Goal: Task Accomplishment & Management: Manage account settings

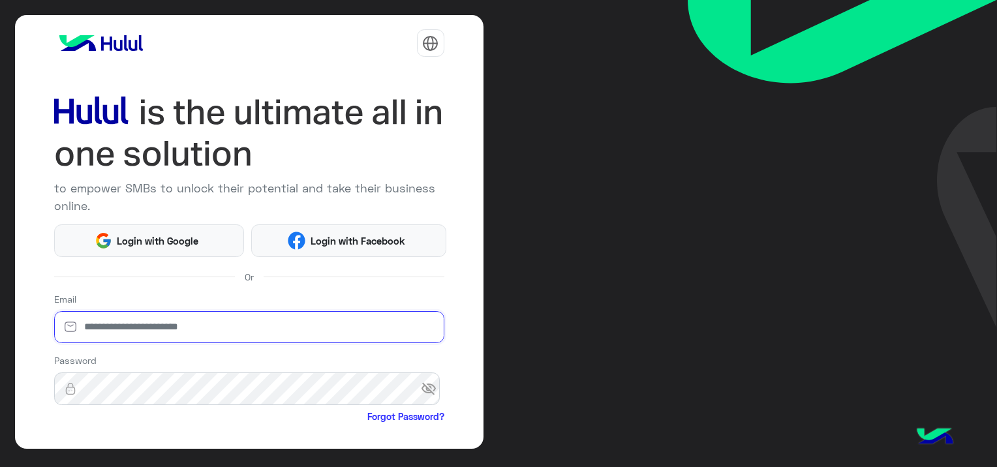
click at [146, 327] on input "email" at bounding box center [249, 327] width 390 height 33
paste input "**********"
type input "**********"
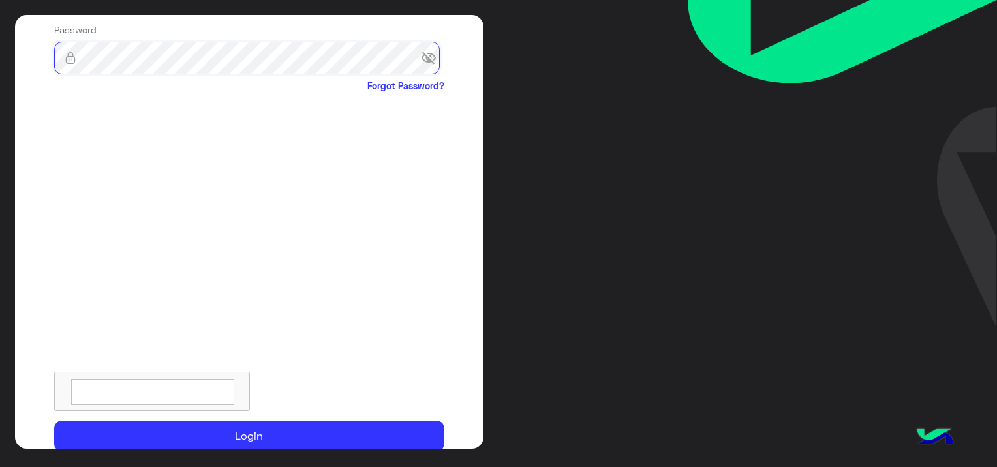
scroll to position [384, 0]
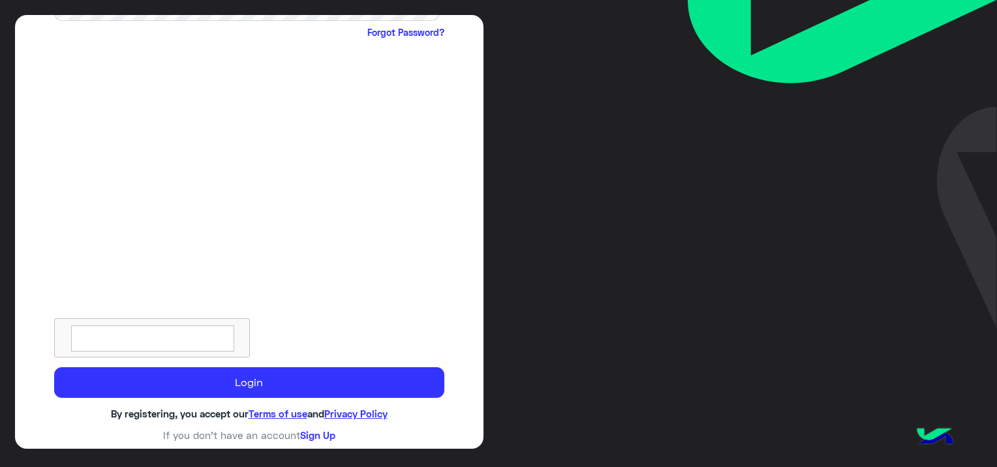
click at [193, 332] on textarea at bounding box center [152, 339] width 163 height 26
click at [191, 332] on textarea at bounding box center [152, 339] width 163 height 26
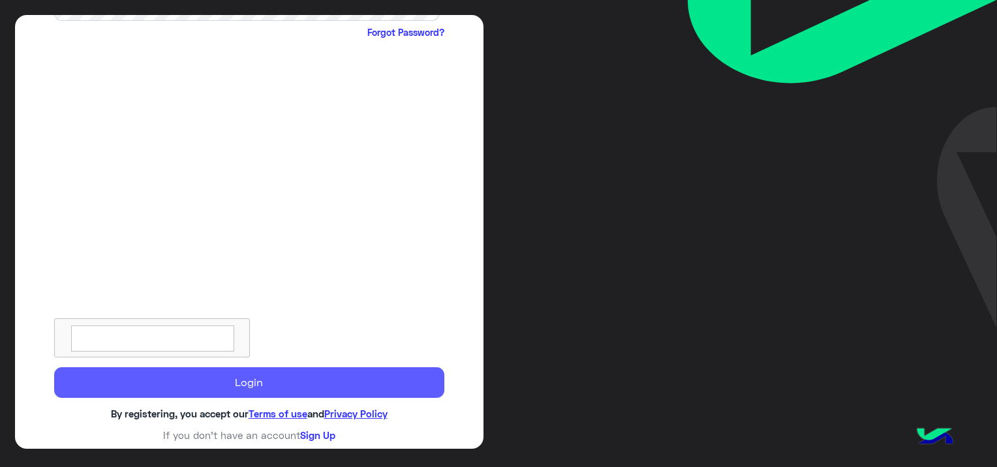
click at [299, 384] on button "Login" at bounding box center [249, 382] width 390 height 31
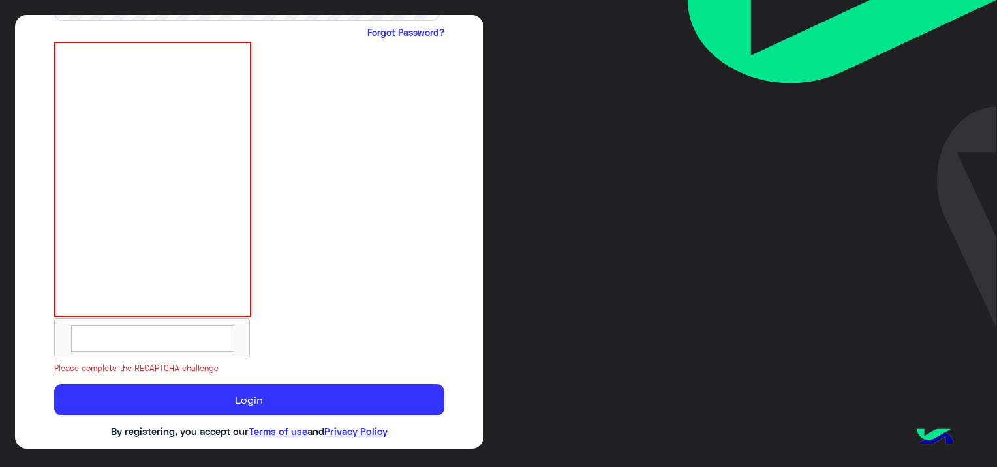
click at [195, 342] on textarea at bounding box center [152, 339] width 163 height 26
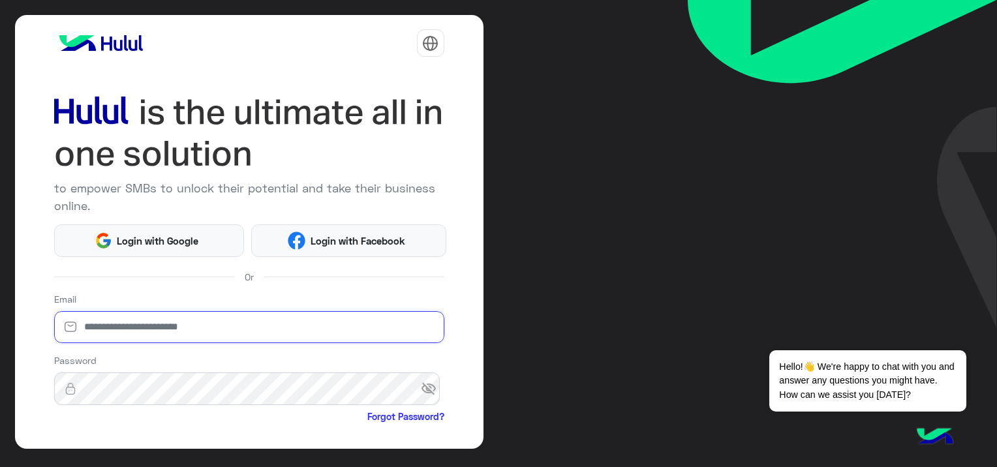
click at [173, 329] on input "email" at bounding box center [249, 327] width 390 height 33
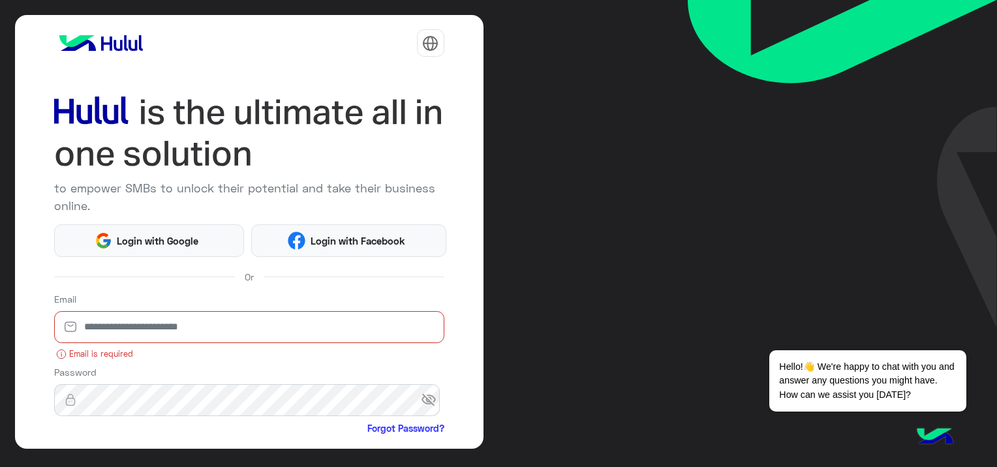
paste input "**********"
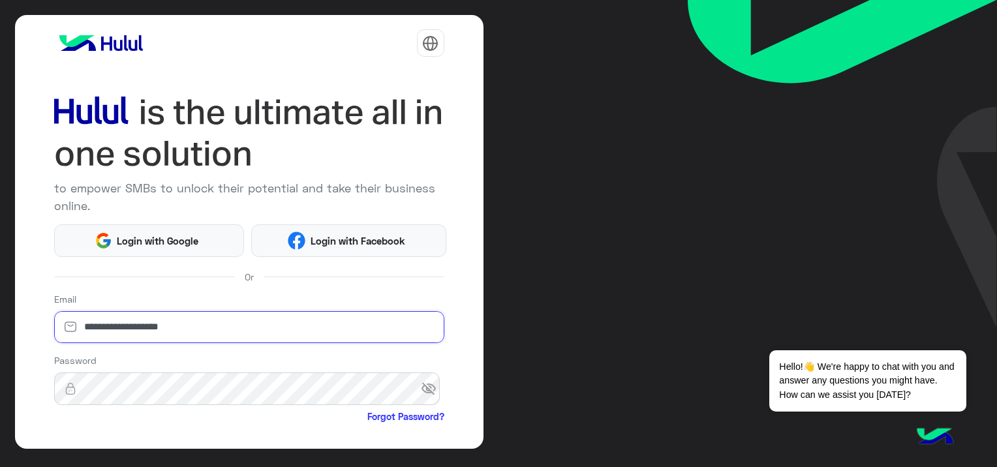
type input "**********"
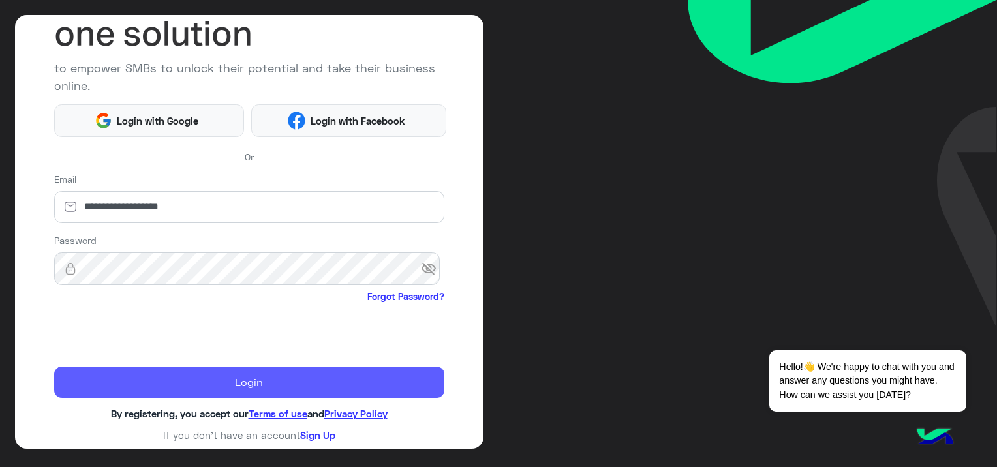
click at [297, 386] on button "Login" at bounding box center [249, 382] width 390 height 31
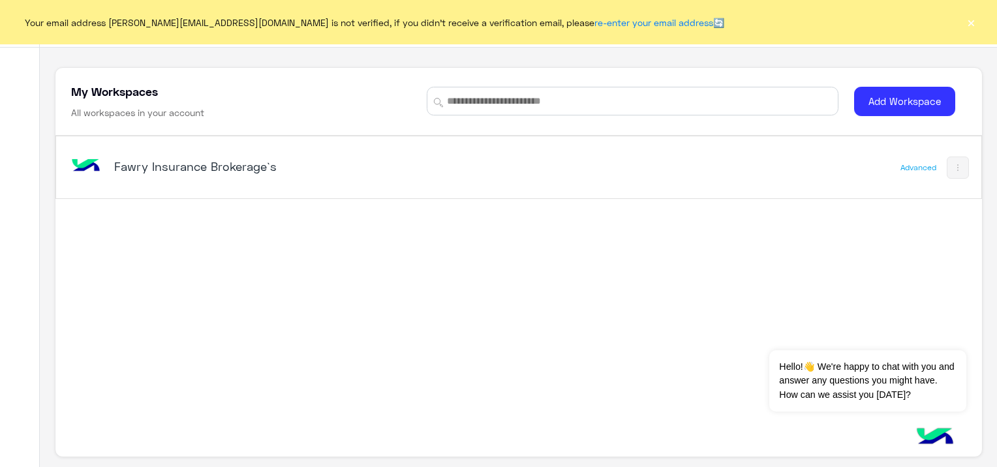
click at [969, 25] on button "×" at bounding box center [971, 22] width 13 height 13
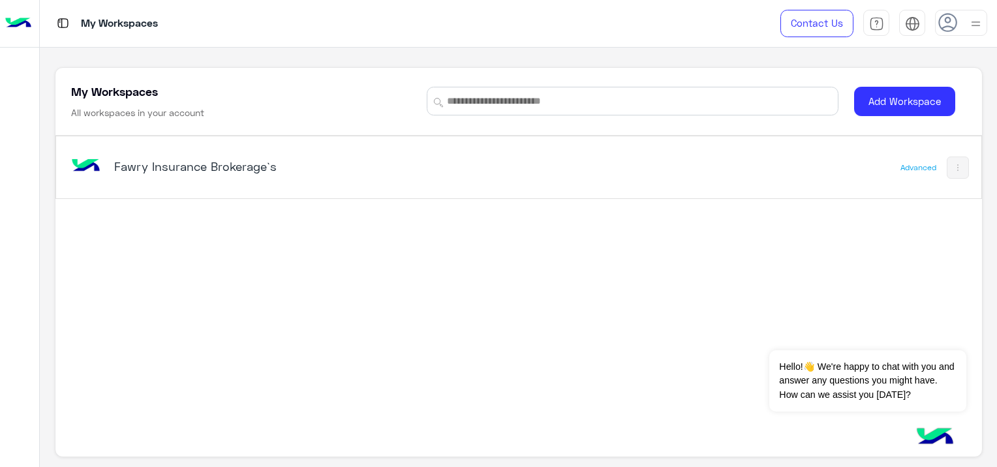
click at [256, 163] on h5 "Fawry Insurance Brokerage`s" at bounding box center [276, 167] width 324 height 16
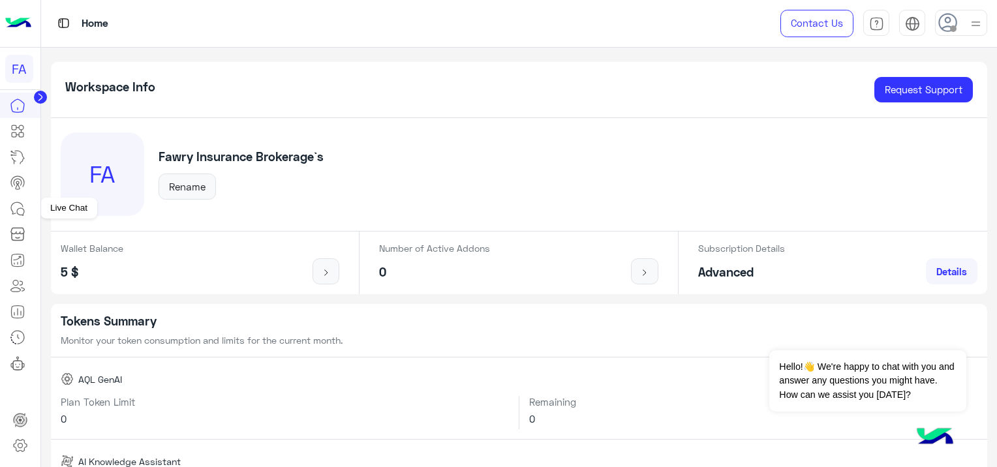
click at [20, 211] on icon at bounding box center [18, 209] width 16 height 16
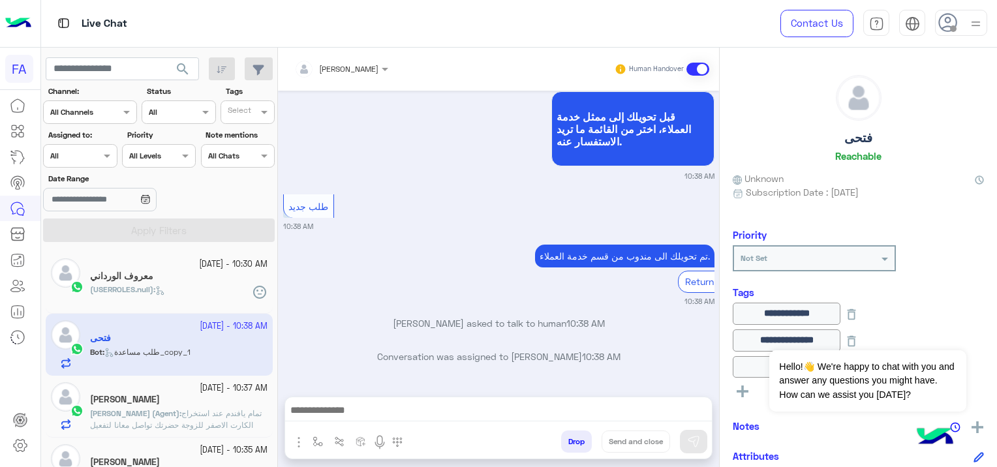
click at [89, 159] on div at bounding box center [80, 154] width 72 height 12
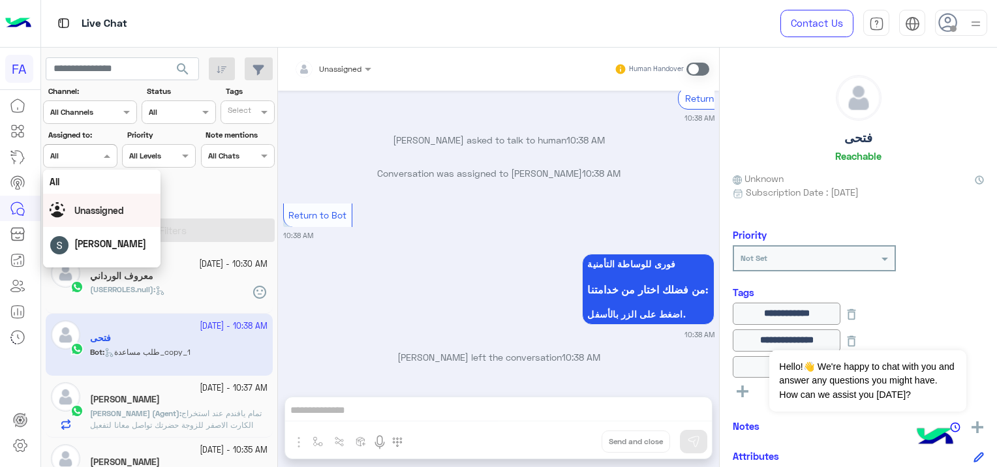
scroll to position [117, 0]
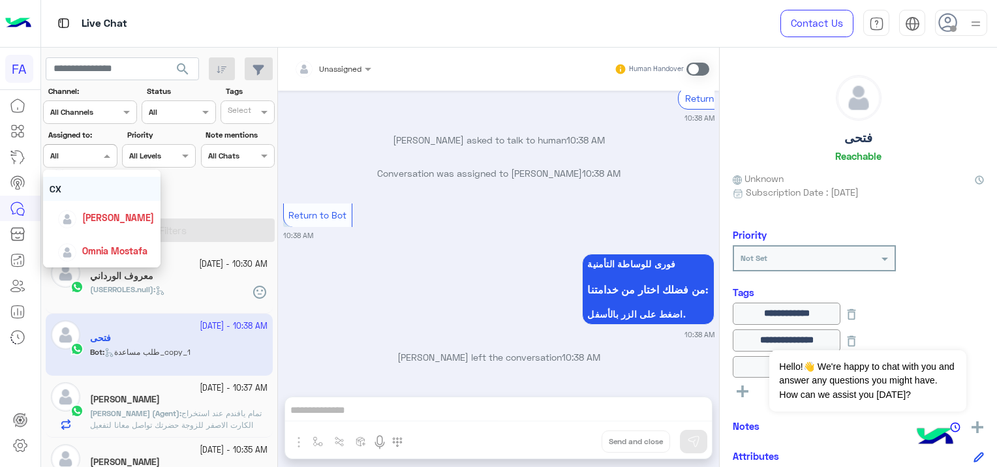
click at [348, 73] on span "Unassigned" at bounding box center [340, 69] width 42 height 10
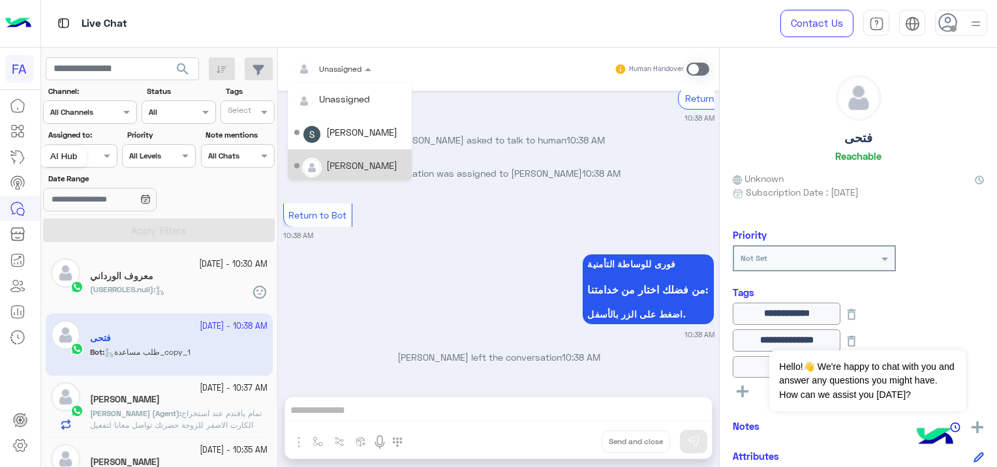
scroll to position [1914, 0]
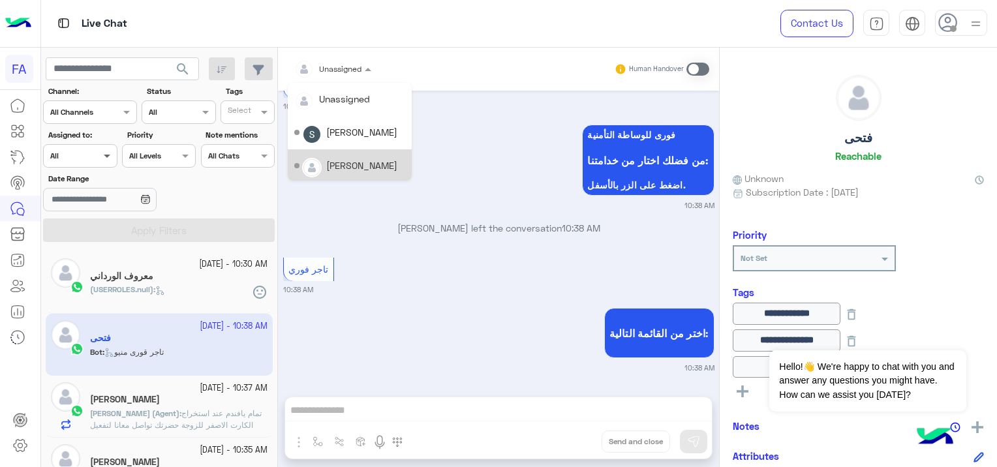
click at [104, 153] on span at bounding box center [109, 156] width 16 height 14
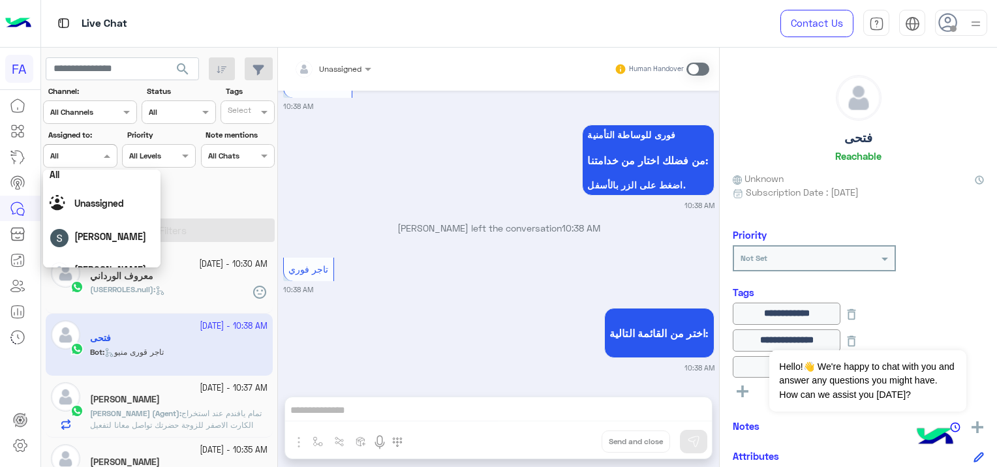
scroll to position [0, 0]
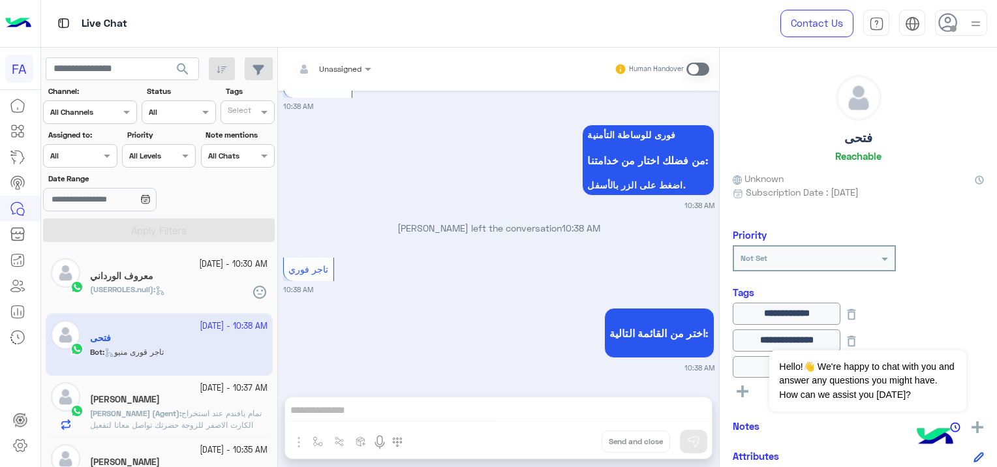
click at [230, 206] on div "Date Range" at bounding box center [159, 193] width 237 height 41
click at [178, 66] on span "search" at bounding box center [183, 69] width 16 height 16
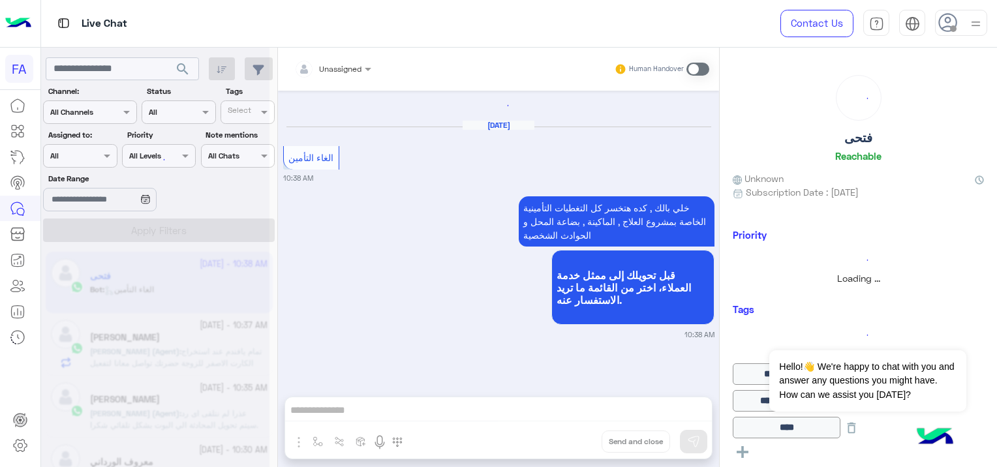
scroll to position [1358, 0]
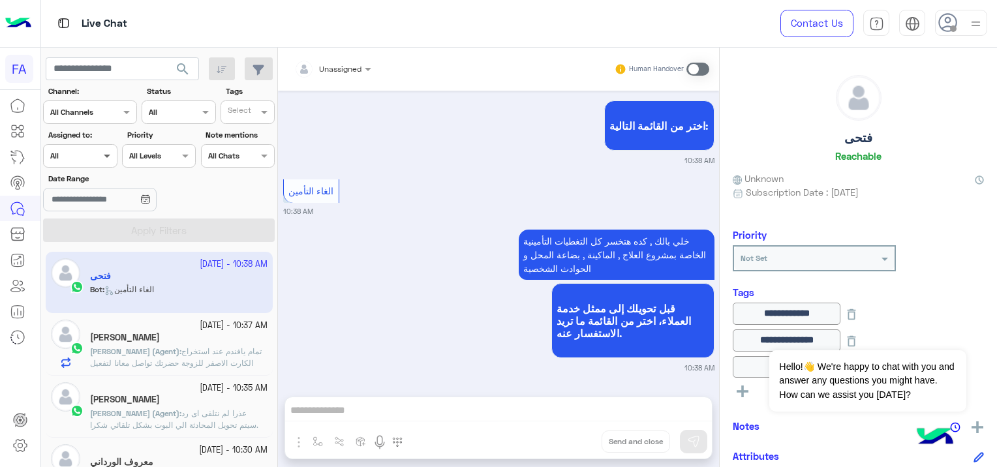
click at [107, 153] on span at bounding box center [109, 156] width 16 height 14
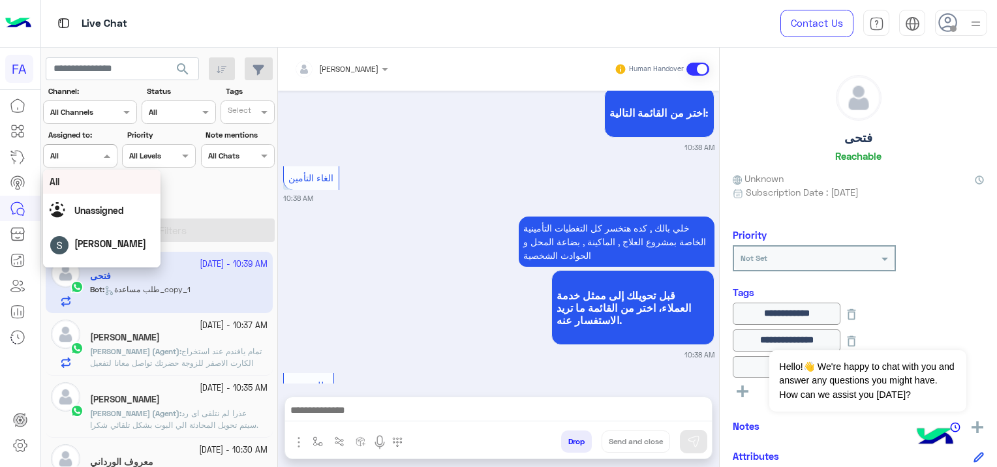
scroll to position [1554, 0]
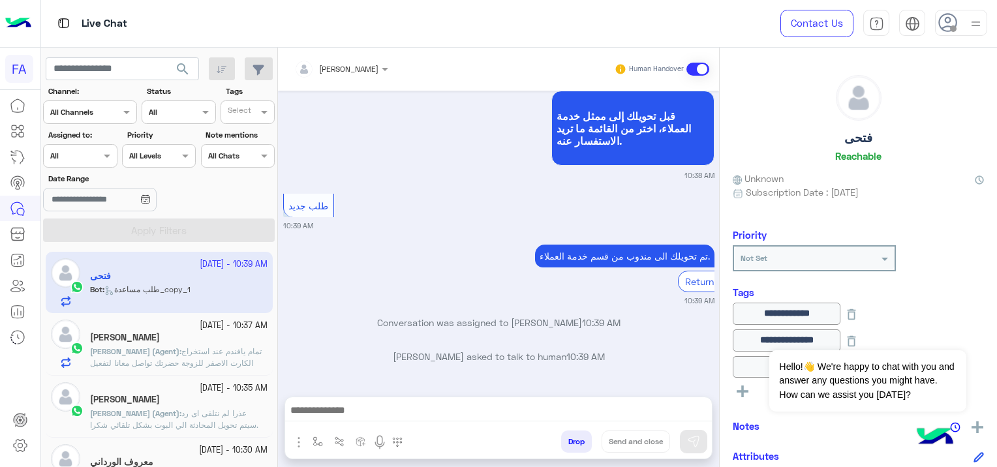
click at [305, 256] on div "تم تحويلك الى مندوب من قسم خدمة العملاء. Return to Bot 10:39 AM" at bounding box center [498, 274] width 431 height 65
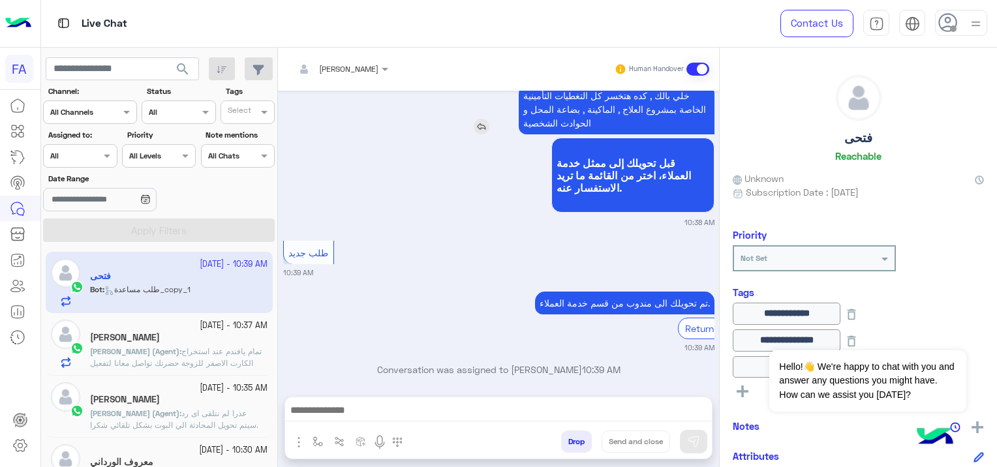
scroll to position [0, 0]
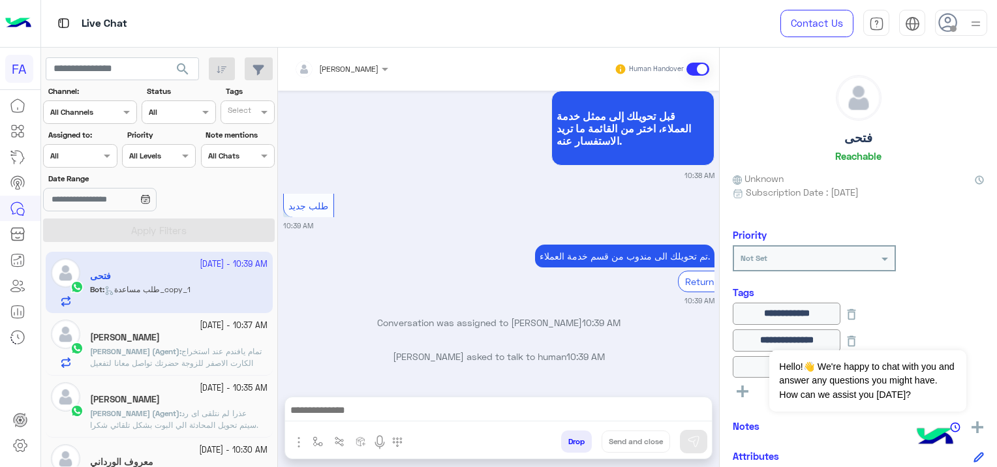
click at [211, 352] on span "تمام يافندم عند استخراج الكارت الاصفر للزوجة حضرتك تواصل معانا لتفعيل الخدمات ا…" at bounding box center [176, 369] width 172 height 45
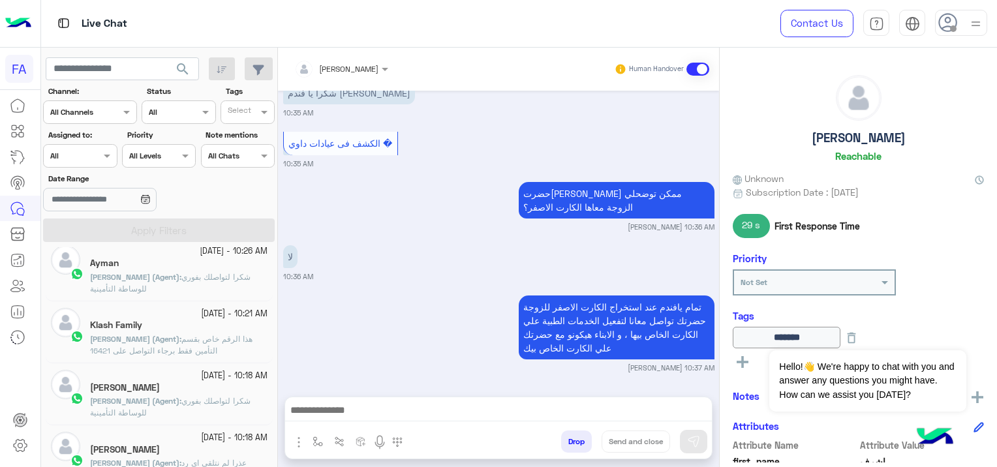
scroll to position [326, 0]
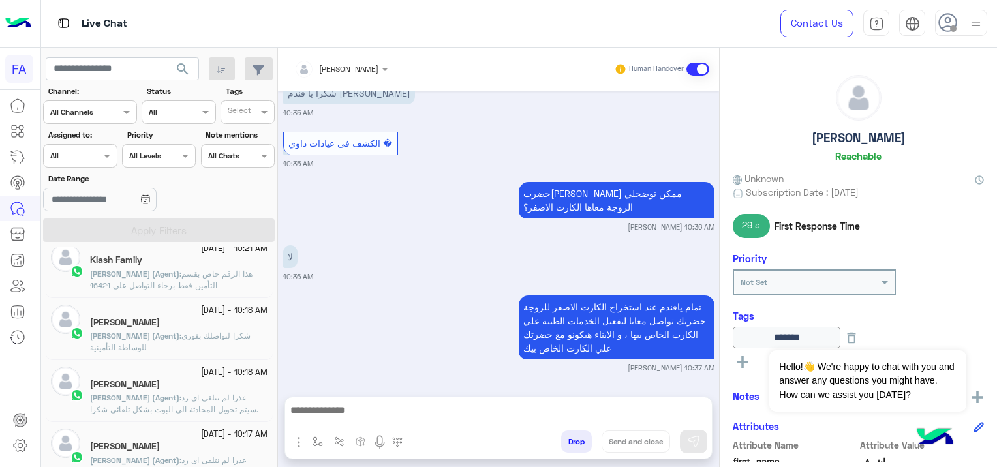
click at [211, 266] on div "Klash Family" at bounding box center [179, 262] width 178 height 14
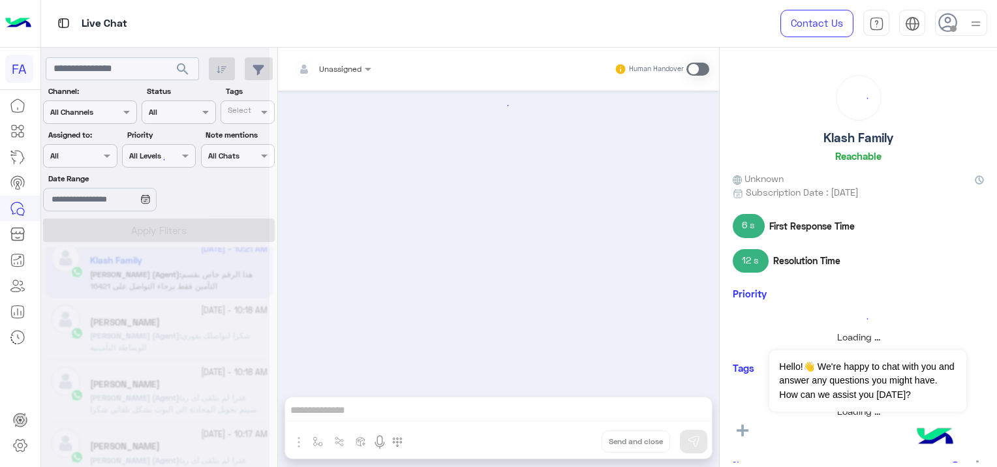
scroll to position [645, 0]
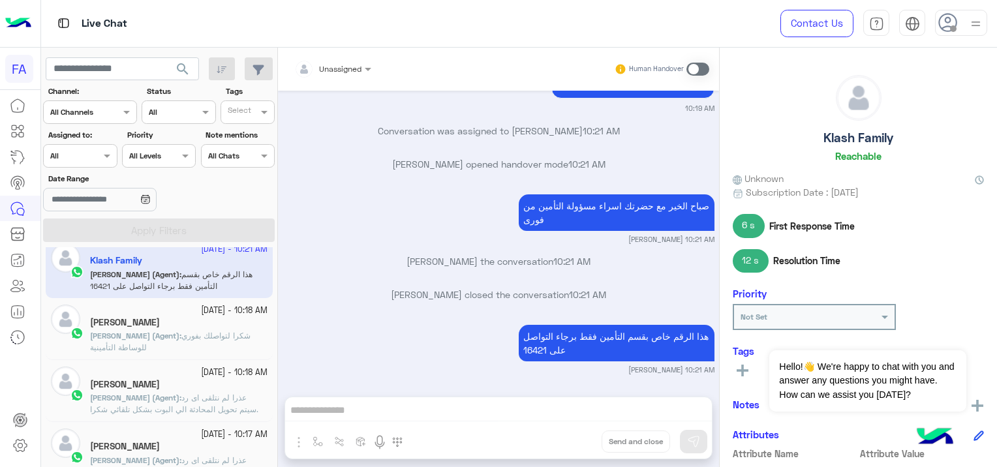
click at [227, 332] on span "شكرا لتواصلك بفوري للوساطة التأمينية" at bounding box center [170, 342] width 161 height 22
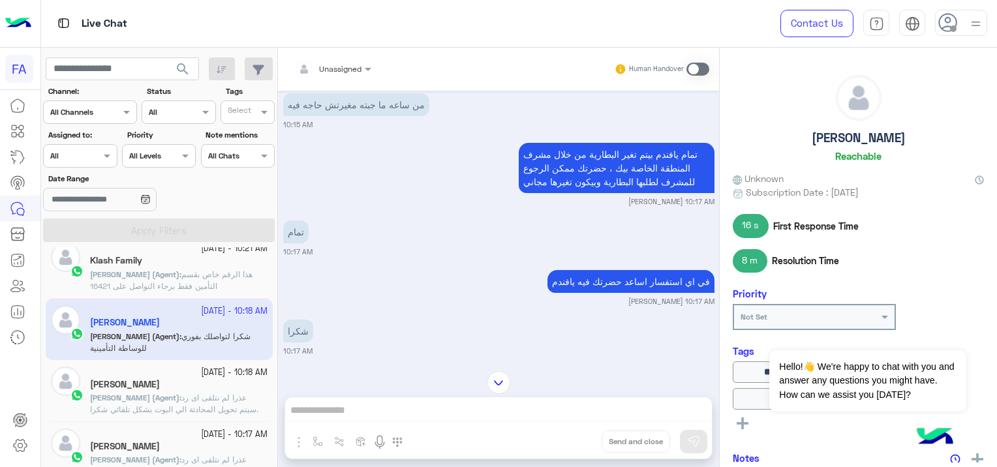
scroll to position [875, 0]
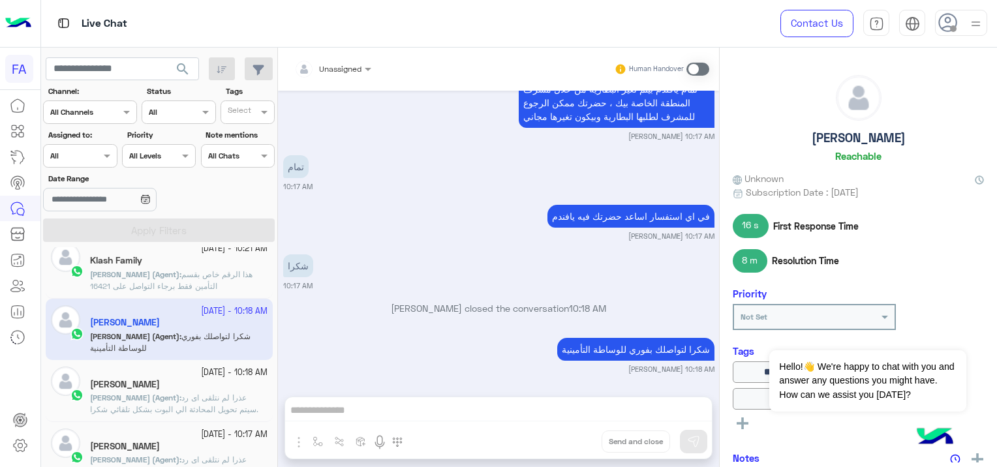
click at [157, 399] on span "[PERSON_NAME] (Agent)" at bounding box center [134, 398] width 89 height 10
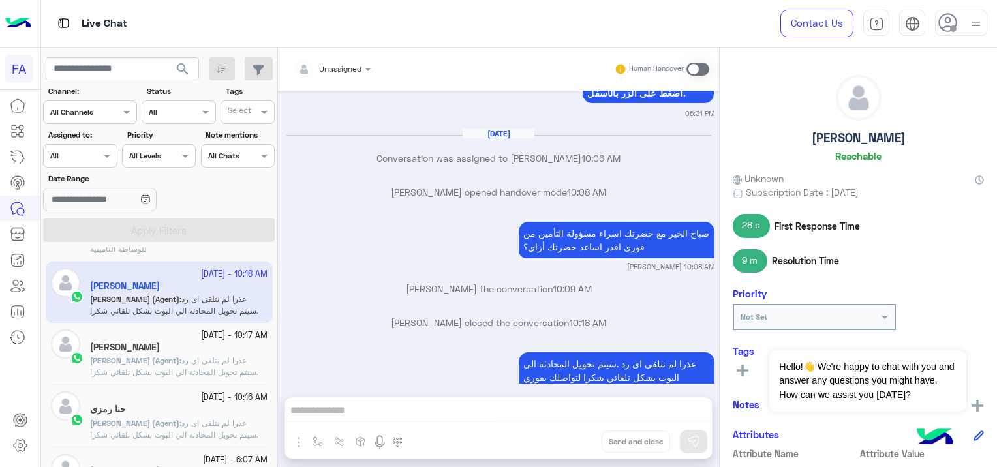
scroll to position [457, 0]
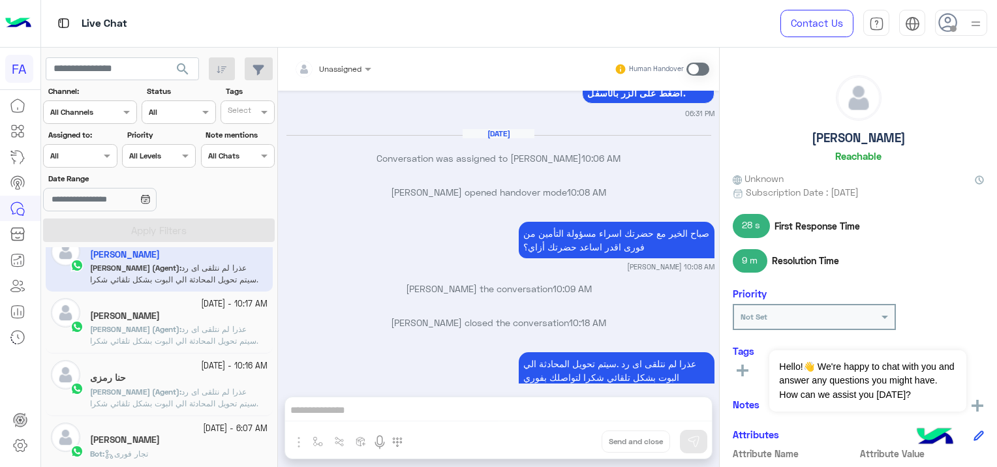
click at [242, 334] on p "[PERSON_NAME] (Agent) : عذرا لم نتلقى اى رد .سيتم تحويل المحادثة الي البوت بشكل…" at bounding box center [179, 341] width 178 height 35
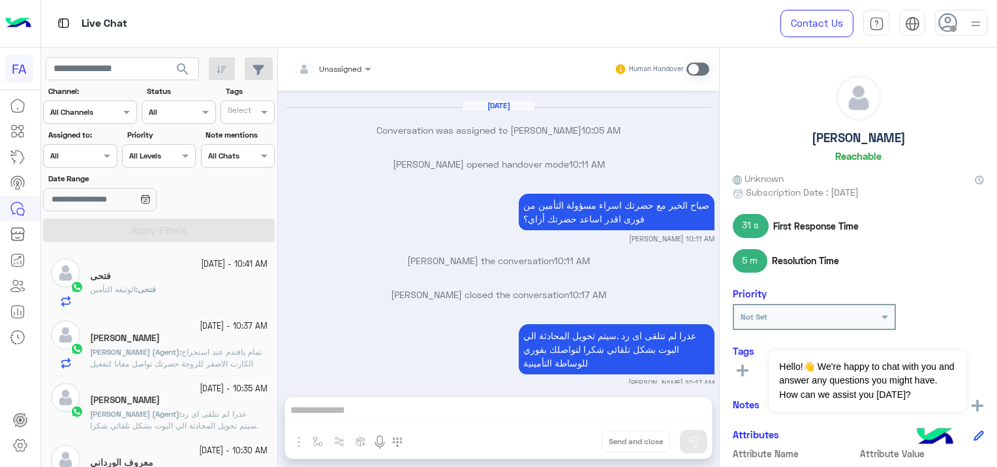
click at [164, 290] on div "فتحى : الوثيقه التأمين" at bounding box center [179, 295] width 178 height 23
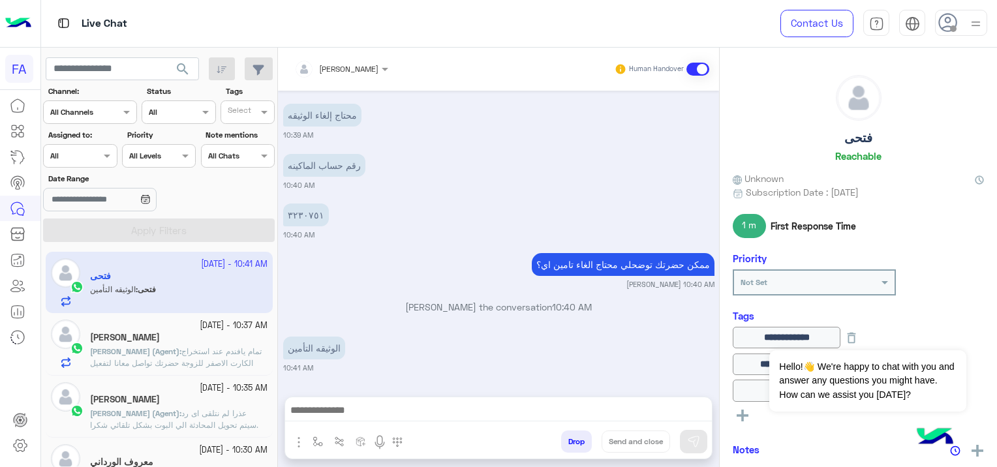
scroll to position [894, 0]
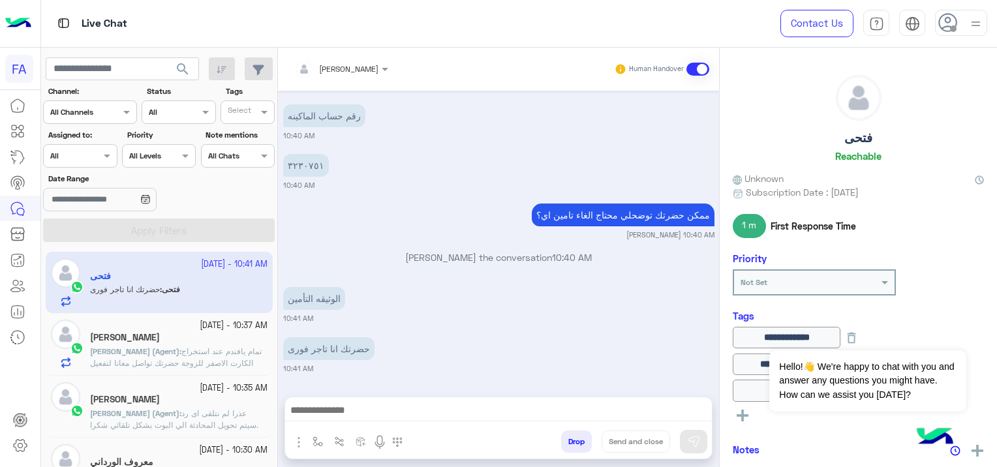
click at [222, 362] on span "تمام يافندم عند استخراج الكارت الاصفر للزوجة حضرتك تواصل معانا لتفعيل الخدمات ا…" at bounding box center [176, 369] width 172 height 45
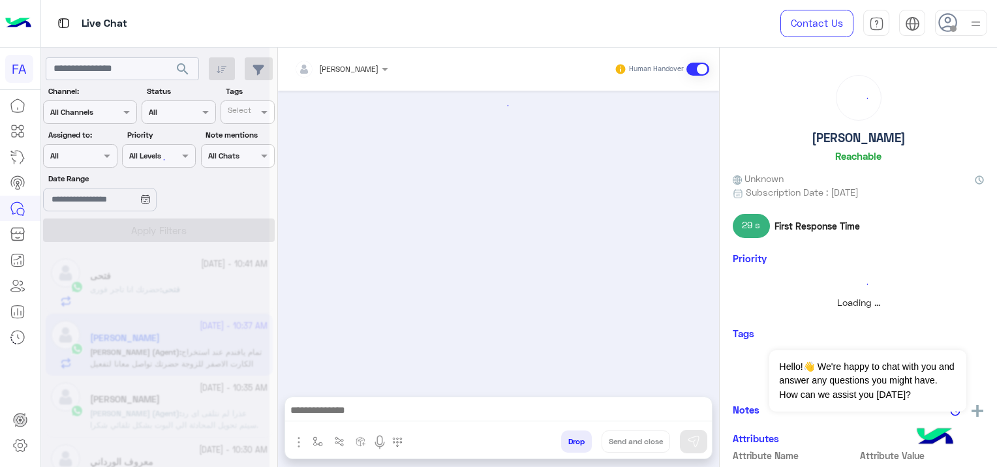
scroll to position [1059, 0]
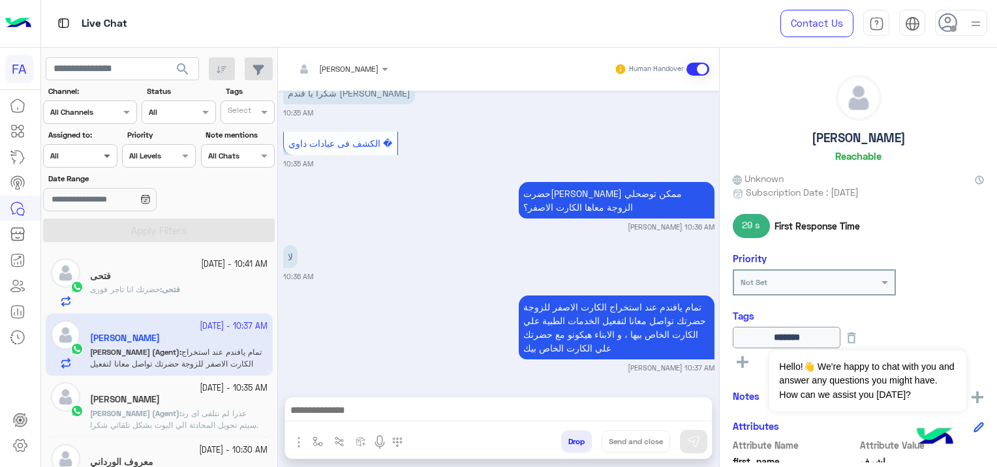
click at [112, 155] on span at bounding box center [109, 156] width 16 height 14
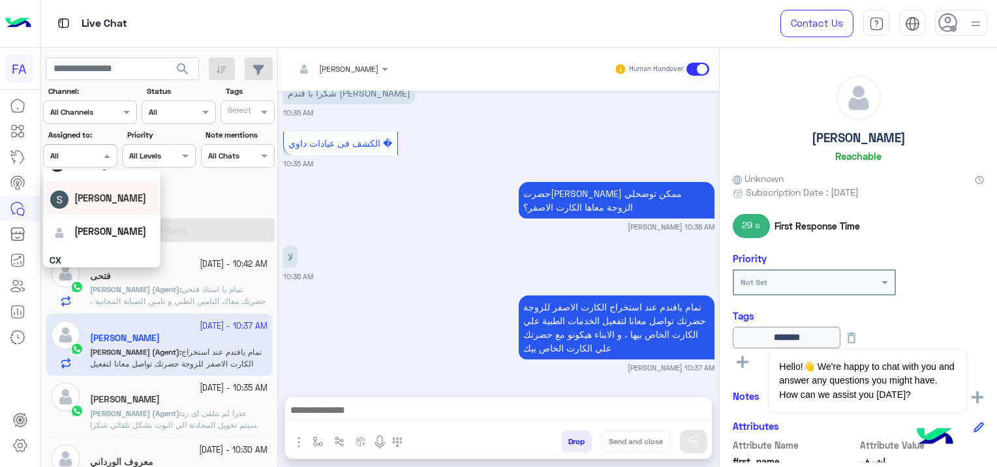
scroll to position [0, 0]
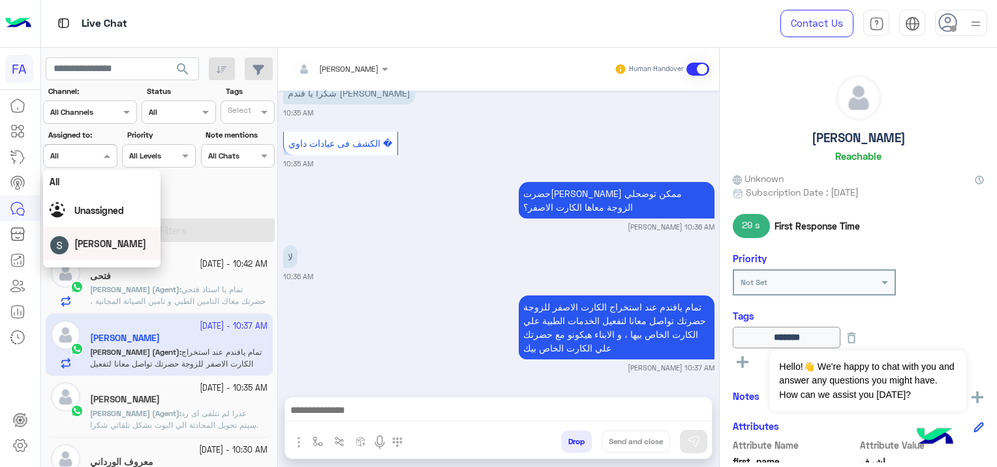
click at [257, 209] on div "Date Range" at bounding box center [159, 193] width 237 height 41
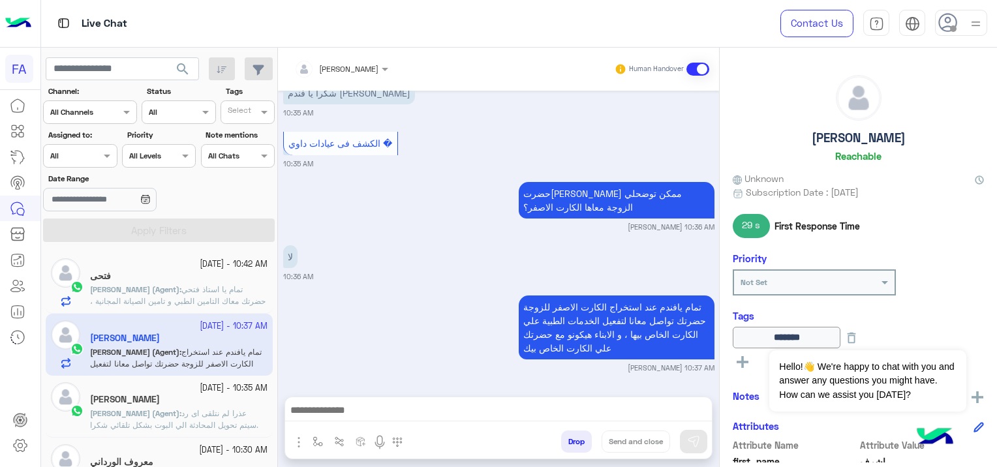
click at [187, 63] on span "search" at bounding box center [183, 69] width 16 height 16
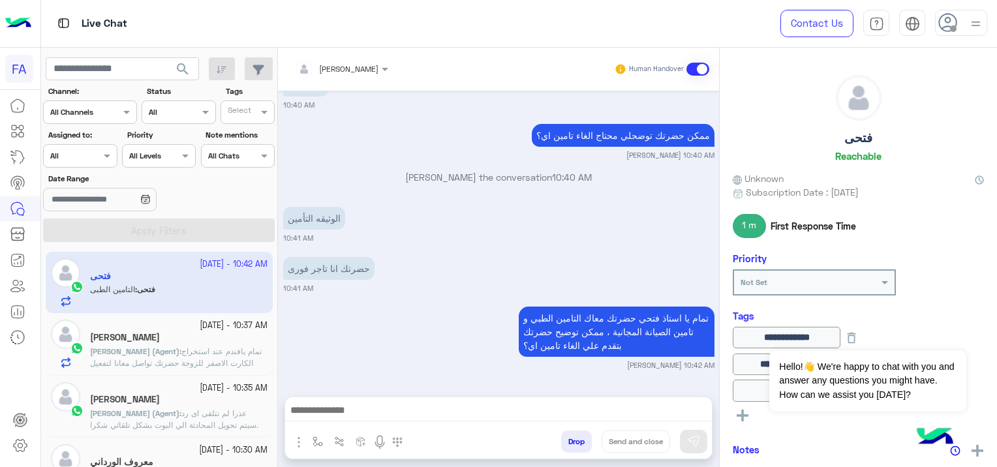
scroll to position [954, 0]
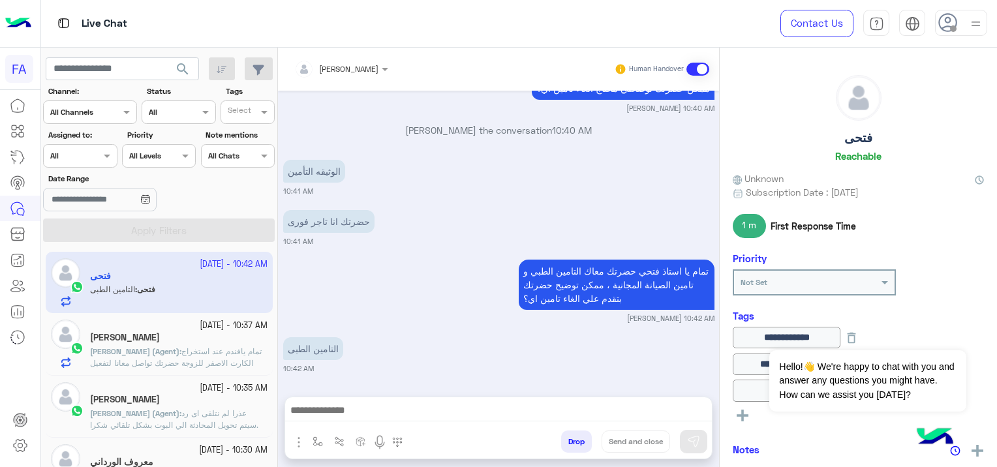
click at [337, 65] on input "text" at bounding box center [324, 67] width 61 height 12
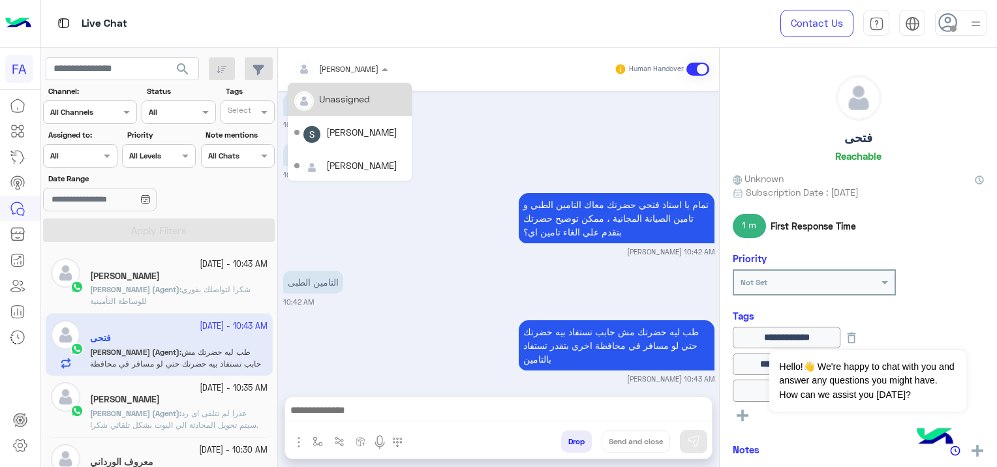
scroll to position [1081, 0]
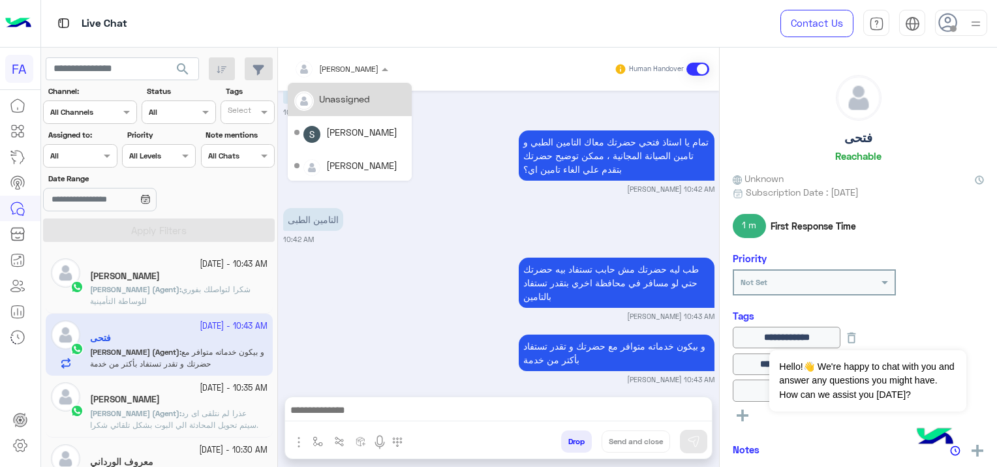
click at [245, 279] on div "[PERSON_NAME]" at bounding box center [179, 278] width 178 height 14
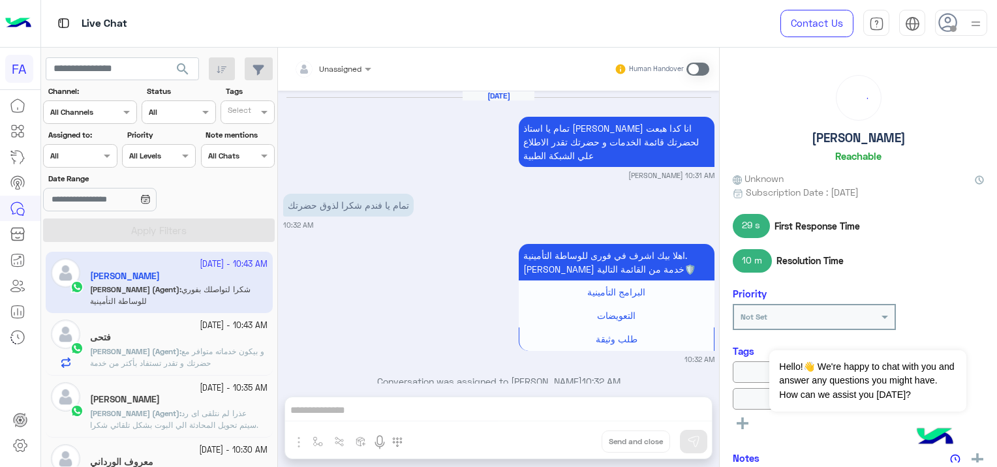
scroll to position [1059, 0]
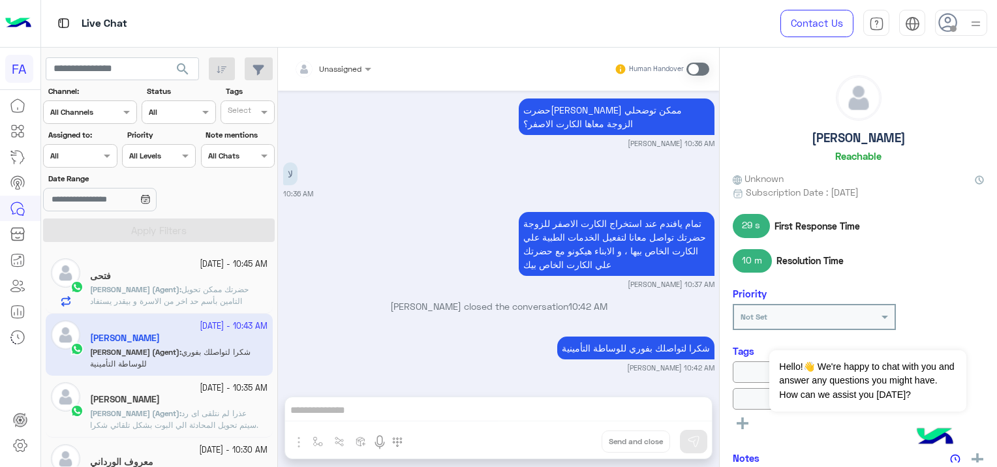
click at [181, 65] on span "search" at bounding box center [183, 69] width 16 height 16
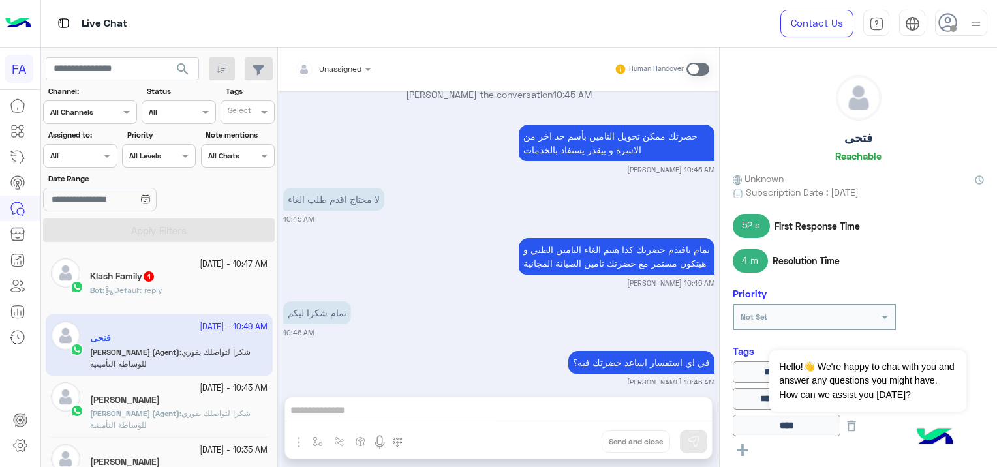
scroll to position [1336, 0]
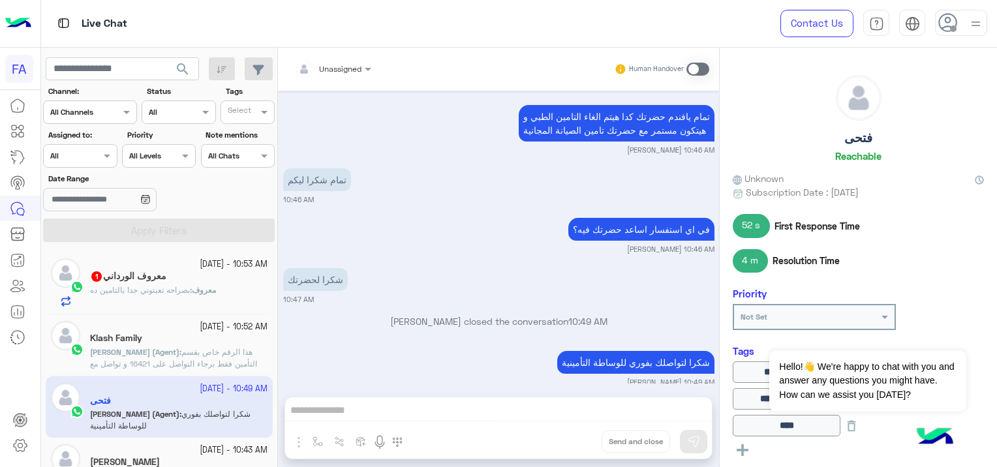
click at [181, 70] on span "search" at bounding box center [183, 69] width 16 height 16
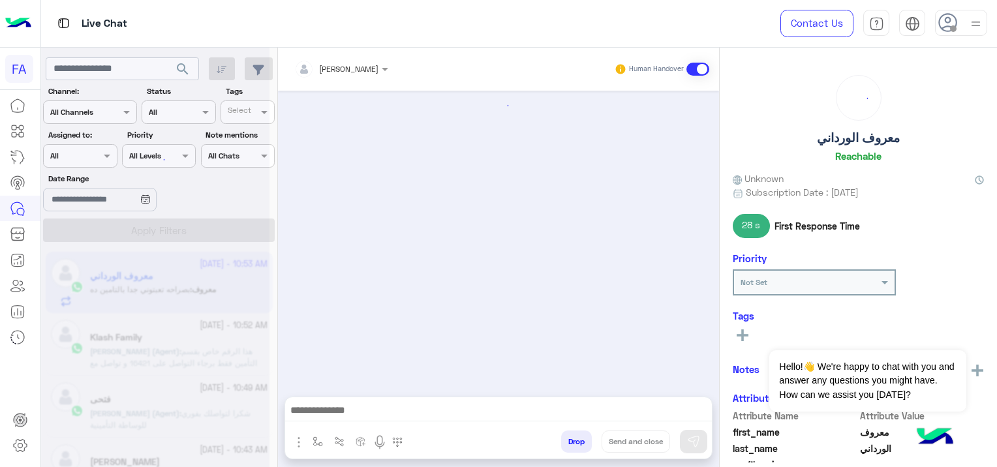
scroll to position [914, 0]
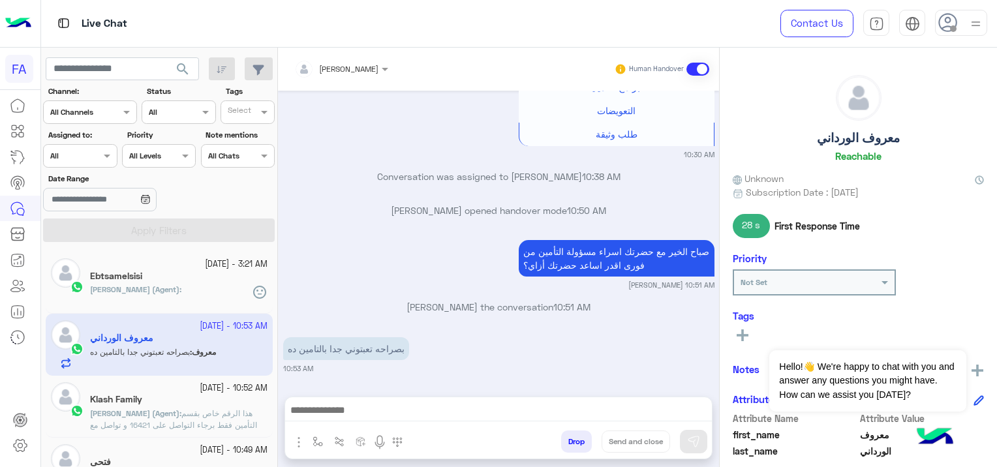
click at [178, 297] on div "[PERSON_NAME] (Agent) :" at bounding box center [179, 295] width 178 height 23
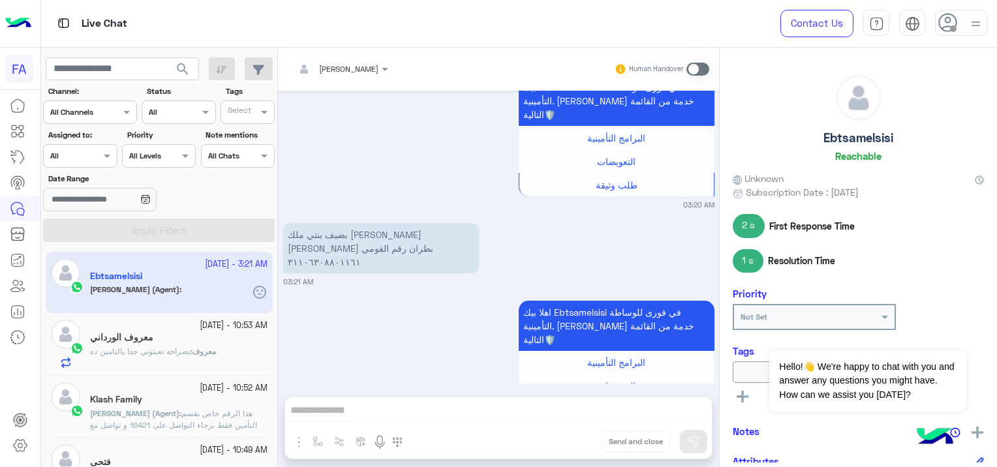
scroll to position [1108, 0]
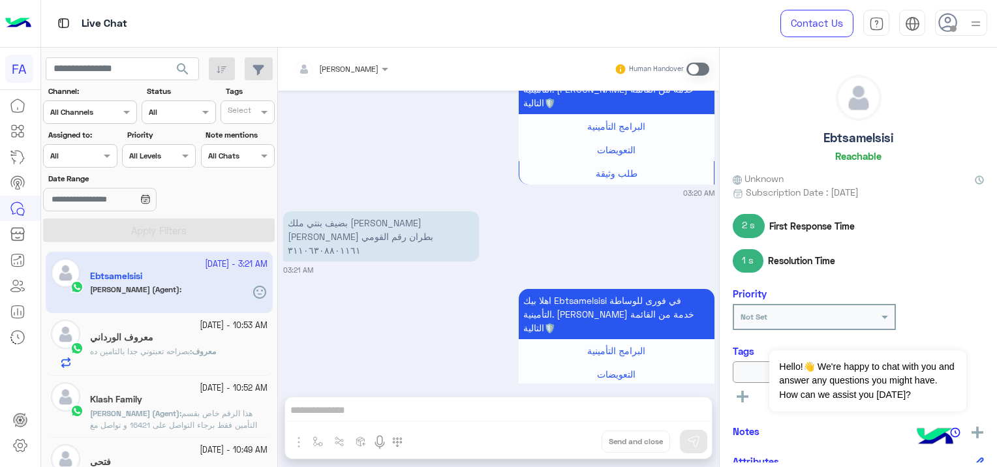
click at [202, 354] on span "معروف" at bounding box center [204, 352] width 24 height 10
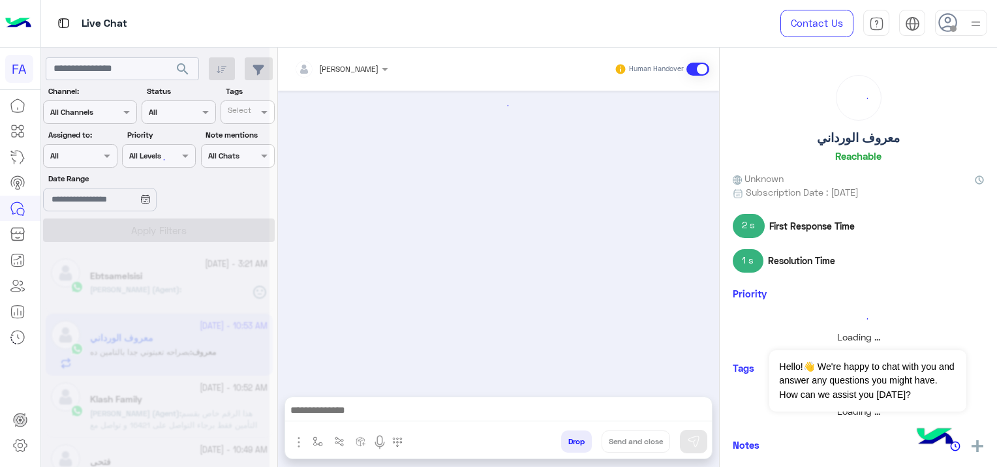
scroll to position [914, 0]
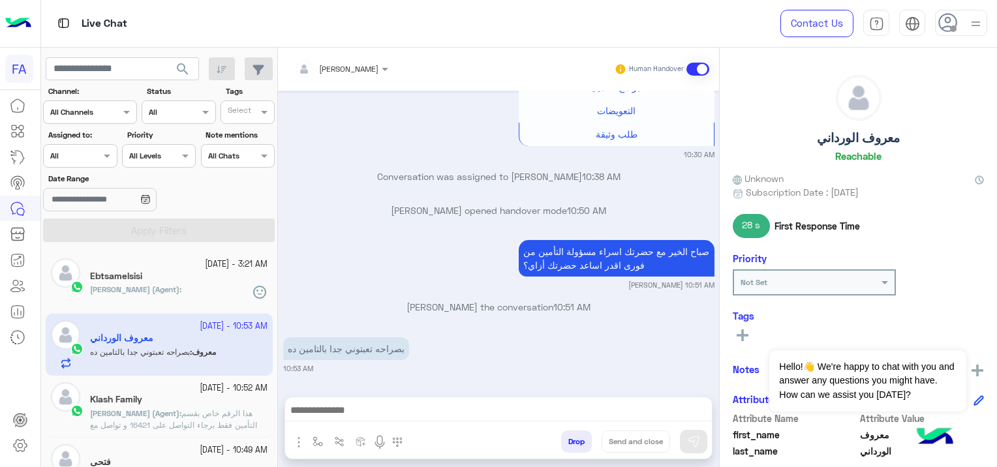
click at [211, 423] on span "هذا الرقم خاص بقسم التأمين فقط برجاء التواصل على 16421 و تواصل مع قسم الافراد ع…" at bounding box center [173, 425] width 167 height 33
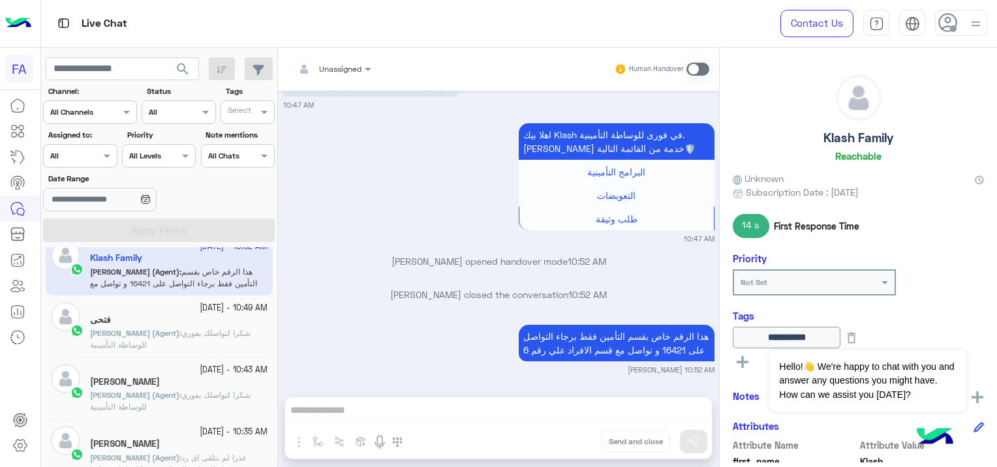
scroll to position [196, 0]
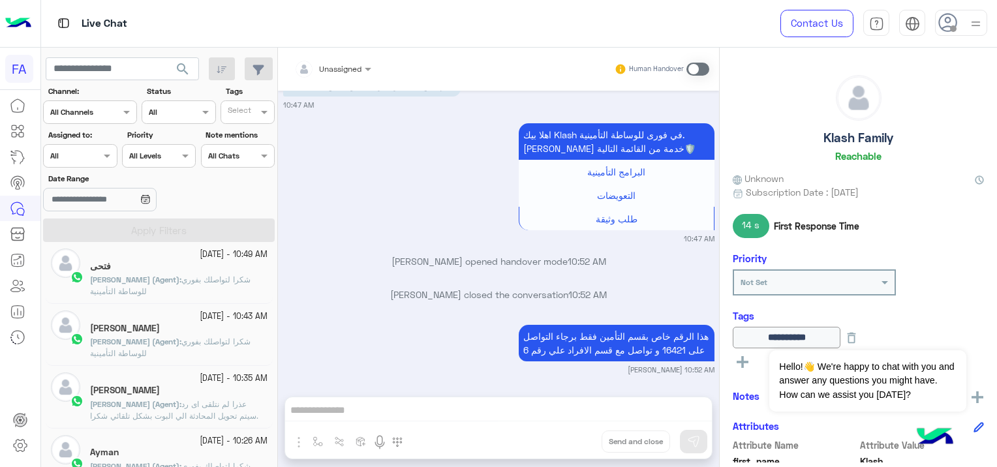
click at [138, 273] on div "فتحى" at bounding box center [179, 268] width 178 height 14
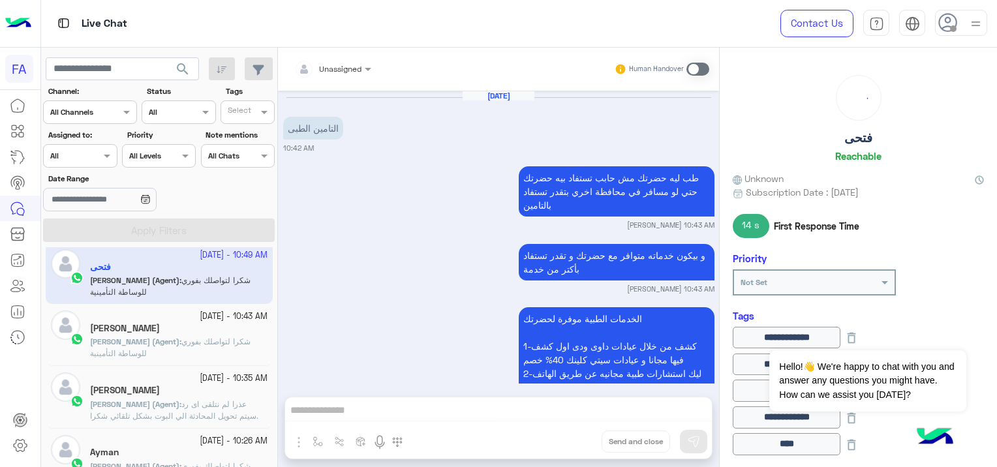
scroll to position [976, 0]
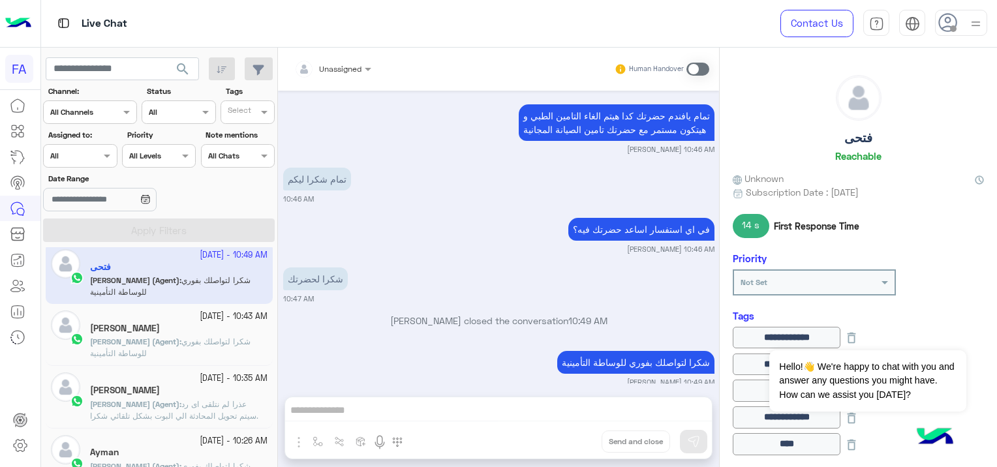
click at [212, 345] on span "شكرا لتواصلك بفوري للوساطة التأمينية" at bounding box center [170, 348] width 161 height 22
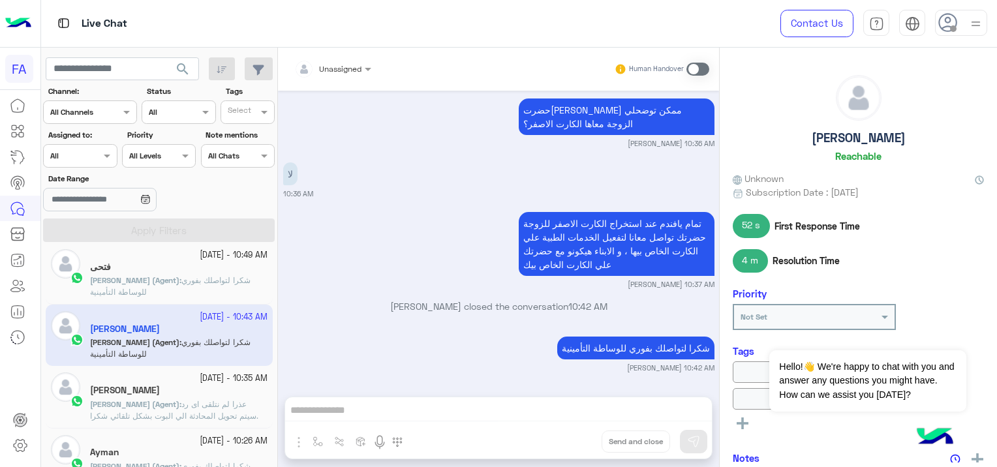
scroll to position [261, 0]
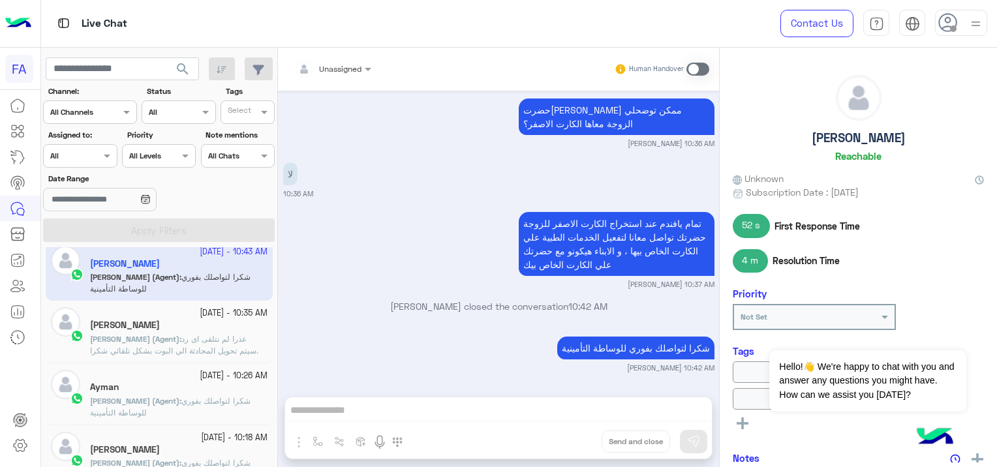
click at [198, 399] on span "شكرا لتواصلك بفوري للوساطة التأمينية" at bounding box center [170, 407] width 161 height 22
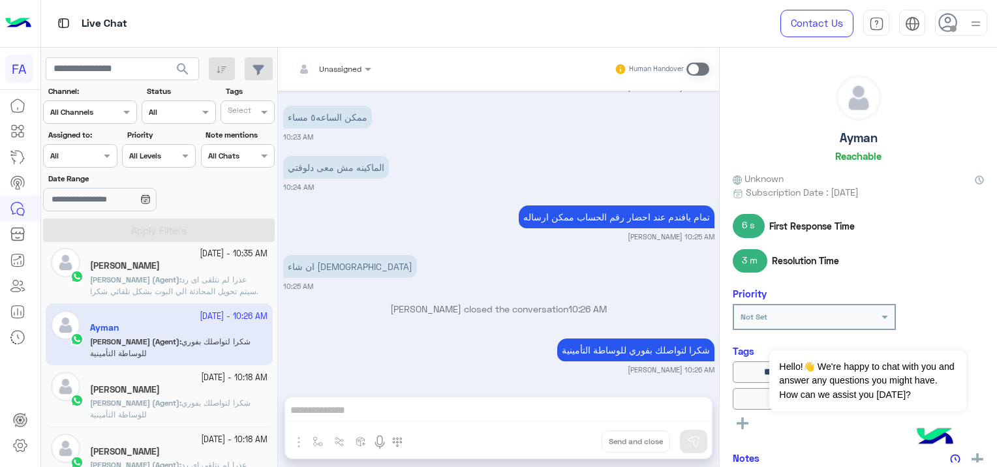
scroll to position [392, 0]
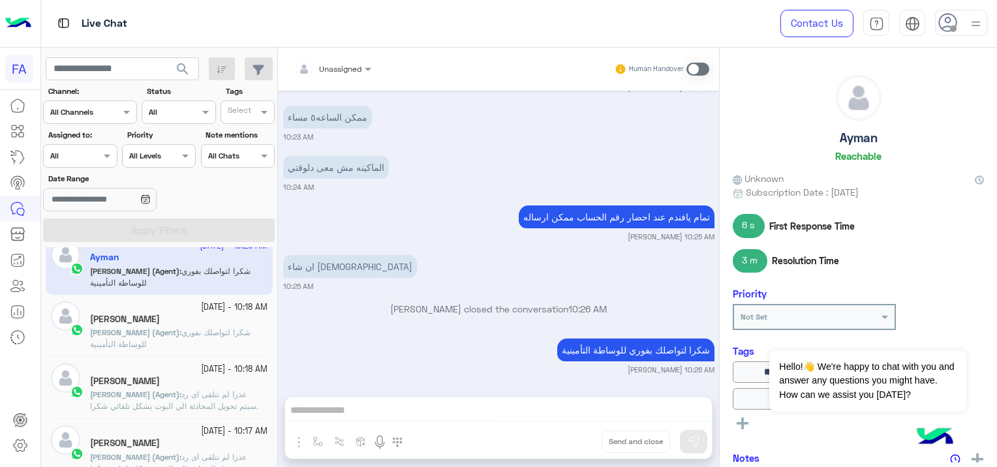
click at [211, 323] on div "[PERSON_NAME]" at bounding box center [179, 321] width 178 height 14
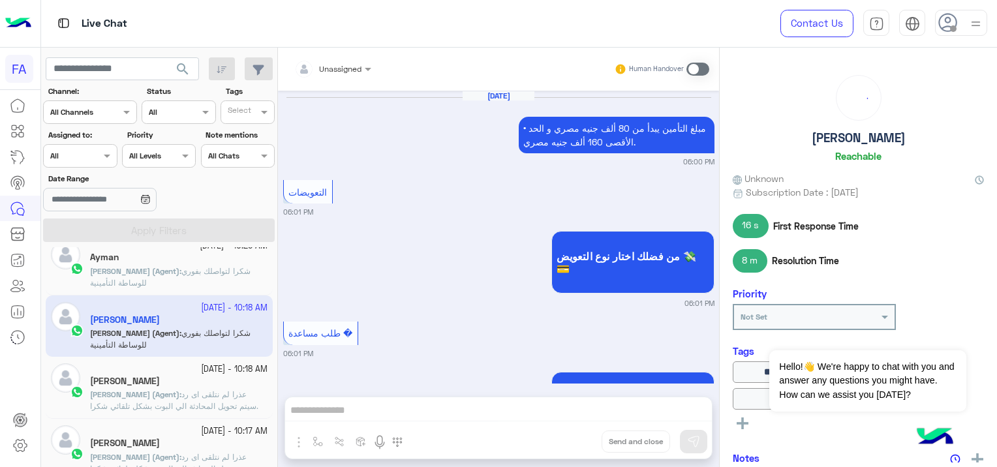
scroll to position [875, 0]
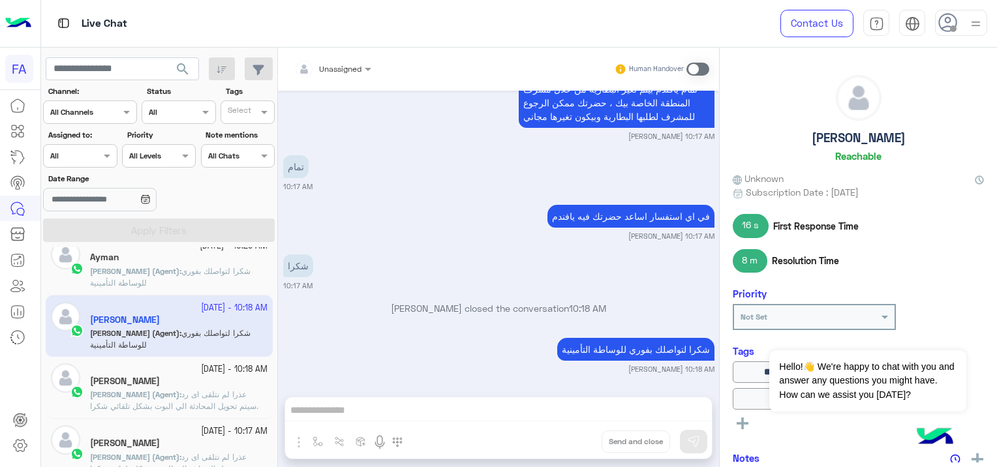
click at [225, 396] on span "عذرا لم نتلقى اى رد .سيتم تحويل المحادثة الي البوت بشكل تلقائي شكرا لتواصلك بفو…" at bounding box center [174, 406] width 168 height 33
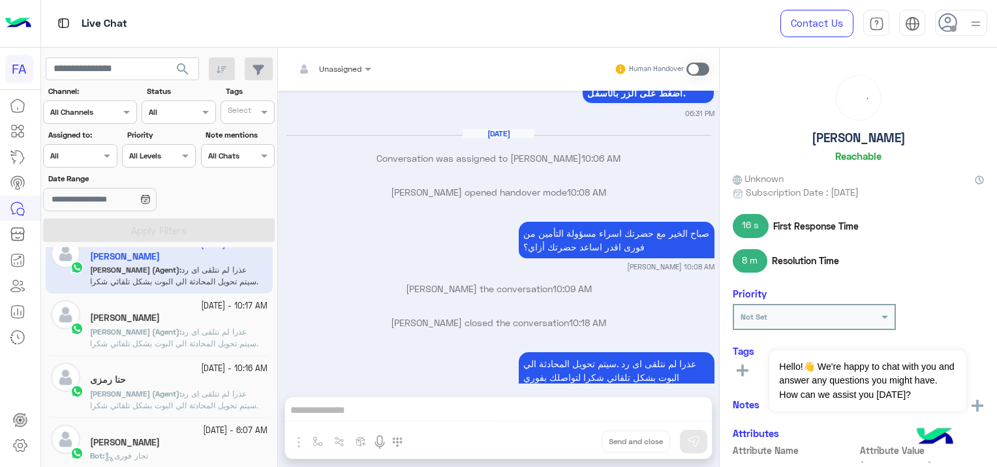
scroll to position [522, 0]
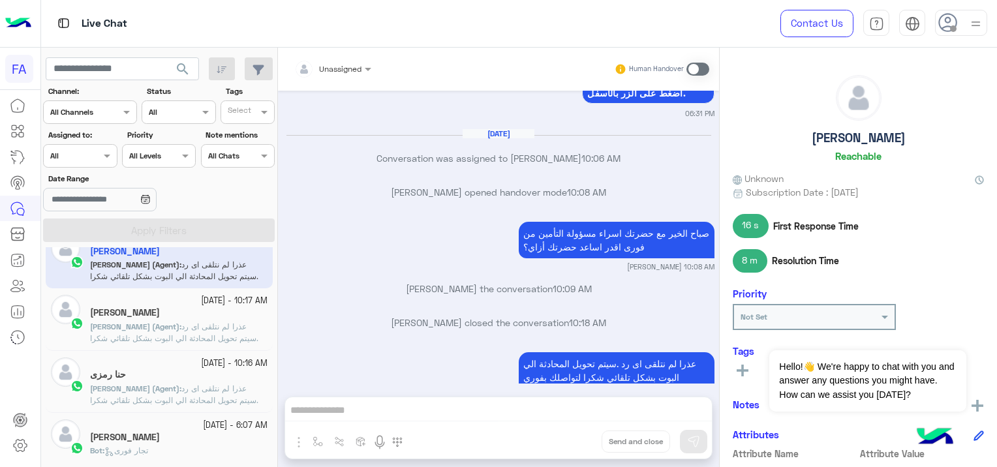
click at [243, 346] on div "[DATE] - 10:17 AM [PERSON_NAME] (Agent) : عذرا لم نتلقى اى رد .سيتم تحويل المحا…" at bounding box center [159, 320] width 227 height 62
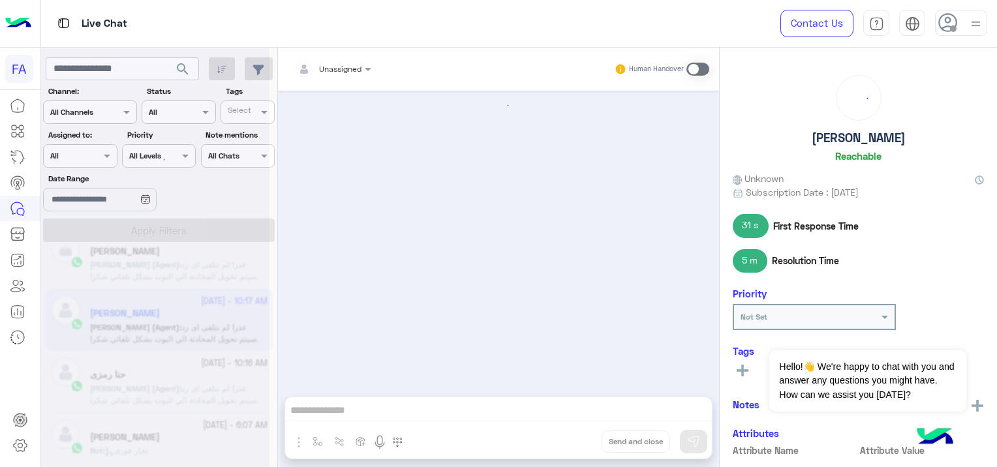
scroll to position [1138, 0]
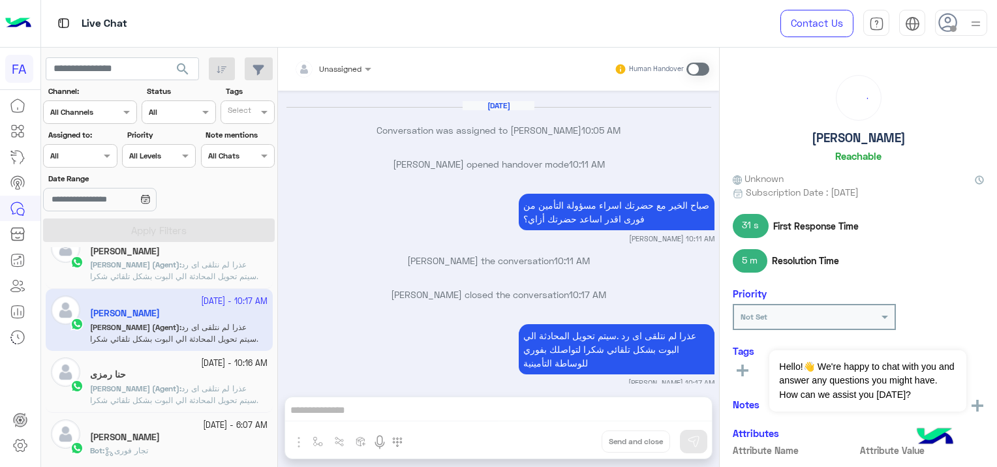
click at [199, 376] on div "حنا رمزى" at bounding box center [179, 376] width 178 height 14
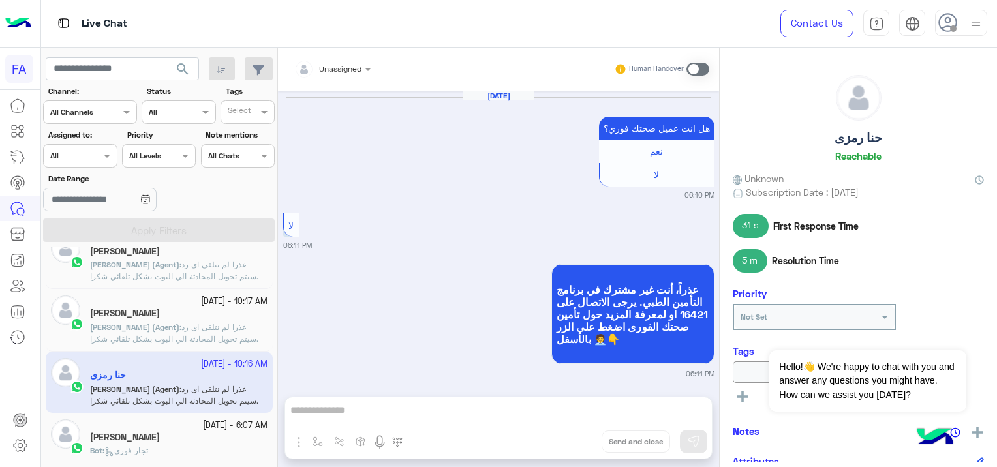
scroll to position [1121, 0]
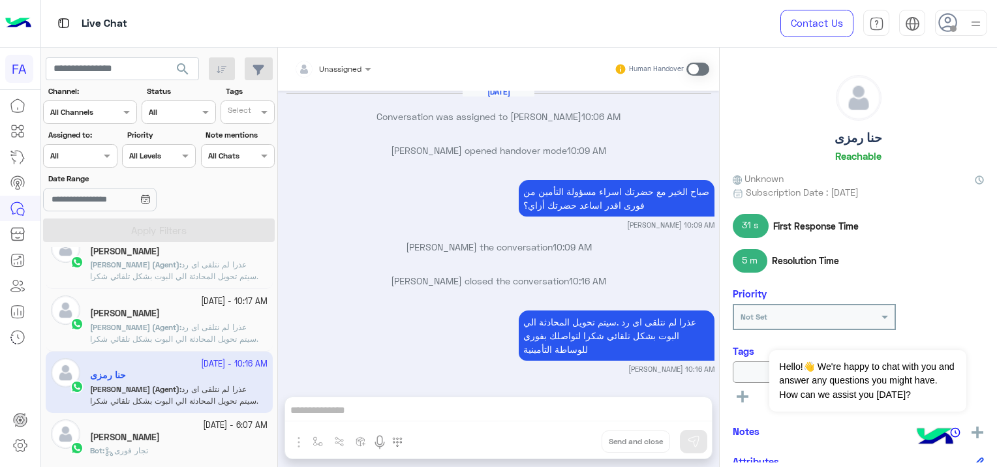
click at [203, 426] on small "[DATE] - 6:07 AM" at bounding box center [235, 426] width 65 height 12
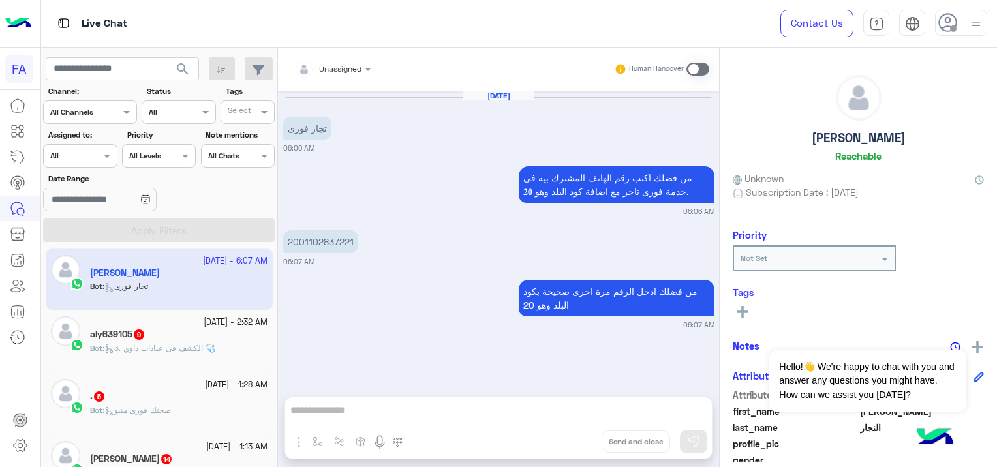
scroll to position [718, 0]
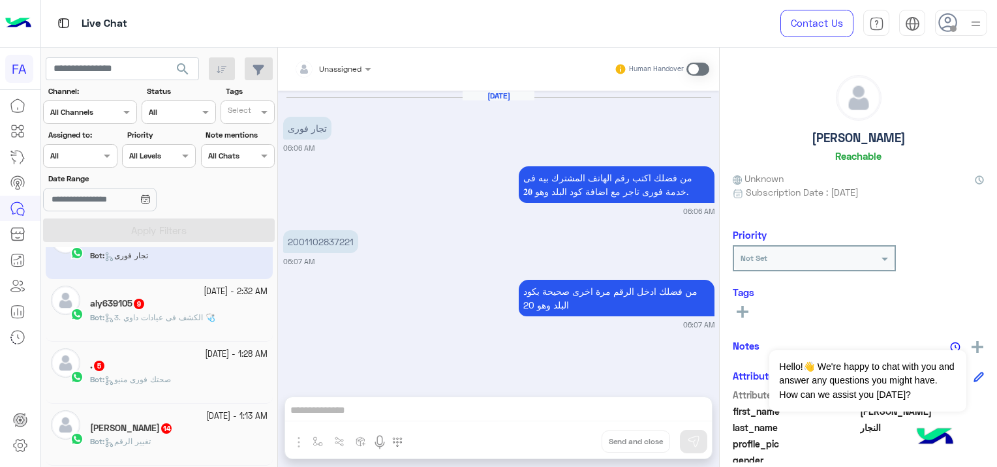
click at [203, 313] on span "3. الكشف فى عيادات داوي 🩺" at bounding box center [159, 318] width 111 height 10
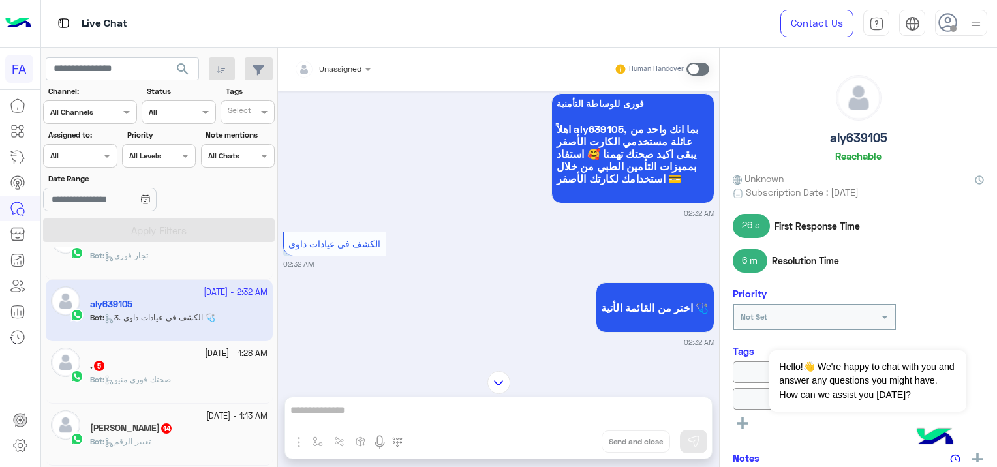
scroll to position [4425, 0]
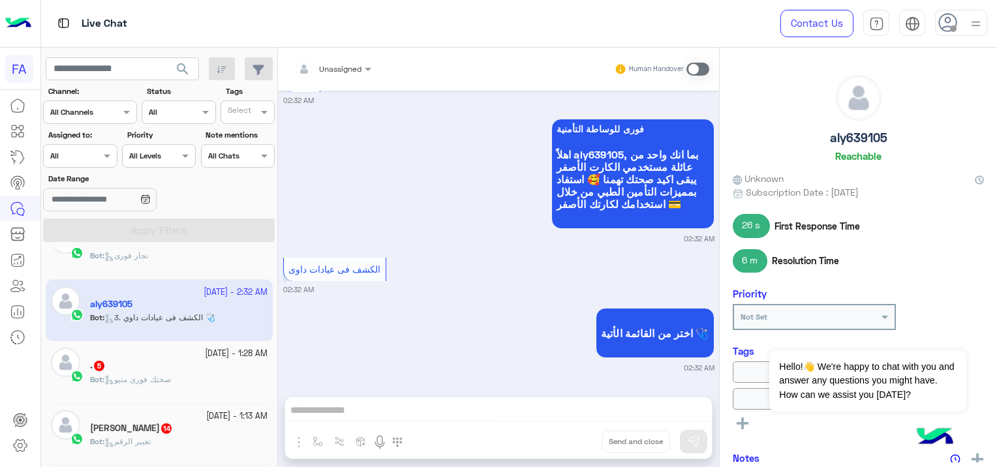
click at [219, 366] on div ". 5" at bounding box center [179, 367] width 178 height 14
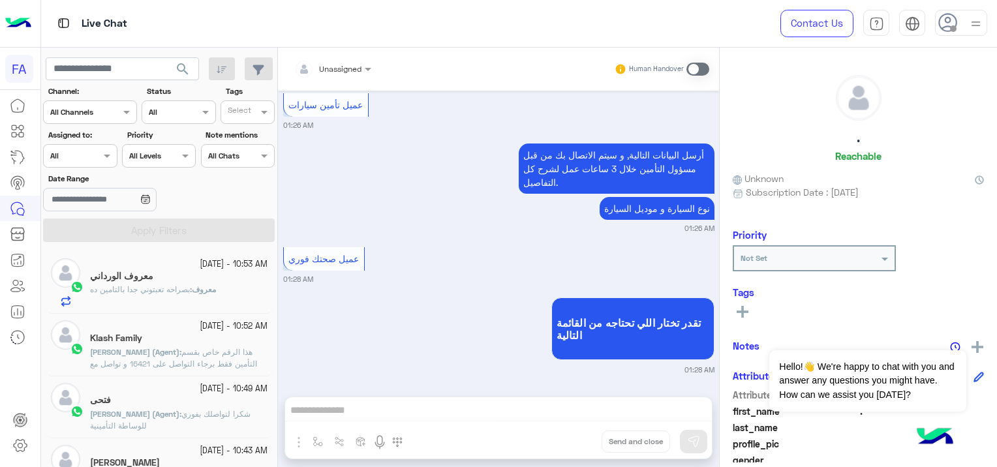
click at [181, 65] on span "search" at bounding box center [183, 69] width 16 height 16
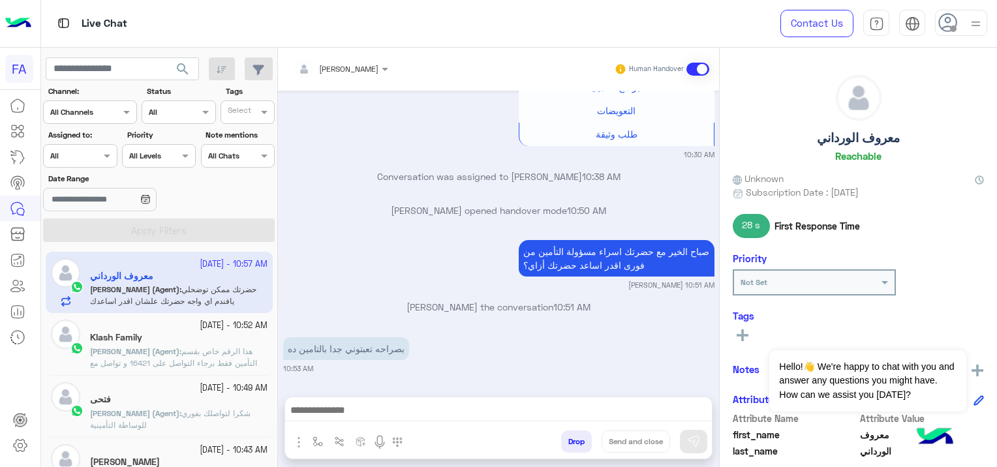
scroll to position [977, 0]
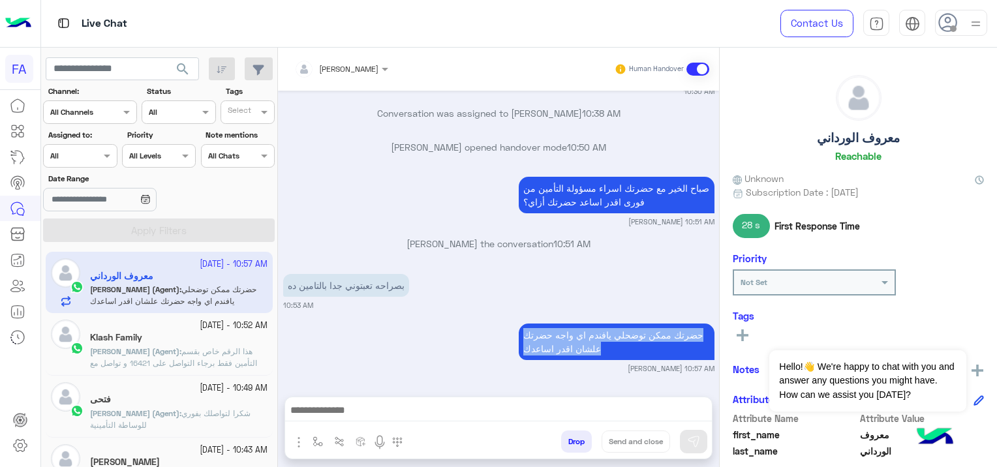
drag, startPoint x: 517, startPoint y: 328, endPoint x: 586, endPoint y: 368, distance: 80.2
click at [586, 368] on div "حضرتك ممكن توضحلي [PERSON_NAME] اي واجه حضرتك علشان اقدر اساعدك [PERSON_NAME] 1…" at bounding box center [498, 347] width 431 height 54
copy div "حضرتك ممكن توضحلي يافندم اي واجه حضرتك علشان اقدر اساعدك"
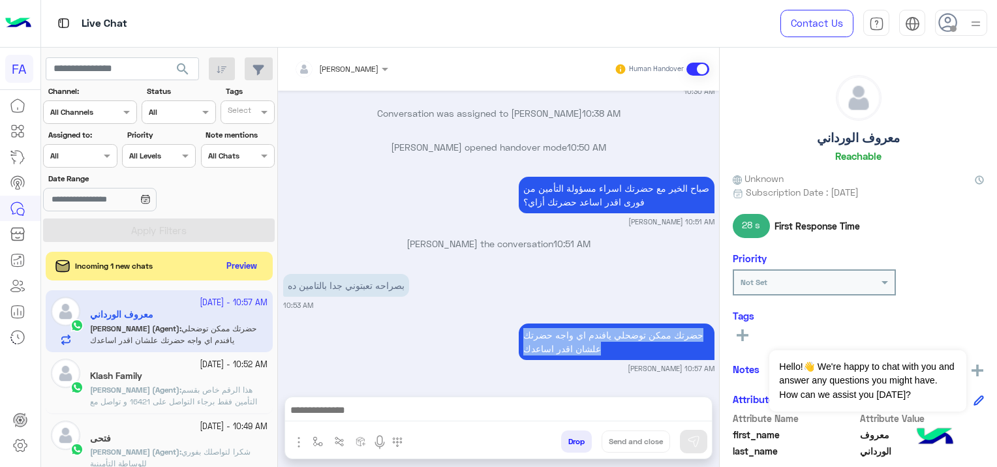
click at [332, 316] on div "[DATE] من فضلك ادخل رقم الماكينة لأستكمال 10:26 AM 15515997 10:27 AM رقم الهاتف…" at bounding box center [498, 237] width 441 height 293
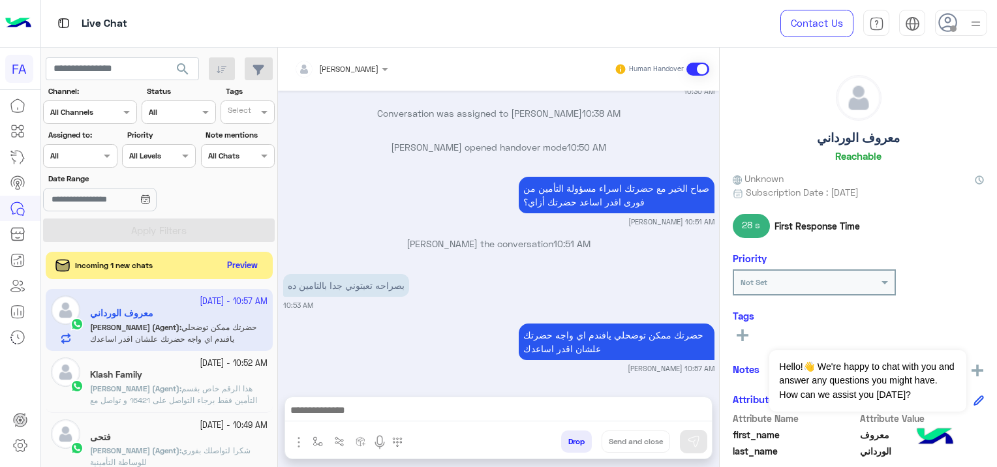
click at [242, 266] on button "Preview" at bounding box center [243, 266] width 40 height 18
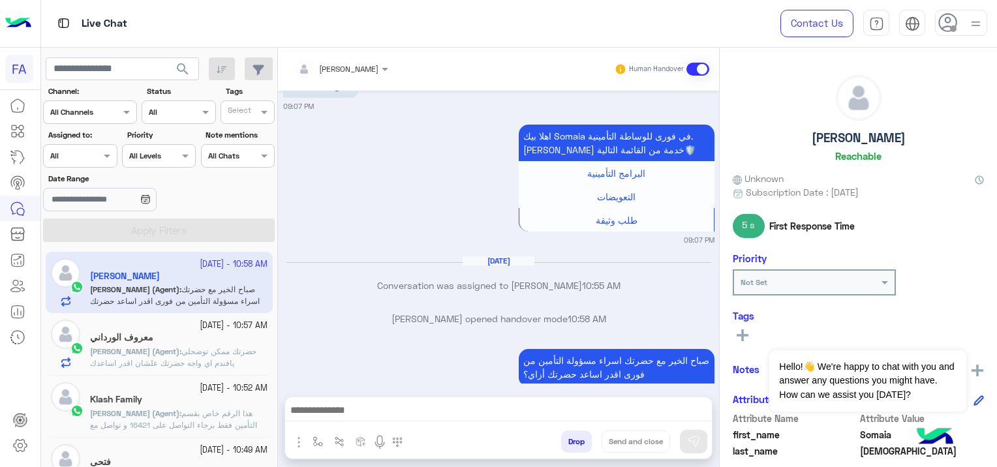
scroll to position [1354, 0]
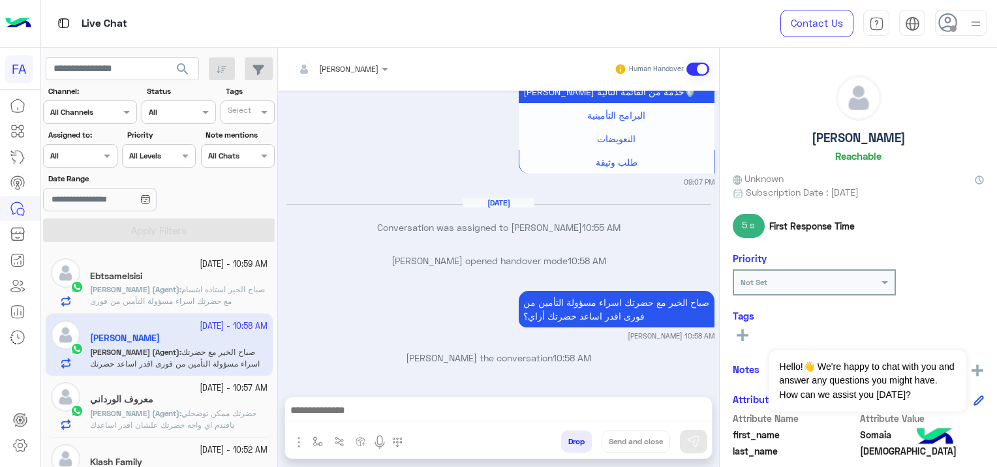
click at [223, 281] on div "Ebtsamelsisi" at bounding box center [179, 278] width 178 height 14
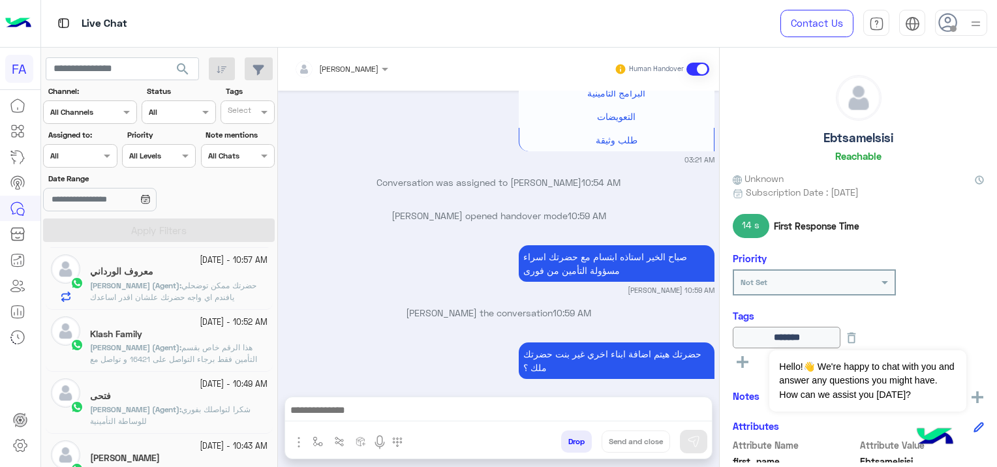
scroll to position [131, 0]
click at [234, 293] on p "[PERSON_NAME] (Agent) : حضرتك ممكن توضحلي يافندم اي واجه حضرتك علشان اقدر اساعدك" at bounding box center [179, 288] width 178 height 23
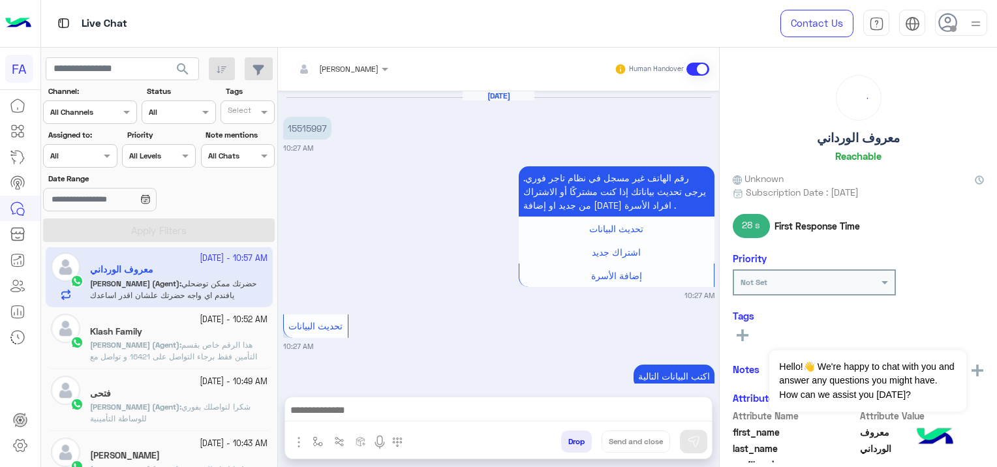
scroll to position [927, 0]
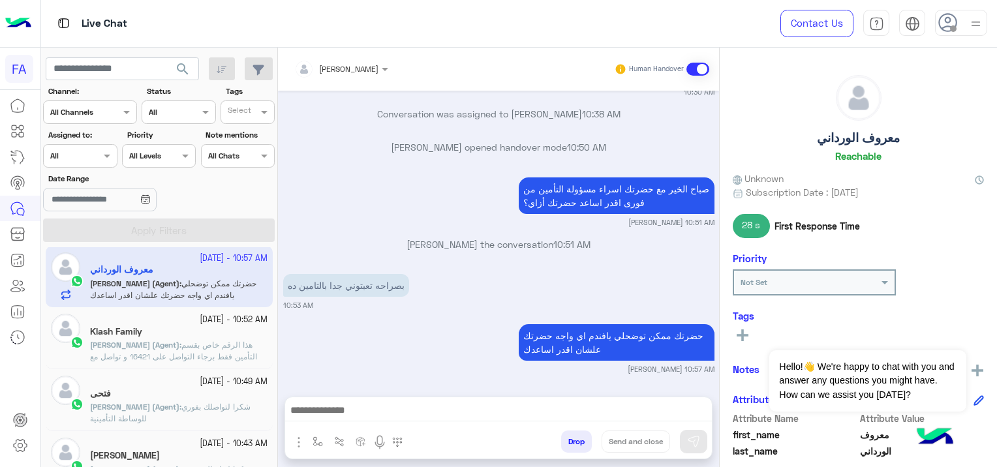
click at [209, 346] on span "هذا الرقم خاص بقسم التأمين فقط برجاء التواصل على 16421 و تواصل مع قسم الافراد ع…" at bounding box center [173, 356] width 167 height 33
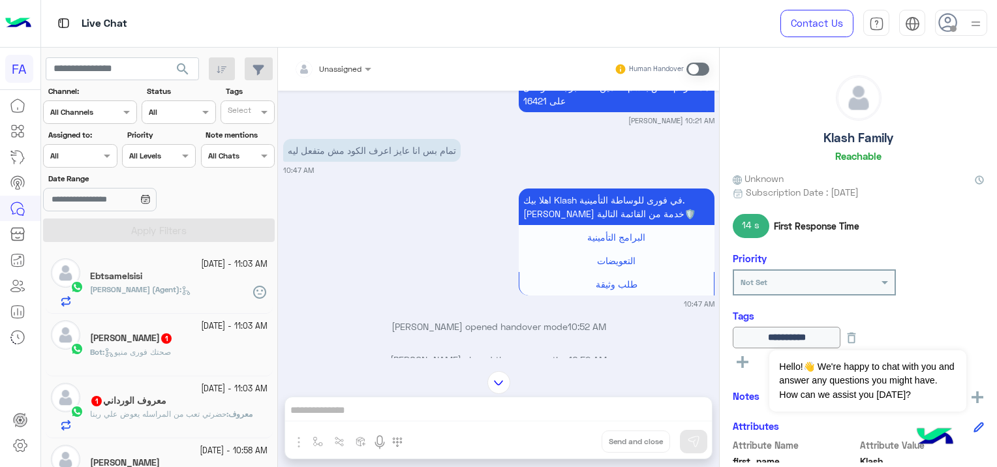
scroll to position [960, 0]
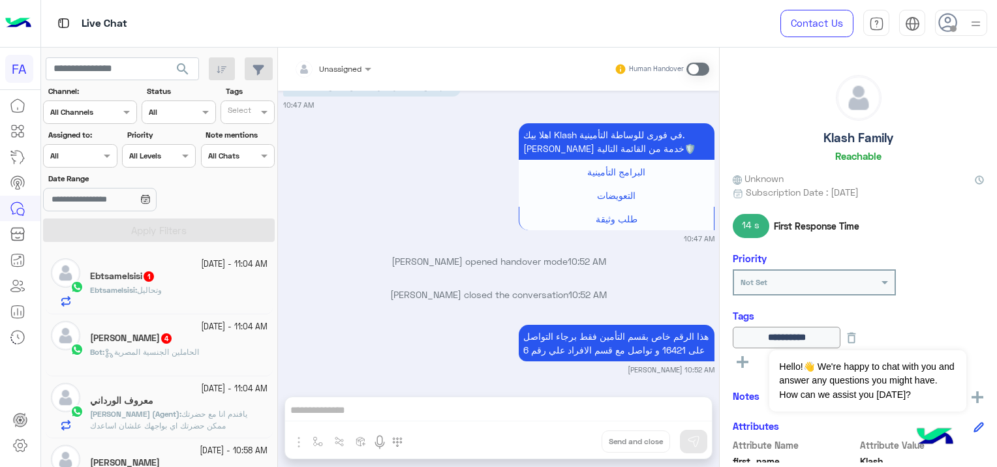
click at [162, 289] on span "وتحاليل" at bounding box center [149, 290] width 25 height 10
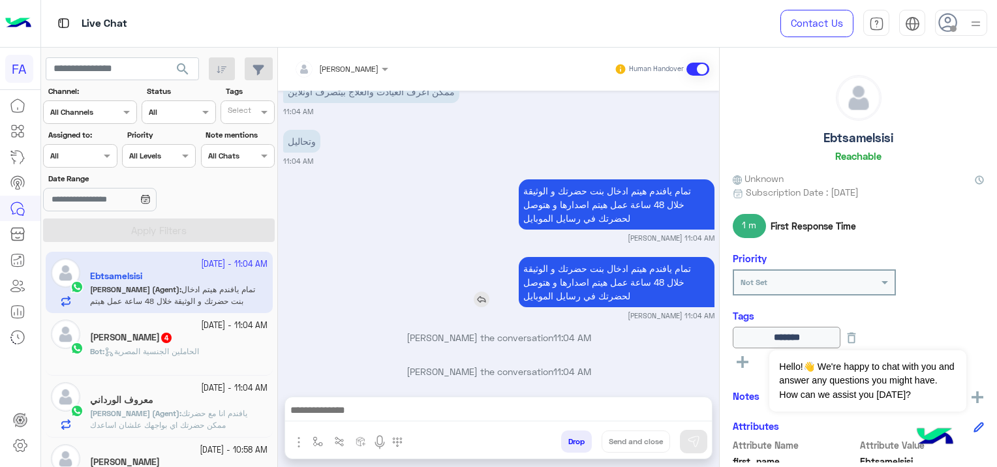
scroll to position [768, 0]
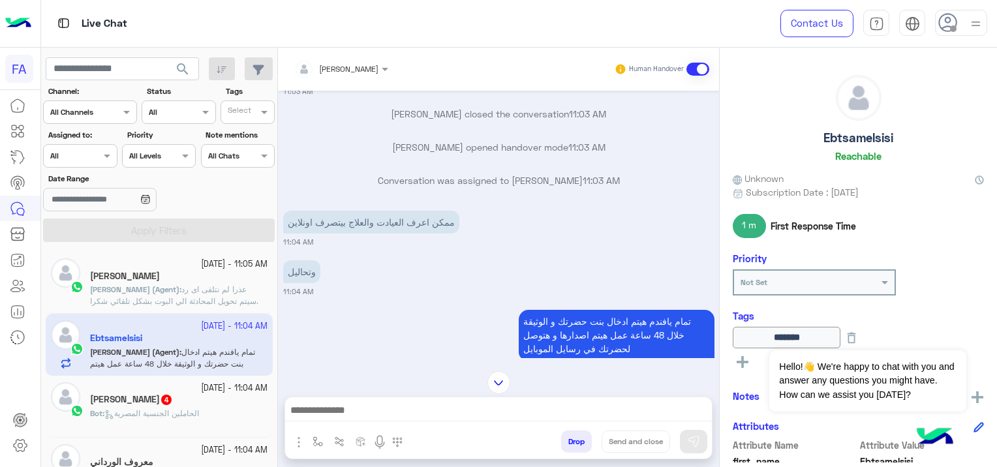
click at [234, 289] on span "عذرا لم نتلقى اى رد .سيتم تحويل المحادثة الي البوت بشكل تلقائي شكرا لتواصلك بفو…" at bounding box center [174, 301] width 168 height 33
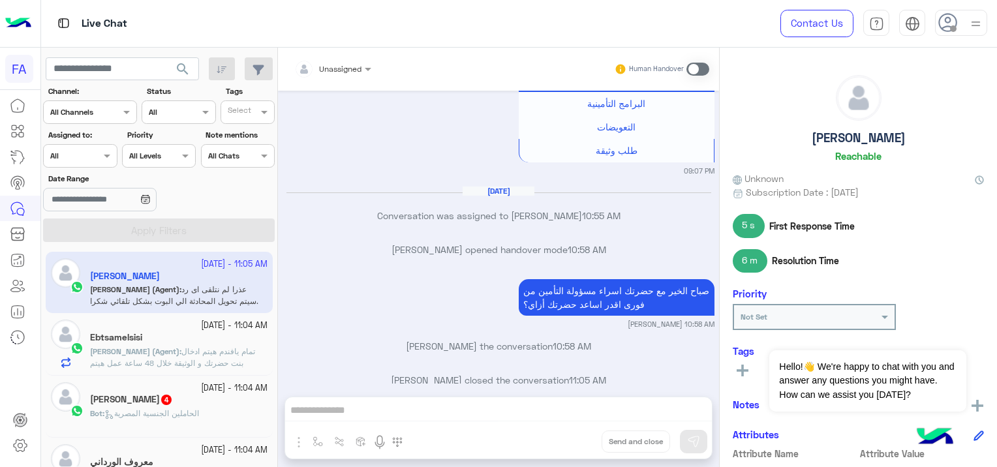
scroll to position [1317, 0]
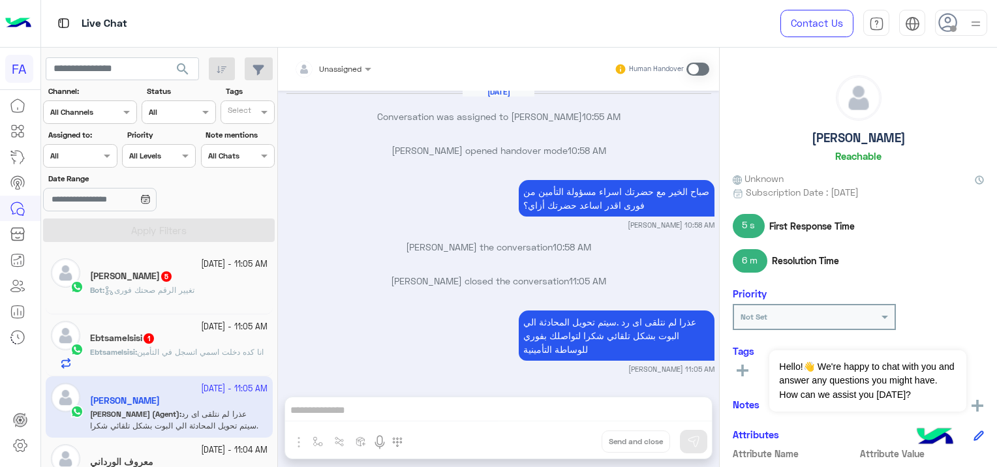
click at [181, 300] on div "Bot : تغيير الرقم صحتك فورى" at bounding box center [179, 296] width 178 height 23
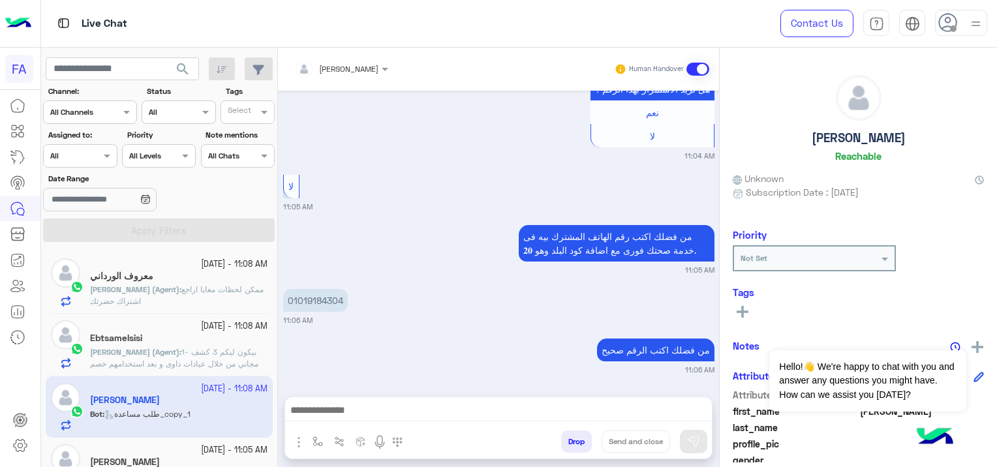
scroll to position [2221, 0]
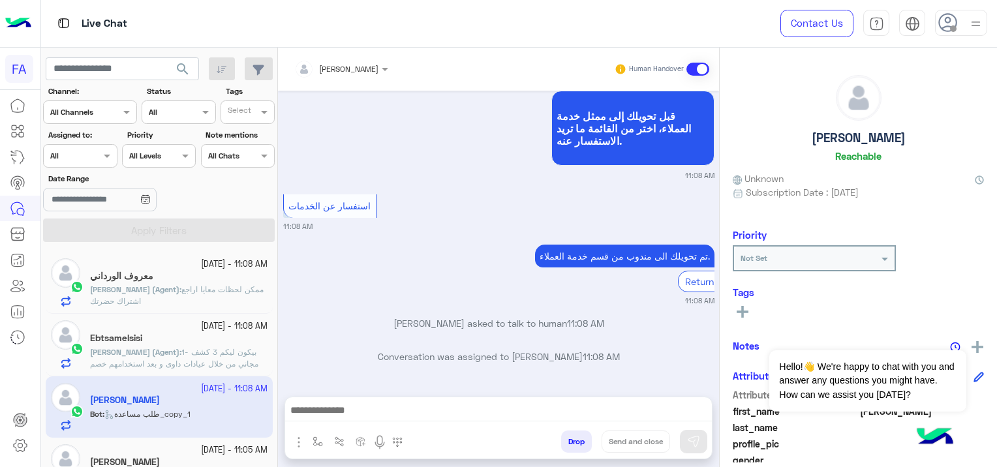
click at [224, 288] on span "ممكن لحظات معايا اراجع اشتراك حضرتك" at bounding box center [177, 296] width 174 height 22
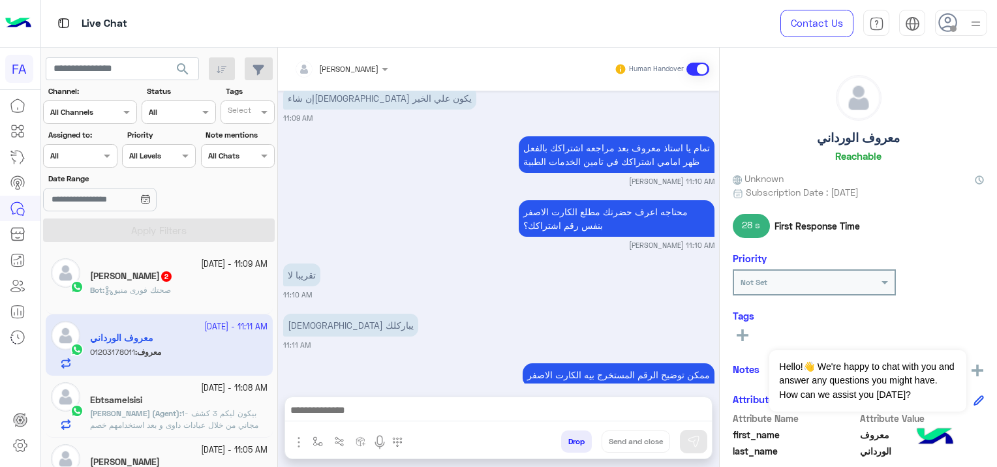
scroll to position [1089, 0]
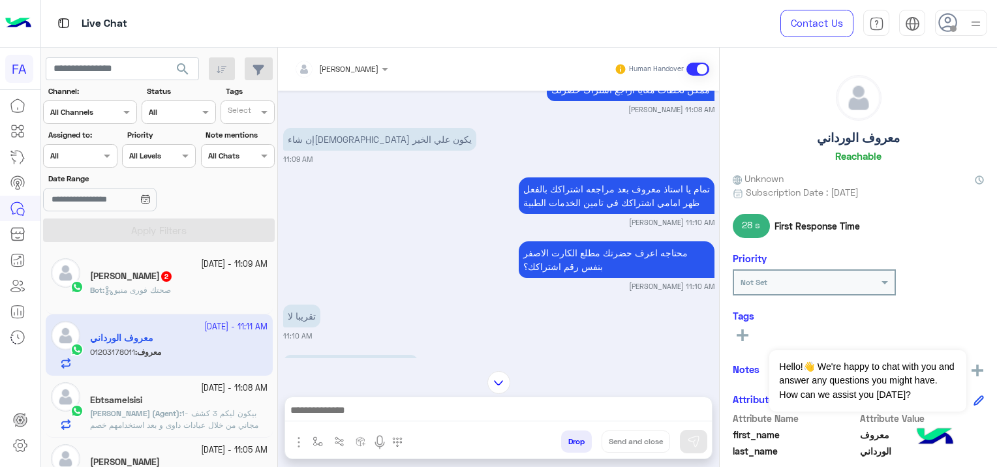
click at [160, 268] on div "[DATE] - 11:09 AM" at bounding box center [179, 264] width 178 height 12
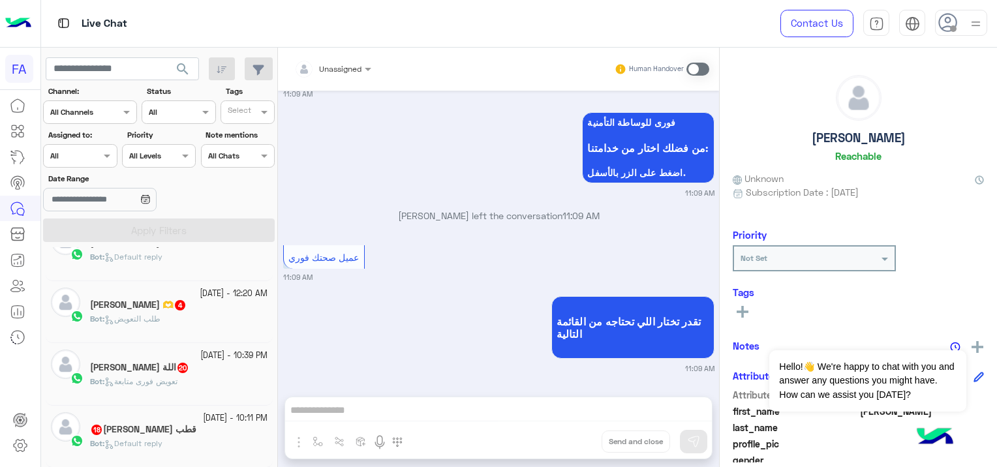
scroll to position [7, 0]
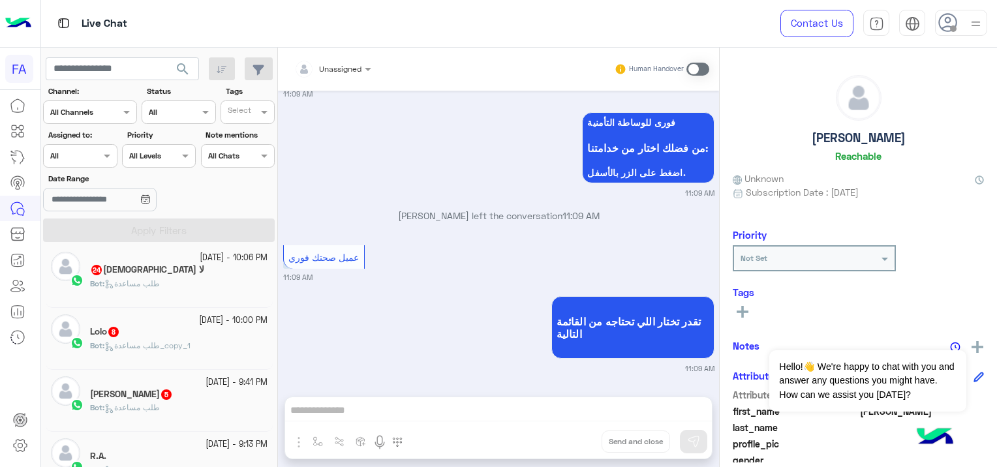
click at [159, 399] on div "Mo Salah 5" at bounding box center [179, 396] width 178 height 14
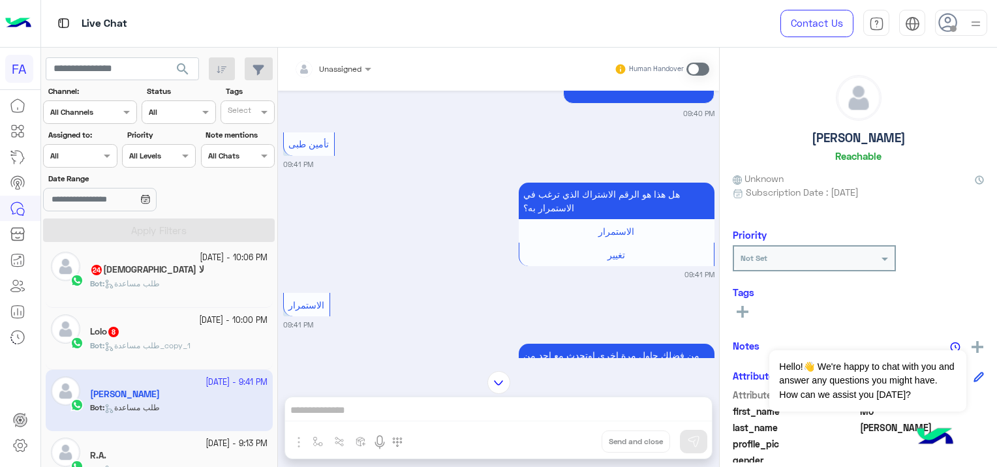
scroll to position [1426, 0]
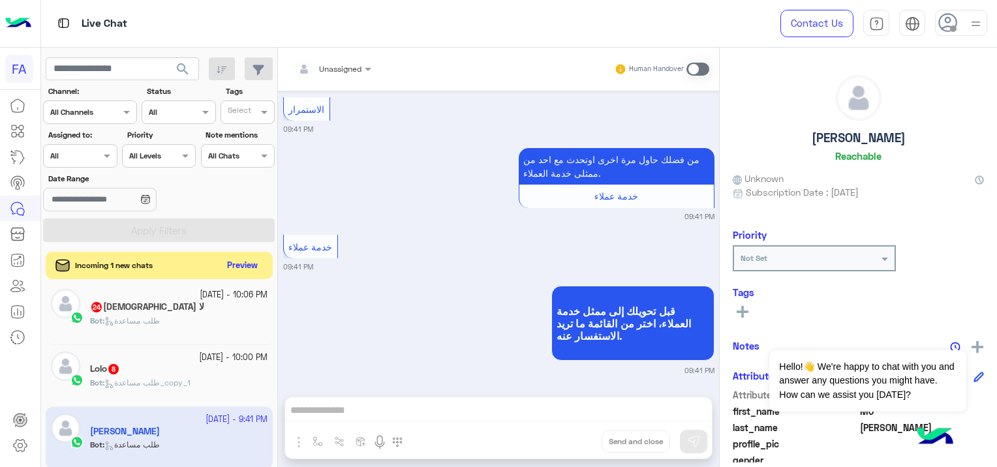
click at [239, 269] on button "Preview" at bounding box center [243, 266] width 40 height 18
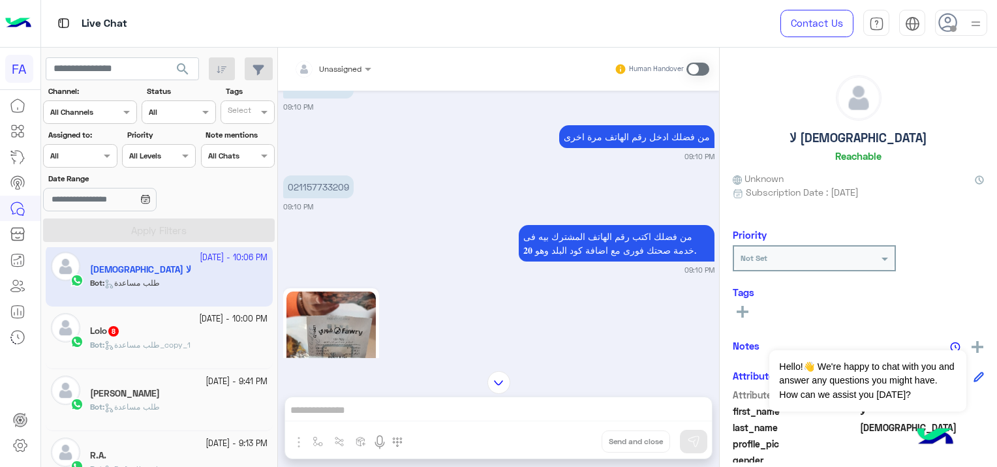
scroll to position [1697, 0]
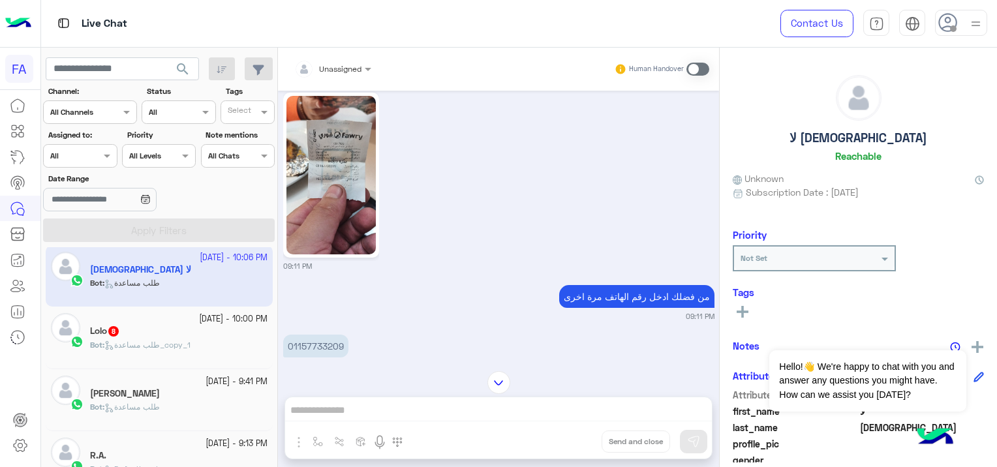
click at [321, 193] on img at bounding box center [331, 175] width 89 height 159
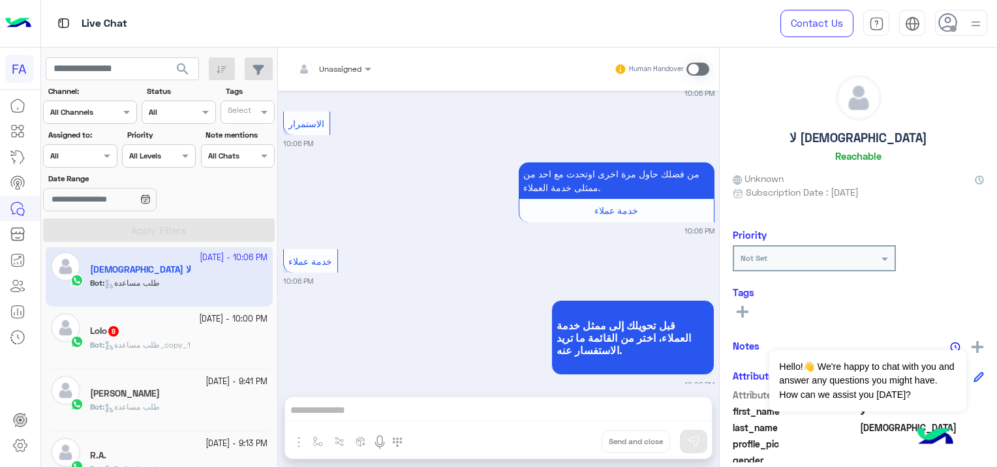
scroll to position [3172, 0]
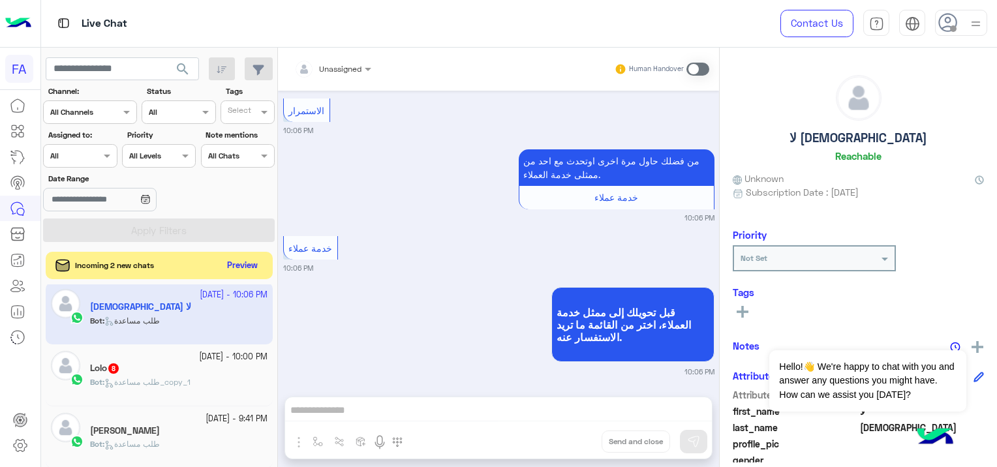
click at [236, 269] on button "Preview" at bounding box center [243, 266] width 40 height 18
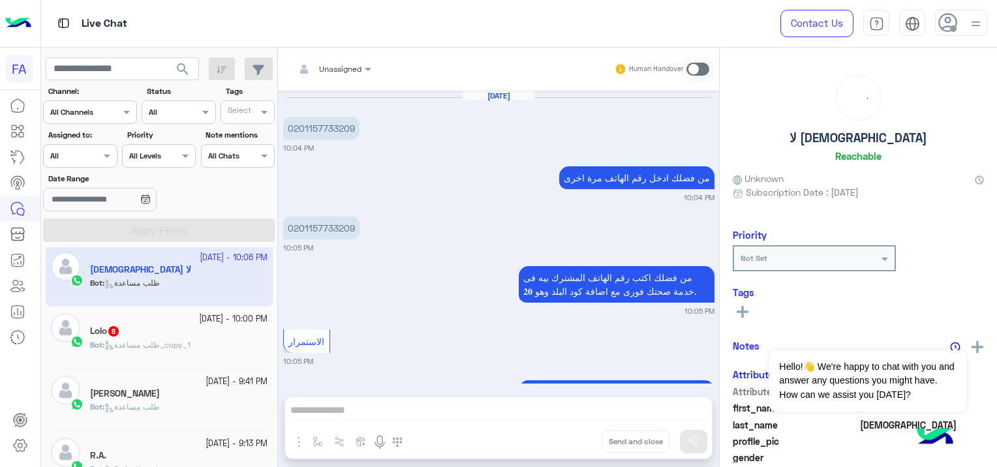
scroll to position [1146, 0]
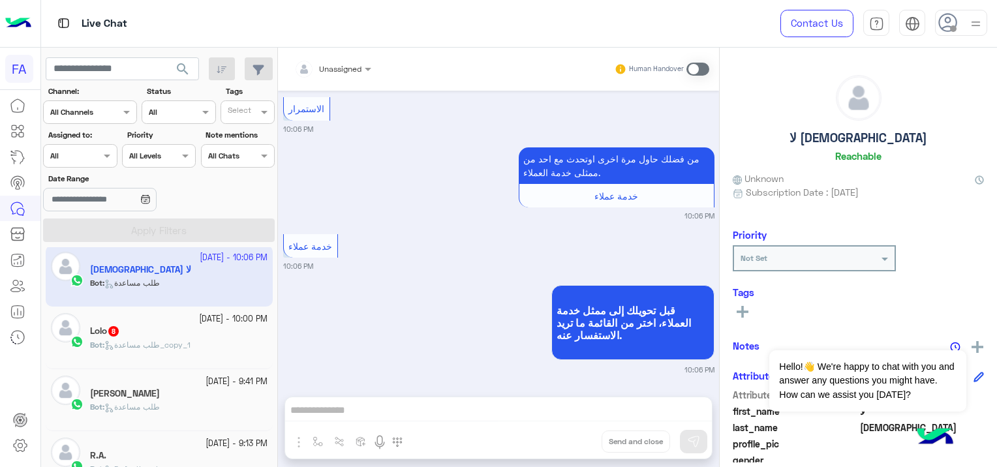
click at [99, 160] on div "Assigned on All" at bounding box center [72, 156] width 56 height 12
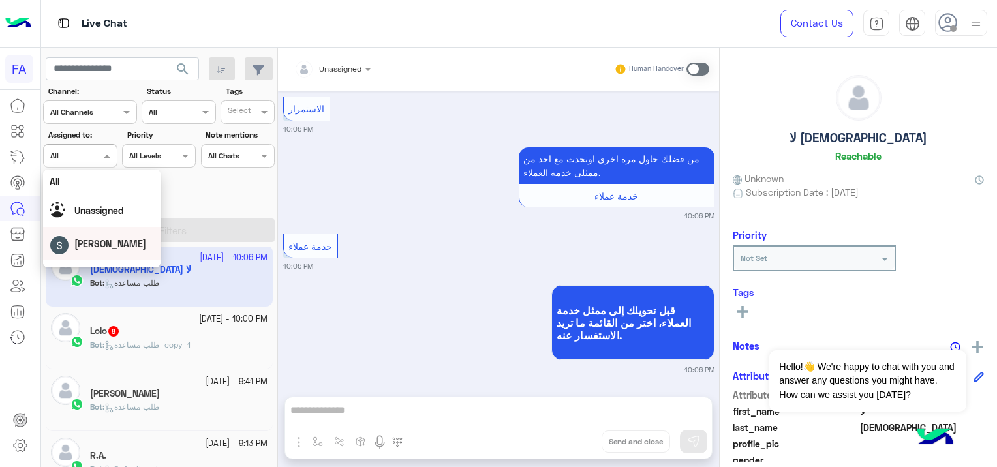
scroll to position [117, 0]
click at [102, 214] on span "[PERSON_NAME]" at bounding box center [118, 217] width 72 height 11
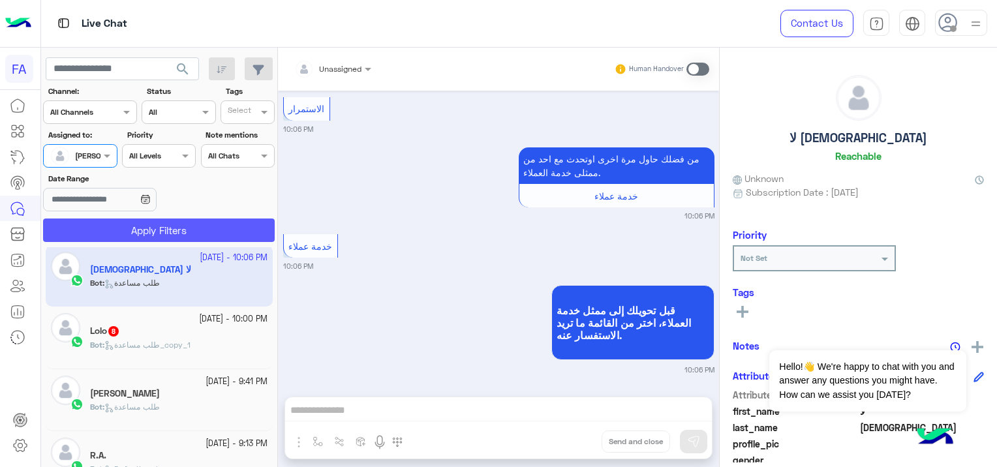
click at [117, 222] on button "Apply Filters" at bounding box center [159, 230] width 232 height 23
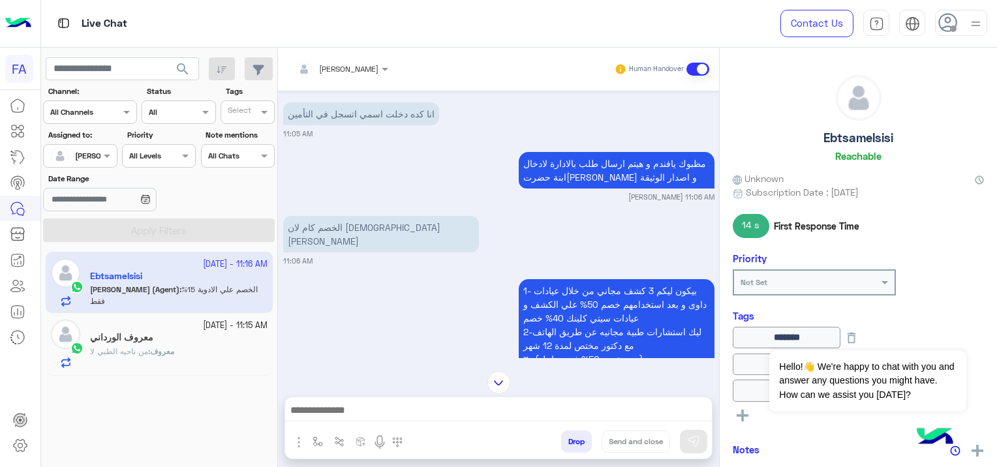
scroll to position [371, 0]
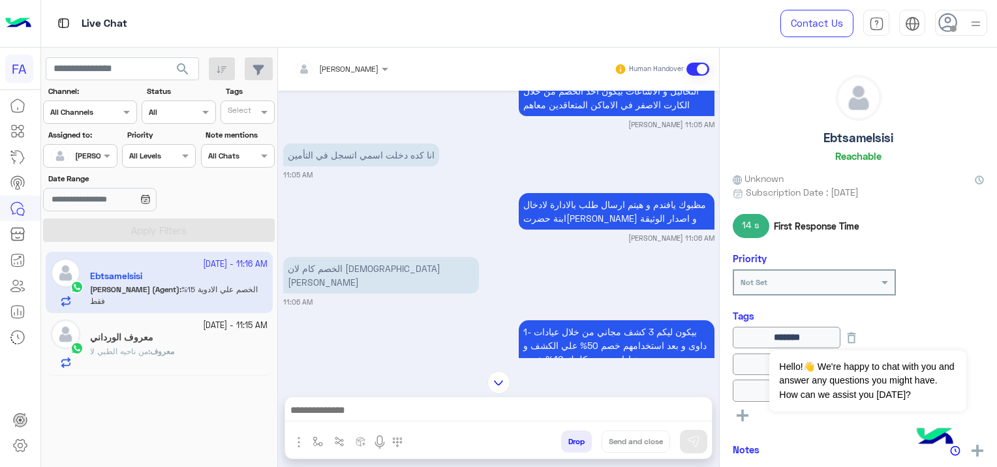
click at [153, 340] on h5 "معروف الورداني" at bounding box center [121, 337] width 63 height 11
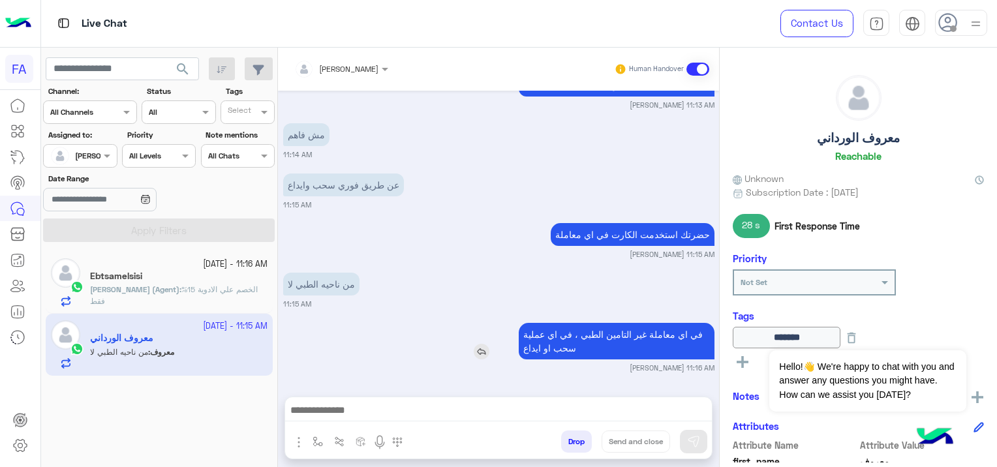
scroll to position [872, 0]
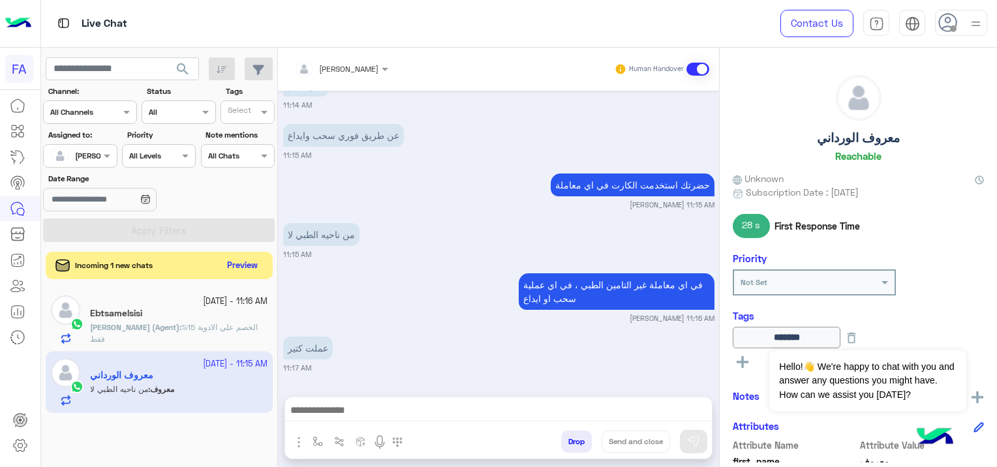
click at [243, 258] on button "Preview" at bounding box center [243, 266] width 40 height 18
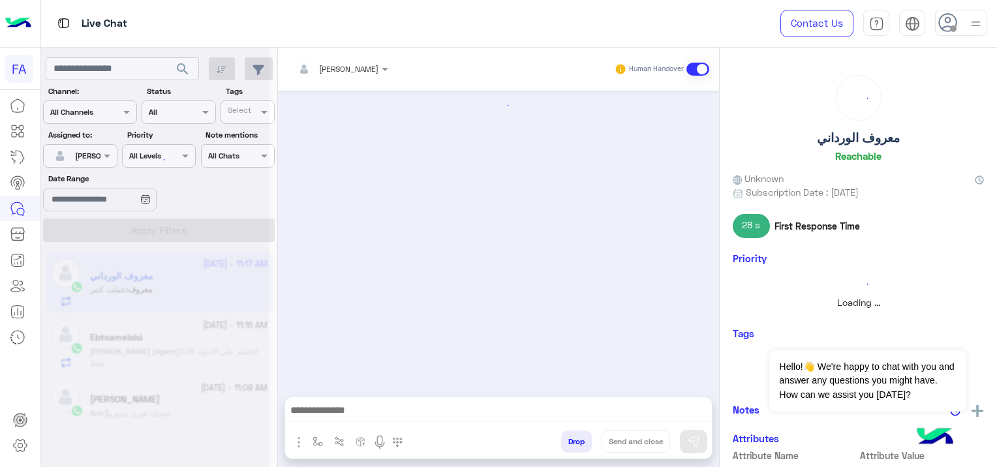
scroll to position [809, 0]
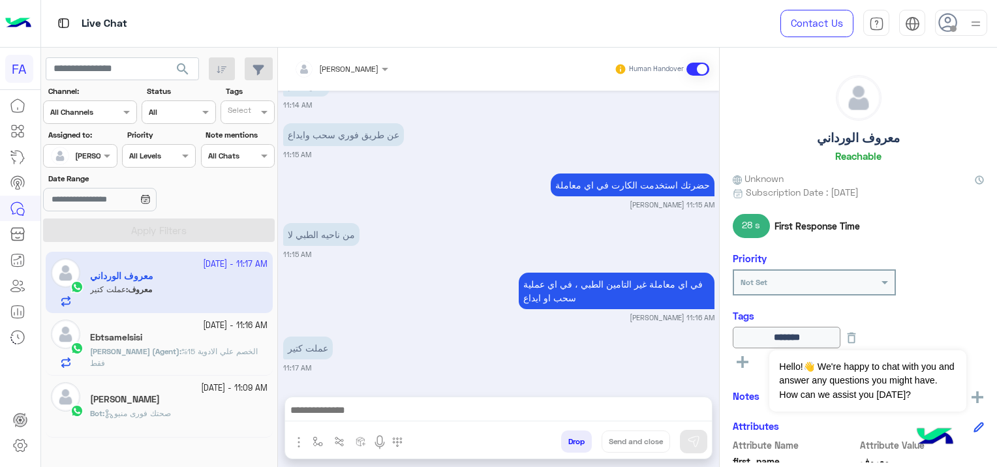
click at [204, 405] on div "[PERSON_NAME]" at bounding box center [179, 401] width 178 height 14
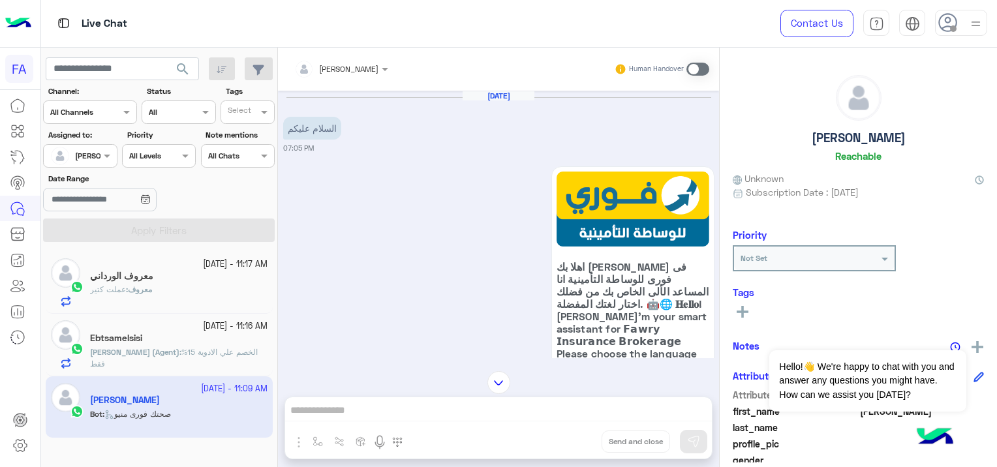
scroll to position [1758, 0]
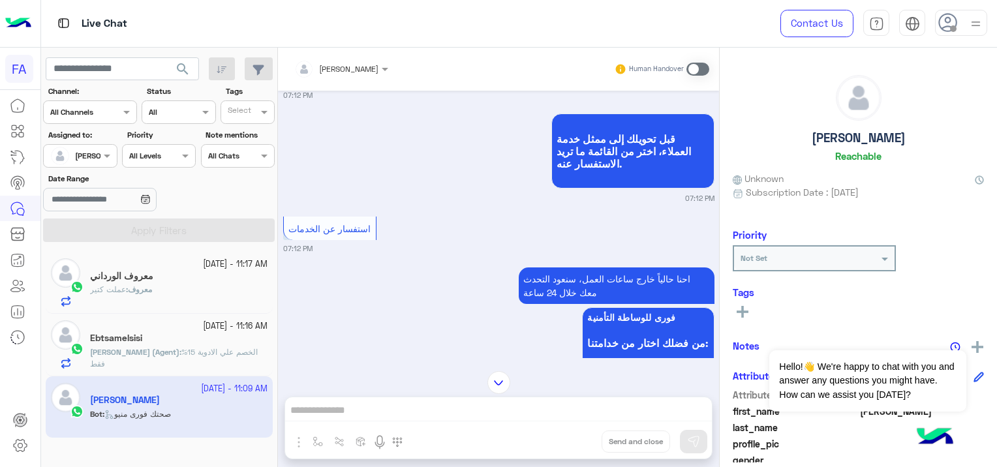
click at [172, 272] on div "معروف الورداني" at bounding box center [179, 278] width 178 height 14
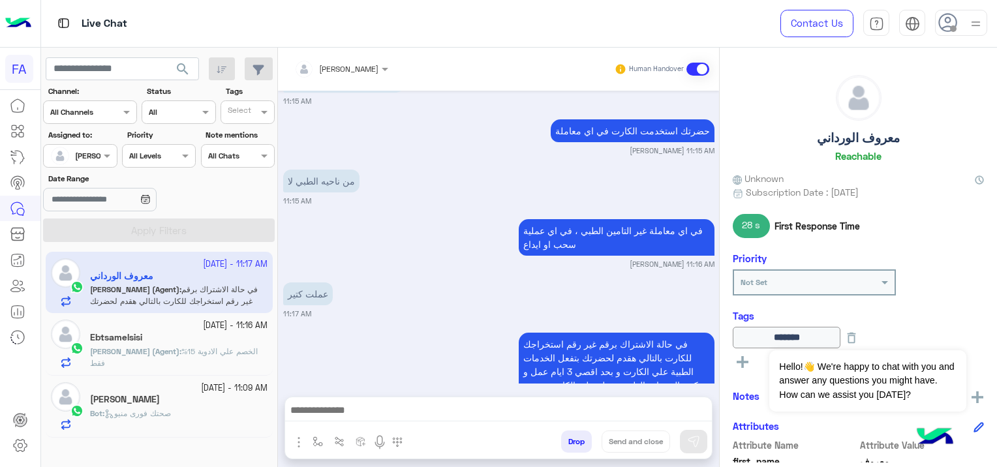
scroll to position [835, 0]
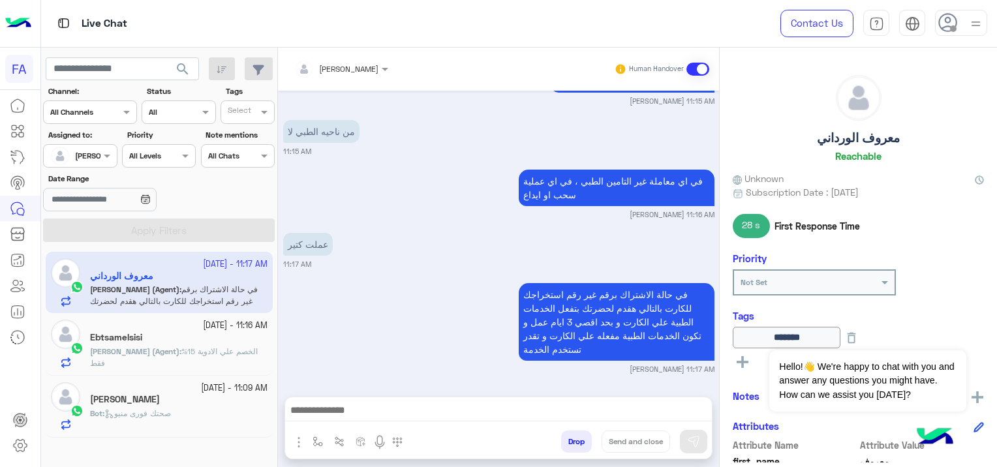
click at [223, 356] on p "[PERSON_NAME] (Agent) : الخصم علي الادوية 15% فقط" at bounding box center [179, 357] width 178 height 23
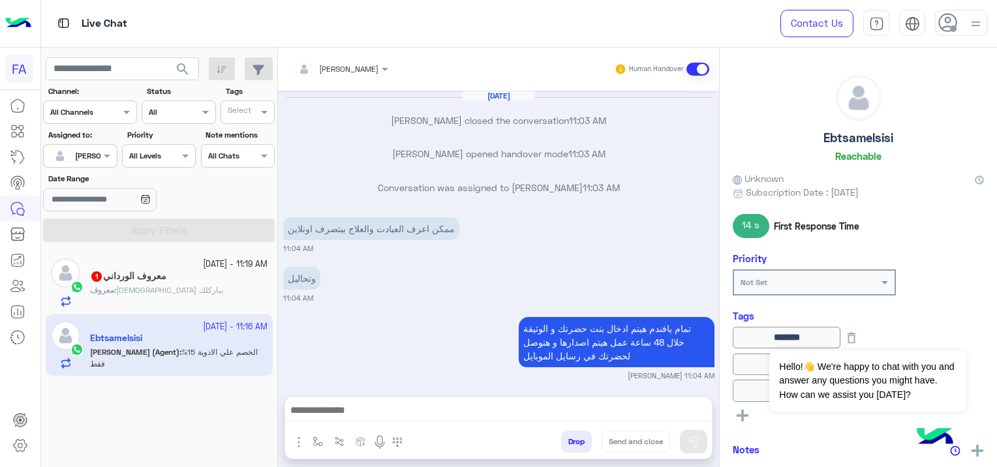
scroll to position [958, 0]
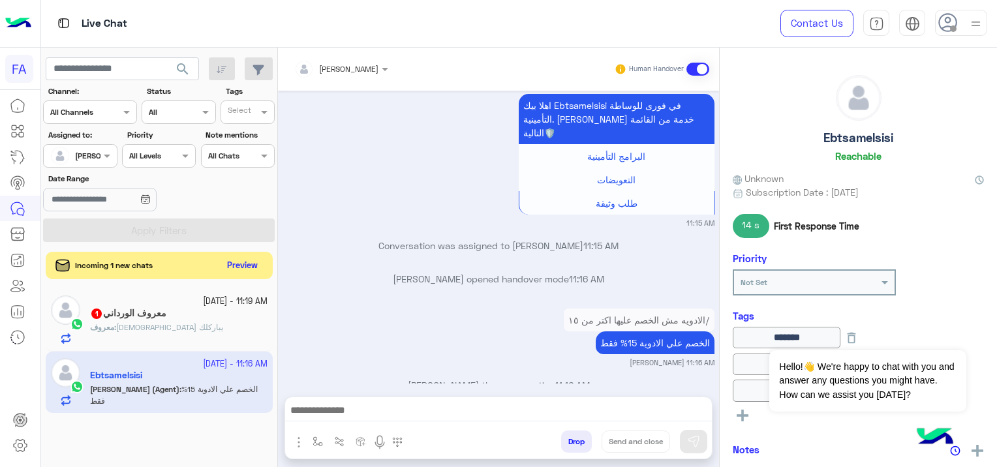
click at [240, 267] on button "Preview" at bounding box center [243, 266] width 40 height 18
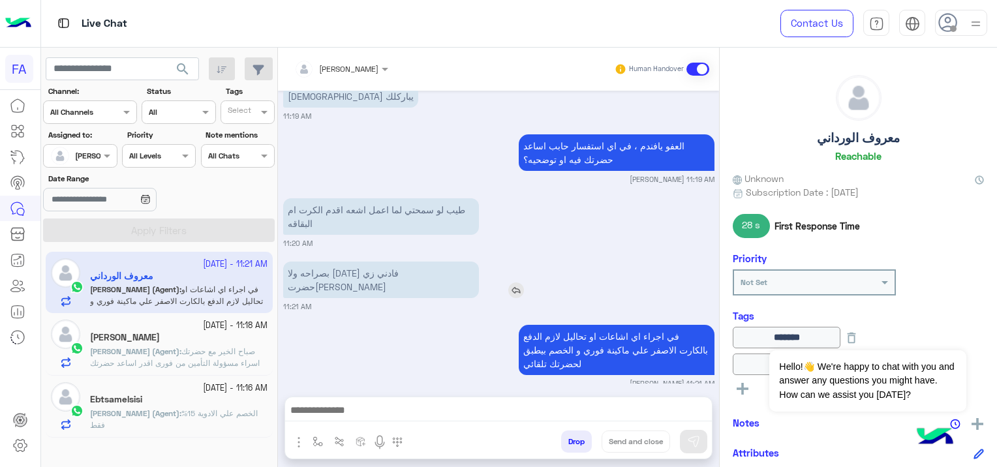
scroll to position [990, 0]
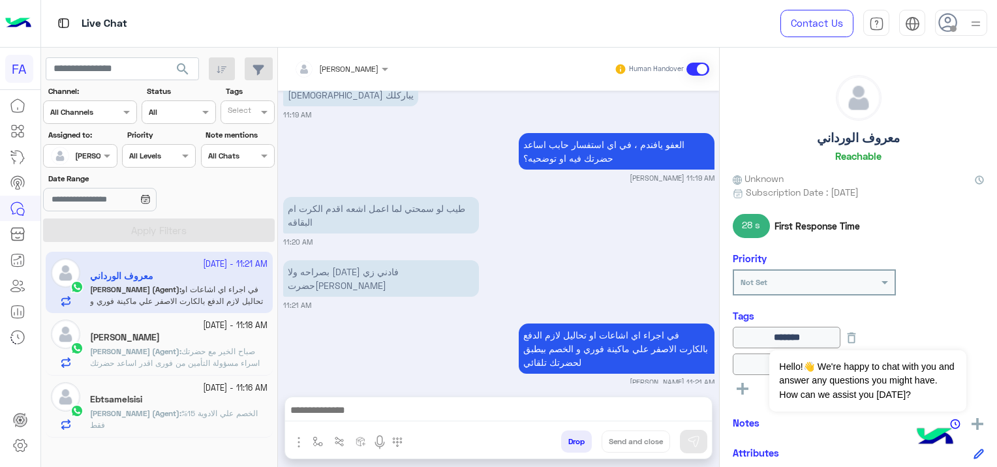
click at [94, 151] on div at bounding box center [80, 154] width 72 height 12
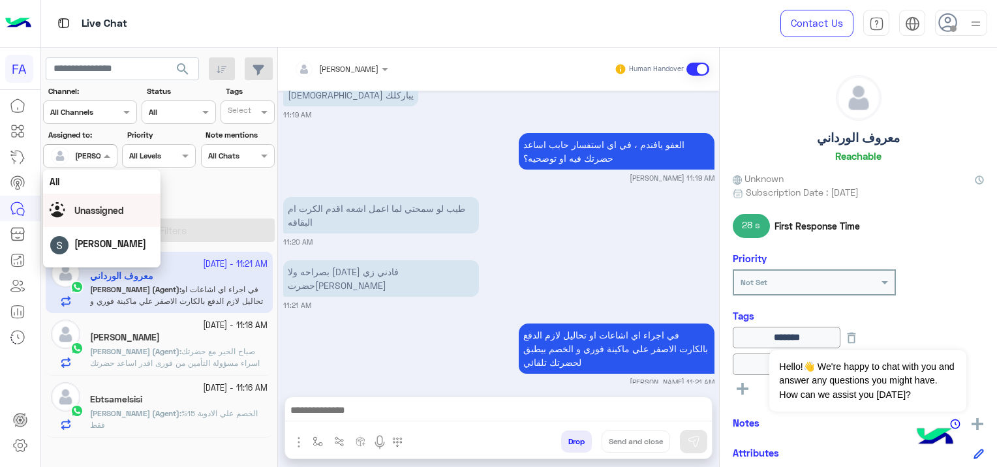
click at [110, 210] on span "Unassigned" at bounding box center [99, 210] width 50 height 11
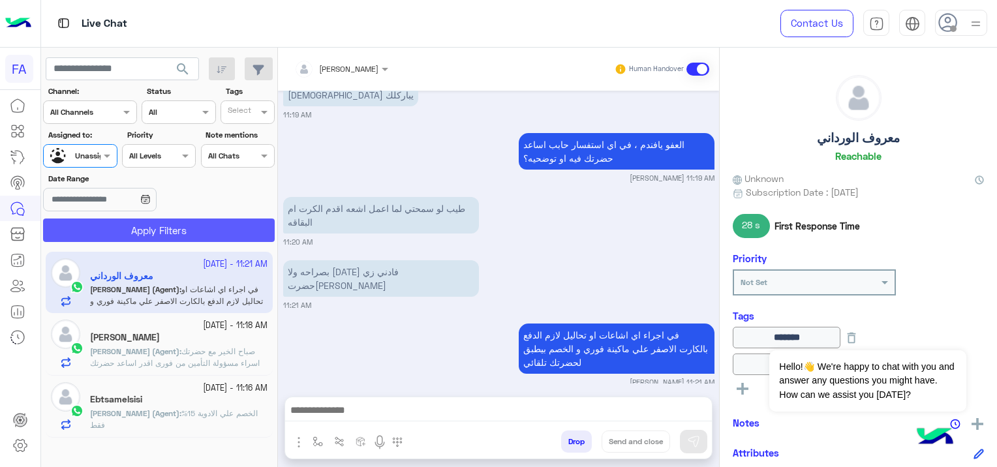
click at [149, 225] on button "Apply Filters" at bounding box center [159, 230] width 232 height 23
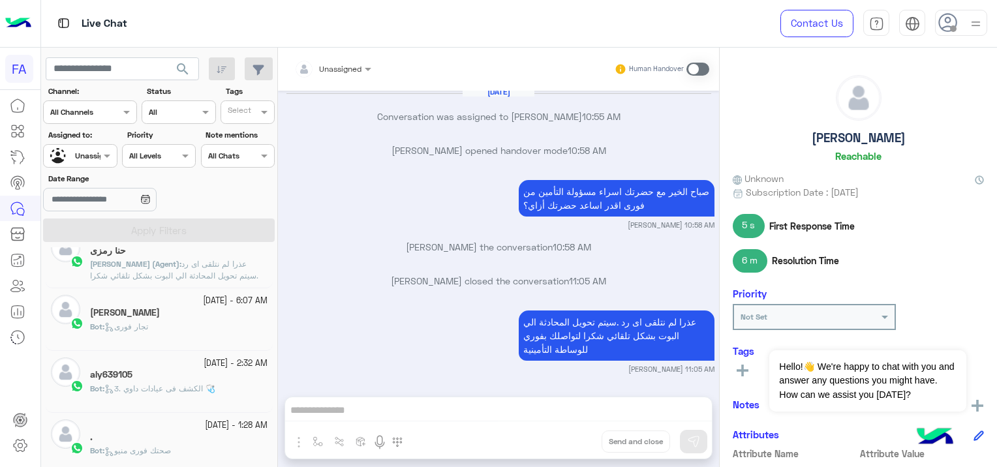
scroll to position [587, 0]
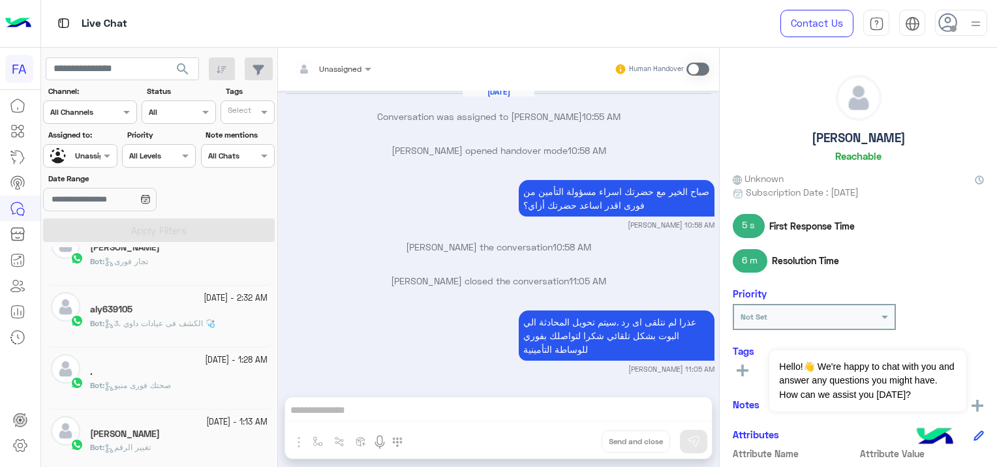
click at [193, 304] on div "aly639105" at bounding box center [179, 311] width 178 height 14
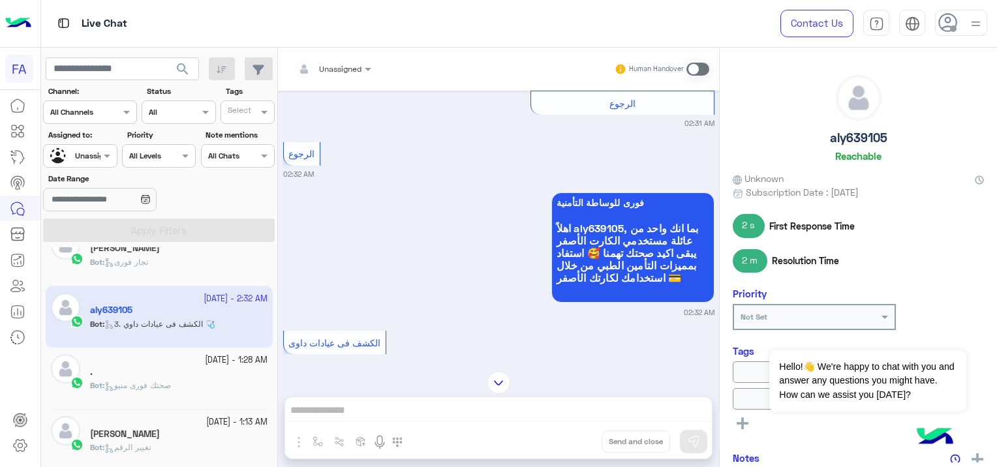
scroll to position [1159, 0]
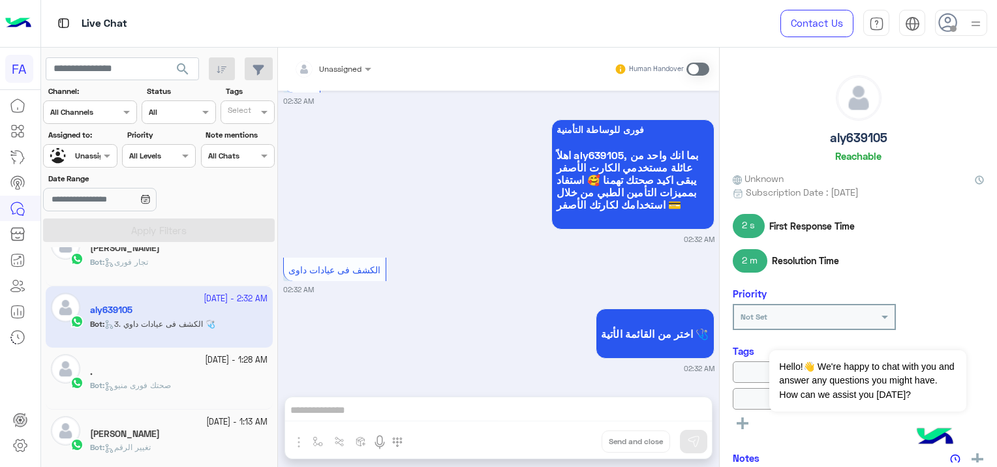
click at [161, 376] on div "." at bounding box center [179, 374] width 178 height 14
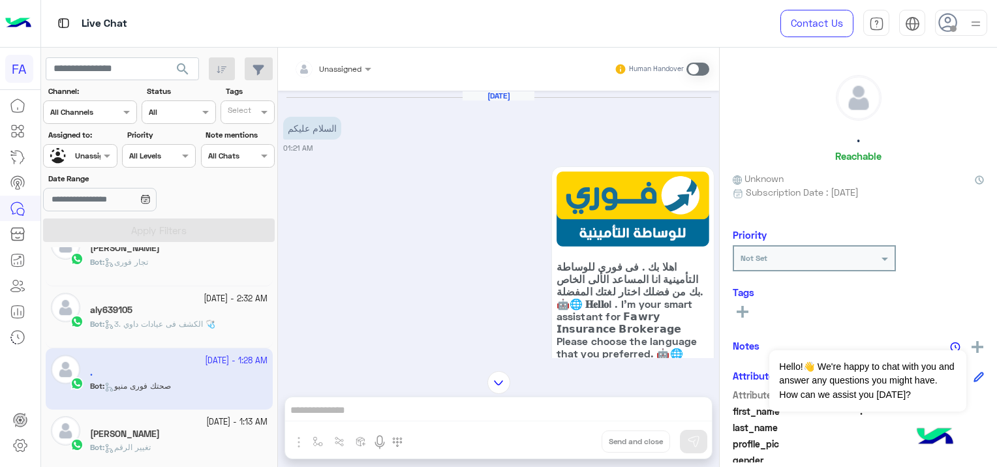
click at [214, 432] on div "[PERSON_NAME]" at bounding box center [179, 436] width 178 height 14
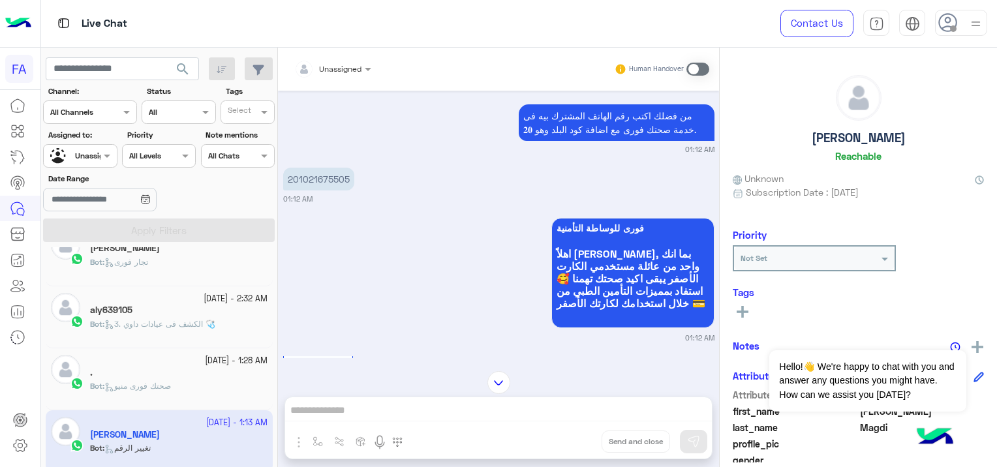
scroll to position [783, 0]
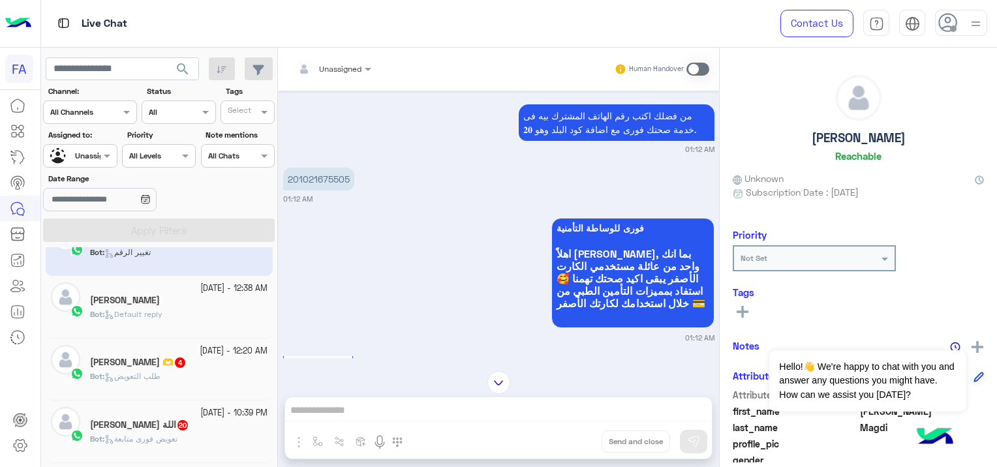
click at [191, 304] on div "[PERSON_NAME]" at bounding box center [179, 302] width 178 height 14
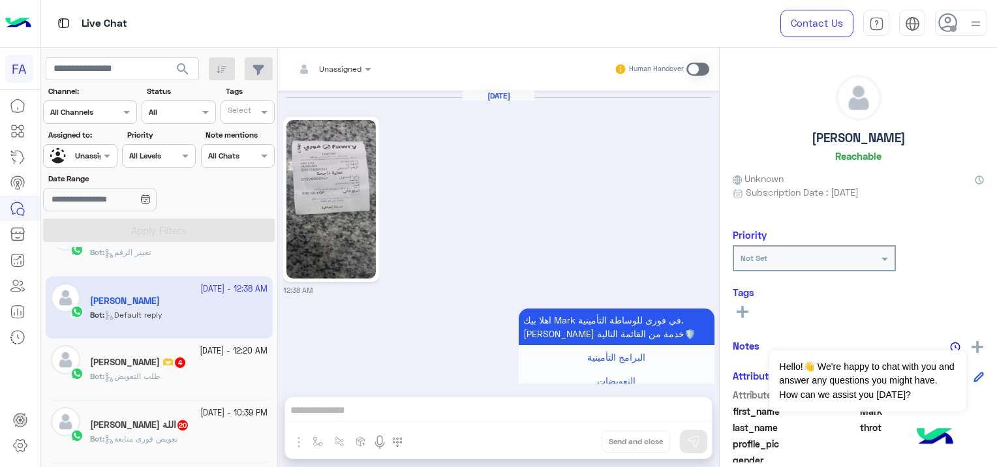
click at [339, 202] on img at bounding box center [331, 199] width 89 height 159
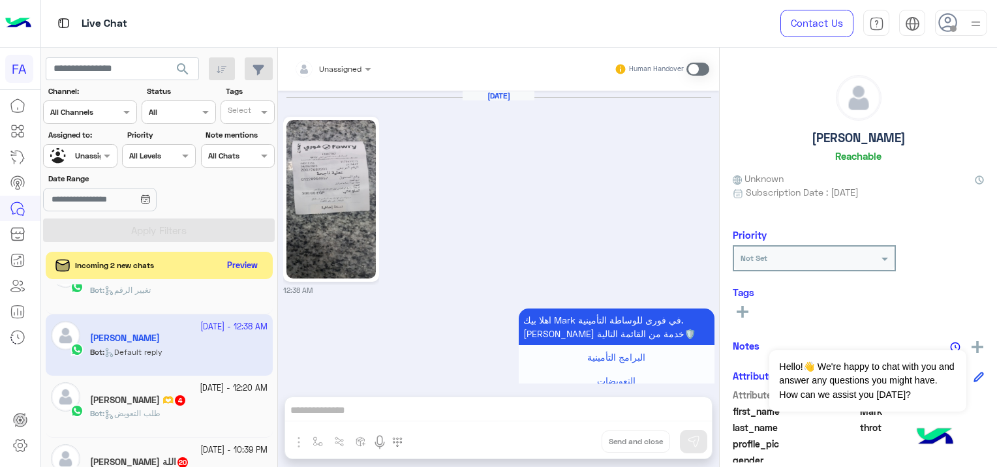
click at [236, 266] on button "Preview" at bounding box center [243, 266] width 40 height 18
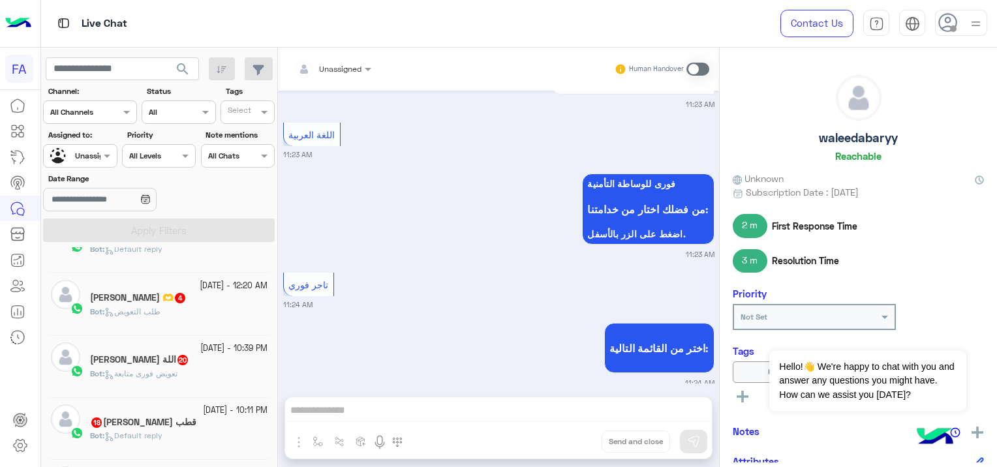
scroll to position [979, 0]
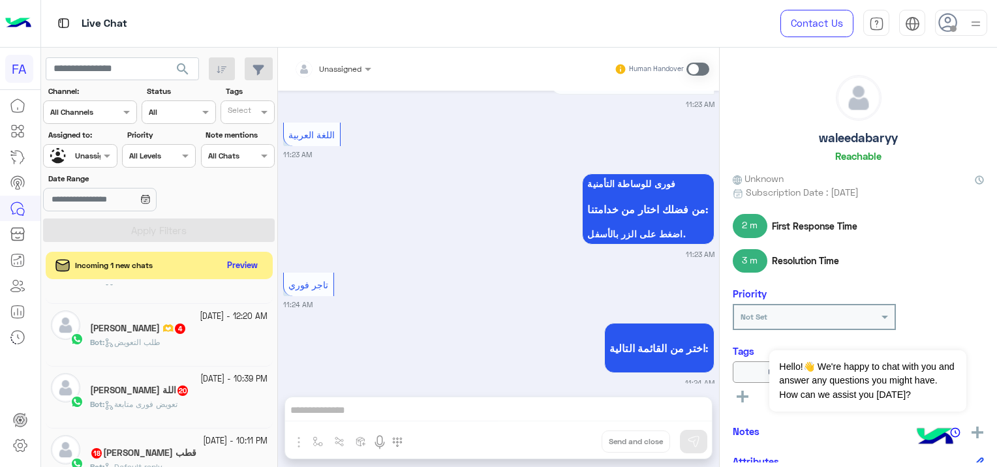
click at [243, 260] on button "Preview" at bounding box center [243, 266] width 40 height 18
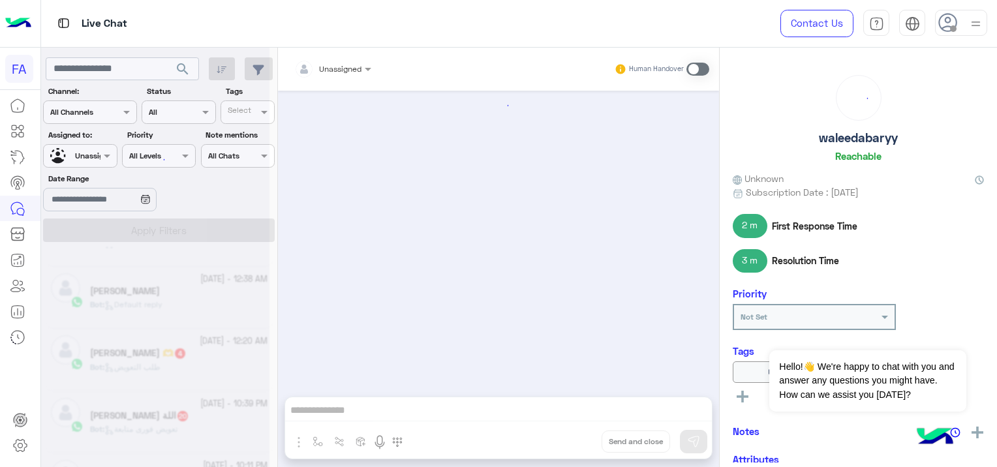
scroll to position [1096, 0]
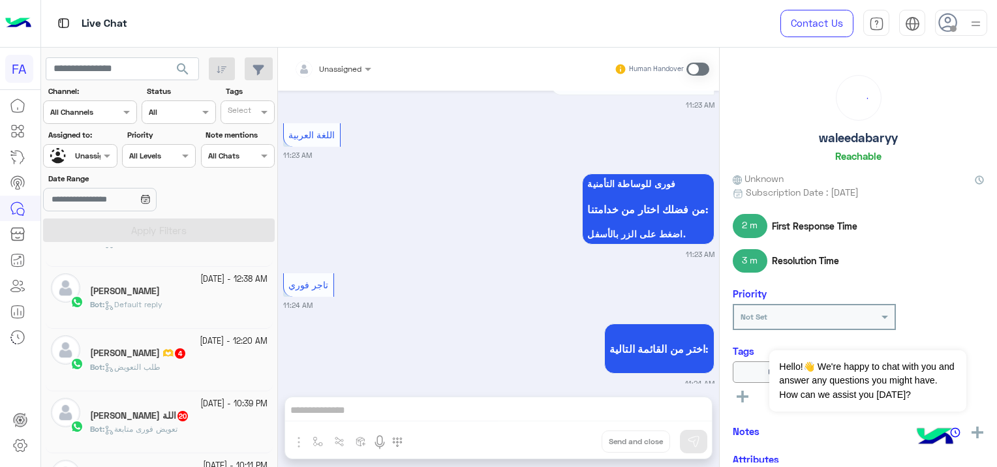
click at [191, 305] on div "Bot : Default reply" at bounding box center [179, 310] width 178 height 23
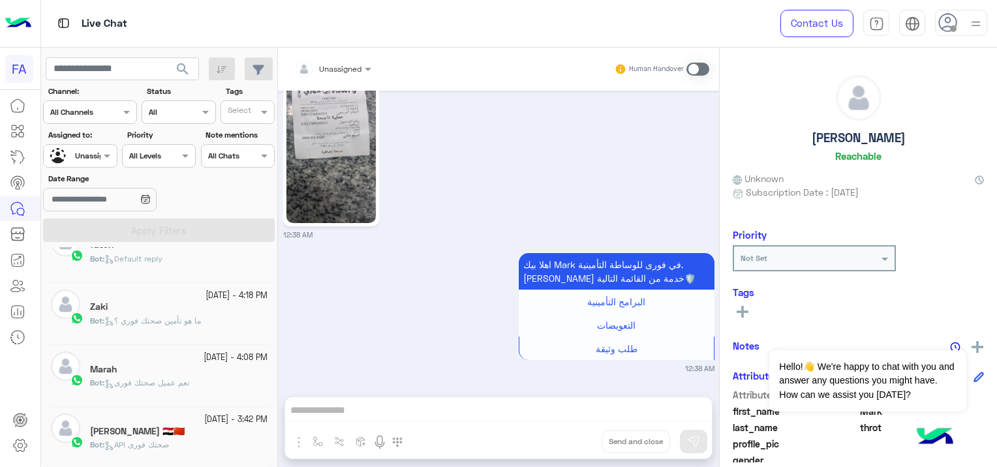
scroll to position [7, 0]
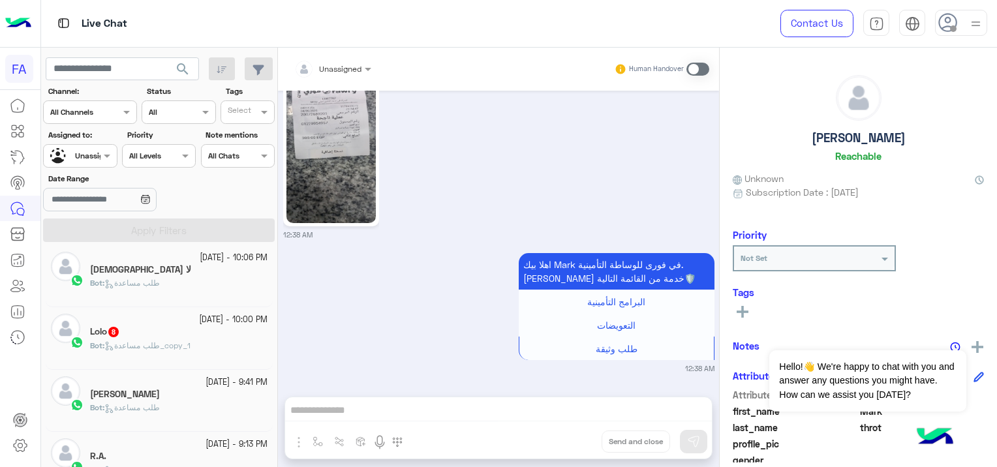
click at [191, 345] on span "طلب مساعدة_copy_1" at bounding box center [147, 346] width 86 height 10
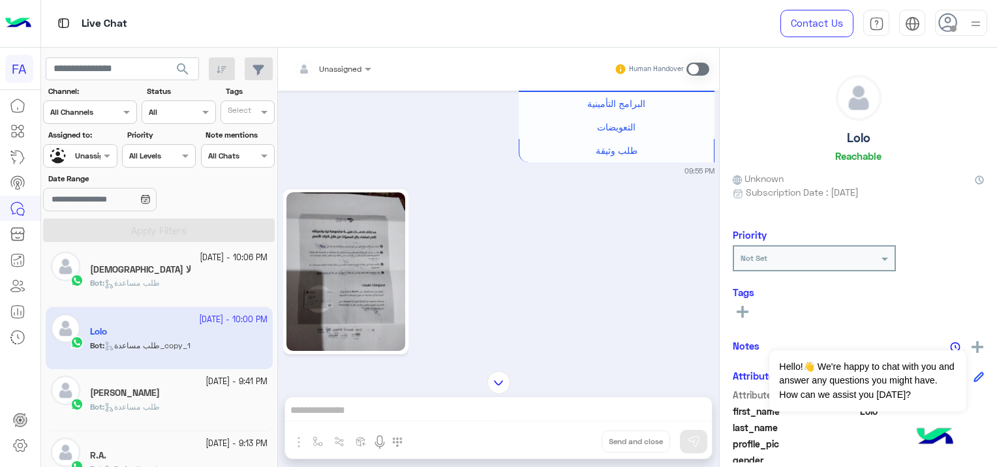
scroll to position [649, 0]
click at [339, 280] on img at bounding box center [346, 272] width 119 height 159
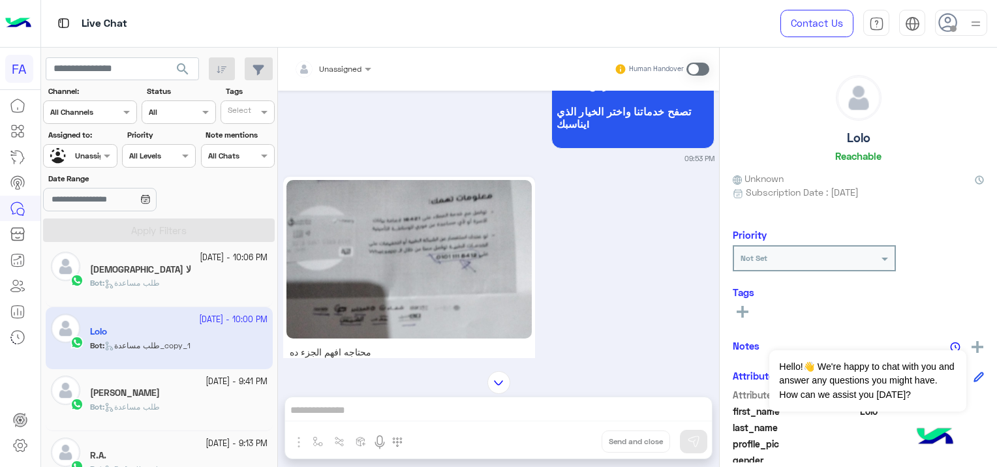
scroll to position [258, 0]
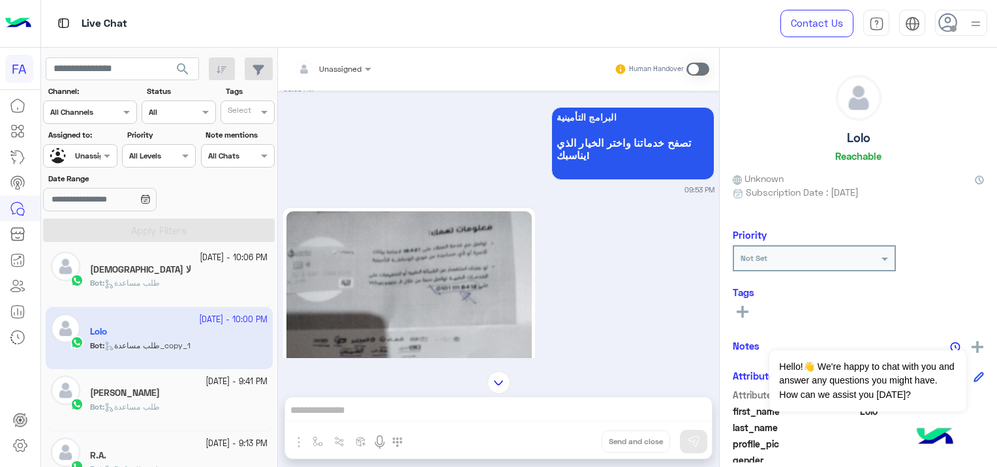
click at [471, 260] on img at bounding box center [409, 290] width 245 height 159
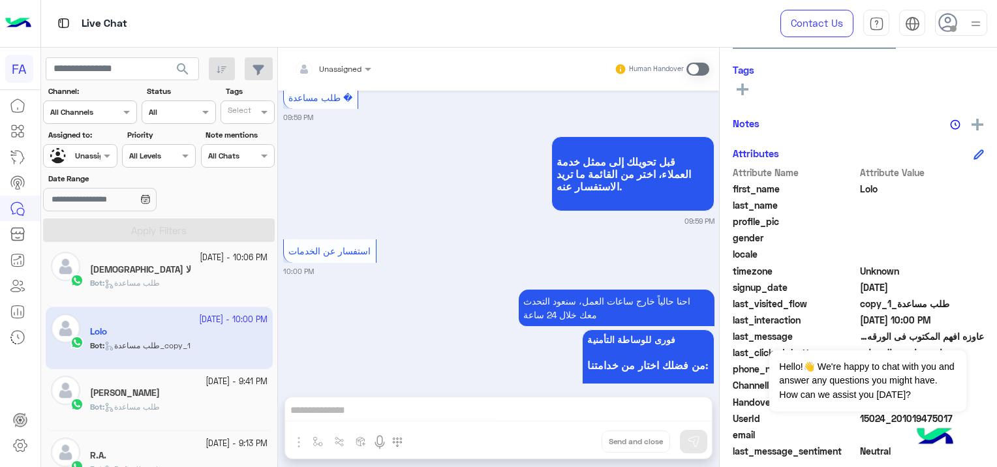
scroll to position [249, 0]
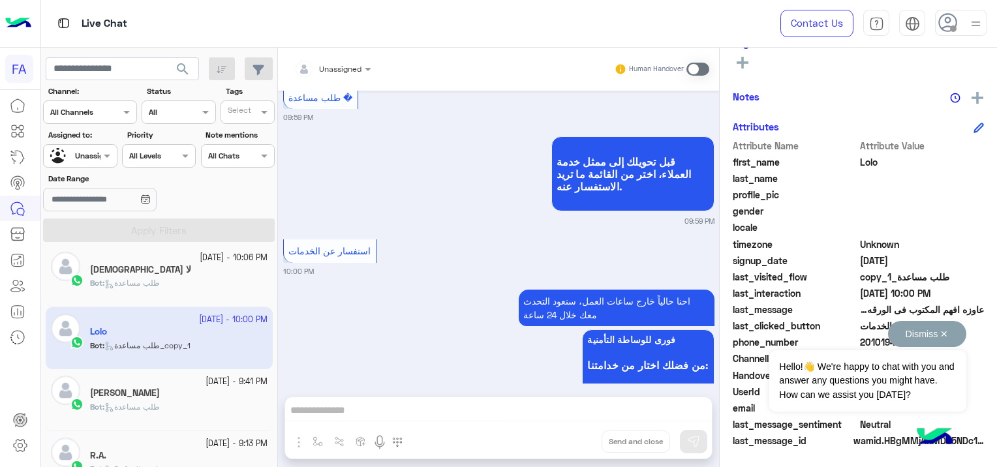
click at [941, 330] on button "Dismiss ✕" at bounding box center [927, 334] width 78 height 26
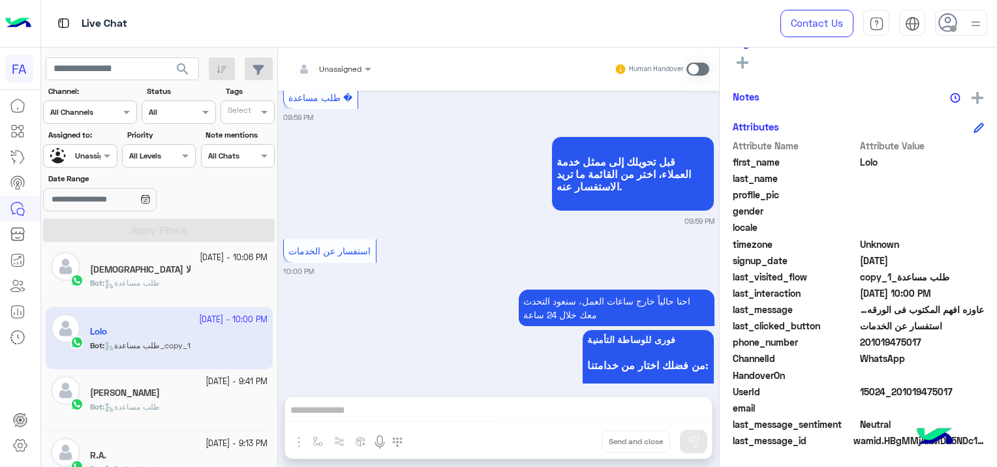
drag, startPoint x: 953, startPoint y: 386, endPoint x: 901, endPoint y: 397, distance: 53.3
click at [901, 397] on span "15024_201019475017" at bounding box center [922, 392] width 125 height 14
copy span "1019475017"
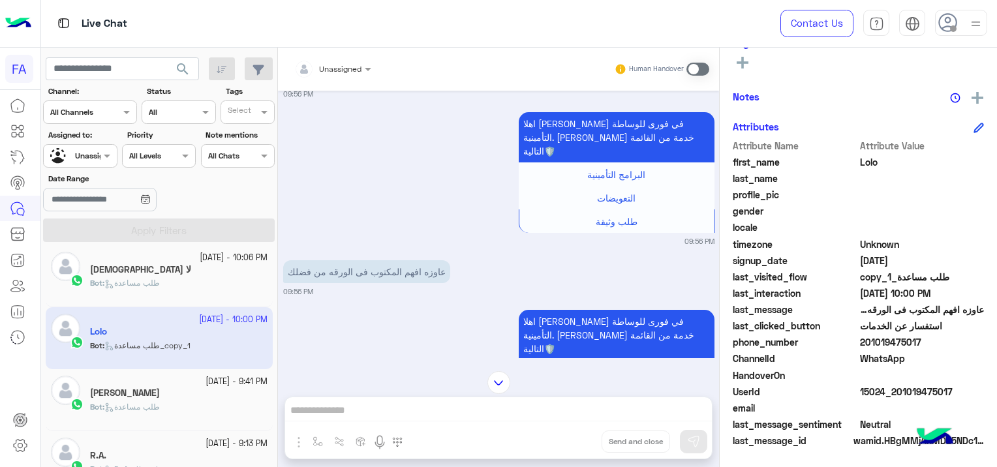
scroll to position [911, 0]
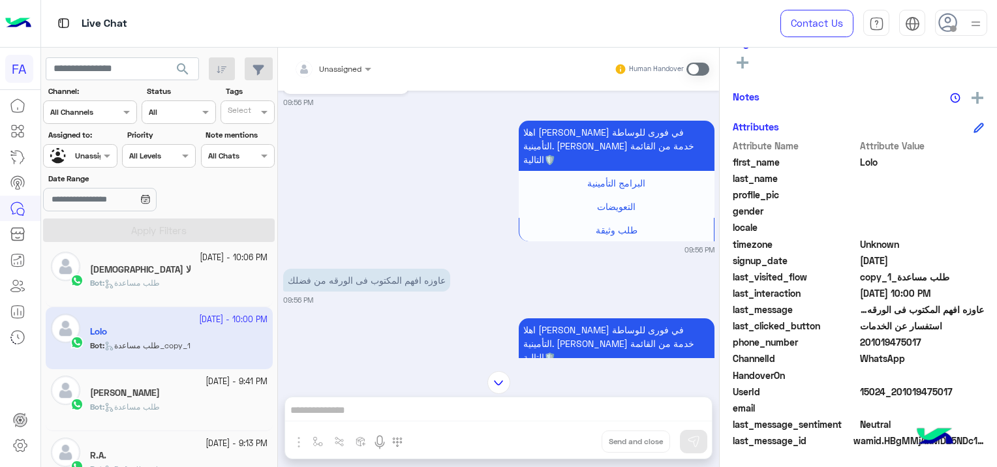
click at [328, 315] on div "اهلا [PERSON_NAME] في فورى للوساطة التأمينية. [PERSON_NAME] خدمة من القائمة الت…" at bounding box center [498, 384] width 431 height 138
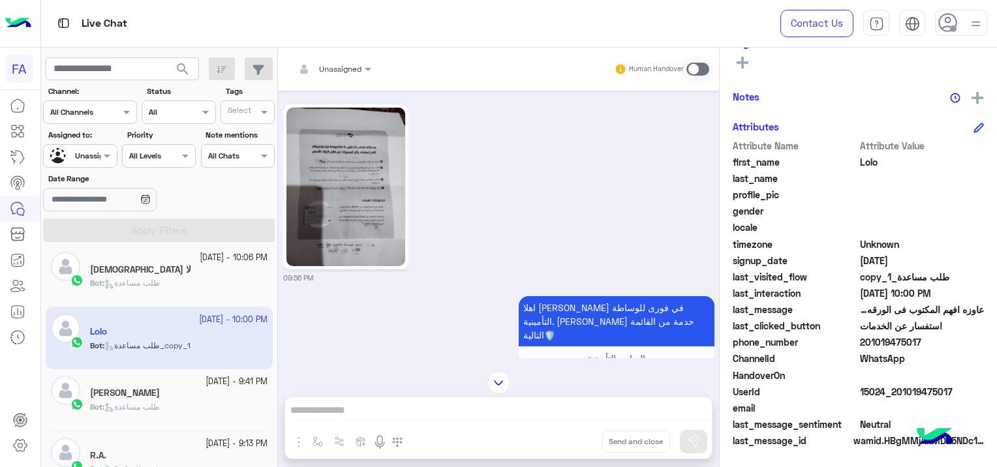
scroll to position [780, 0]
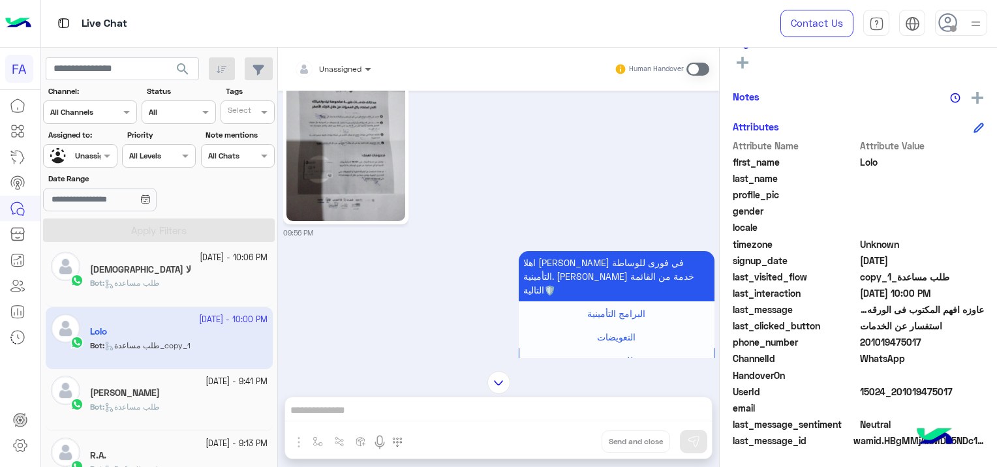
click at [369, 65] on span at bounding box center [370, 69] width 16 height 14
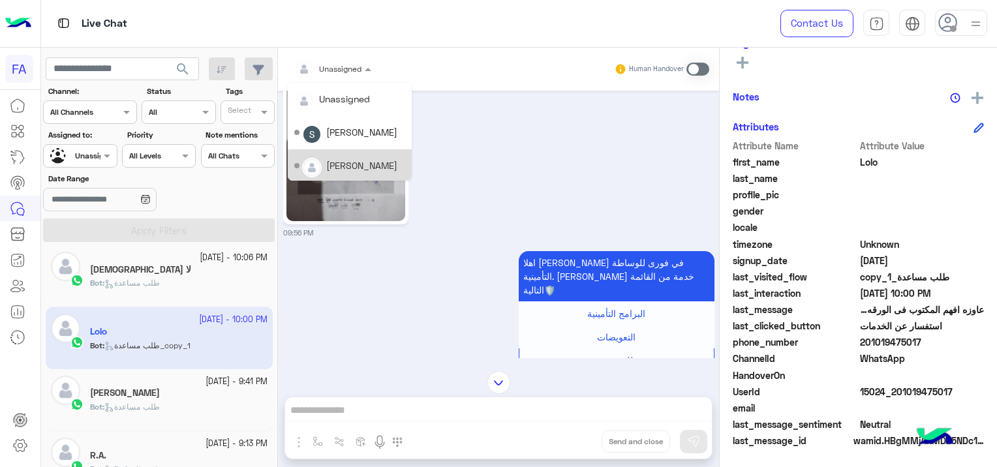
click at [358, 157] on div "[PERSON_NAME]" at bounding box center [349, 166] width 111 height 23
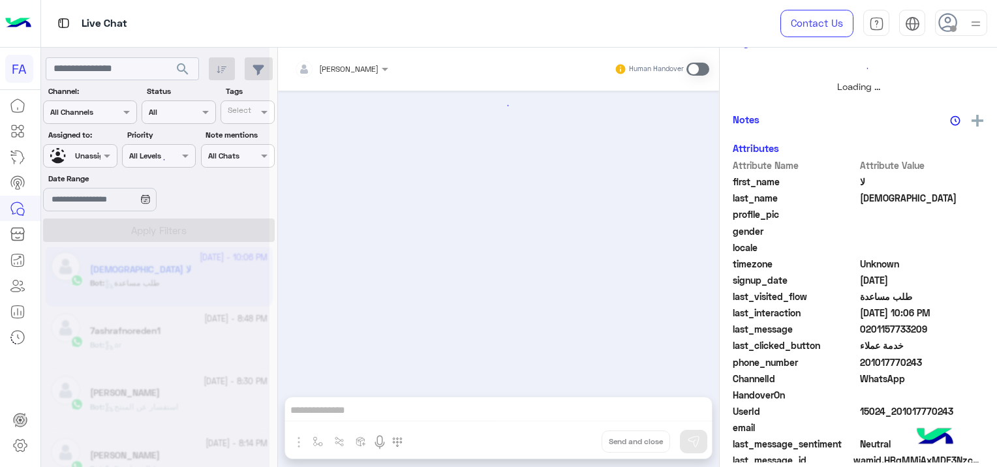
scroll to position [246, 0]
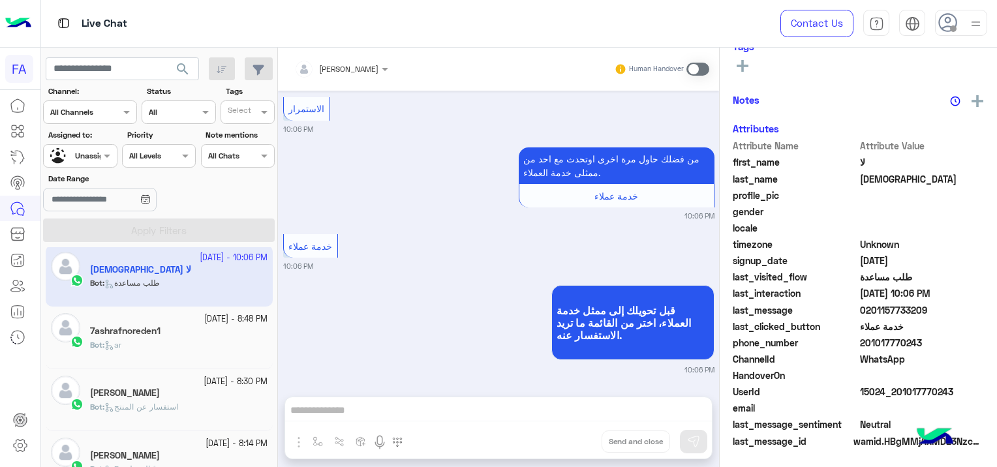
click at [78, 154] on input "text" at bounding box center [65, 155] width 30 height 12
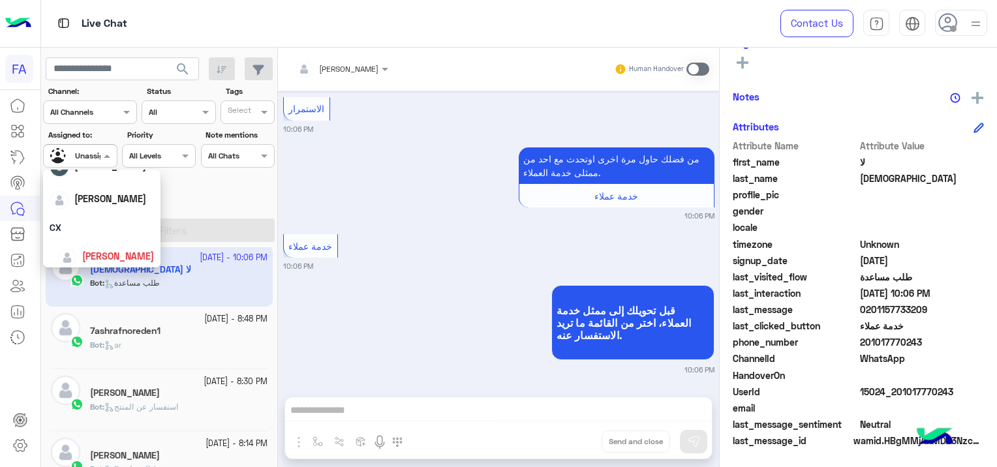
scroll to position [117, 0]
click at [391, 262] on small "10:06 PM" at bounding box center [498, 266] width 431 height 10
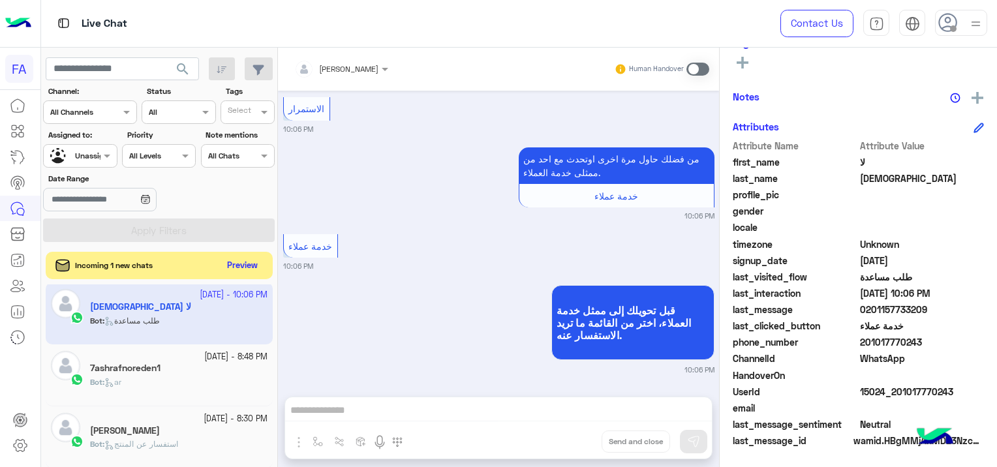
click at [240, 266] on button "Preview" at bounding box center [243, 266] width 40 height 18
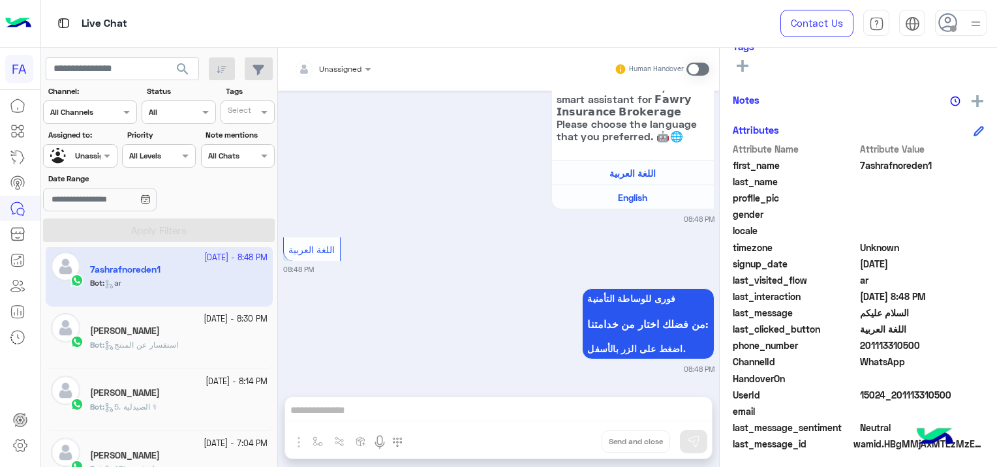
scroll to position [249, 0]
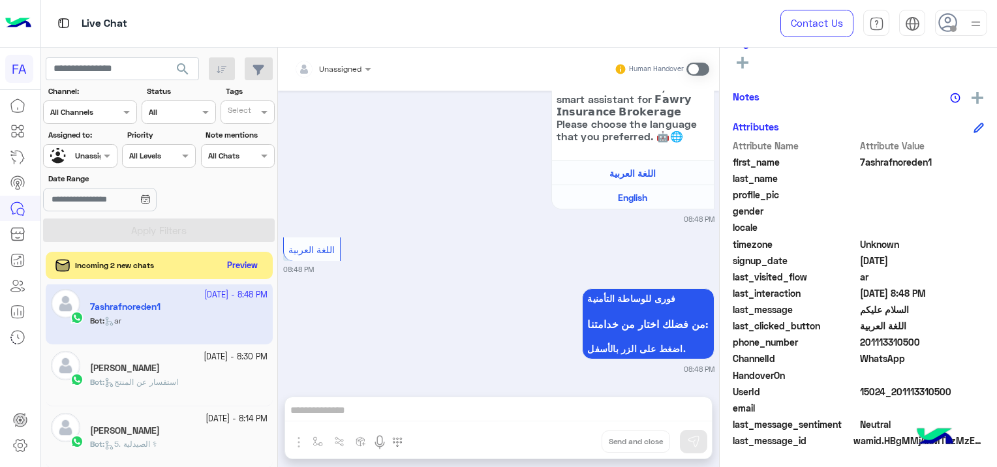
click at [243, 264] on button "Preview" at bounding box center [243, 266] width 40 height 18
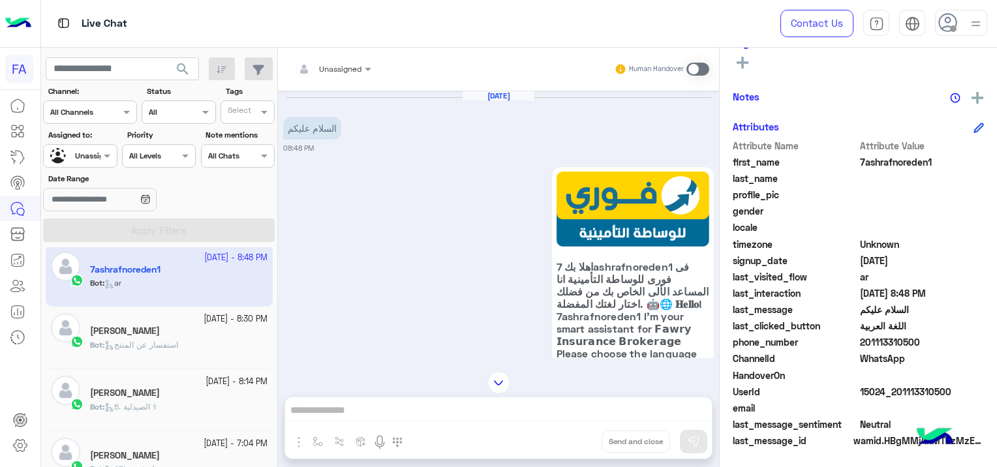
scroll to position [230, 0]
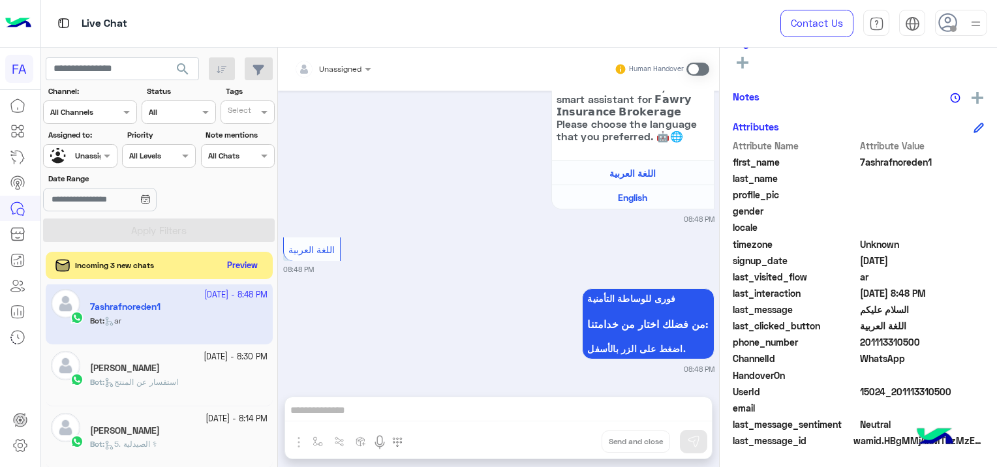
click at [256, 261] on button "Preview" at bounding box center [243, 266] width 40 height 18
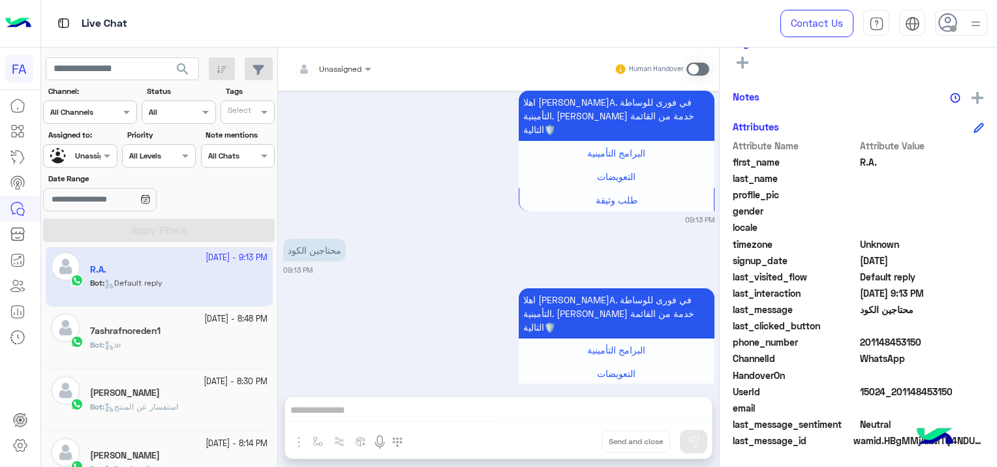
scroll to position [97, 0]
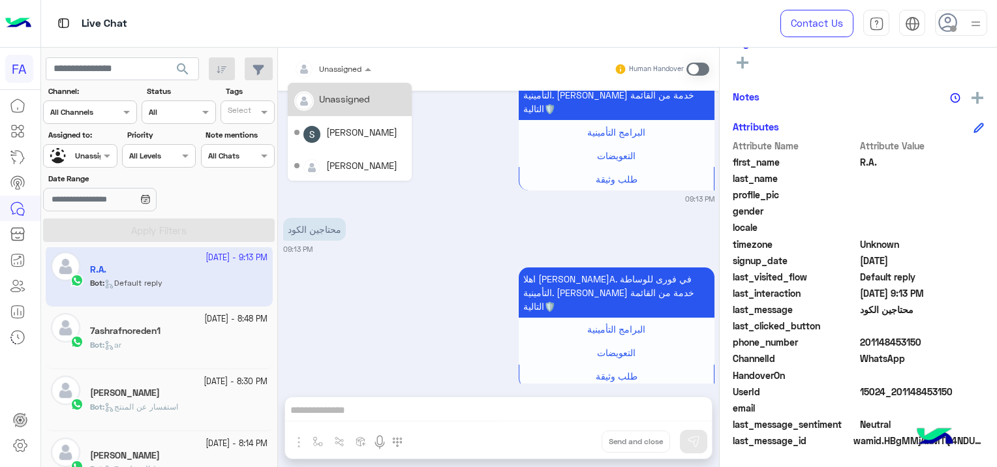
click at [329, 62] on input "text" at bounding box center [317, 67] width 46 height 12
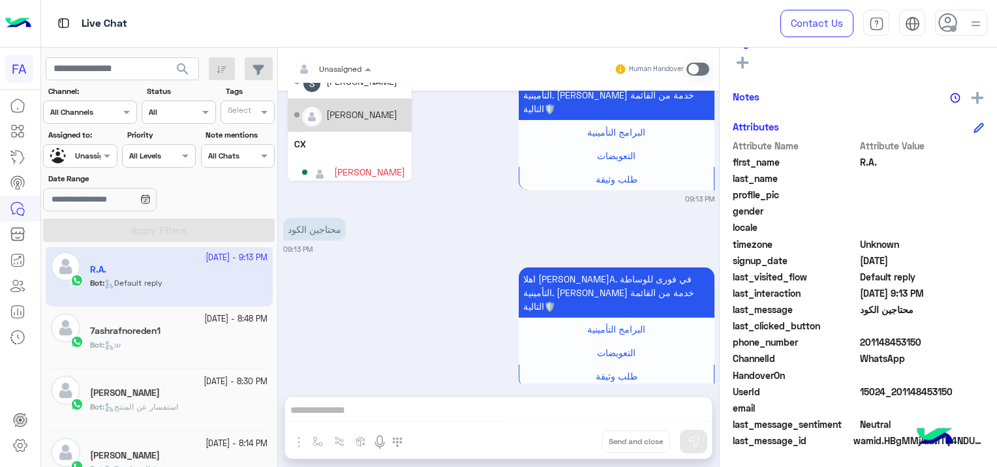
scroll to position [92, 0]
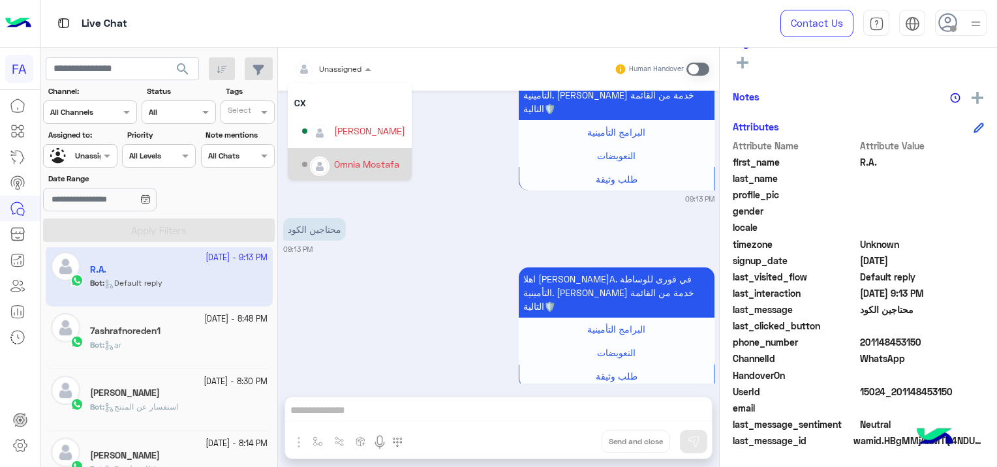
click at [83, 154] on div at bounding box center [80, 154] width 72 height 12
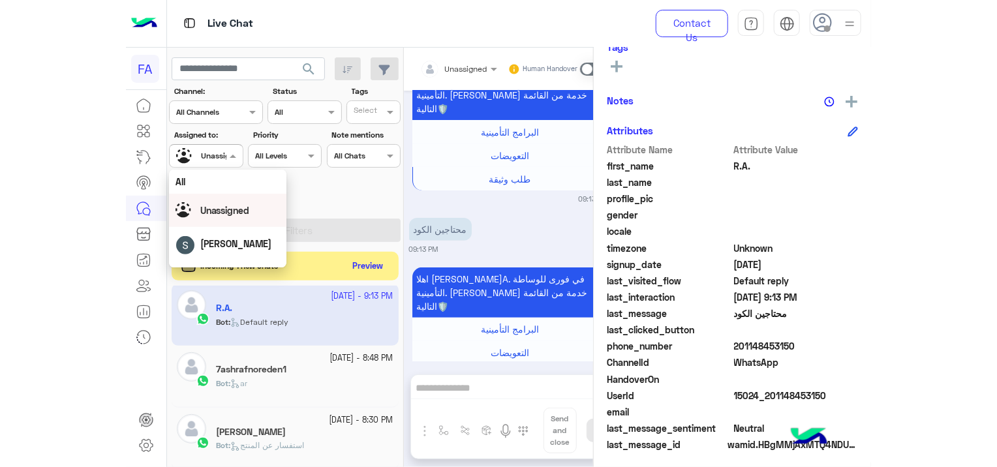
scroll to position [249, 0]
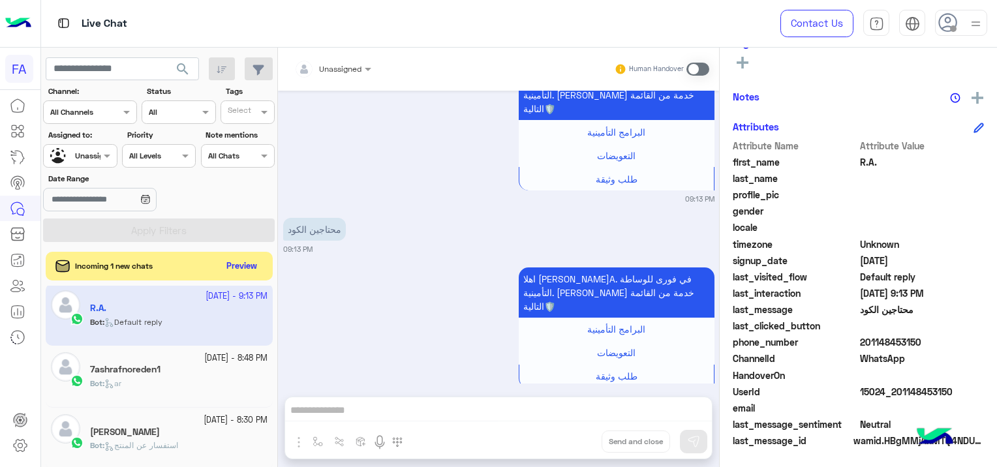
click at [944, 24] on icon at bounding box center [949, 23] width 20 height 20
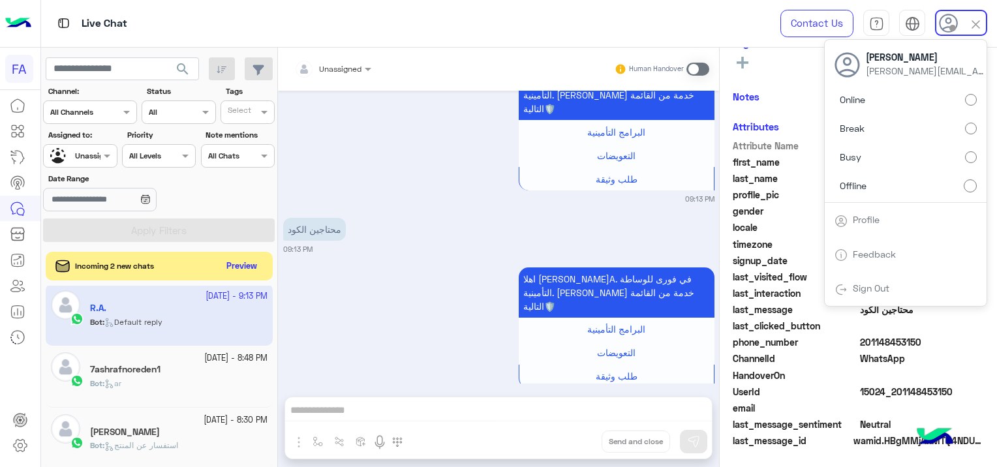
click at [877, 289] on link "Sign Out" at bounding box center [871, 288] width 37 height 11
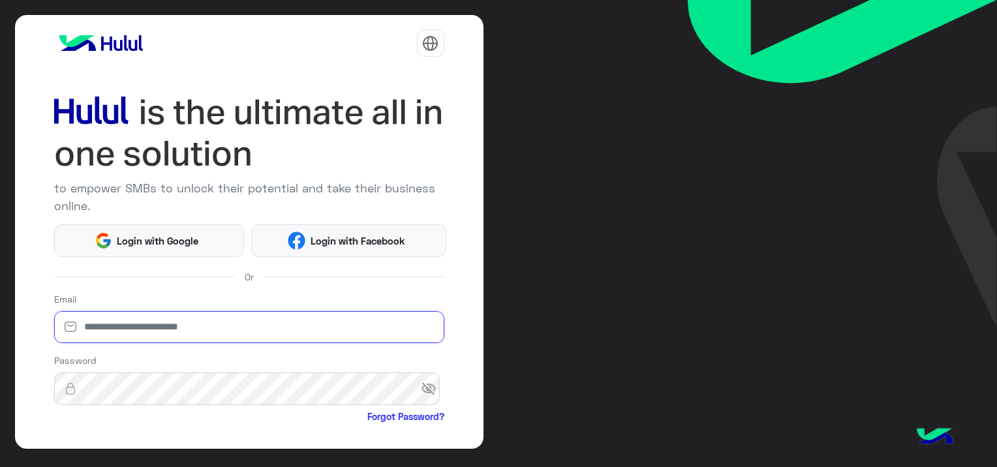
click at [255, 311] on input "email" at bounding box center [249, 327] width 390 height 33
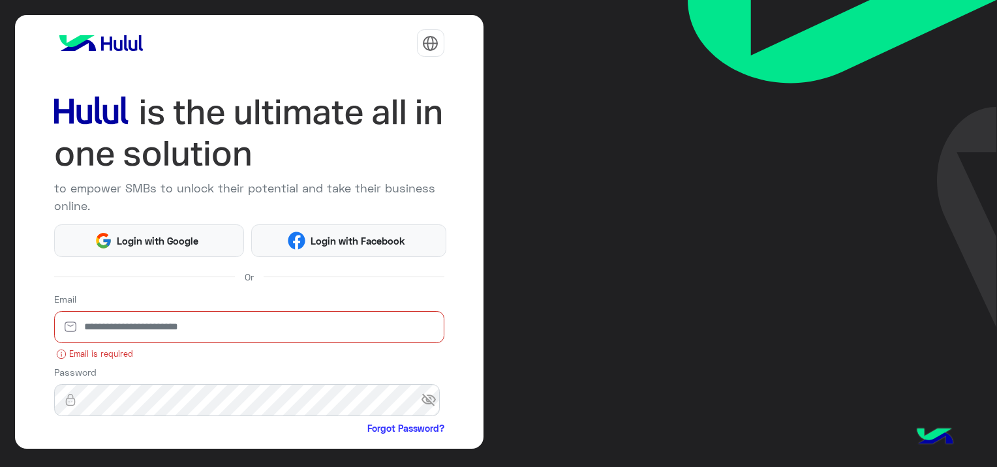
paste input "**********"
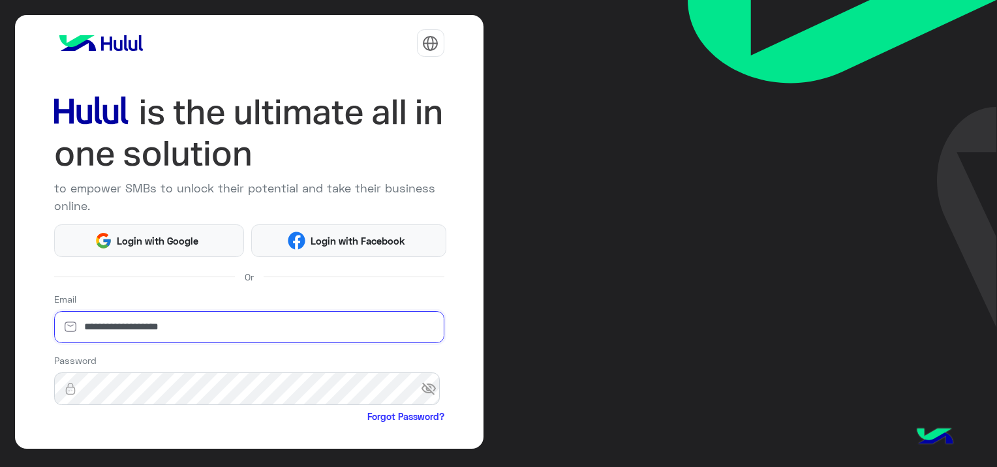
type input "**********"
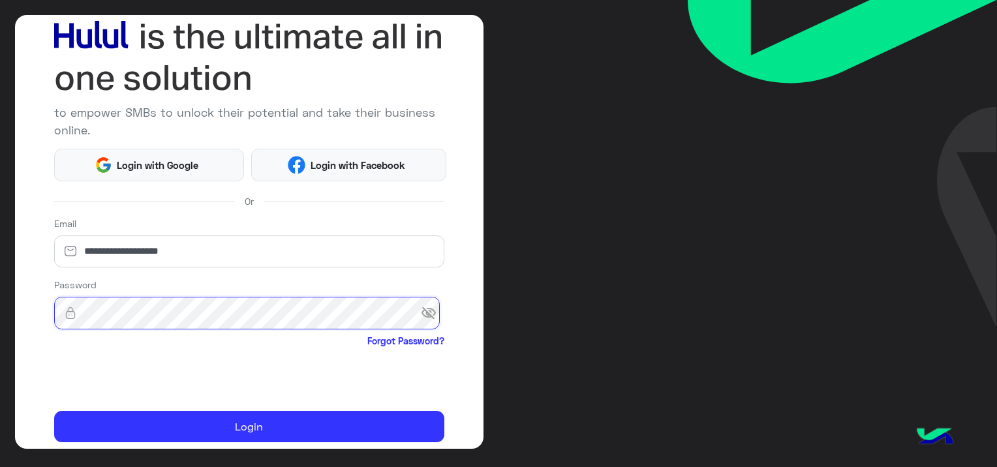
scroll to position [120, 0]
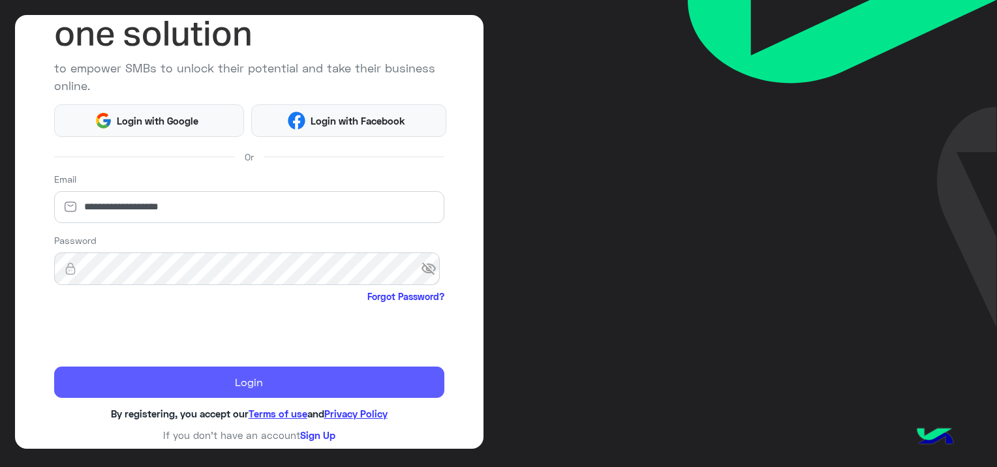
click at [240, 385] on button "Login" at bounding box center [249, 382] width 390 height 31
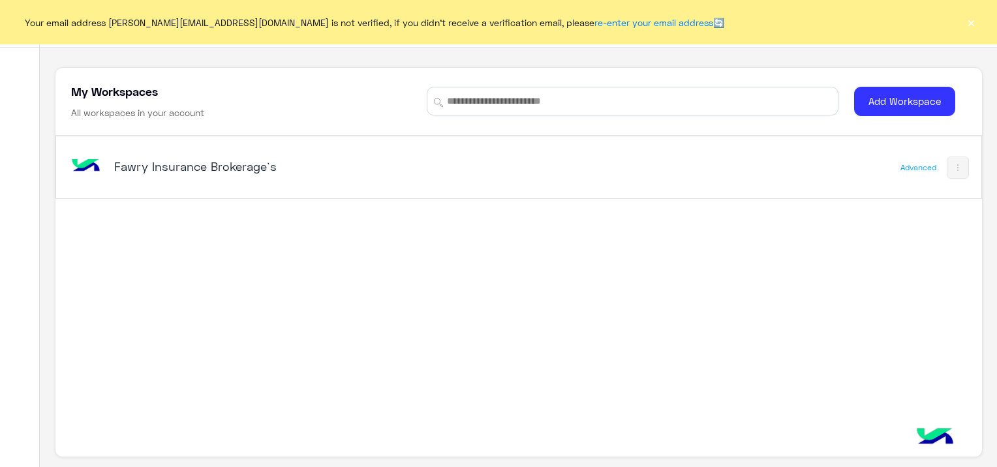
click at [120, 164] on h5 "Fawry Insurance Brokerage`s" at bounding box center [276, 167] width 324 height 16
click at [154, 173] on h5 "Fawry Insurance Brokerage`s" at bounding box center [276, 167] width 324 height 16
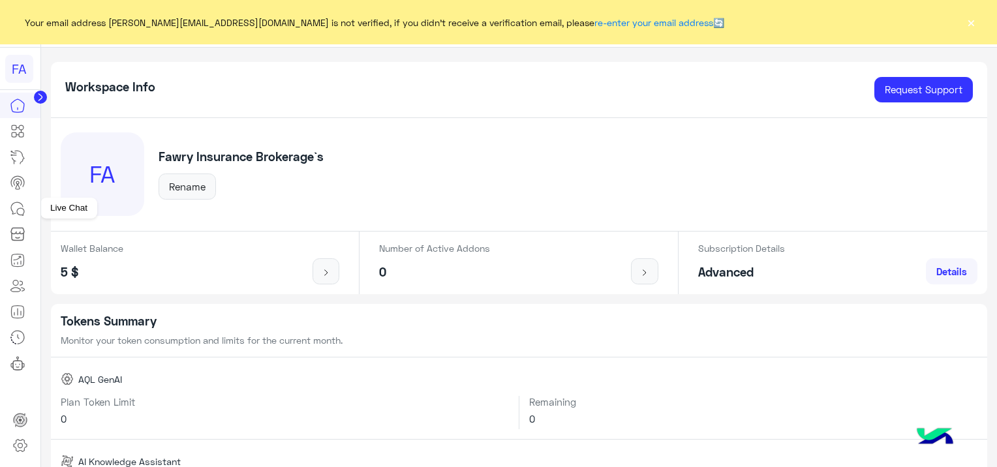
click at [21, 205] on icon at bounding box center [18, 209] width 16 height 16
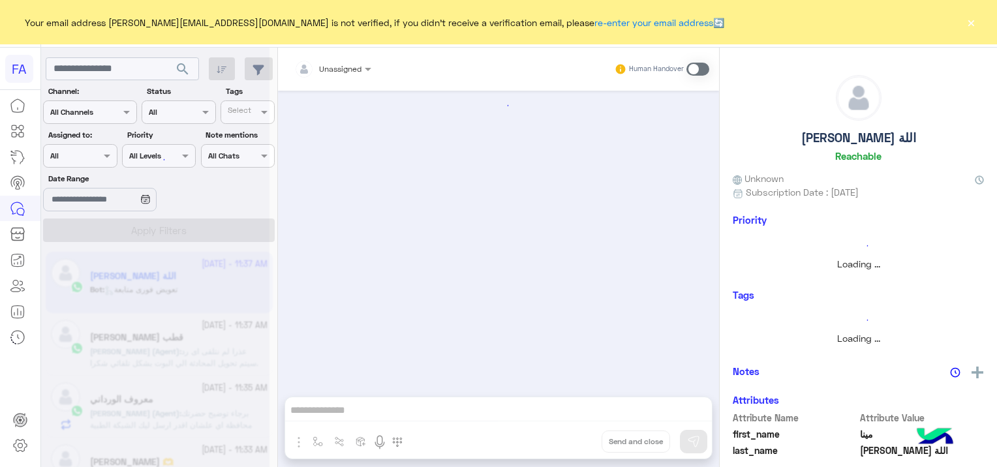
scroll to position [1900, 0]
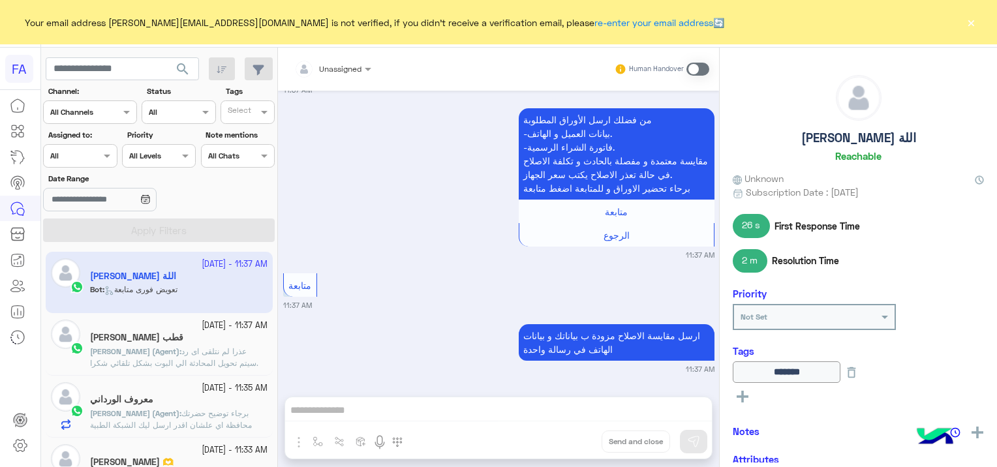
click at [967, 21] on button "×" at bounding box center [971, 22] width 13 height 13
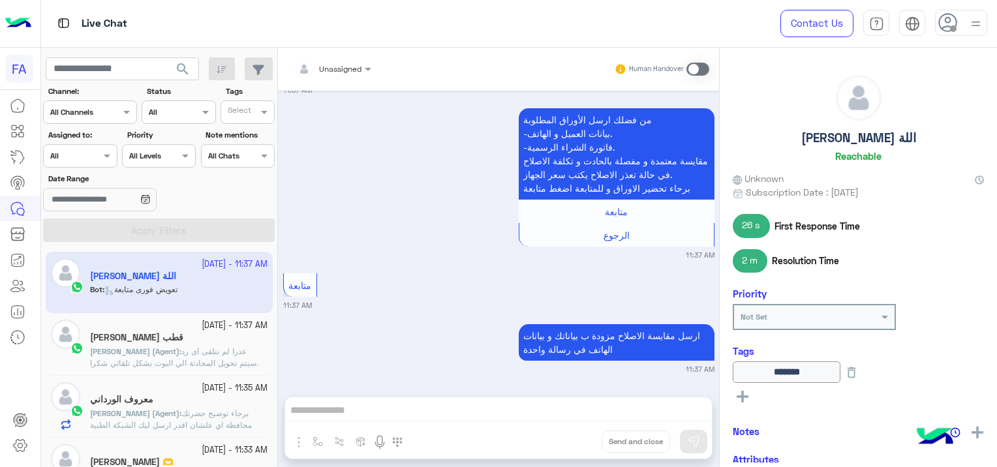
click at [82, 156] on div at bounding box center [80, 154] width 72 height 12
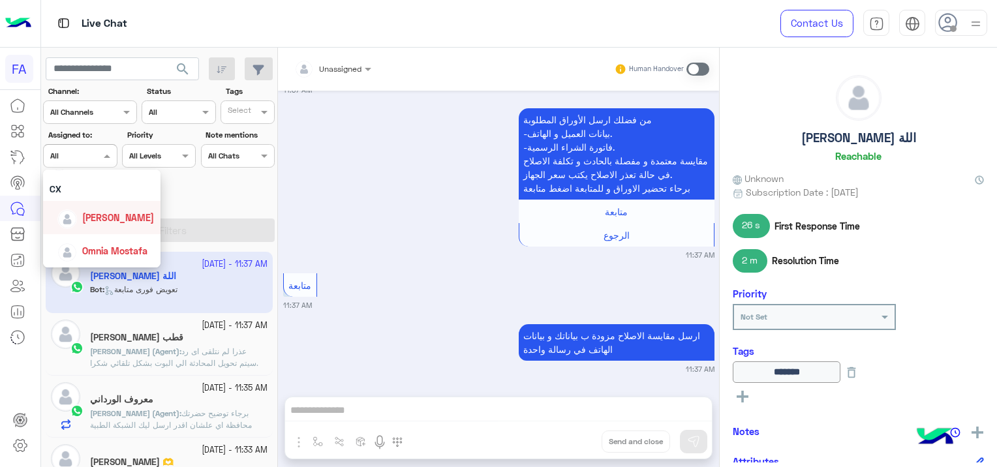
scroll to position [0, 0]
click at [491, 224] on div "من فضلك ارسل الأوراق المطلوبة -بيانات العميل و الهاتف. -فاتورة الشراء الرسمية. …" at bounding box center [498, 182] width 431 height 155
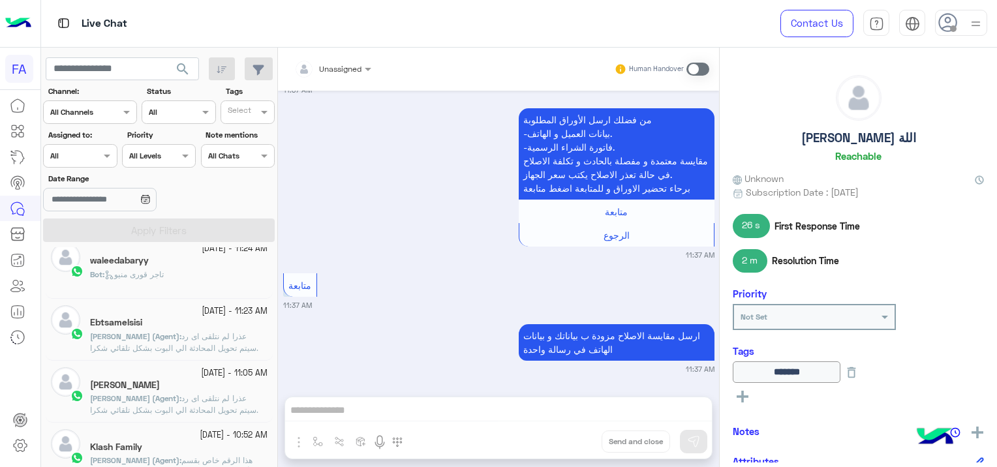
scroll to position [326, 0]
click at [197, 280] on div "Bot : تاجر قورى منيو" at bounding box center [179, 279] width 178 height 23
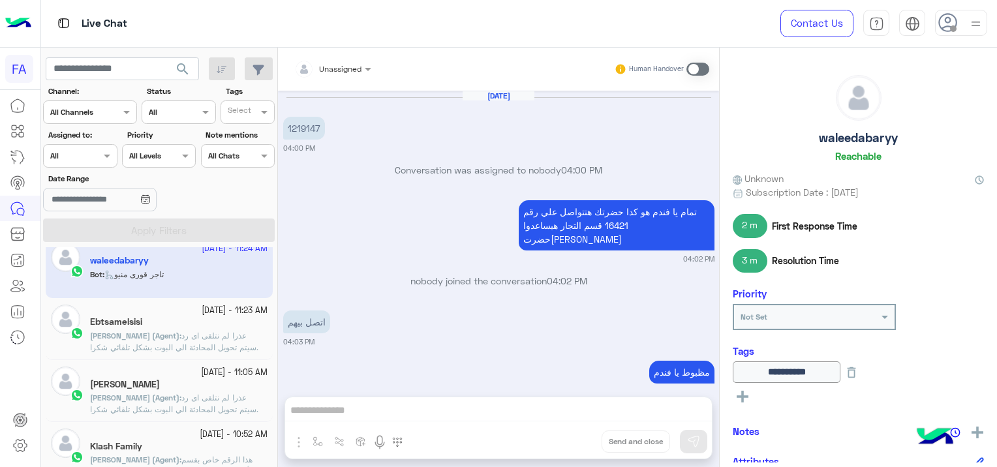
scroll to position [1096, 0]
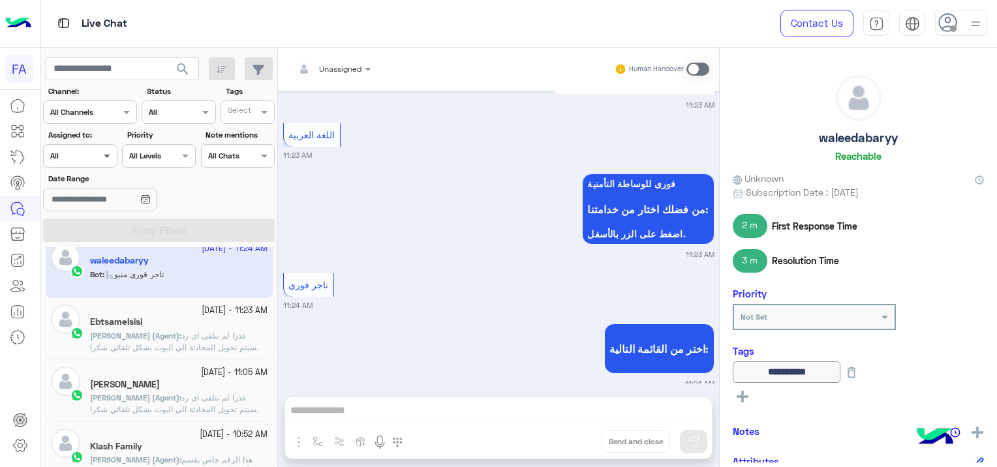
click at [104, 157] on span at bounding box center [109, 156] width 16 height 14
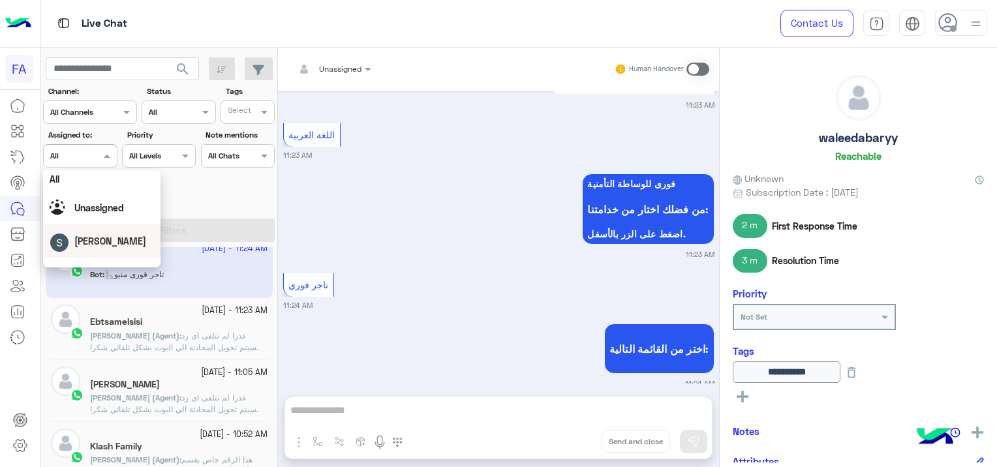
scroll to position [0, 0]
click at [112, 210] on span "Unassigned" at bounding box center [99, 210] width 50 height 11
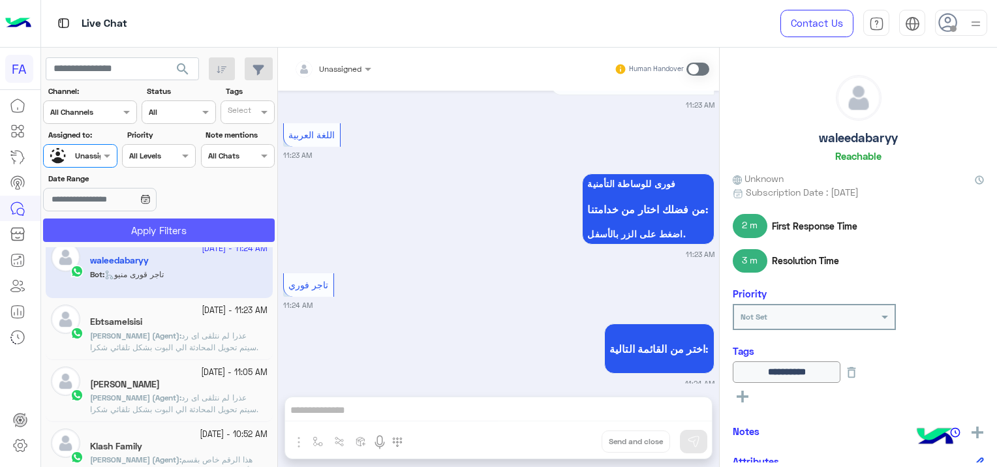
click at [183, 230] on button "Apply Filters" at bounding box center [159, 230] width 232 height 23
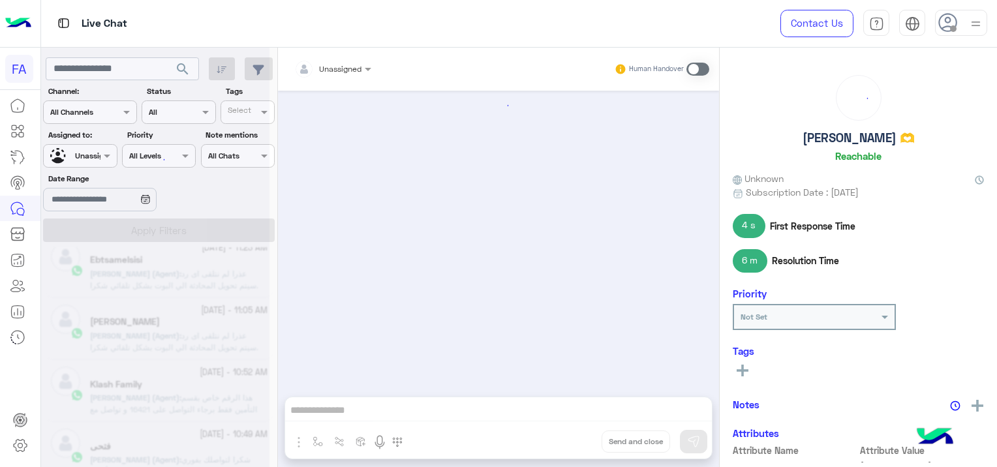
scroll to position [1350, 0]
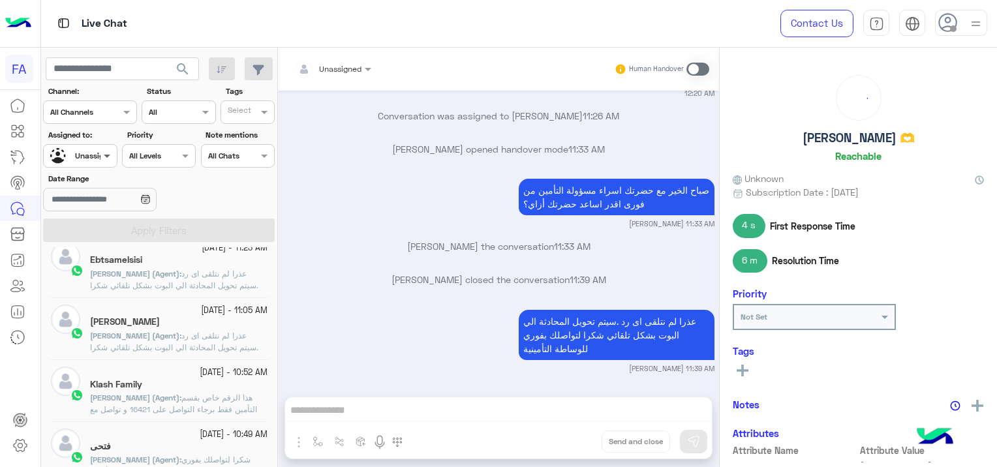
click at [106, 157] on span at bounding box center [109, 156] width 16 height 14
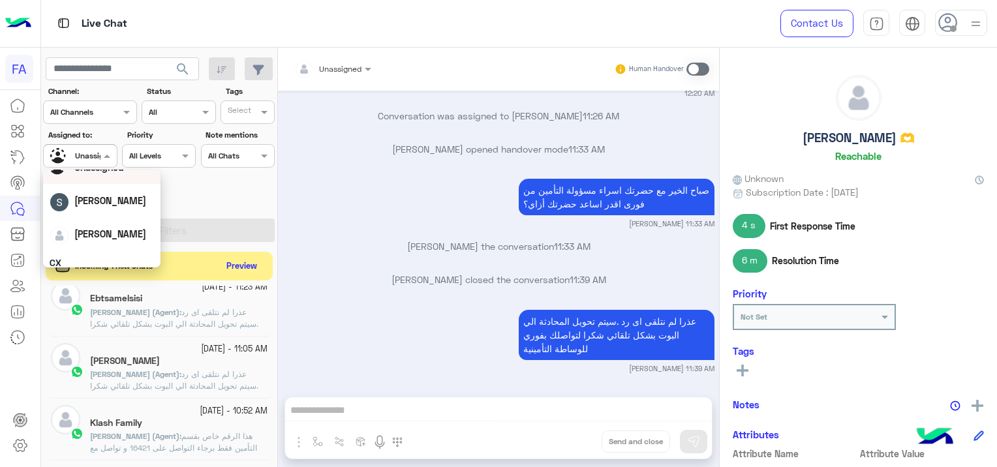
scroll to position [117, 0]
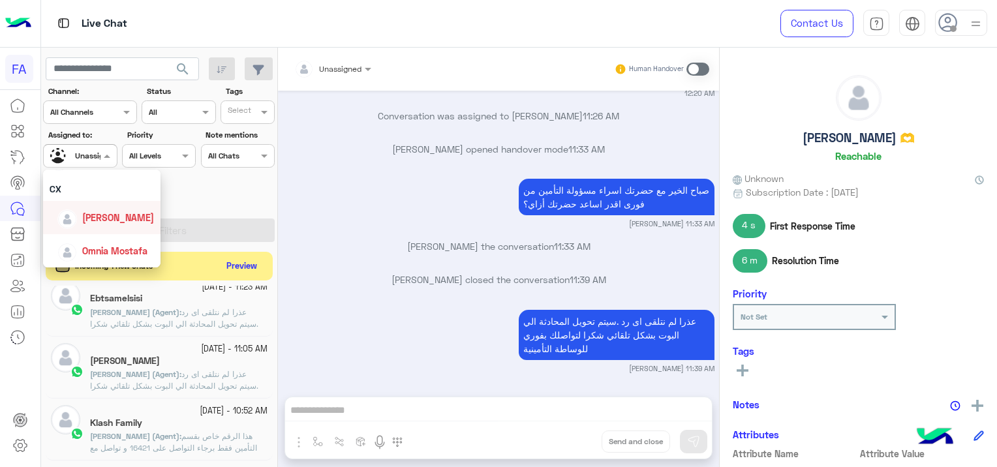
click at [133, 221] on span "[PERSON_NAME]" at bounding box center [118, 217] width 72 height 11
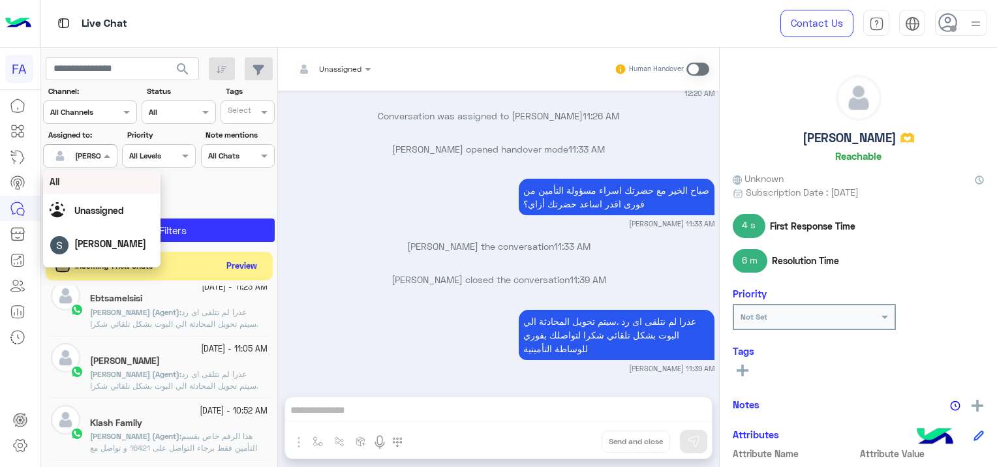
click at [97, 155] on div at bounding box center [80, 154] width 72 height 12
click at [110, 249] on span "Omnia Mostafa" at bounding box center [114, 250] width 65 height 11
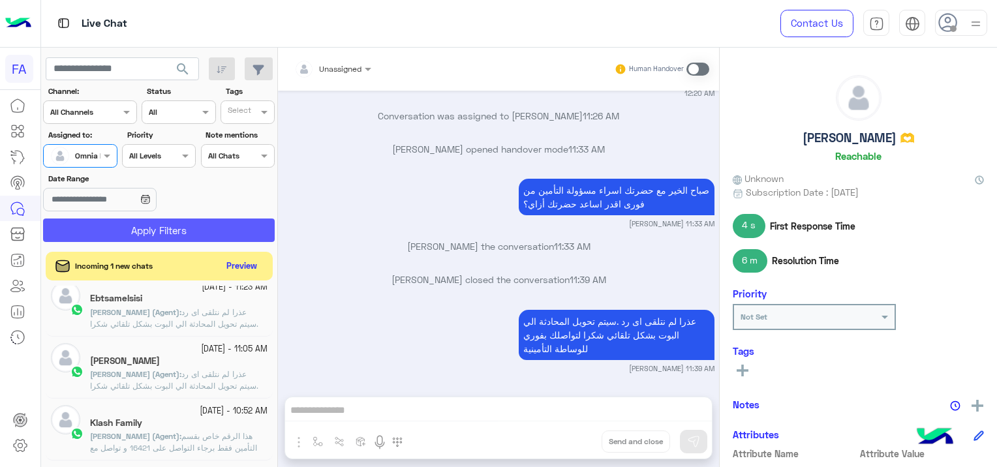
click at [149, 225] on button "Apply Filters" at bounding box center [159, 230] width 232 height 23
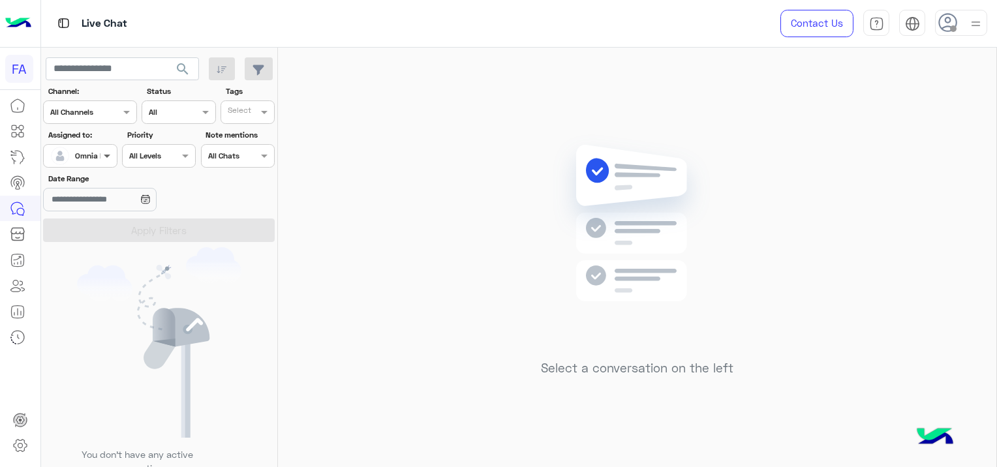
click at [105, 154] on span at bounding box center [109, 156] width 16 height 14
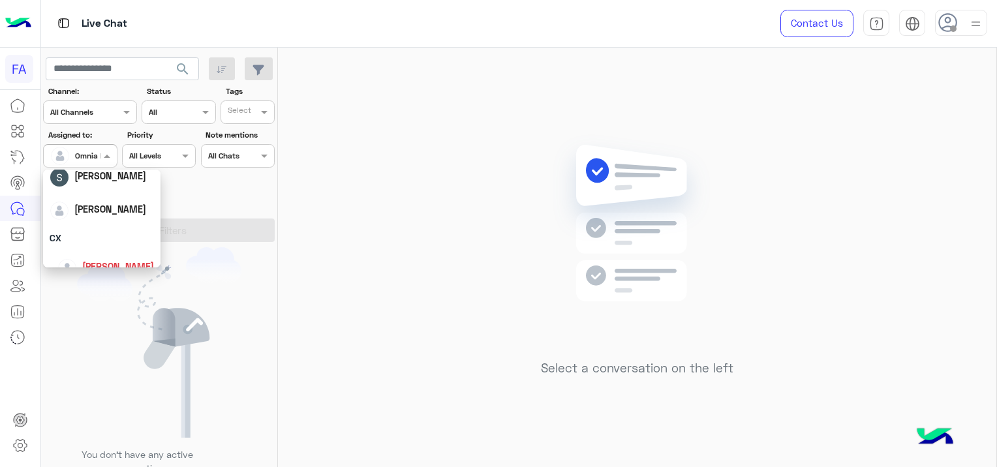
scroll to position [117, 0]
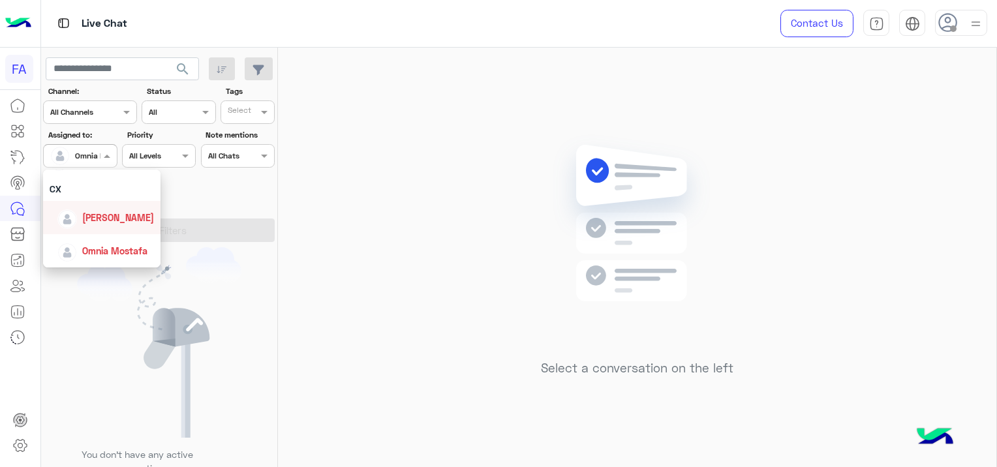
click at [110, 217] on span "[PERSON_NAME]" at bounding box center [118, 217] width 72 height 11
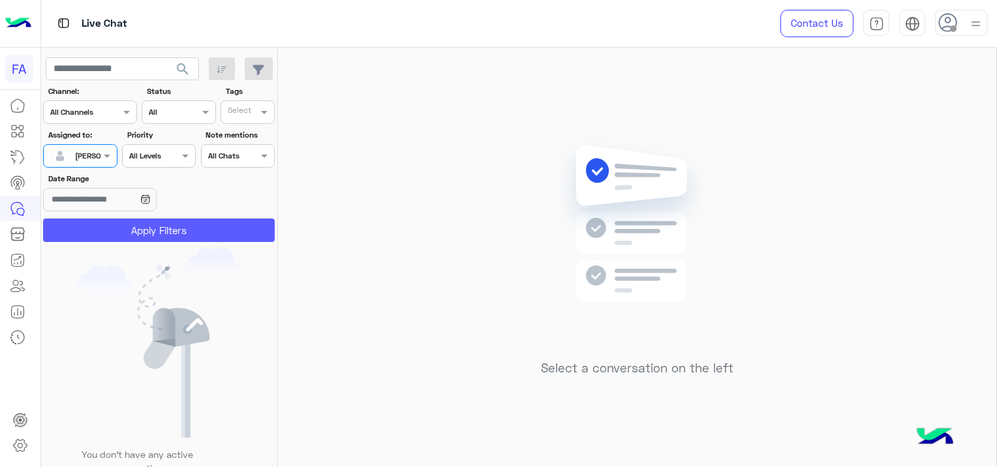
click at [133, 222] on button "Apply Filters" at bounding box center [159, 230] width 232 height 23
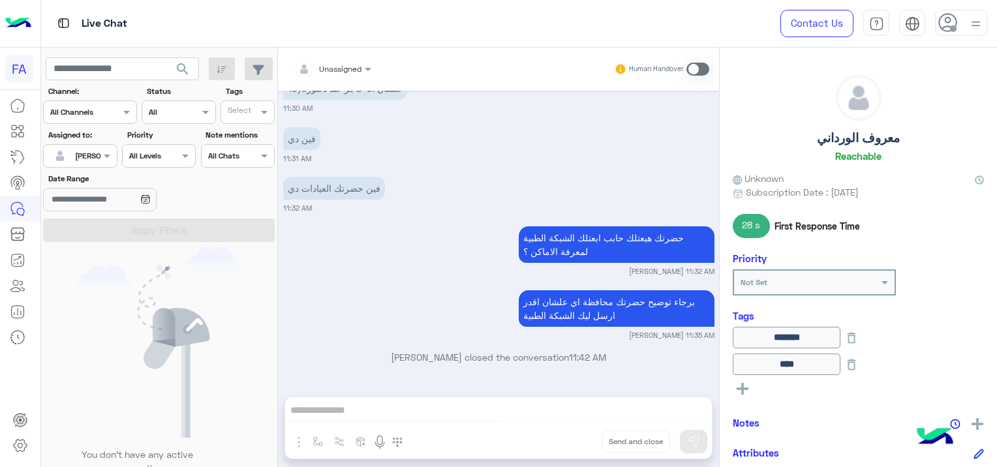
scroll to position [1056, 0]
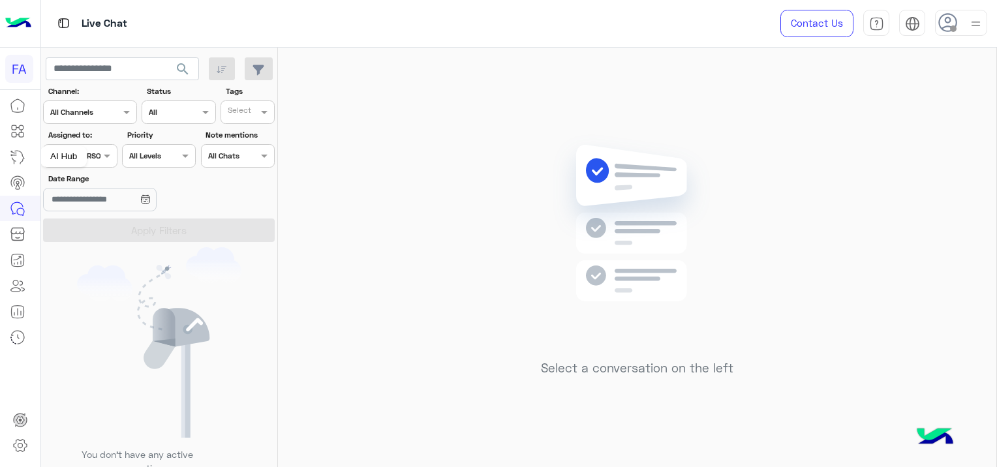
click at [84, 153] on div "AI Hub" at bounding box center [63, 156] width 46 height 21
click at [106, 161] on span at bounding box center [109, 156] width 16 height 14
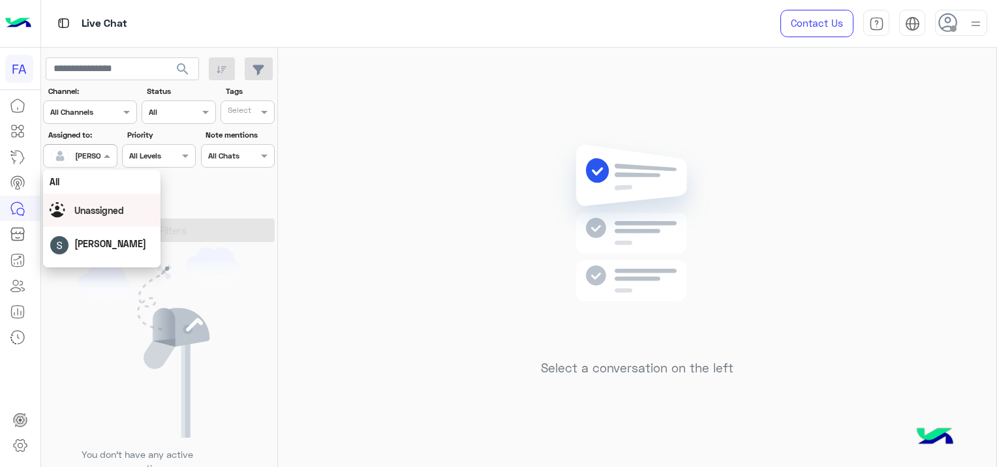
click at [122, 210] on span "Unassigned" at bounding box center [99, 210] width 50 height 11
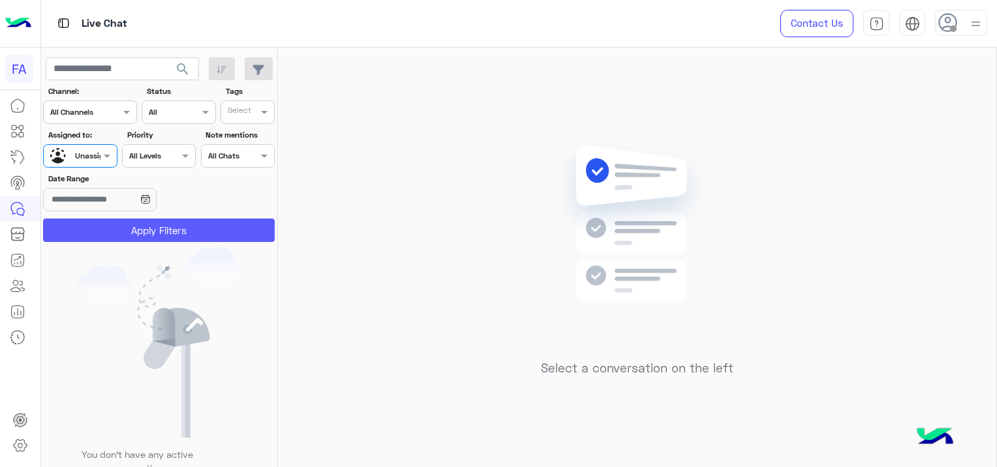
click at [172, 224] on button "Apply Filters" at bounding box center [159, 230] width 232 height 23
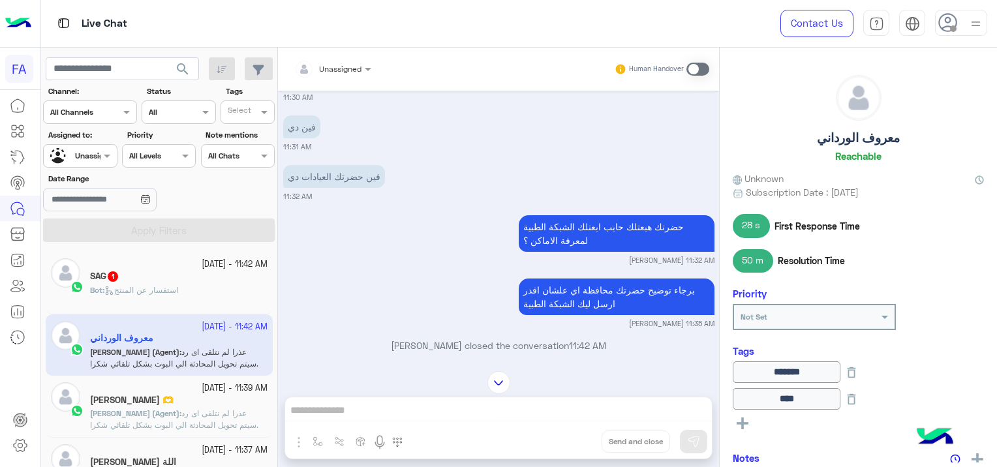
scroll to position [943, 0]
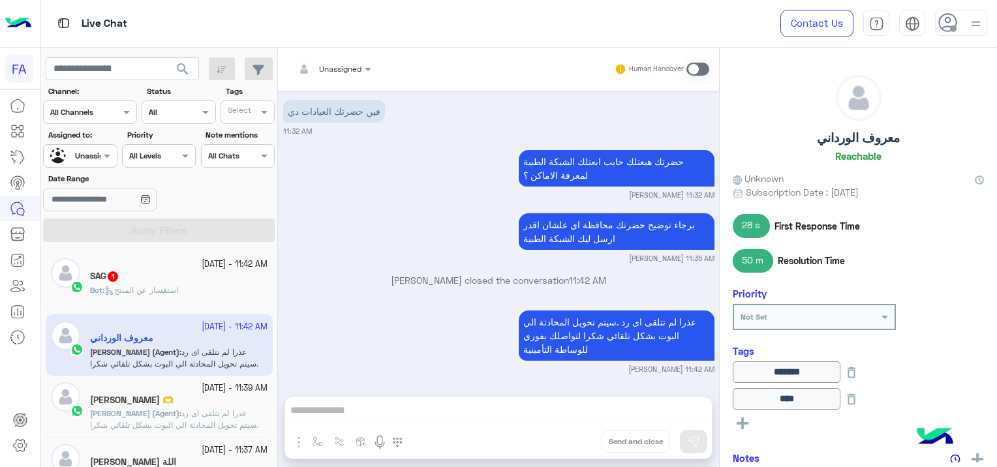
click at [210, 290] on div "Bot : استفسار عن المنتج" at bounding box center [179, 296] width 178 height 23
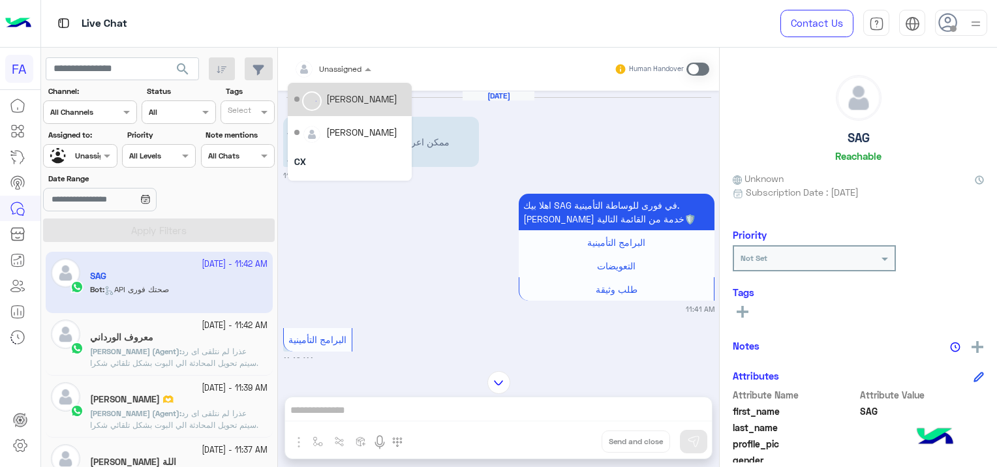
click at [352, 68] on div at bounding box center [333, 67] width 90 height 12
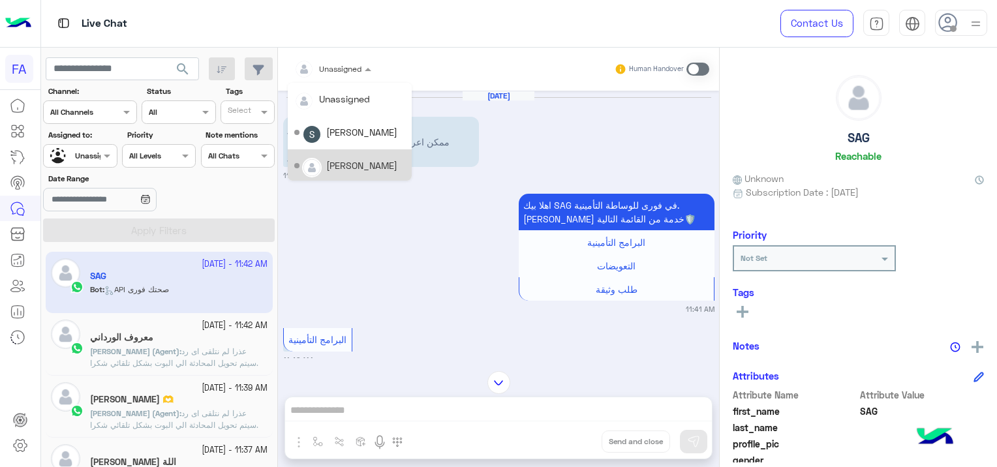
drag, startPoint x: 341, startPoint y: 175, endPoint x: 89, endPoint y: 149, distance: 253.3
click at [89, 149] on div at bounding box center [80, 154] width 72 height 12
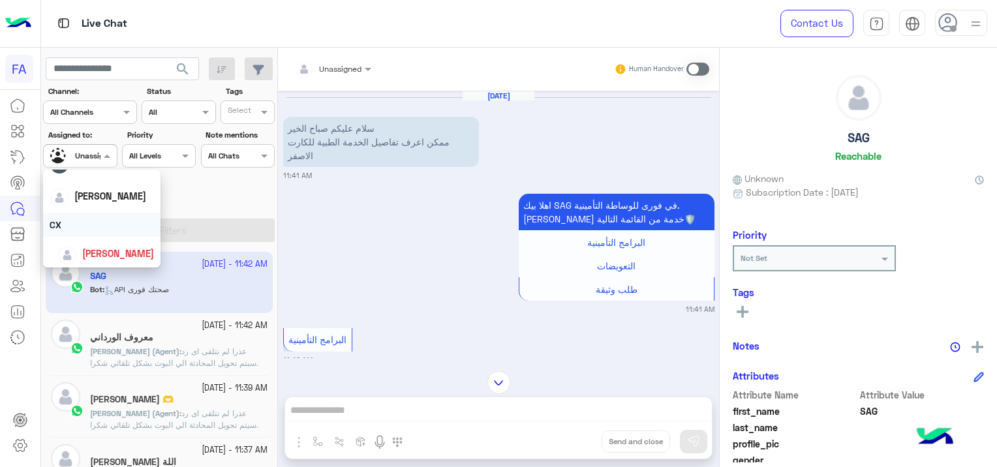
scroll to position [52, 0]
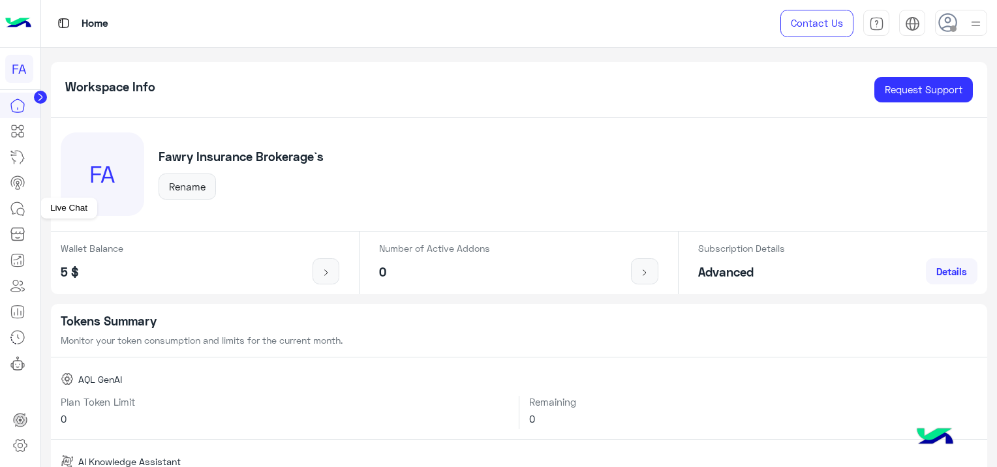
click at [11, 210] on icon at bounding box center [17, 208] width 12 height 12
click at [17, 210] on icon at bounding box center [20, 211] width 7 height 7
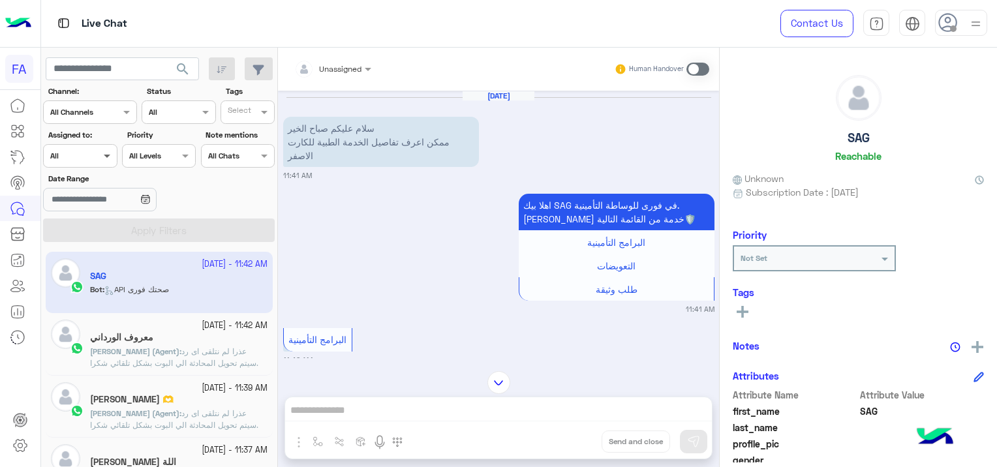
click at [105, 151] on span at bounding box center [109, 156] width 16 height 14
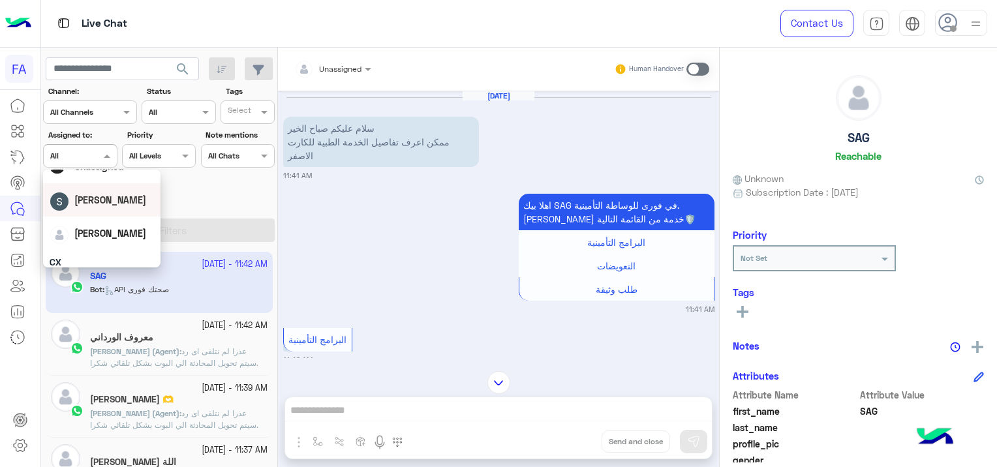
scroll to position [65, 0]
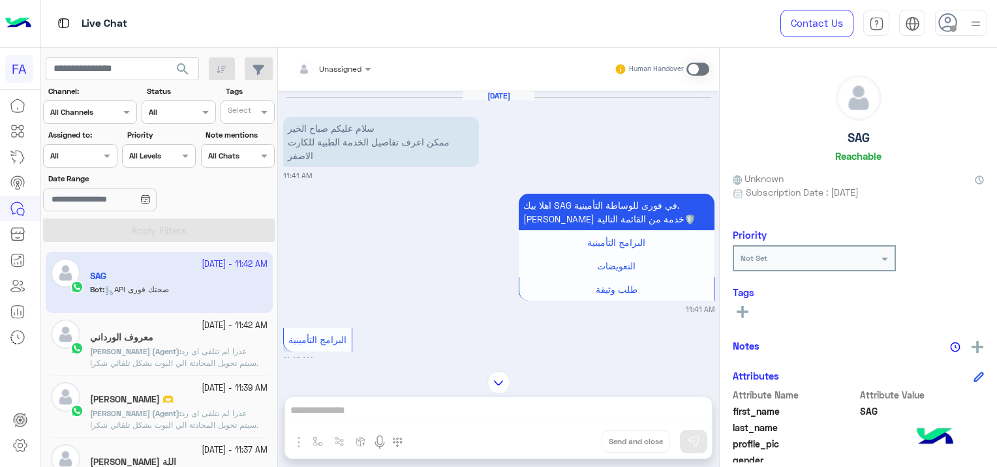
click at [253, 266] on app-inbox-user "[DATE] - 11:42 AM SAG Bot : API صحتك فورى" at bounding box center [159, 282] width 227 height 61
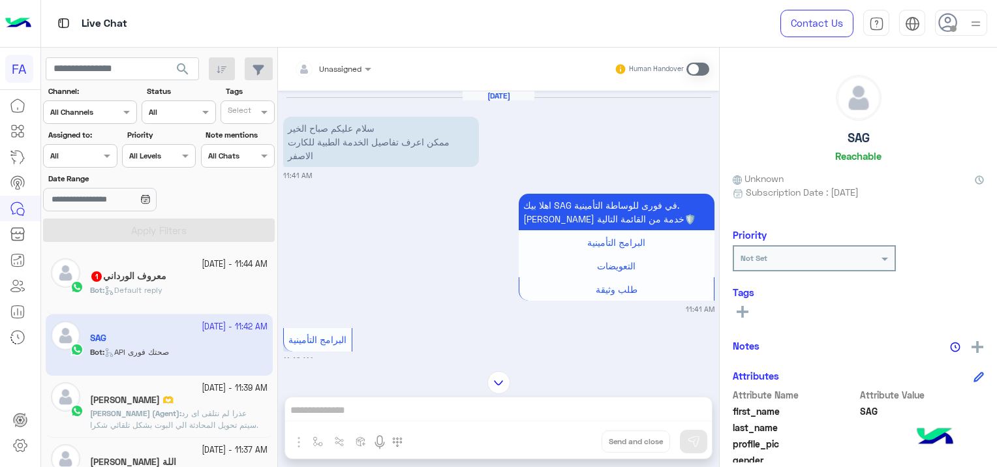
click at [342, 70] on div at bounding box center [333, 67] width 90 height 12
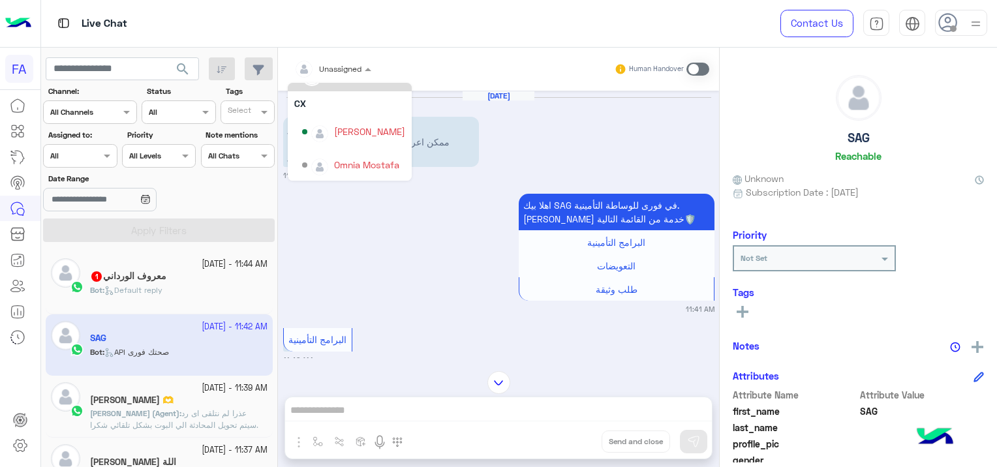
scroll to position [92, 0]
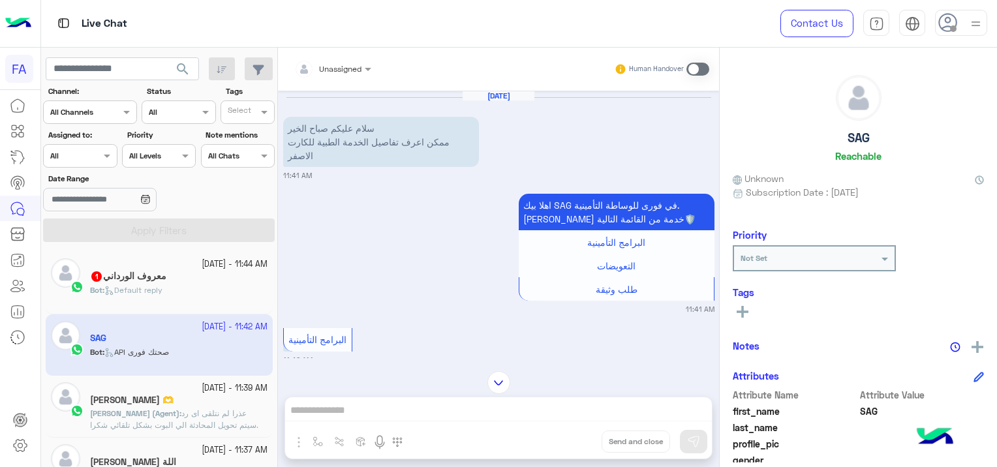
click at [407, 257] on div "اهلا بيك SAG في فورى للوساطة التأمينية. [PERSON_NAME] خدمة من القائمة التالية🛡️…" at bounding box center [498, 253] width 431 height 124
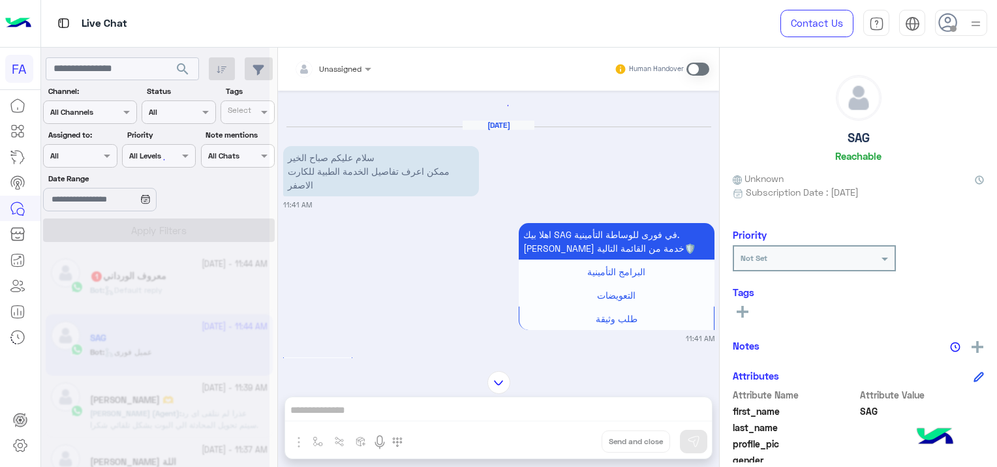
scroll to position [0, 0]
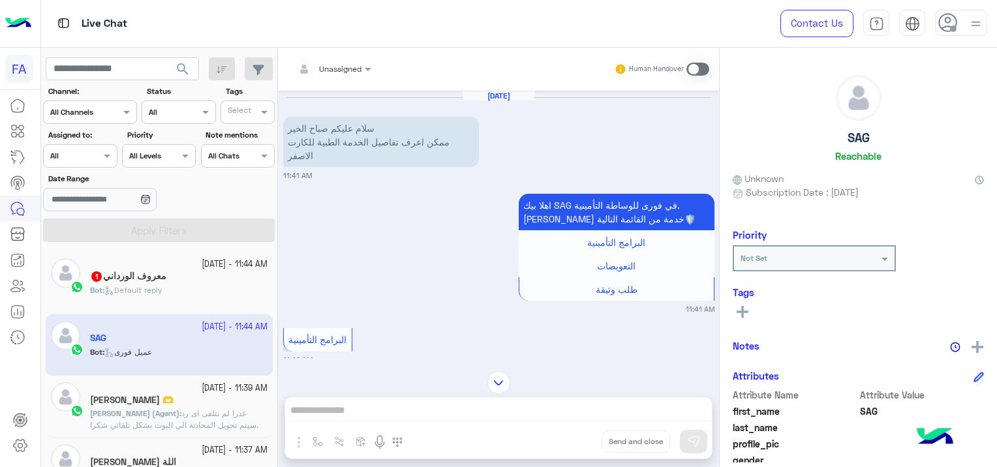
click at [98, 153] on div at bounding box center [80, 154] width 72 height 12
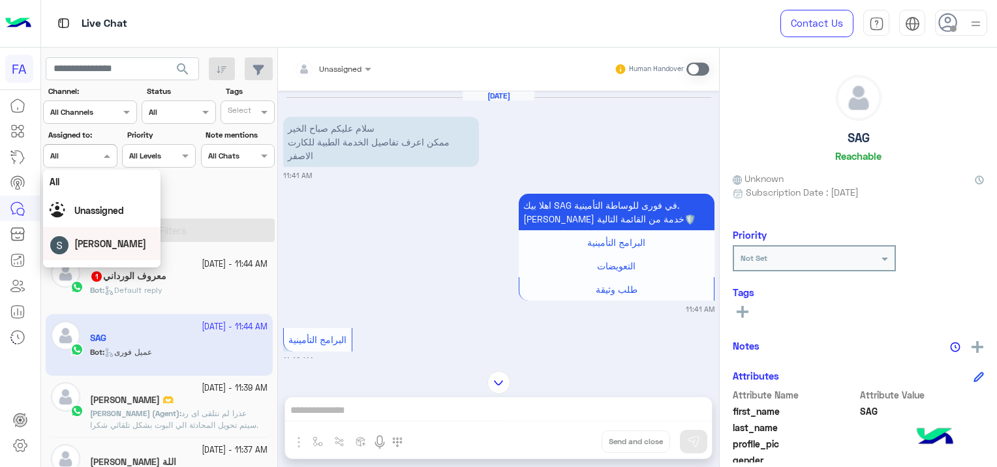
scroll to position [65, 0]
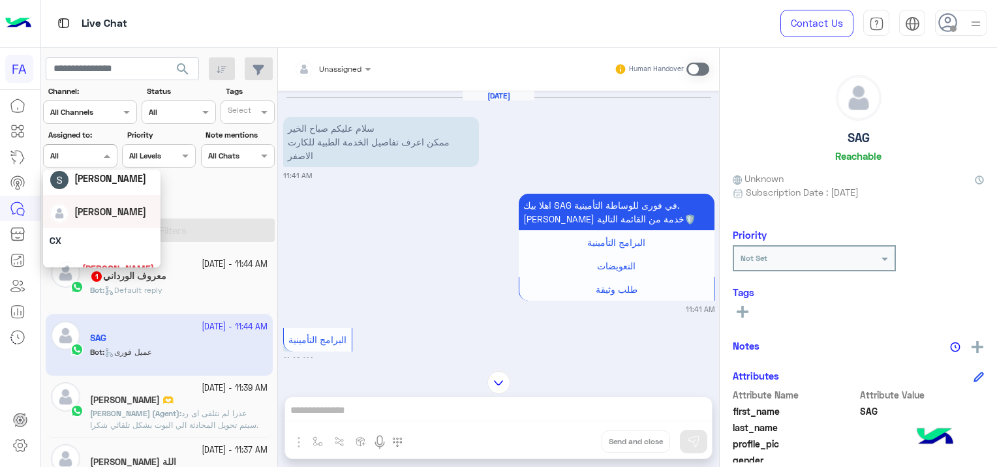
click at [126, 221] on div "[PERSON_NAME]" at bounding box center [102, 211] width 104 height 23
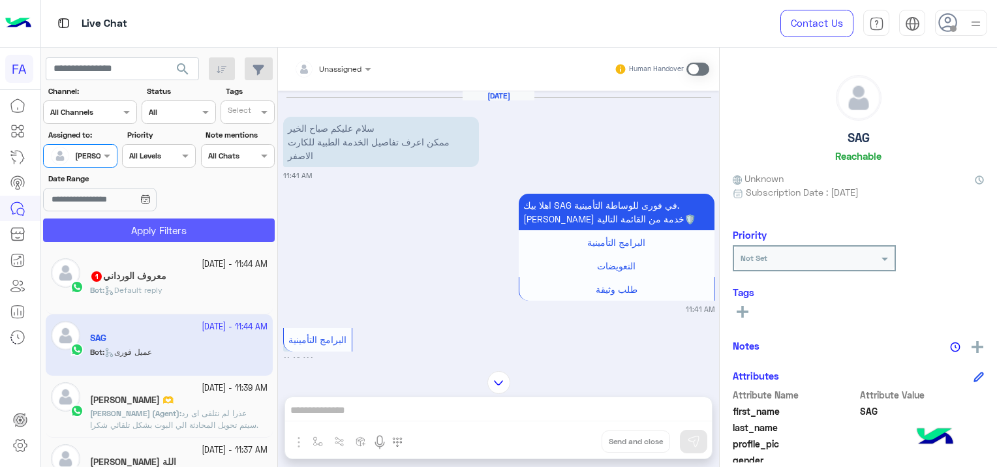
click at [144, 230] on button "Apply Filters" at bounding box center [159, 230] width 232 height 23
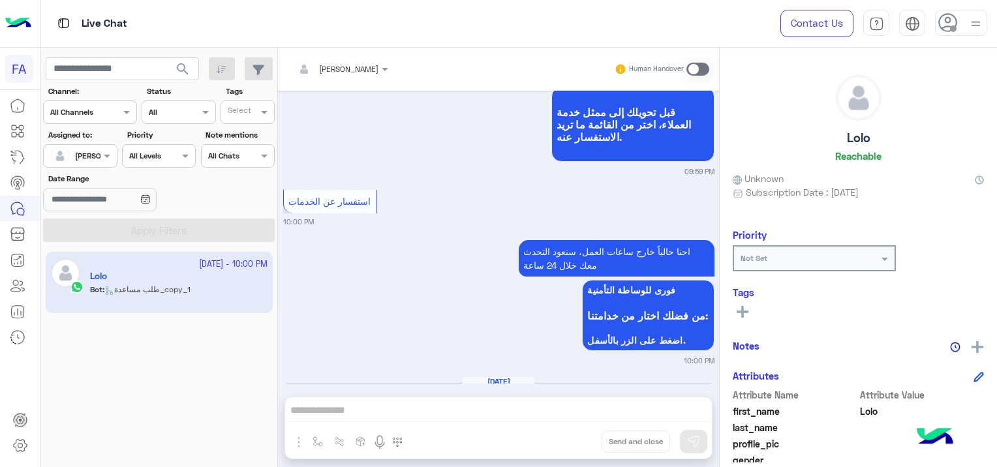
scroll to position [1489, 0]
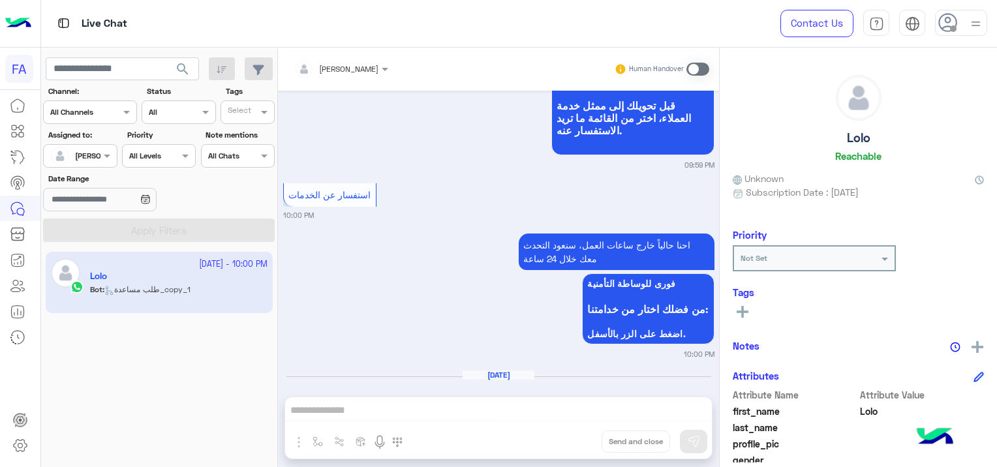
click at [694, 69] on span at bounding box center [698, 69] width 23 height 13
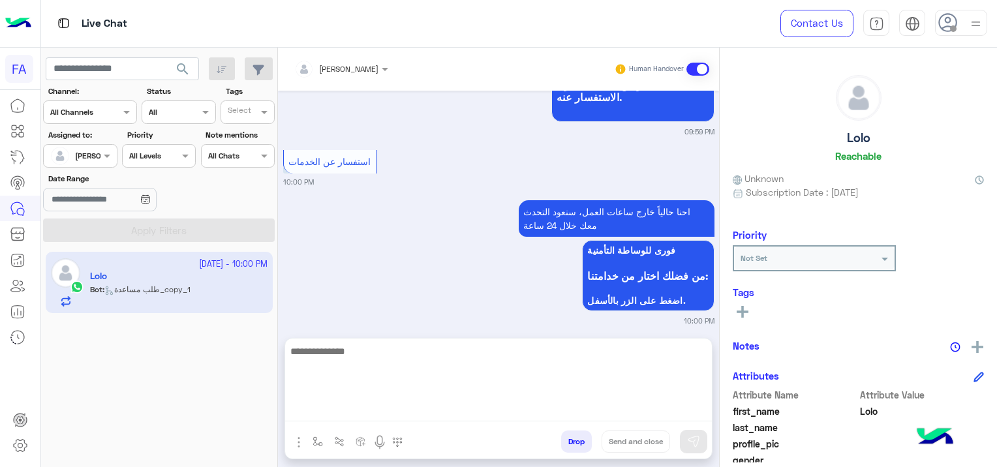
click at [452, 407] on textarea at bounding box center [498, 382] width 427 height 78
click at [318, 404] on textarea at bounding box center [498, 382] width 427 height 78
paste textarea "**********"
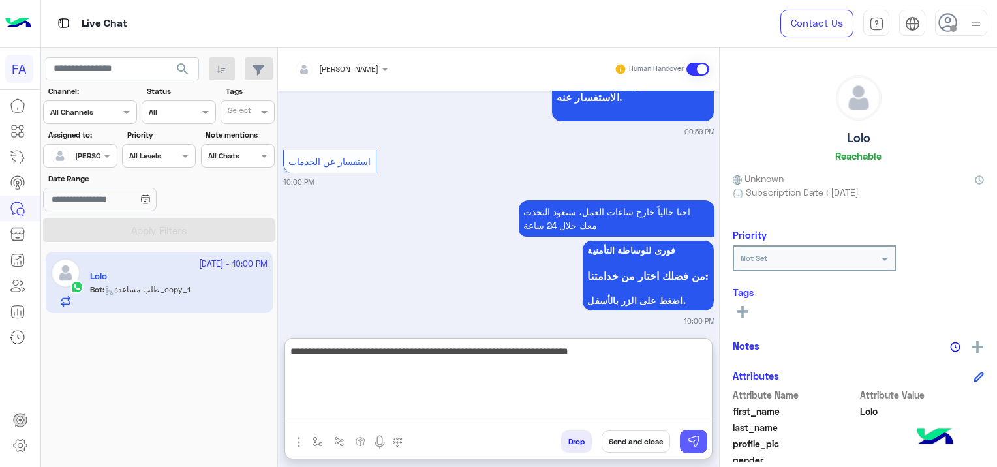
type textarea "**********"
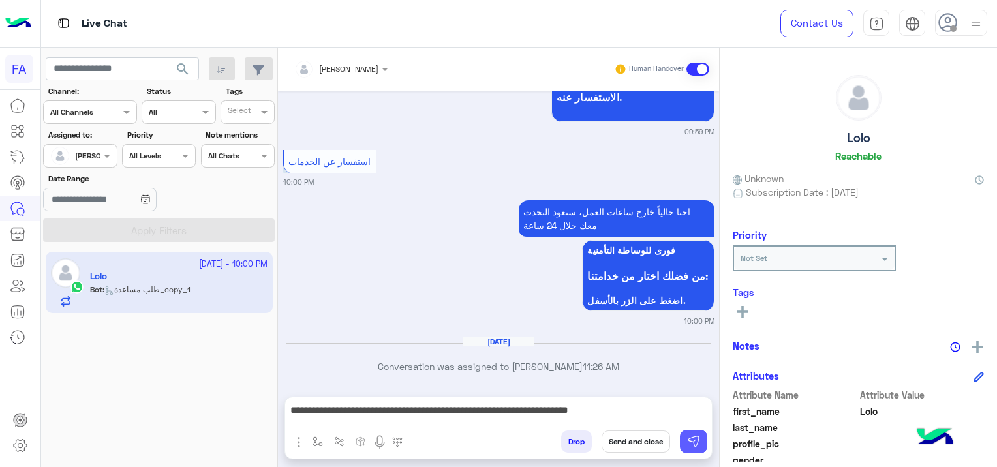
click at [690, 444] on img at bounding box center [693, 441] width 13 height 13
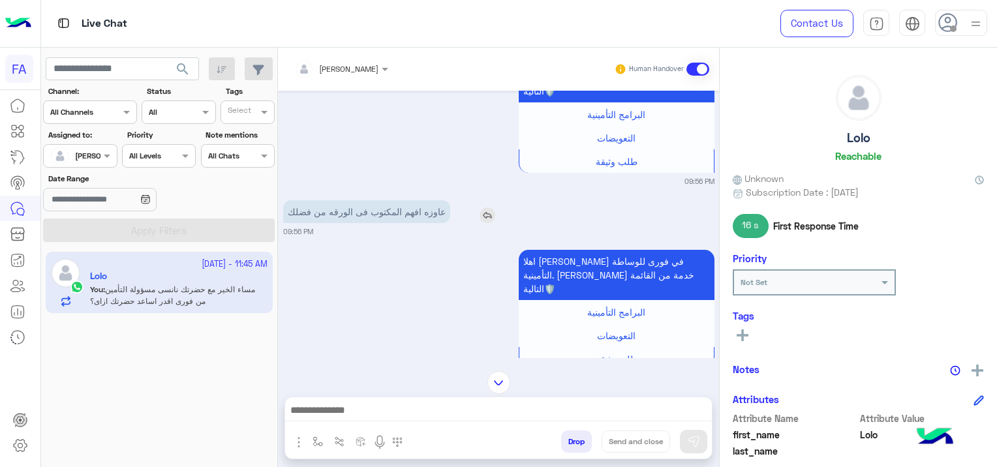
scroll to position [718, 0]
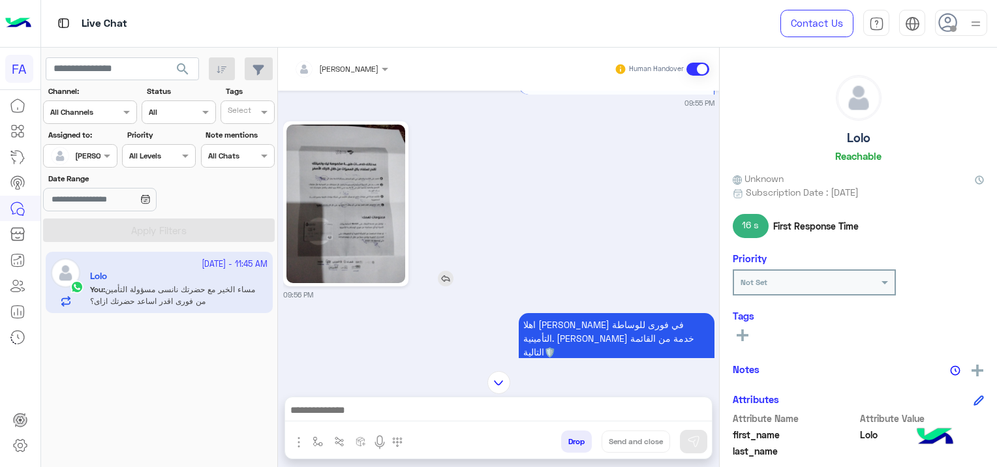
click at [342, 181] on img at bounding box center [346, 204] width 119 height 159
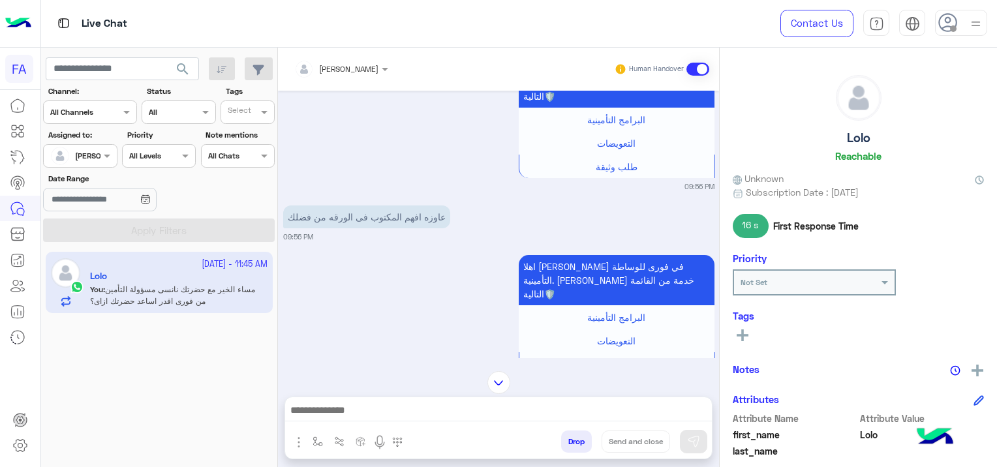
scroll to position [967, 0]
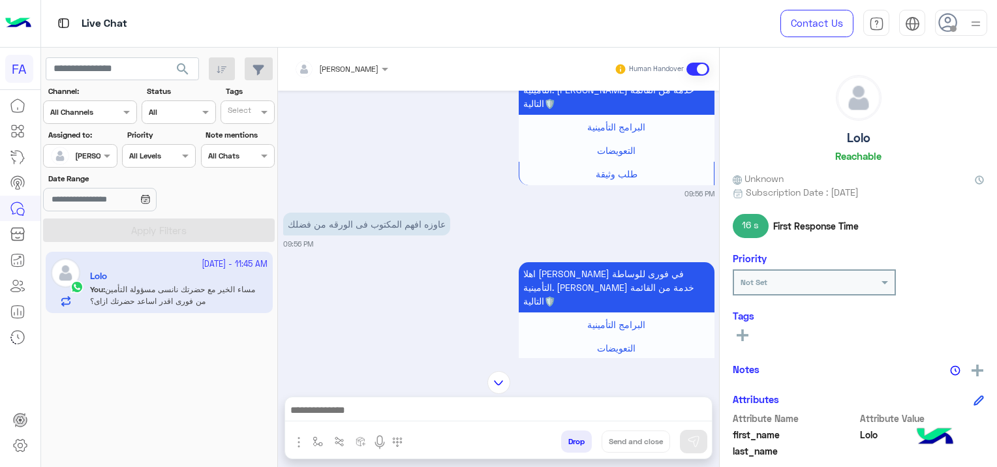
click at [488, 210] on div "عاوزه افهم المكتوب فى الورقه من فضلك" at bounding box center [404, 224] width 242 height 29
click at [492, 220] on img at bounding box center [488, 228] width 16 height 16
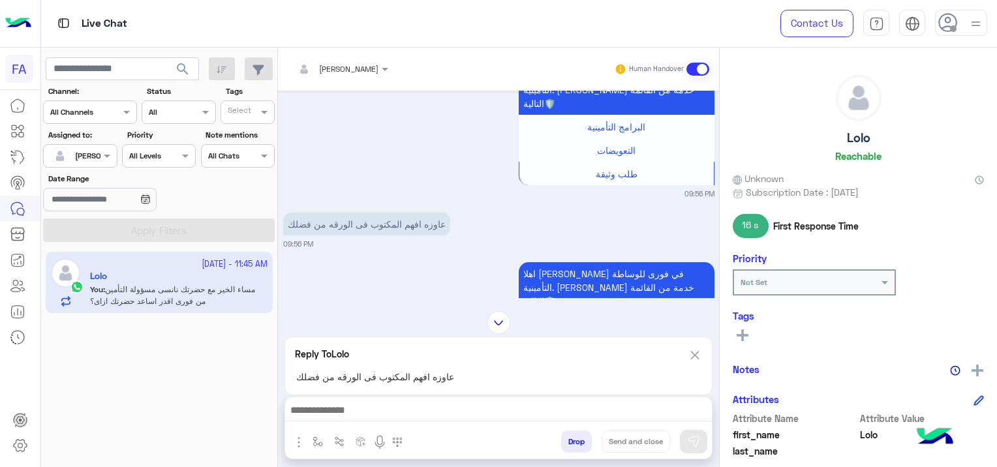
click at [446, 422] on div at bounding box center [498, 414] width 427 height 33
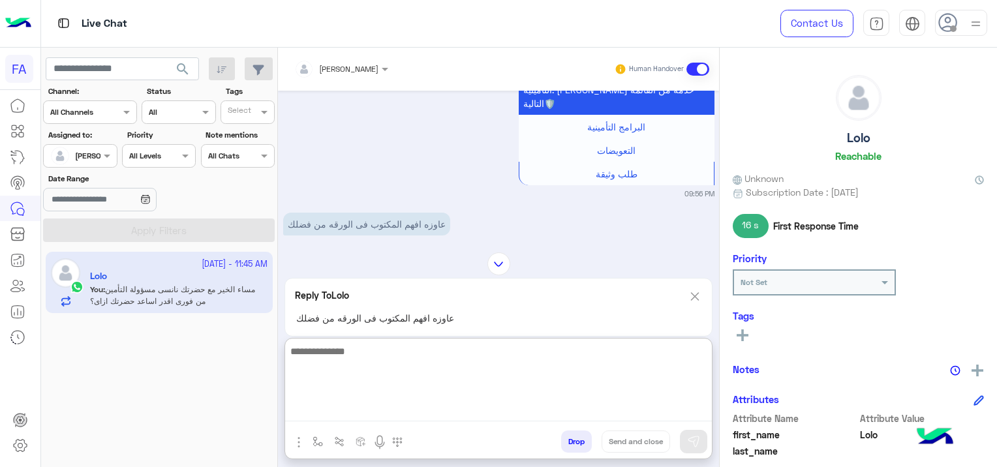
click at [444, 413] on textarea at bounding box center [498, 382] width 427 height 78
click at [327, 412] on textarea at bounding box center [498, 382] width 427 height 78
paste textarea "**********"
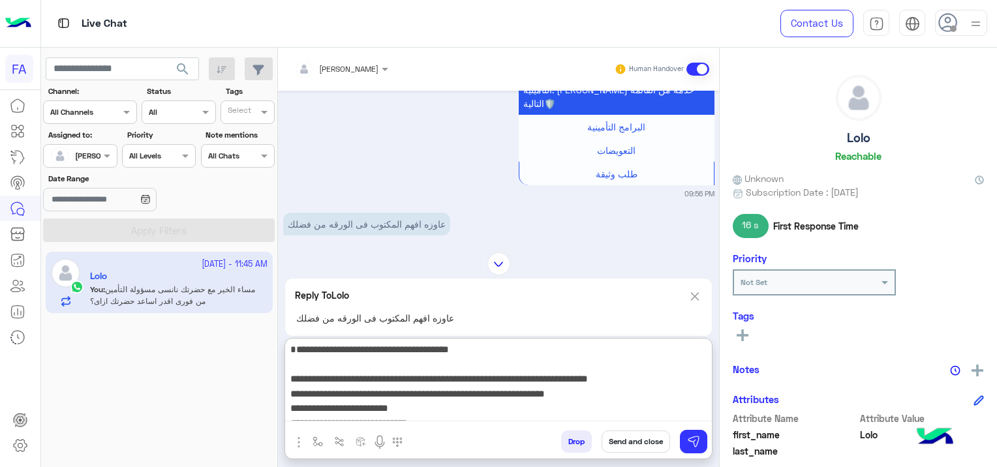
scroll to position [0, 0]
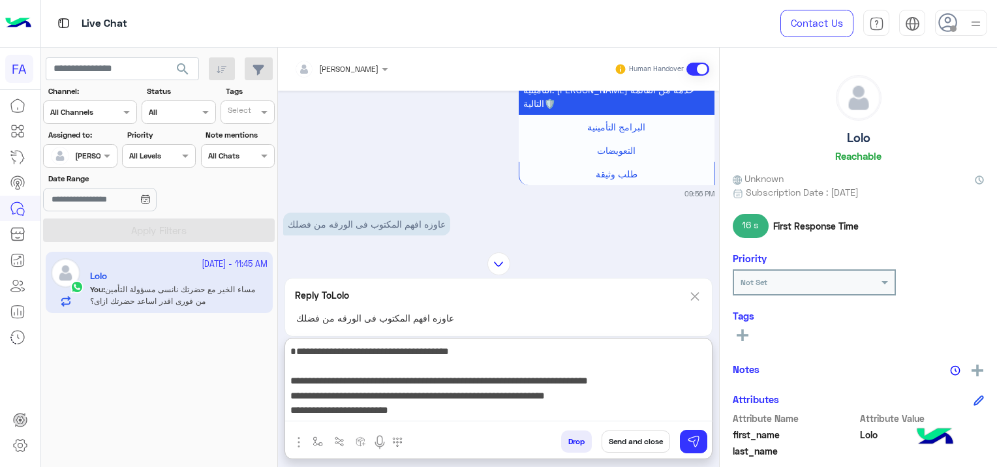
drag, startPoint x: 647, startPoint y: 370, endPoint x: 699, endPoint y: 370, distance: 52.2
click at [699, 370] on textarea "**********" at bounding box center [499, 382] width 428 height 78
drag, startPoint x: 630, startPoint y: 368, endPoint x: 715, endPoint y: 373, distance: 85.7
click at [715, 373] on div "[PERSON_NAME] Human Handover [DATE] الو 09:51 PM اهلا [PERSON_NAME] في [GEOGRAP…" at bounding box center [498, 260] width 441 height 425
click at [677, 367] on textarea "**********" at bounding box center [499, 382] width 428 height 78
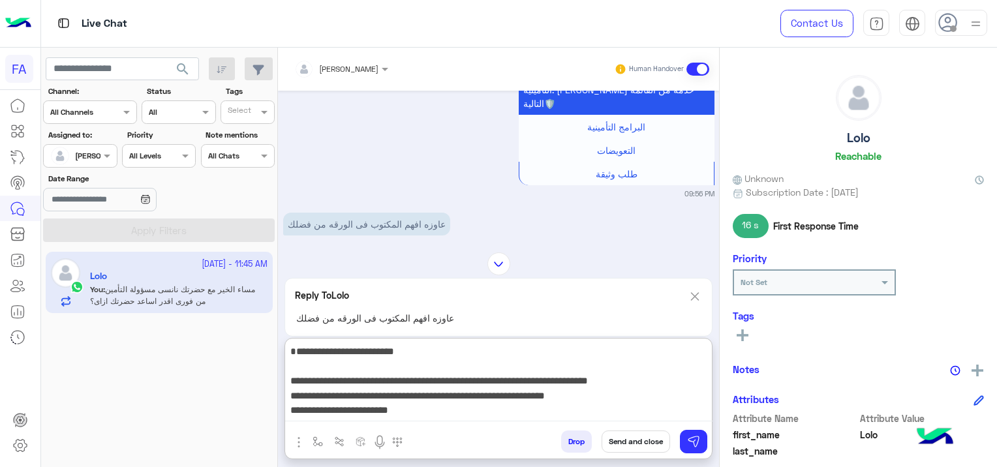
scroll to position [115, 0]
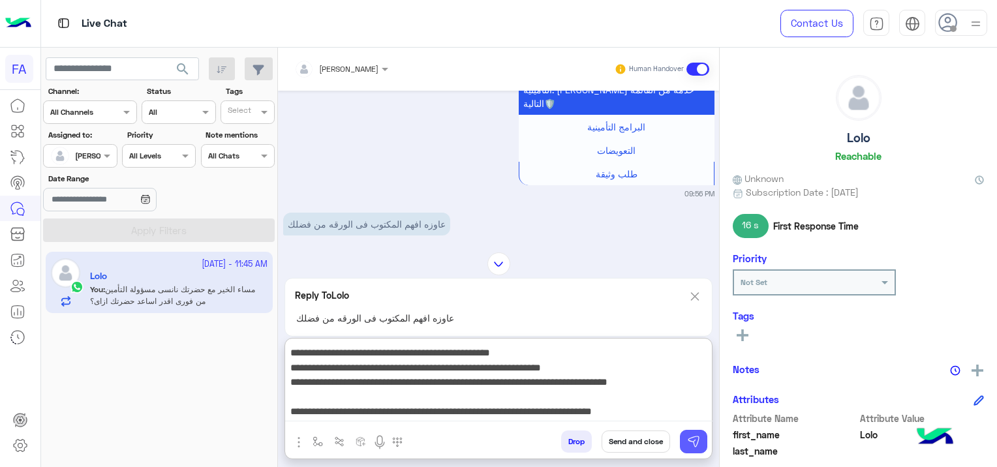
type textarea "**********"
click at [691, 437] on img at bounding box center [693, 441] width 13 height 13
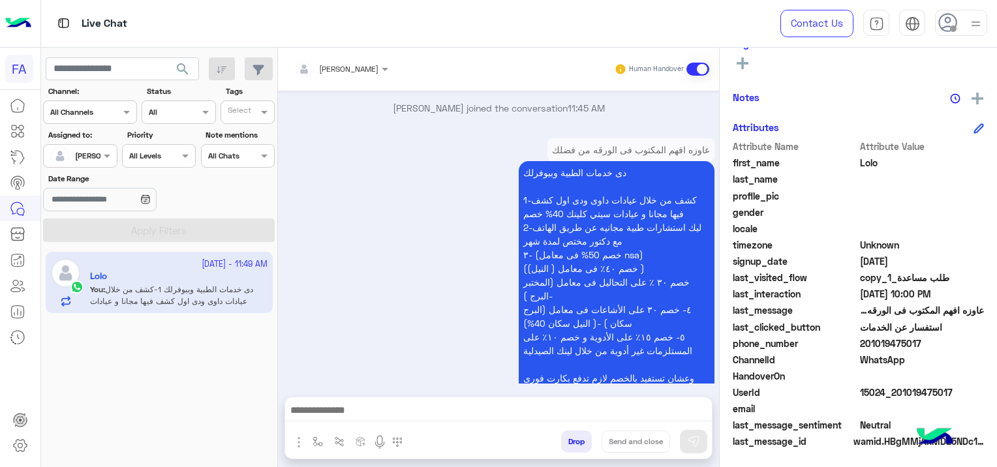
scroll to position [273, 0]
click at [98, 156] on div at bounding box center [80, 154] width 72 height 12
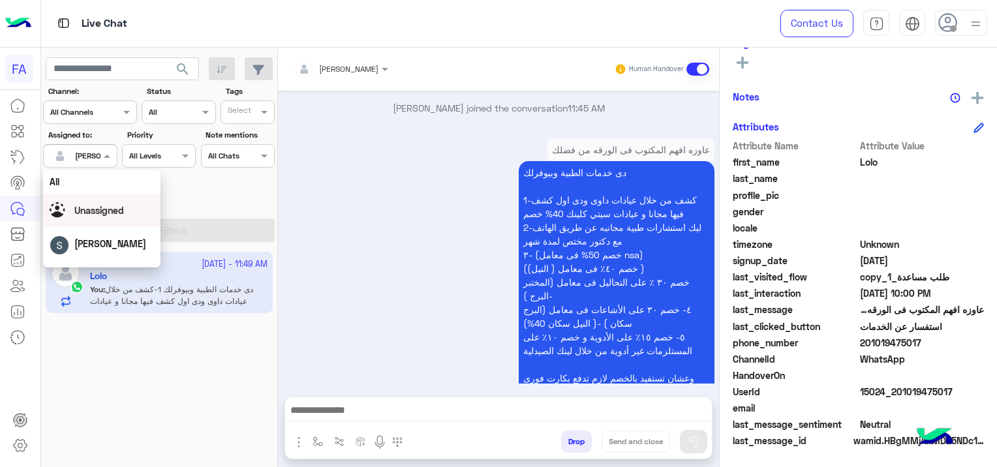
click at [117, 210] on span "Unassigned" at bounding box center [99, 210] width 50 height 11
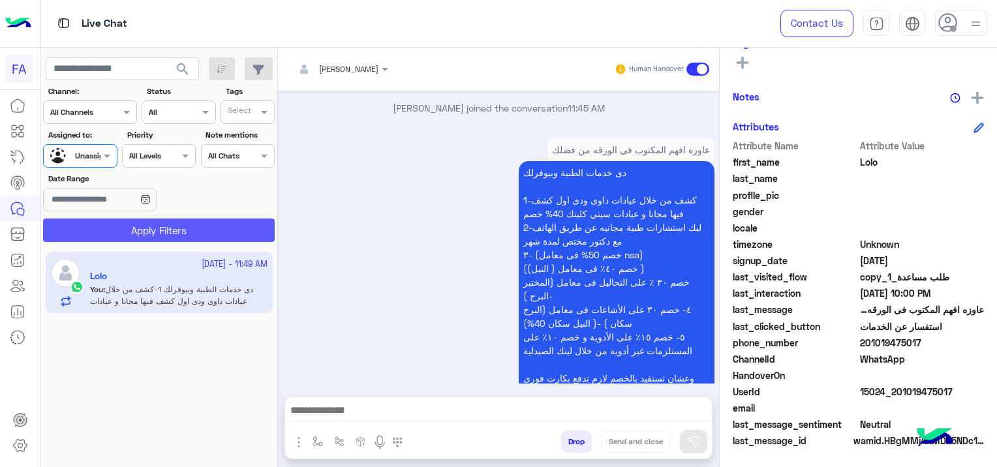
click at [149, 229] on button "Apply Filters" at bounding box center [159, 230] width 232 height 23
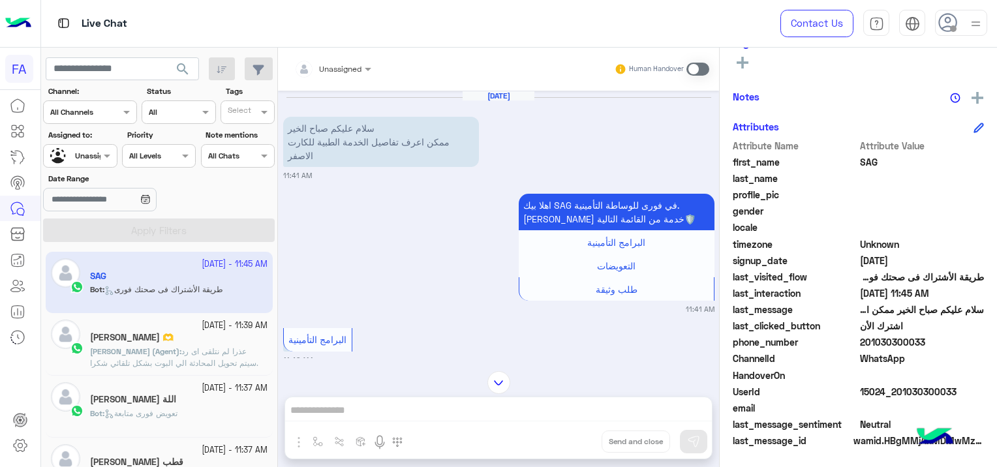
drag, startPoint x: 960, startPoint y: 388, endPoint x: 897, endPoint y: 399, distance: 62.9
click at [897, 399] on div "UserId 15024_201030300033" at bounding box center [858, 393] width 251 height 16
copy span "1030300033"
click at [89, 153] on div at bounding box center [80, 154] width 72 height 12
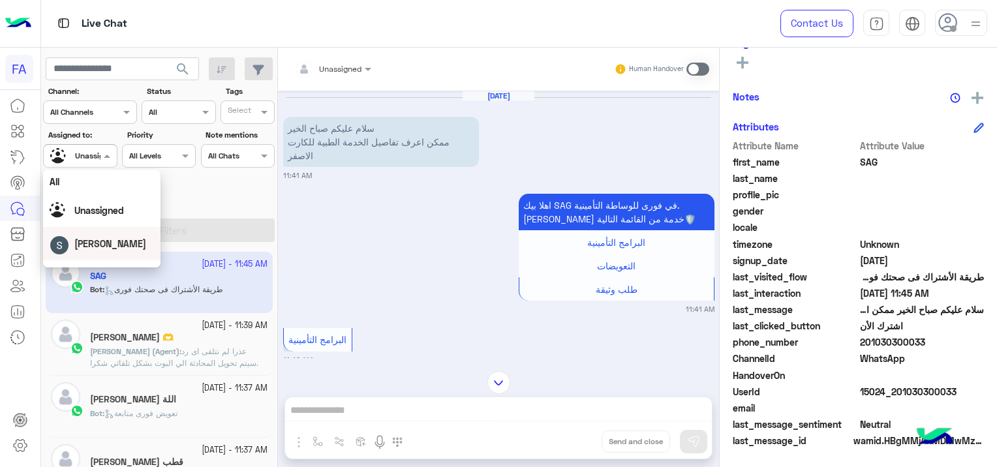
scroll to position [65, 0]
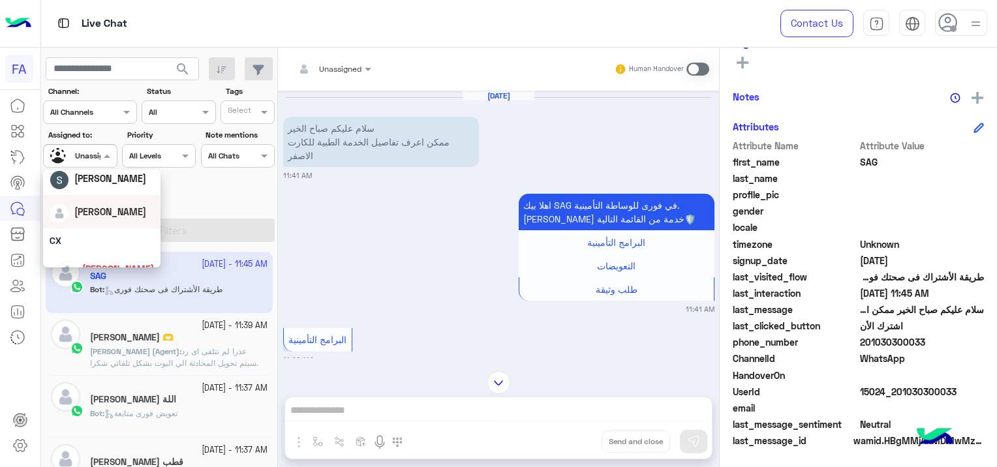
click at [110, 221] on div "[PERSON_NAME]" at bounding box center [102, 211] width 104 height 23
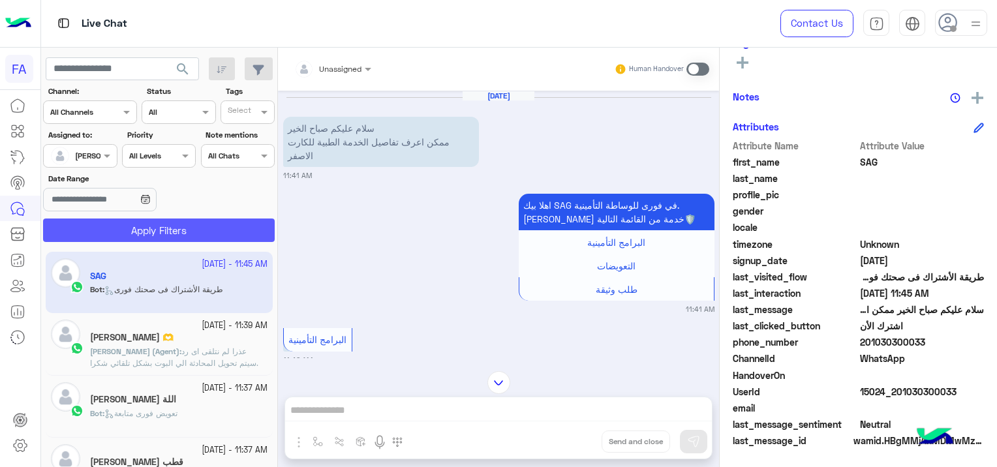
click at [142, 234] on button "Apply Filters" at bounding box center [159, 230] width 232 height 23
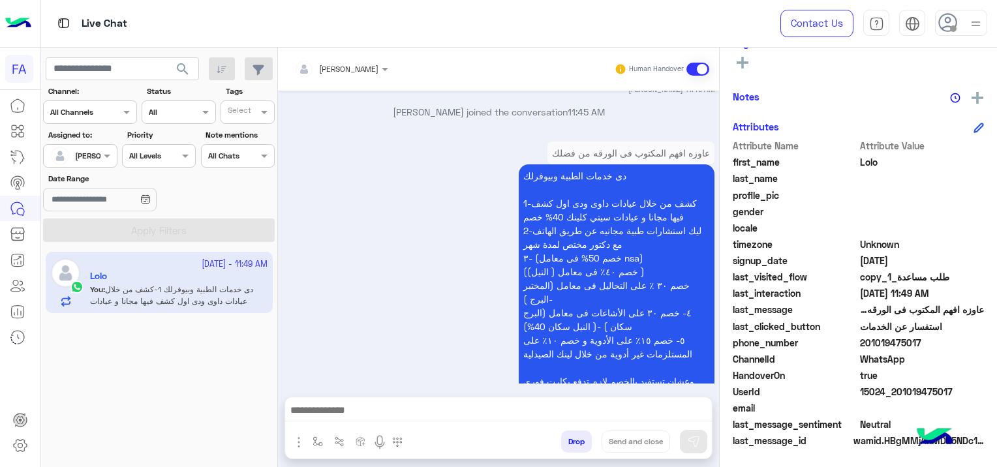
scroll to position [1862, 0]
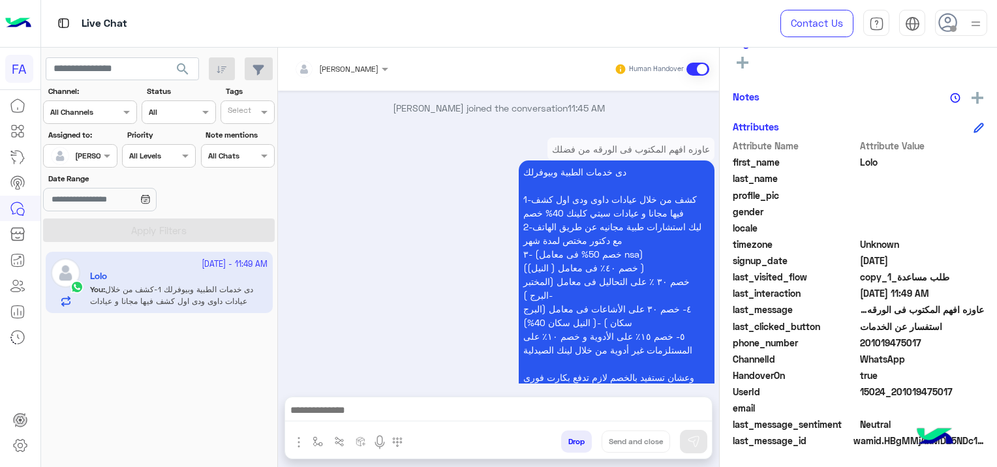
click at [91, 154] on div at bounding box center [80, 154] width 72 height 12
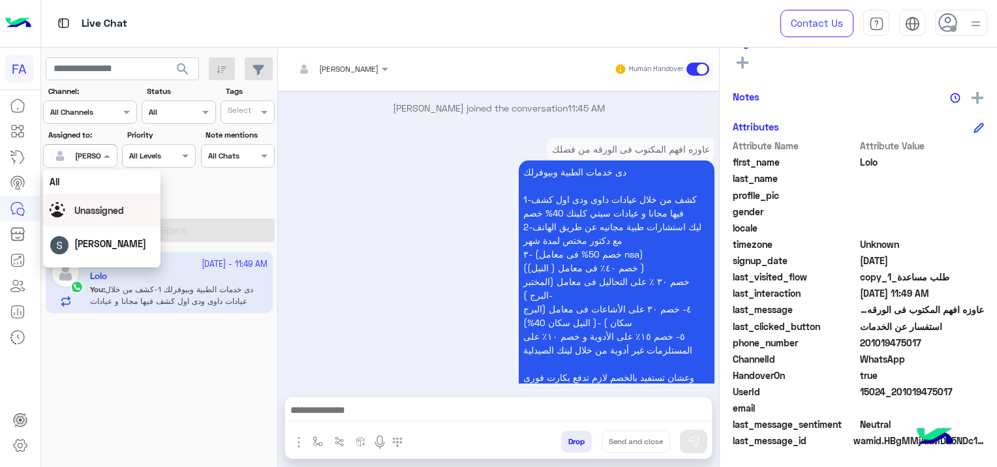
click at [99, 213] on span "Unassigned" at bounding box center [99, 210] width 50 height 11
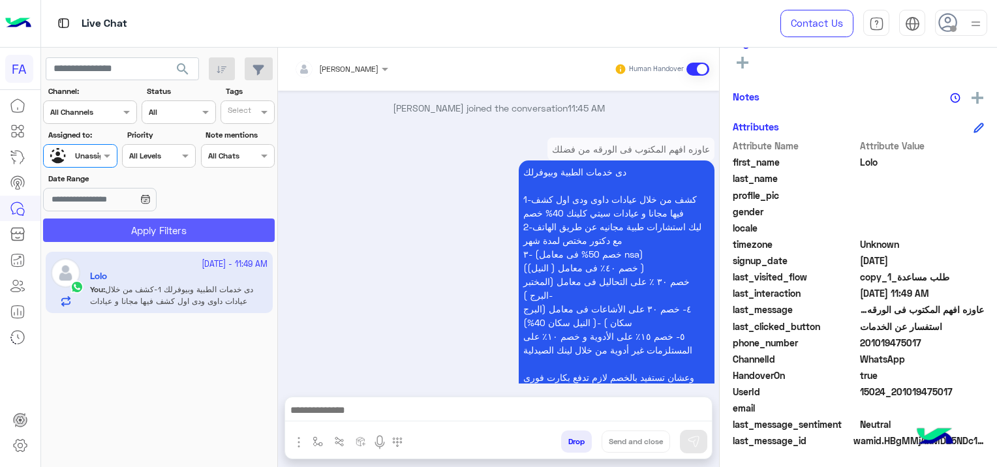
click at [125, 228] on button "Apply Filters" at bounding box center [159, 230] width 232 height 23
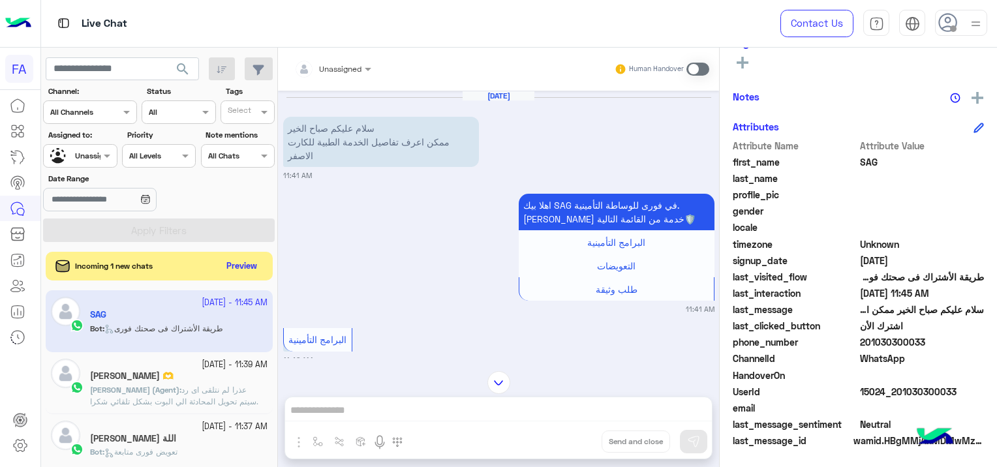
click at [354, 69] on div at bounding box center [333, 67] width 90 height 12
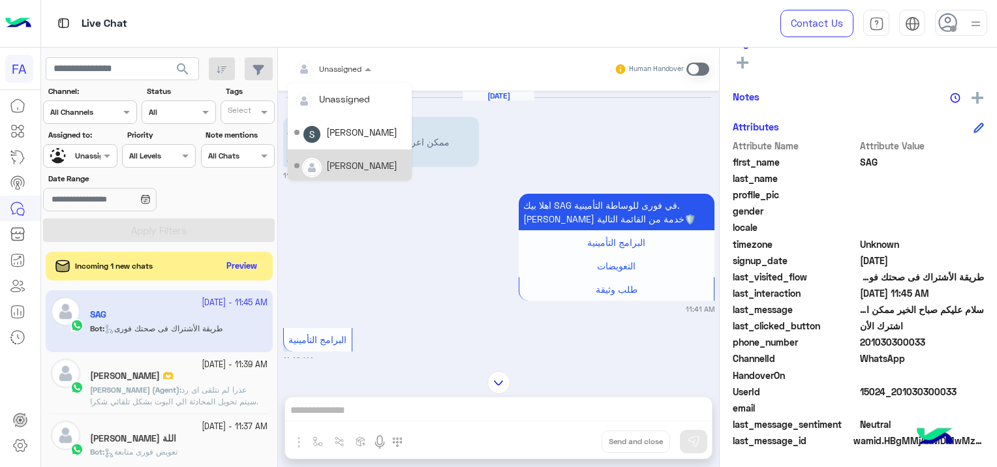
click at [360, 161] on div "[PERSON_NAME]" at bounding box center [361, 166] width 71 height 14
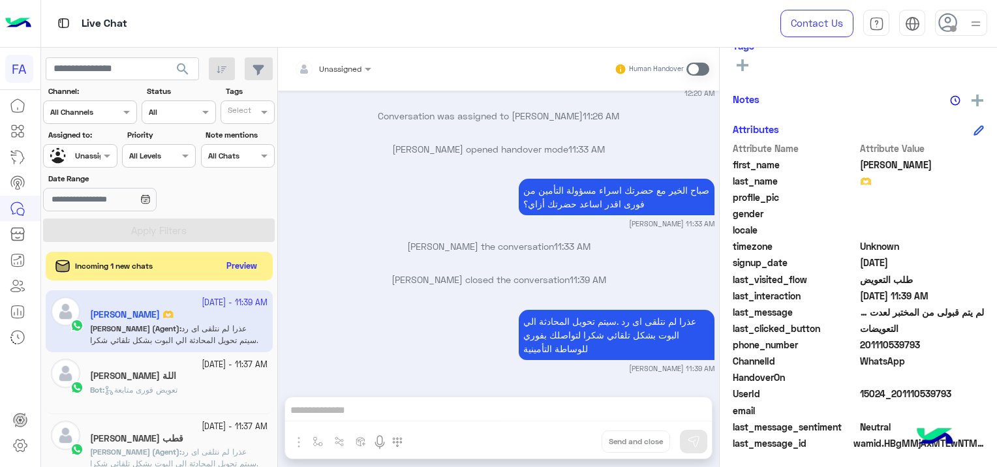
scroll to position [308, 0]
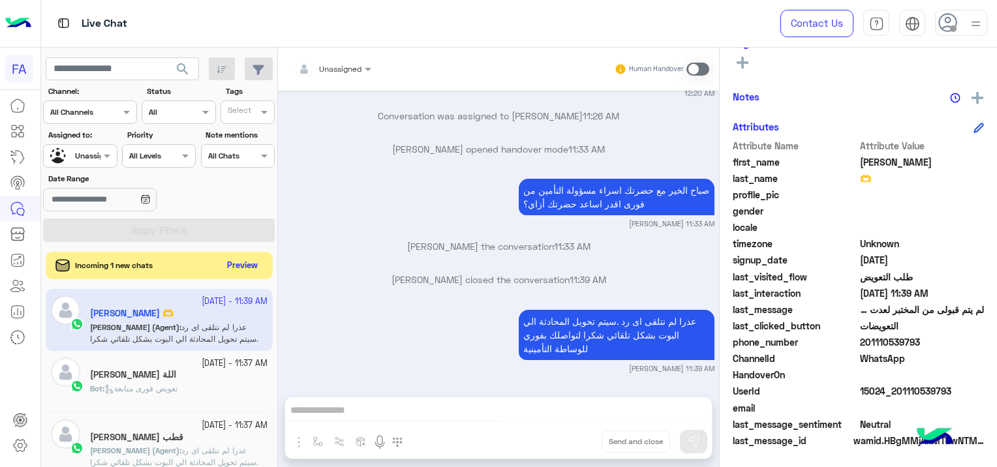
click at [249, 262] on button "Preview" at bounding box center [243, 266] width 40 height 18
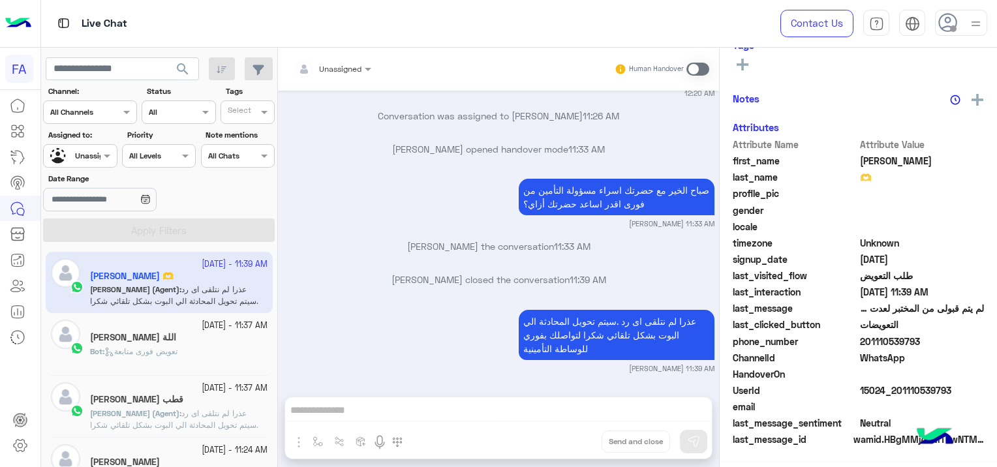
click at [101, 102] on div "Channel All Channels" at bounding box center [90, 112] width 94 height 23
click at [137, 180] on label "Date Range" at bounding box center [121, 179] width 146 height 12
click at [137, 188] on input "Date Range" at bounding box center [99, 199] width 113 height 23
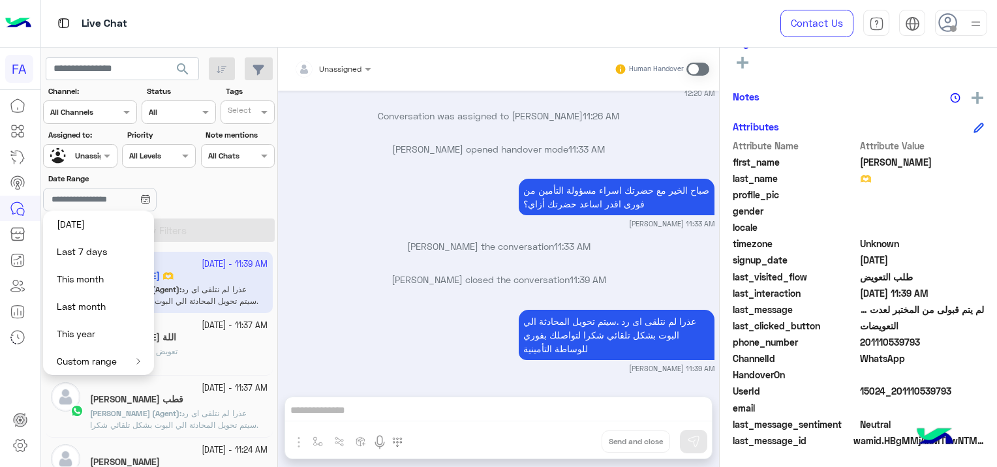
click at [93, 150] on div at bounding box center [80, 154] width 72 height 12
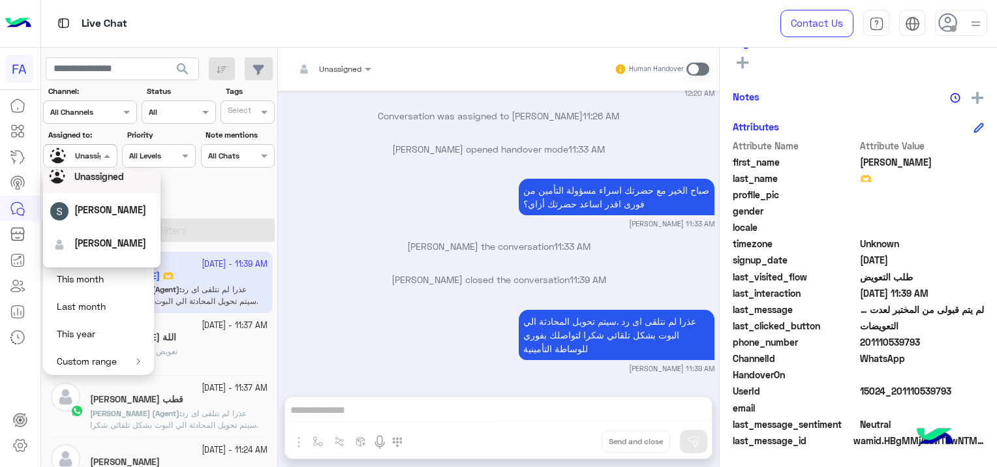
scroll to position [65, 0]
click at [109, 215] on span "[PERSON_NAME]" at bounding box center [110, 211] width 72 height 11
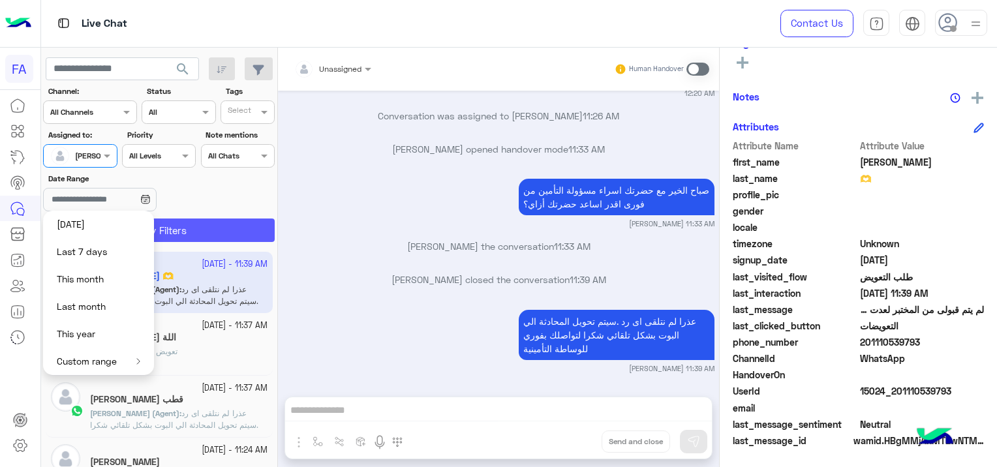
click at [204, 232] on button "Apply Filters" at bounding box center [159, 230] width 232 height 23
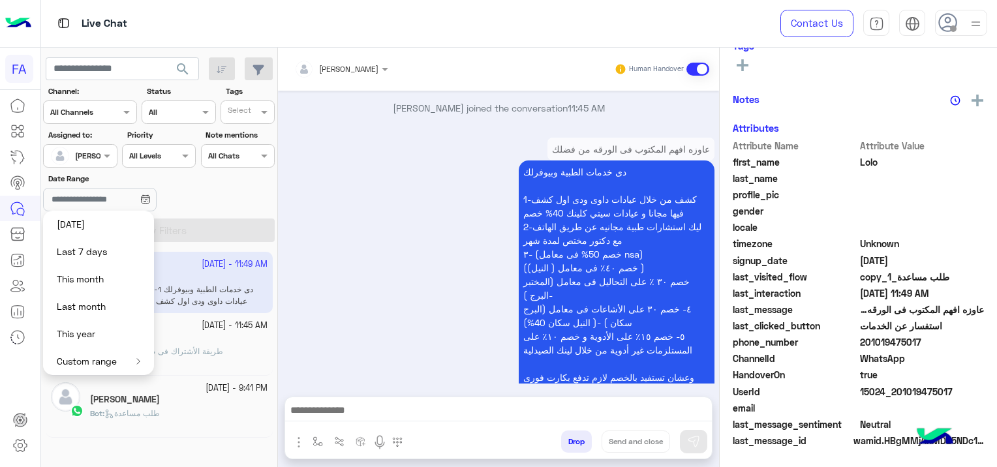
scroll to position [273, 0]
click at [234, 345] on div "SAG" at bounding box center [179, 339] width 178 height 14
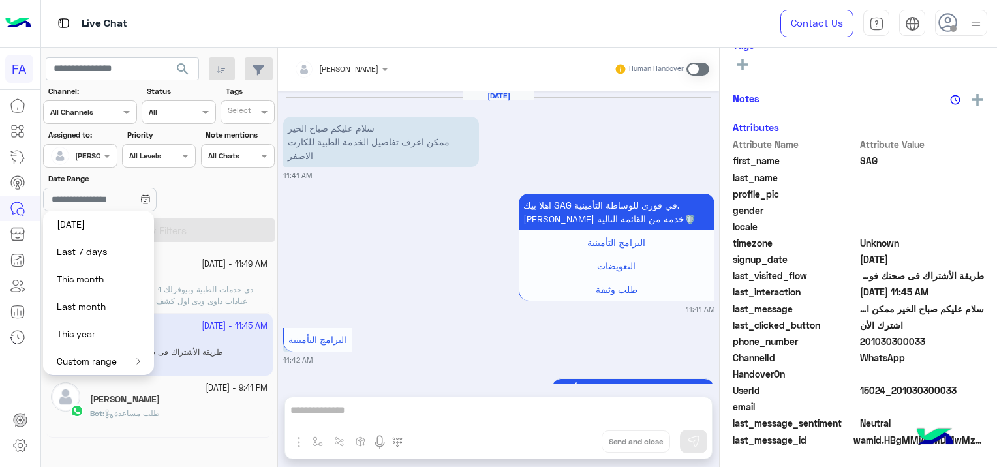
scroll to position [246, 0]
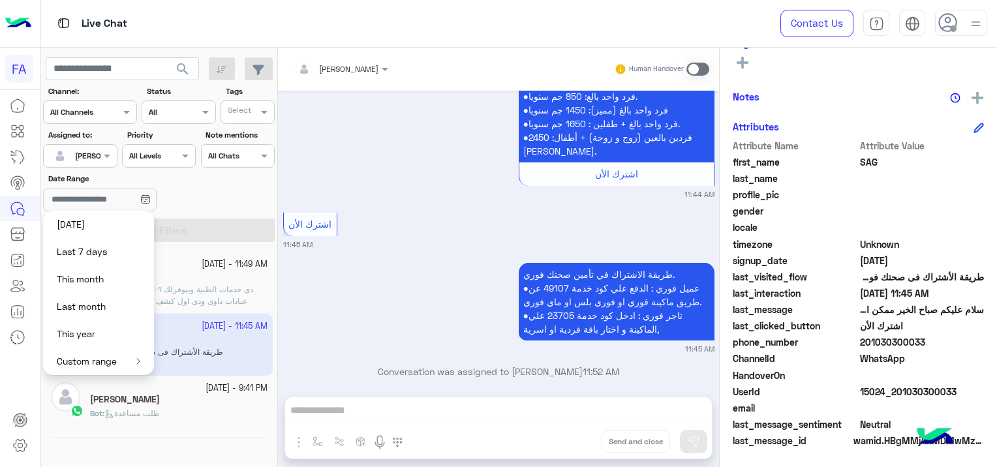
click at [238, 198] on div "Date Range" at bounding box center [159, 193] width 237 height 41
click at [123, 191] on input "Date Range" at bounding box center [99, 199] width 113 height 23
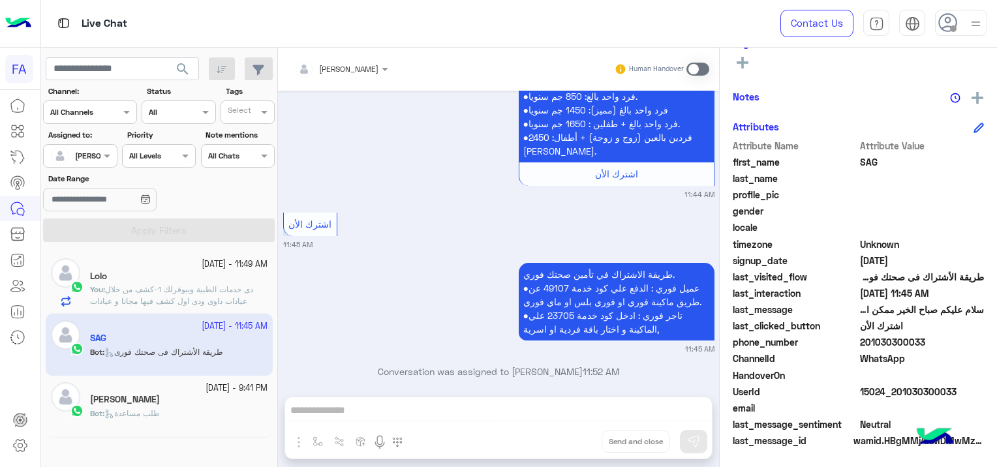
click at [176, 403] on div "[PERSON_NAME]" at bounding box center [179, 401] width 178 height 14
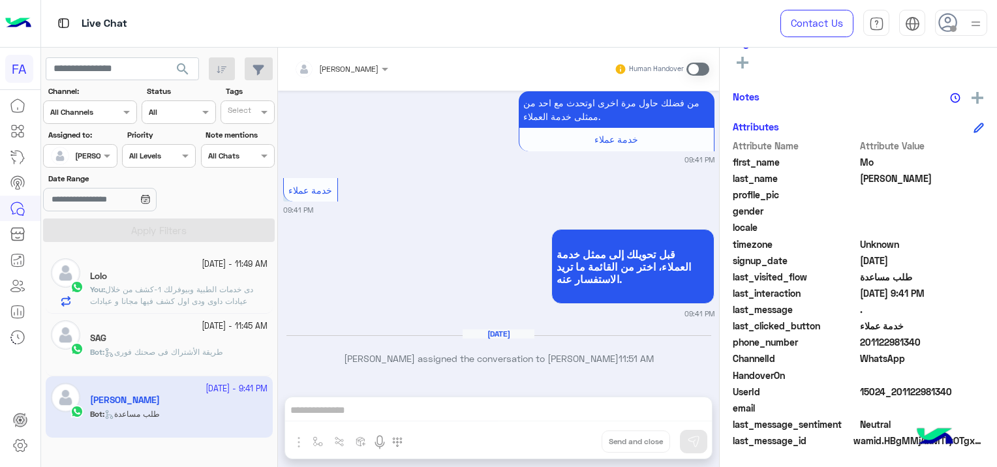
drag, startPoint x: 950, startPoint y: 390, endPoint x: 897, endPoint y: 398, distance: 53.4
click at [897, 398] on div "UserId 15024_201122981340" at bounding box center [858, 393] width 251 height 16
copy span "1122981340"
click at [697, 68] on span at bounding box center [698, 69] width 23 height 13
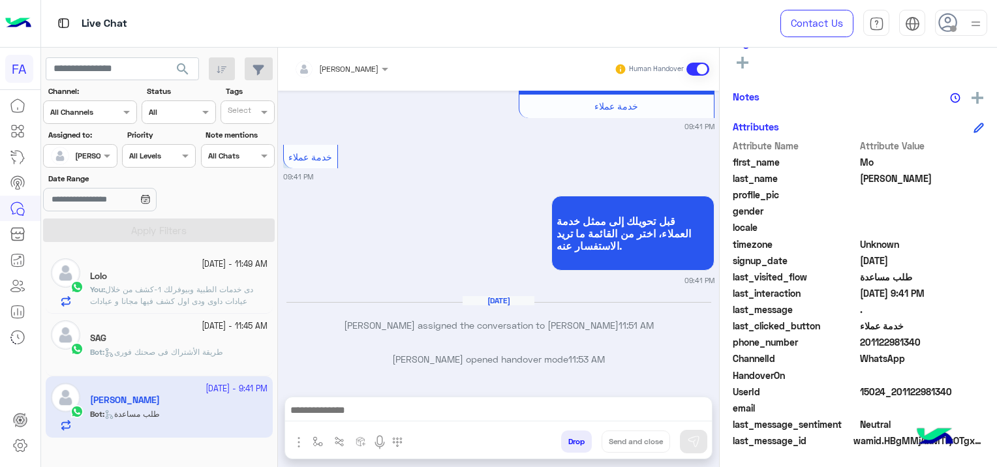
click at [407, 399] on div at bounding box center [498, 414] width 427 height 33
drag, startPoint x: 408, startPoint y: 399, endPoint x: 404, endPoint y: 416, distance: 16.8
click at [409, 400] on div at bounding box center [498, 414] width 427 height 33
click at [376, 406] on textarea at bounding box center [499, 412] width 428 height 20
click at [322, 413] on textarea at bounding box center [499, 412] width 428 height 20
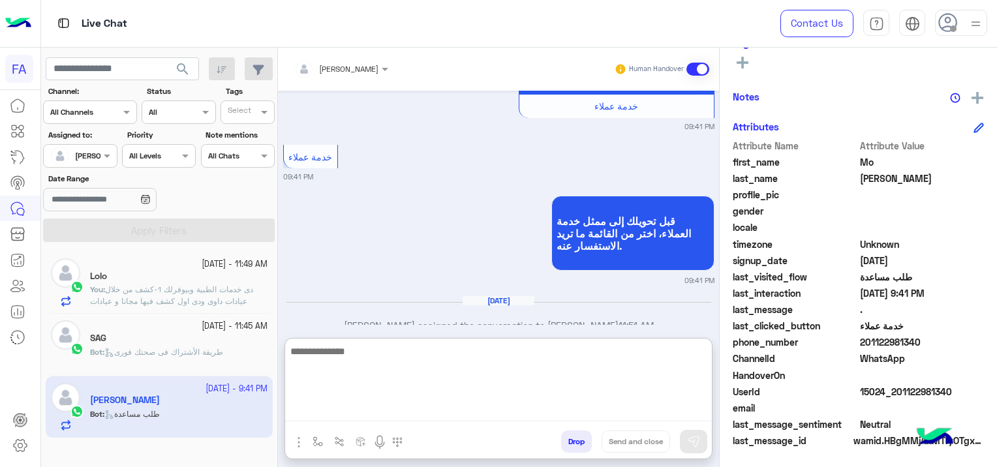
paste textarea "**********"
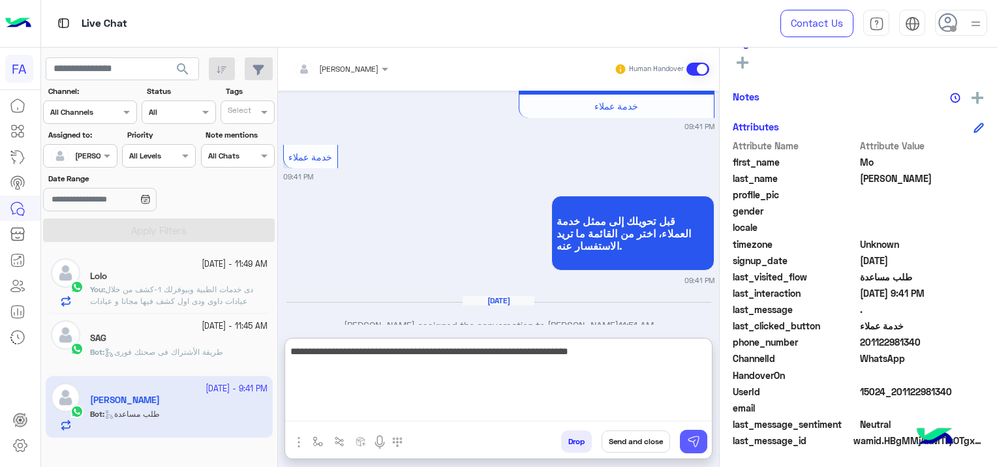
type textarea "**********"
click at [689, 439] on img at bounding box center [693, 441] width 13 height 13
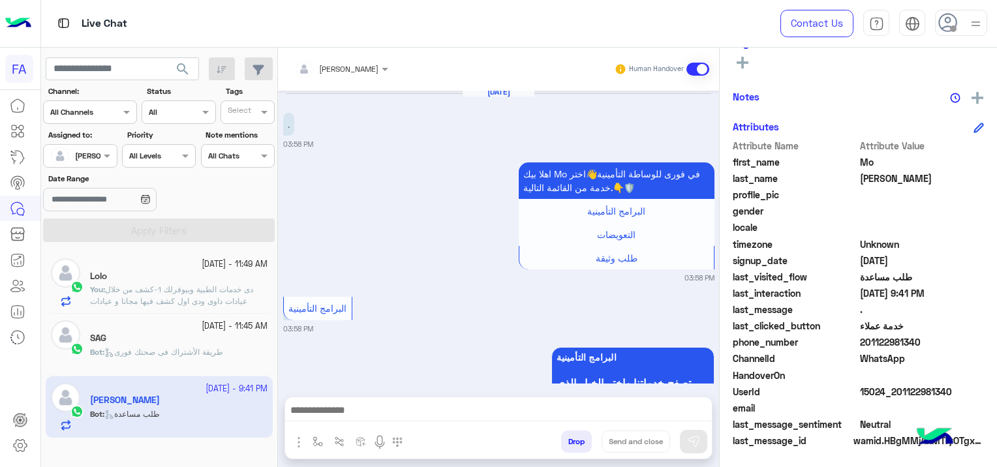
scroll to position [1613, 0]
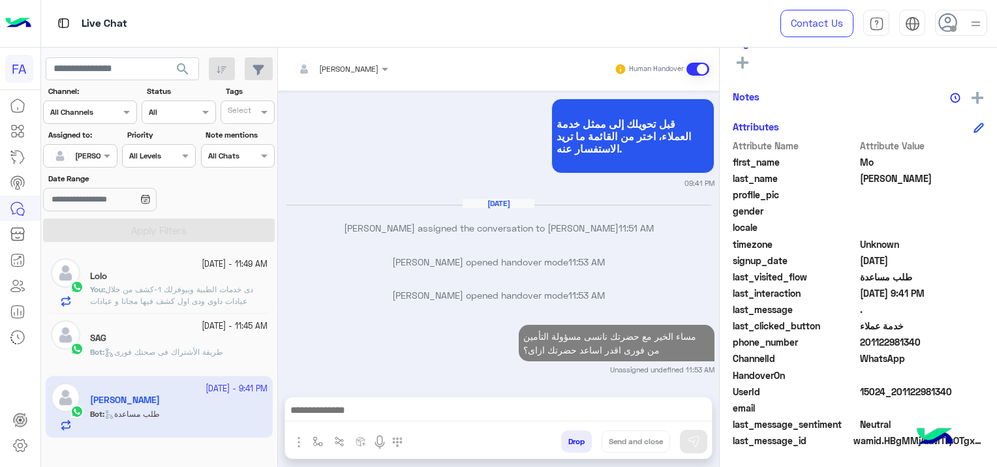
click at [452, 414] on textarea at bounding box center [499, 412] width 428 height 20
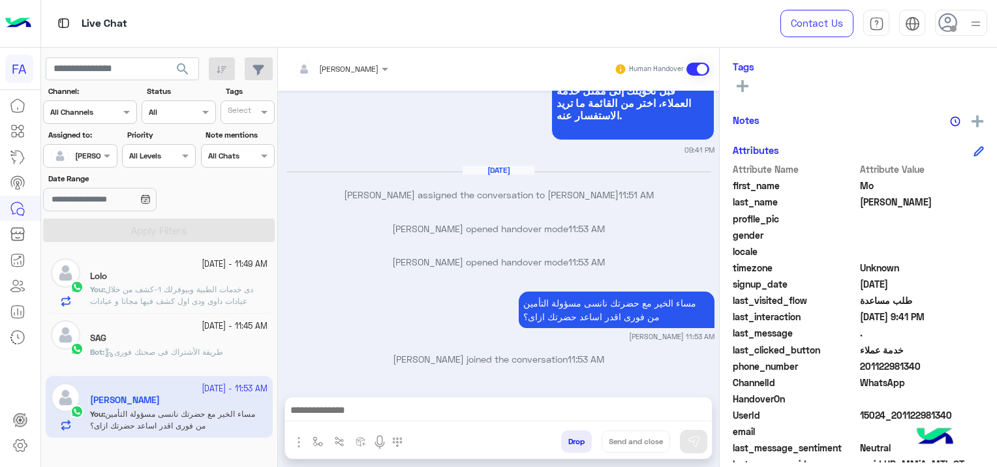
scroll to position [273, 0]
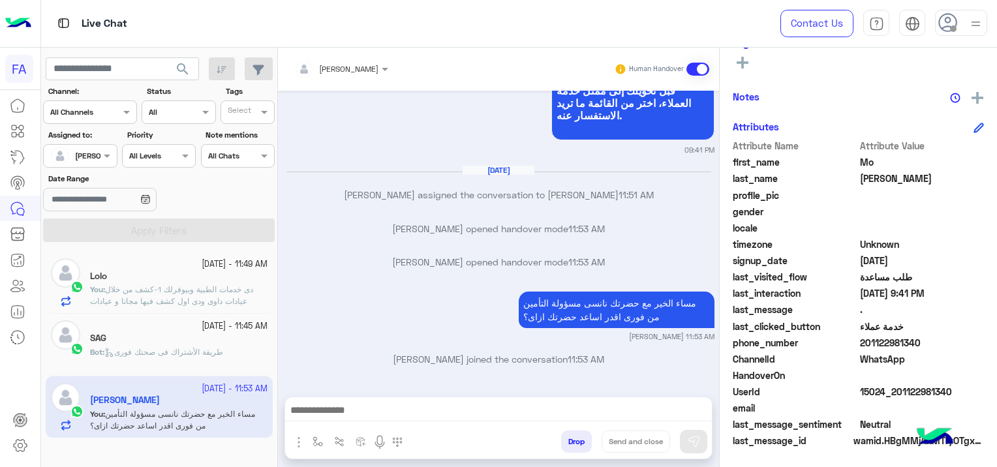
click at [369, 406] on textarea at bounding box center [499, 412] width 428 height 20
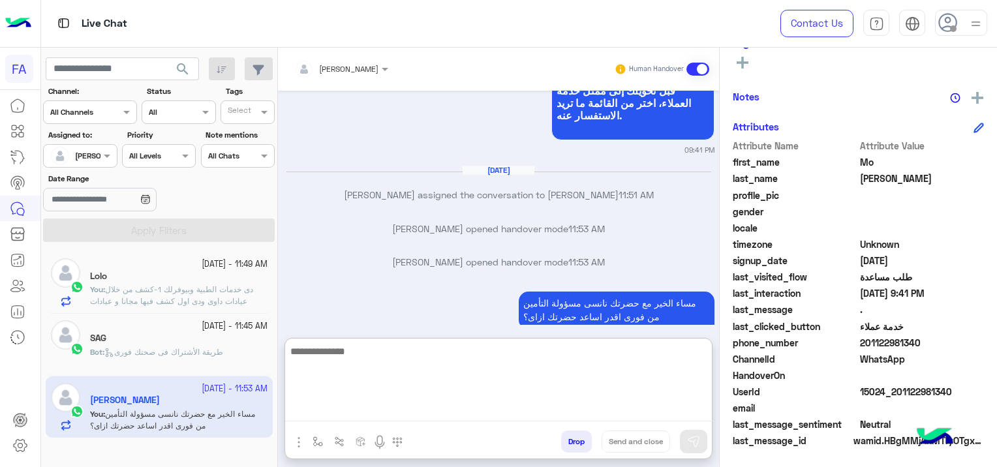
paste textarea "**********"
type textarea "**********"
click at [697, 443] on img at bounding box center [693, 441] width 13 height 13
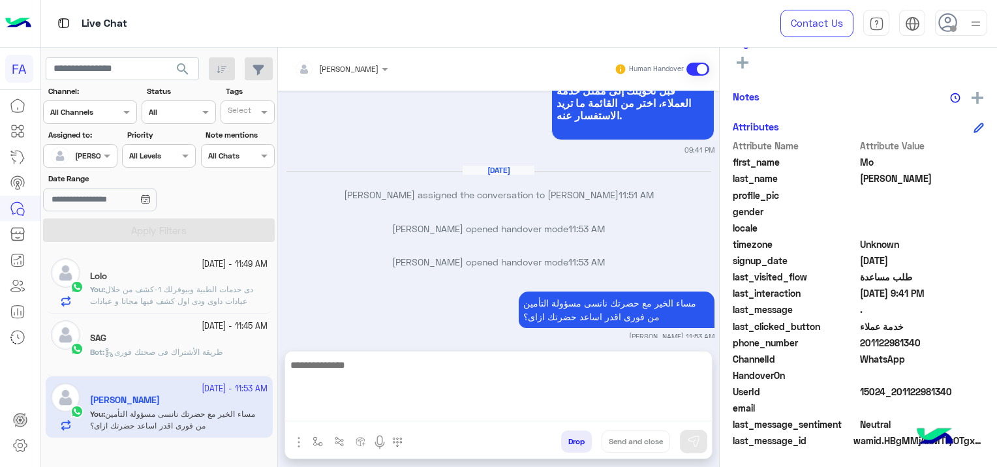
scroll to position [1710, 0]
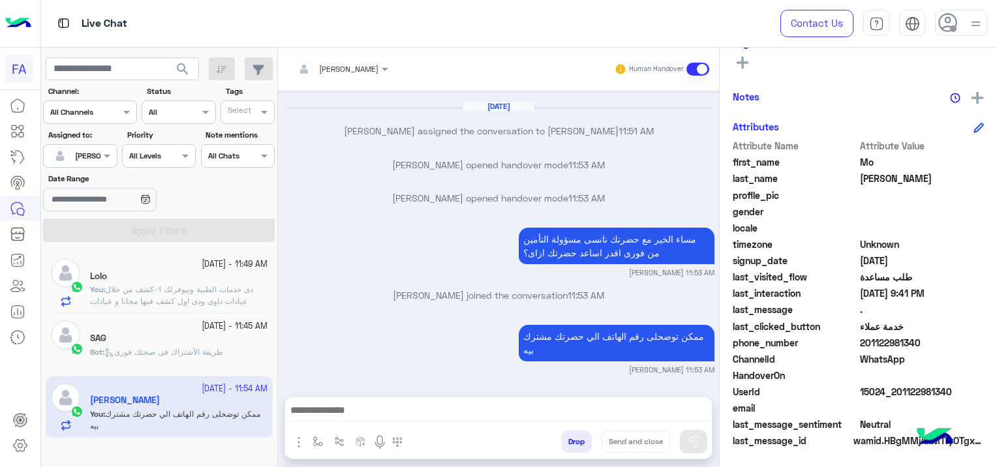
click at [202, 349] on span "طريقة الأشتراك فى صحتك فورى" at bounding box center [163, 352] width 119 height 10
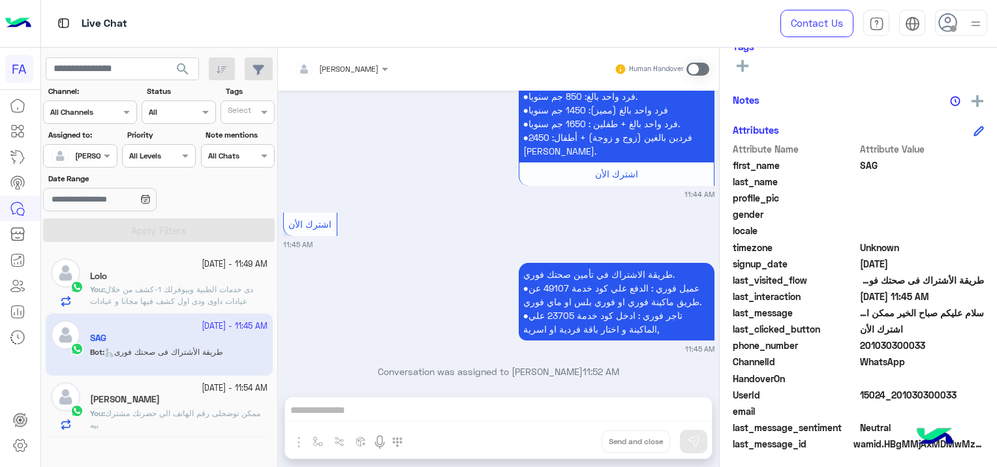
scroll to position [249, 0]
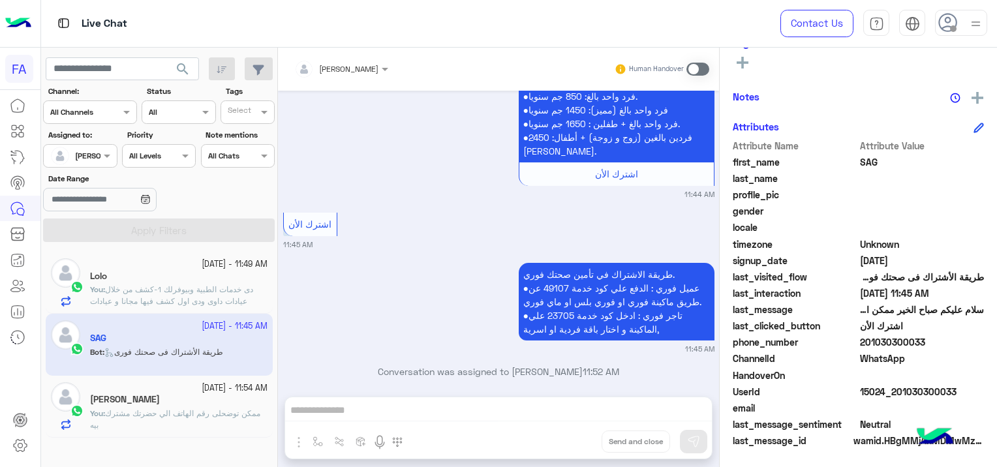
click at [178, 64] on span "search" at bounding box center [183, 69] width 16 height 16
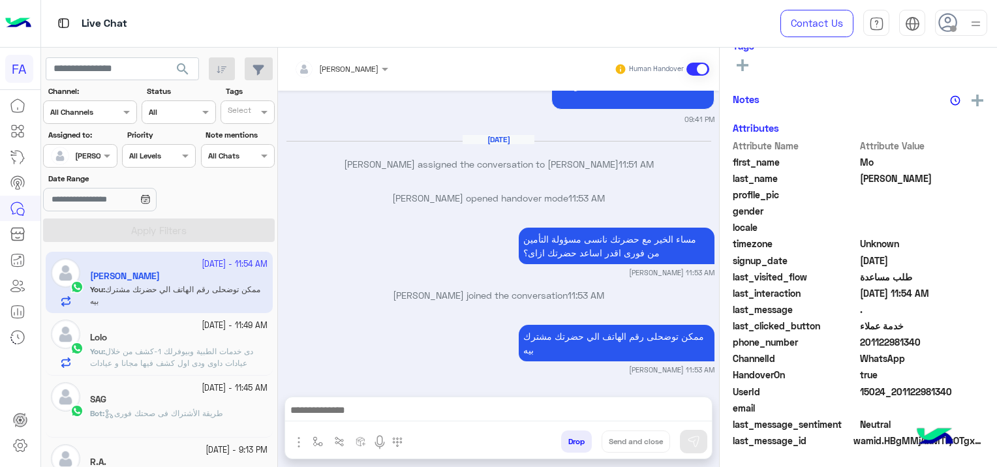
scroll to position [273, 0]
click at [202, 360] on span "دى خدمات الطبية وبيوفرلك 1-كشف من خلال عيادات داوى ودى اول كشف فيها مجانا و عيا…" at bounding box center [178, 410] width 176 height 127
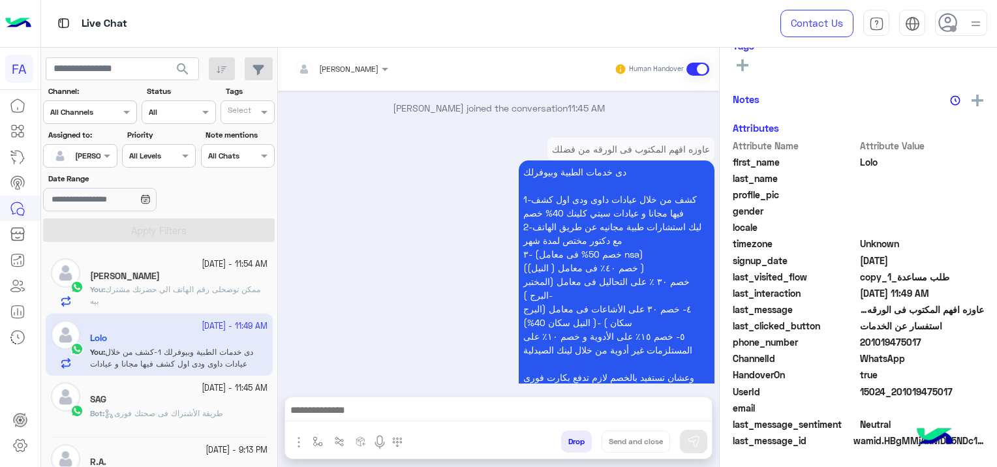
scroll to position [273, 0]
click at [187, 294] on span "ممكن توضحلى رقم الهاتف الي حضرتك مشترك بيه" at bounding box center [175, 296] width 170 height 22
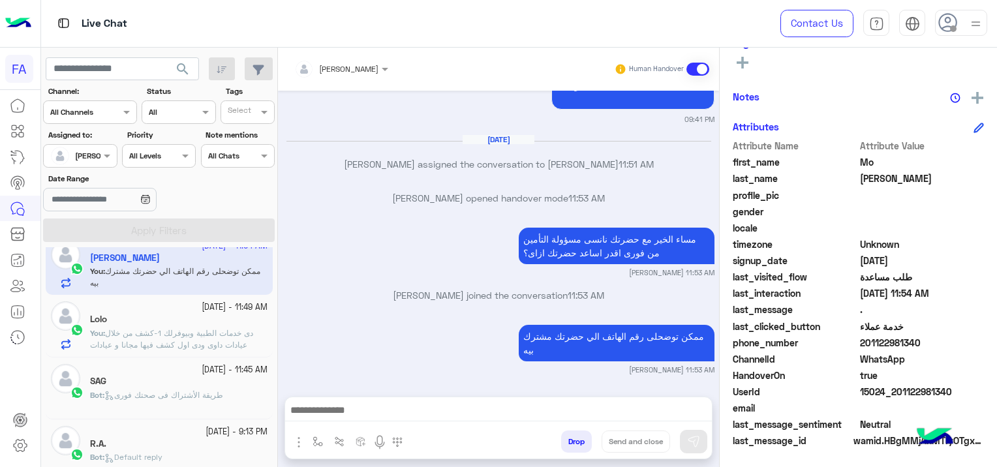
scroll to position [31, 0]
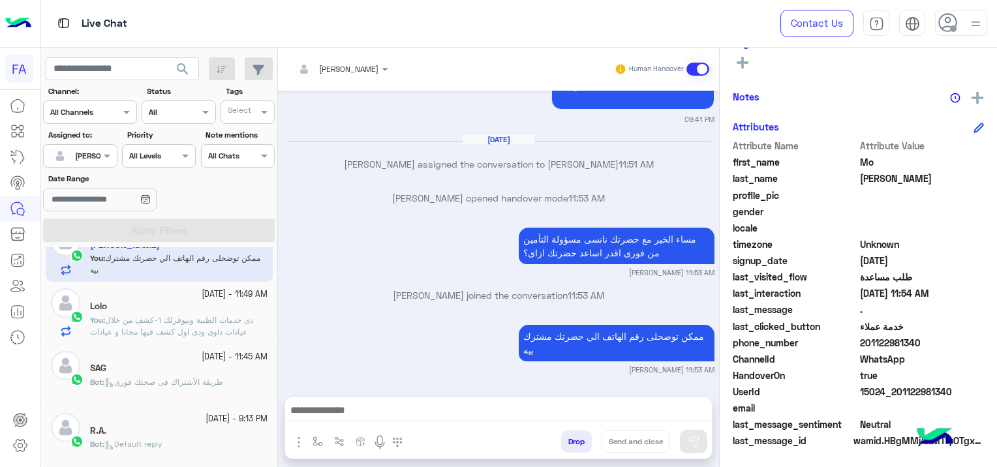
click at [196, 384] on span "طريقة الأشتراك فى صحتك فورى" at bounding box center [163, 382] width 119 height 10
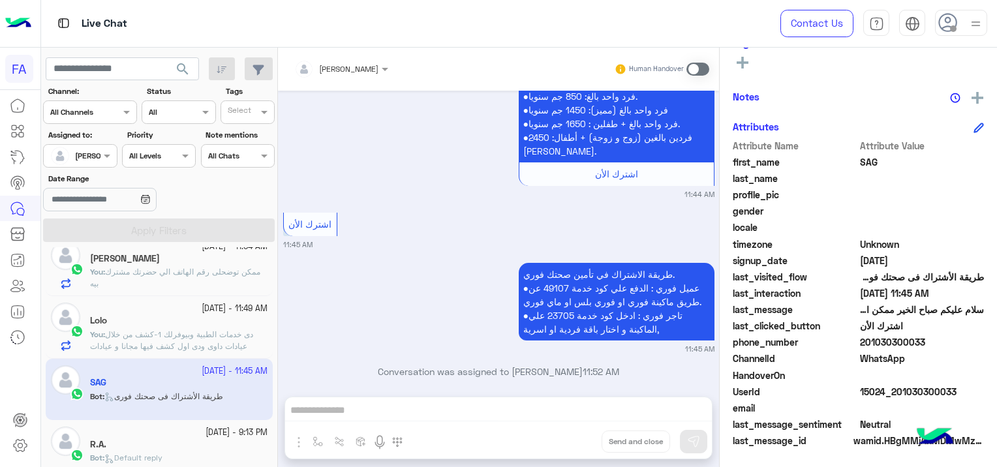
scroll to position [31, 0]
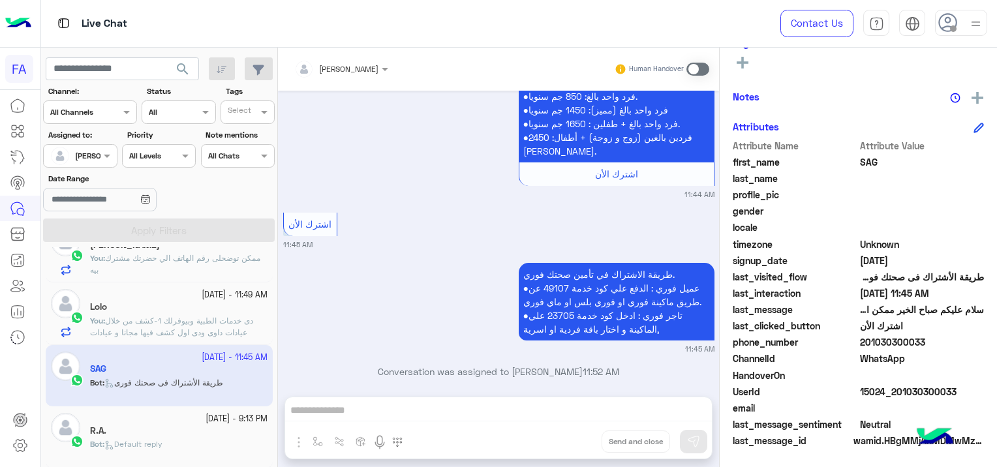
click at [181, 437] on div "R.A." at bounding box center [179, 433] width 178 height 14
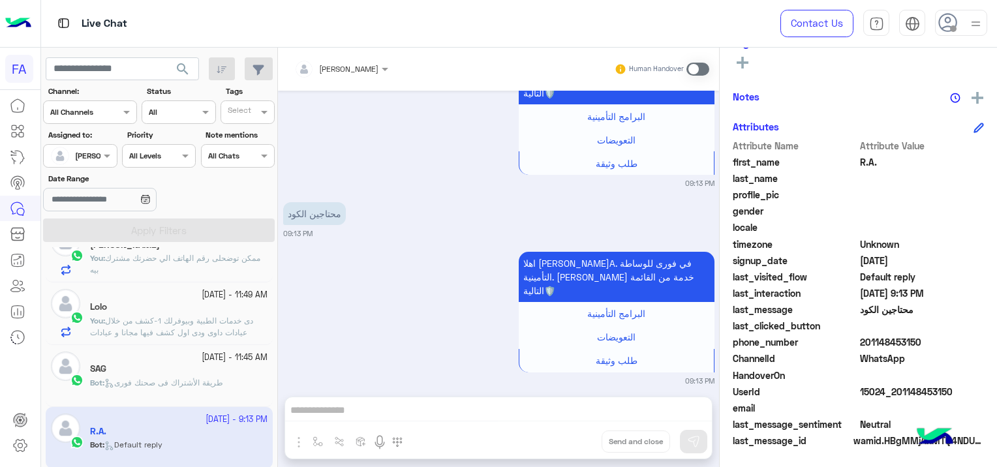
scroll to position [154, 0]
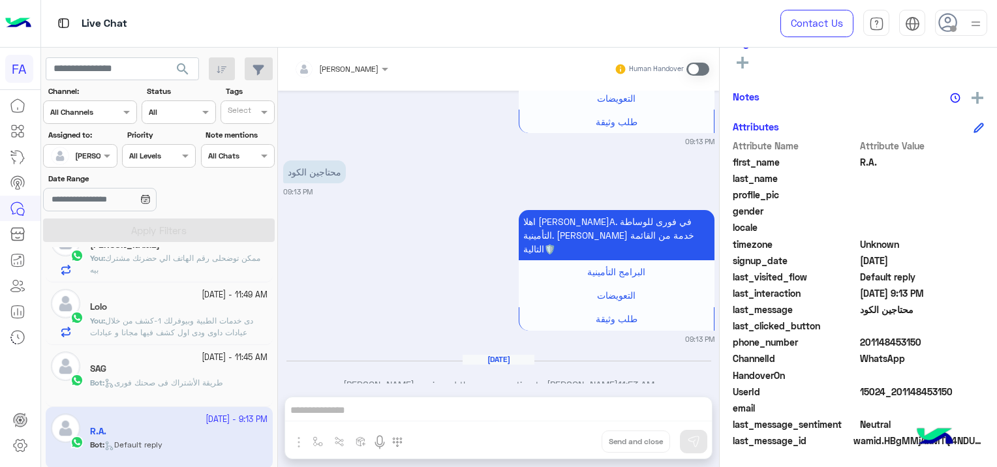
drag, startPoint x: 954, startPoint y: 388, endPoint x: 901, endPoint y: 397, distance: 53.5
click at [901, 397] on span "15024_201148453150" at bounding box center [922, 392] width 125 height 14
copy span "1148453150"
click at [696, 65] on span at bounding box center [698, 69] width 23 height 13
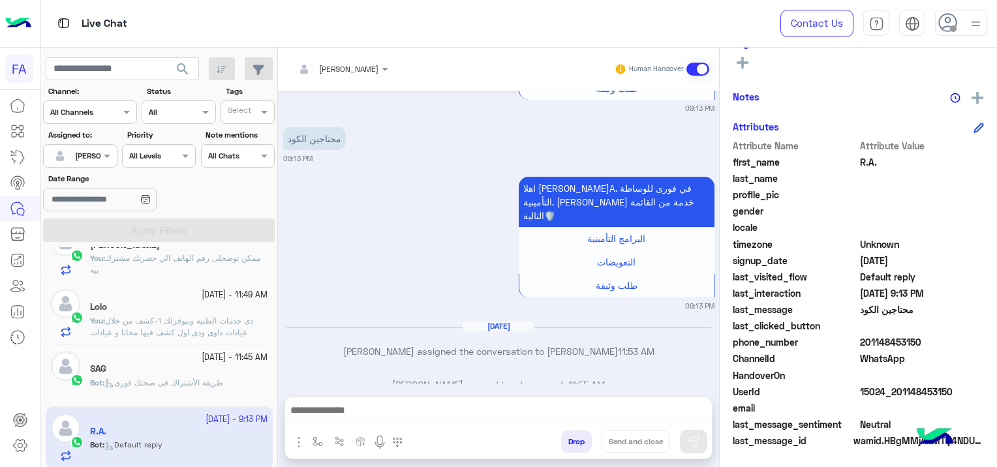
click at [482, 409] on textarea at bounding box center [499, 412] width 428 height 20
click at [349, 402] on textarea at bounding box center [499, 412] width 428 height 20
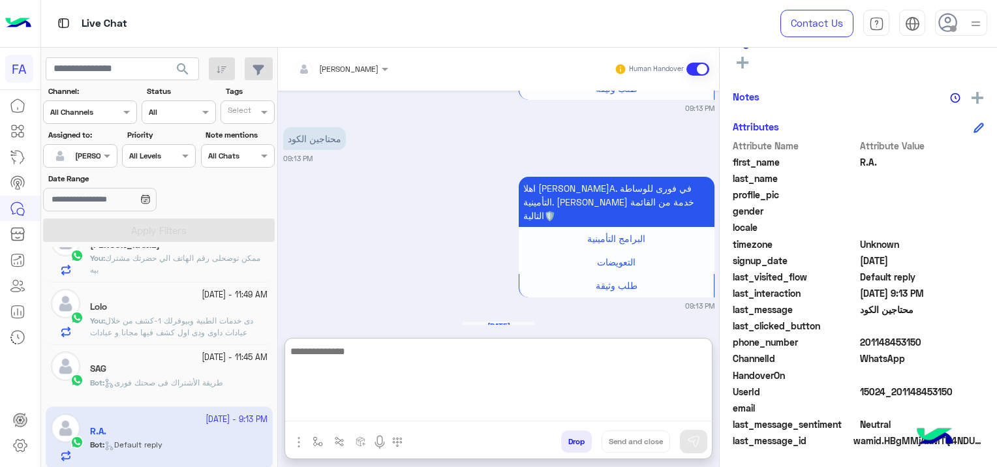
paste textarea "**********"
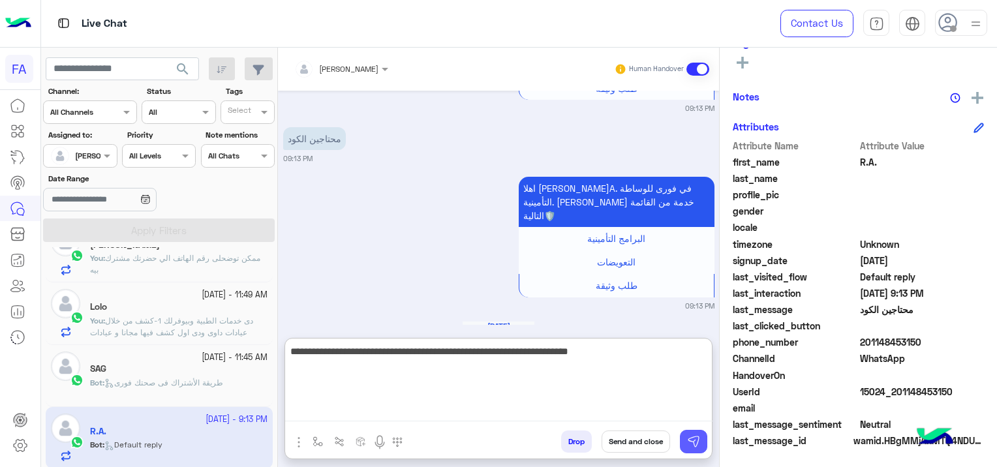
type textarea "**********"
click at [697, 441] on img at bounding box center [693, 441] width 13 height 13
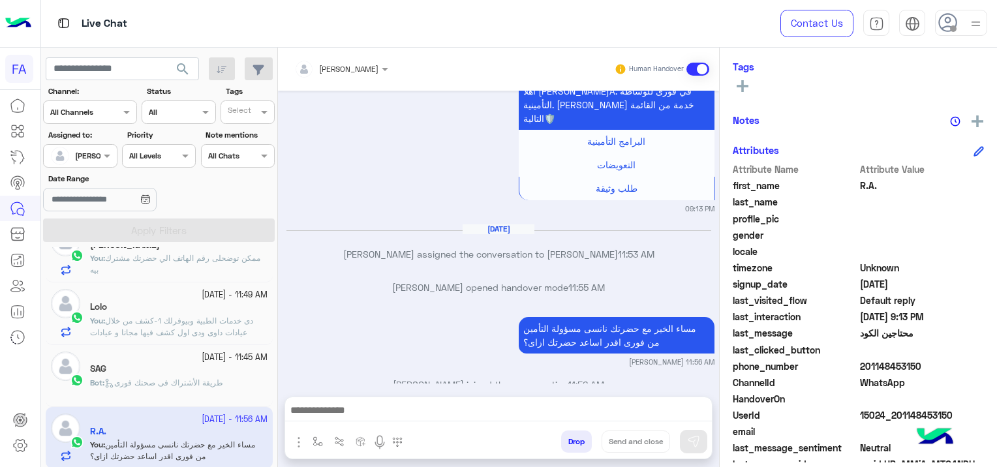
scroll to position [273, 0]
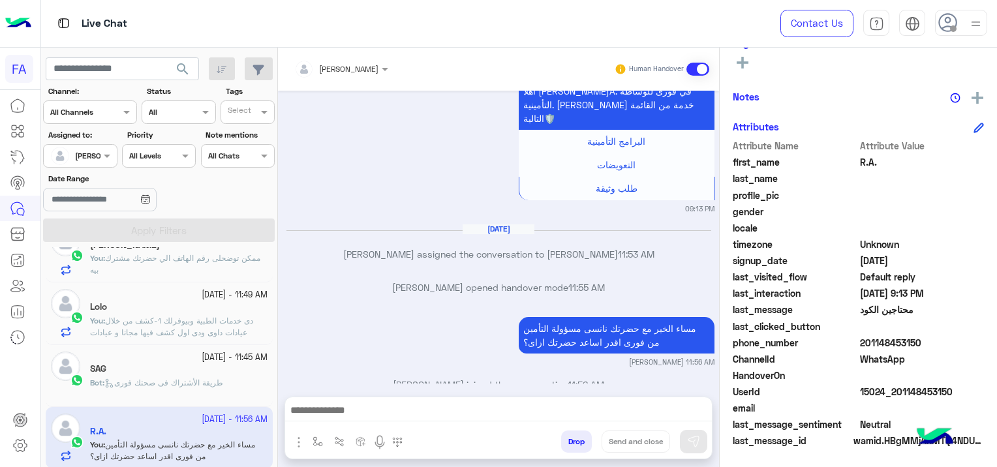
click at [344, 414] on textarea at bounding box center [499, 412] width 428 height 20
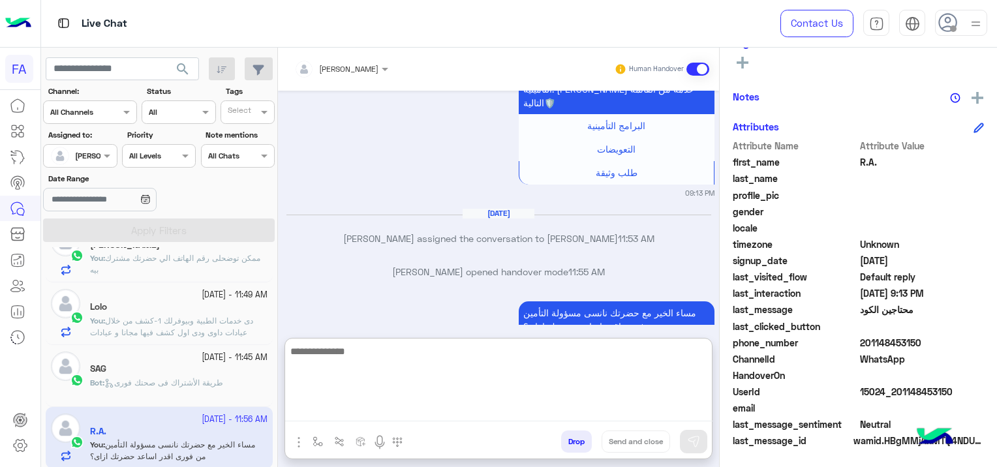
paste textarea "**********"
type textarea "**********"
click at [695, 449] on button at bounding box center [693, 441] width 27 height 23
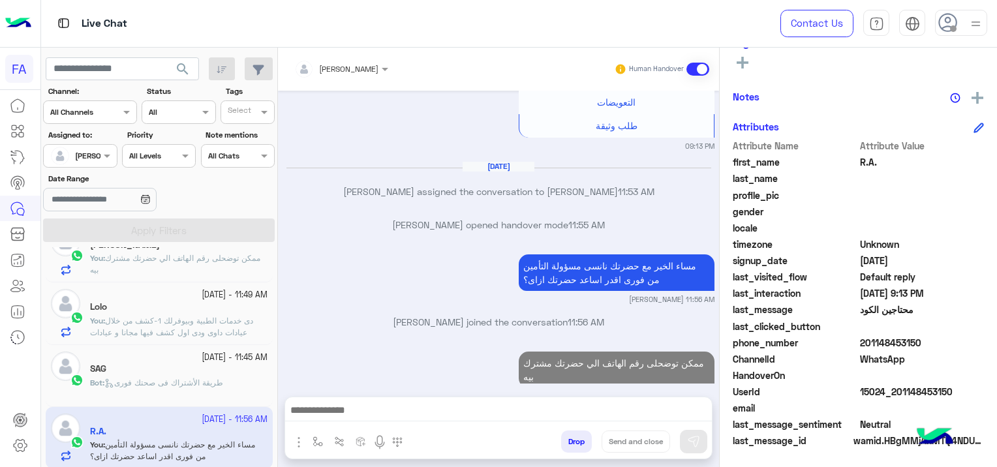
scroll to position [0, 0]
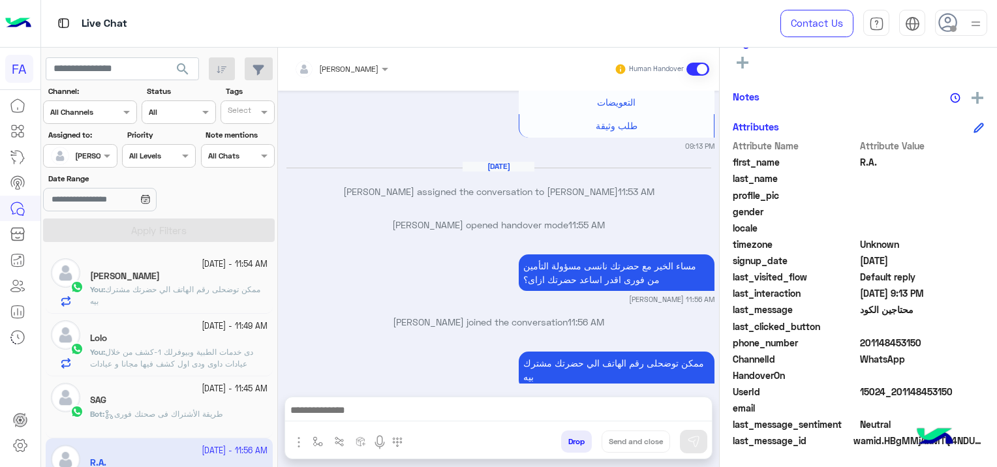
click at [188, 70] on span "search" at bounding box center [183, 69] width 16 height 16
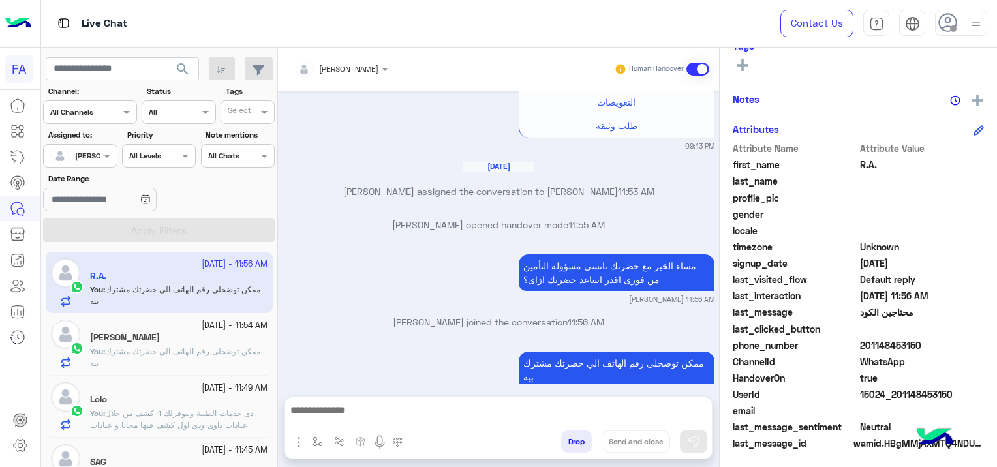
scroll to position [273, 0]
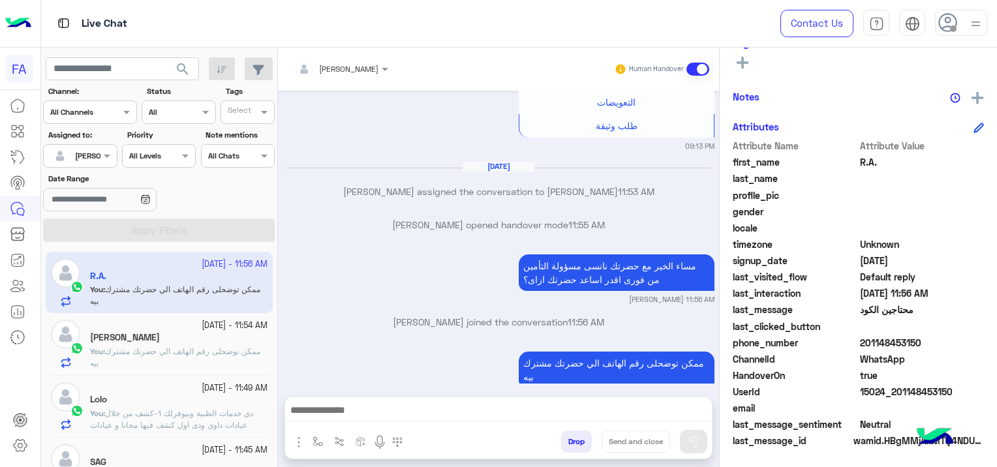
click at [219, 351] on span "ممكن توضحلى رقم الهاتف الي حضرتك مشترك بيه" at bounding box center [175, 358] width 170 height 22
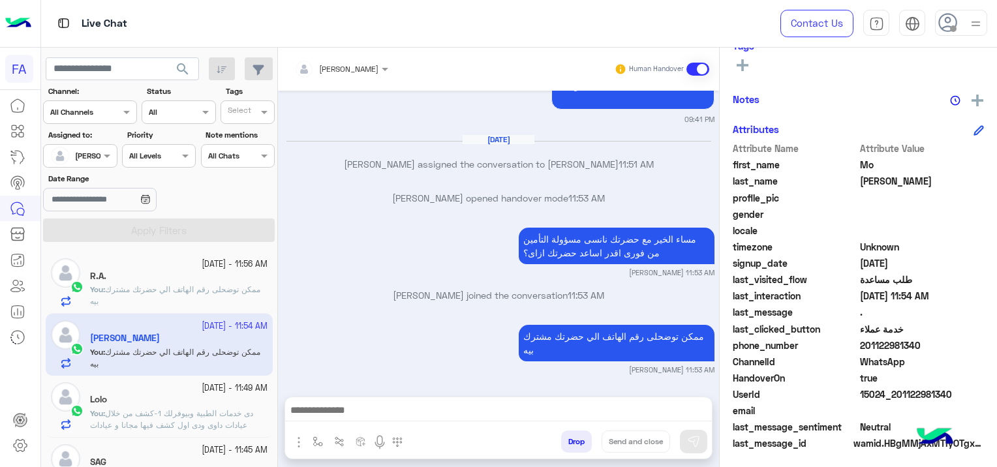
scroll to position [273, 0]
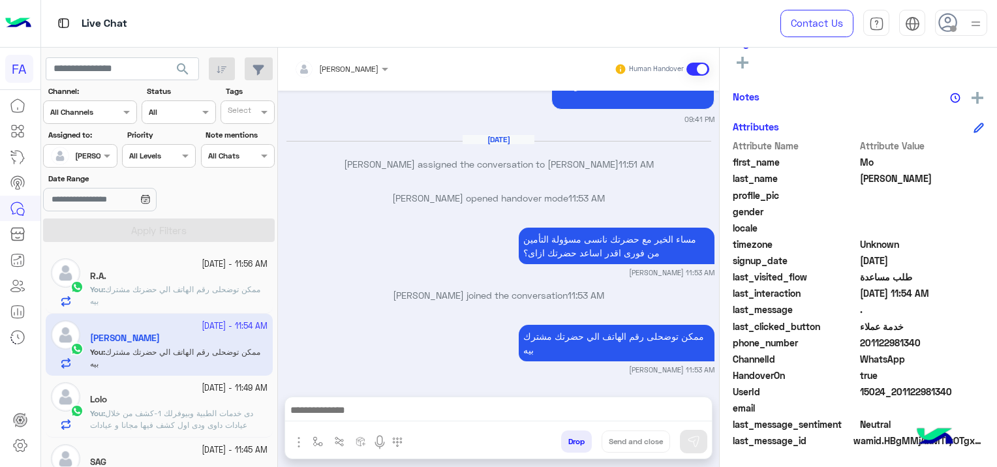
click at [168, 409] on span "دى خدمات الطبية وبيوفرلك 1-كشف من خلال عيادات داوى ودى اول كشف فيها مجانا و عيا…" at bounding box center [178, 472] width 176 height 127
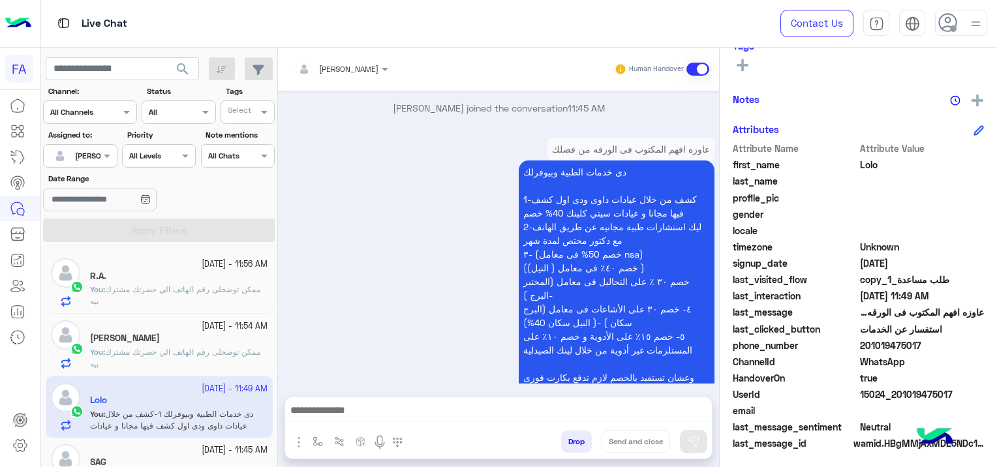
scroll to position [273, 0]
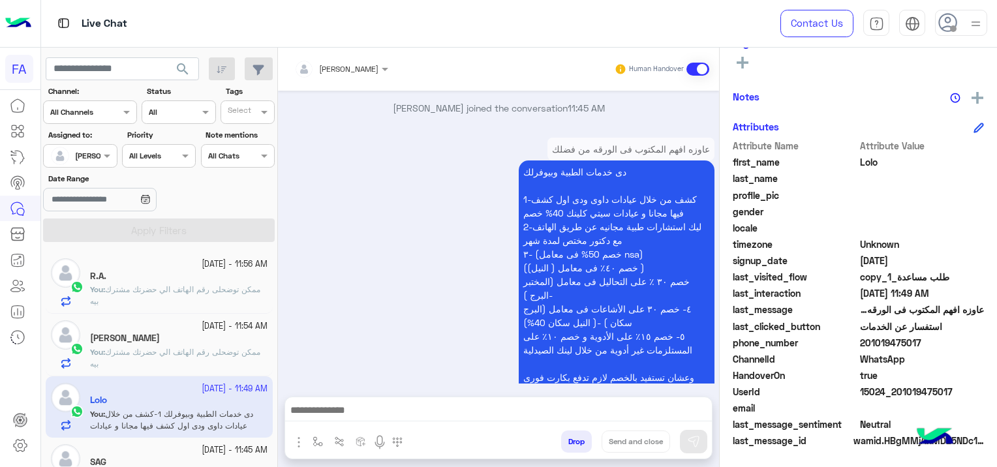
click at [451, 407] on textarea at bounding box center [499, 412] width 428 height 20
click at [316, 406] on textarea at bounding box center [499, 412] width 428 height 20
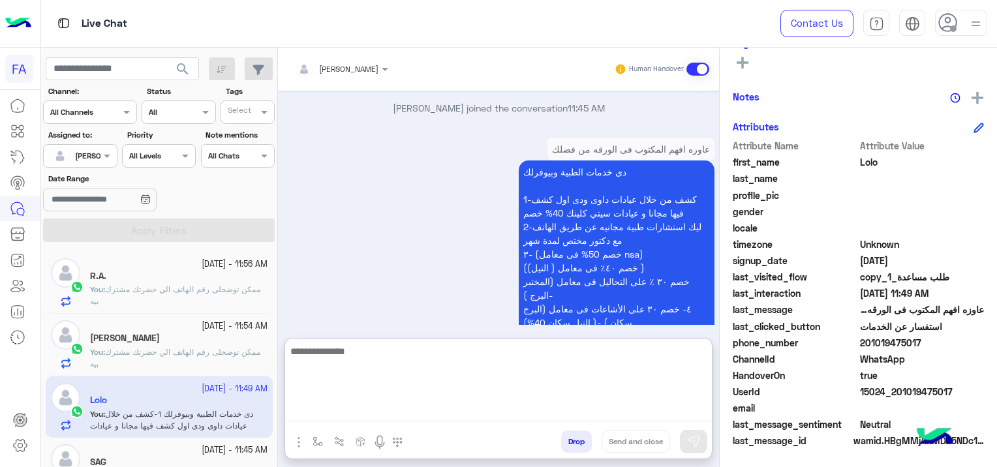
paste textarea "**********"
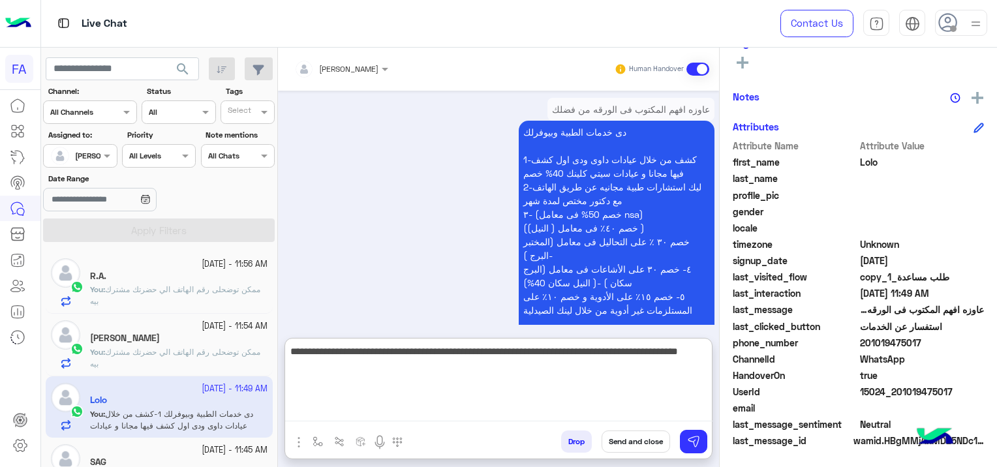
scroll to position [1921, 0]
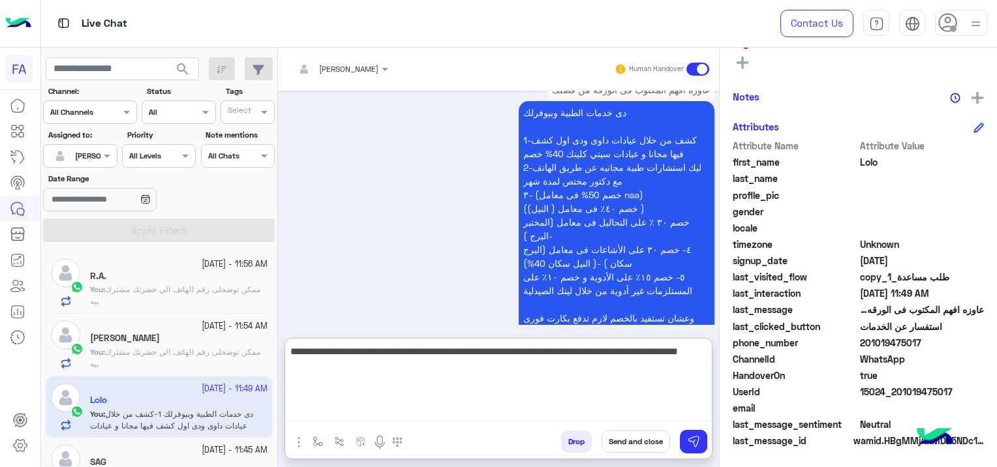
type textarea "**********"
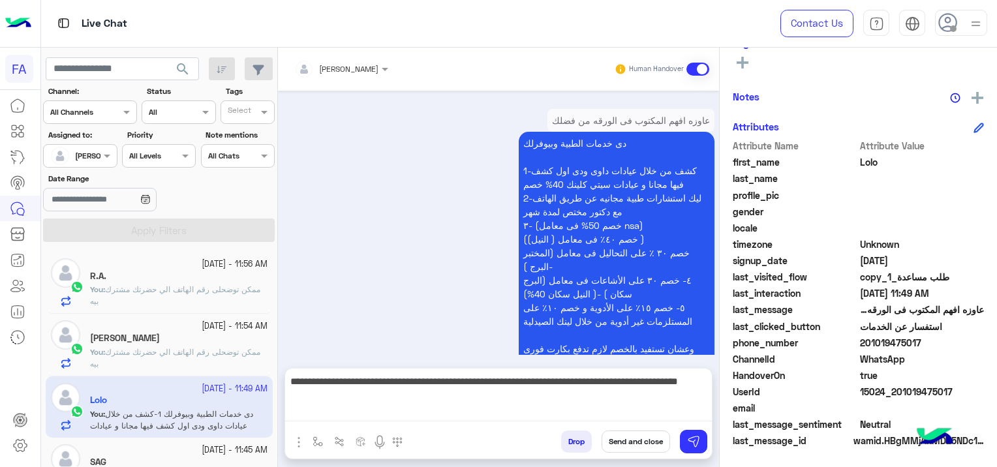
scroll to position [1862, 0]
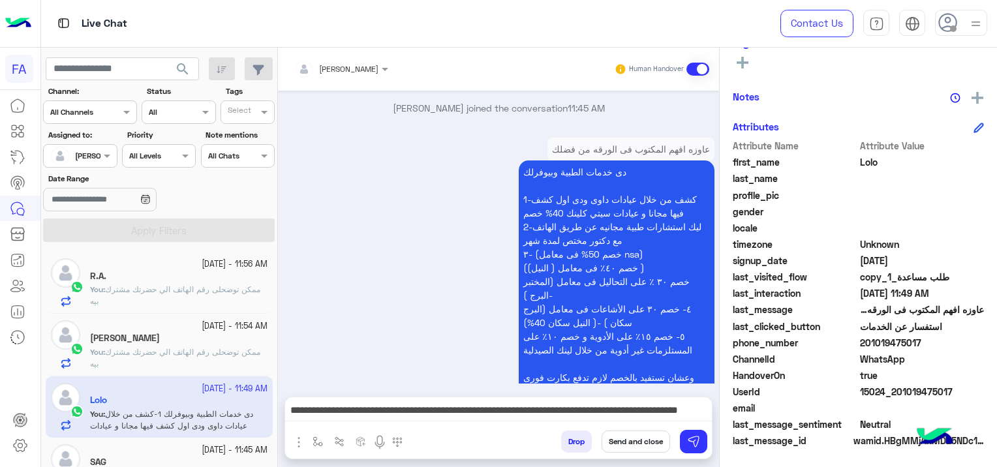
drag, startPoint x: 950, startPoint y: 384, endPoint x: 901, endPoint y: 398, distance: 51.6
click at [901, 398] on div "UserId 15024_201019475017" at bounding box center [858, 393] width 251 height 16
copy span "1019475017"
click at [631, 442] on button "Send and close" at bounding box center [636, 442] width 69 height 22
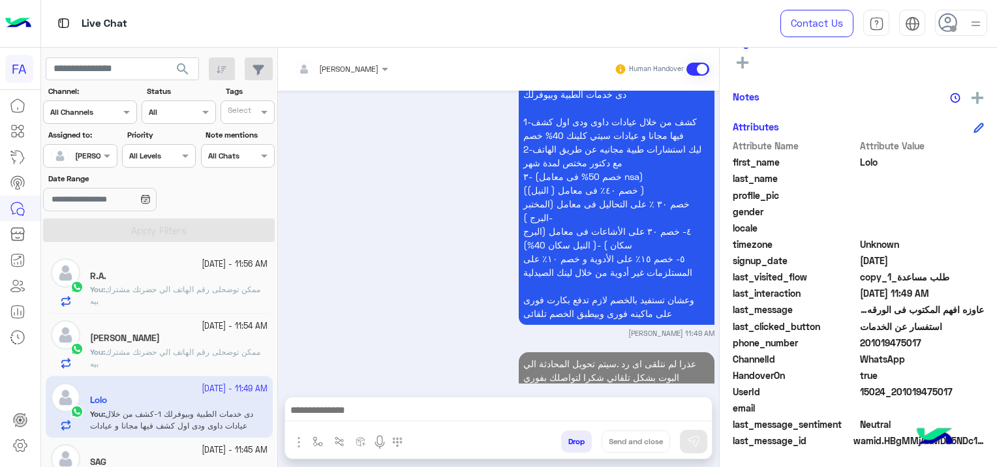
scroll to position [1973, 0]
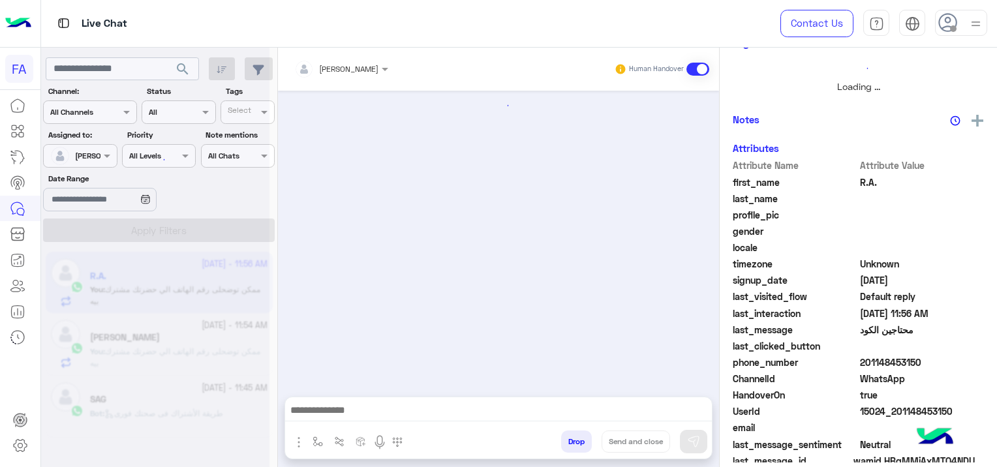
scroll to position [347, 0]
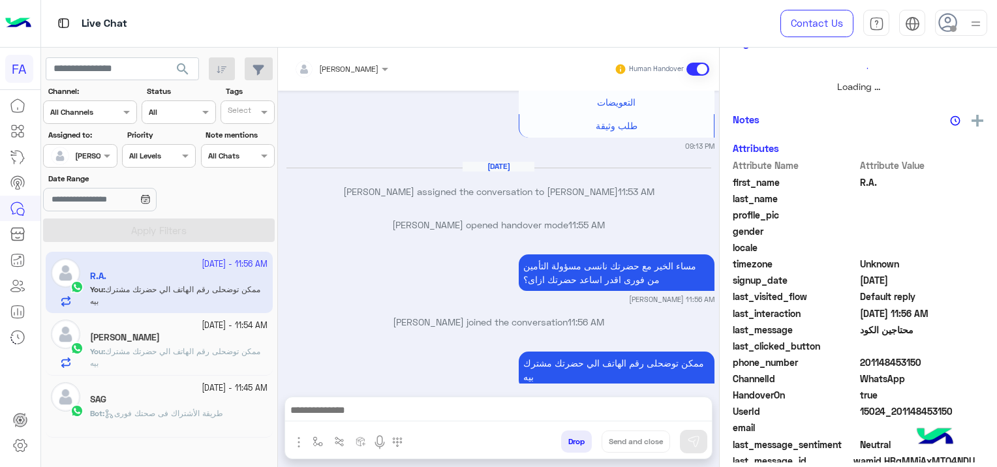
click at [225, 289] on app-inbox-user "[DATE] - 11:56 AM R.A. You : ممكن توضحلى رقم الهاتف الي حضرتك مشترك بيه" at bounding box center [159, 282] width 227 height 61
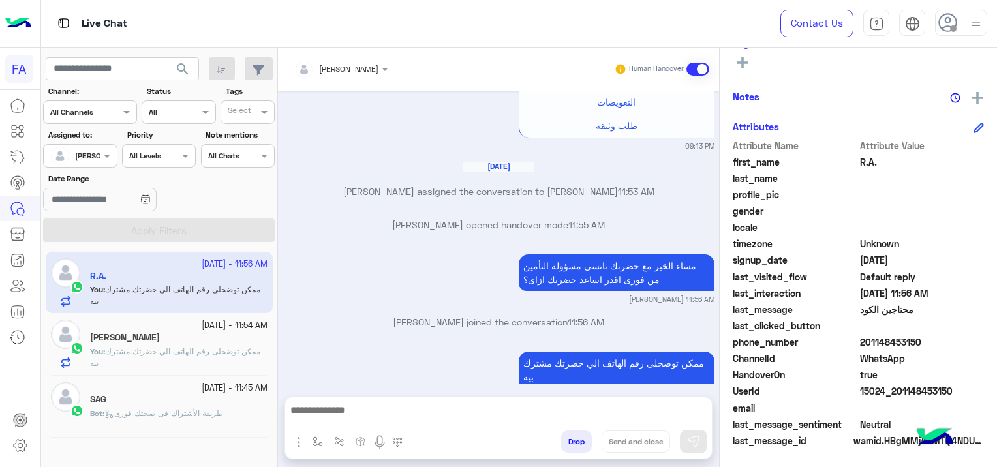
click at [205, 345] on div "[PERSON_NAME]" at bounding box center [179, 339] width 178 height 14
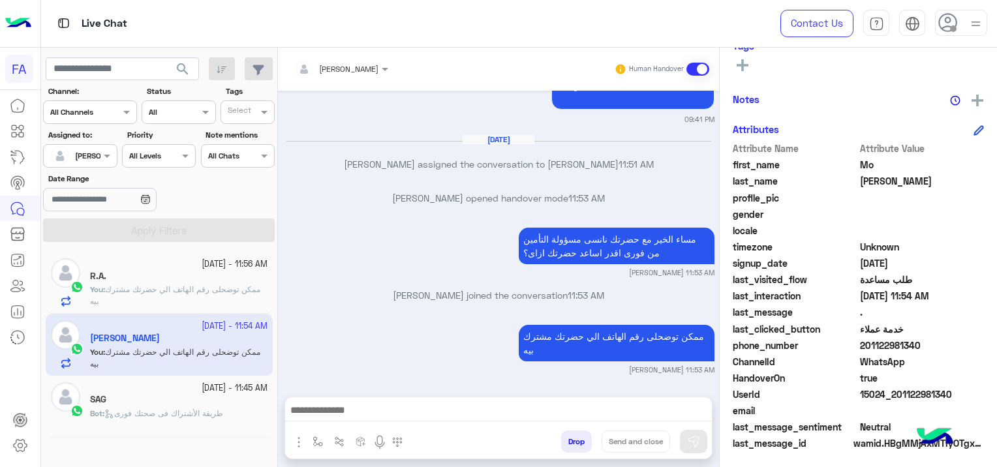
scroll to position [273, 0]
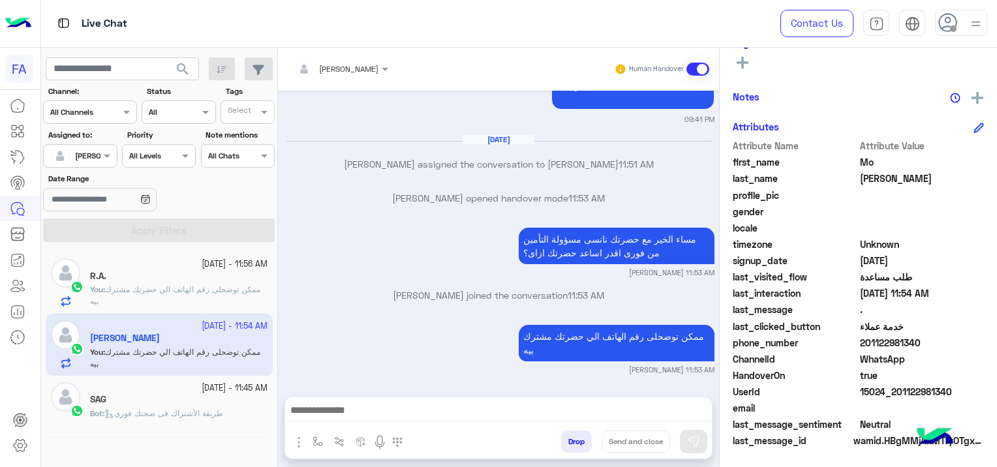
click at [232, 408] on div "Bot : طريقة الأشتراك فى صحتك فورى" at bounding box center [179, 419] width 178 height 23
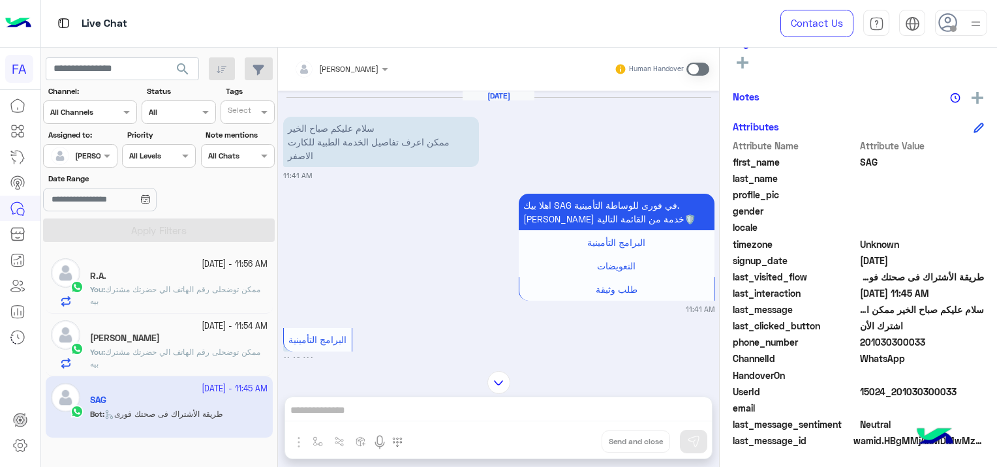
click at [694, 72] on span at bounding box center [698, 69] width 23 height 13
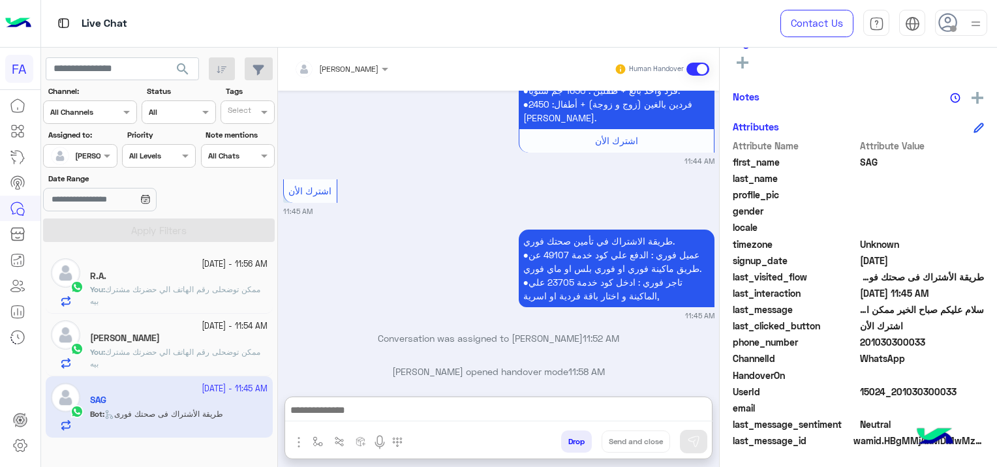
click at [480, 410] on textarea at bounding box center [499, 412] width 428 height 20
click at [337, 417] on textarea at bounding box center [499, 412] width 428 height 20
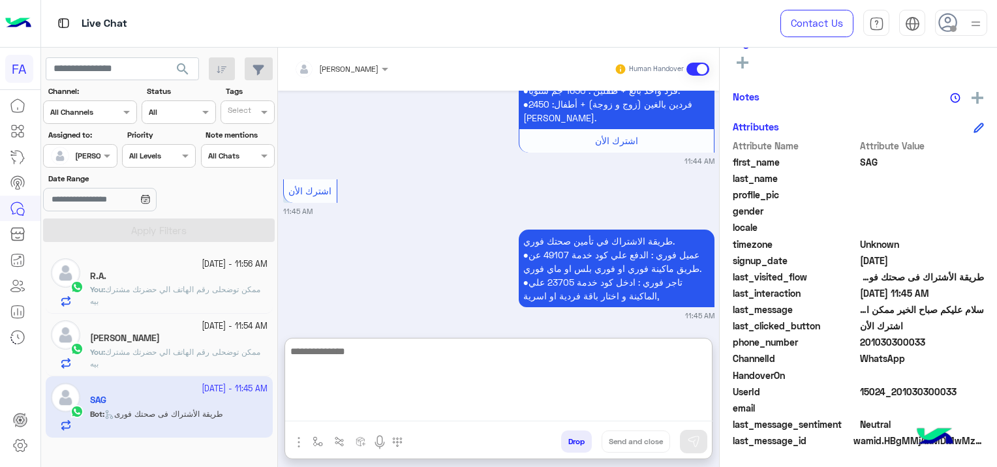
paste textarea "**********"
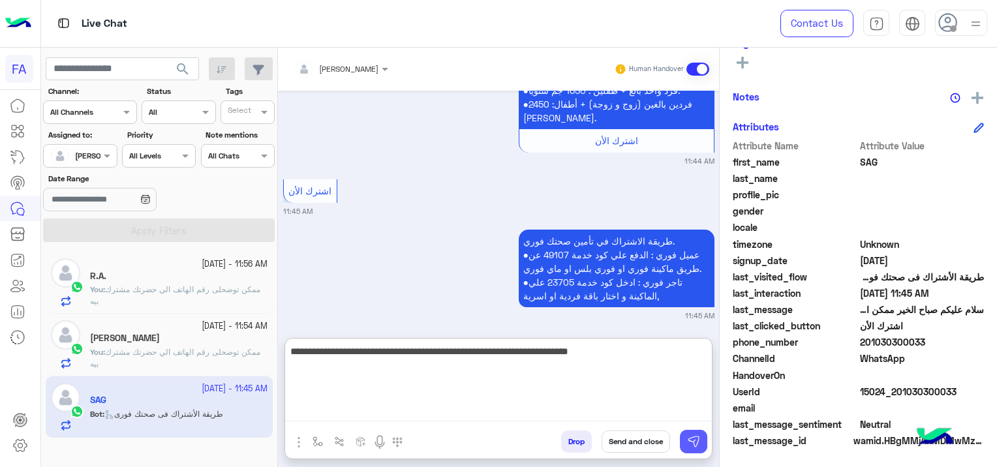
type textarea "**********"
click at [689, 438] on img at bounding box center [693, 441] width 13 height 13
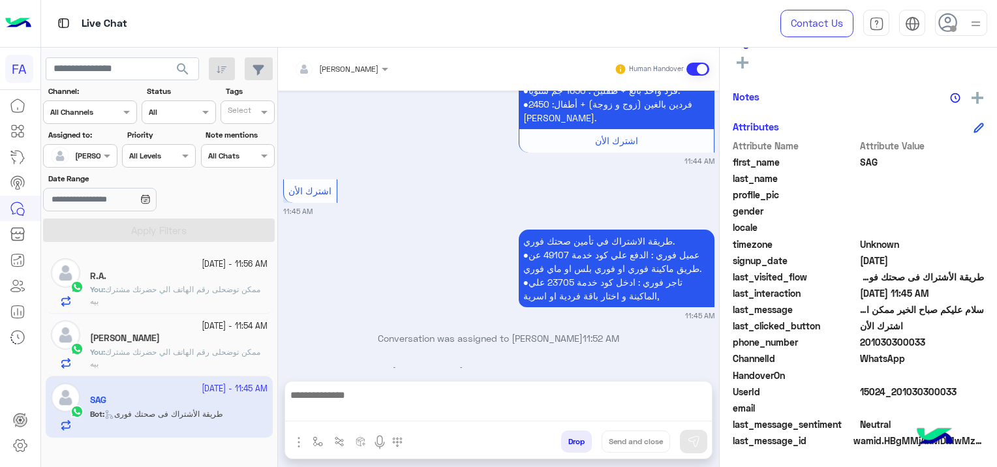
scroll to position [1178, 0]
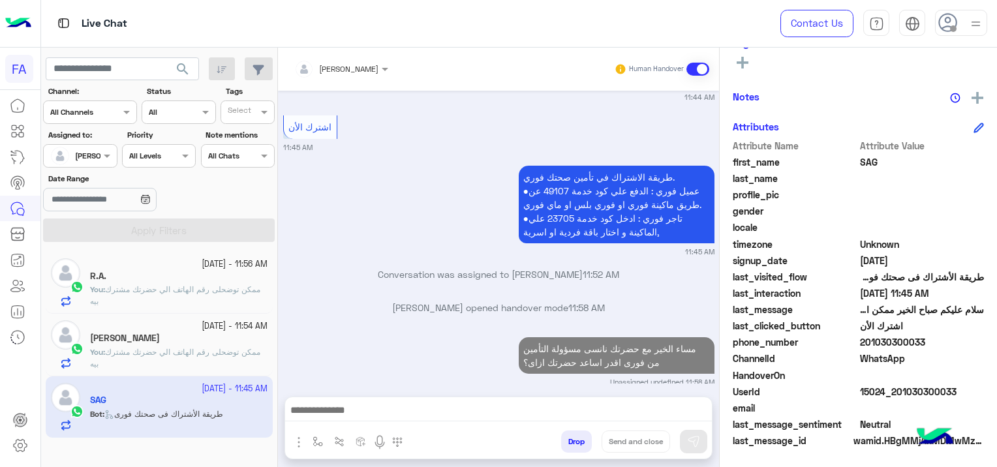
click at [484, 411] on textarea at bounding box center [499, 412] width 428 height 20
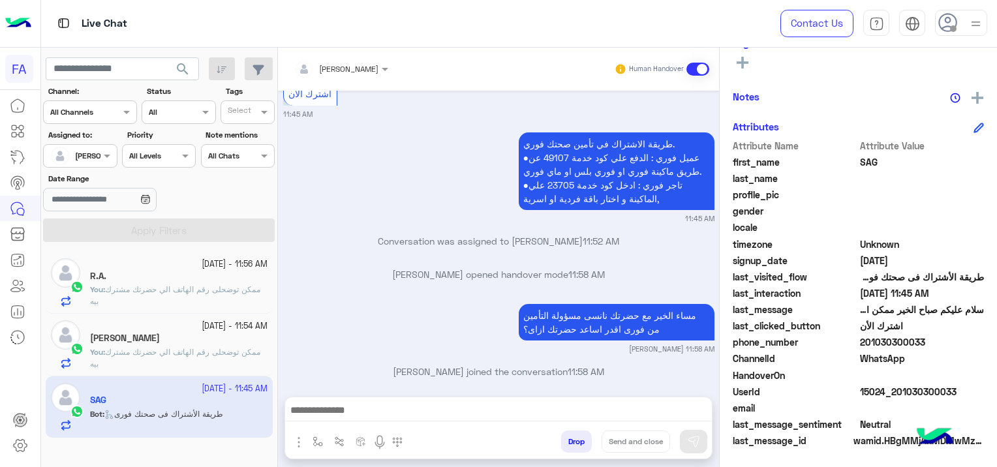
scroll to position [273, 0]
click at [359, 301] on div "مساء الخير مع حضرتك نانسى مسؤولة التأمين من فورى اقدر اساعد حضرتك ازاى؟ [PERSON…" at bounding box center [498, 328] width 431 height 54
drag, startPoint x: 956, startPoint y: 384, endPoint x: 901, endPoint y: 396, distance: 56.1
click at [901, 396] on span "15024_201030300033" at bounding box center [922, 392] width 125 height 14
copy span "1030300033"
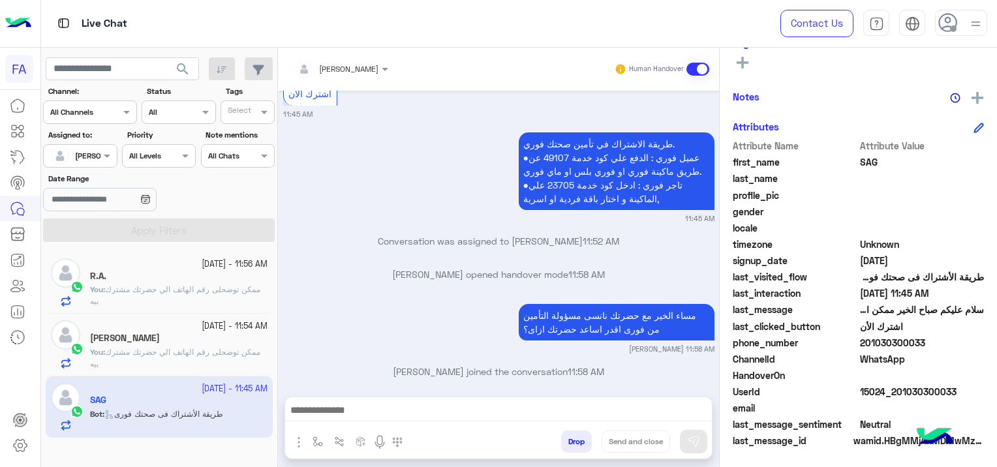
click at [426, 409] on textarea at bounding box center [499, 412] width 428 height 20
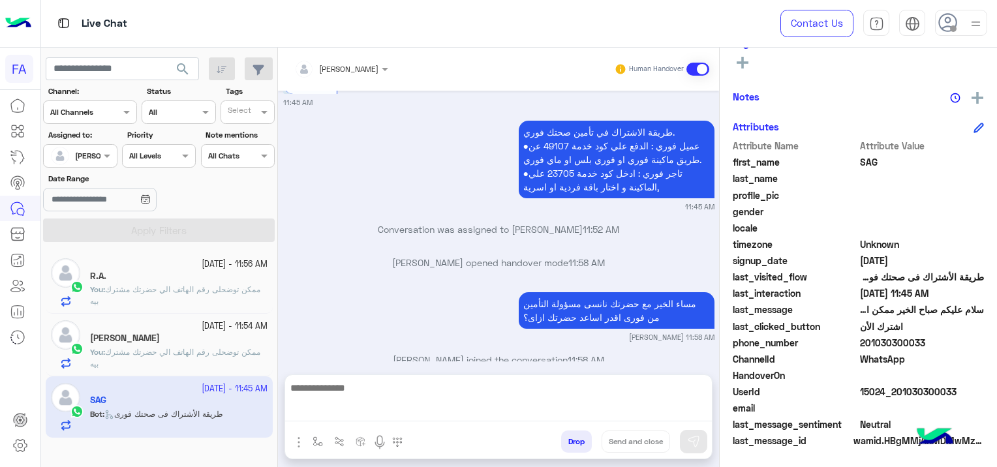
scroll to position [1211, 0]
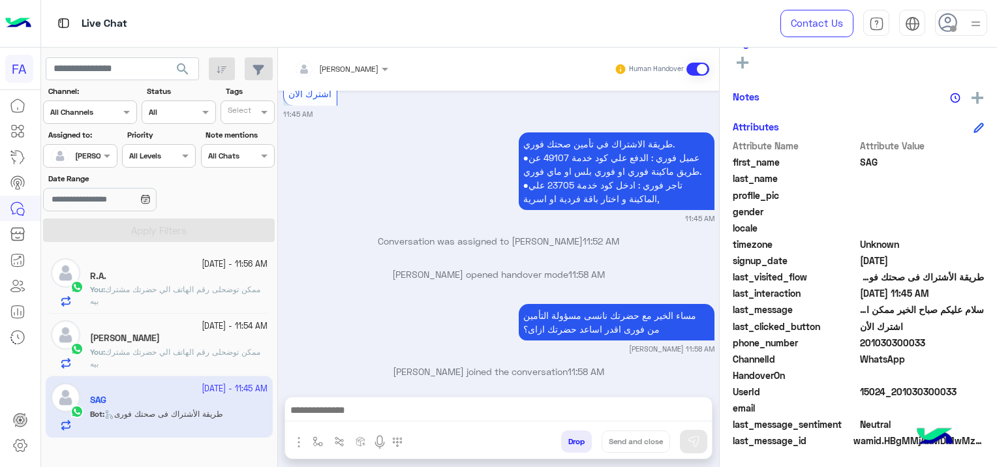
click at [345, 411] on textarea at bounding box center [499, 412] width 428 height 20
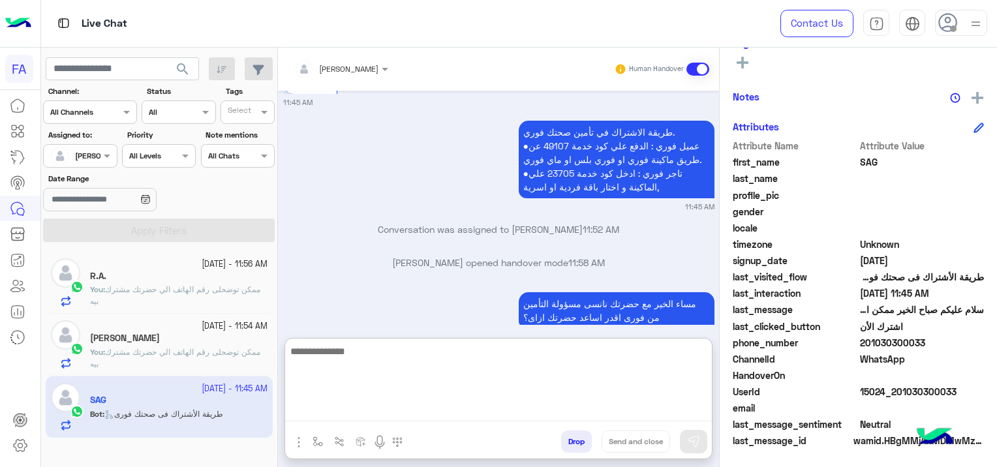
paste textarea "**********"
type textarea "**********"
click at [703, 441] on button at bounding box center [693, 441] width 27 height 23
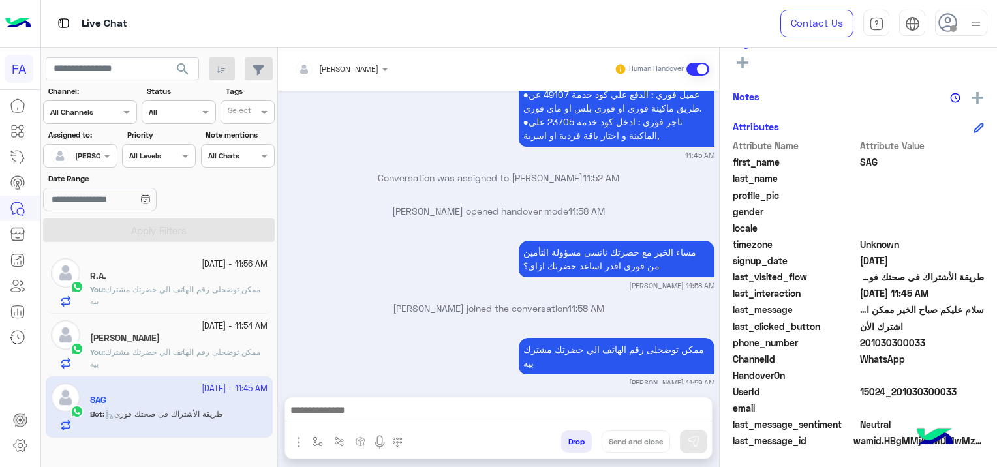
click at [222, 345] on div "[PERSON_NAME]" at bounding box center [179, 340] width 178 height 14
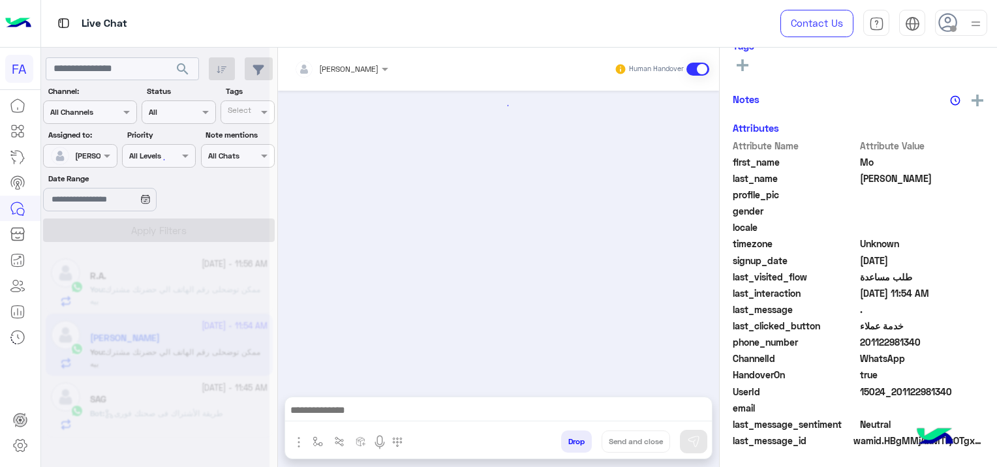
scroll to position [1290, 0]
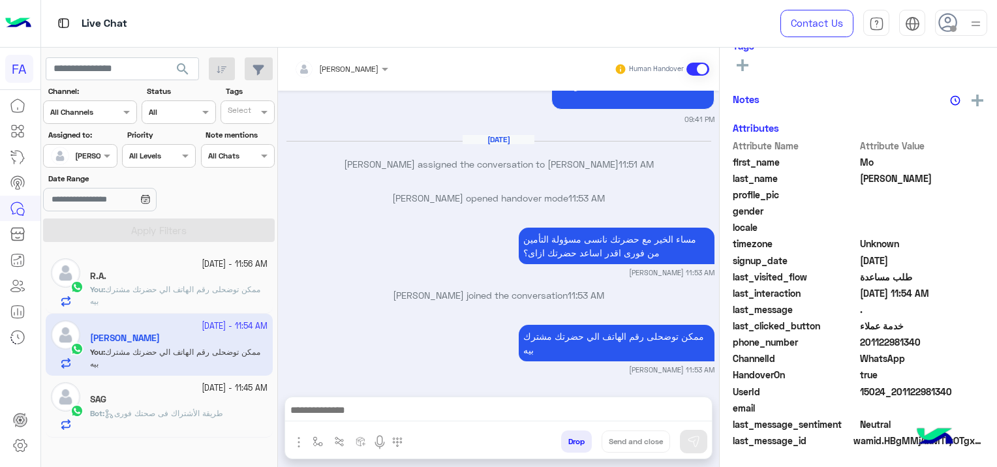
click at [176, 292] on span "ممكن توضحلى رقم الهاتف الي حضرتك مشترك بيه" at bounding box center [175, 296] width 170 height 22
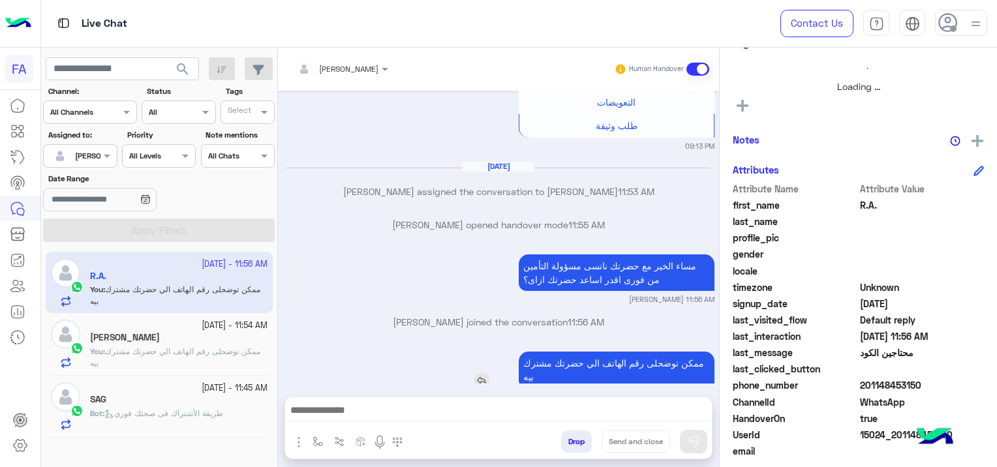
scroll to position [273, 0]
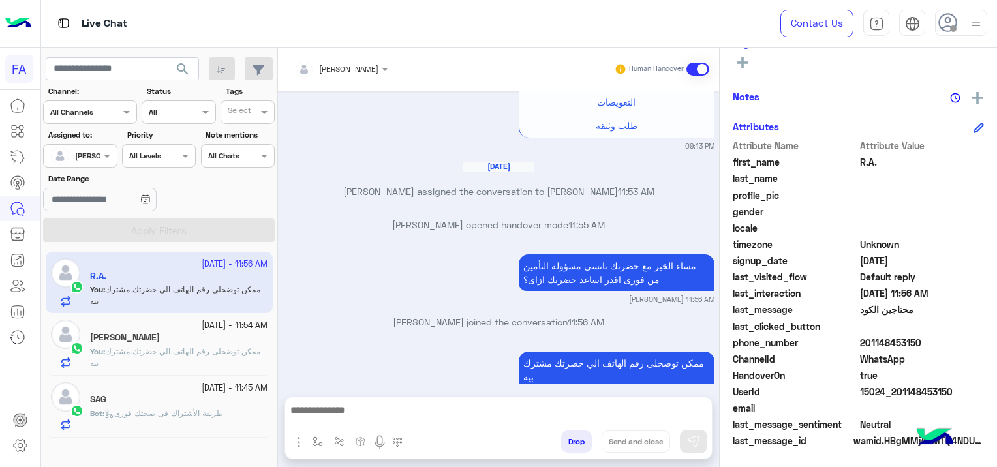
click at [190, 348] on span "ممكن توضحلى رقم الهاتف الي حضرتك مشترك بيه" at bounding box center [175, 358] width 170 height 22
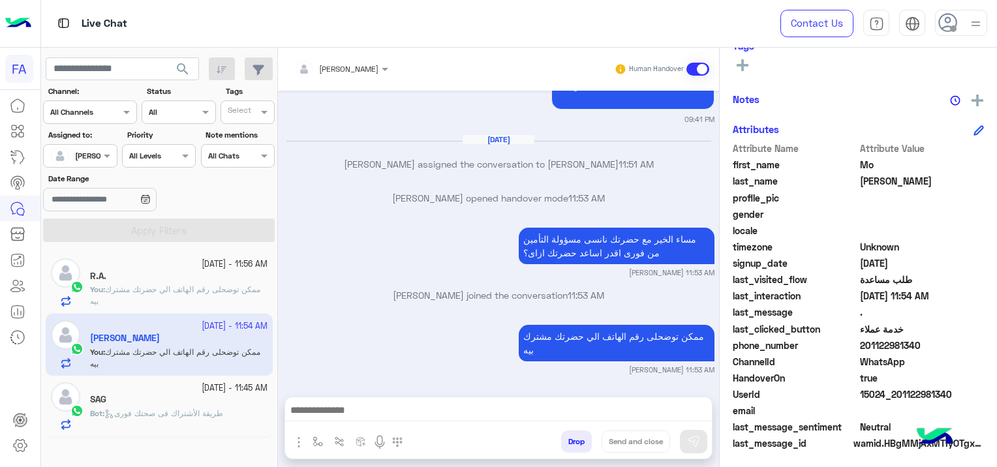
scroll to position [273, 0]
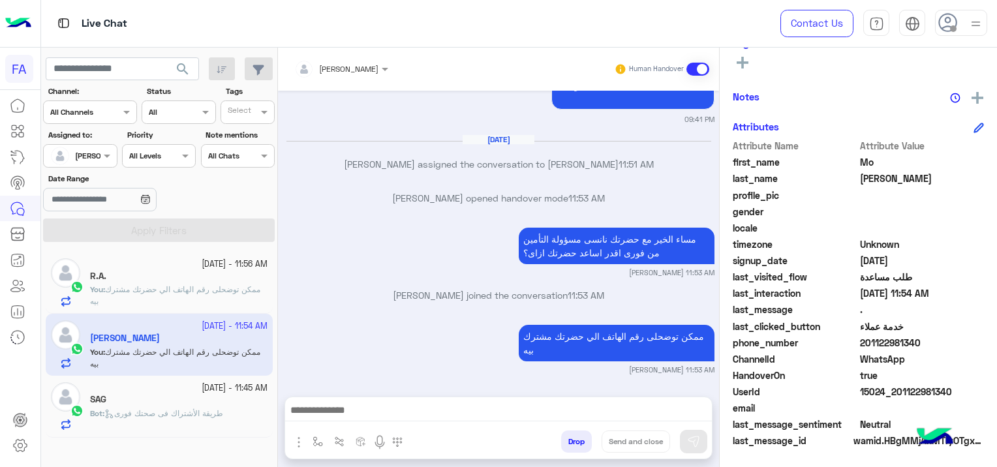
click at [561, 412] on textarea at bounding box center [499, 412] width 428 height 20
click at [335, 407] on textarea at bounding box center [499, 412] width 428 height 20
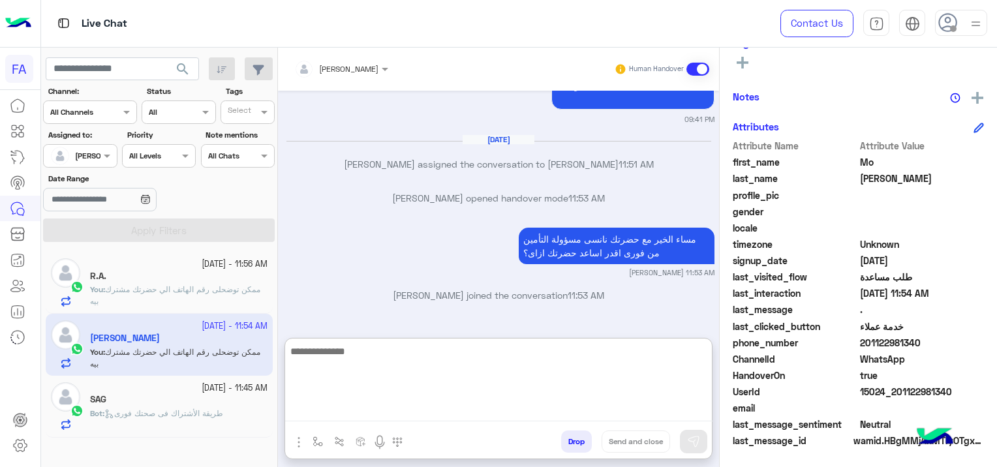
paste textarea "**********"
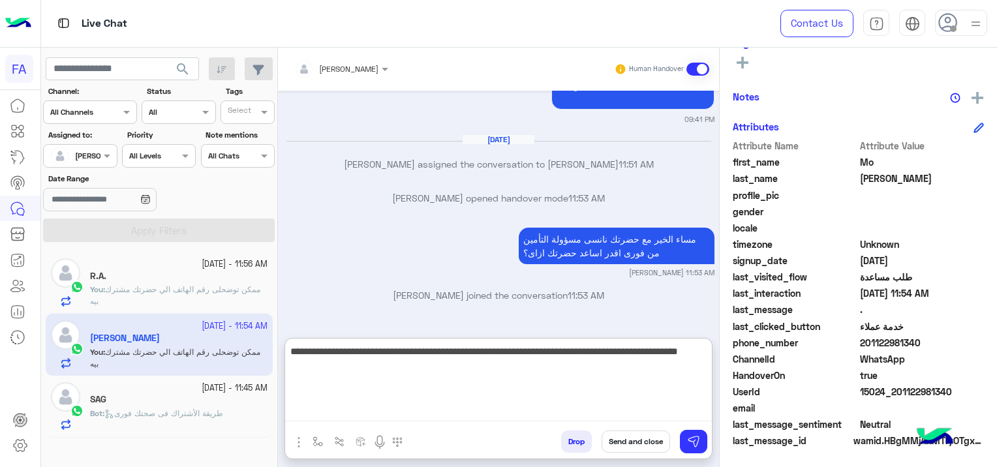
type textarea "**********"
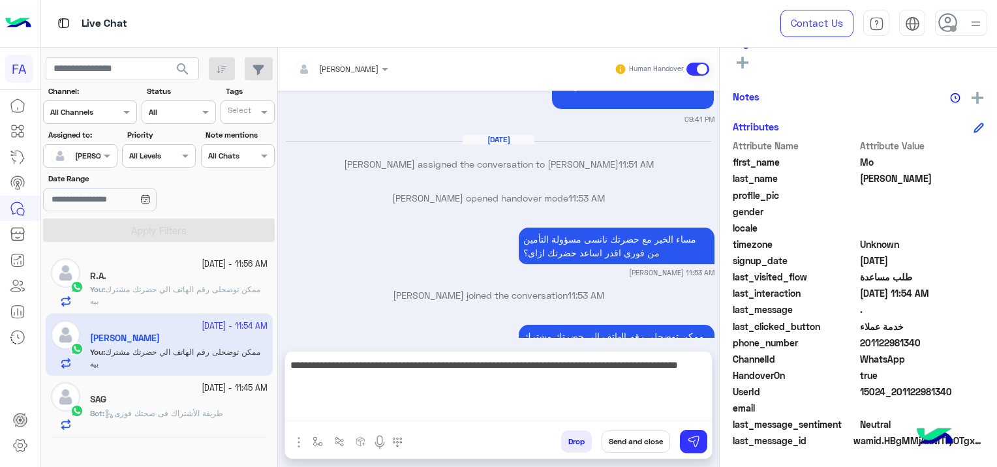
click at [633, 439] on button "Send and close" at bounding box center [636, 442] width 69 height 22
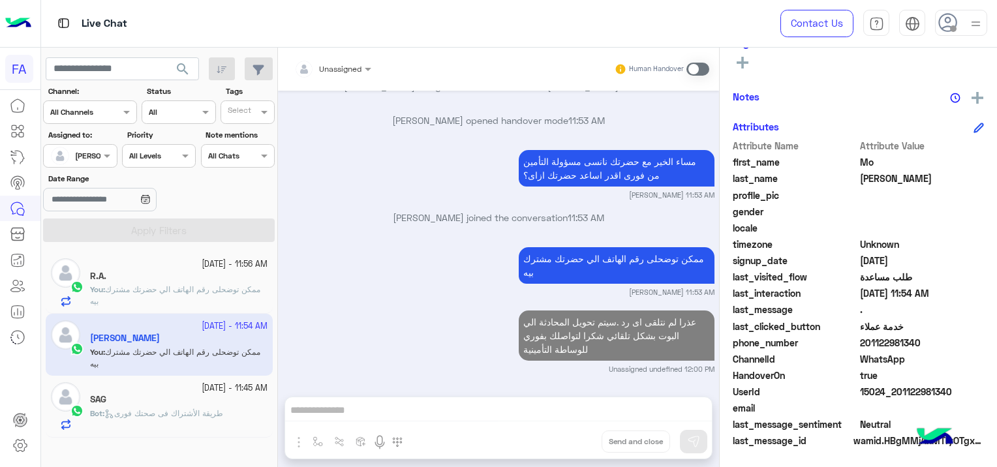
scroll to position [1401, 0]
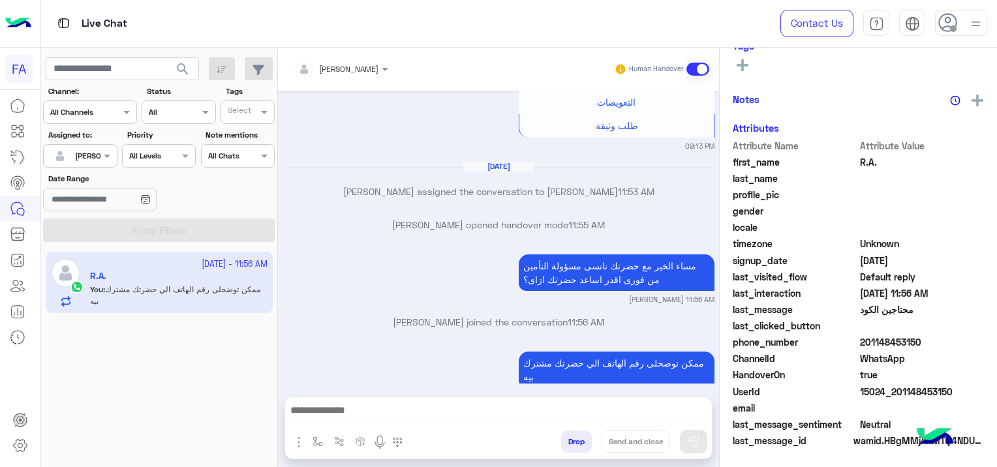
scroll to position [273, 0]
click at [78, 153] on input "text" at bounding box center [65, 155] width 30 height 12
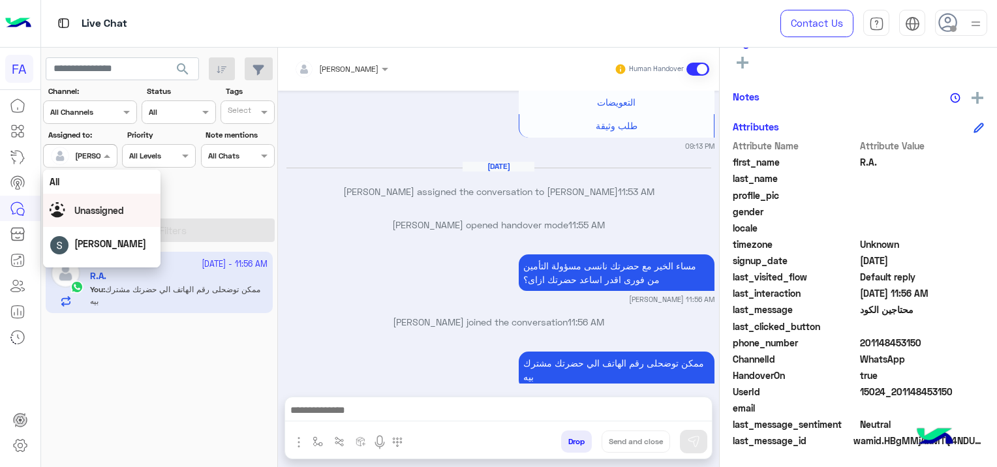
click at [112, 213] on span "Unassigned" at bounding box center [99, 210] width 50 height 11
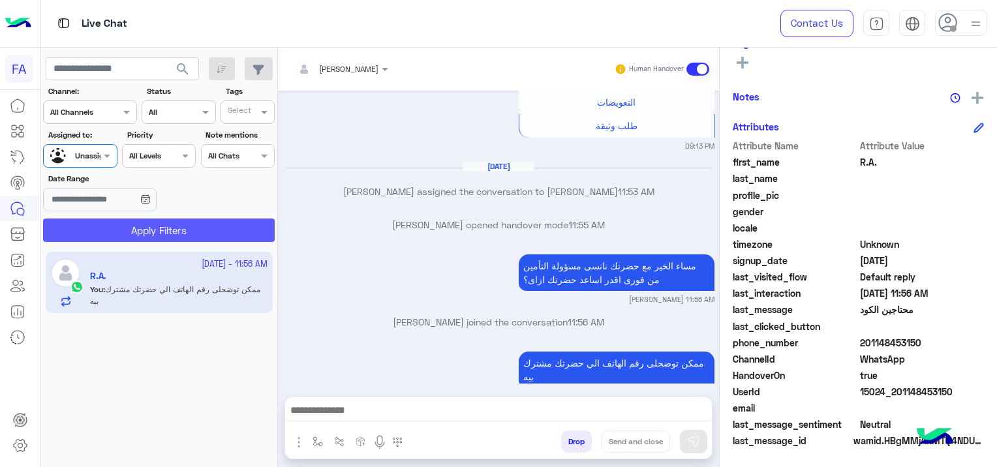
click at [145, 228] on button "Apply Filters" at bounding box center [159, 230] width 232 height 23
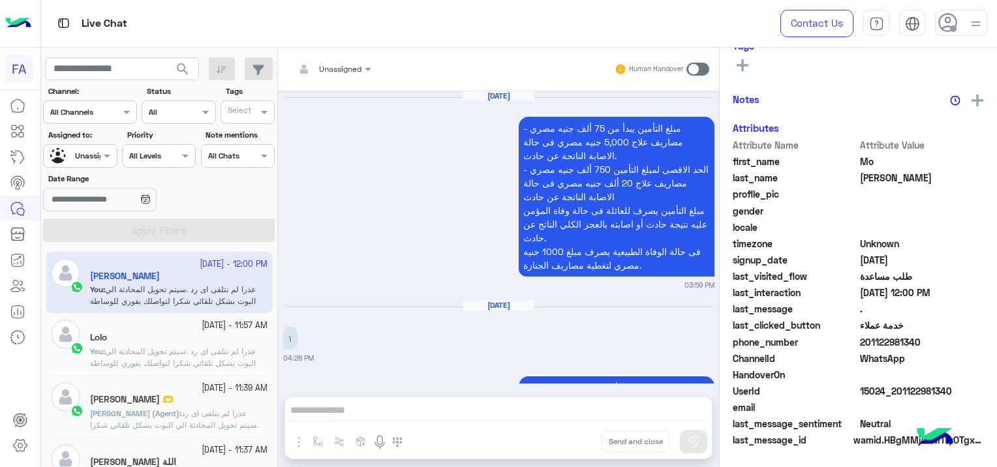
scroll to position [1272, 0]
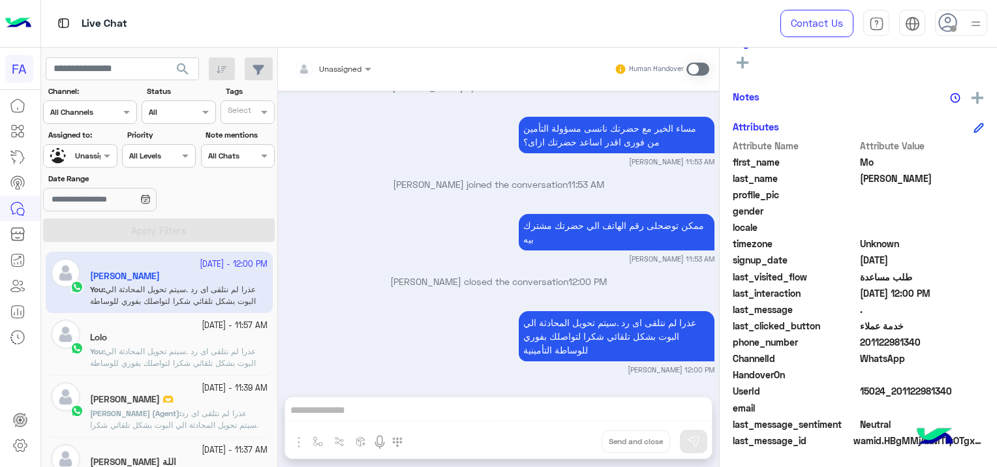
click at [207, 348] on span "عذرا لم نتلقى اى رد .سيتم تحويل المحادثة الي البوت بشكل تلقائي شكرا لتواصلك بفو…" at bounding box center [173, 363] width 166 height 33
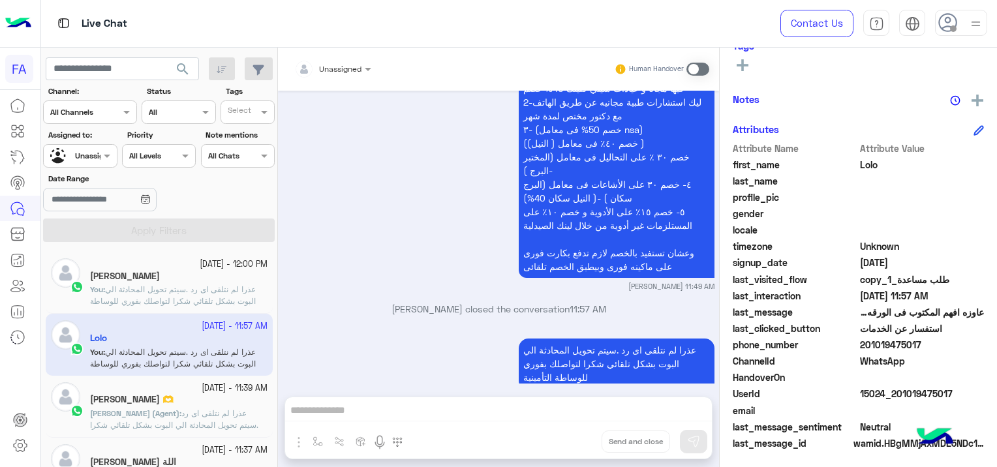
scroll to position [308, 0]
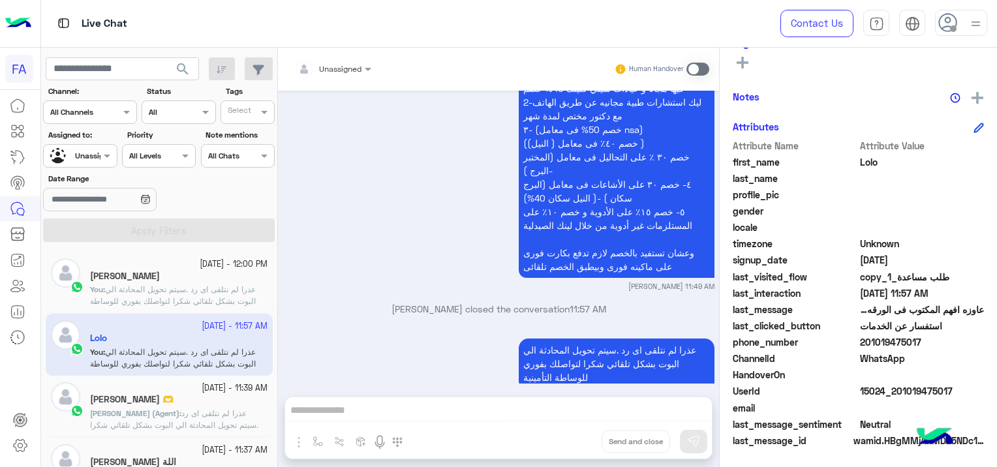
click at [215, 420] on span "عذرا لم نتلقى اى رد .سيتم تحويل المحادثة الي البوت بشكل تلقائي شكرا لتواصلك بفو…" at bounding box center [174, 425] width 168 height 33
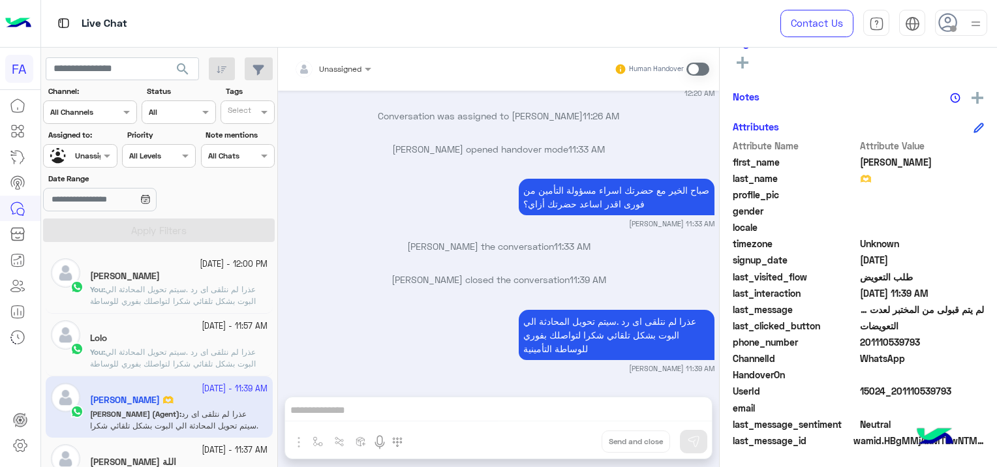
click at [221, 354] on span "عذرا لم نتلقى اى رد .سيتم تحويل المحادثة الي البوت بشكل تلقائي شكرا لتواصلك بفو…" at bounding box center [173, 363] width 166 height 33
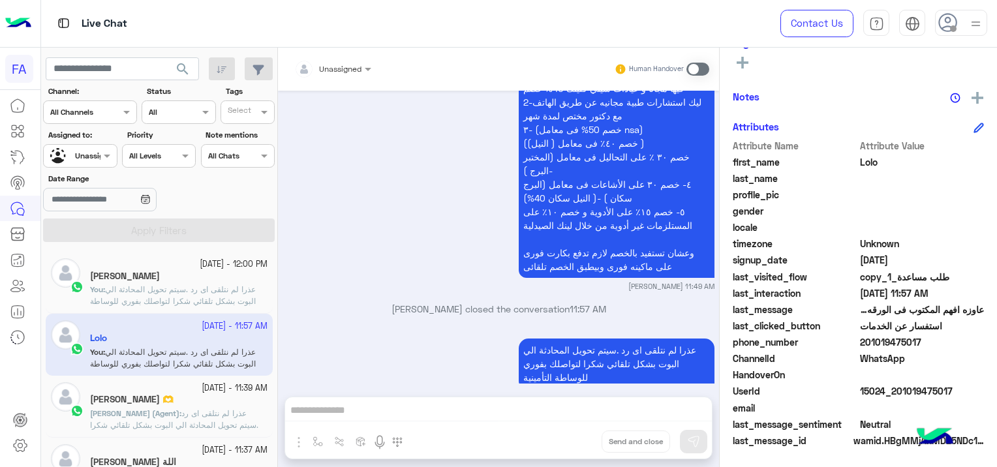
click at [189, 285] on span "عذرا لم نتلقى اى رد .سيتم تحويل المحادثة الي البوت بشكل تلقائي شكرا لتواصلك بفو…" at bounding box center [173, 301] width 166 height 33
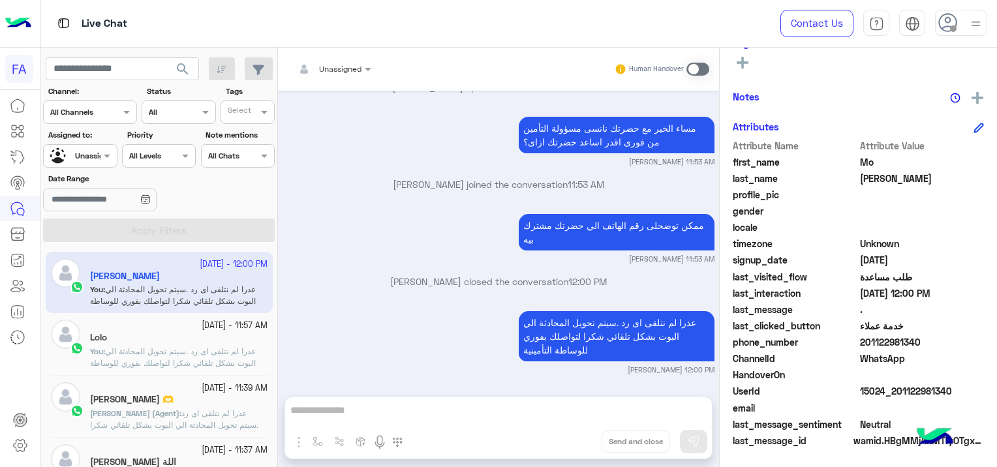
click at [80, 150] on input "text" at bounding box center [65, 155] width 30 height 12
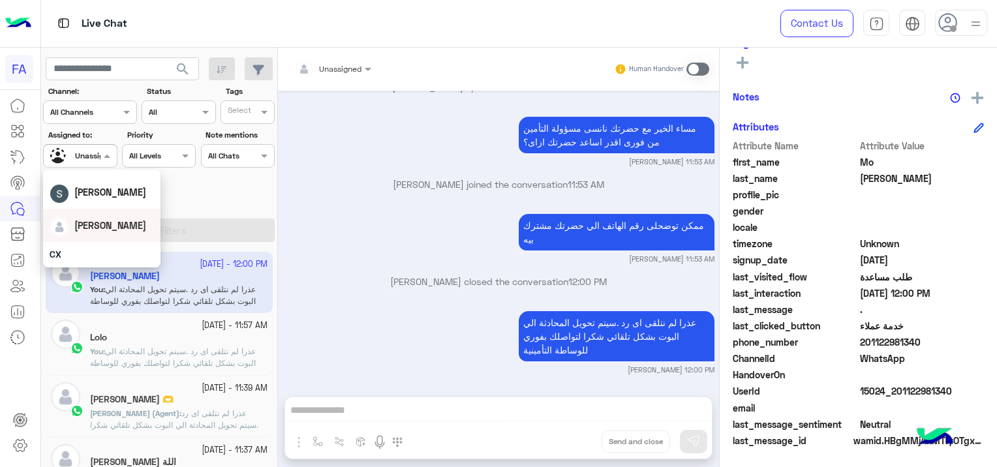
click at [127, 225] on div "[PERSON_NAME]" at bounding box center [102, 225] width 104 height 23
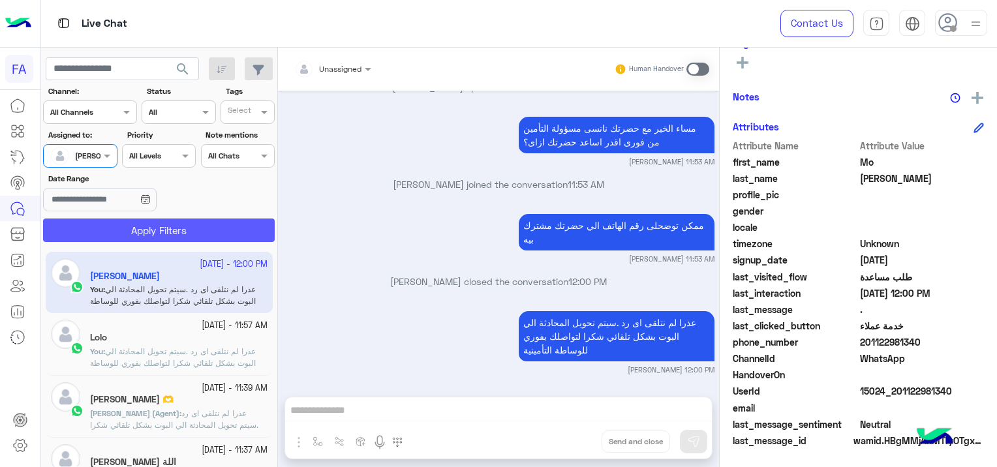
click at [149, 232] on button "Apply Filters" at bounding box center [159, 230] width 232 height 23
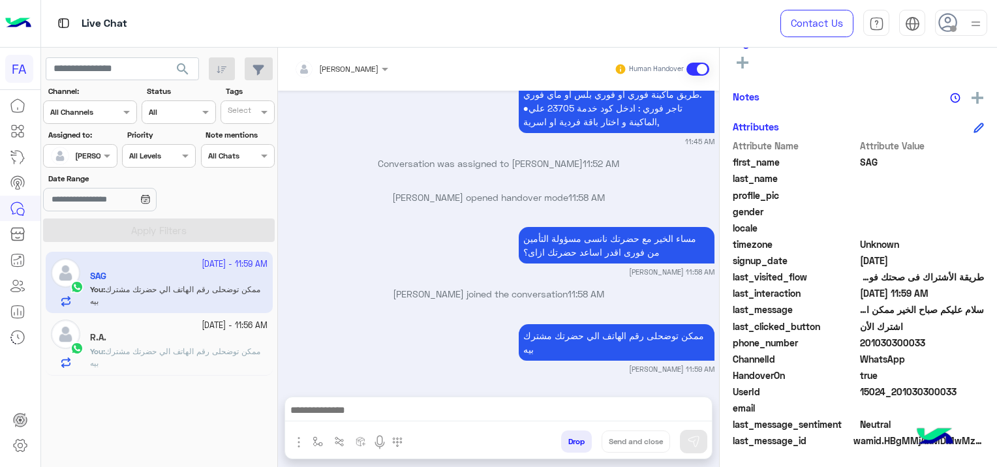
click at [210, 343] on div "R.A." at bounding box center [179, 339] width 178 height 14
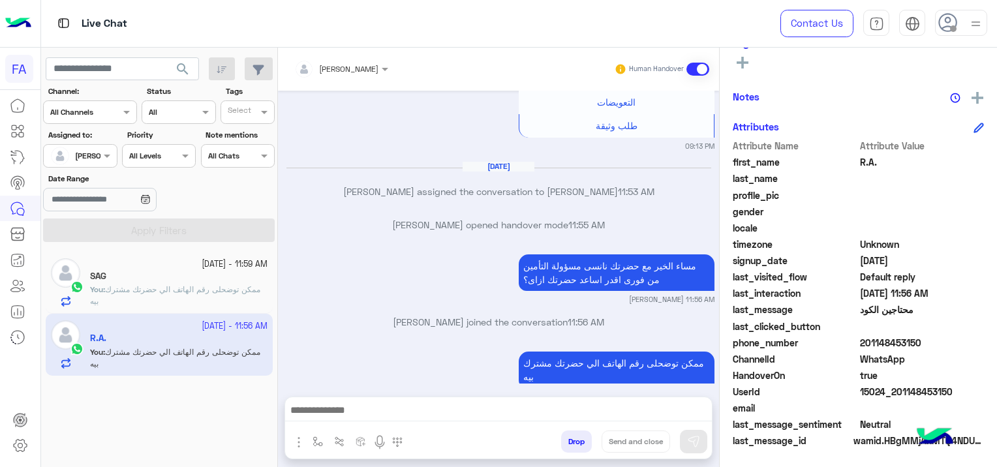
click at [436, 398] on div at bounding box center [498, 414] width 427 height 33
click at [413, 411] on textarea at bounding box center [499, 412] width 428 height 20
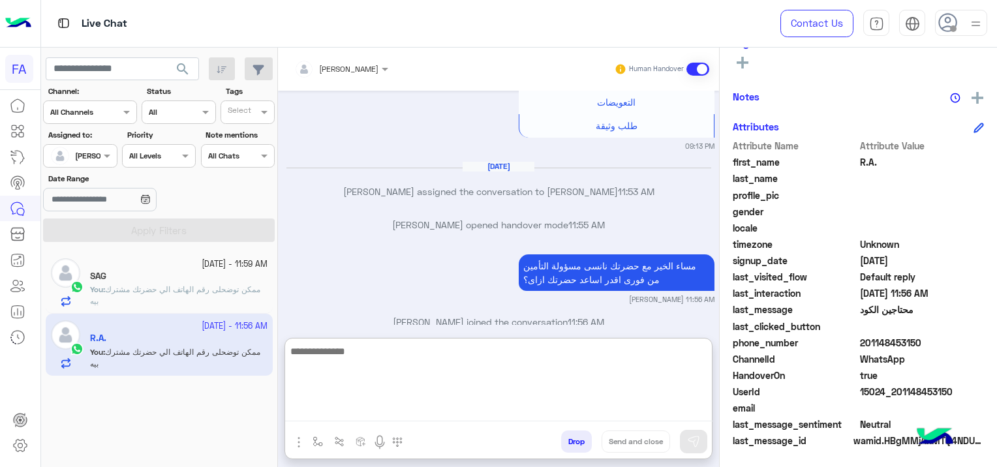
paste textarea "**********"
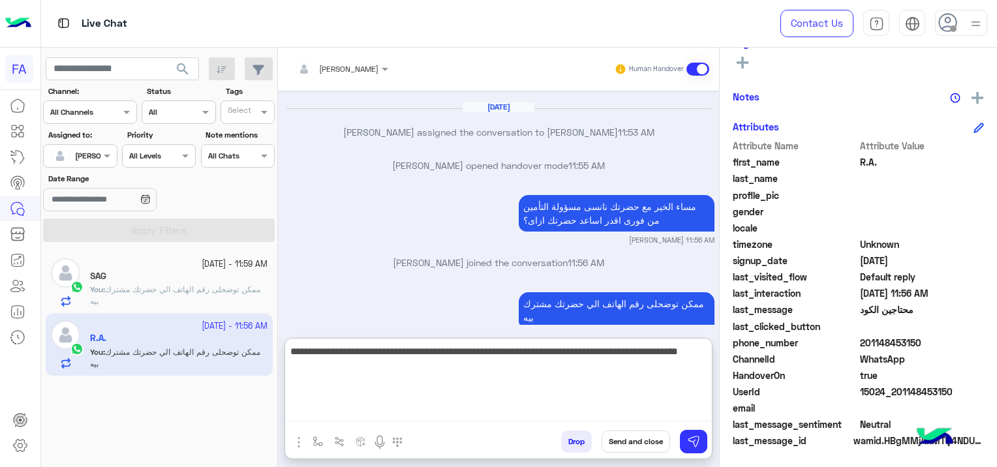
type textarea "**********"
click at [636, 439] on button "Send and close" at bounding box center [636, 442] width 69 height 22
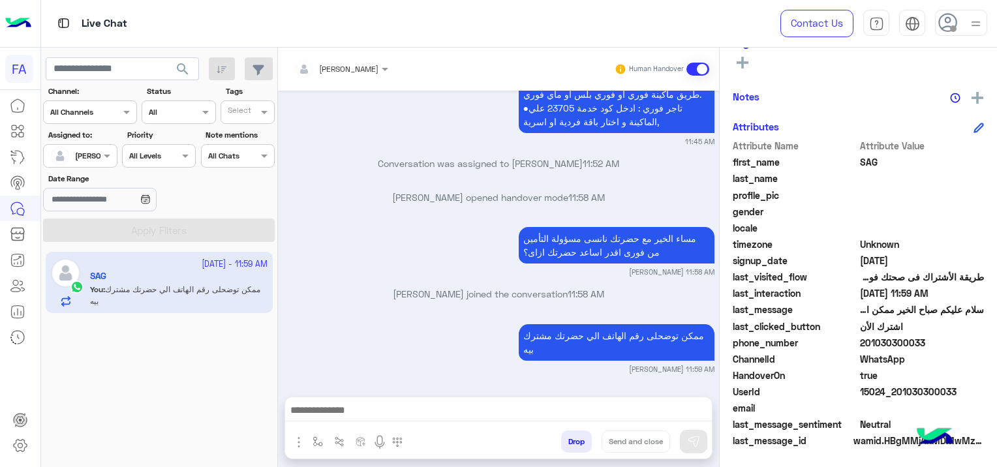
click at [183, 63] on span "search" at bounding box center [183, 69] width 16 height 16
click at [325, 410] on textarea at bounding box center [499, 412] width 428 height 20
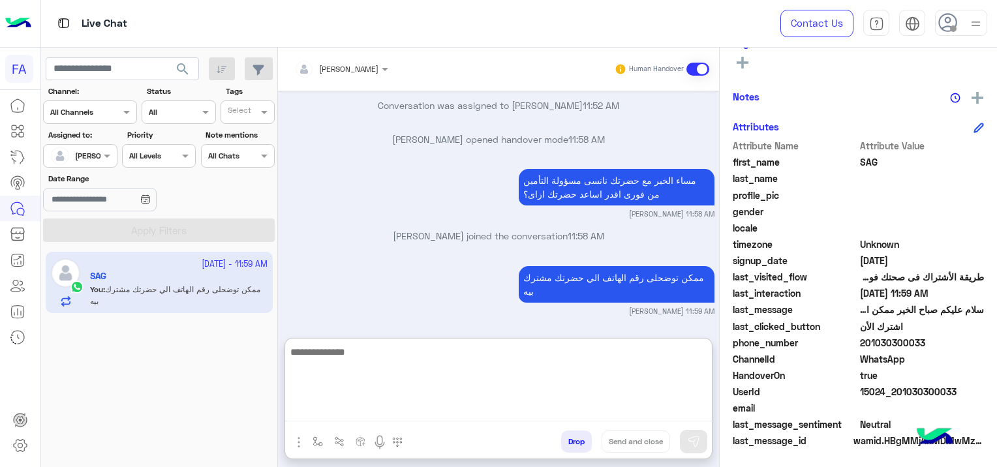
scroll to position [1270, 0]
paste textarea "**********"
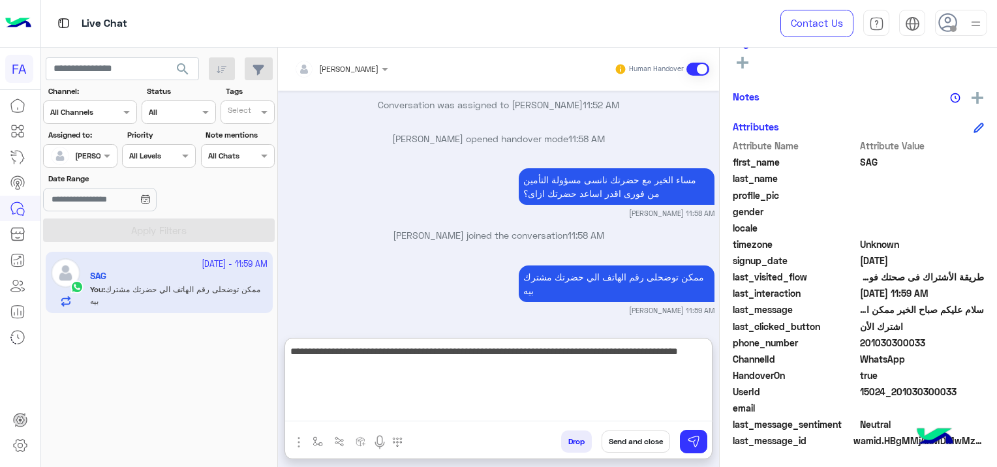
type textarea "**********"
click at [633, 438] on button "Send and close" at bounding box center [636, 442] width 69 height 22
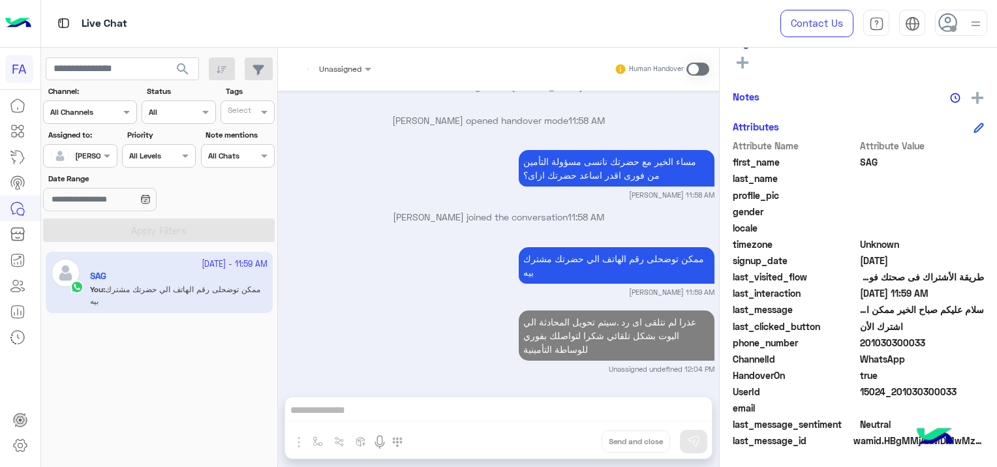
scroll to position [1321, 0]
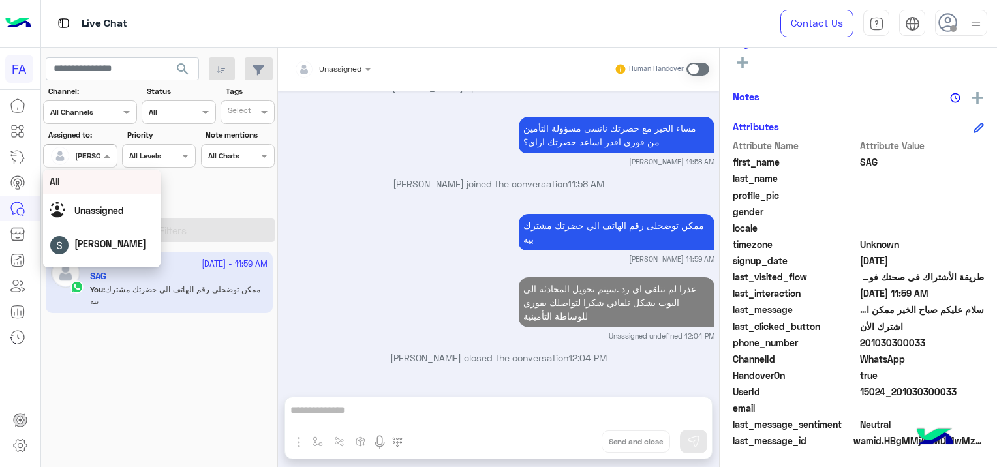
click at [70, 151] on input "text" at bounding box center [65, 155] width 30 height 12
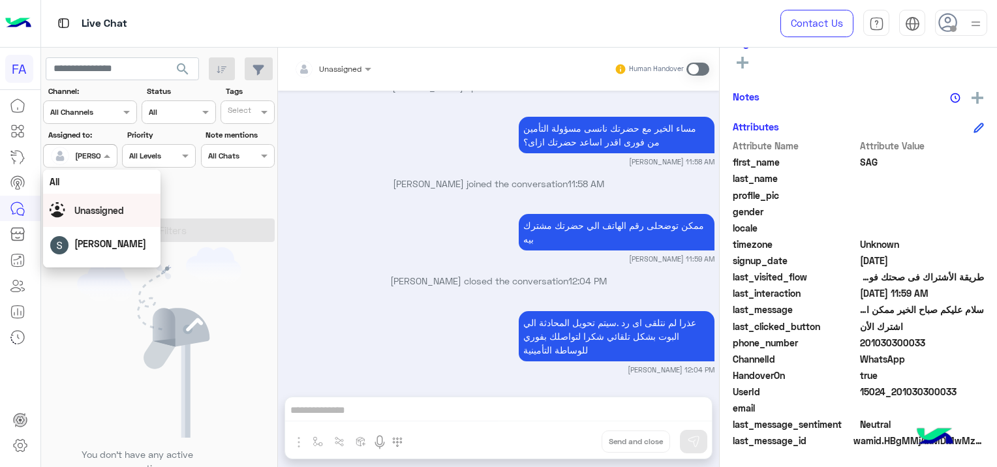
click at [116, 216] on span "Unassigned" at bounding box center [99, 210] width 50 height 11
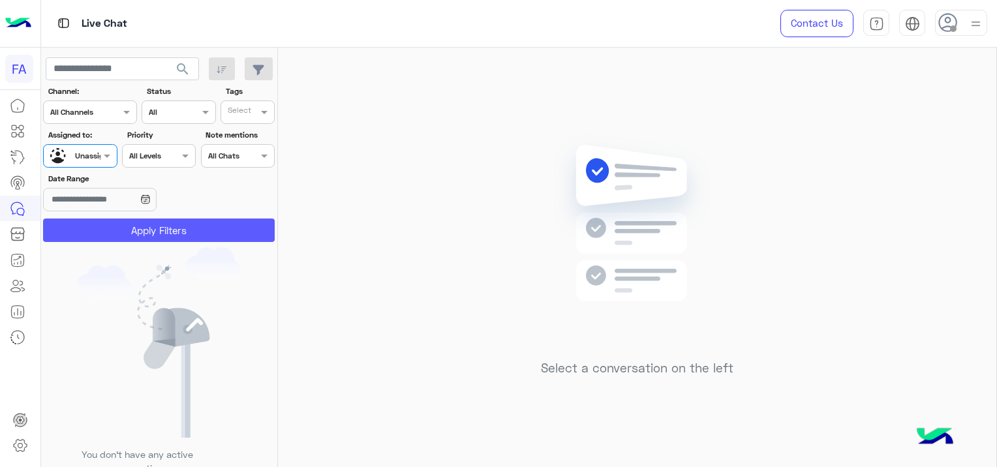
click at [176, 240] on button "Apply Filters" at bounding box center [159, 230] width 232 height 23
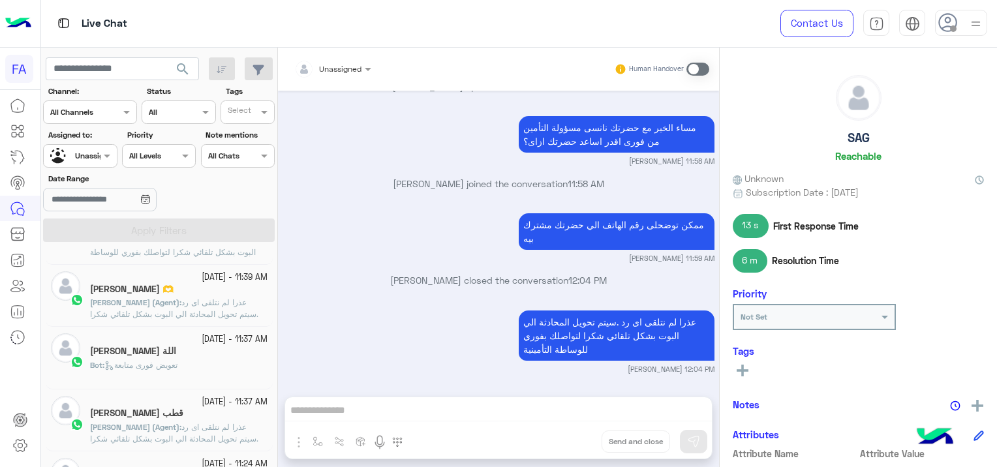
scroll to position [261, 0]
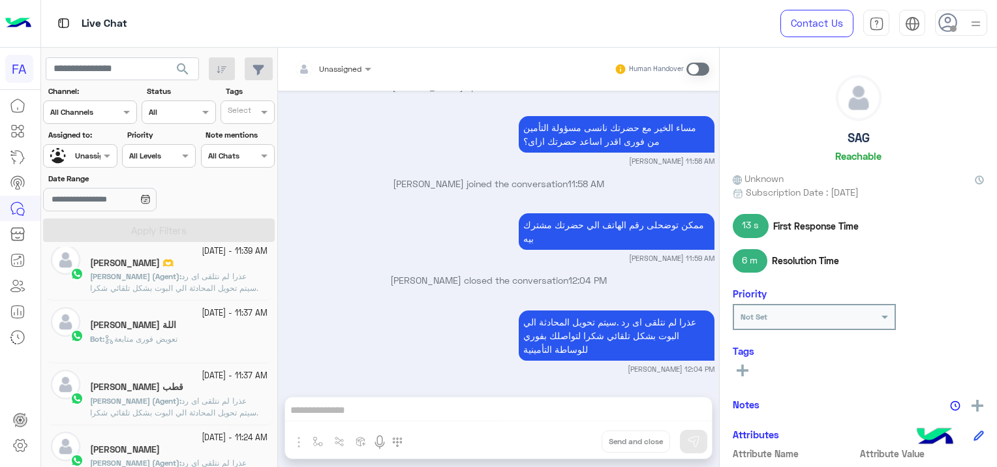
click at [217, 339] on div "Bot : تعويض فورى متابعة" at bounding box center [179, 345] width 178 height 23
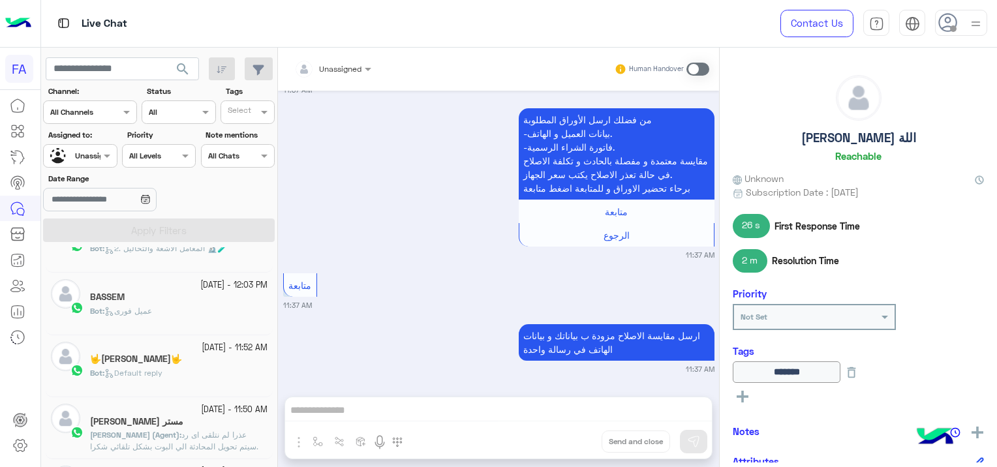
scroll to position [72, 0]
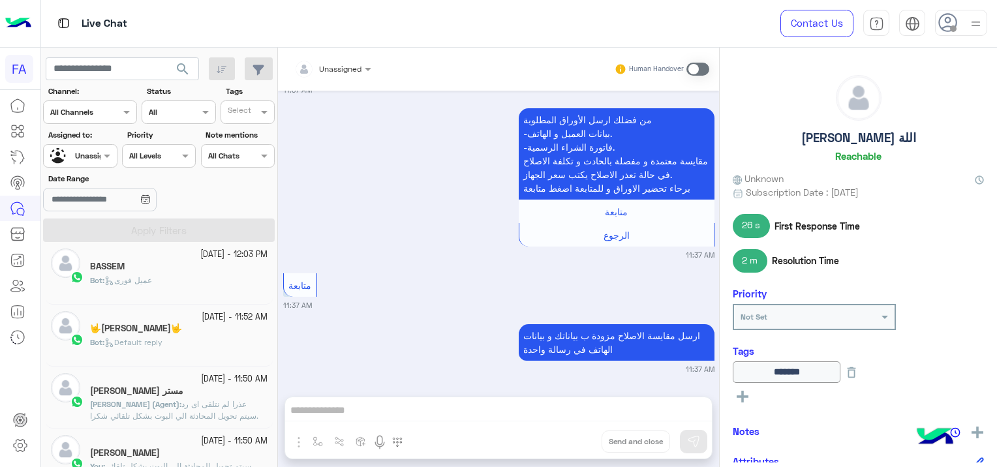
click at [214, 338] on div "Bot : Default reply" at bounding box center [179, 348] width 178 height 23
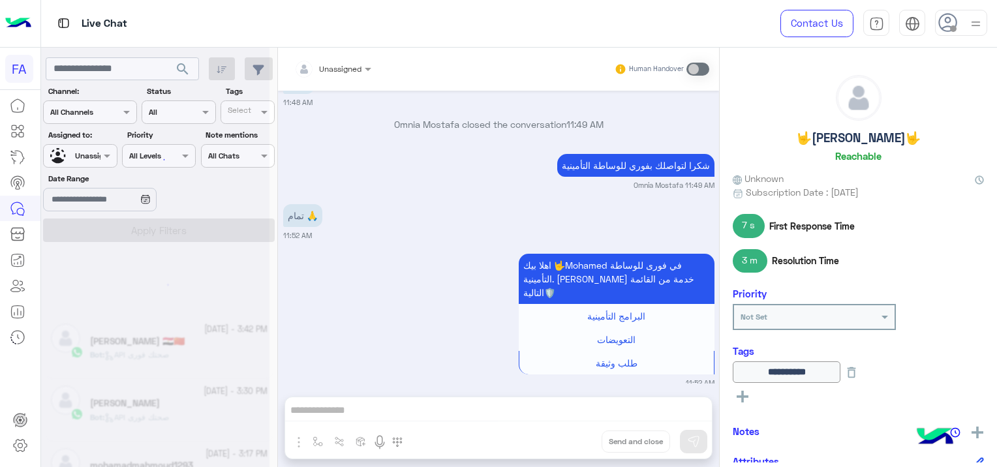
scroll to position [7, 0]
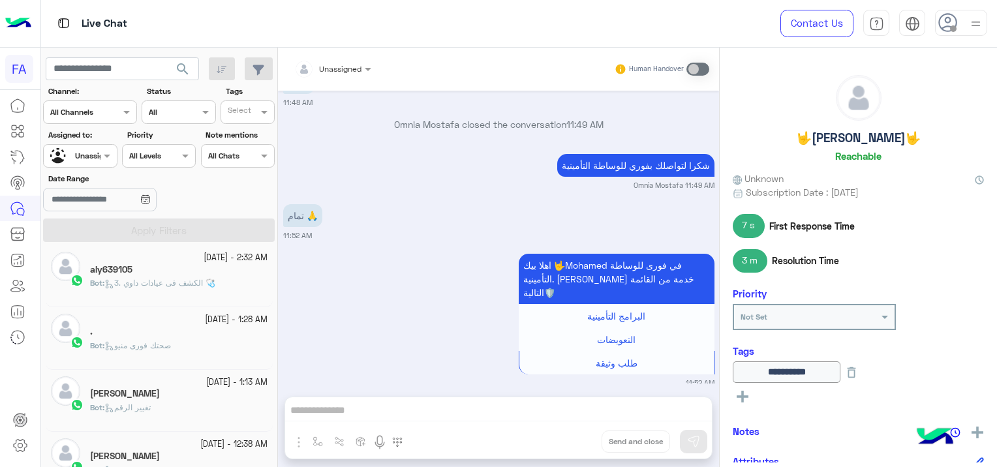
click at [206, 258] on small "[DATE] - 2:32 AM" at bounding box center [236, 258] width 64 height 12
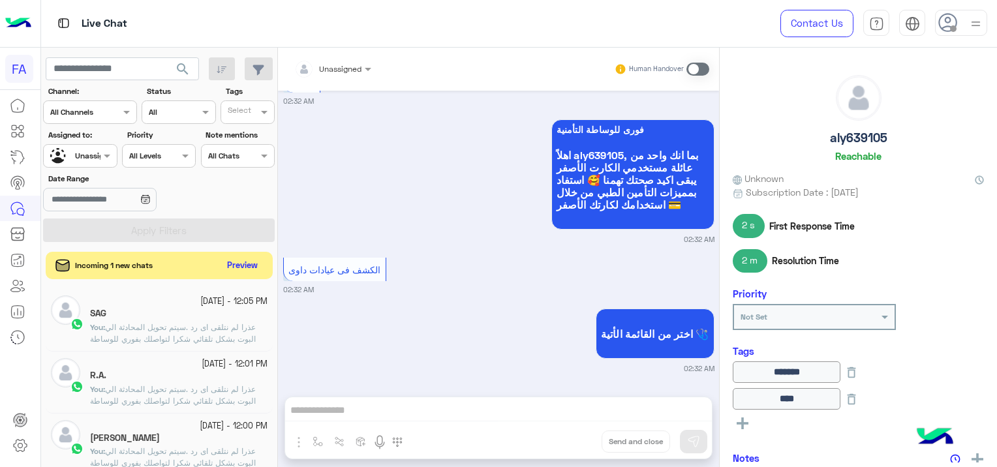
click at [259, 266] on button "Preview" at bounding box center [243, 266] width 40 height 18
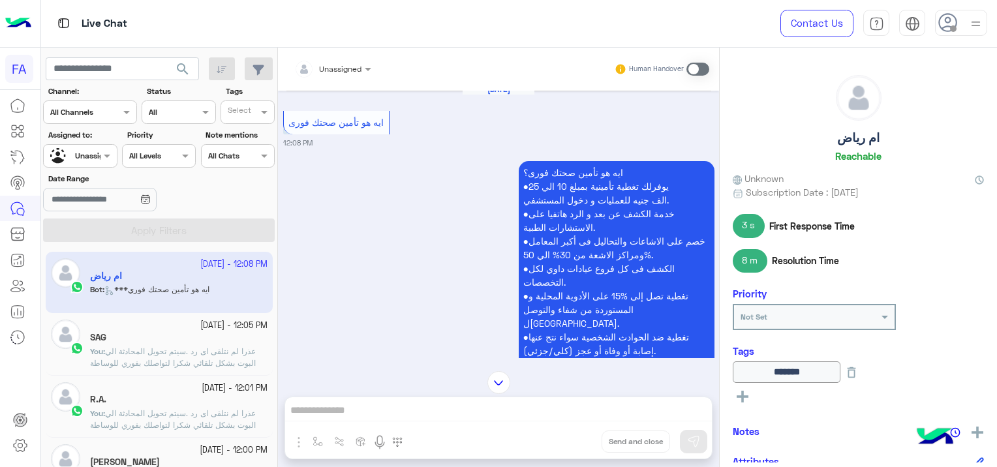
scroll to position [1845, 0]
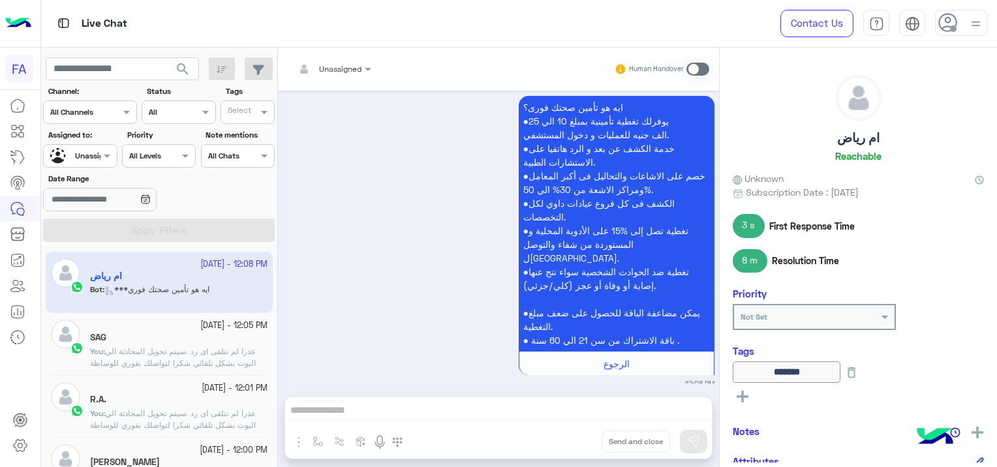
click at [213, 349] on span "عذرا لم نتلقى اى رد .سيتم تحويل المحادثة الي البوت بشكل تلقائي شكرا لتواصلك بفو…" at bounding box center [173, 363] width 166 height 33
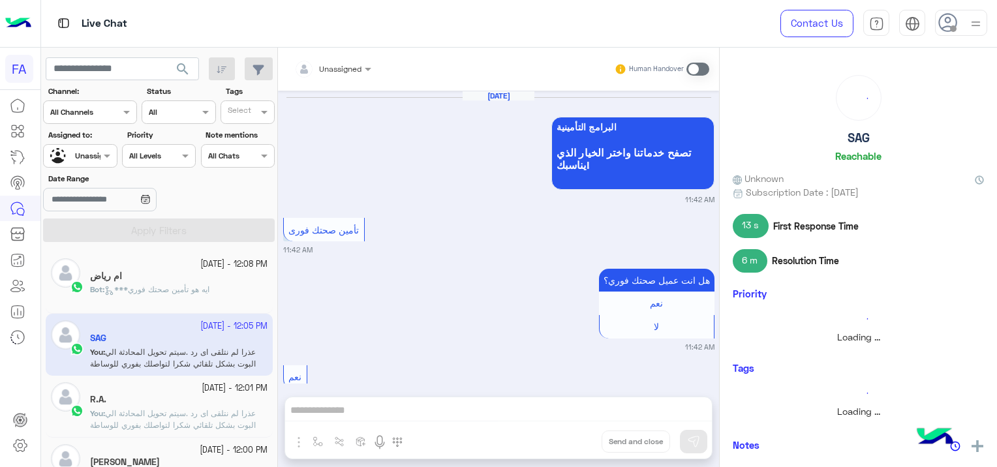
scroll to position [1137, 0]
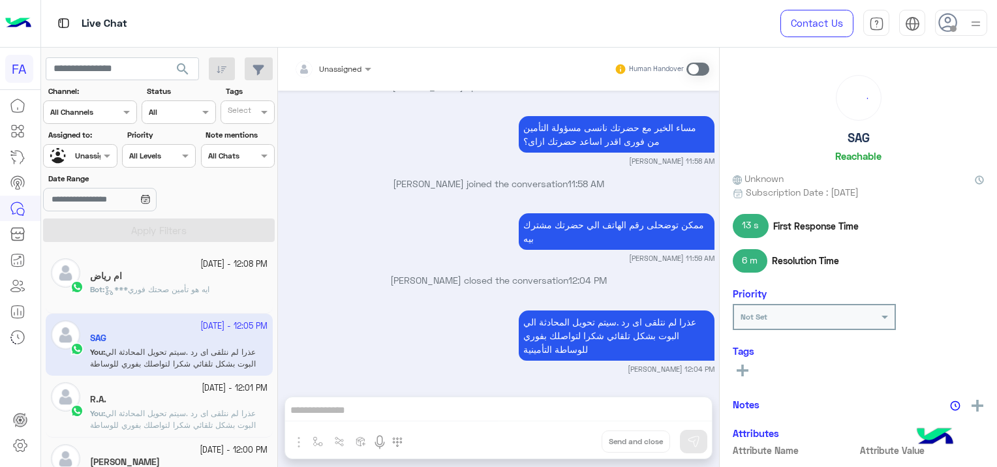
click at [197, 286] on span "***ايه هو تأمين صحتك فوري" at bounding box center [156, 290] width 105 height 10
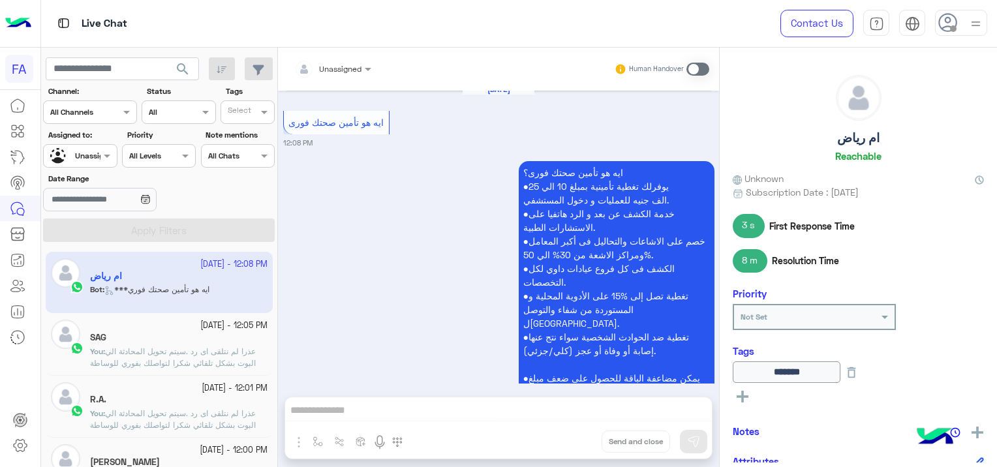
scroll to position [1845, 0]
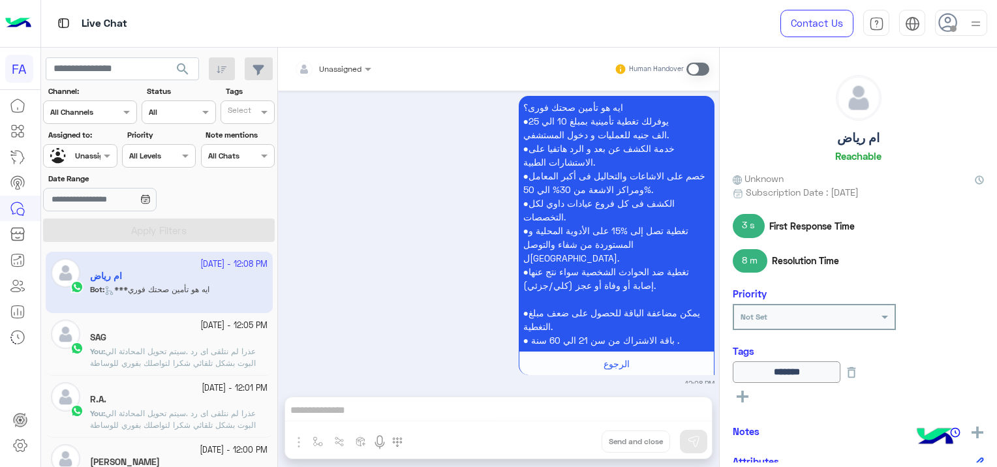
click at [176, 349] on span "عذرا لم نتلقى اى رد .سيتم تحويل المحادثة الي البوت بشكل تلقائي شكرا لتواصلك بفو…" at bounding box center [173, 363] width 166 height 33
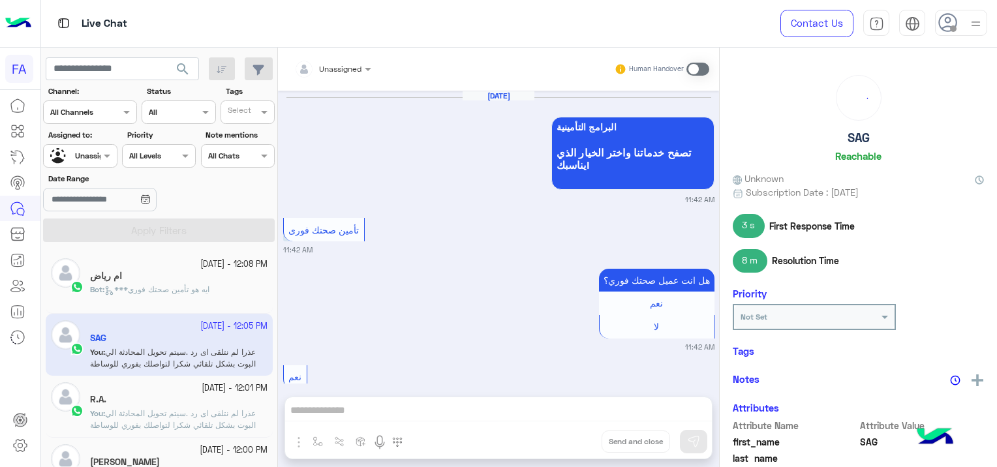
scroll to position [1137, 0]
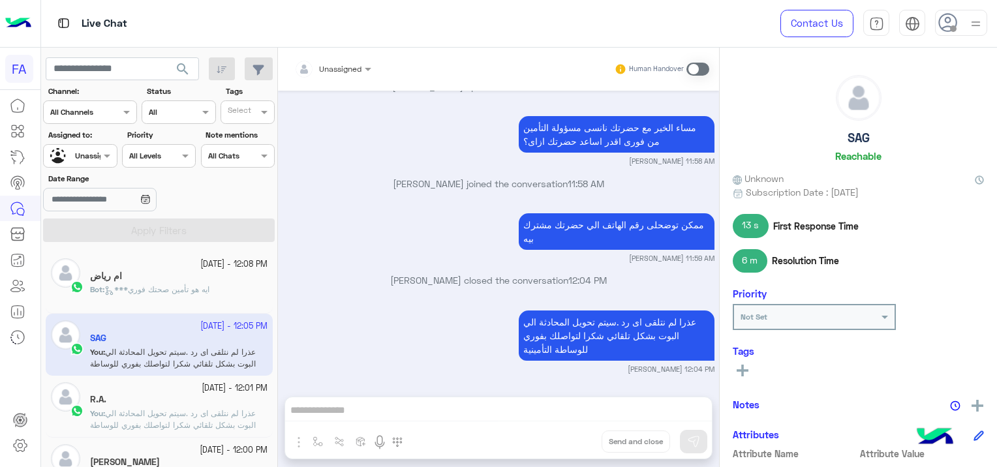
click at [188, 413] on span "عذرا لم نتلقى اى رد .سيتم تحويل المحادثة الي البوت بشكل تلقائي شكرا لتواصلك بفو…" at bounding box center [173, 425] width 166 height 33
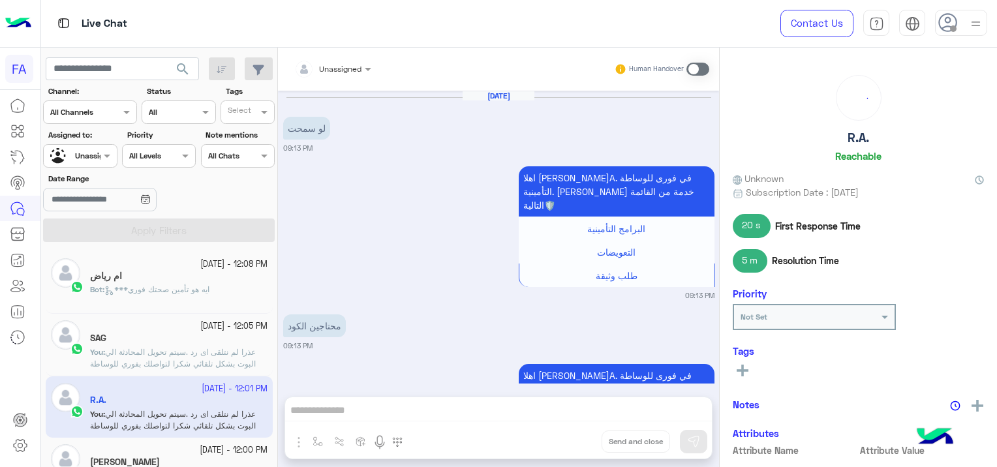
scroll to position [459, 0]
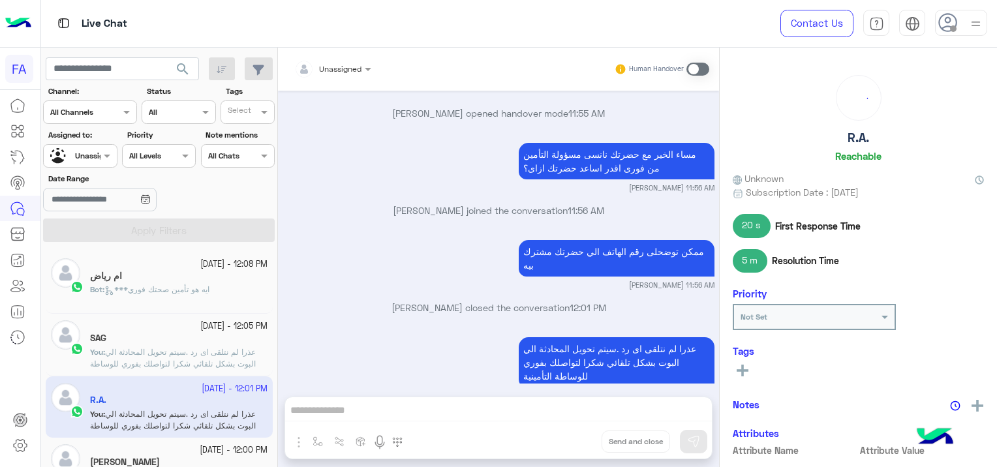
click at [195, 295] on p "Bot : ***ايه هو تأمين صحتك فوري" at bounding box center [149, 290] width 119 height 12
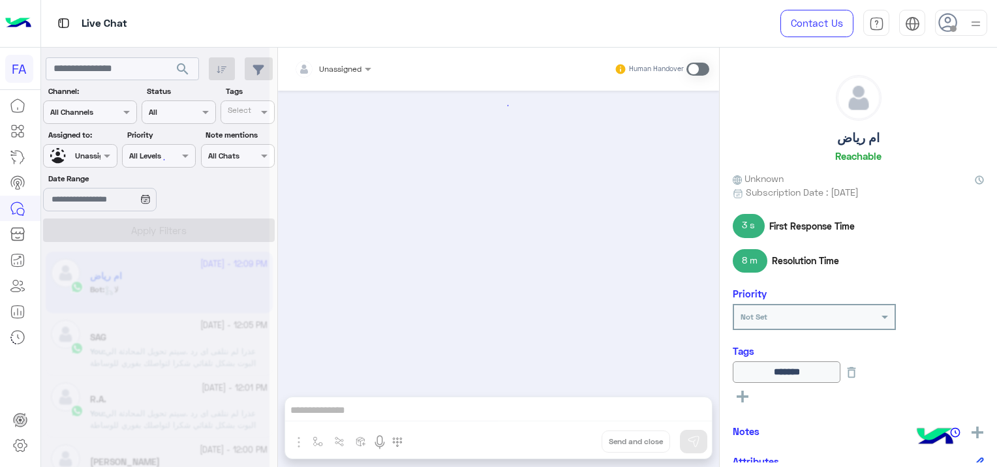
scroll to position [1882, 0]
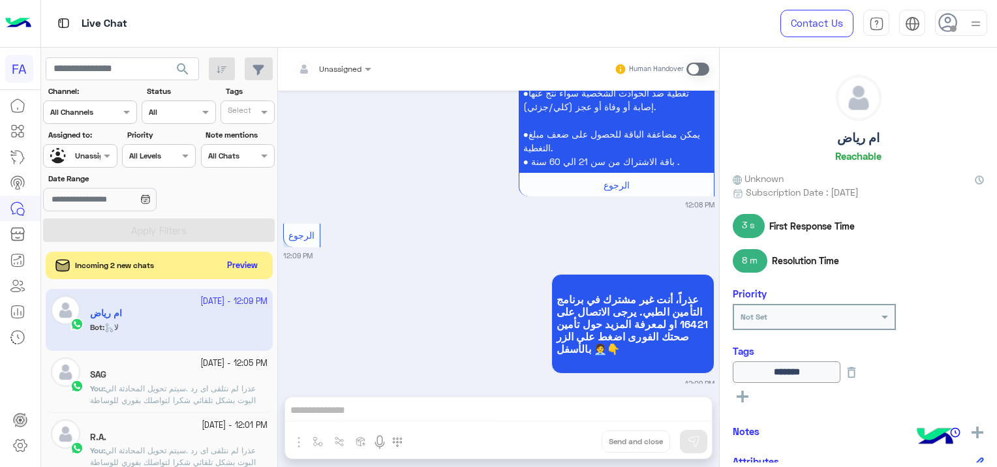
click at [232, 266] on button "Preview" at bounding box center [243, 266] width 40 height 18
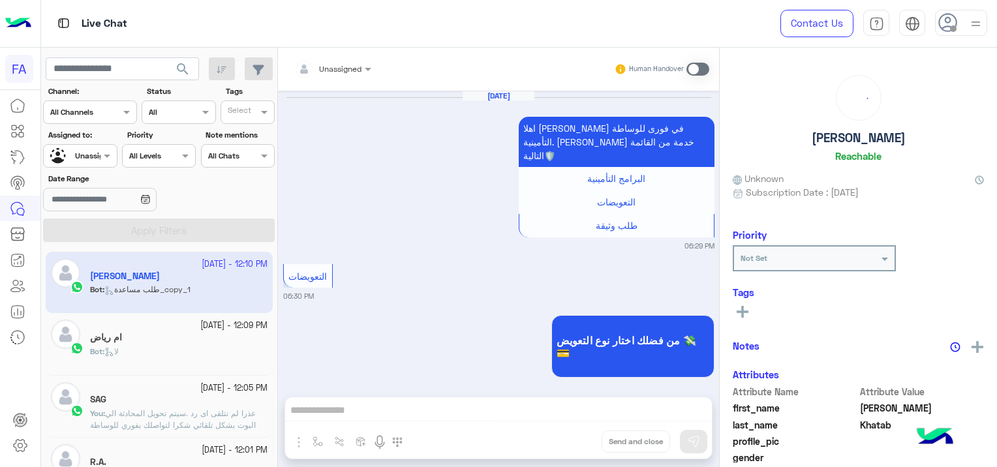
scroll to position [1025, 0]
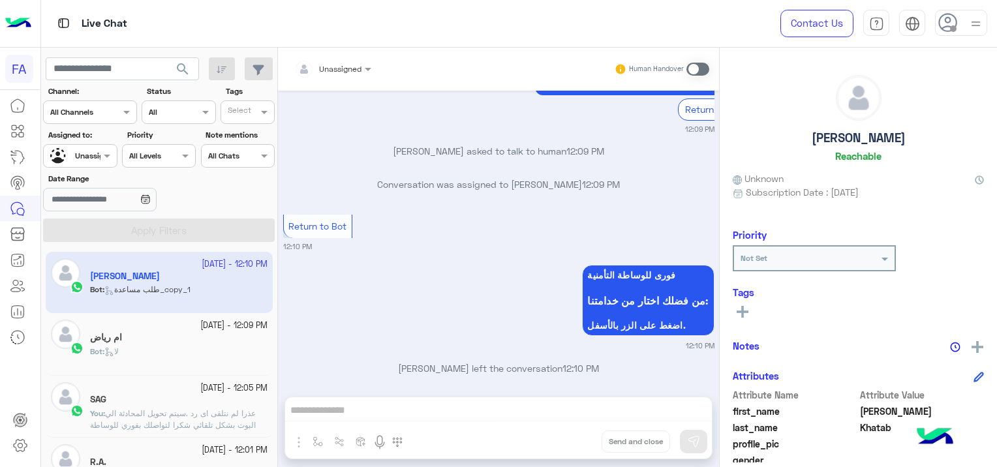
click at [236, 343] on div "ام رياض" at bounding box center [179, 339] width 178 height 14
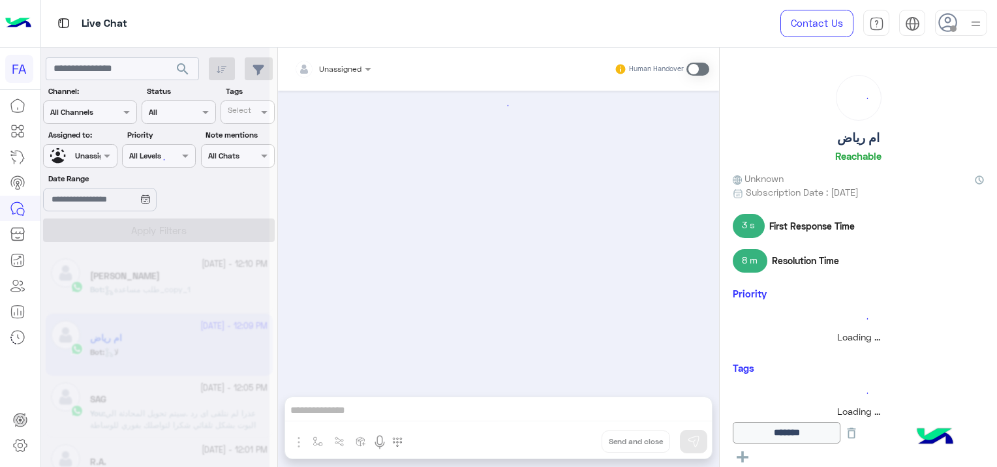
scroll to position [1882, 0]
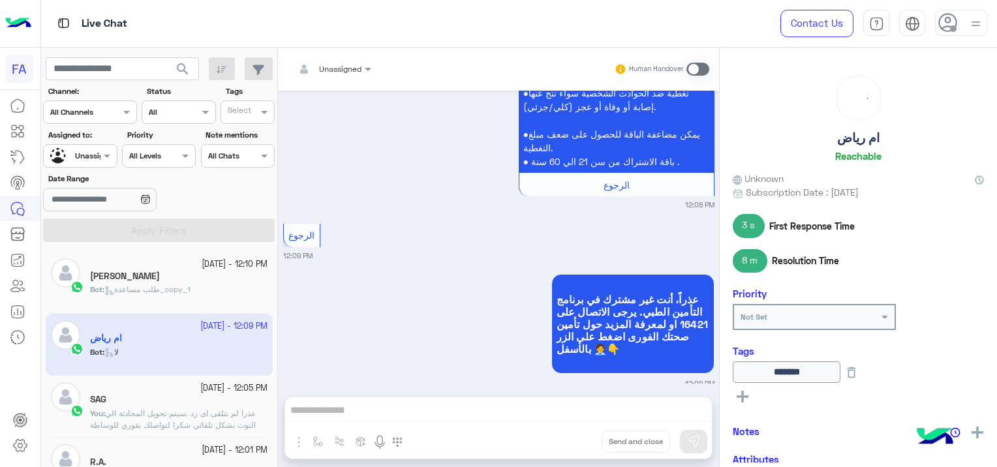
click at [191, 285] on span "طلب مساعدة_copy_1" at bounding box center [147, 290] width 86 height 10
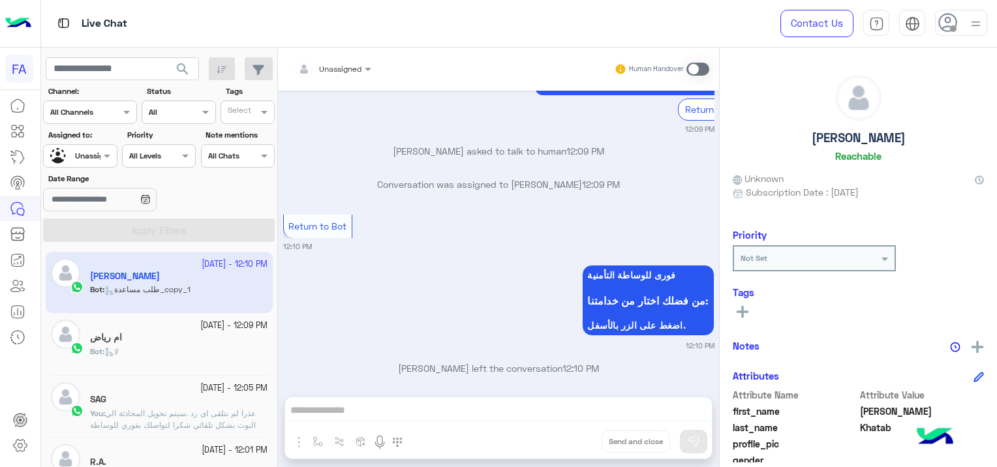
scroll to position [1092, 0]
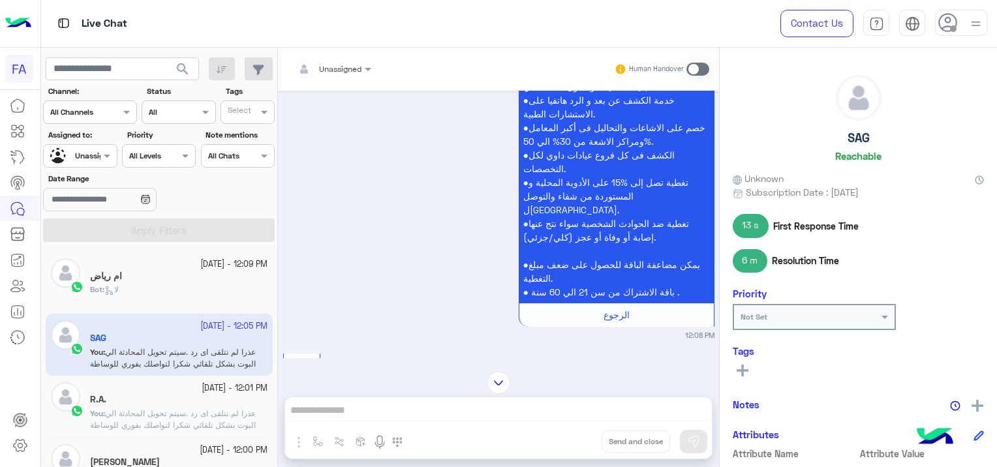
scroll to position [3159, 0]
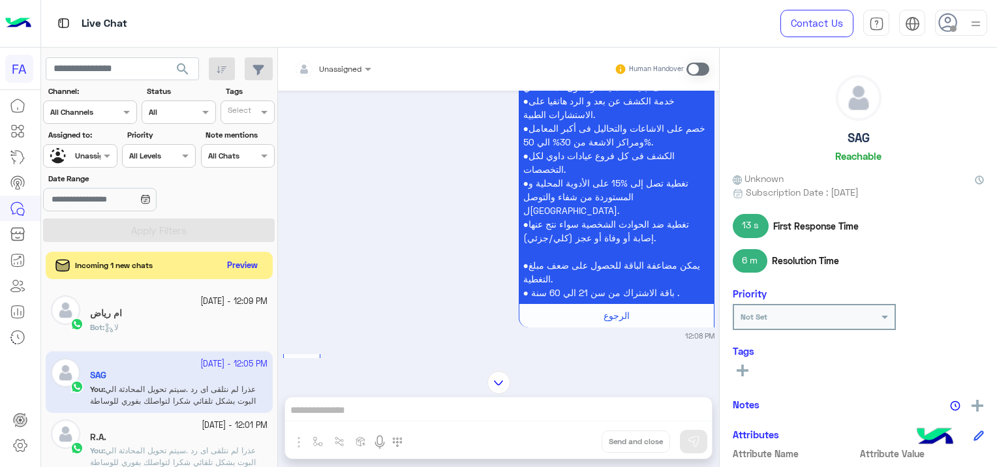
click at [250, 269] on button "Preview" at bounding box center [243, 266] width 40 height 18
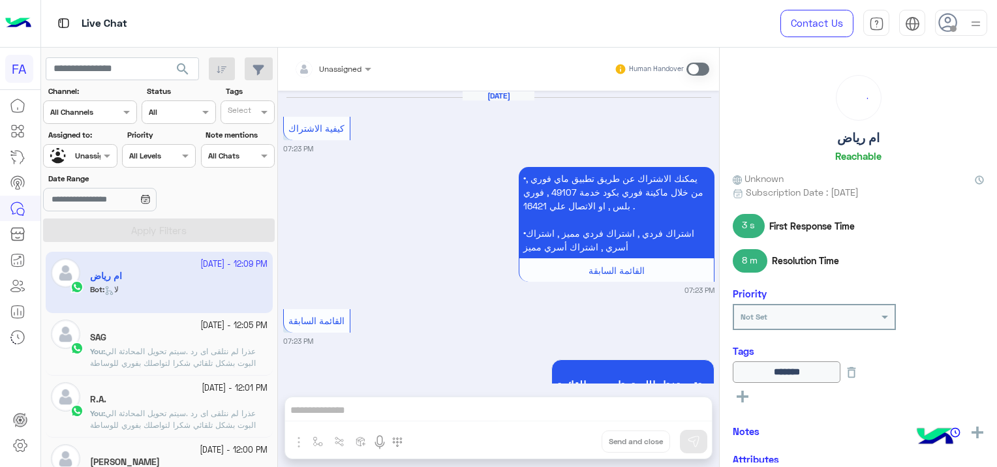
scroll to position [1882, 0]
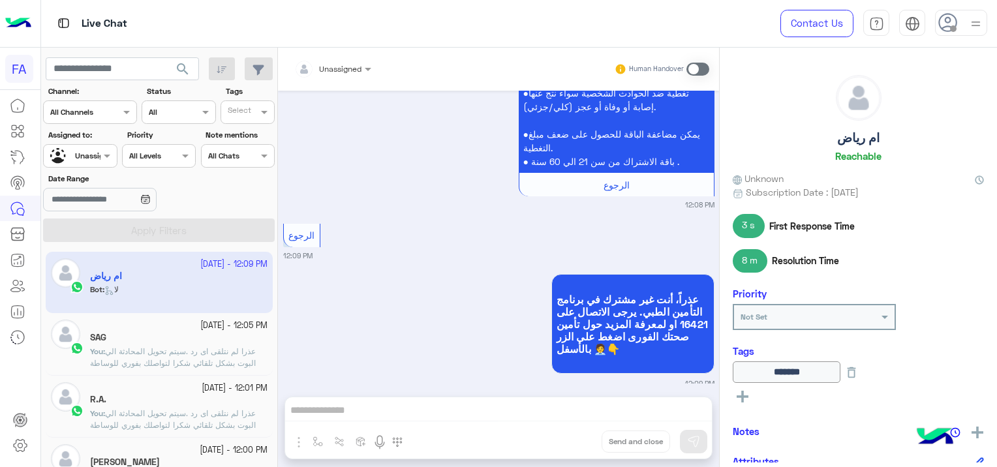
click at [175, 352] on span "عذرا لم نتلقى اى رد .سيتم تحويل المحادثة الي البوت بشكل تلقائي شكرا لتواصلك بفو…" at bounding box center [173, 363] width 166 height 33
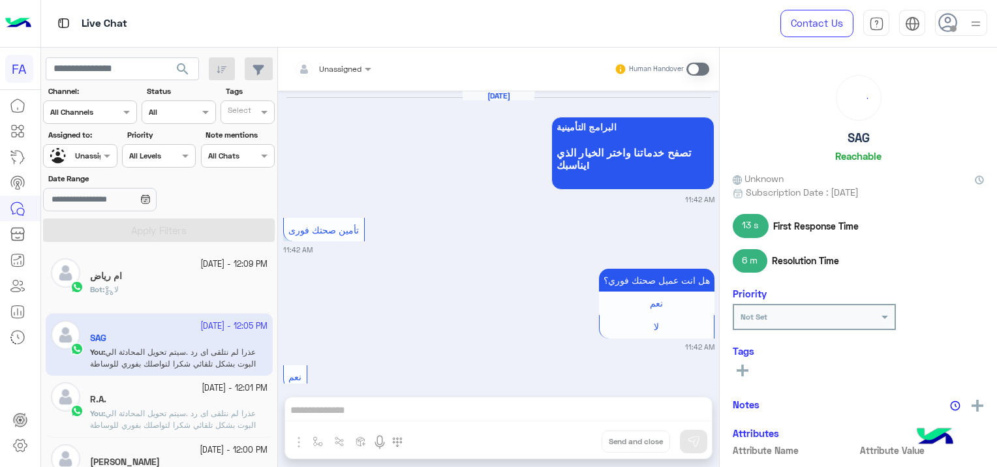
scroll to position [1137, 0]
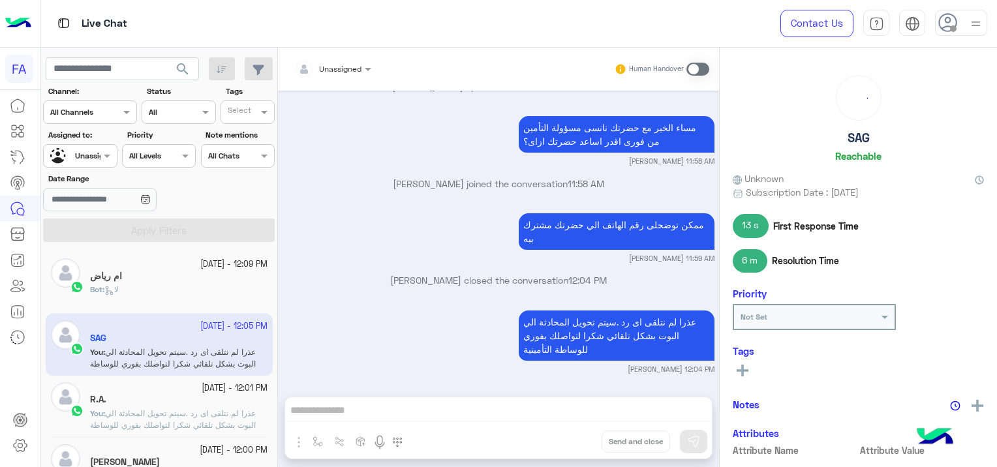
click at [193, 271] on div "ام رياض" at bounding box center [179, 278] width 178 height 14
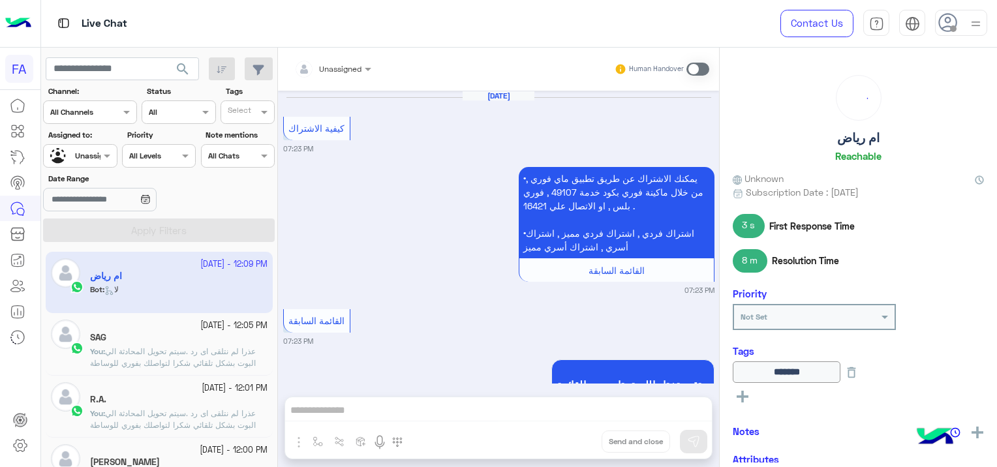
scroll to position [1882, 0]
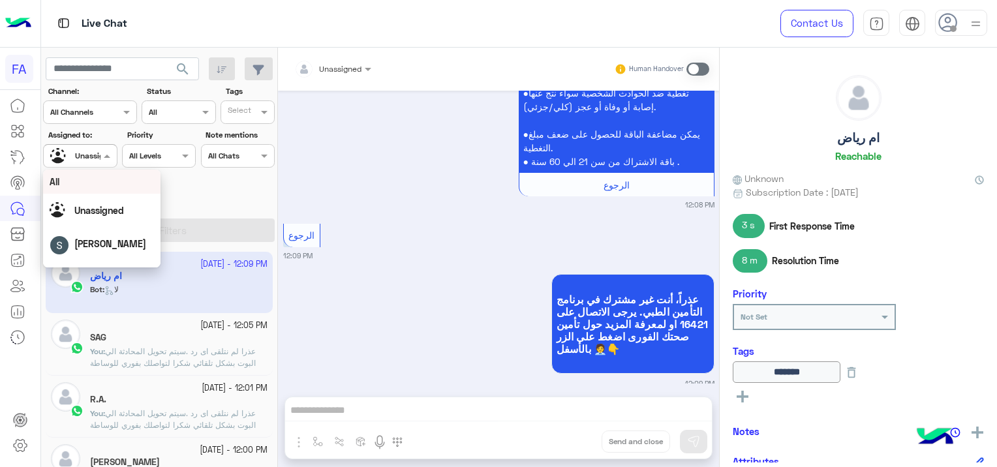
click at [98, 155] on div at bounding box center [80, 154] width 72 height 12
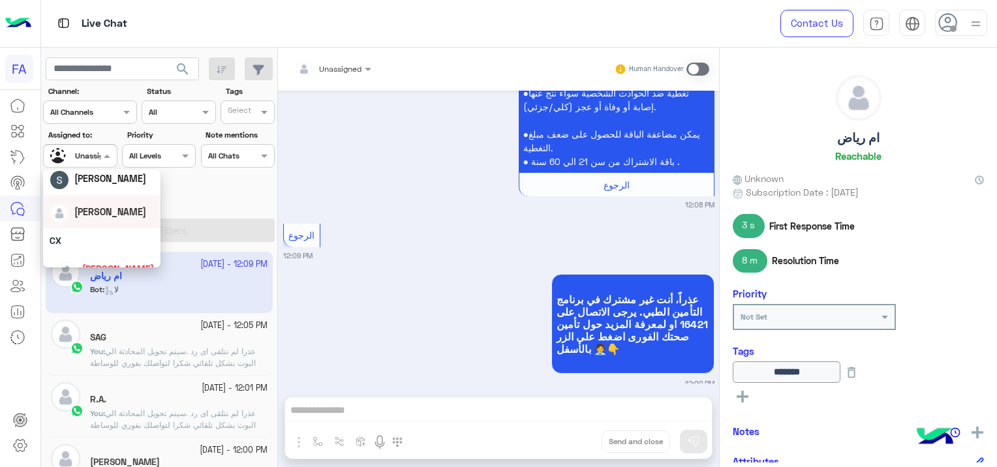
click at [103, 214] on span "[PERSON_NAME]" at bounding box center [110, 211] width 72 height 11
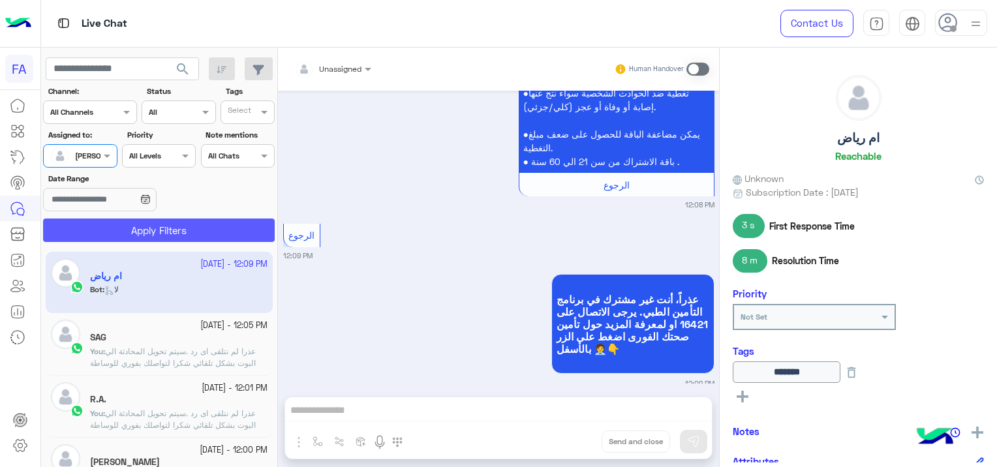
click at [148, 225] on button "Apply Filters" at bounding box center [159, 230] width 232 height 23
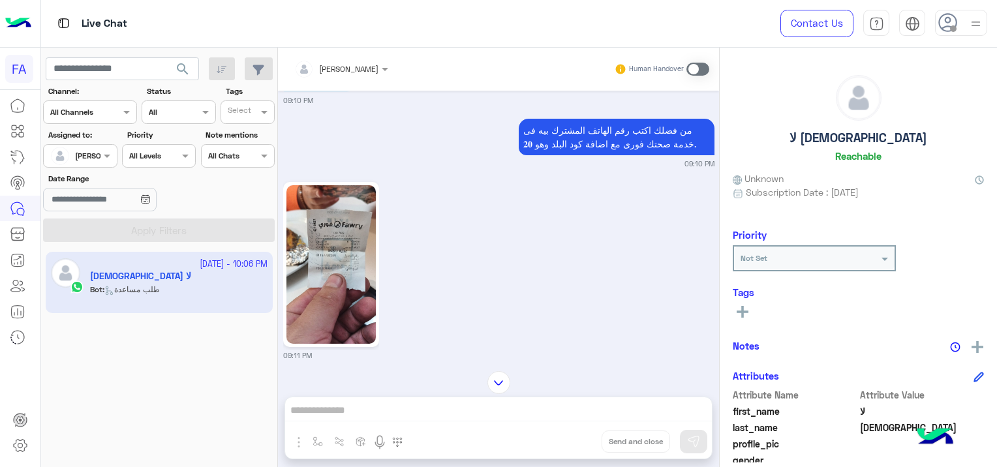
scroll to position [783, 0]
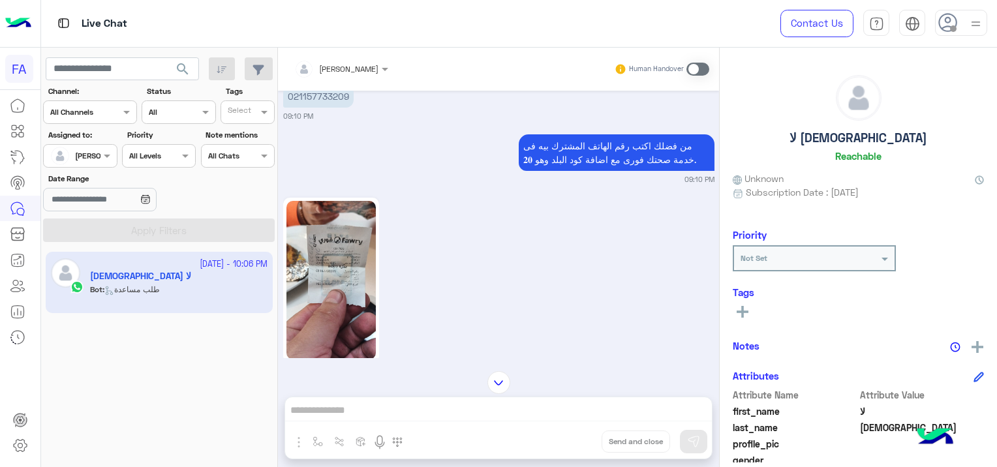
click at [349, 231] on img at bounding box center [331, 280] width 89 height 159
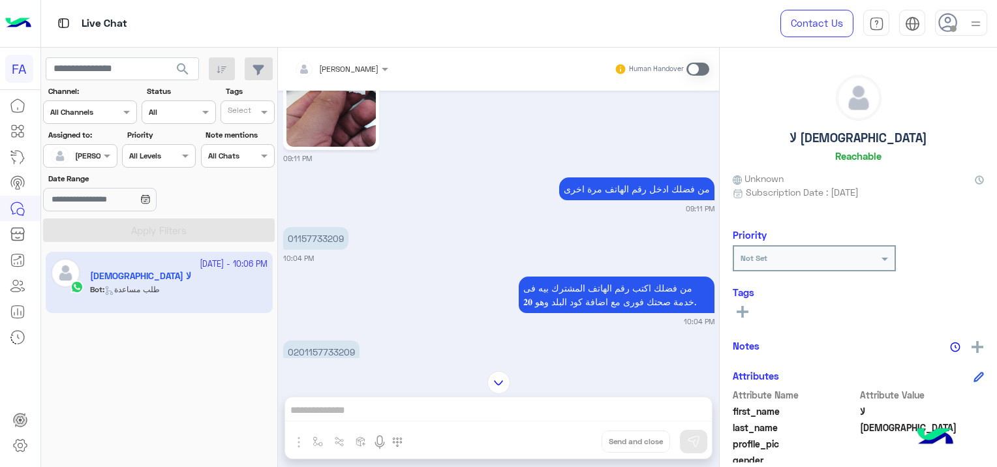
scroll to position [1044, 0]
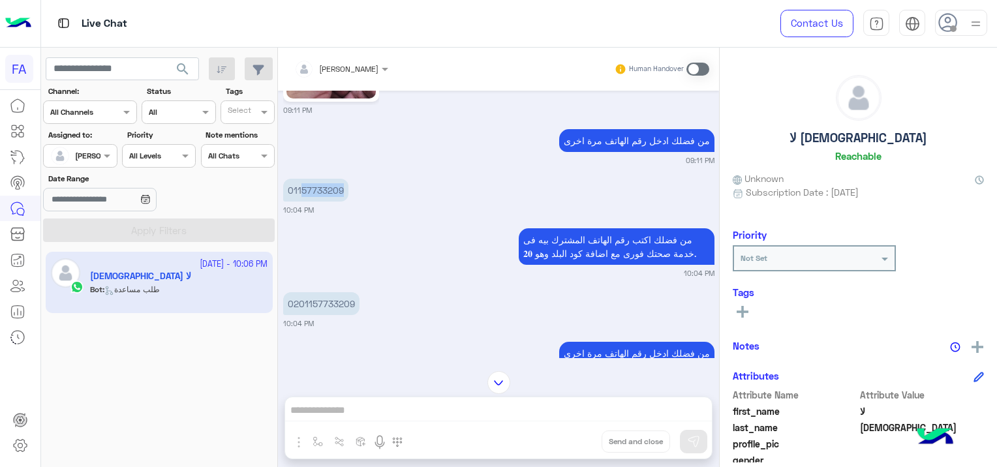
drag, startPoint x: 341, startPoint y: 185, endPoint x: 300, endPoint y: 192, distance: 41.7
click at [300, 192] on p "01157733209" at bounding box center [315, 190] width 65 height 23
drag, startPoint x: 300, startPoint y: 192, endPoint x: 339, endPoint y: 202, distance: 40.4
click at [341, 202] on div "01157733209" at bounding box center [315, 190] width 65 height 29
click at [334, 240] on div "من فضلك اكتب رقم الهاتف المشترك بيه فى خدمة صحتك فورى مع اضافة كود البلد وهو 𝟐𝟎…" at bounding box center [498, 252] width 431 height 54
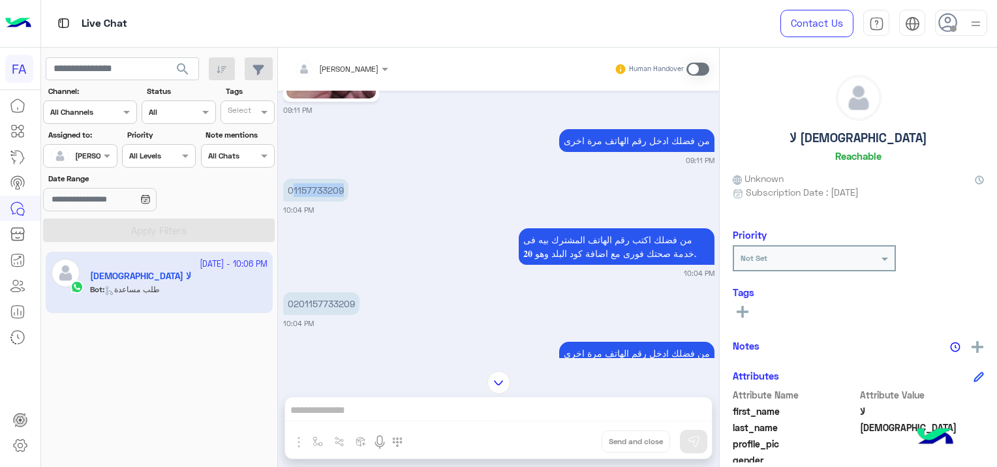
drag, startPoint x: 341, startPoint y: 191, endPoint x: 292, endPoint y: 195, distance: 49.1
click at [292, 195] on p "01157733209" at bounding box center [315, 190] width 65 height 23
copy p "1157733209"
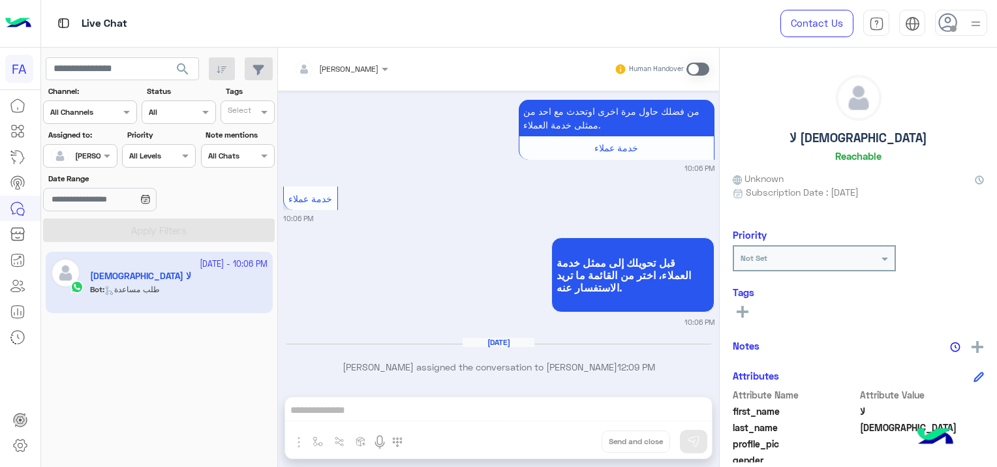
scroll to position [2421, 0]
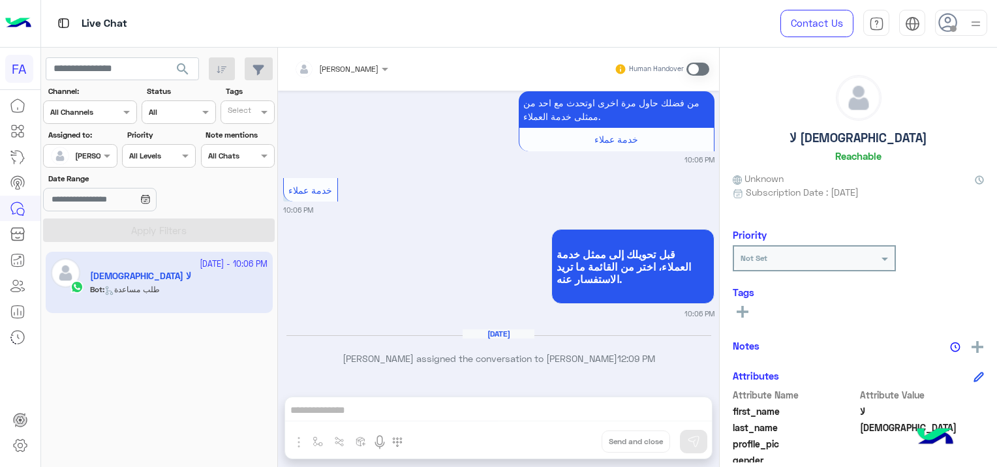
click at [700, 63] on span at bounding box center [698, 69] width 23 height 13
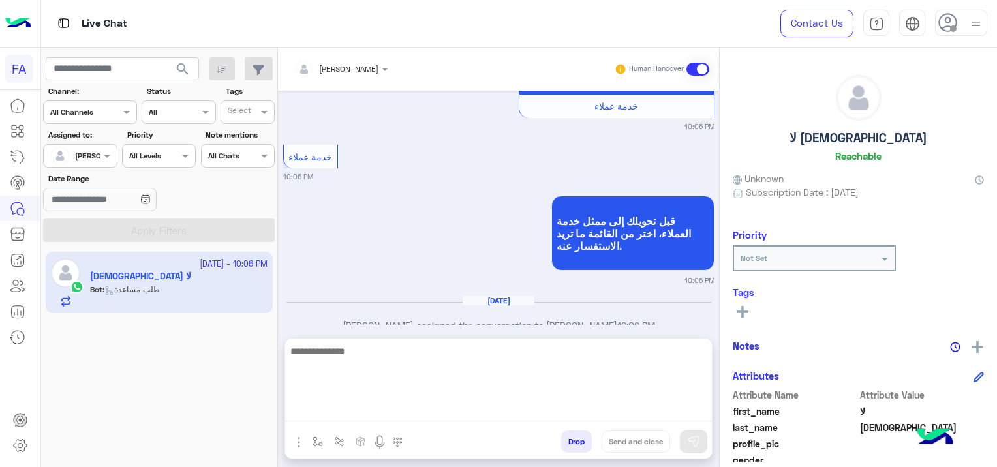
click at [386, 411] on textarea at bounding box center [498, 382] width 427 height 78
click at [354, 405] on textarea at bounding box center [498, 382] width 427 height 78
paste textarea "**********"
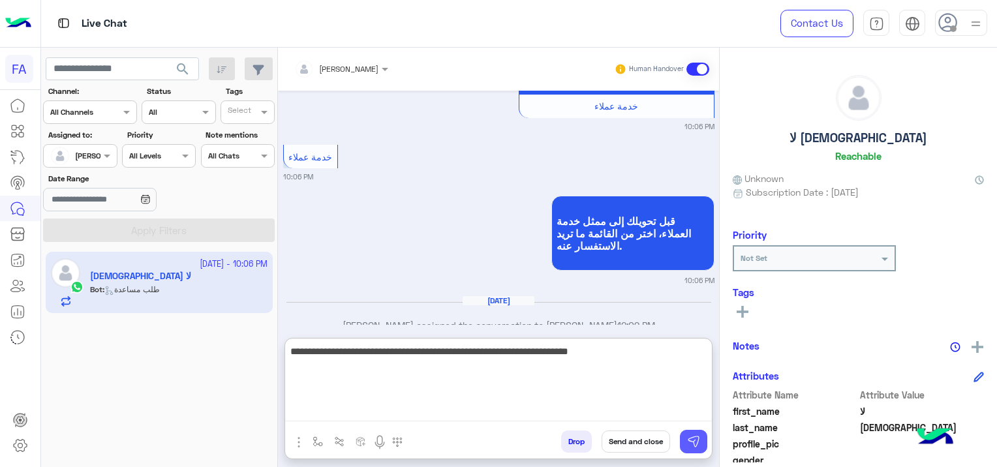
type textarea "**********"
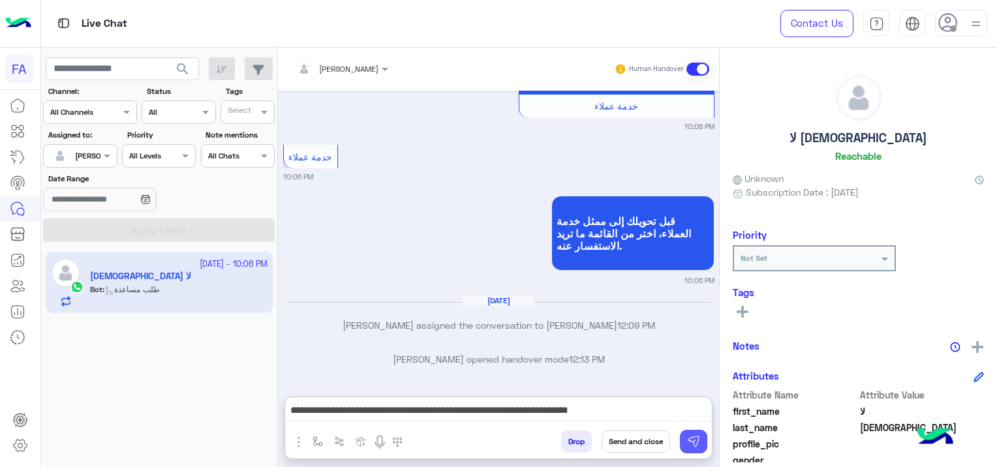
click at [694, 442] on img at bounding box center [693, 441] width 13 height 13
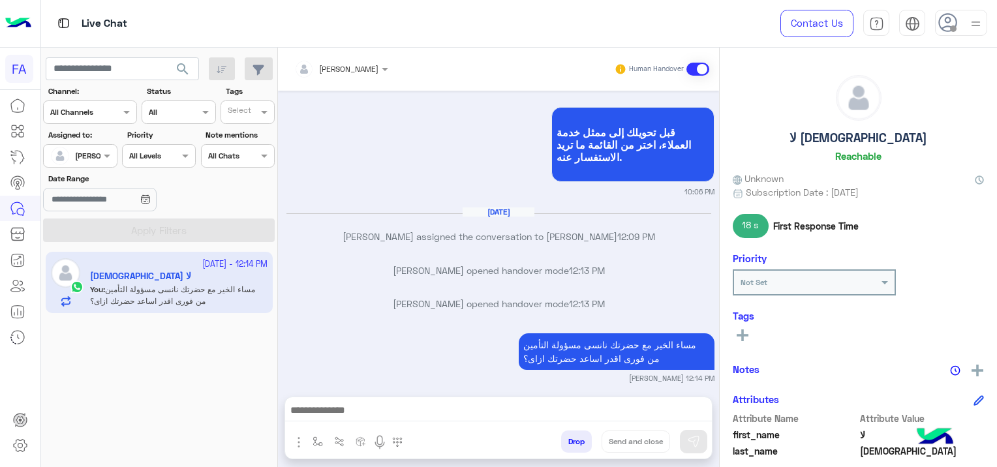
scroll to position [2585, 0]
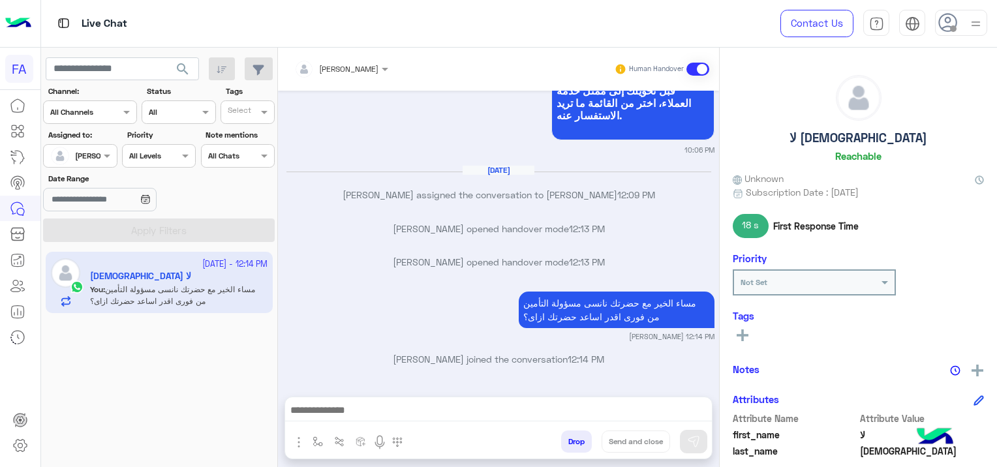
click at [186, 63] on span "search" at bounding box center [183, 69] width 16 height 16
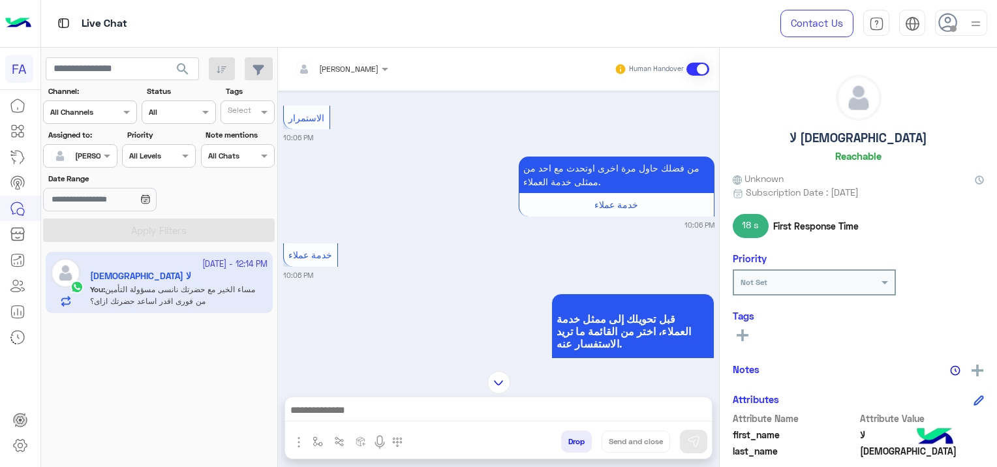
scroll to position [1119, 0]
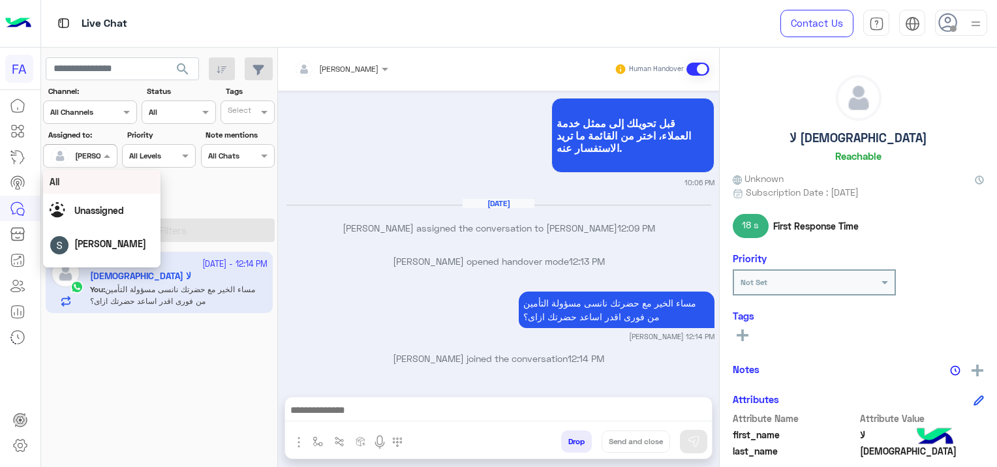
click at [76, 157] on input "text" at bounding box center [65, 155] width 30 height 12
click at [108, 211] on span "Unassigned" at bounding box center [99, 210] width 50 height 11
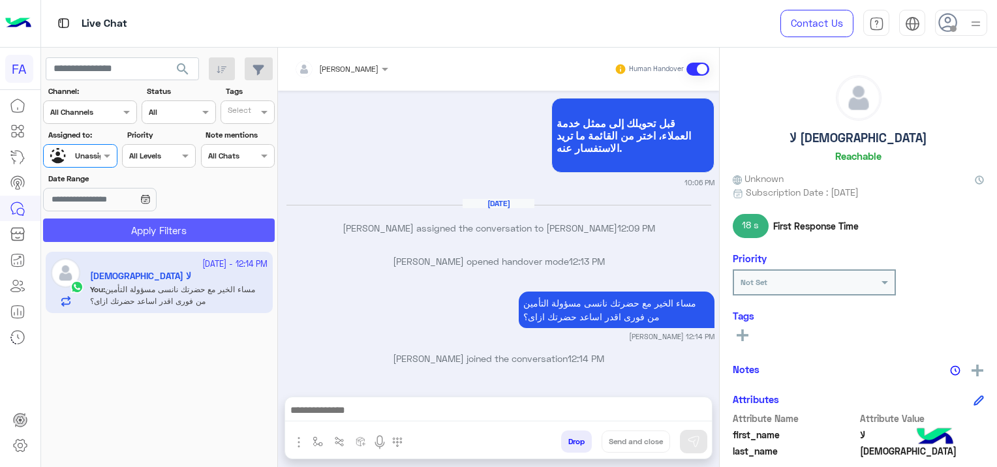
click at [140, 228] on button "Apply Filters" at bounding box center [159, 230] width 232 height 23
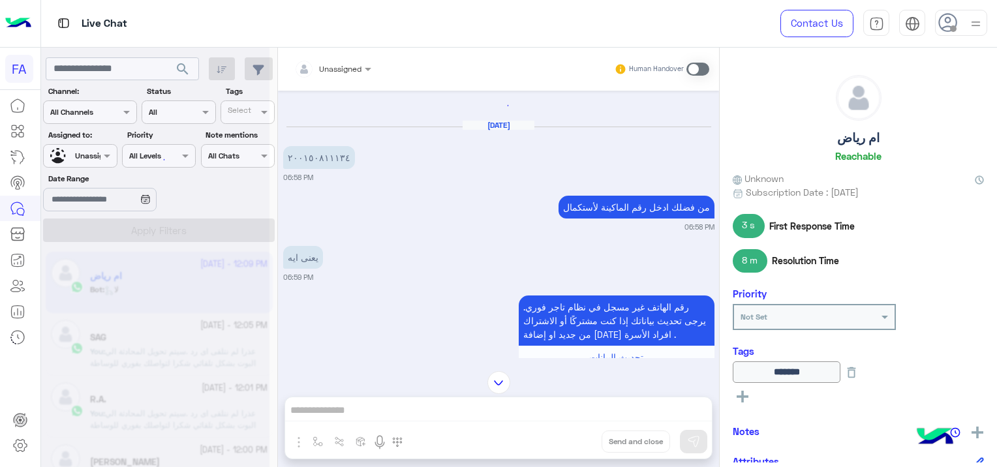
scroll to position [1446, 0]
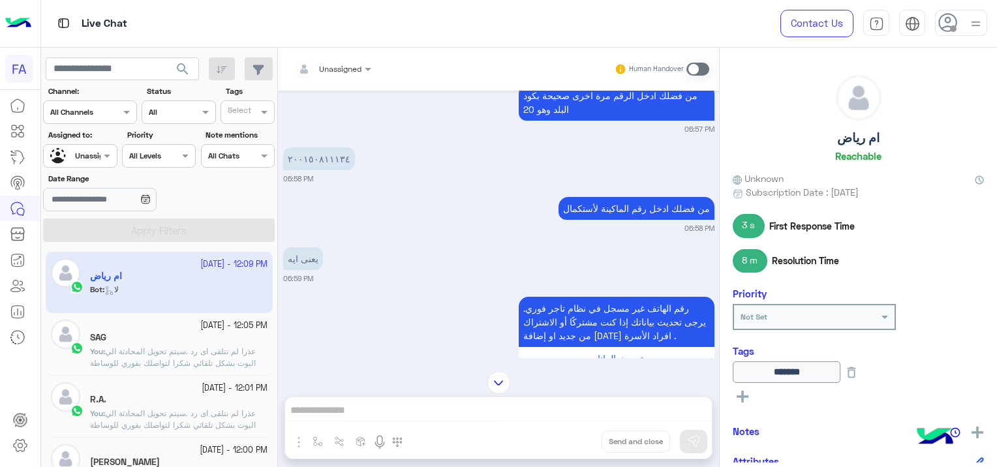
click at [211, 351] on span "عذرا لم نتلقى اى رد .سيتم تحويل المحادثة الي البوت بشكل تلقائي شكرا لتواصلك بفو…" at bounding box center [173, 363] width 166 height 33
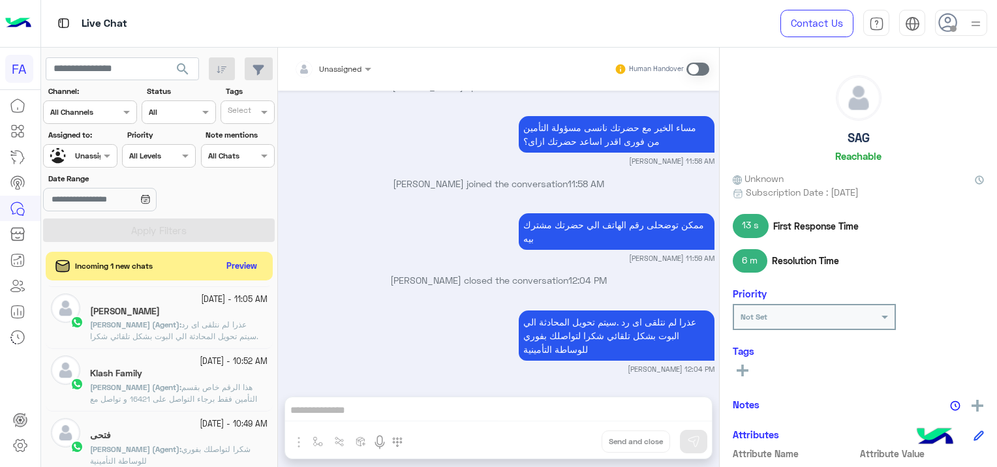
scroll to position [718, 0]
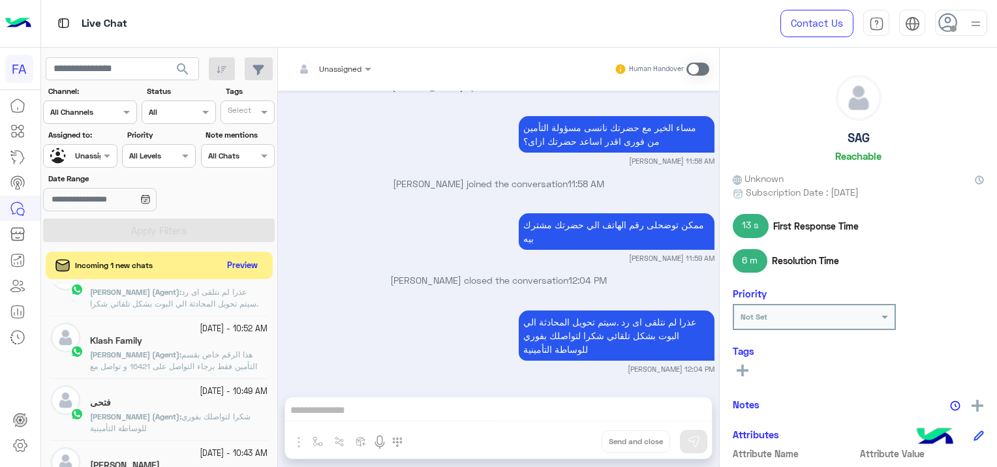
click at [251, 266] on button "Preview" at bounding box center [243, 266] width 40 height 18
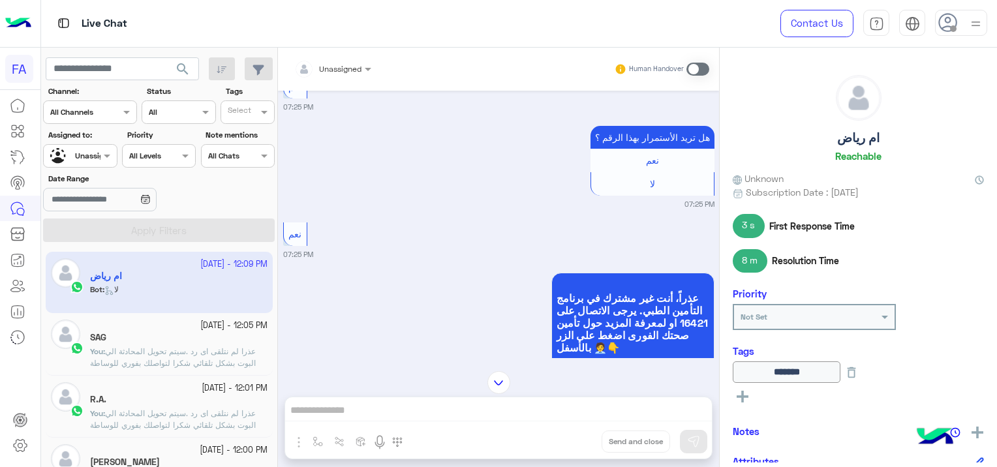
scroll to position [1294, 0]
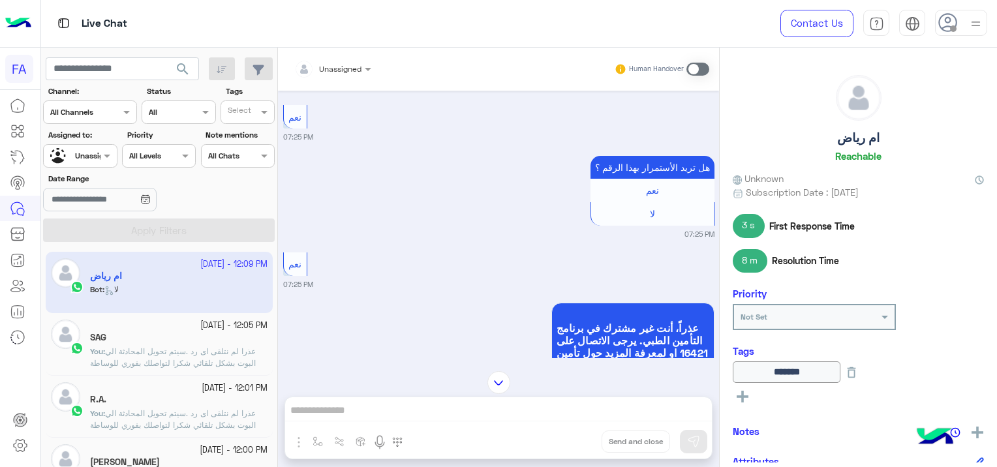
click at [93, 157] on div at bounding box center [80, 154] width 72 height 12
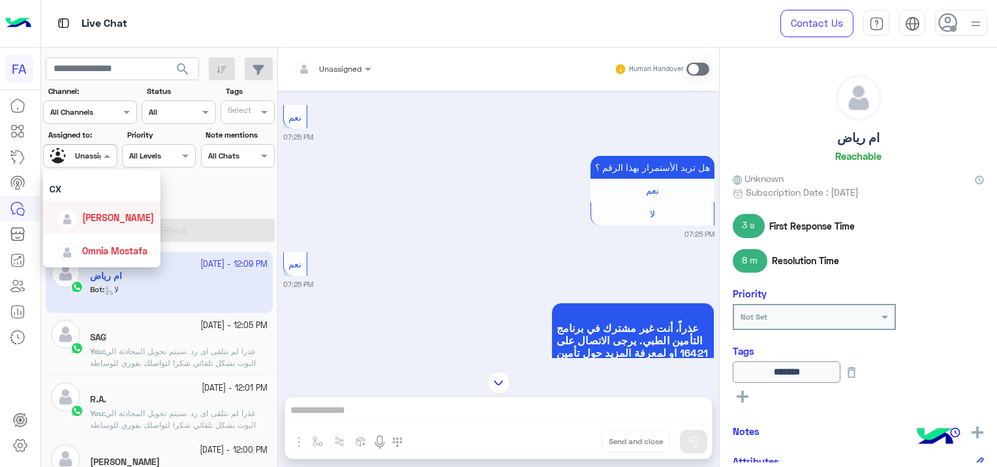
scroll to position [52, 0]
click at [112, 219] on div "[PERSON_NAME]" at bounding box center [110, 226] width 72 height 14
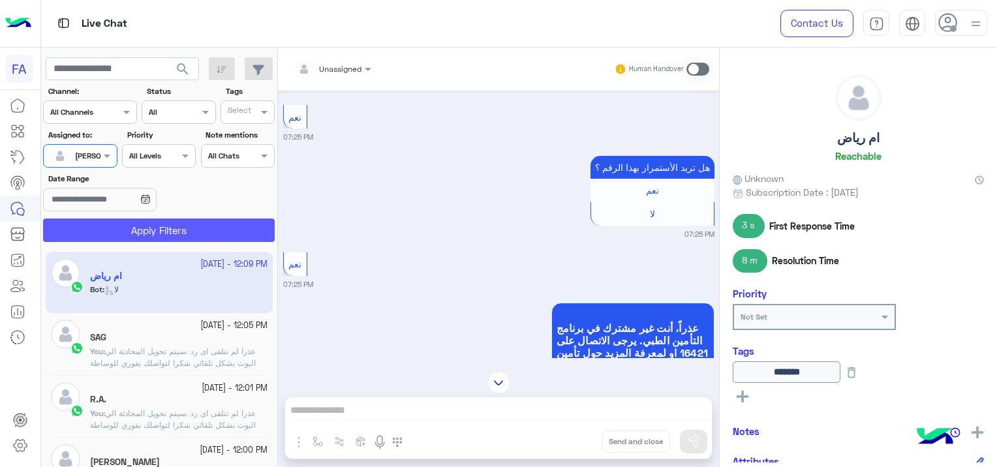
click at [154, 228] on button "Apply Filters" at bounding box center [159, 230] width 232 height 23
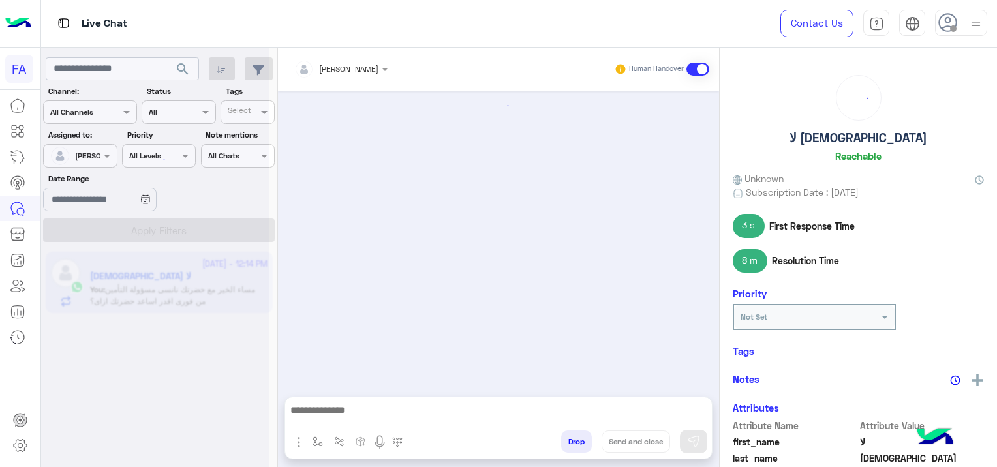
scroll to position [1119, 0]
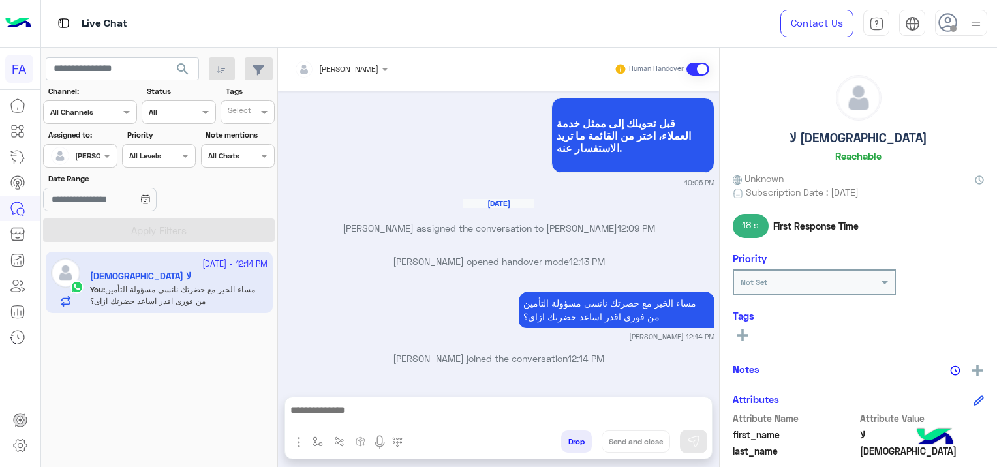
click at [73, 156] on input "text" at bounding box center [65, 155] width 30 height 12
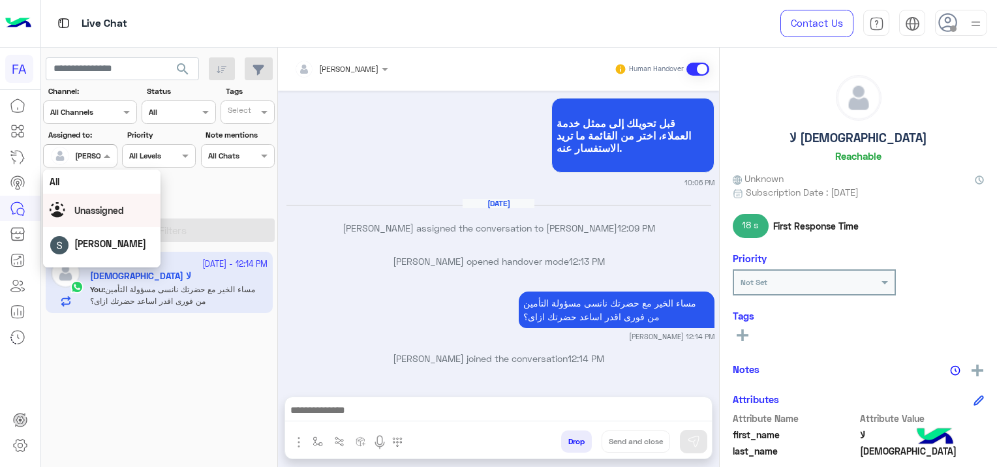
click at [131, 197] on div "Unassigned" at bounding box center [101, 210] width 117 height 33
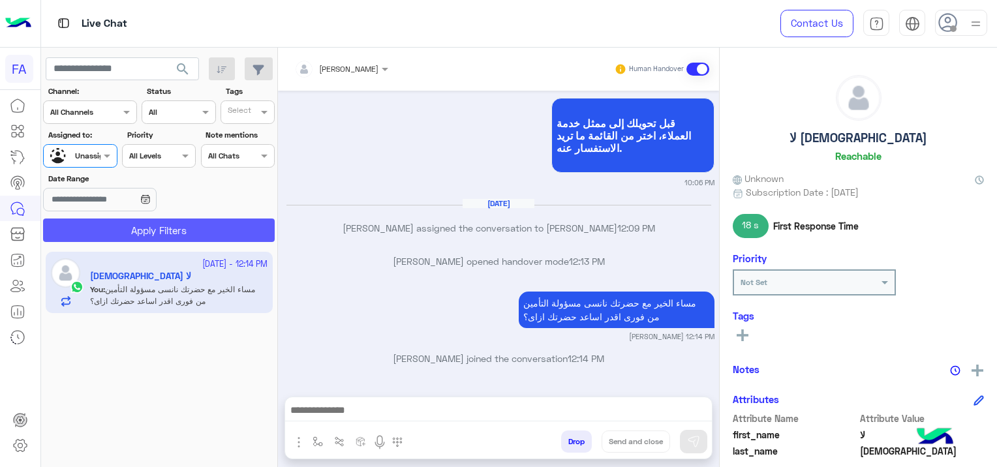
click at [154, 231] on button "Apply Filters" at bounding box center [159, 230] width 232 height 23
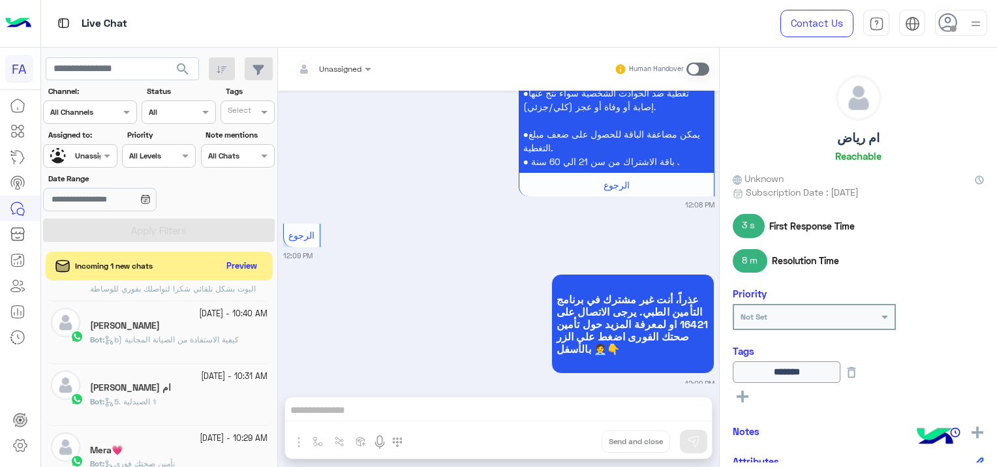
scroll to position [986, 0]
click at [248, 262] on button "Preview" at bounding box center [243, 266] width 40 height 18
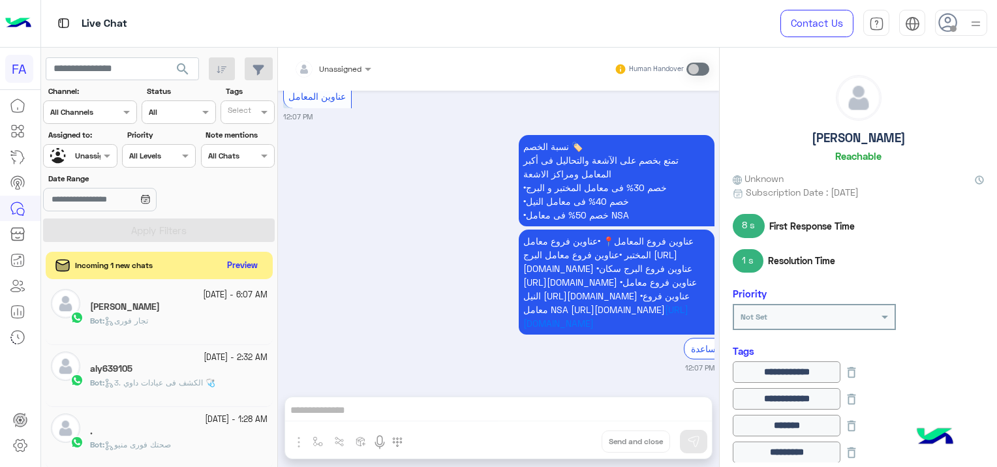
click at [257, 268] on button "Preview" at bounding box center [243, 266] width 40 height 18
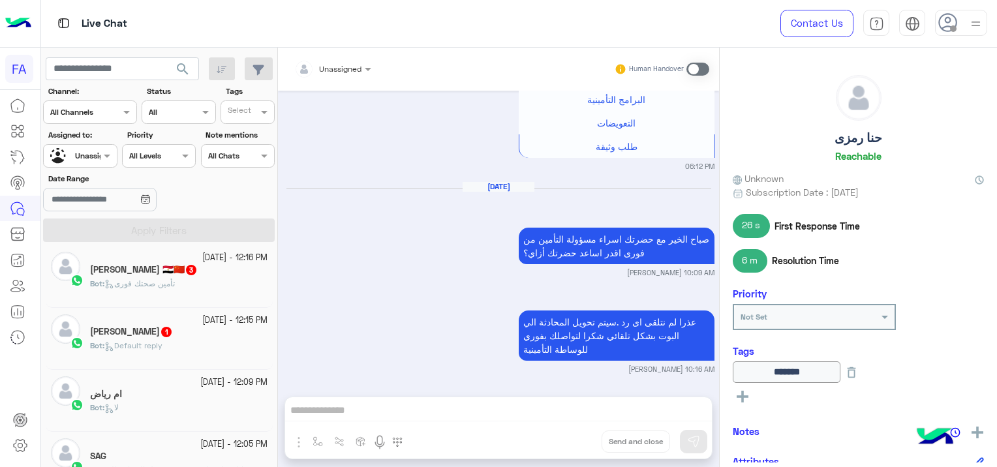
click at [206, 334] on div "[PERSON_NAME] 1" at bounding box center [179, 333] width 178 height 14
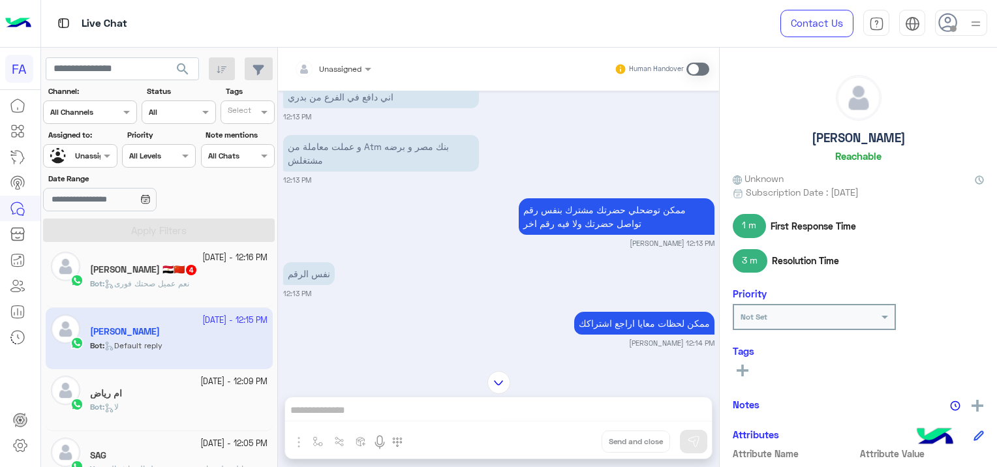
scroll to position [861, 0]
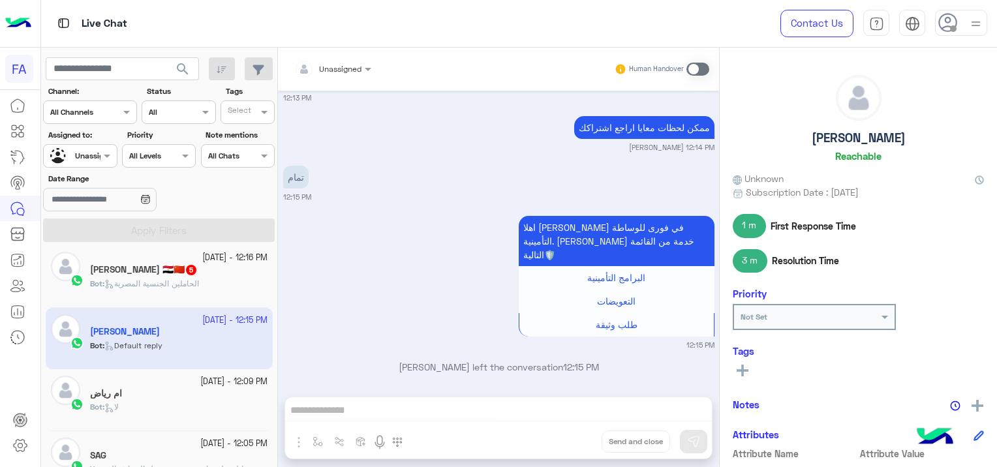
click at [195, 277] on div "[PERSON_NAME] 🇪🇬🇨🇳 5" at bounding box center [179, 271] width 178 height 14
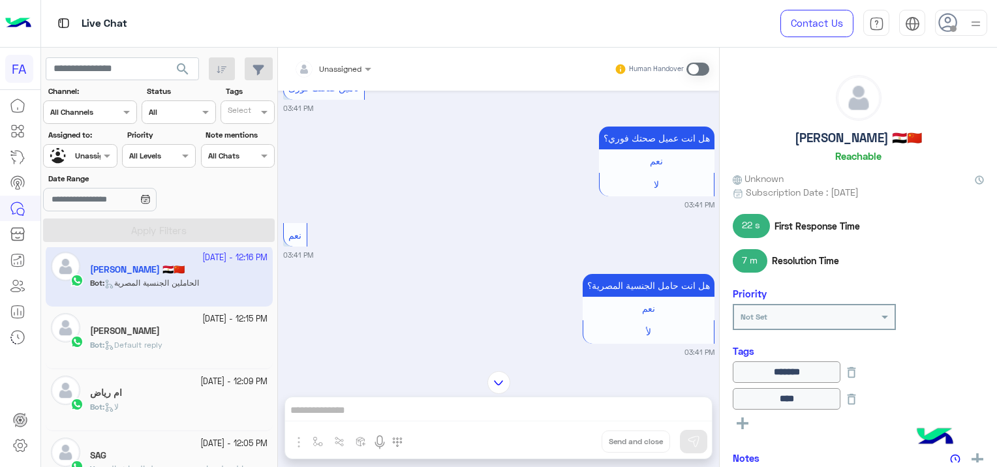
scroll to position [8, 0]
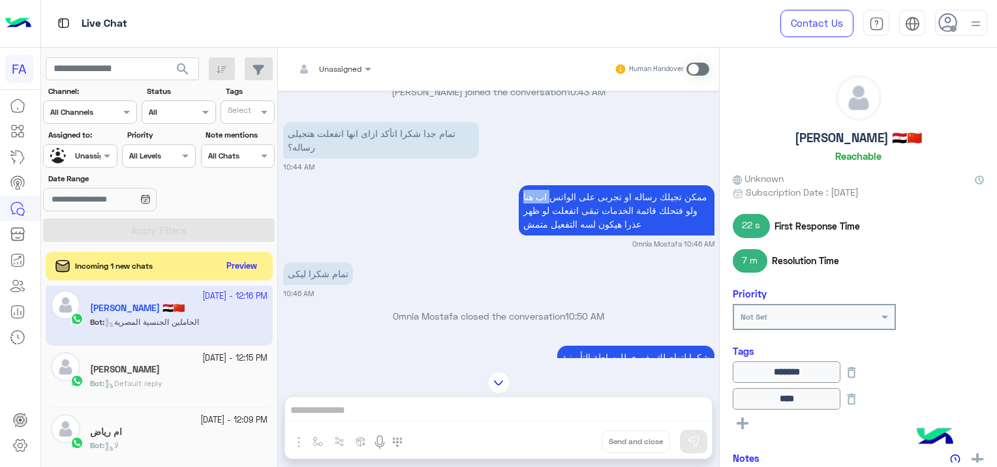
drag, startPoint x: 518, startPoint y: 193, endPoint x: 554, endPoint y: 204, distance: 36.8
click at [551, 204] on p "ممكن تجيلك رساله او تجربى على الواتس اب هنا ولو فتحلك قائمة الخدمات تبقى اتفعلت…" at bounding box center [617, 210] width 196 height 50
click at [478, 198] on div "ممكن تجيلك رساله او تجربى على الواتس اب هنا ولو فتحلك قائمة الخدمات تبقى اتفعلت…" at bounding box center [498, 215] width 431 height 67
drag, startPoint x: 518, startPoint y: 191, endPoint x: 530, endPoint y: 193, distance: 12.0
click at [530, 193] on p "ممكن تجيلك رساله او تجربى على الواتس اب هنا ولو فتحلك قائمة الخدمات تبقى اتفعلت…" at bounding box center [617, 210] width 196 height 50
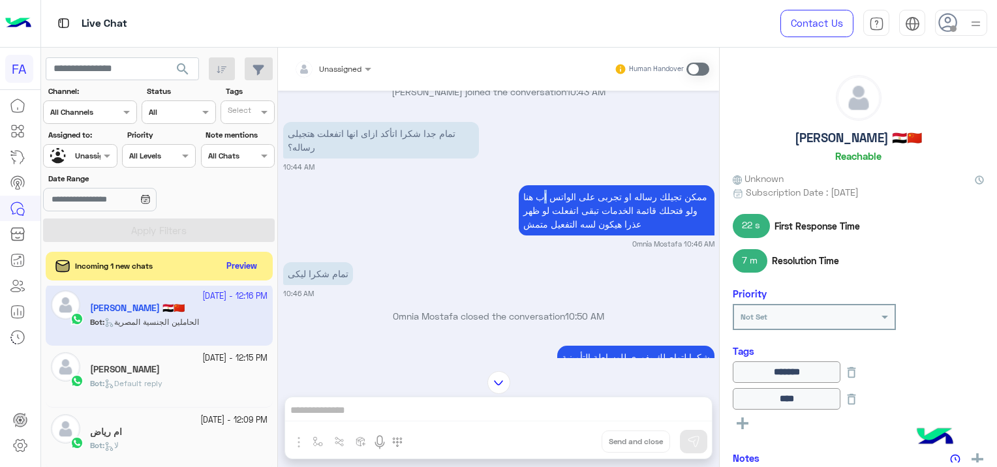
drag, startPoint x: 530, startPoint y: 193, endPoint x: 544, endPoint y: 199, distance: 14.9
click at [544, 199] on p "ممكن تجيلك رساله او تجربى على الواتس اب هنا ولو فتحلك قائمة الخدمات تبقى اتفعلت…" at bounding box center [617, 210] width 196 height 50
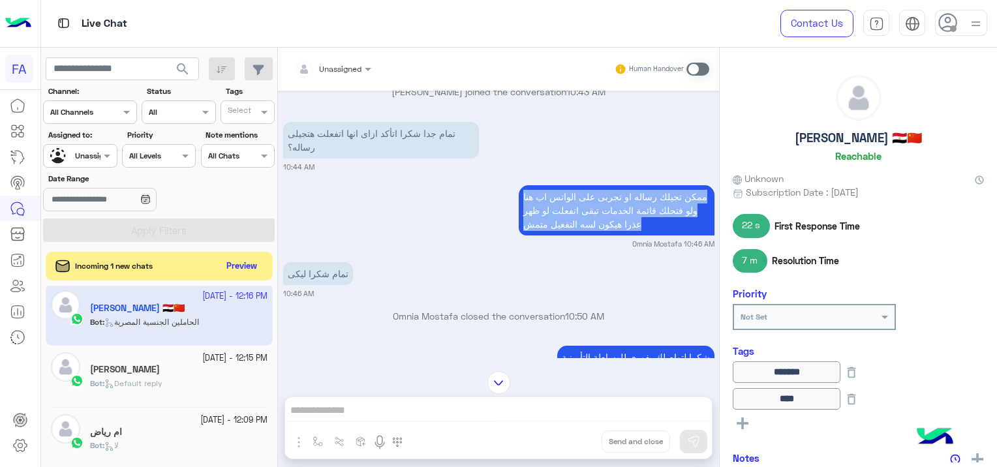
drag, startPoint x: 544, startPoint y: 199, endPoint x: 542, endPoint y: 245, distance: 45.7
click at [542, 245] on div "ممكن تجيلك رساله او تجربى على الواتس اب هنا ولو فتحلك قائمة الخدمات تبقى اتفعلت…" at bounding box center [498, 215] width 431 height 67
copy app-message "ممكن تجيلك رساله او تجربى على الواتس اب هنا ولو فتحلك قائمة الخدمات تبقى اتفعلت…"
click at [349, 402] on div "Unassigned Human Handover [DATE] نفس الرقم 10:41 AM 01550013067 10:41 AM عملتى …" at bounding box center [498, 260] width 441 height 425
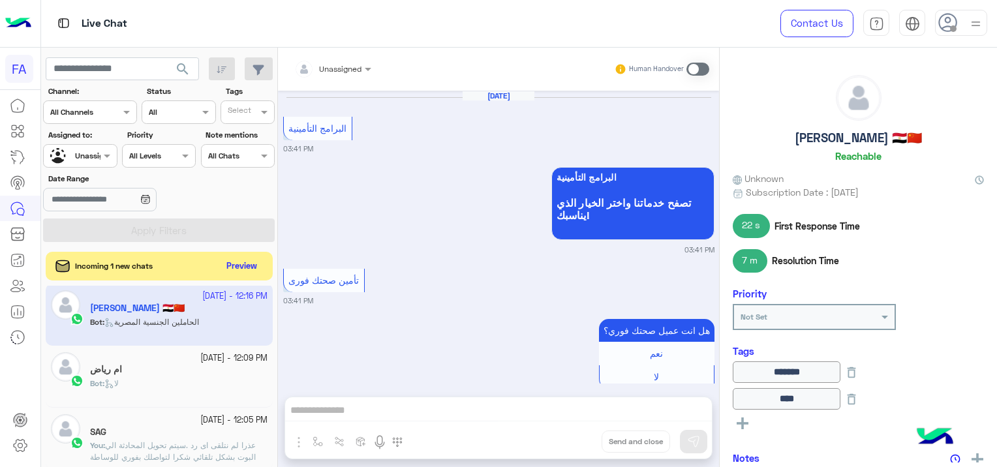
scroll to position [1302, 0]
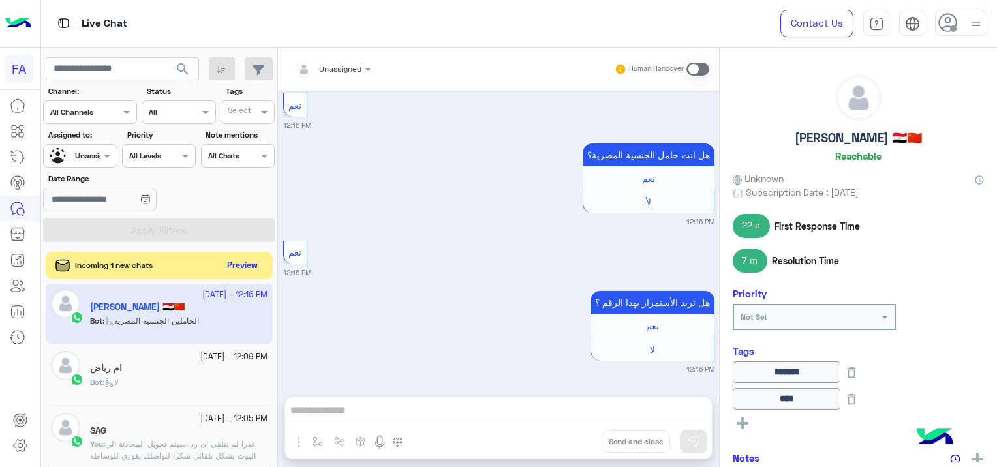
click at [240, 257] on button "Preview" at bounding box center [243, 266] width 40 height 18
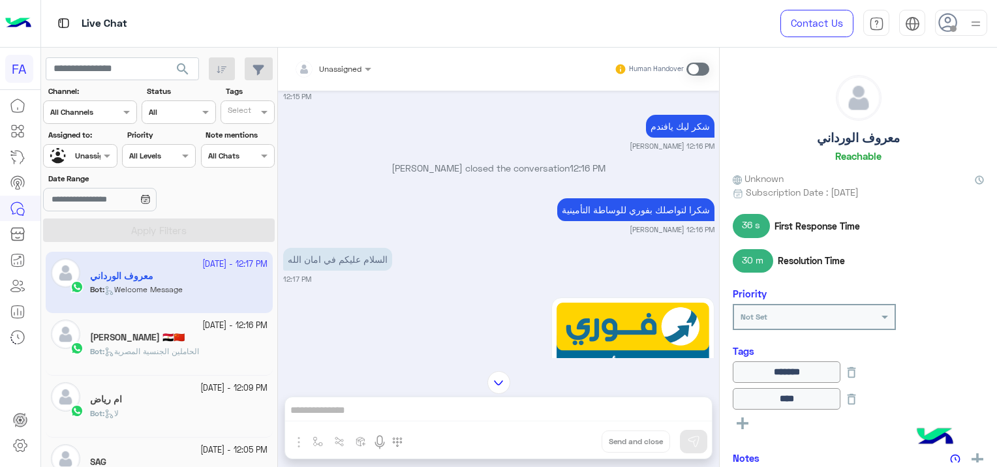
click at [84, 153] on div at bounding box center [80, 154] width 72 height 12
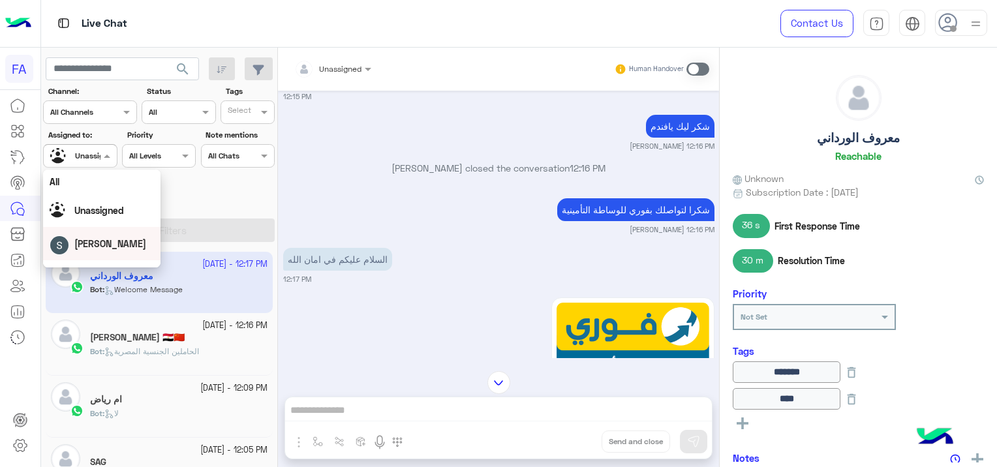
scroll to position [65, 0]
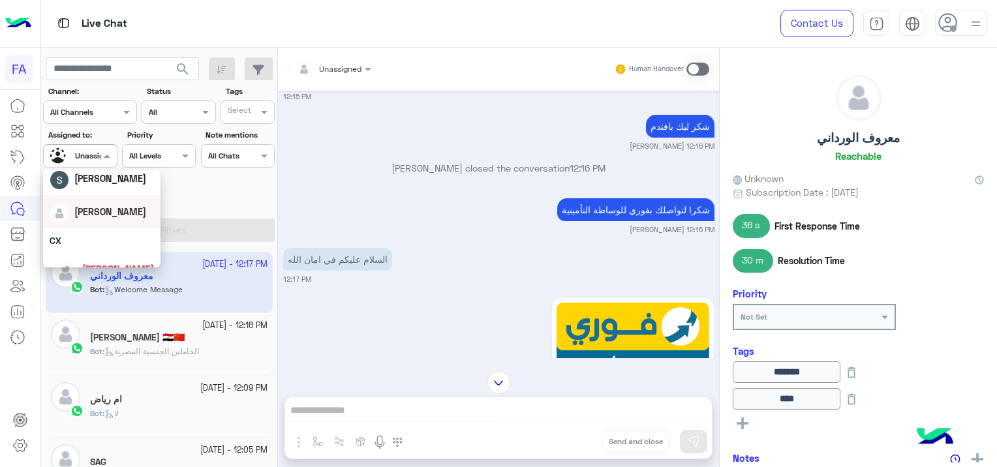
click at [112, 221] on div "[PERSON_NAME]" at bounding box center [102, 211] width 104 height 23
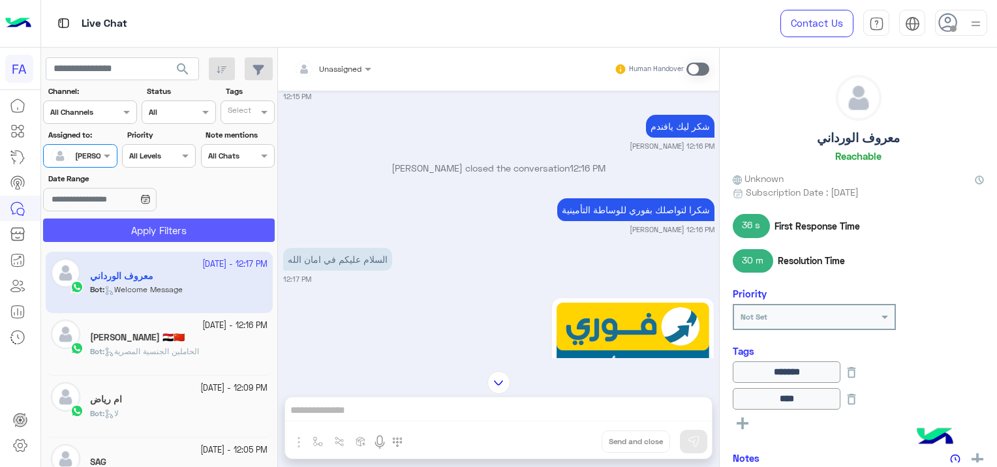
click at [163, 226] on button "Apply Filters" at bounding box center [159, 230] width 232 height 23
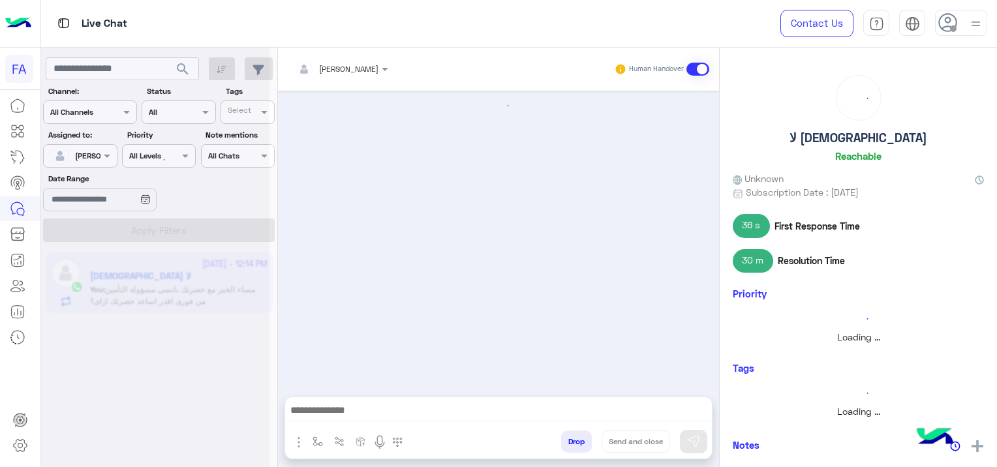
scroll to position [1119, 0]
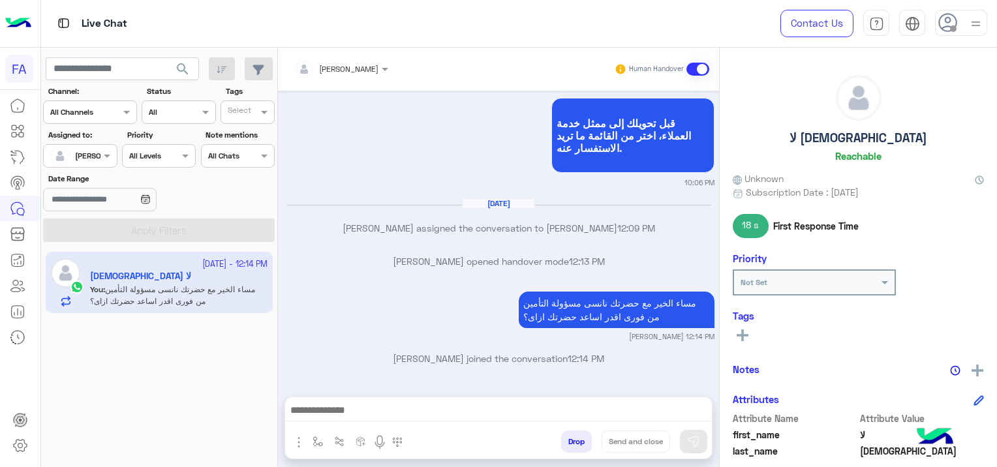
click at [89, 146] on div "[PERSON_NAME]" at bounding box center [75, 156] width 50 height 26
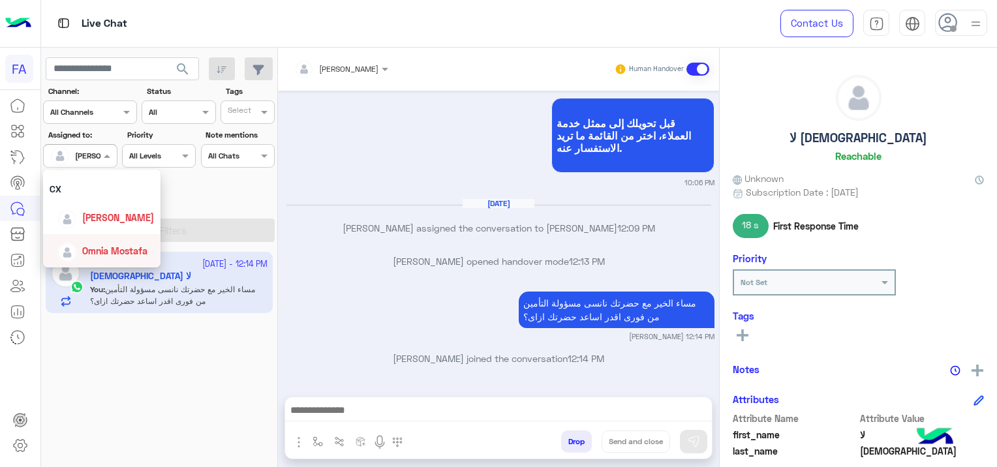
scroll to position [52, 0]
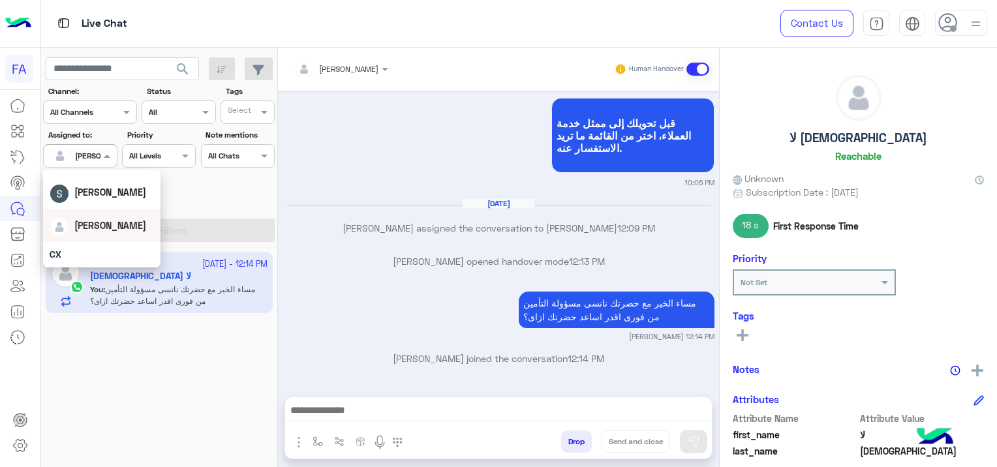
click at [125, 229] on div "[PERSON_NAME]" at bounding box center [102, 225] width 104 height 23
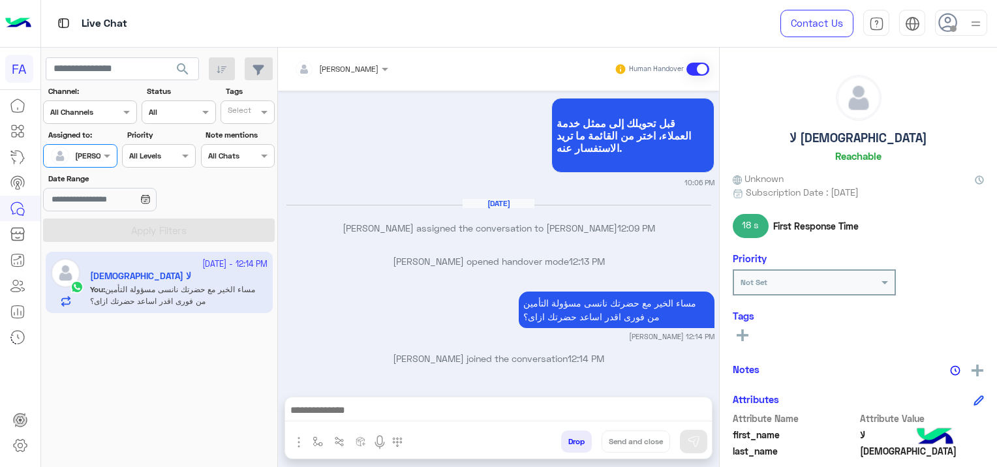
click at [102, 143] on div "Assigned to: Assigned on [PERSON_NAME]" at bounding box center [80, 148] width 74 height 39
click at [98, 157] on div at bounding box center [80, 154] width 72 height 12
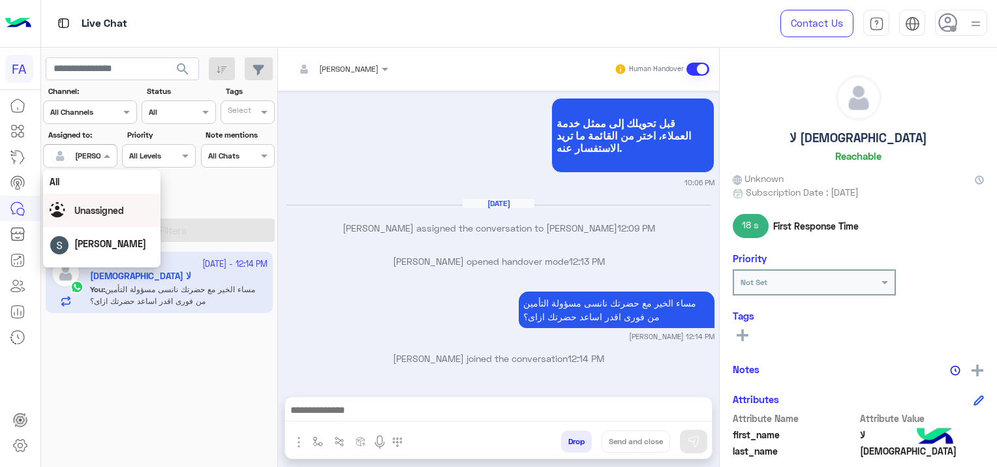
click at [111, 217] on div "Unassigned" at bounding box center [99, 211] width 50 height 14
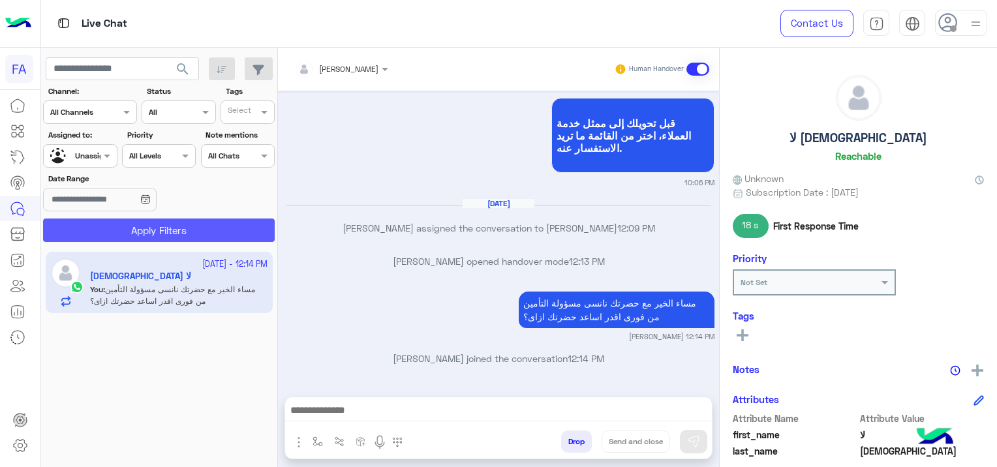
click at [127, 222] on button "Apply Filters" at bounding box center [159, 230] width 232 height 23
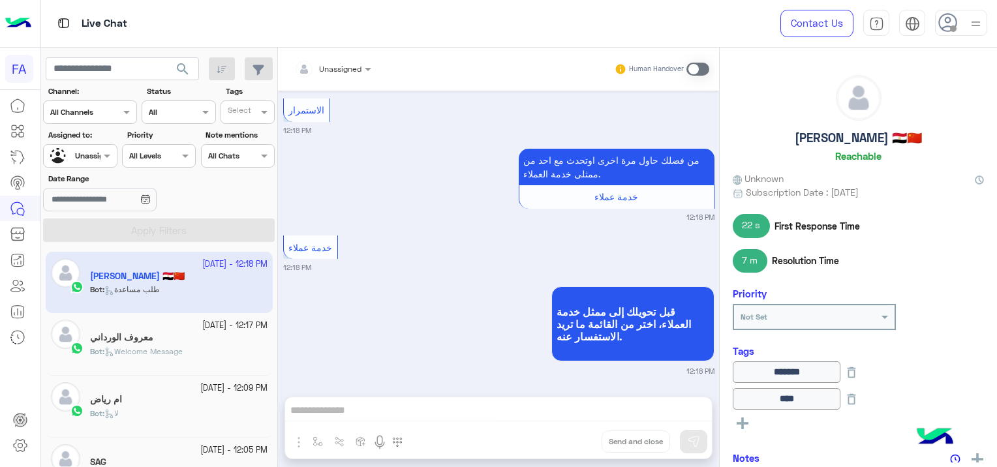
scroll to position [3305, 0]
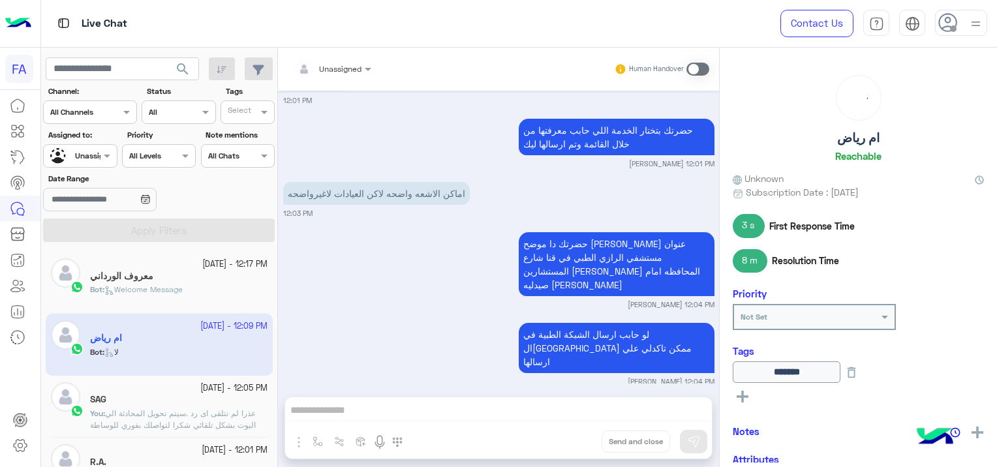
scroll to position [3337, 0]
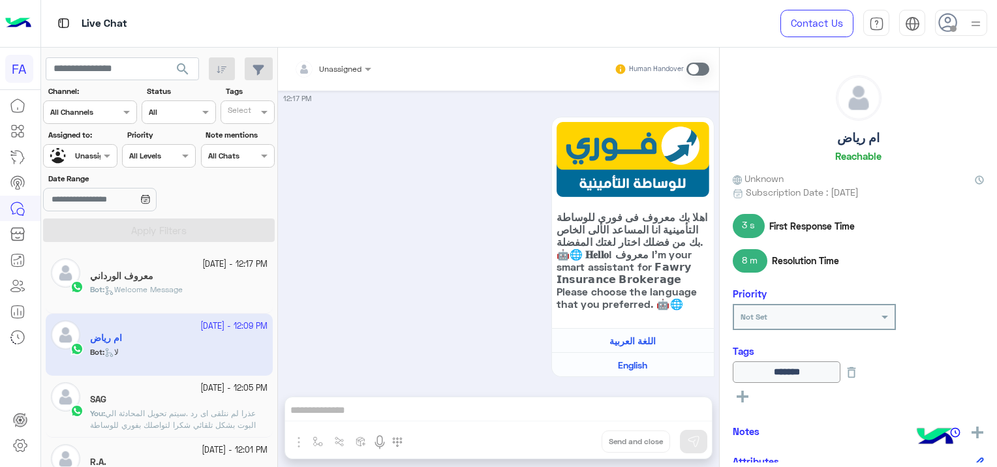
click at [166, 289] on span "Welcome Message" at bounding box center [143, 290] width 78 height 10
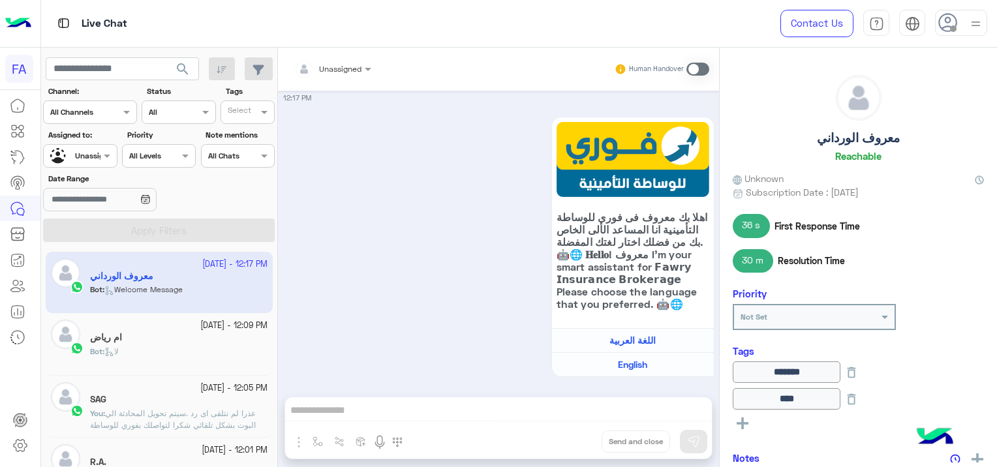
scroll to position [1185, 0]
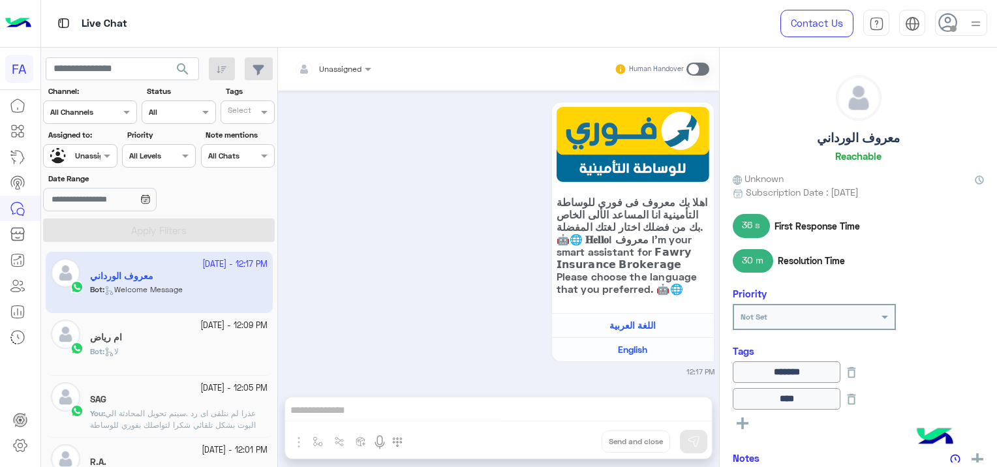
click at [89, 157] on div at bounding box center [80, 154] width 72 height 12
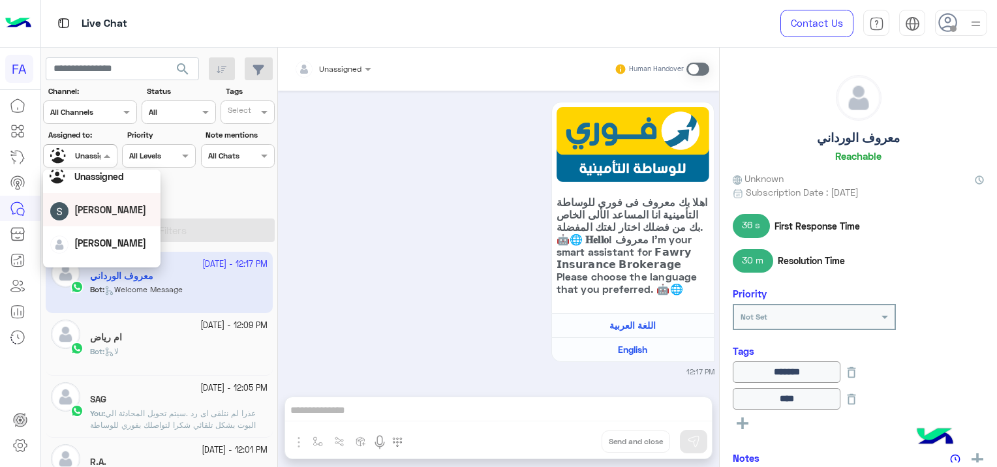
scroll to position [65, 0]
click at [118, 226] on div "[PERSON_NAME]" at bounding box center [101, 211] width 117 height 33
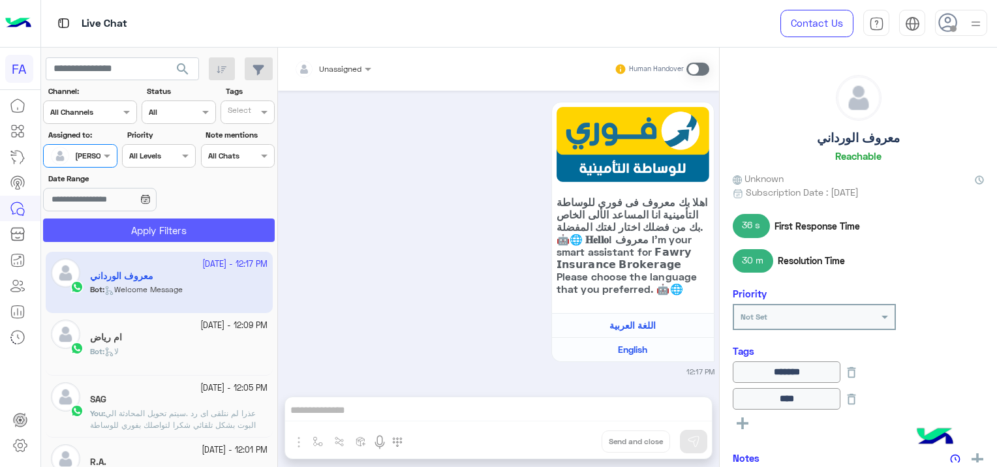
click at [149, 230] on button "Apply Filters" at bounding box center [159, 230] width 232 height 23
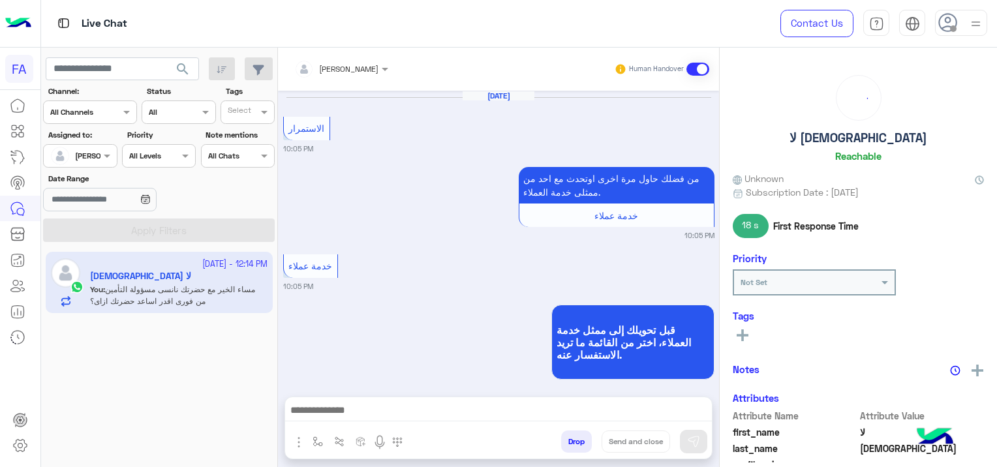
scroll to position [1119, 0]
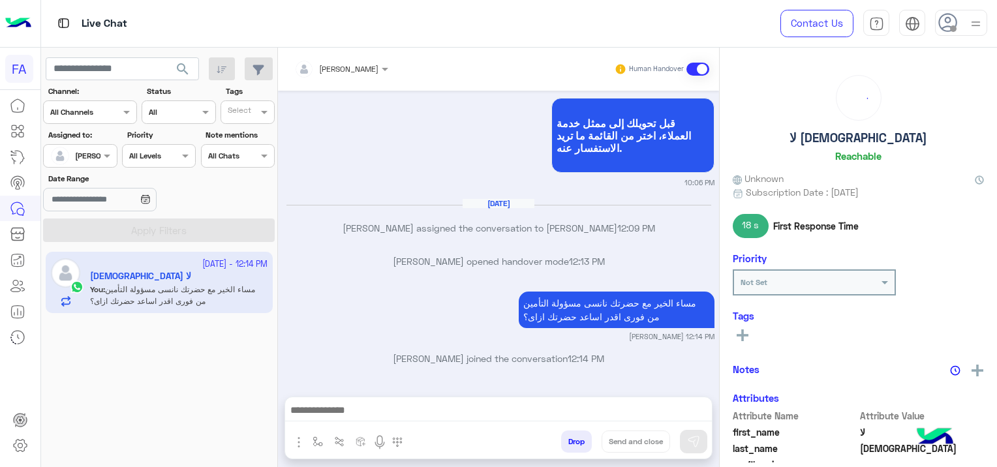
click at [183, 51] on app-inbox-users-filters "search Channel: Channel All Channels Status Channel All Tags Select Assigned to…" at bounding box center [159, 148] width 237 height 200
click at [186, 65] on span "search" at bounding box center [183, 69] width 16 height 16
click at [95, 155] on div at bounding box center [80, 154] width 72 height 12
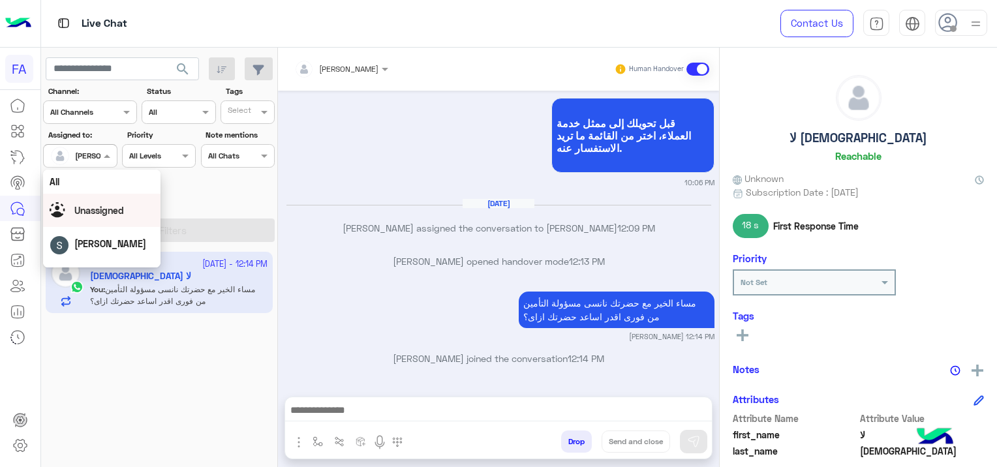
click at [119, 214] on span "Unassigned" at bounding box center [99, 210] width 50 height 11
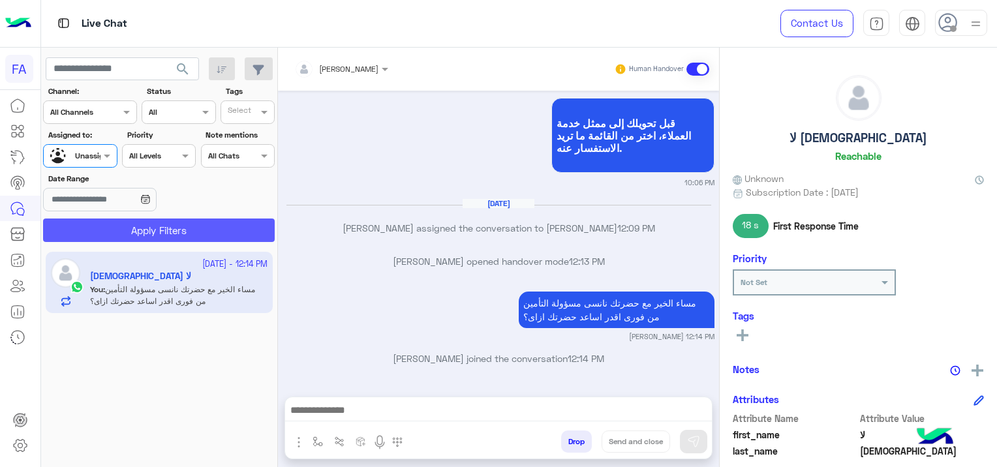
click at [149, 230] on button "Apply Filters" at bounding box center [159, 230] width 232 height 23
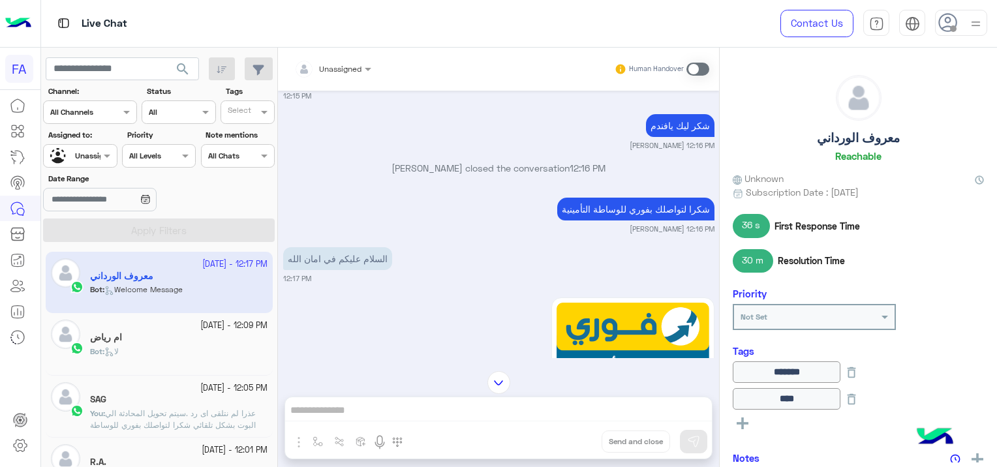
scroll to position [1185, 0]
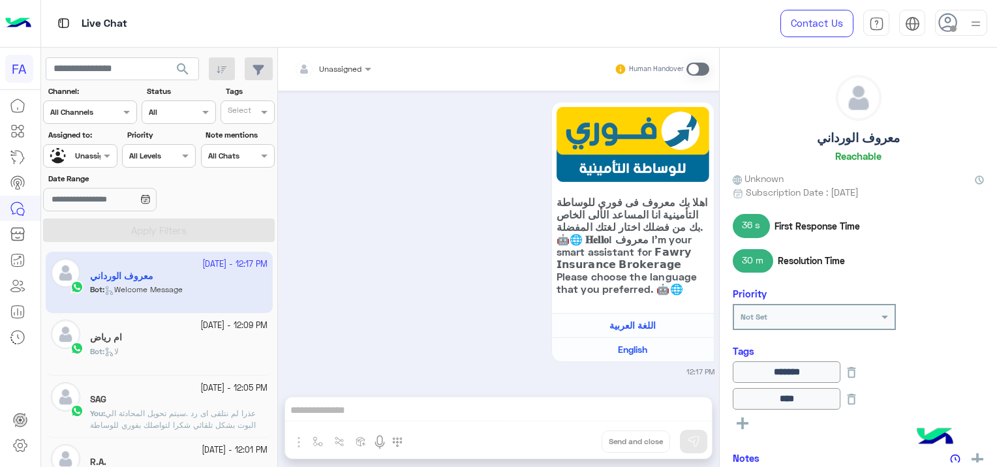
click at [223, 335] on div "ام رياض" at bounding box center [179, 339] width 178 height 14
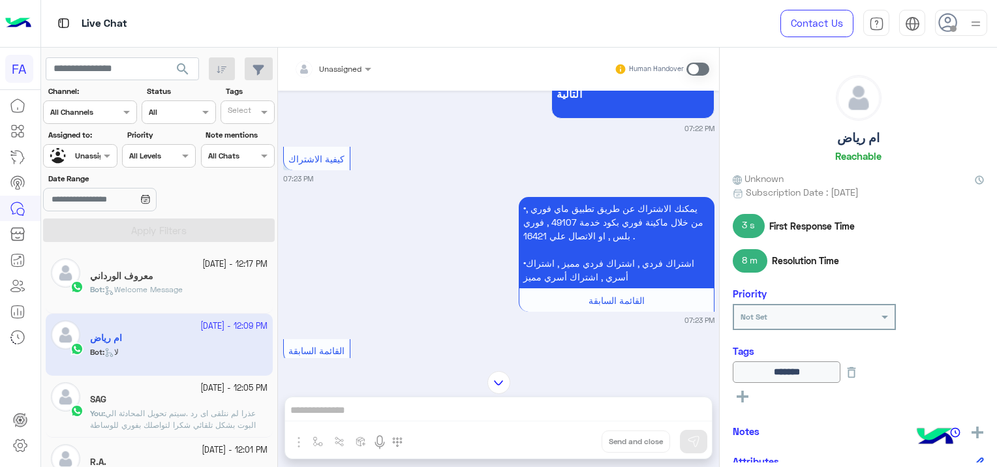
click at [231, 294] on div "Bot : Welcome Message" at bounding box center [179, 295] width 178 height 23
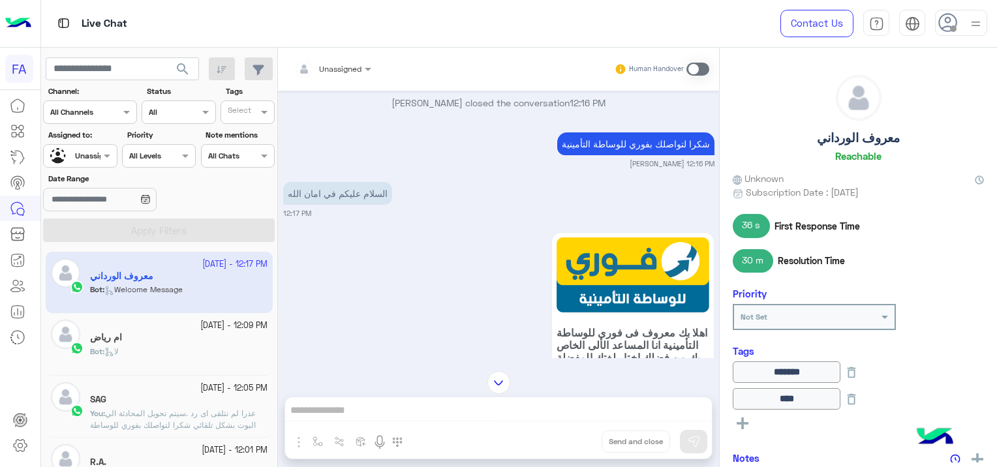
scroll to position [1185, 0]
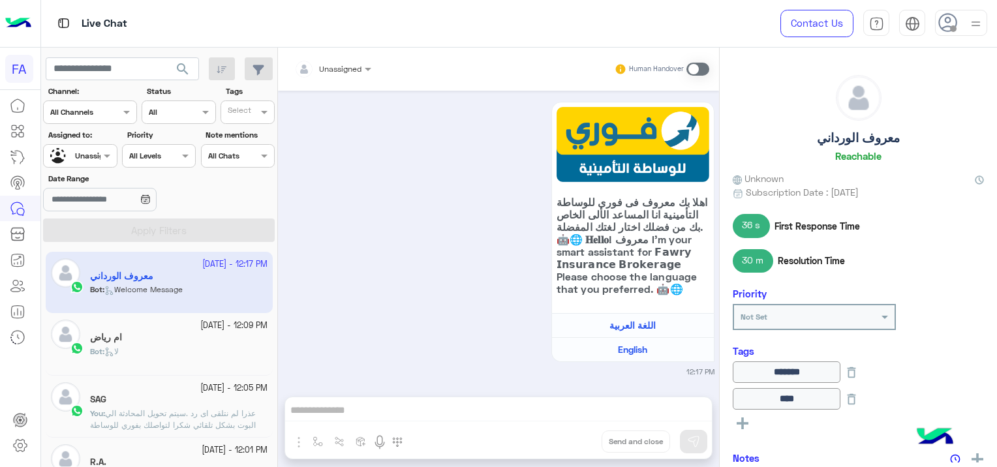
click at [200, 329] on small "[DATE] - 12:09 PM" at bounding box center [233, 326] width 67 height 12
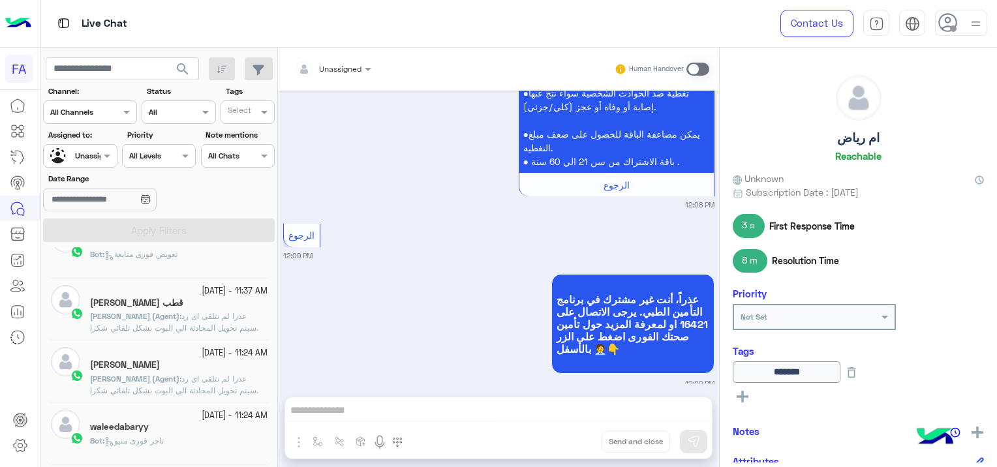
scroll to position [392, 0]
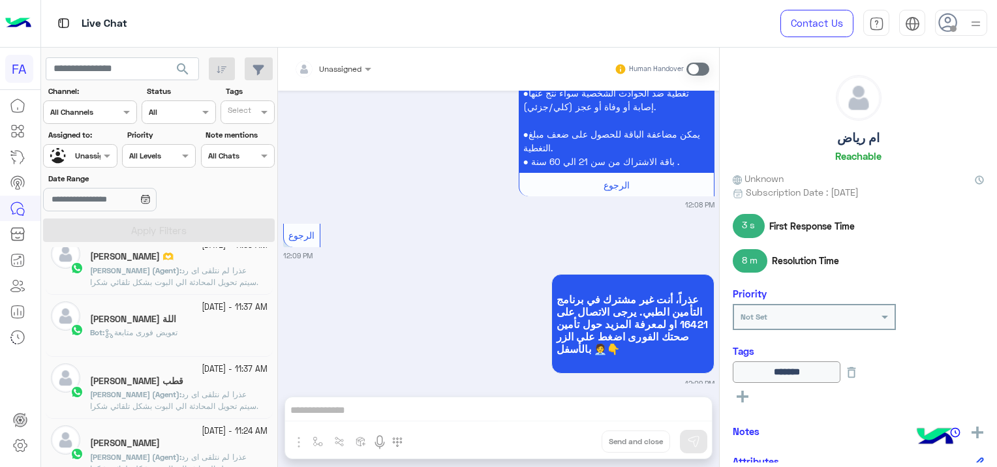
click at [178, 340] on div "Bot : تعويض فورى متابعة" at bounding box center [179, 338] width 178 height 23
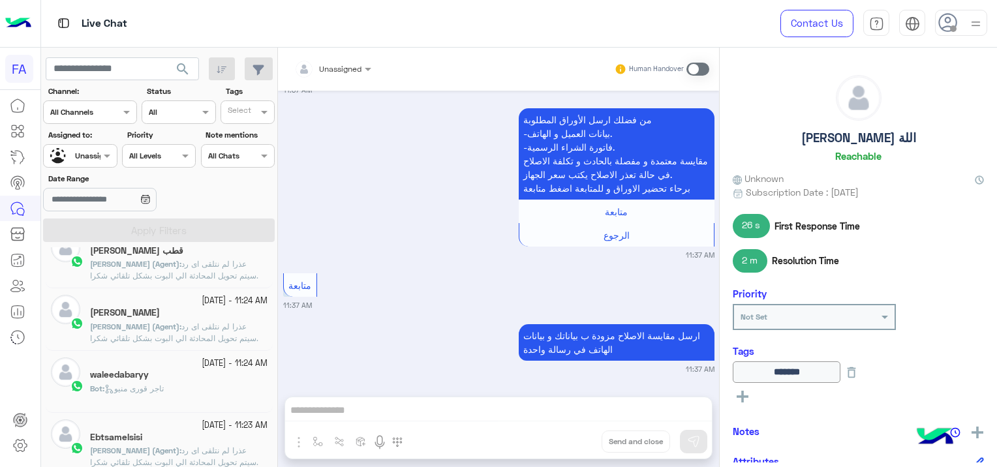
scroll to position [587, 0]
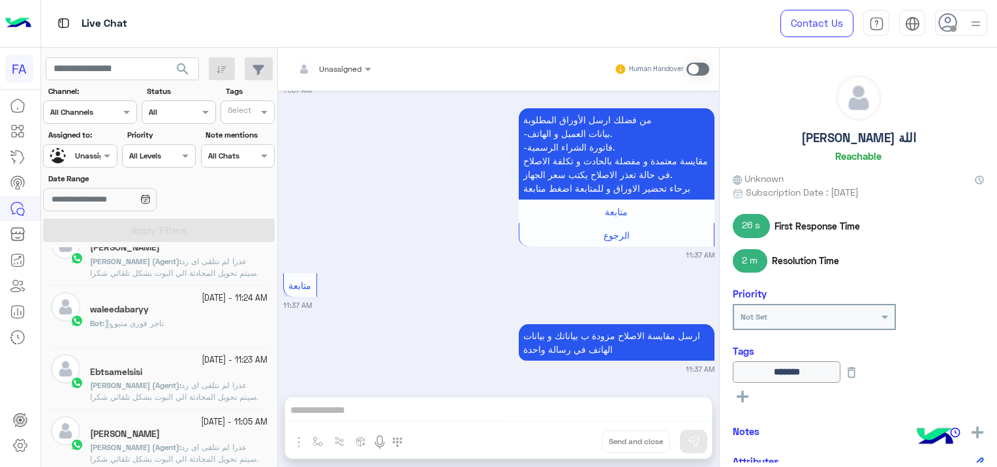
click at [202, 324] on div "Bot : تاجر قورى منيو" at bounding box center [179, 329] width 178 height 23
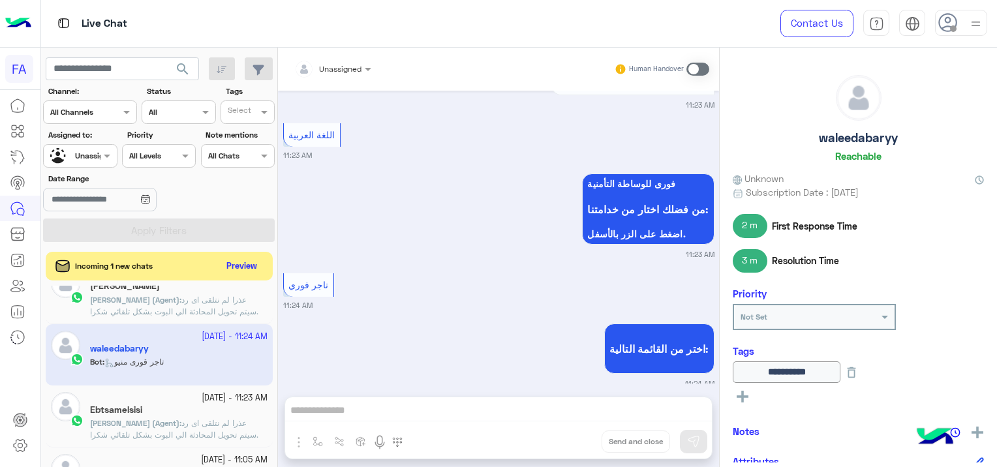
scroll to position [719, 0]
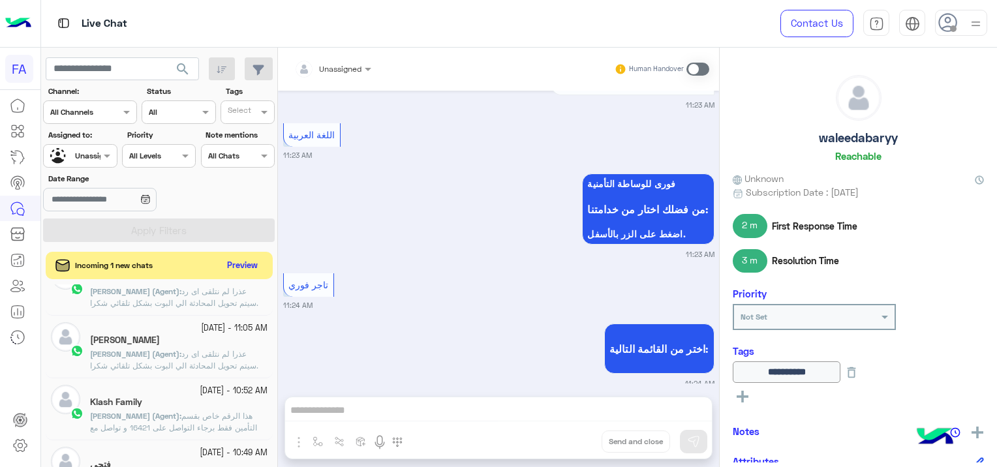
click at [244, 263] on button "Preview" at bounding box center [243, 266] width 40 height 18
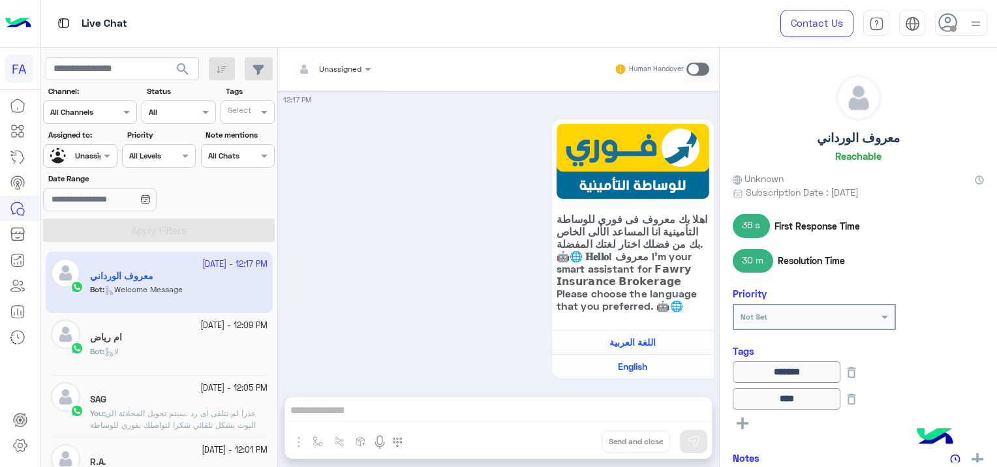
scroll to position [1185, 0]
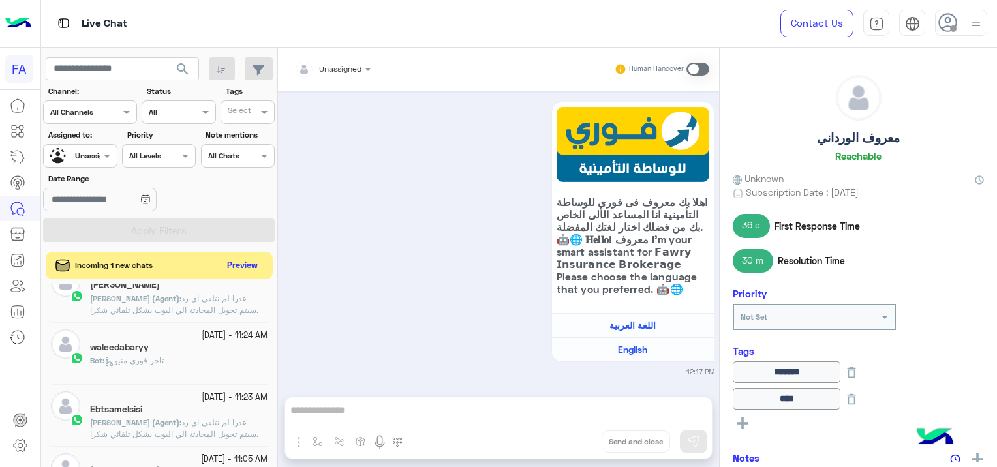
click at [232, 259] on button "Preview" at bounding box center [243, 266] width 40 height 18
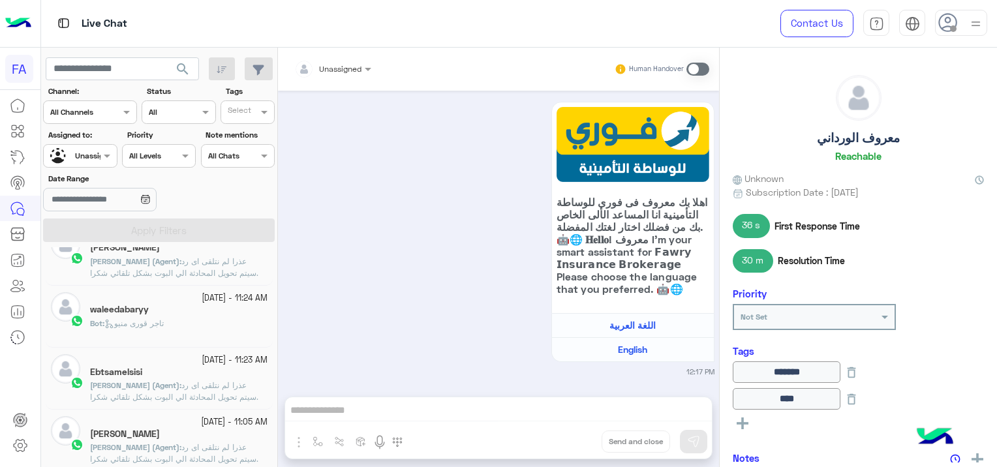
click at [159, 326] on span "تاجر قورى منيو" at bounding box center [133, 324] width 59 height 10
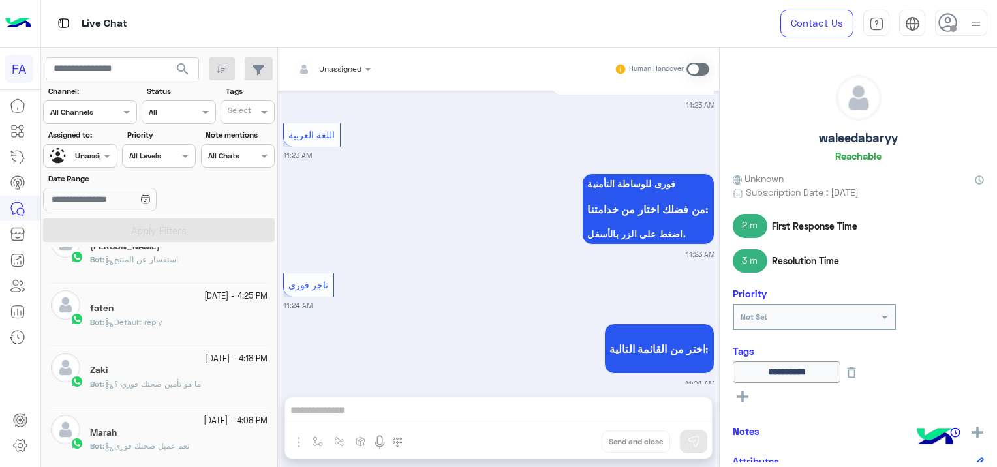
scroll to position [7, 0]
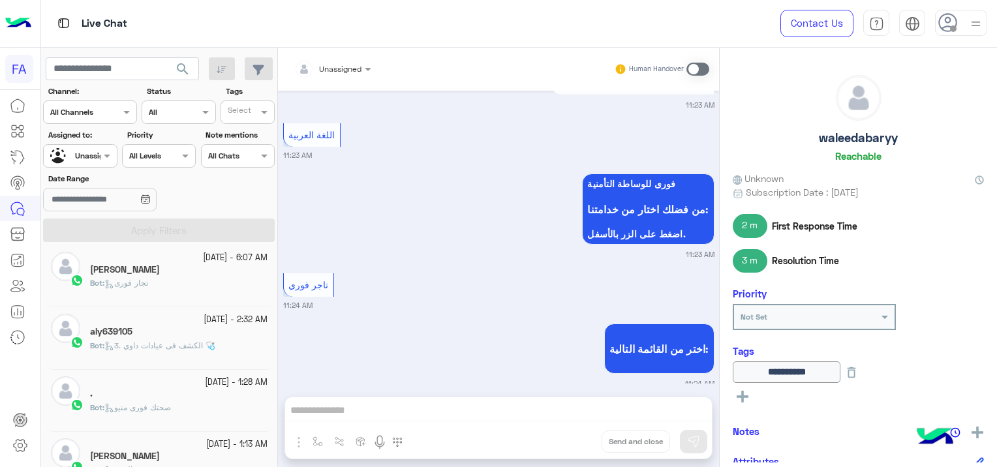
click at [186, 392] on div "." at bounding box center [179, 395] width 178 height 14
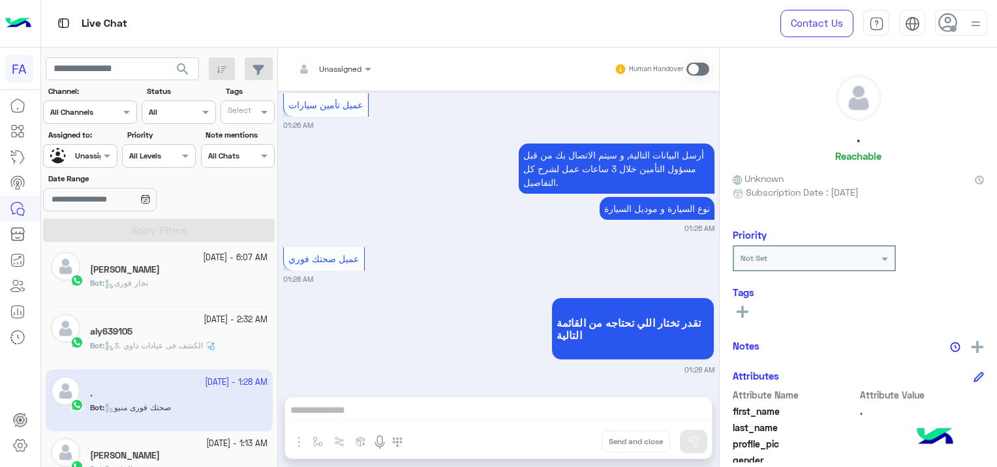
click at [172, 357] on div "Bot : 3. الكشف فى عيادات داوي 🩺" at bounding box center [179, 351] width 178 height 23
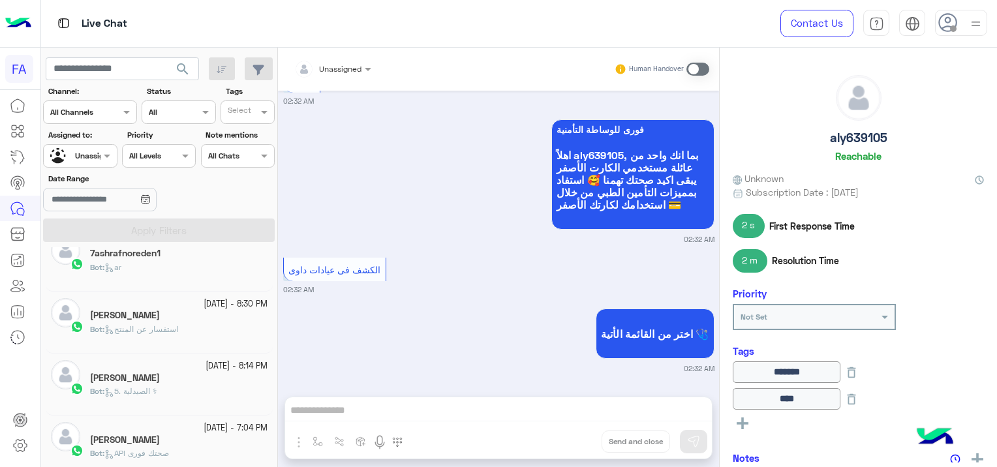
click at [183, 267] on div "Bot : ar" at bounding box center [179, 273] width 178 height 23
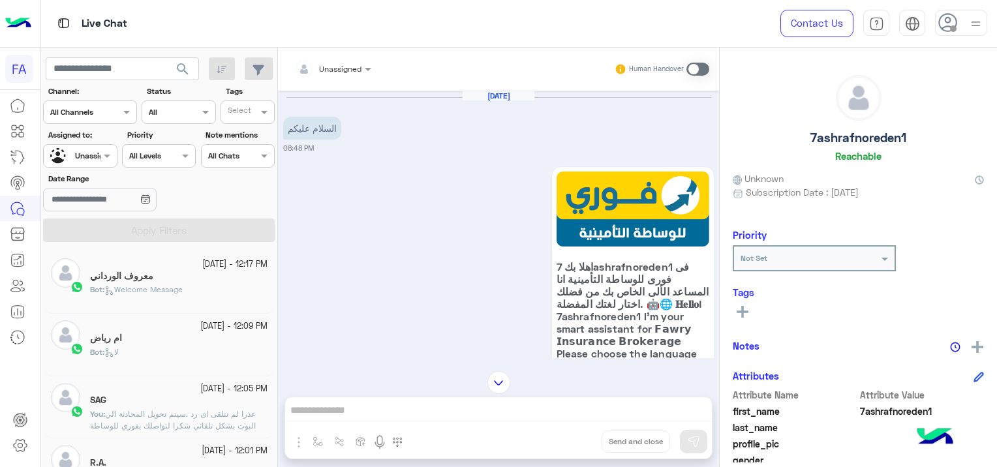
click at [97, 147] on div "Unassigned" at bounding box center [75, 156] width 50 height 23
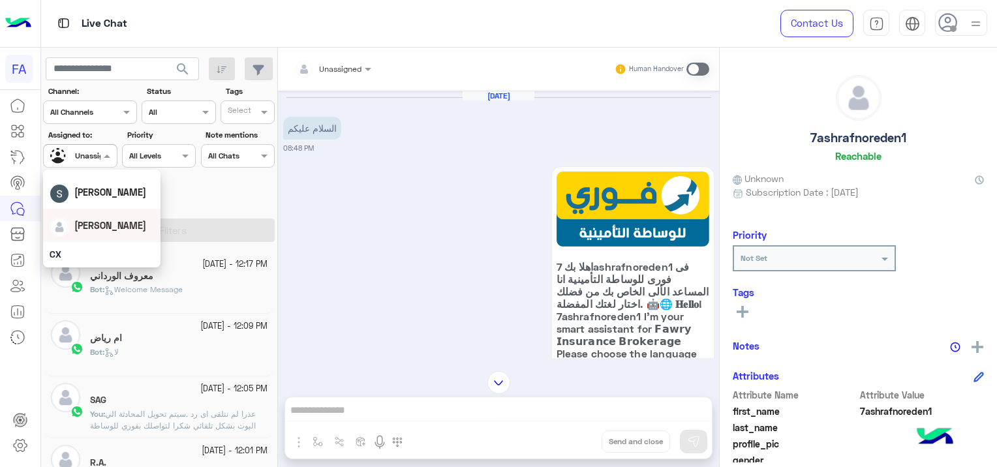
click at [112, 220] on span "[PERSON_NAME]" at bounding box center [110, 225] width 72 height 11
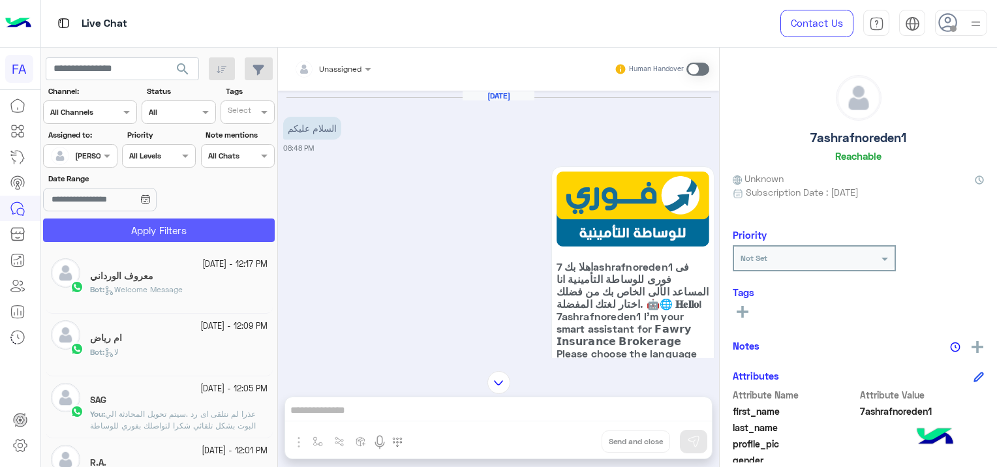
click at [138, 232] on button "Apply Filters" at bounding box center [159, 230] width 232 height 23
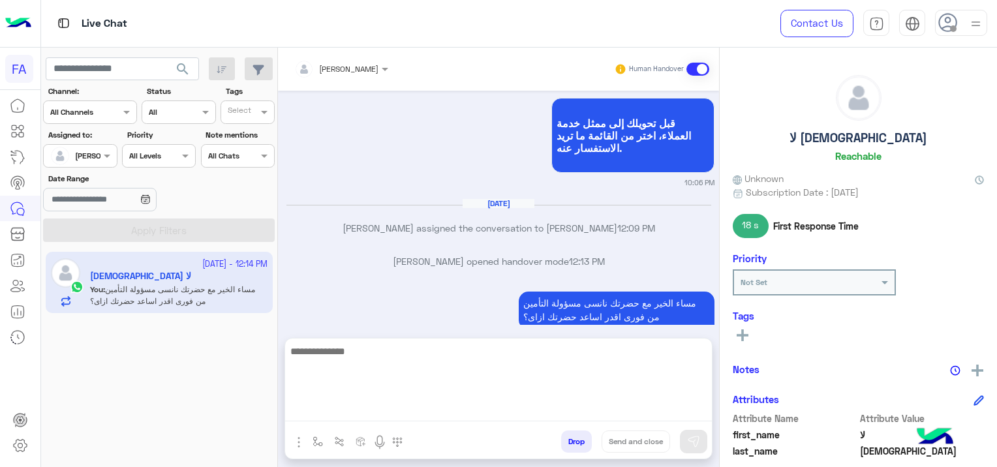
click at [347, 411] on textarea at bounding box center [498, 382] width 427 height 78
paste textarea "**********"
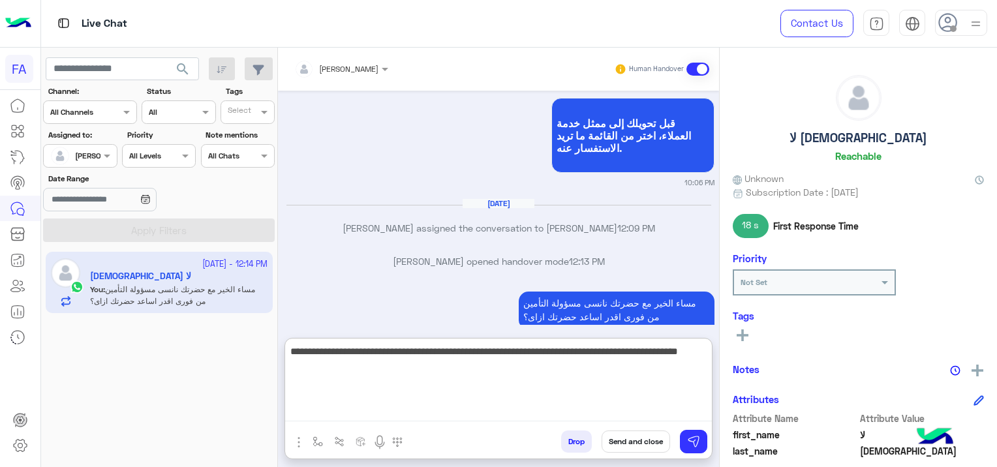
type textarea "**********"
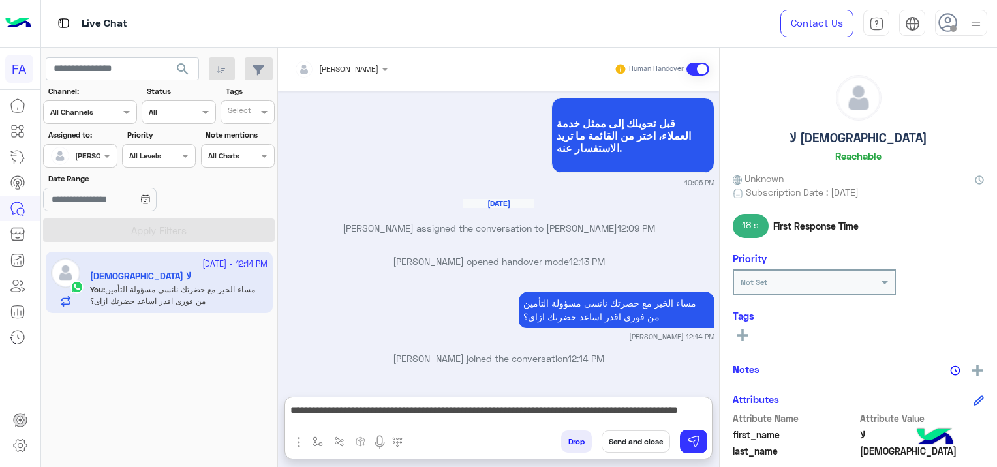
click at [642, 441] on button "Send and close" at bounding box center [636, 442] width 69 height 22
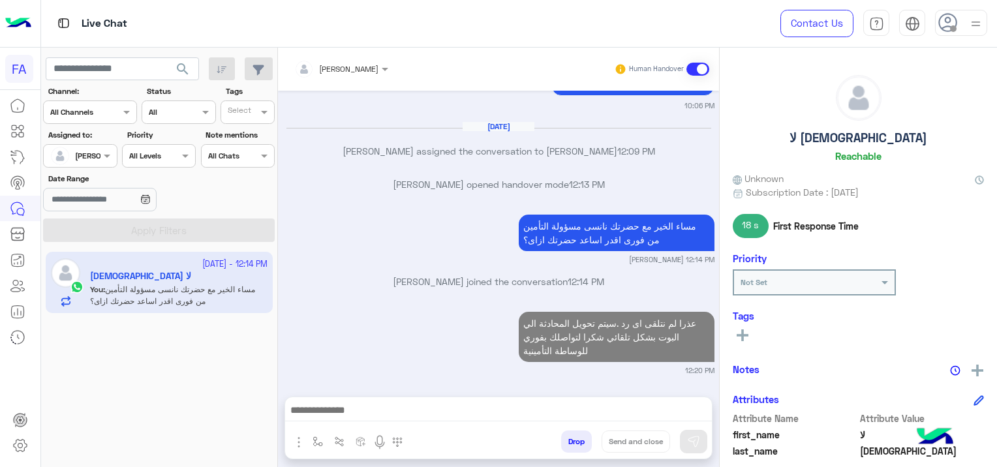
scroll to position [1230, 0]
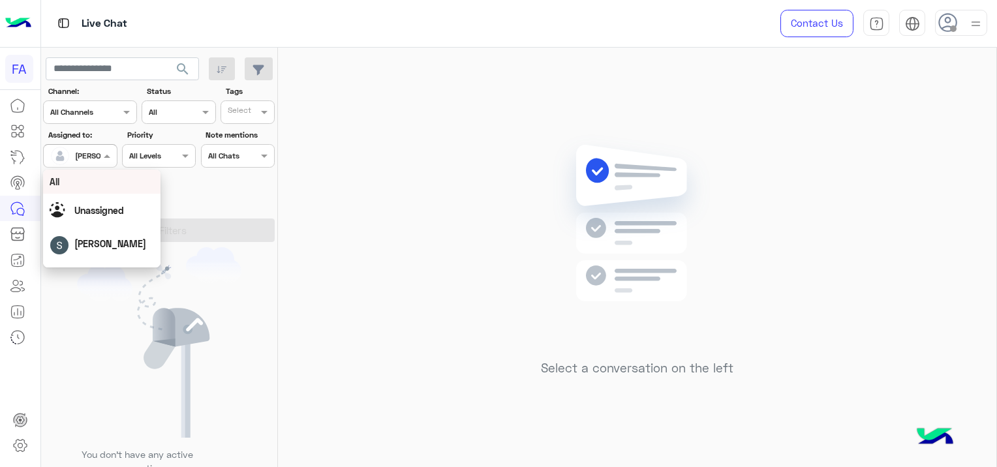
click at [95, 155] on div at bounding box center [80, 154] width 72 height 12
click at [112, 208] on span "Unassigned" at bounding box center [99, 210] width 50 height 11
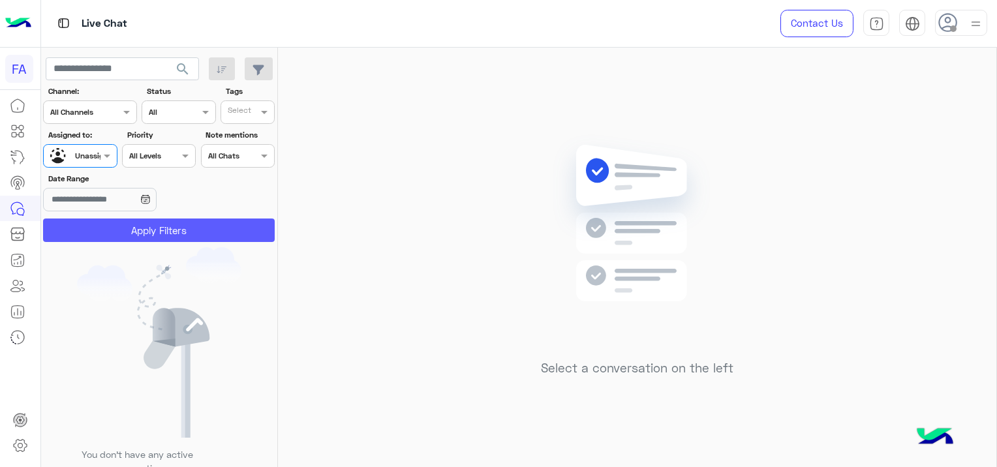
click at [131, 223] on button "Apply Filters" at bounding box center [159, 230] width 232 height 23
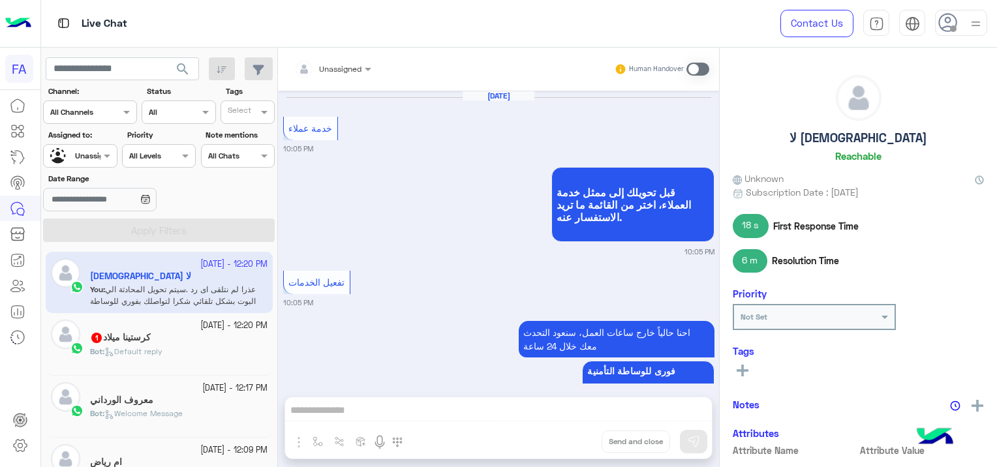
scroll to position [1093, 0]
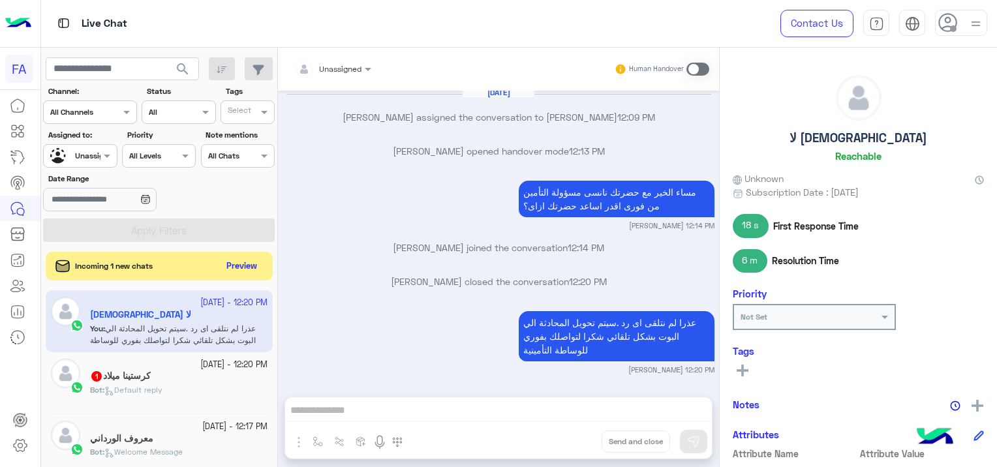
click at [163, 346] on app-inbox-user "[DATE] - 12:20 PM لا اله الا الله You : عذرا لم نتلقى اى رد .سيتم تحويل المحادث…" at bounding box center [159, 320] width 227 height 61
click at [251, 269] on button "Preview" at bounding box center [243, 266] width 40 height 18
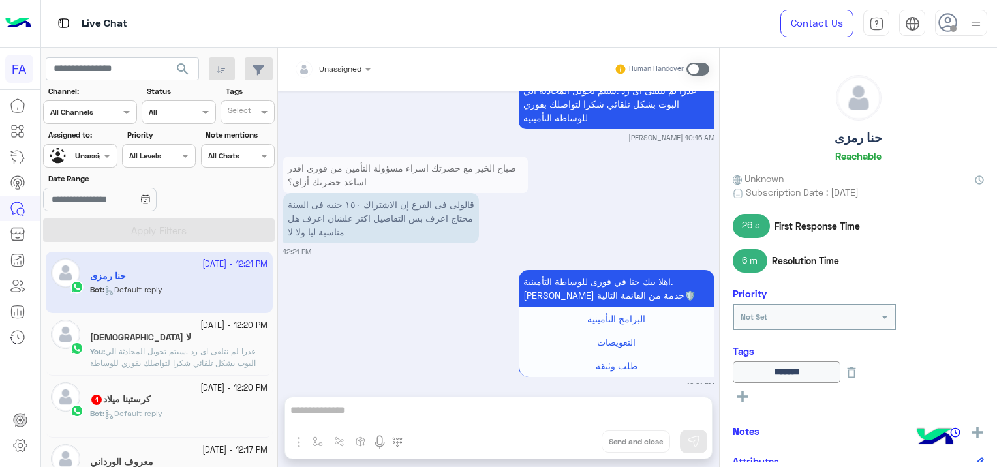
scroll to position [3053, 0]
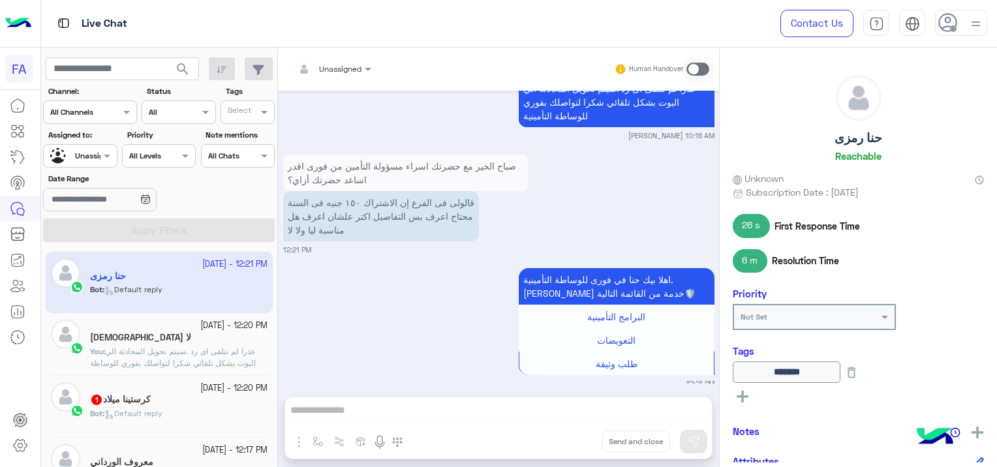
click at [164, 405] on div "كرستينا ميلاد 1" at bounding box center [179, 401] width 178 height 14
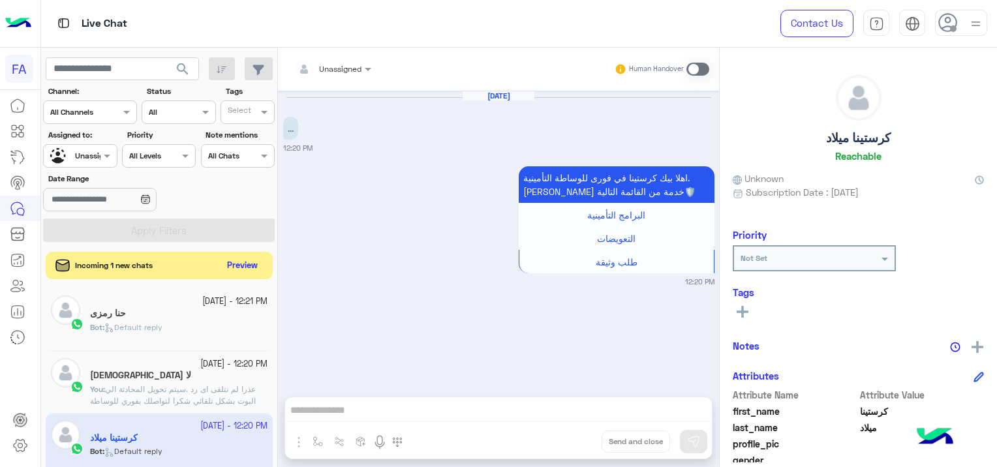
click at [242, 268] on button "Preview" at bounding box center [243, 266] width 40 height 18
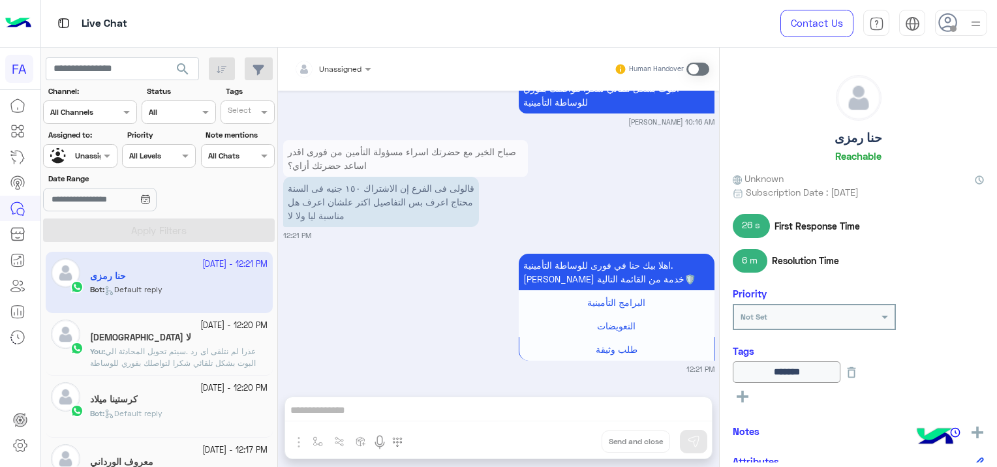
click at [82, 159] on div at bounding box center [80, 154] width 72 height 12
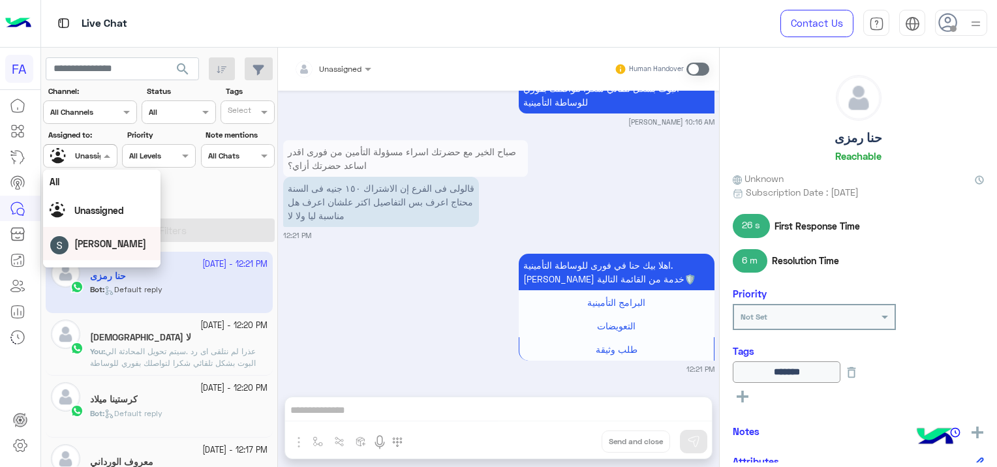
scroll to position [65, 0]
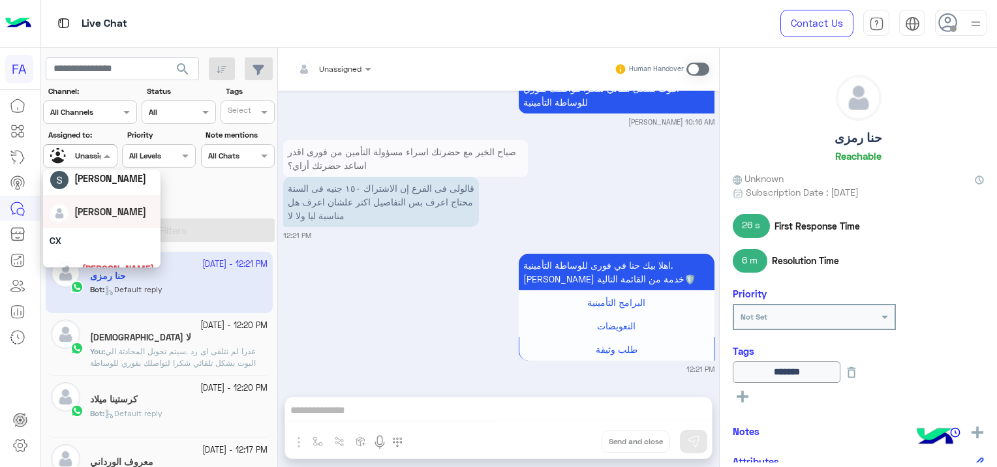
click at [120, 217] on div "[PERSON_NAME]" at bounding box center [102, 211] width 104 height 23
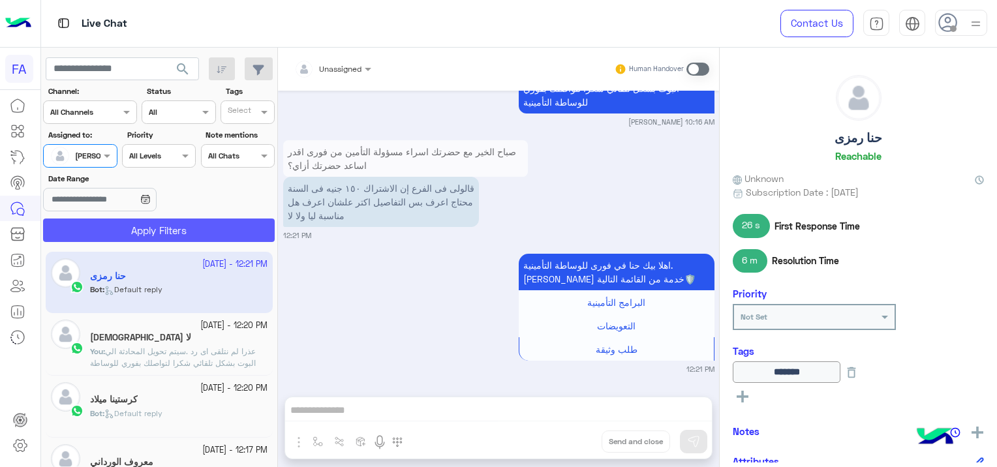
click at [129, 230] on button "Apply Filters" at bounding box center [159, 230] width 232 height 23
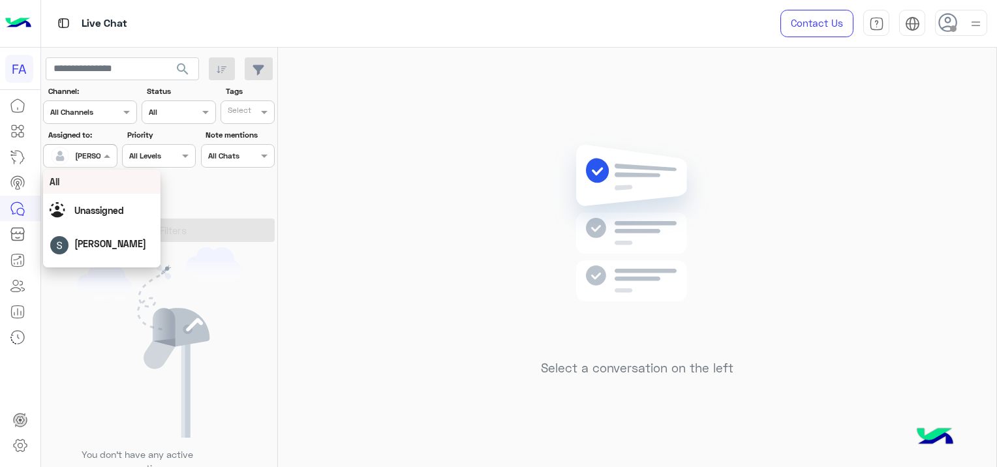
click at [89, 157] on div at bounding box center [80, 154] width 72 height 12
click at [108, 211] on span "Unassigned" at bounding box center [99, 210] width 50 height 11
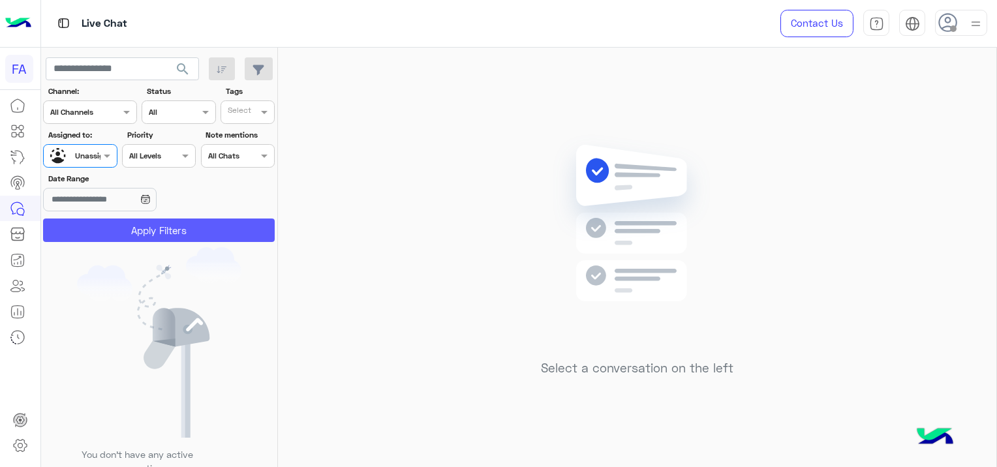
click at [157, 231] on button "Apply Filters" at bounding box center [159, 230] width 232 height 23
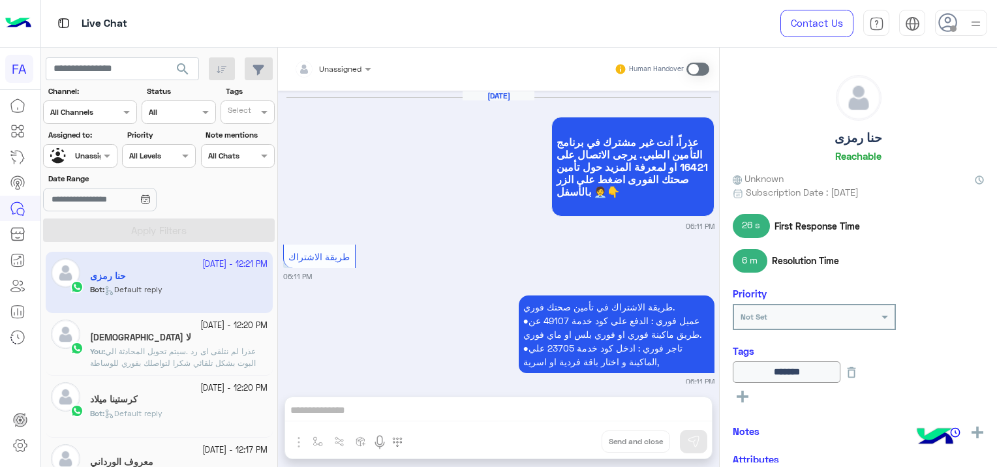
scroll to position [1221, 0]
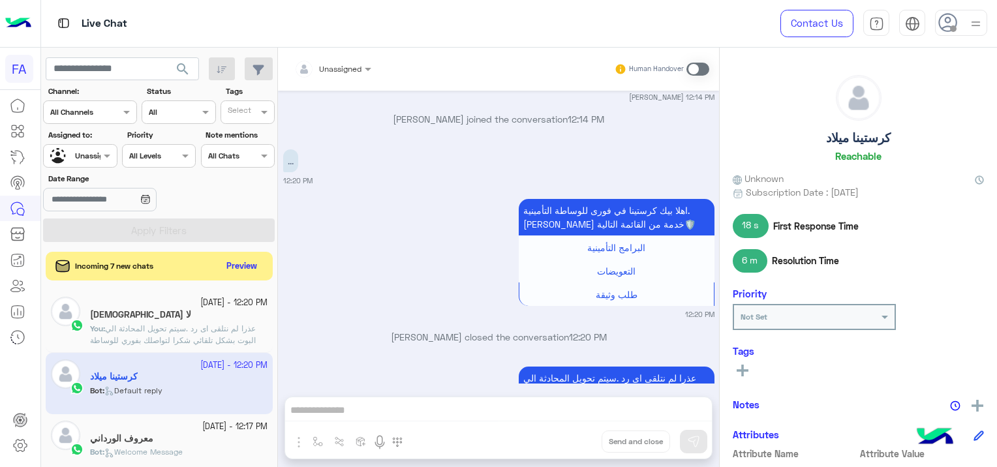
scroll to position [1277, 0]
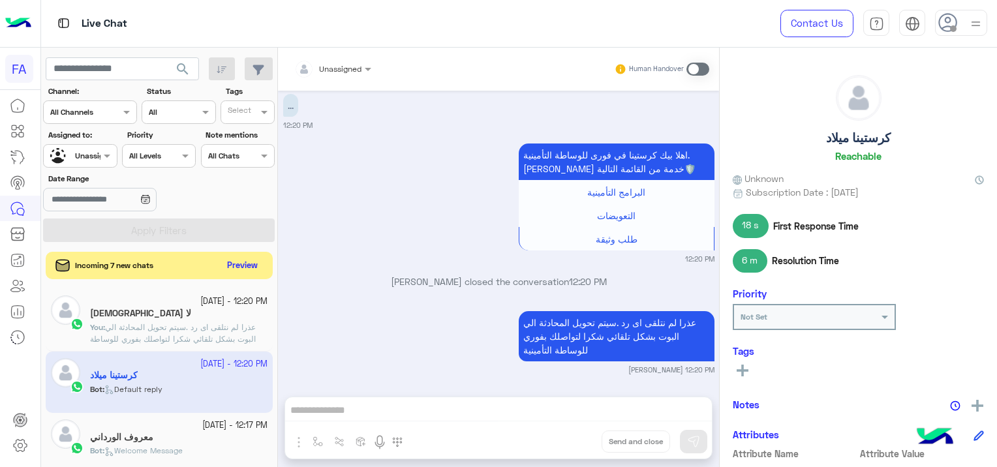
click at [249, 261] on button "Preview" at bounding box center [243, 266] width 40 height 18
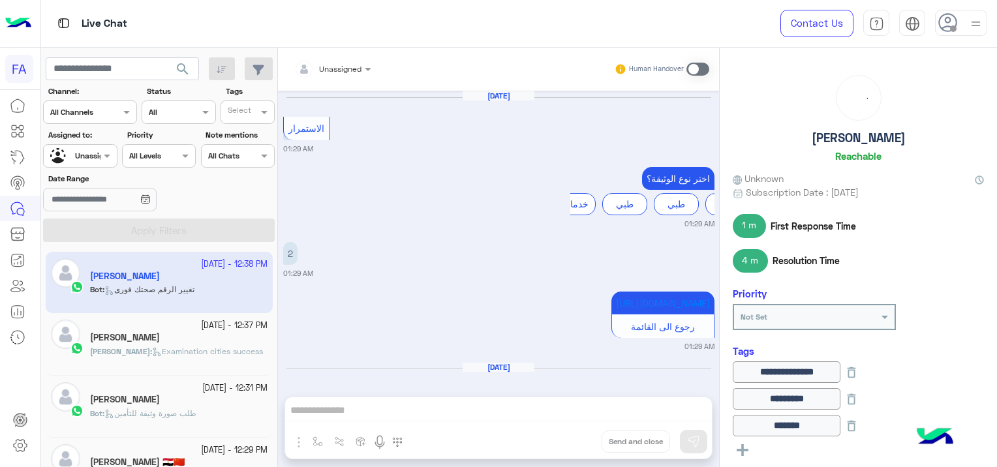
scroll to position [1266, 0]
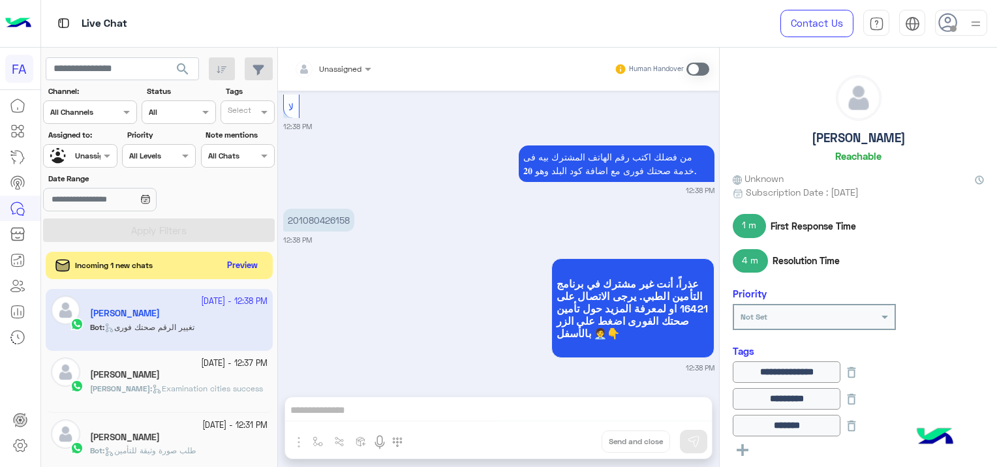
click at [249, 261] on button "Preview" at bounding box center [243, 266] width 40 height 18
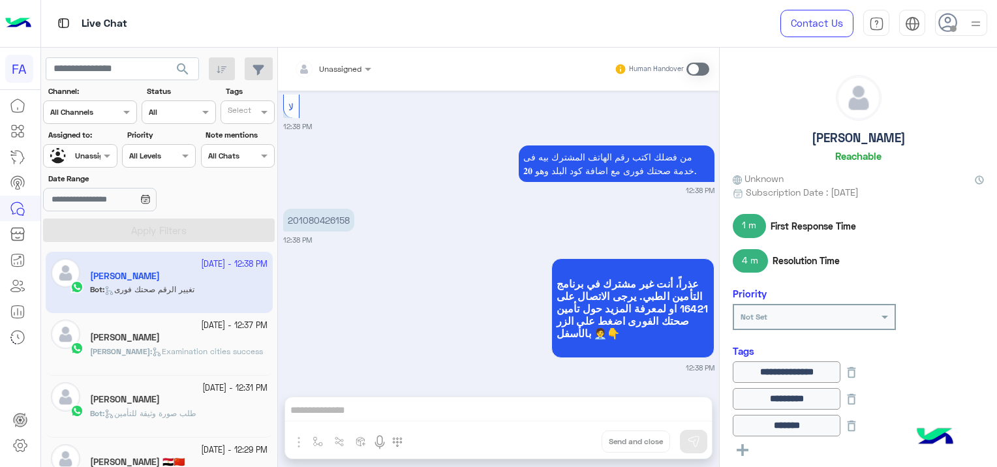
click at [95, 153] on div at bounding box center [80, 154] width 72 height 12
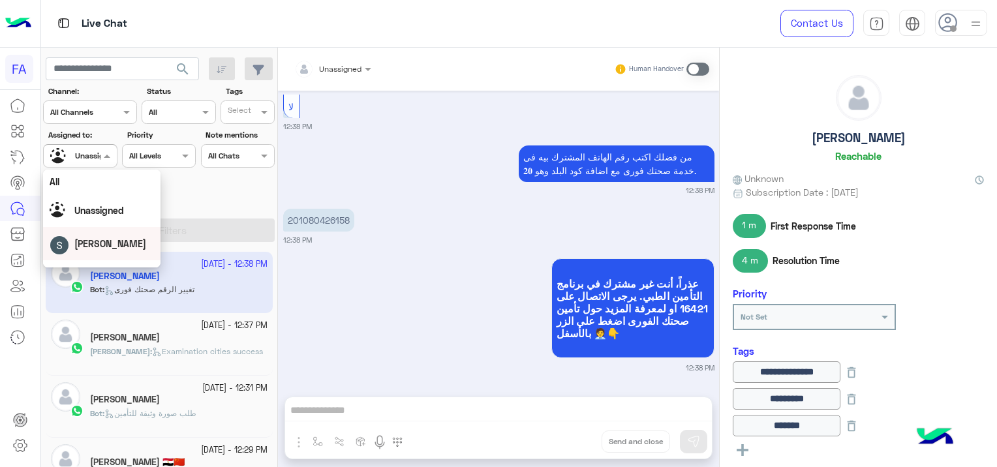
scroll to position [65, 0]
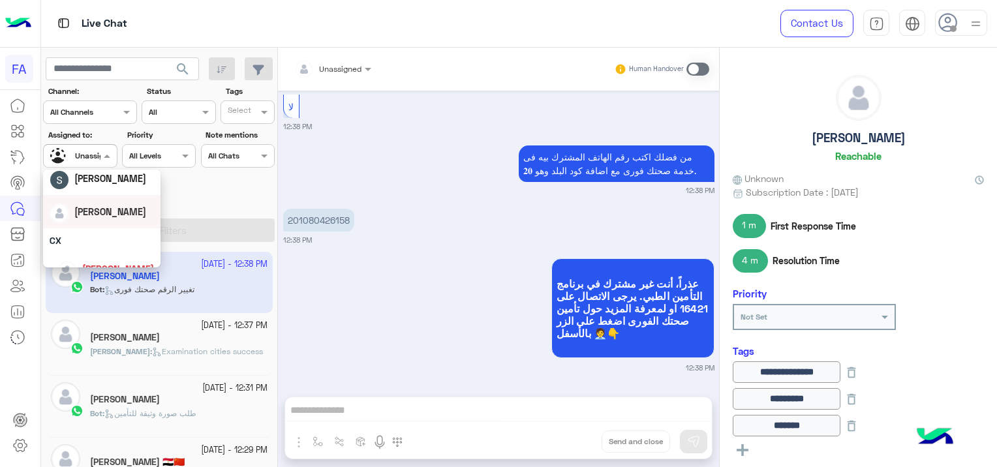
click at [114, 207] on span "[PERSON_NAME]" at bounding box center [110, 211] width 72 height 11
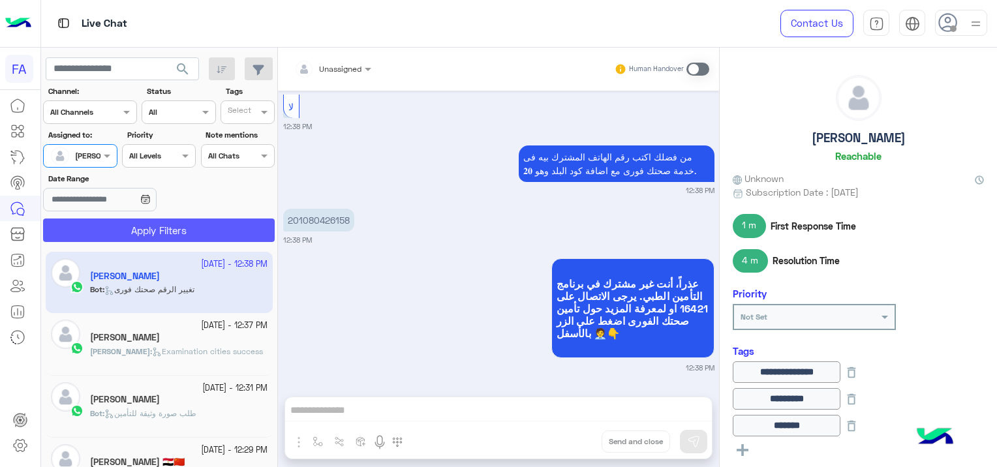
click at [171, 231] on button "Apply Filters" at bounding box center [159, 230] width 232 height 23
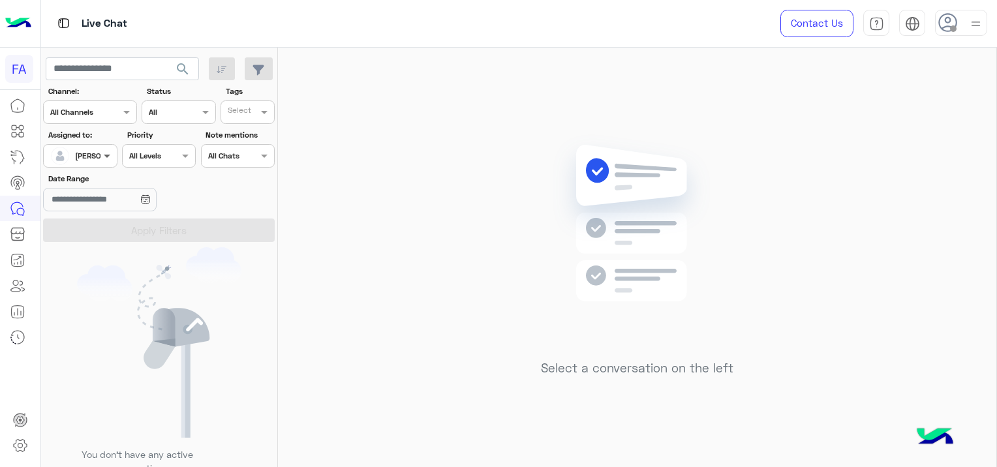
click at [101, 161] on span at bounding box center [109, 156] width 16 height 14
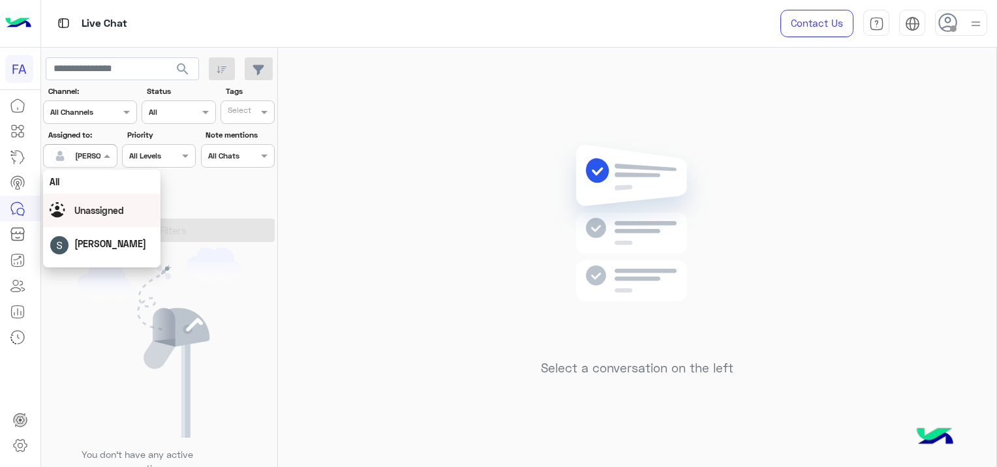
click at [119, 209] on span "Unassigned" at bounding box center [99, 210] width 50 height 11
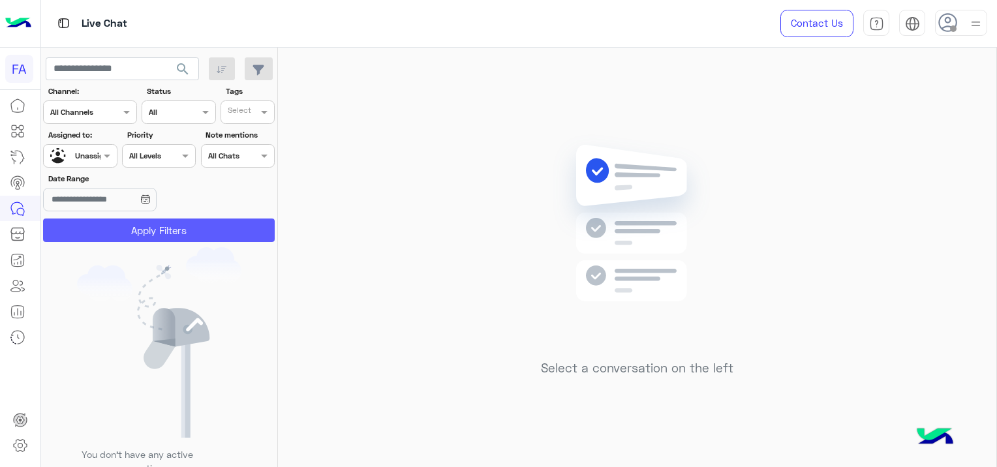
click at [164, 221] on button "Apply Filters" at bounding box center [159, 230] width 232 height 23
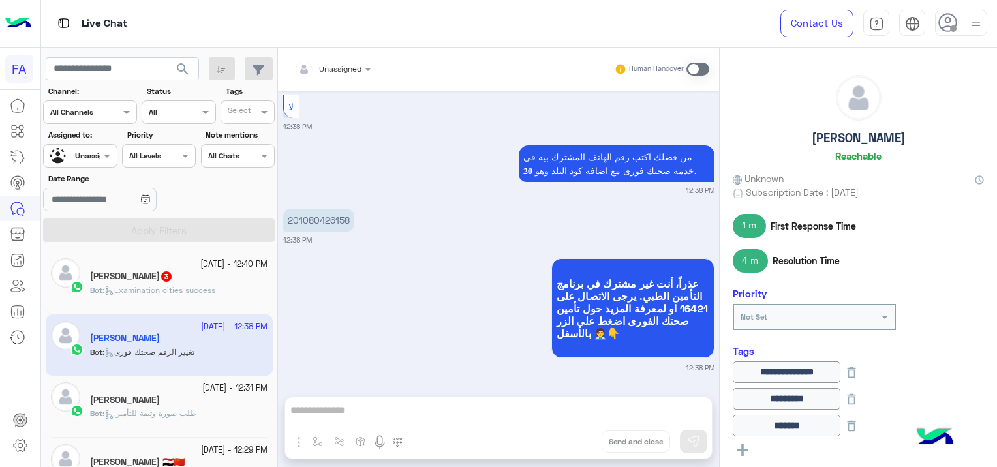
scroll to position [1413, 0]
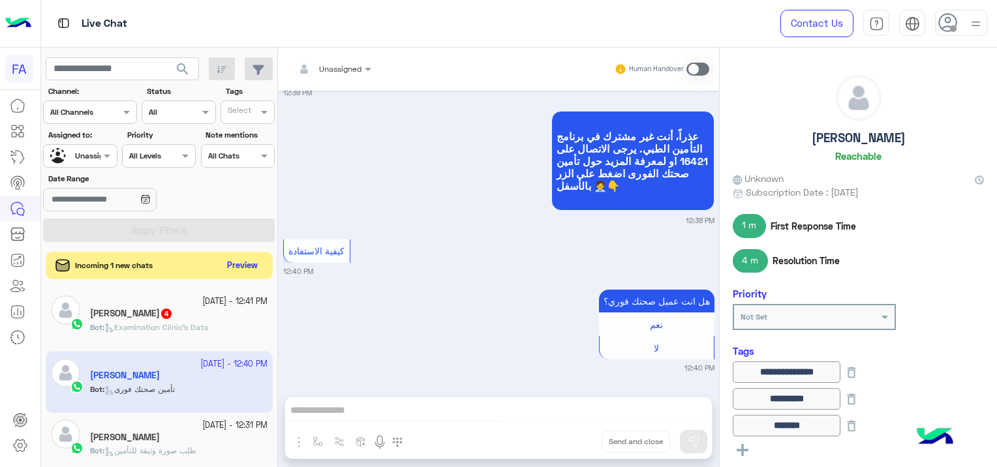
click at [237, 270] on button "Preview" at bounding box center [243, 266] width 40 height 18
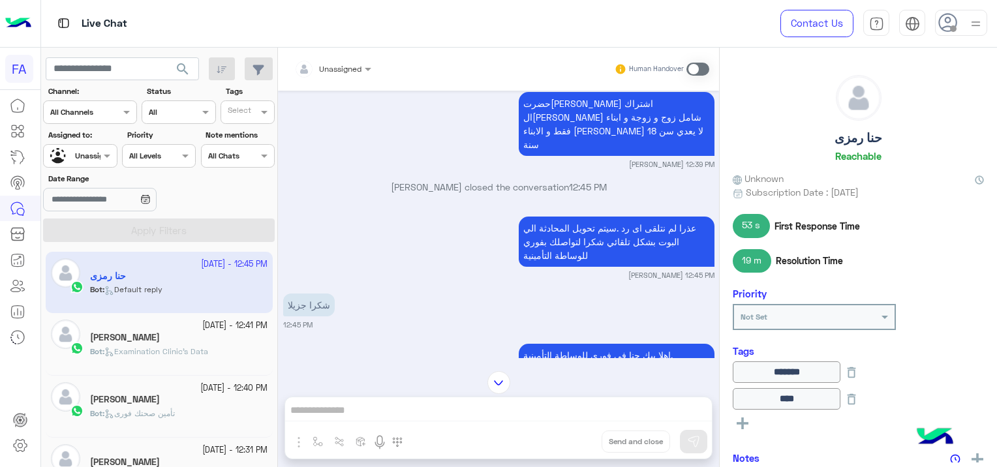
scroll to position [1061, 0]
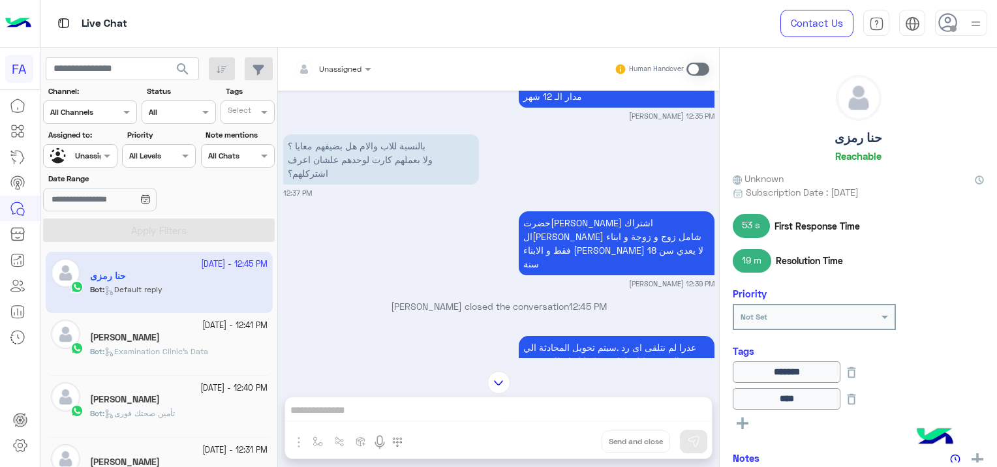
click at [98, 149] on div at bounding box center [80, 154] width 72 height 12
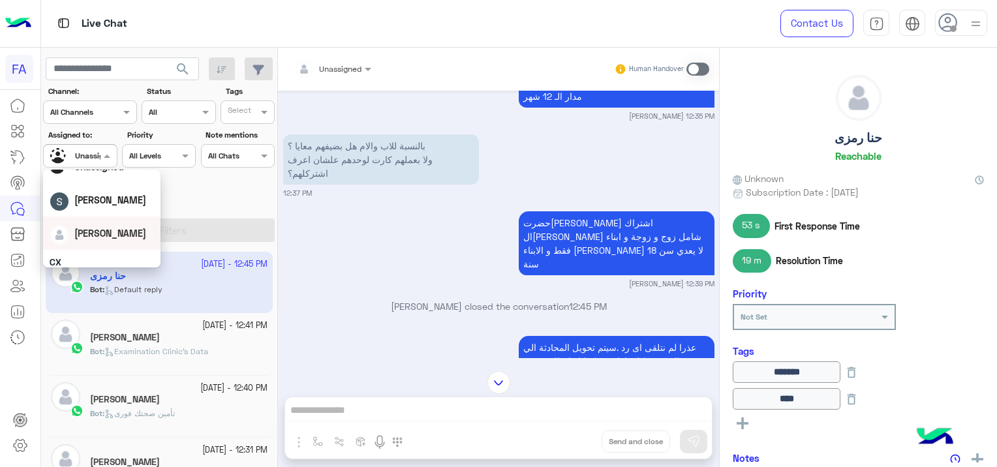
scroll to position [65, 0]
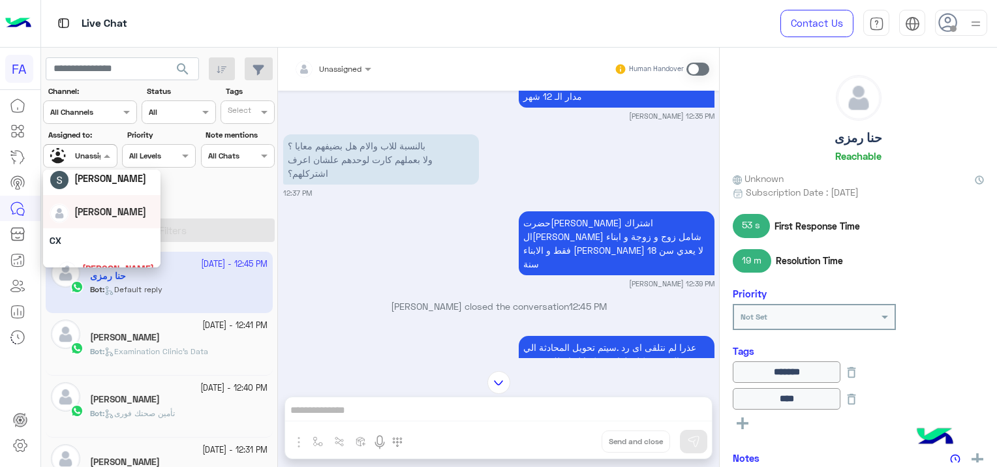
click at [112, 209] on span "[PERSON_NAME]" at bounding box center [110, 211] width 72 height 11
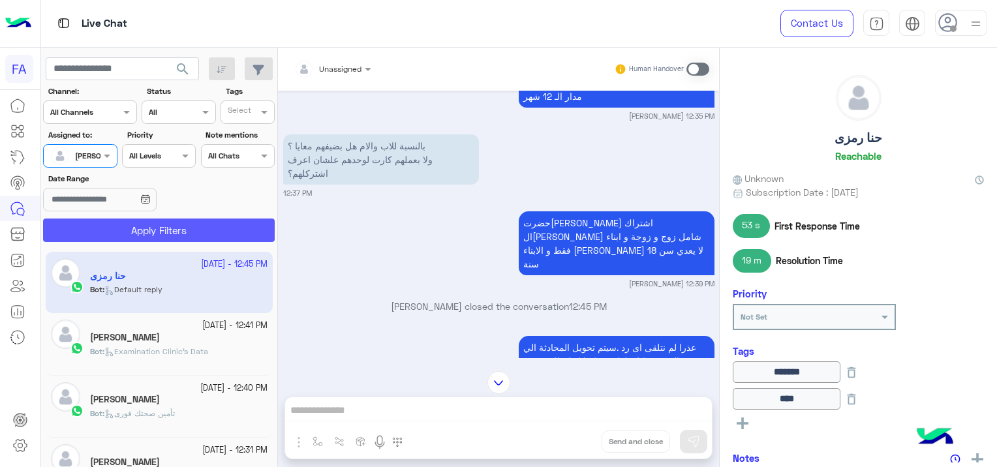
click at [155, 227] on button "Apply Filters" at bounding box center [159, 230] width 232 height 23
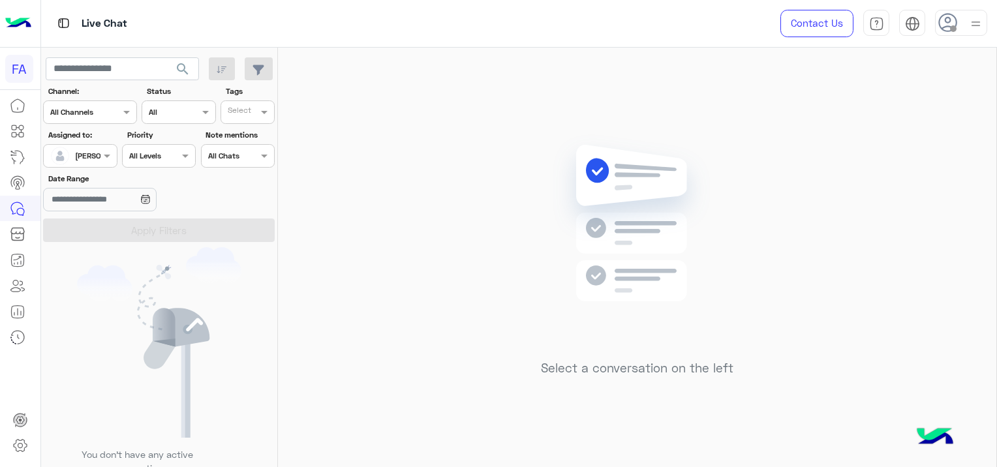
drag, startPoint x: 84, startPoint y: 153, endPoint x: 96, endPoint y: 167, distance: 18.6
click at [87, 152] on div at bounding box center [80, 154] width 72 height 12
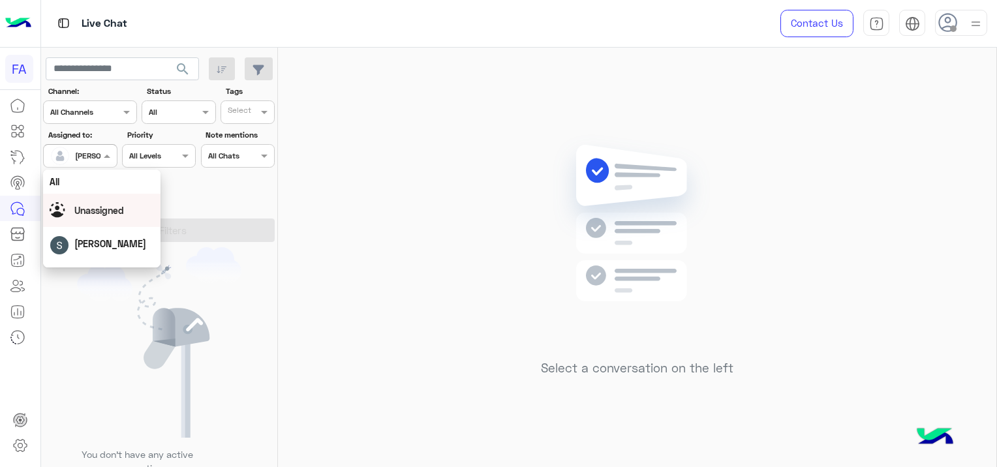
click at [117, 208] on span "Unassigned" at bounding box center [99, 210] width 50 height 11
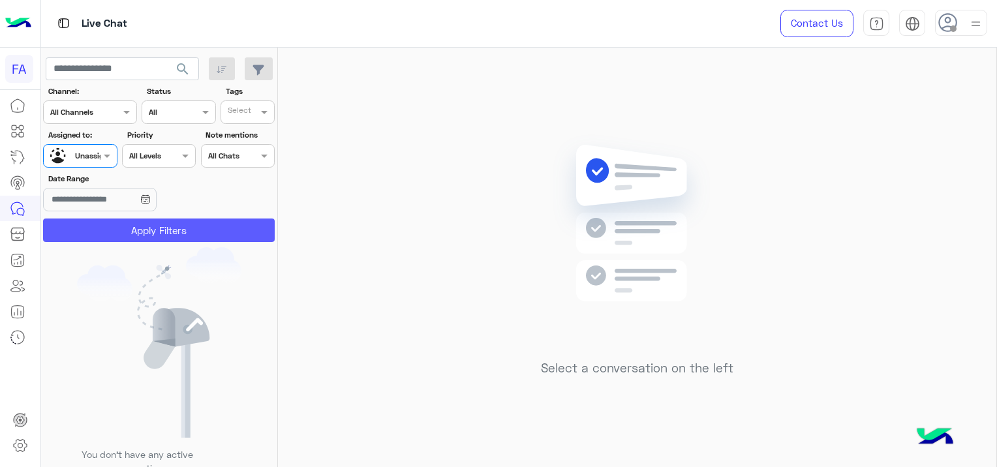
click at [156, 226] on button "Apply Filters" at bounding box center [159, 230] width 232 height 23
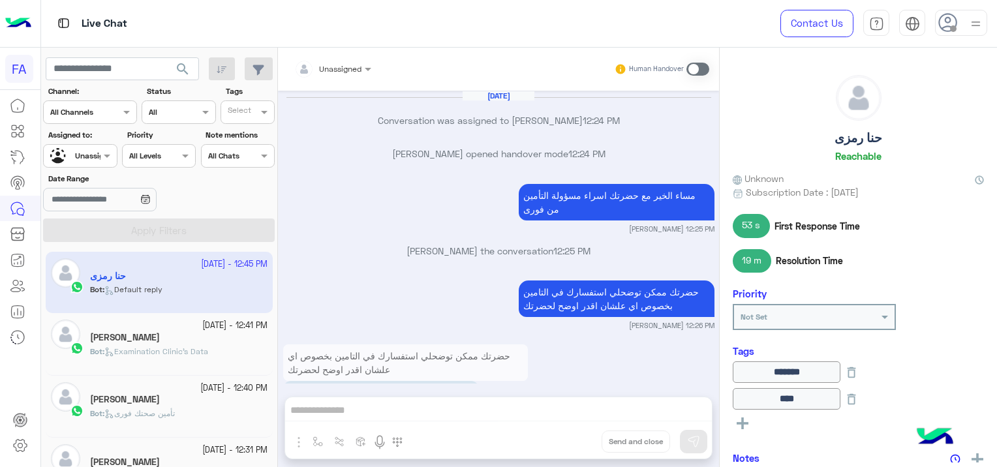
scroll to position [1256, 0]
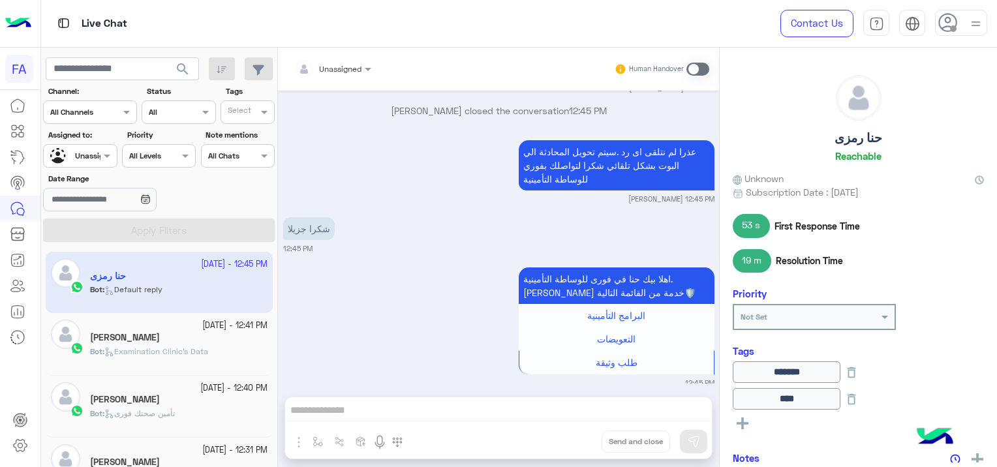
click at [177, 337] on div "[PERSON_NAME]" at bounding box center [179, 339] width 178 height 14
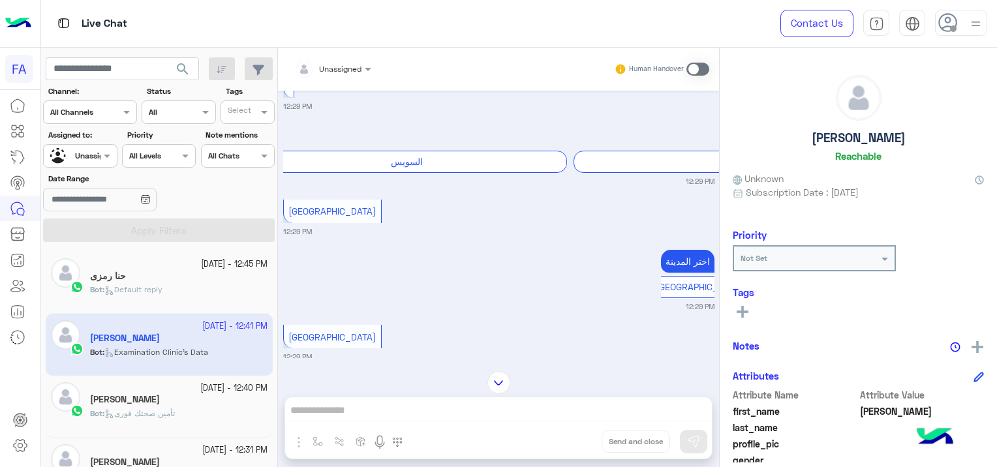
scroll to position [1627, 0]
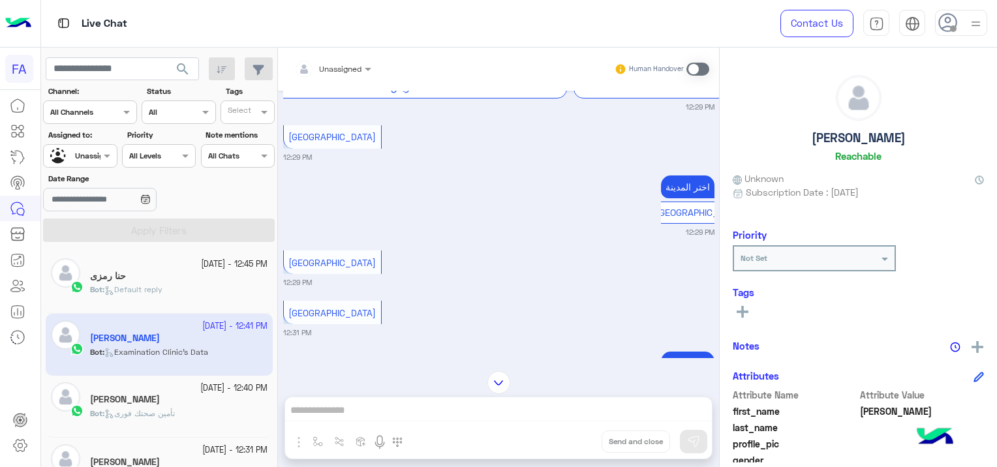
click at [155, 424] on div "Bot : تأمين صحتك فورى" at bounding box center [179, 419] width 178 height 23
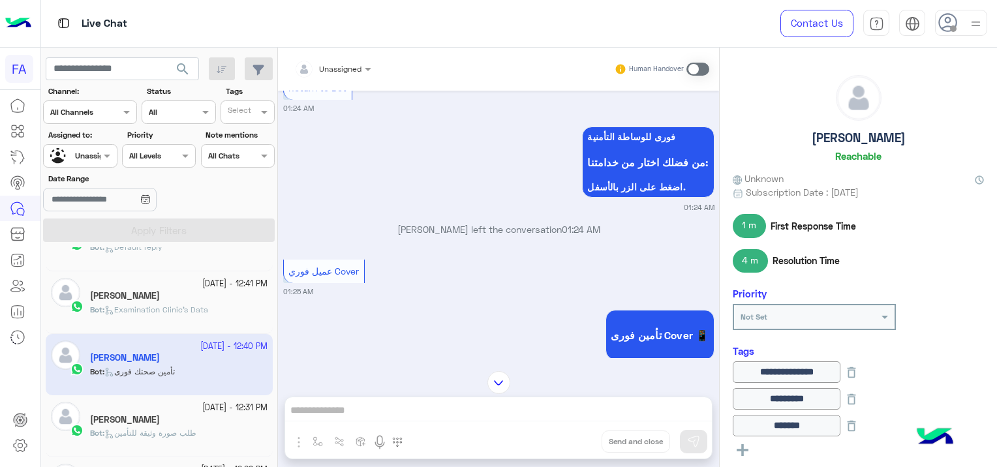
scroll to position [65, 0]
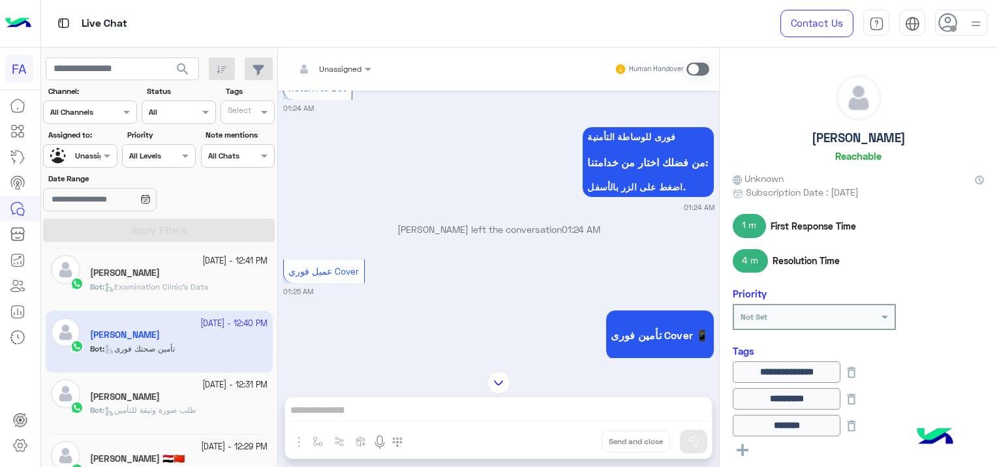
click at [174, 396] on div "[PERSON_NAME]" at bounding box center [179, 399] width 178 height 14
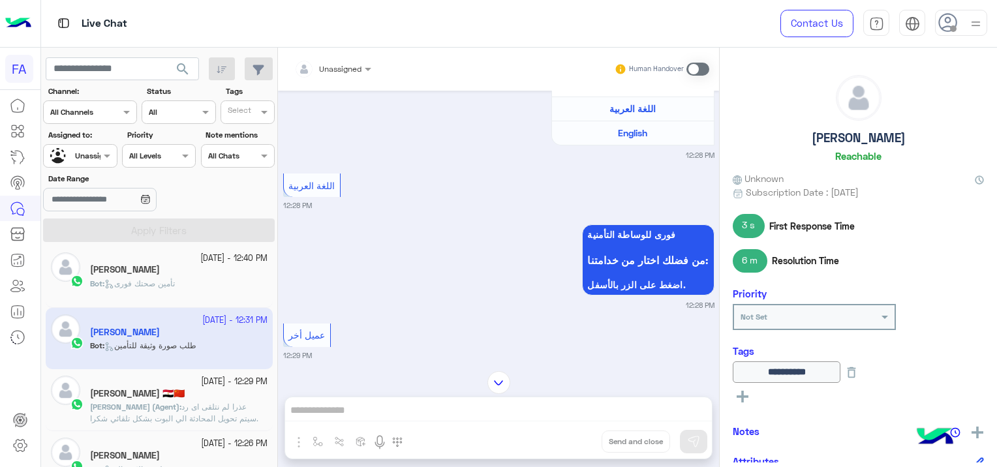
scroll to position [261, 0]
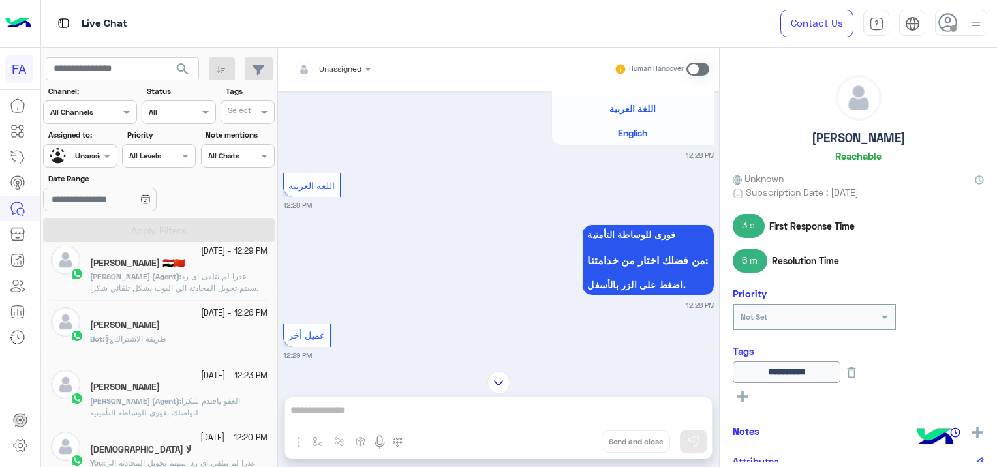
click at [219, 336] on div "Bot : طريقة الاشتراك" at bounding box center [179, 345] width 178 height 23
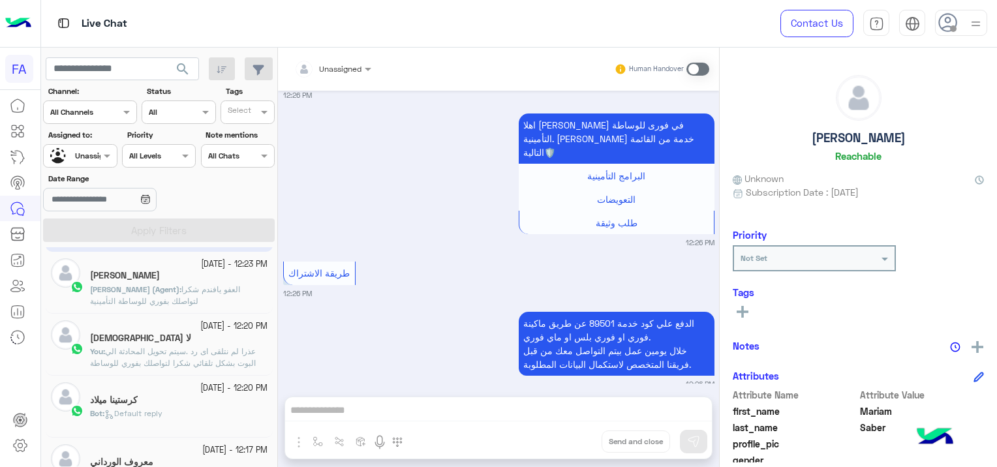
scroll to position [392, 0]
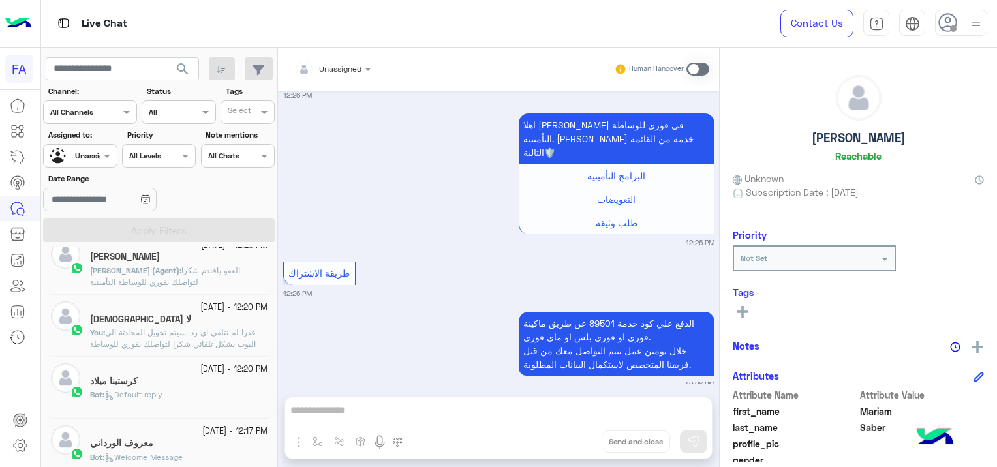
click at [230, 379] on div "كرستينا ميلاد" at bounding box center [179, 383] width 178 height 14
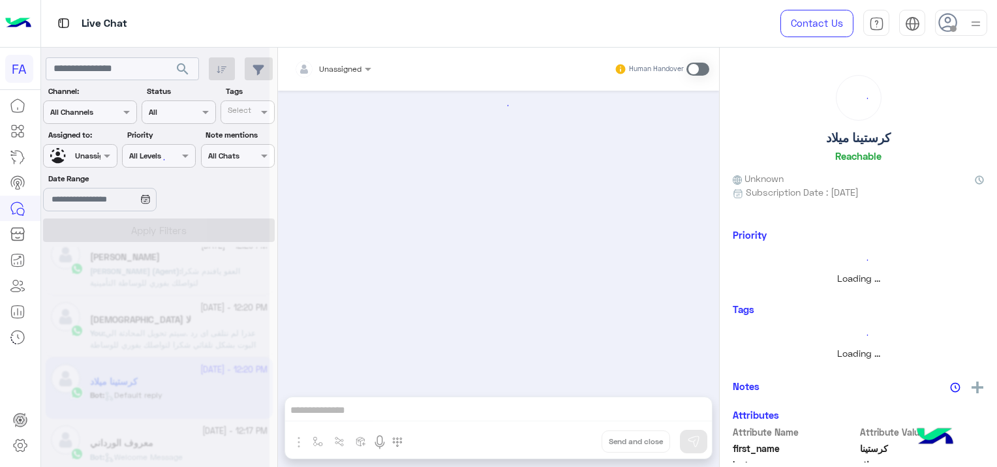
scroll to position [392, 0]
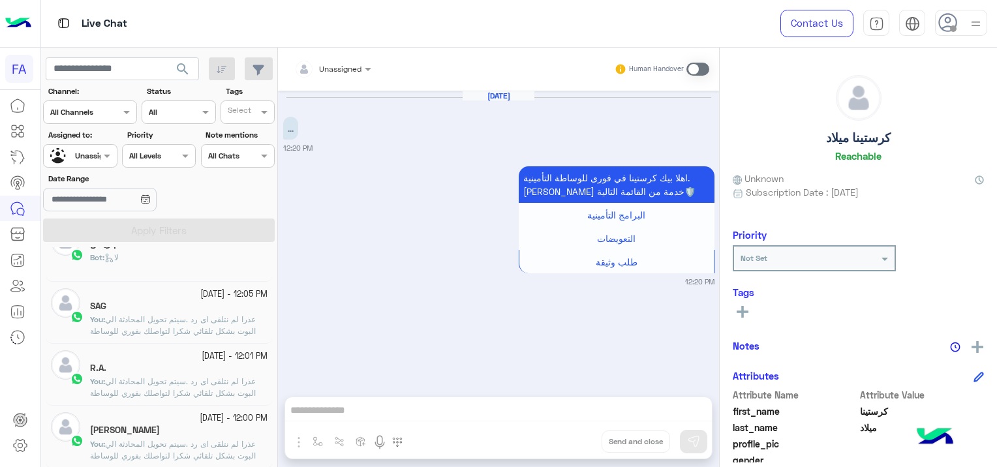
click at [198, 259] on div "Bot : لا" at bounding box center [179, 263] width 178 height 23
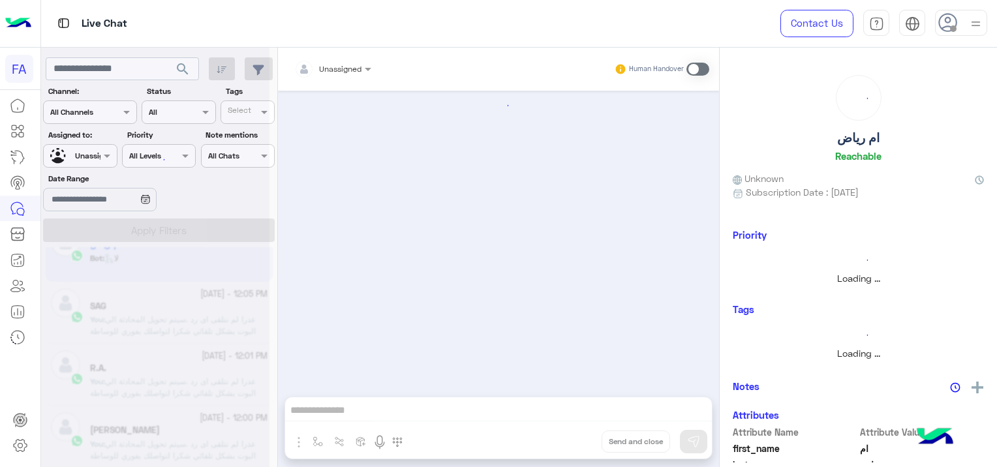
scroll to position [654, 0]
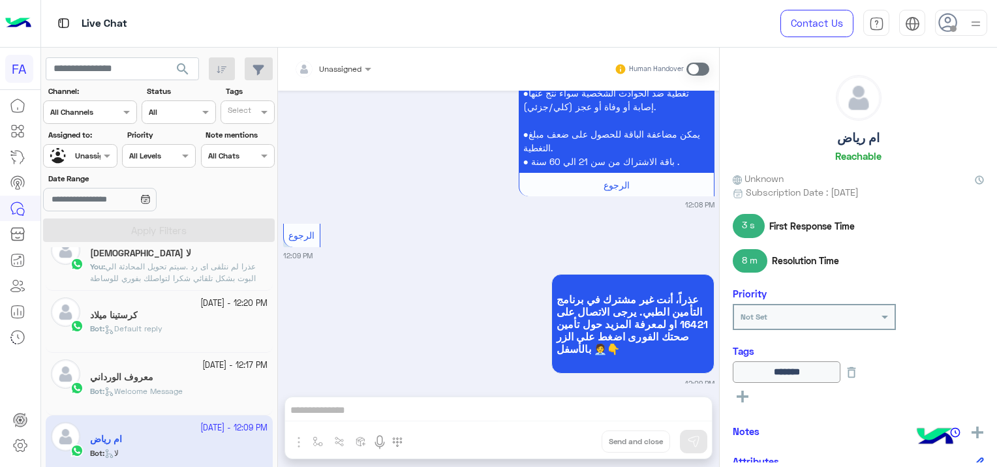
click at [198, 386] on div "Bot : Welcome Message" at bounding box center [179, 397] width 178 height 23
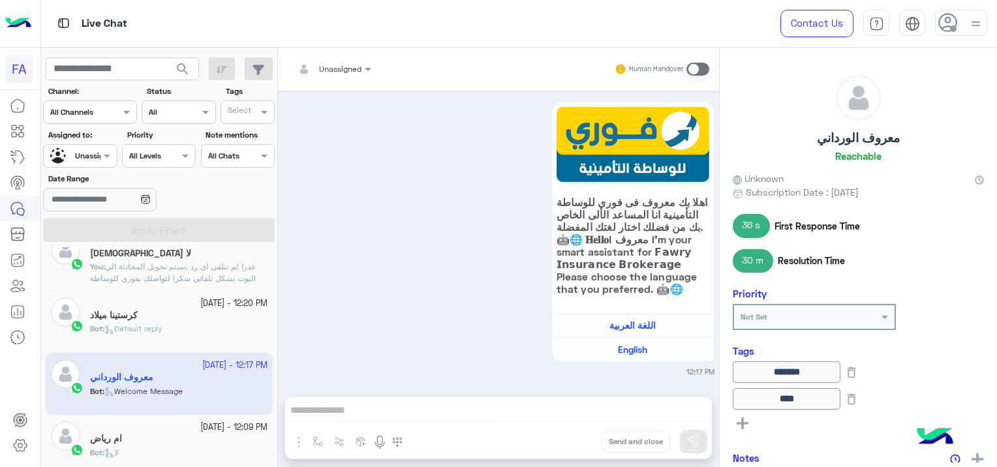
click at [245, 310] on div "كرستينا ميلاد" at bounding box center [179, 317] width 178 height 14
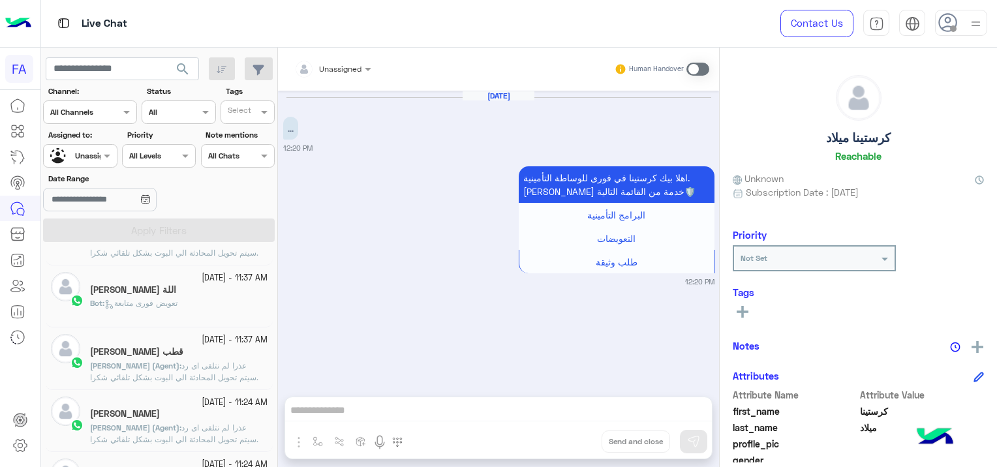
click at [198, 304] on div "Bot : تعويض فورى متابعة" at bounding box center [179, 309] width 178 height 23
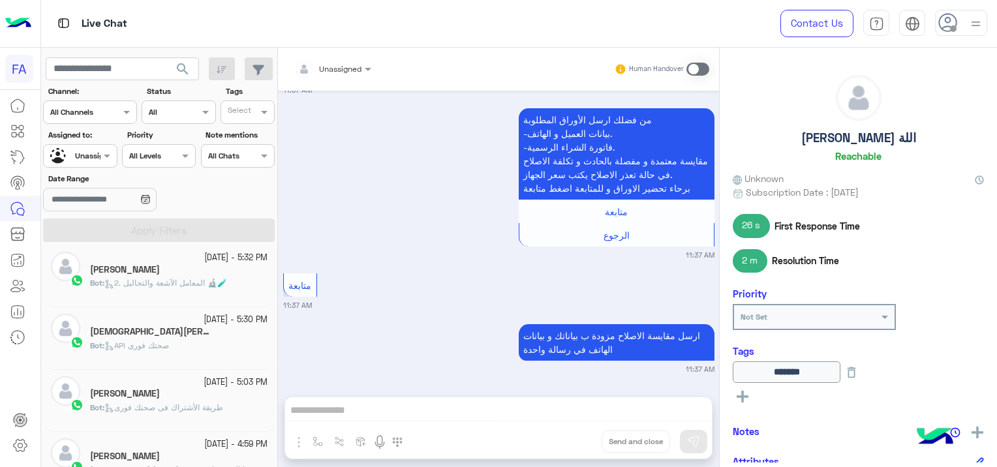
click at [188, 403] on span "طريقة الأشتراك فى صحتك فورى" at bounding box center [163, 408] width 119 height 10
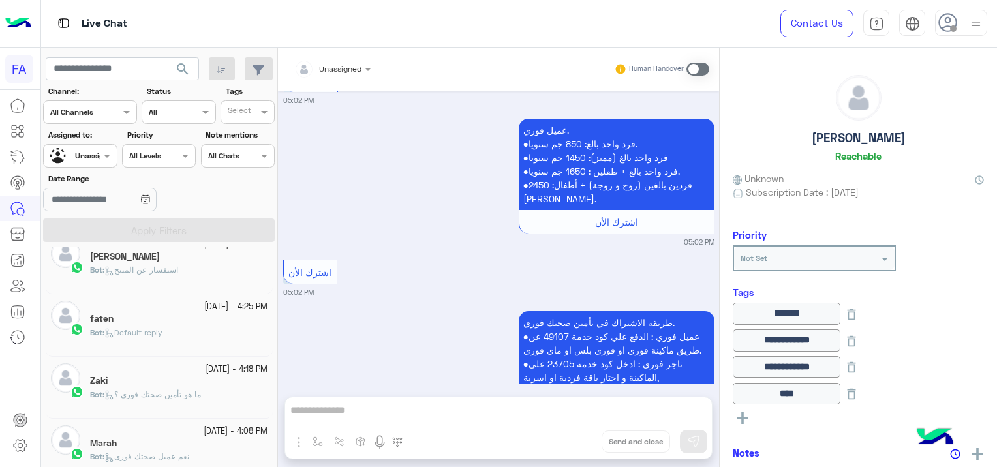
click at [193, 330] on div "Bot : Default reply" at bounding box center [179, 338] width 178 height 23
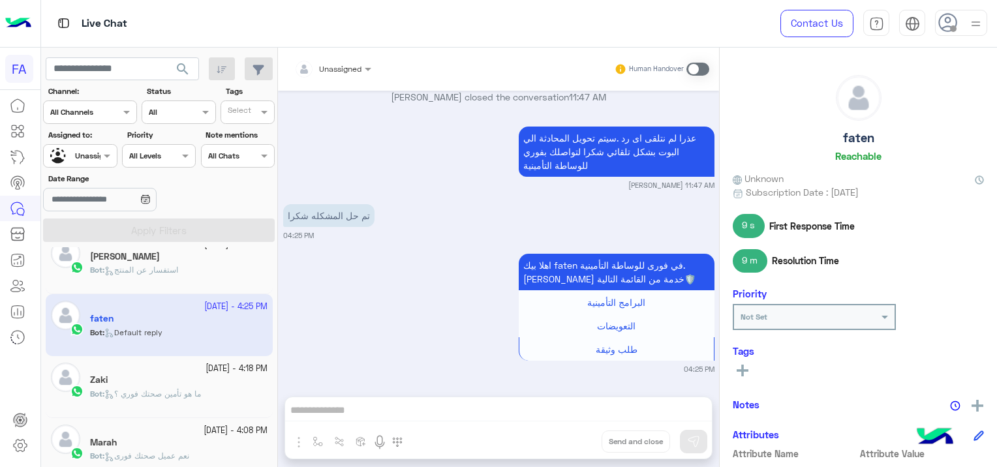
click at [153, 381] on div "Zaki" at bounding box center [179, 382] width 178 height 14
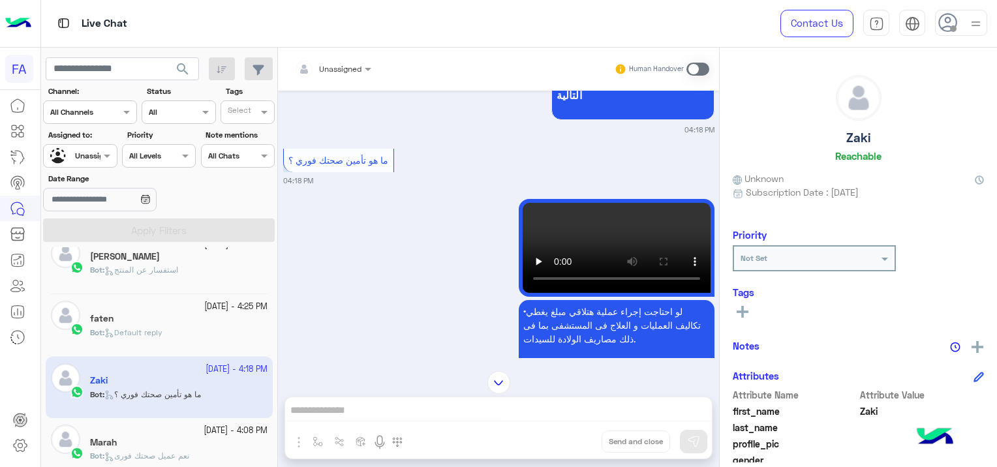
click at [173, 448] on div "Marah" at bounding box center [179, 444] width 178 height 14
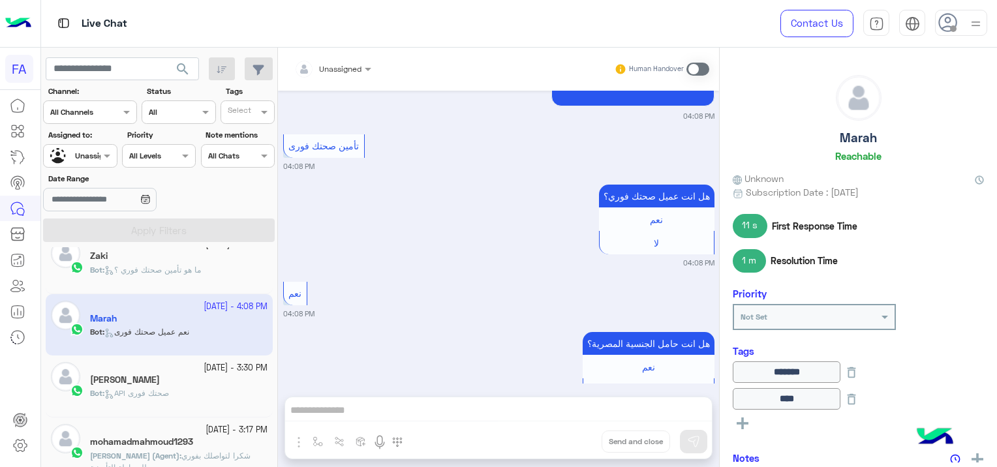
scroll to position [399, 0]
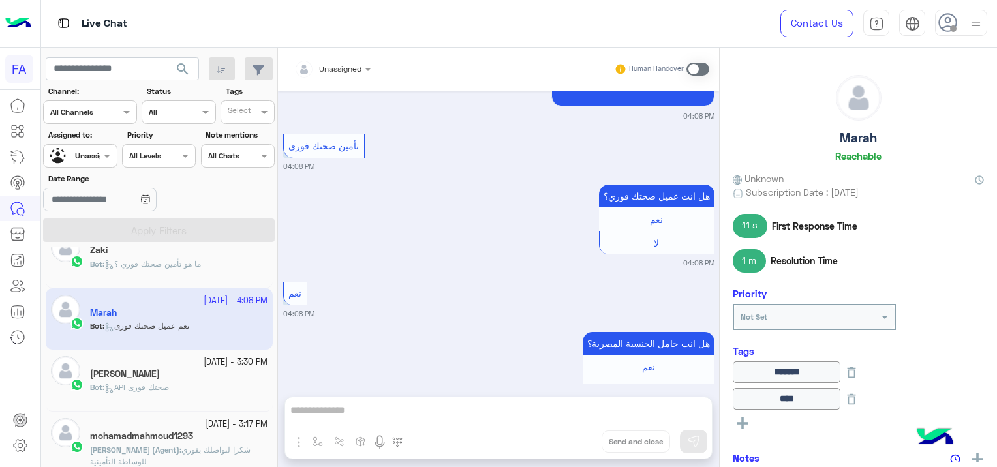
click at [178, 399] on div "Bot : API صحتك فورى" at bounding box center [179, 393] width 178 height 23
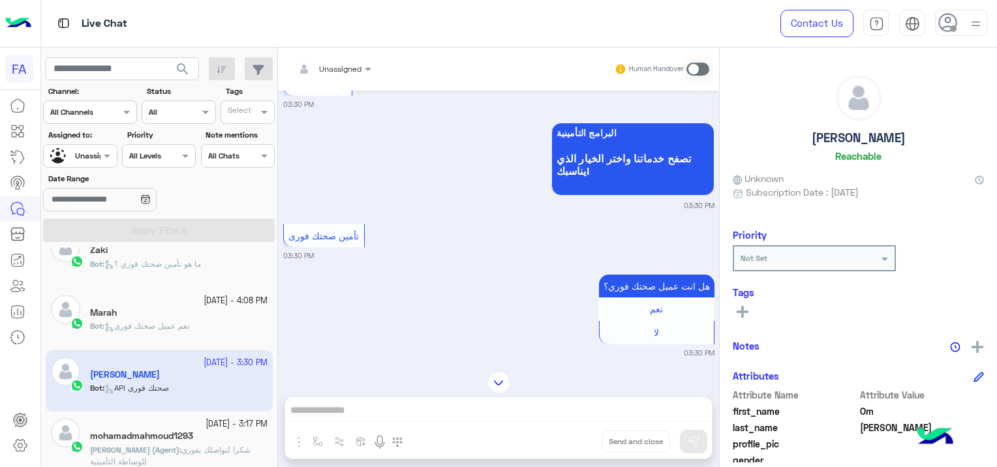
scroll to position [5, 0]
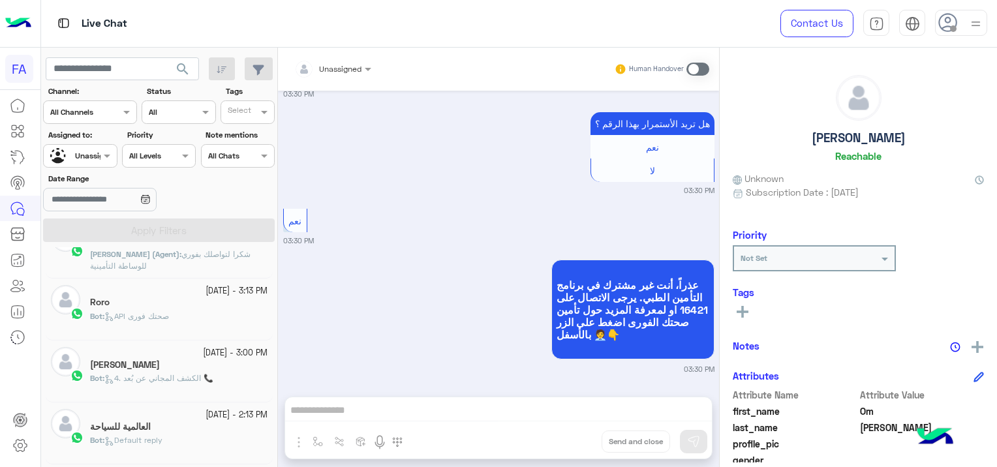
click at [142, 319] on span "API صحتك فورى" at bounding box center [136, 316] width 65 height 10
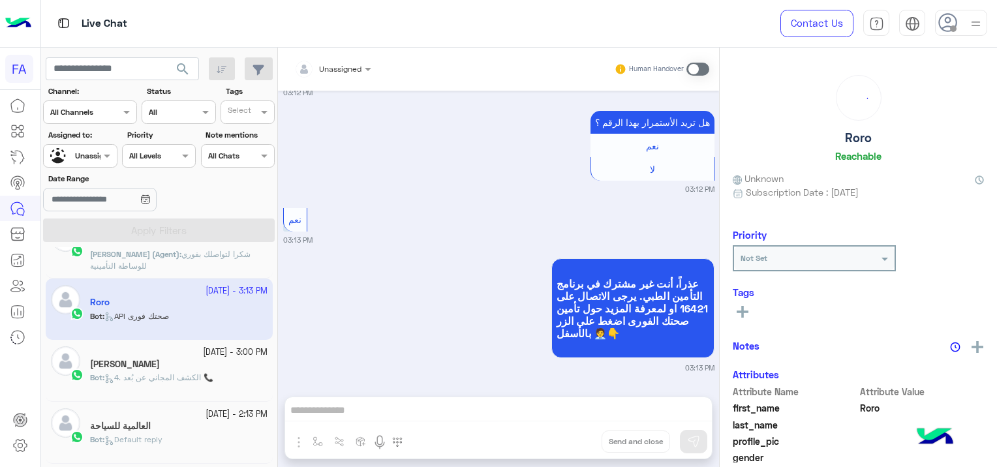
click at [160, 362] on div "[PERSON_NAME]" at bounding box center [179, 366] width 178 height 14
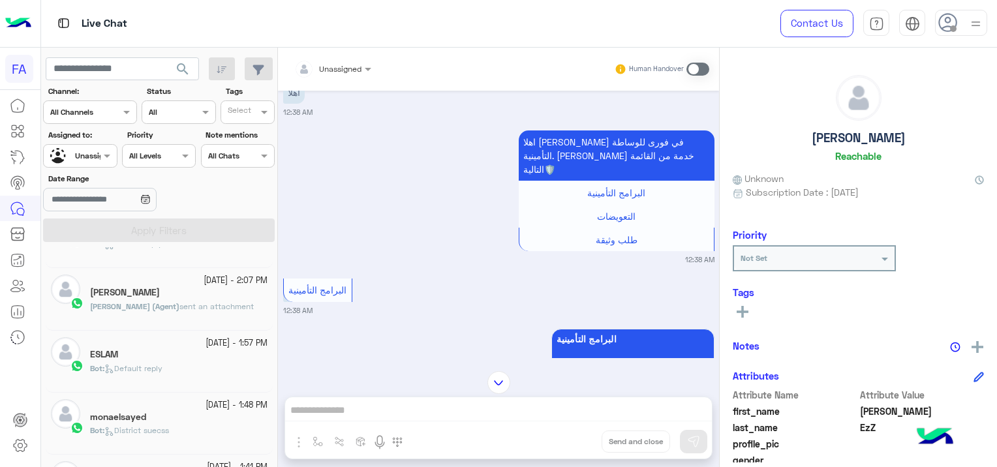
click at [136, 355] on div "ESLAM" at bounding box center [179, 356] width 178 height 14
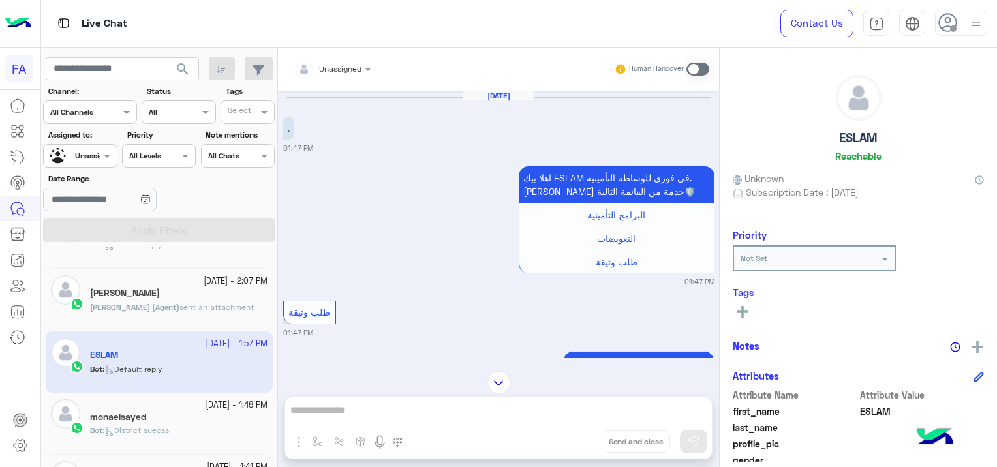
click at [206, 408] on small "[DATE] - 1:48 PM" at bounding box center [237, 405] width 62 height 12
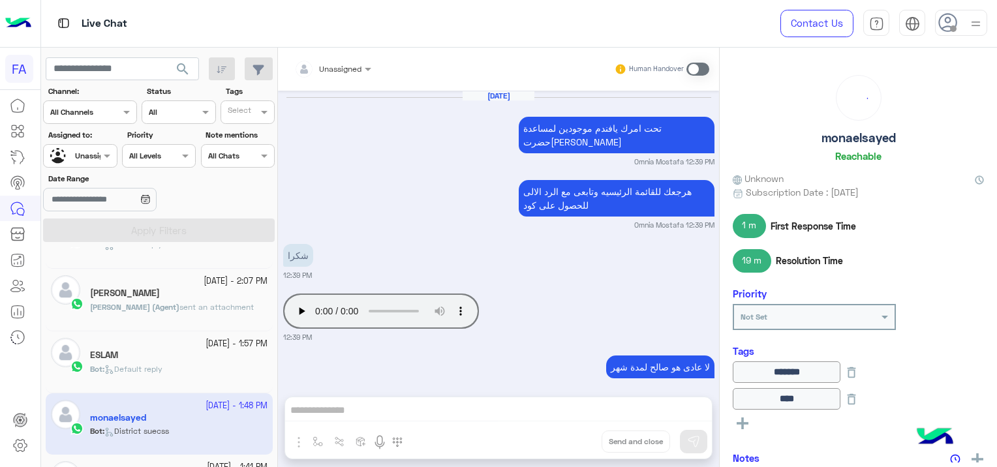
scroll to position [978, 0]
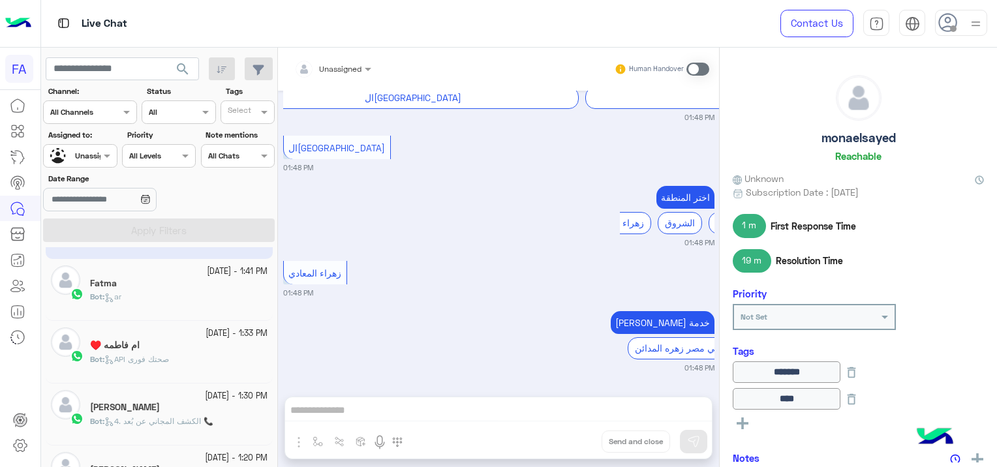
click at [185, 291] on div "Bot : ar" at bounding box center [179, 302] width 178 height 23
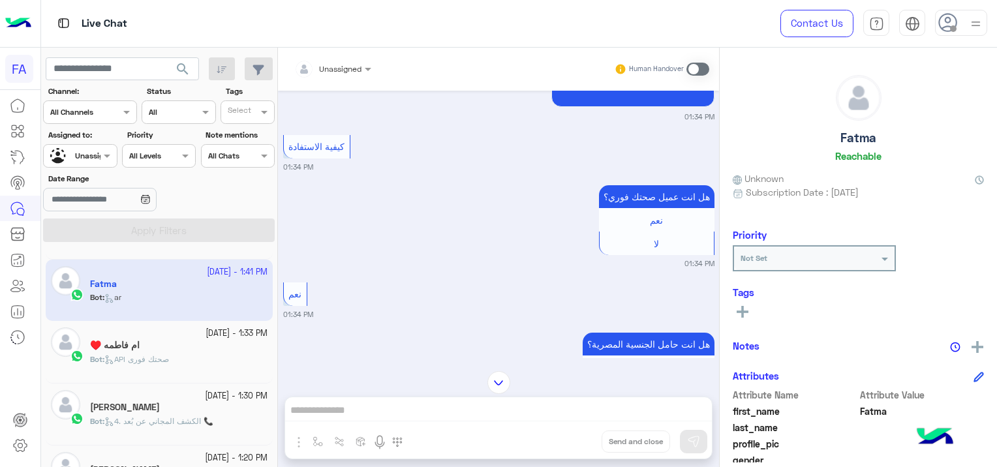
click at [155, 359] on span "API صحتك فورى" at bounding box center [136, 359] width 65 height 10
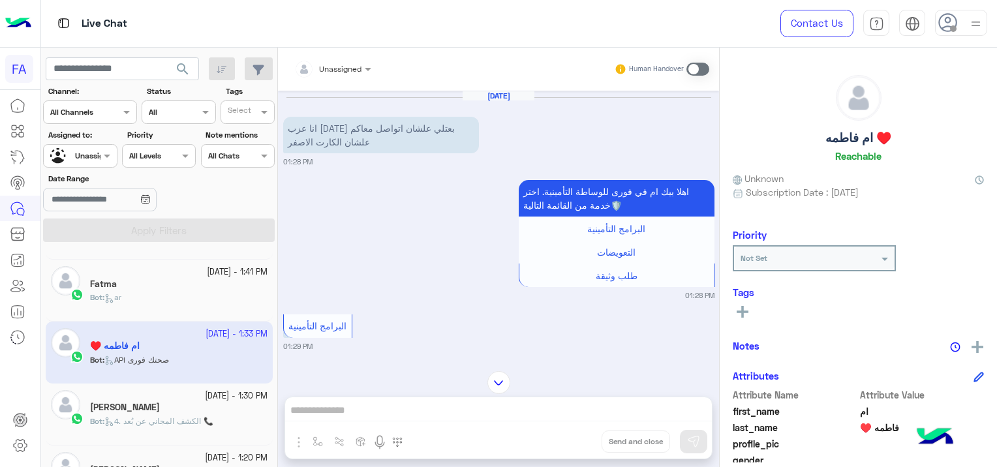
click at [201, 418] on span "4. الكشف المجاني عن بُعد 📞" at bounding box center [158, 421] width 109 height 10
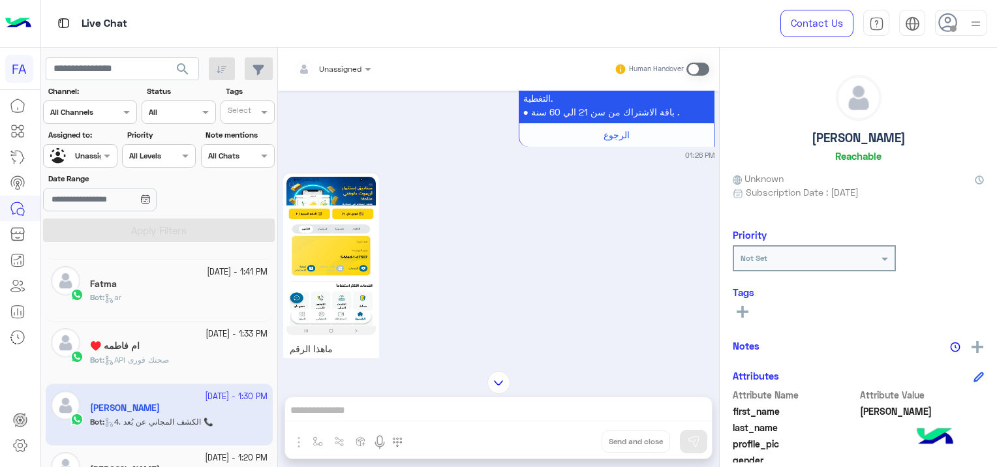
click at [332, 235] on img at bounding box center [331, 256] width 89 height 159
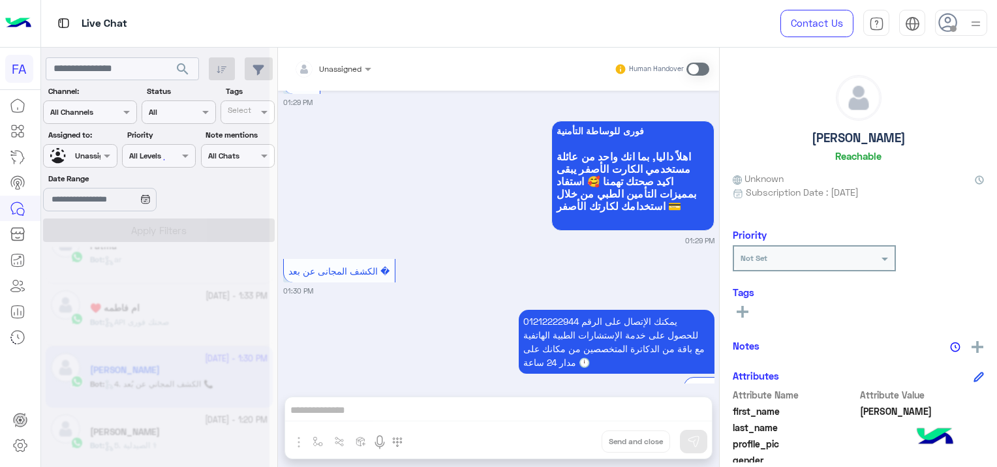
scroll to position [7, 0]
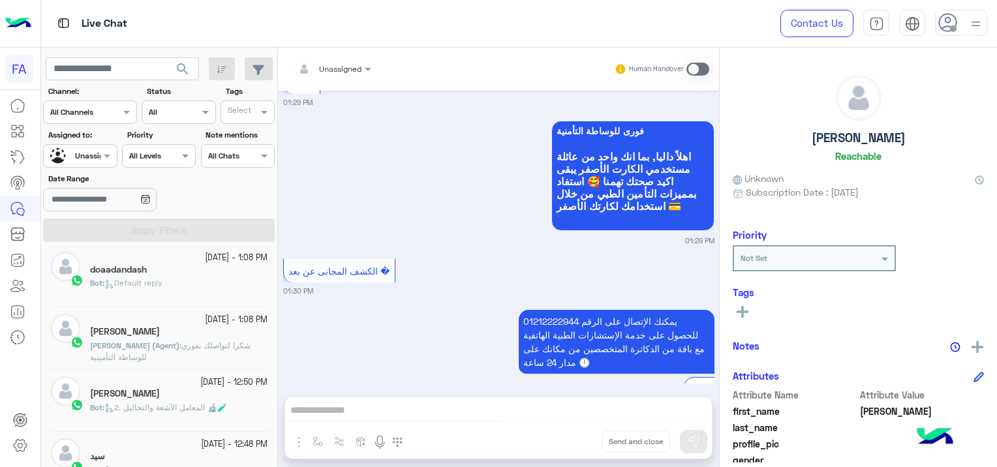
click at [174, 345] on span "[PERSON_NAME] (Agent)" at bounding box center [134, 346] width 89 height 10
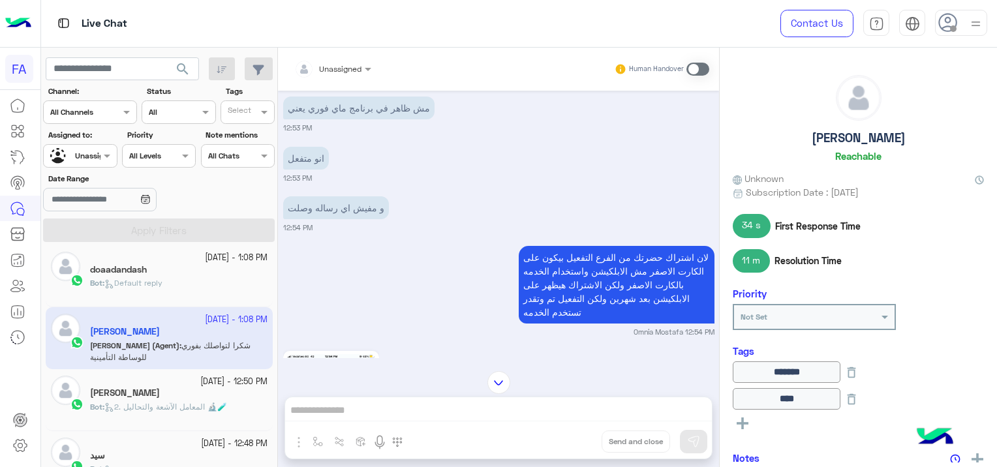
scroll to position [753, 0]
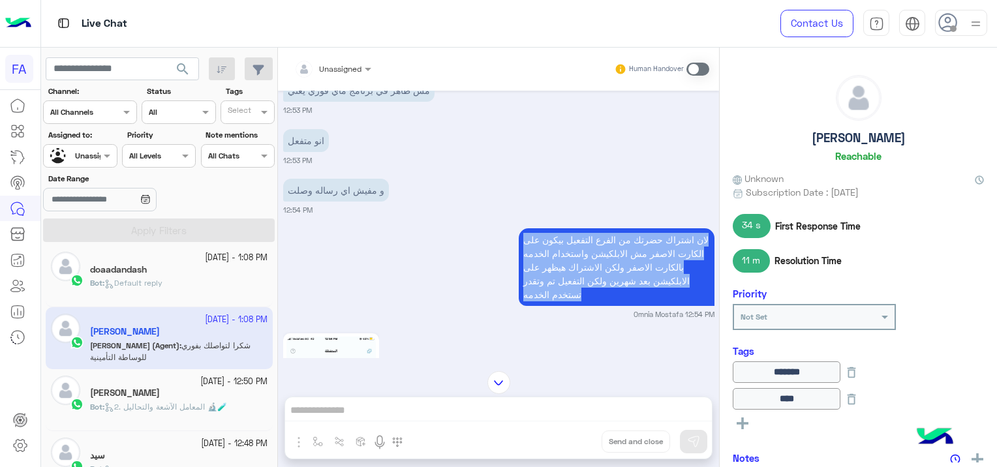
drag, startPoint x: 521, startPoint y: 240, endPoint x: 519, endPoint y: 318, distance: 77.7
click at [519, 318] on div "لان اشتراك حضرتك من الفرع التفعيل بيكون على الكارت الاصفر مش الابلكيشن واستخدام…" at bounding box center [498, 272] width 431 height 95
copy app-message "لان اشتراك حضرتك من الفرع التفعيل بيكون على الكارت الاصفر مش الابلكيشن واستخدام…"
click at [347, 354] on img at bounding box center [331, 416] width 89 height 159
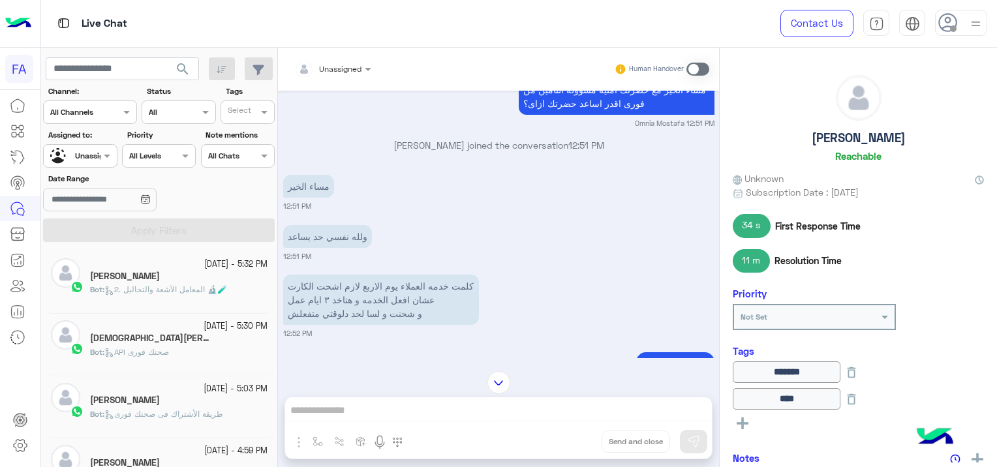
scroll to position [7, 0]
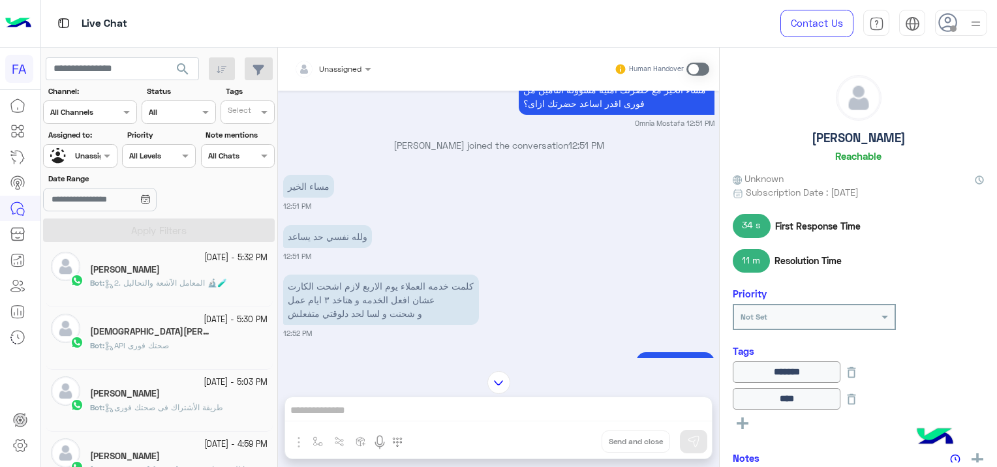
click at [187, 59] on button "search" at bounding box center [183, 71] width 32 height 28
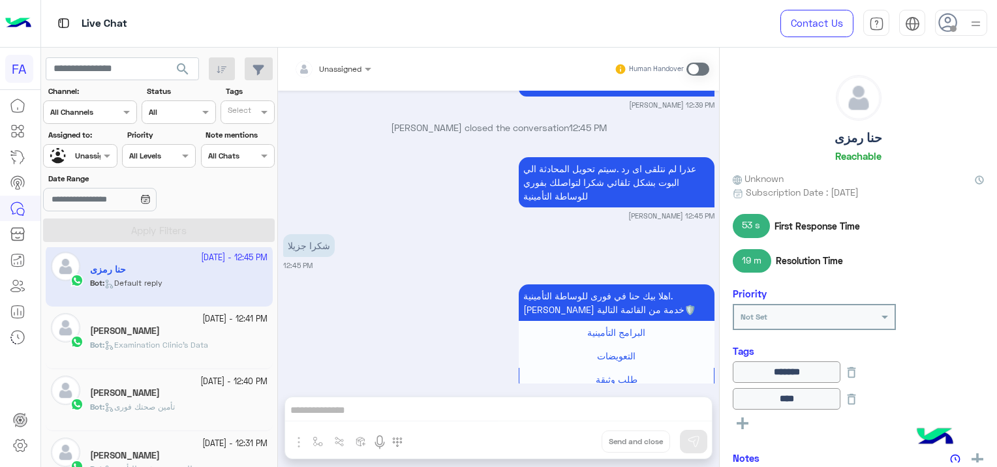
scroll to position [1256, 0]
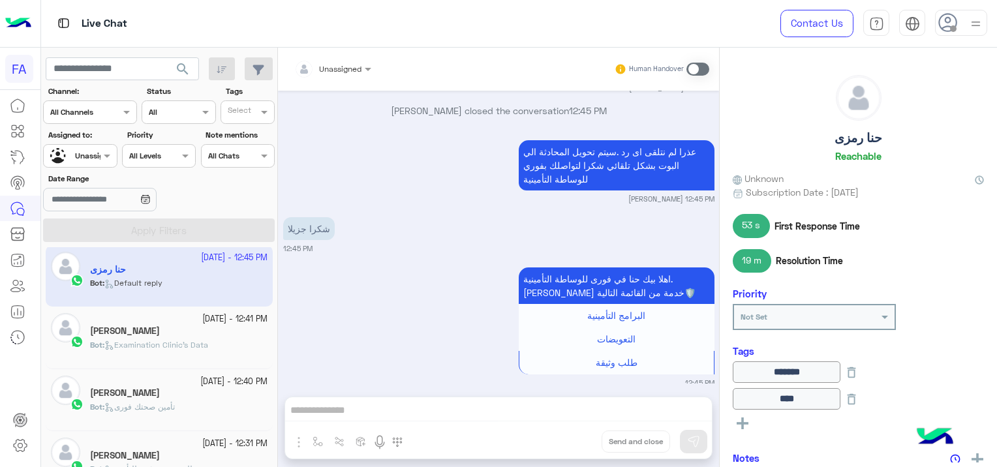
click at [216, 339] on div "Bot : Examination Clinic's Data" at bounding box center [179, 350] width 178 height 23
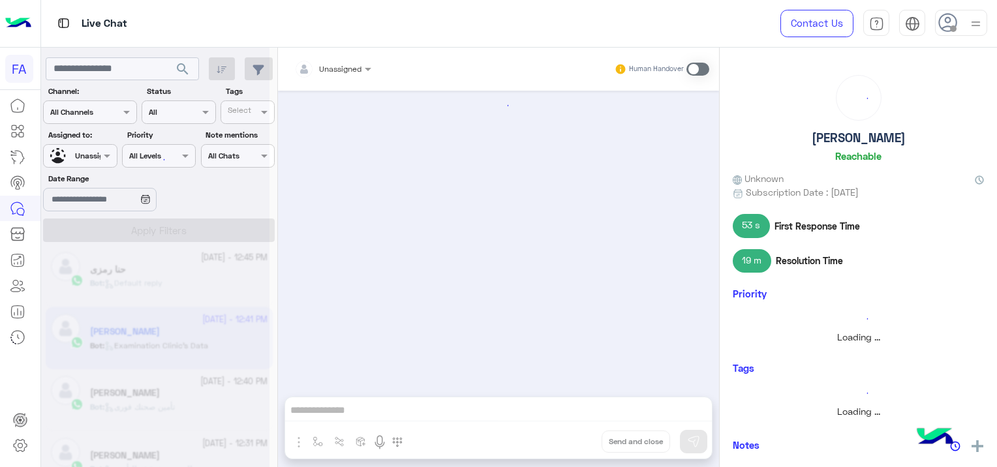
scroll to position [1044, 0]
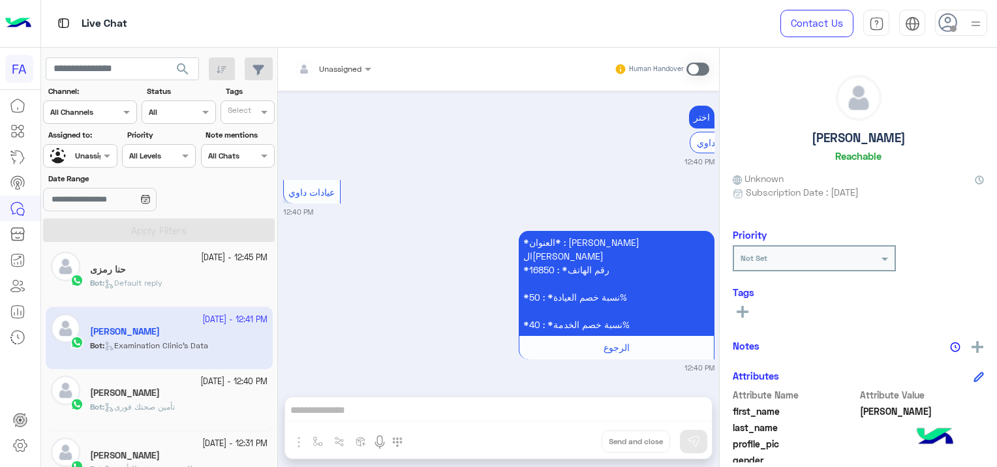
click at [189, 65] on span "search" at bounding box center [183, 69] width 16 height 16
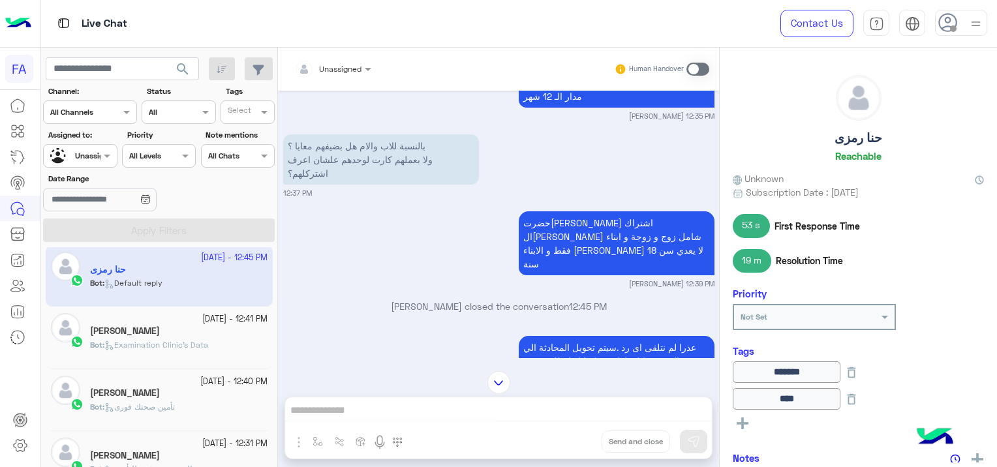
scroll to position [1256, 0]
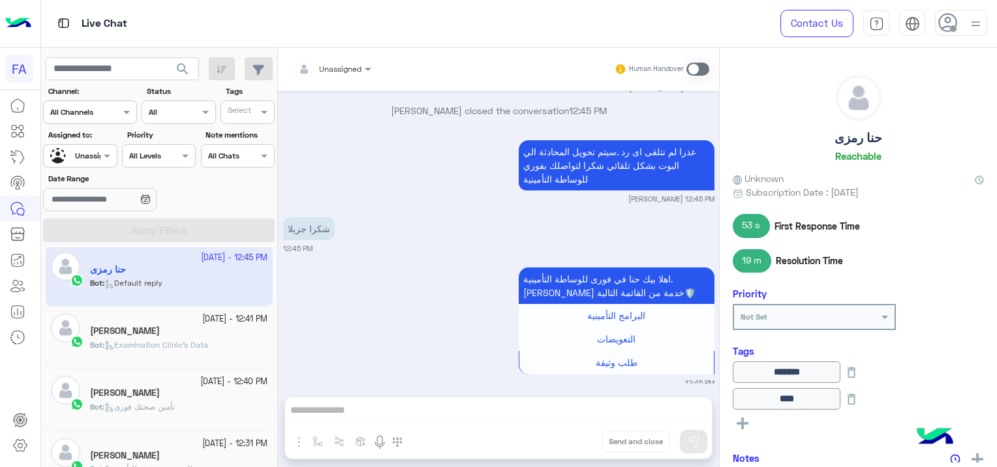
click at [76, 154] on input "text" at bounding box center [65, 155] width 30 height 12
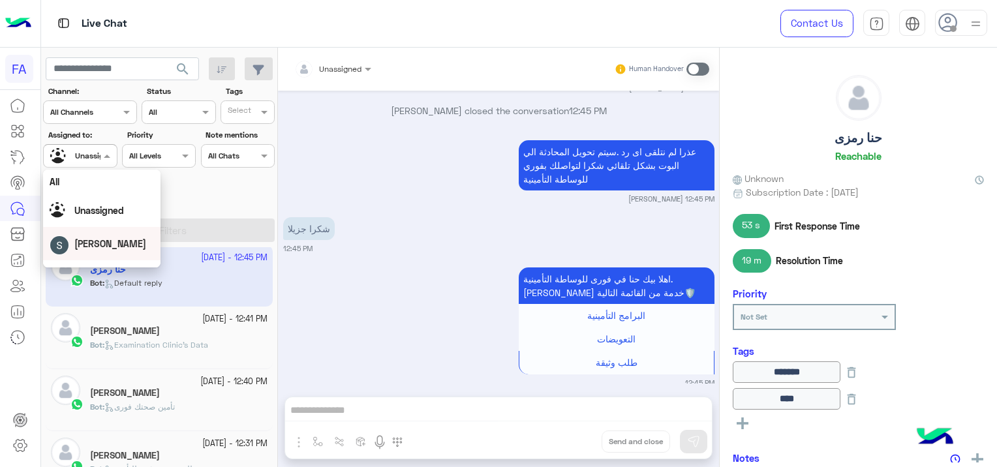
scroll to position [117, 0]
click at [116, 248] on span "Omnia Mostafa" at bounding box center [114, 250] width 65 height 11
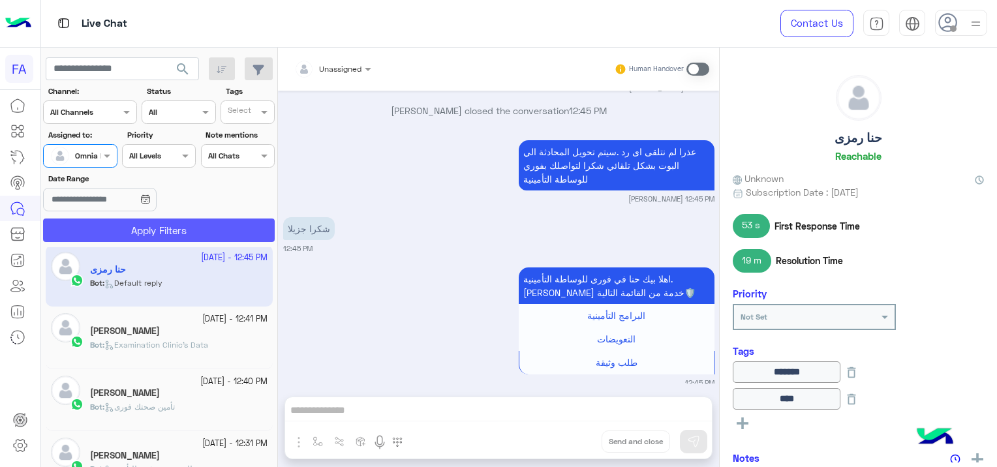
click at [149, 233] on button "Apply Filters" at bounding box center [159, 230] width 232 height 23
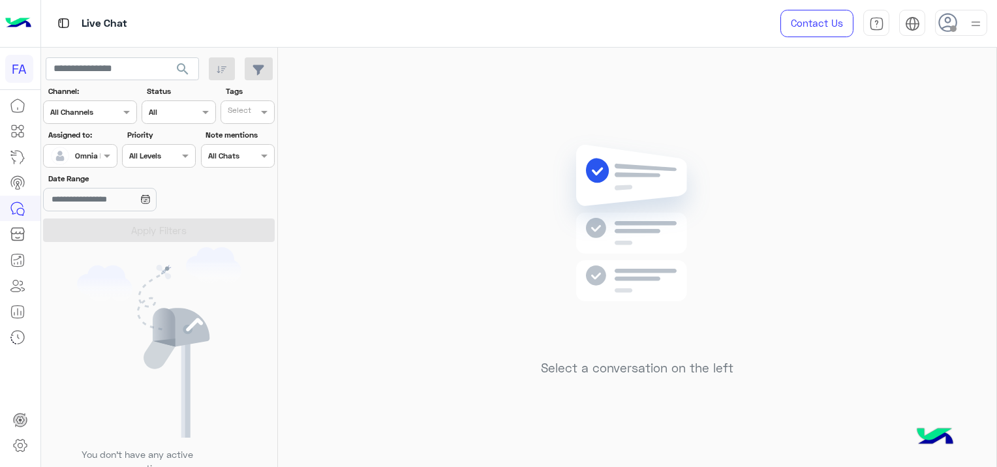
click at [89, 153] on div at bounding box center [80, 154] width 72 height 12
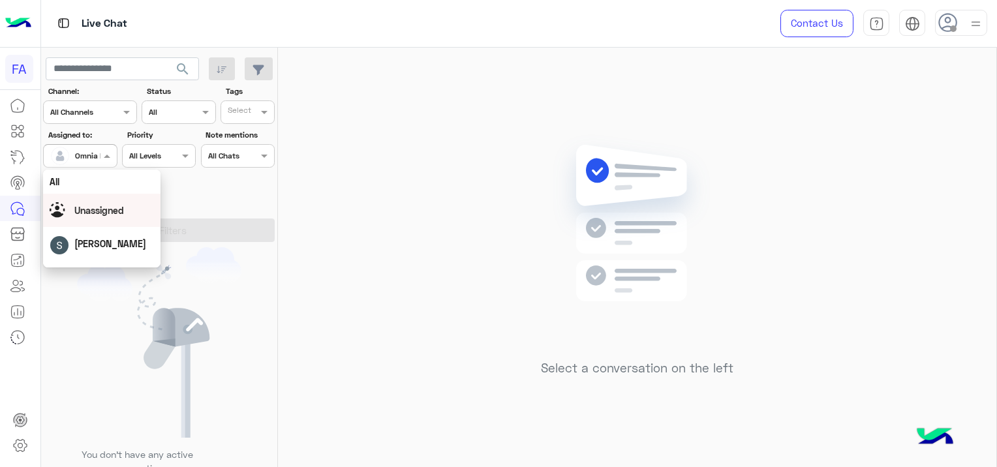
click at [133, 219] on div "Unassigned" at bounding box center [102, 210] width 104 height 23
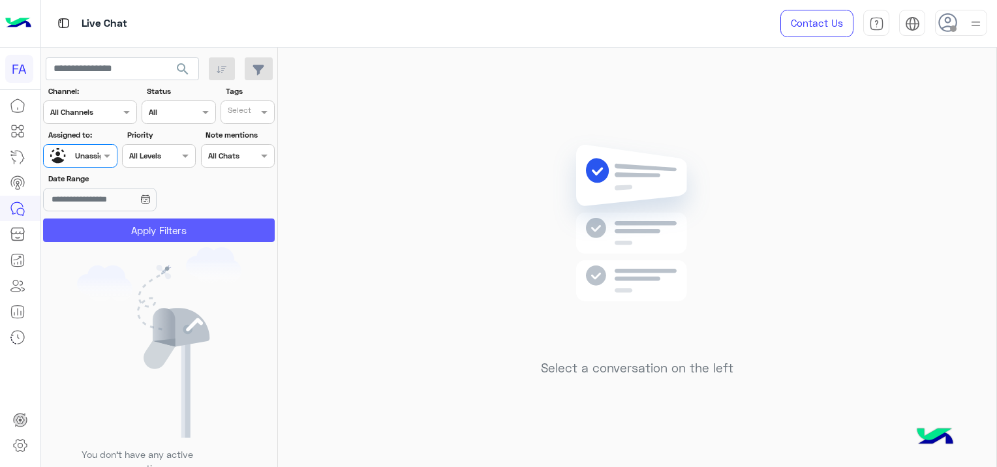
click at [144, 226] on button "Apply Filters" at bounding box center [159, 230] width 232 height 23
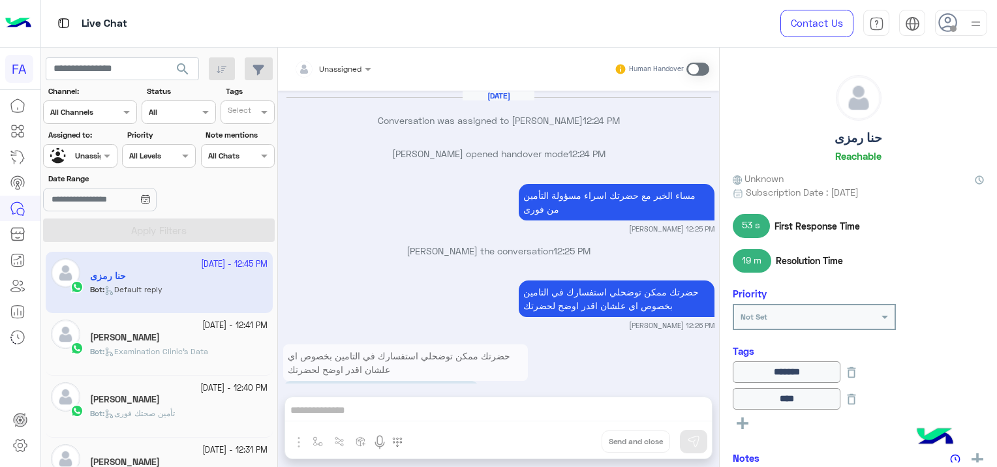
scroll to position [1256, 0]
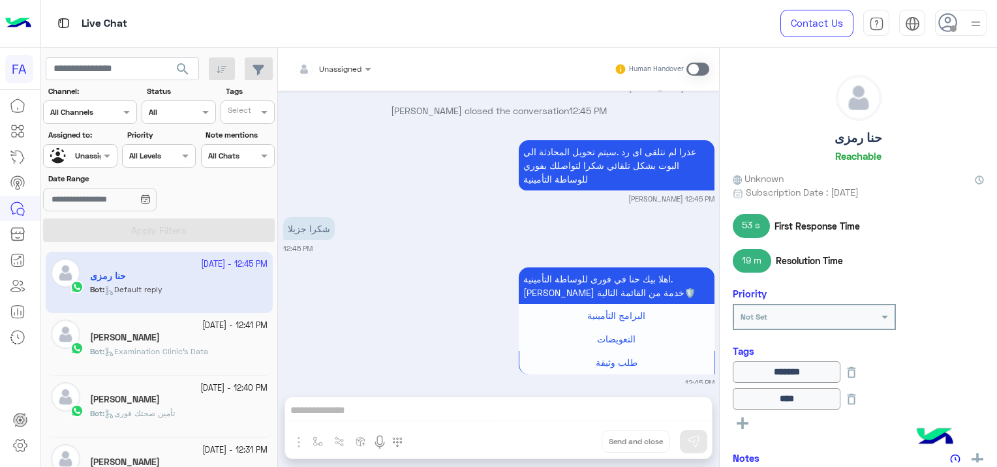
click at [187, 72] on span "search" at bounding box center [183, 69] width 16 height 16
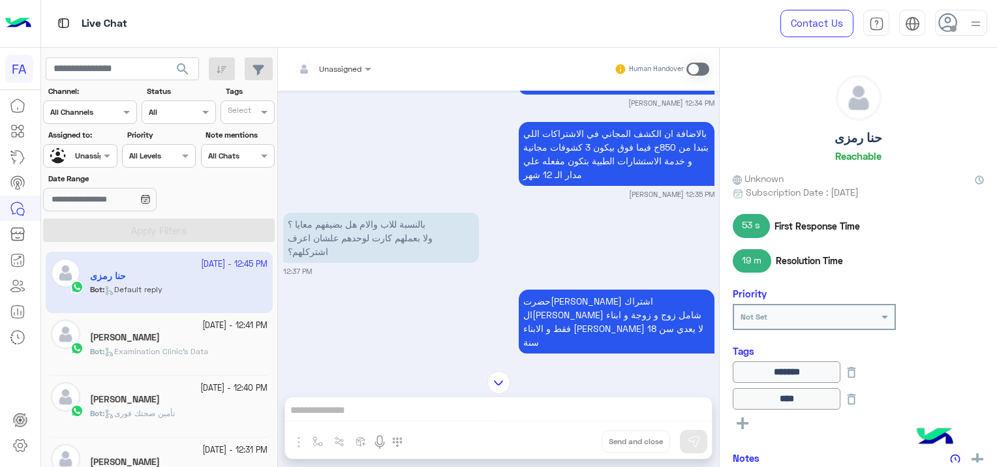
scroll to position [996, 0]
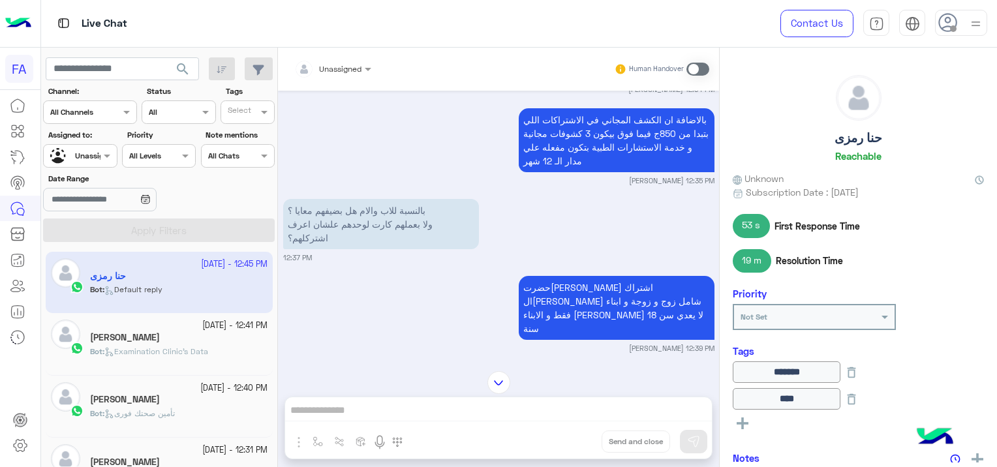
click at [185, 65] on span "search" at bounding box center [183, 69] width 16 height 16
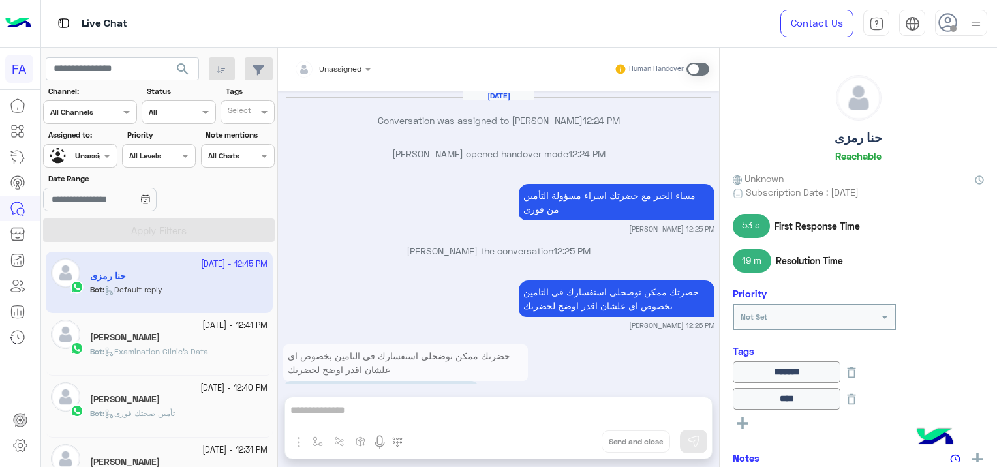
scroll to position [1256, 0]
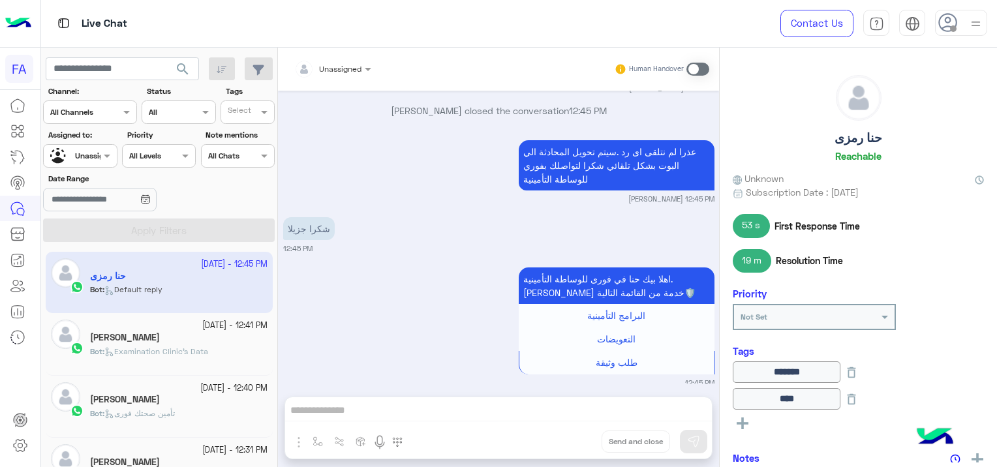
click at [202, 330] on small "[DATE] - 12:41 PM" at bounding box center [234, 326] width 65 height 12
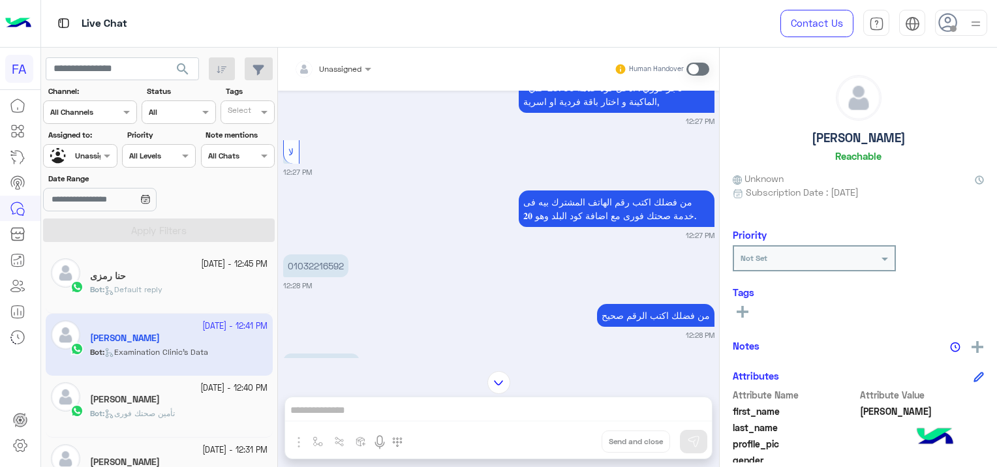
scroll to position [582, 0]
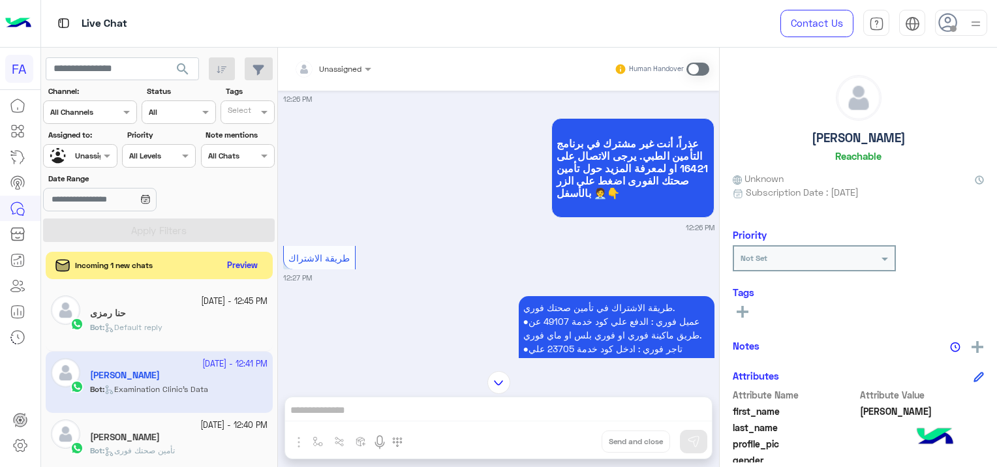
click at [248, 264] on button "Preview" at bounding box center [243, 266] width 40 height 18
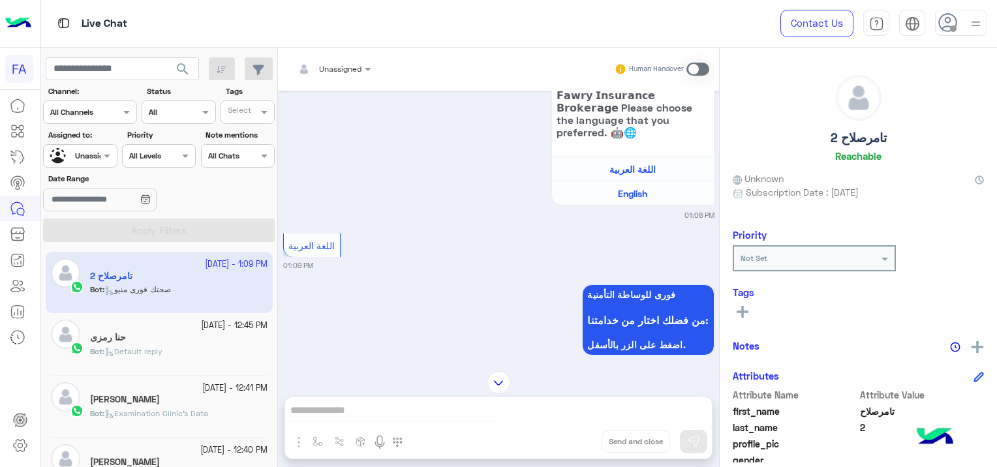
scroll to position [398, 0]
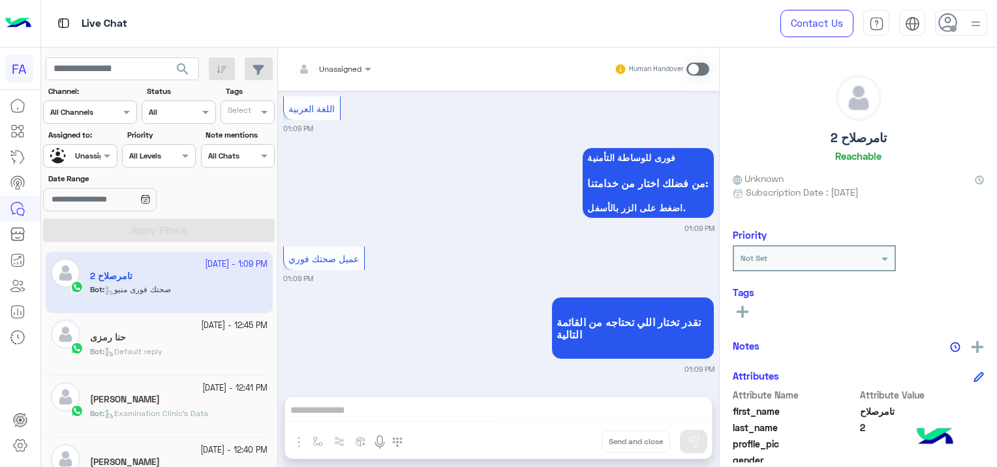
click at [231, 341] on div "حنا رمزى" at bounding box center [179, 339] width 178 height 14
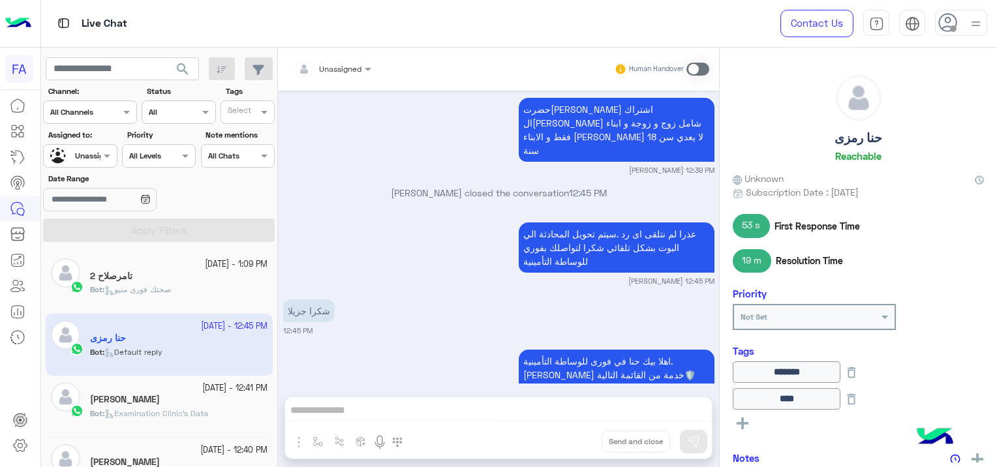
scroll to position [1256, 0]
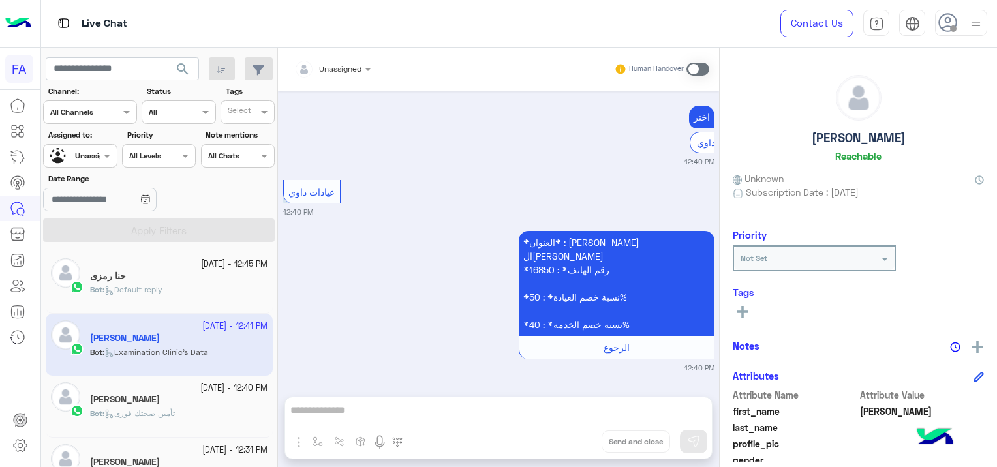
scroll to position [1044, 0]
click at [181, 69] on span "search" at bounding box center [183, 69] width 16 height 16
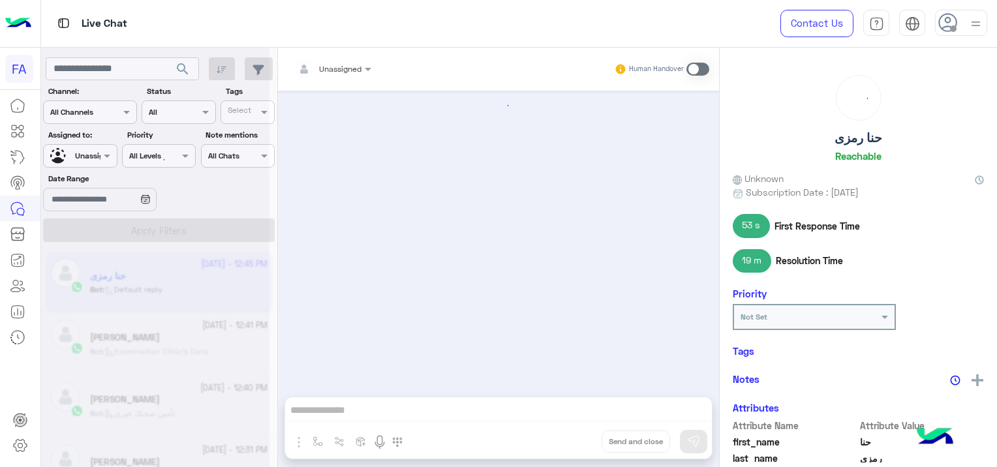
scroll to position [1256, 0]
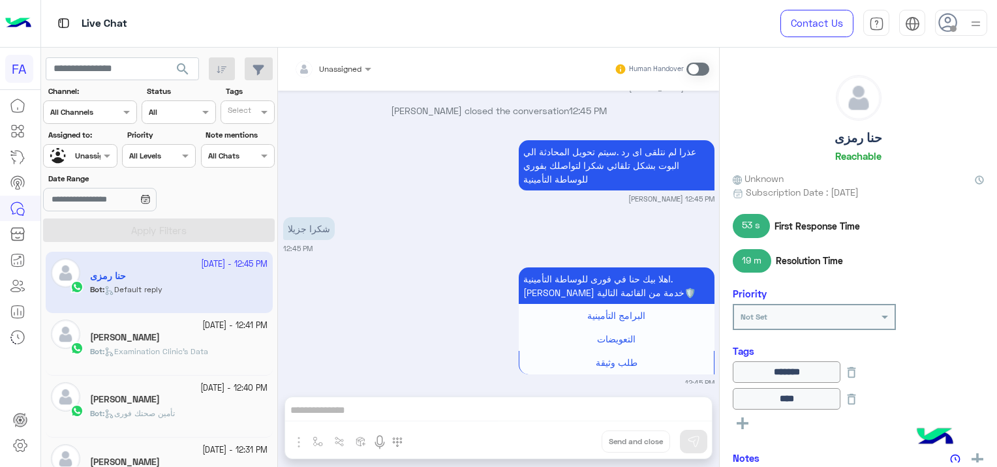
click at [82, 155] on div at bounding box center [80, 154] width 72 height 12
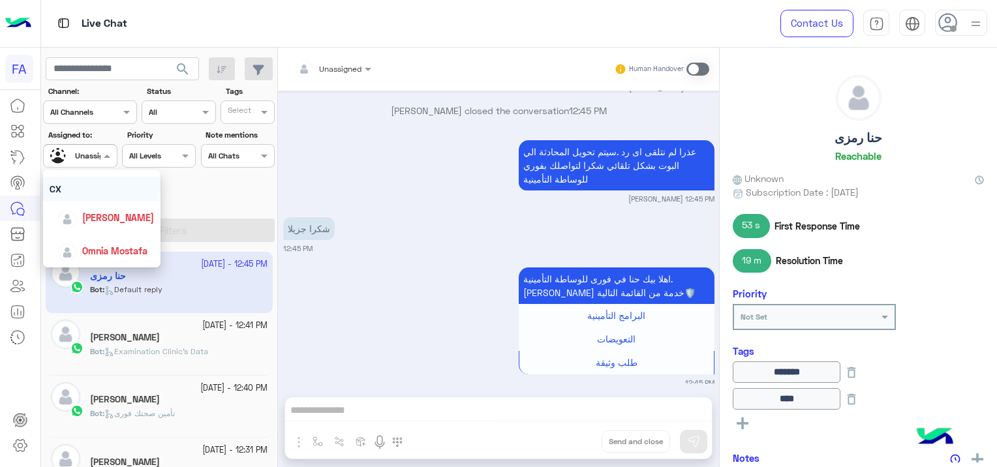
scroll to position [52, 0]
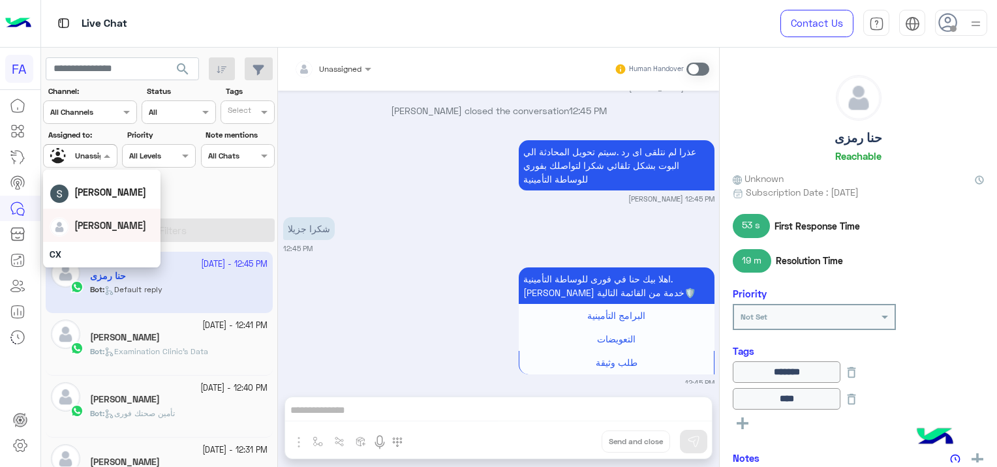
click at [117, 218] on div "[PERSON_NAME]" at bounding box center [102, 225] width 104 height 23
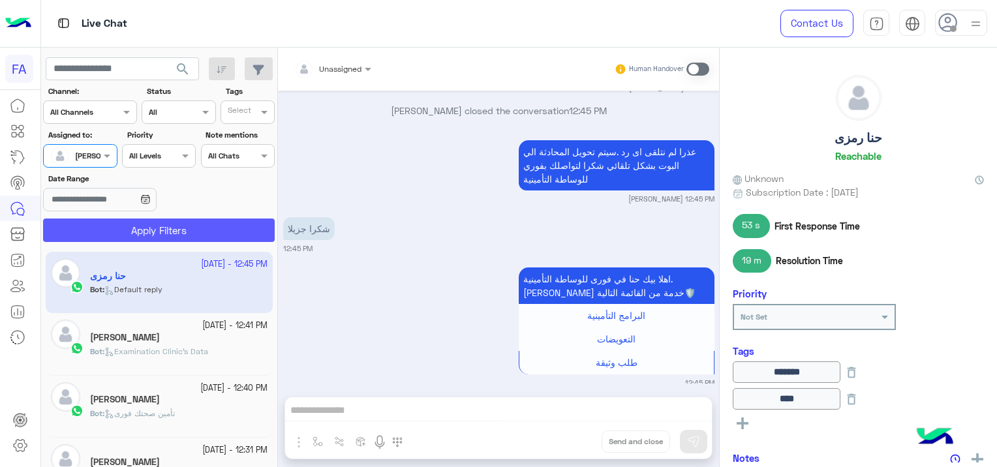
click at [142, 227] on button "Apply Filters" at bounding box center [159, 230] width 232 height 23
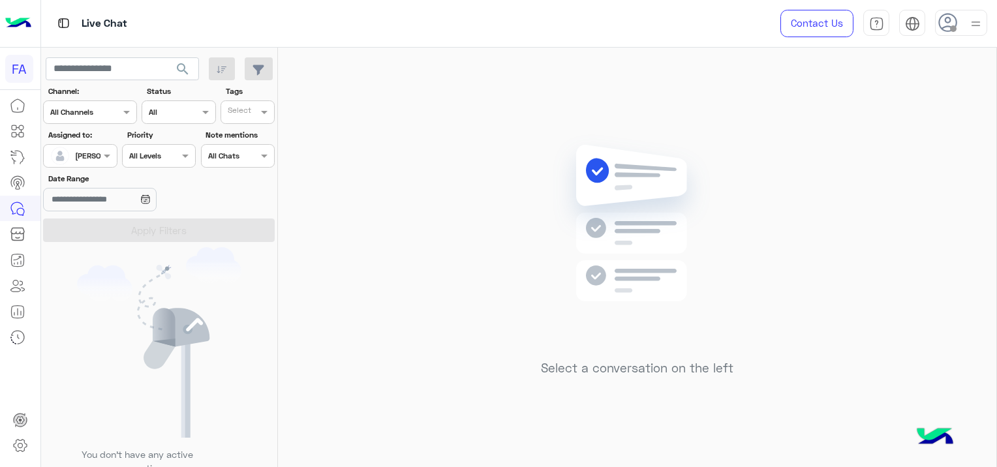
click at [82, 157] on div at bounding box center [80, 154] width 72 height 12
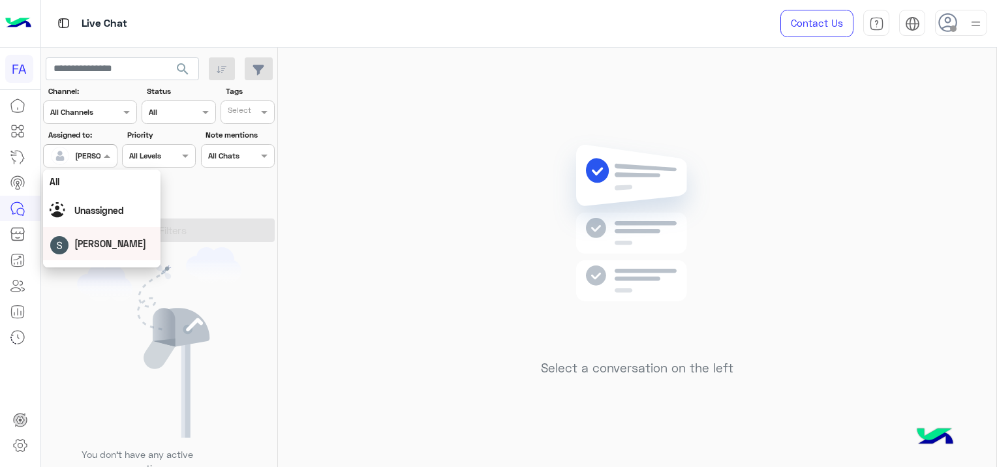
scroll to position [117, 0]
click at [106, 245] on span "Omnia Mostafa" at bounding box center [114, 250] width 65 height 11
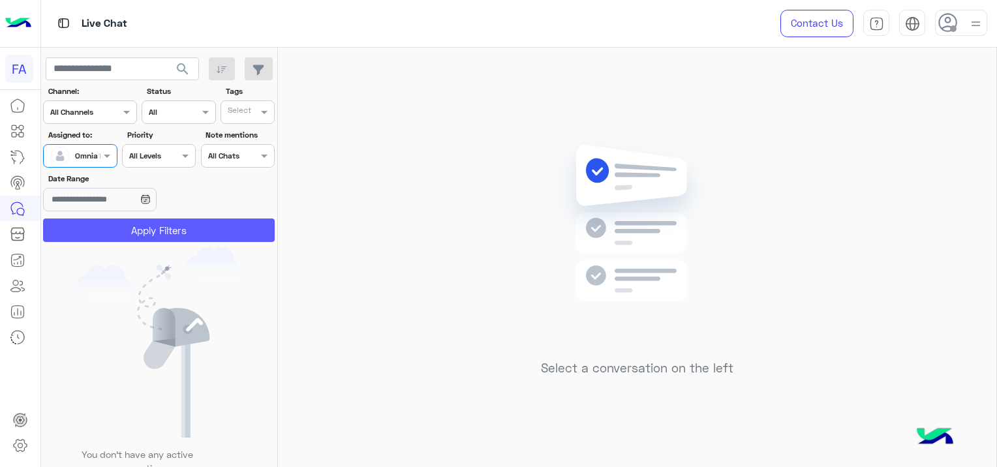
click at [162, 233] on button "Apply Filters" at bounding box center [159, 230] width 232 height 23
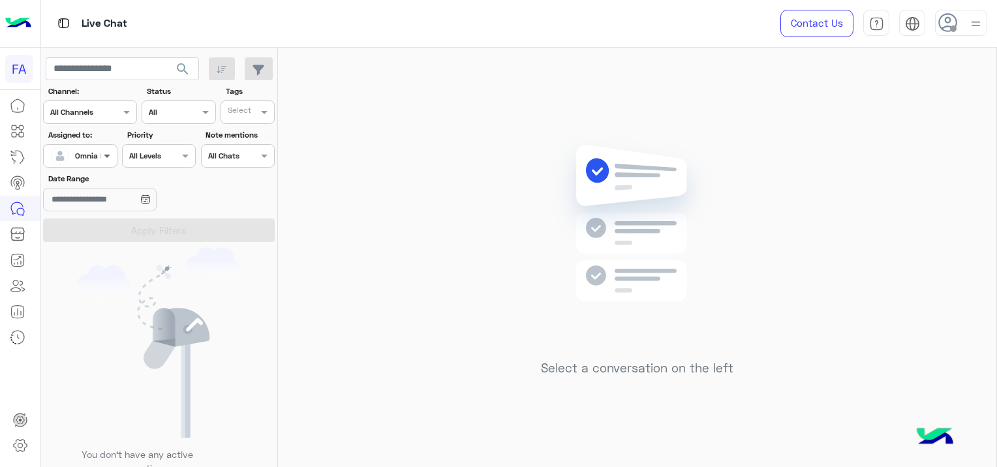
click at [106, 159] on span at bounding box center [109, 156] width 16 height 14
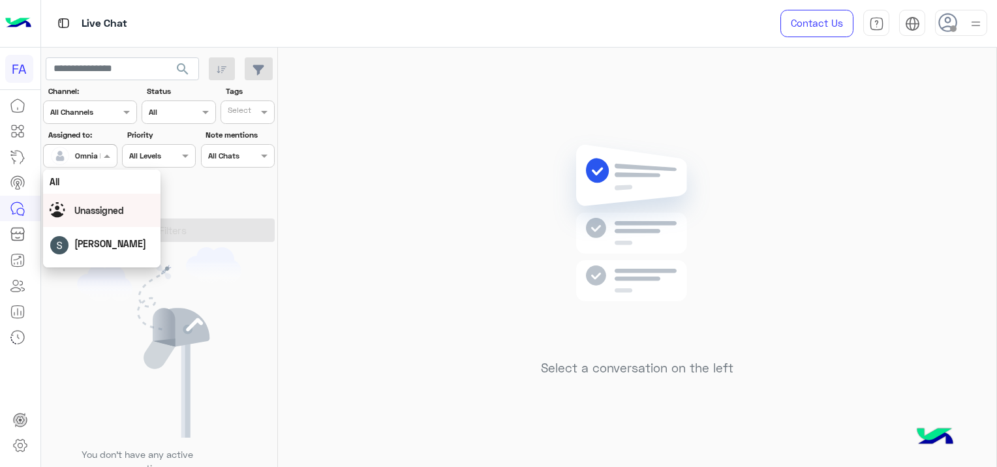
click at [122, 215] on span "Unassigned" at bounding box center [99, 210] width 50 height 11
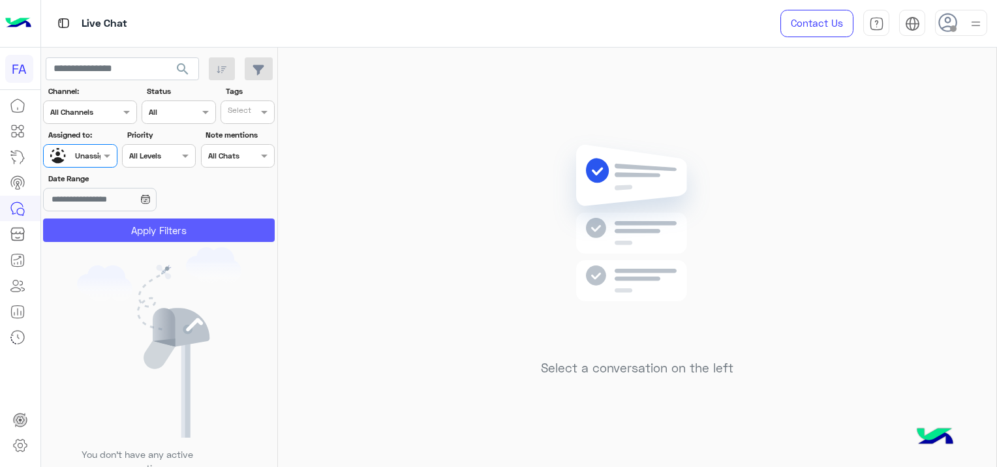
click at [172, 231] on button "Apply Filters" at bounding box center [159, 230] width 232 height 23
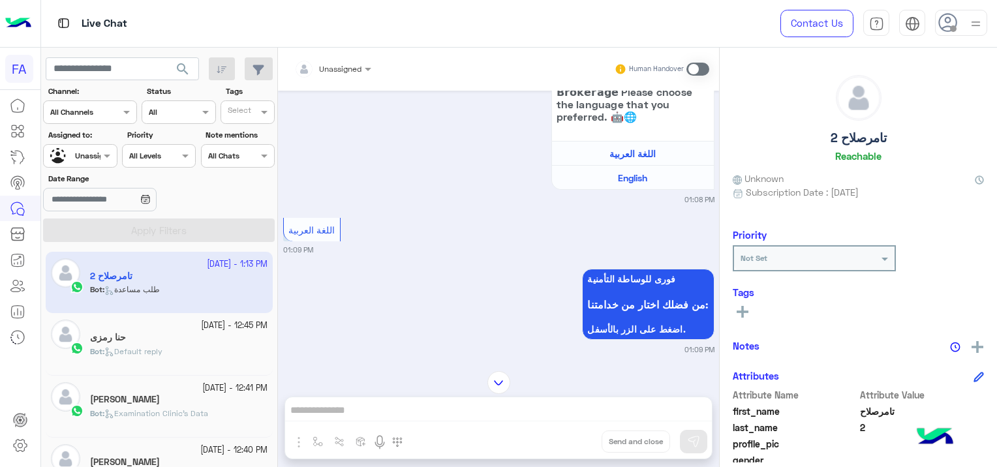
scroll to position [2759, 0]
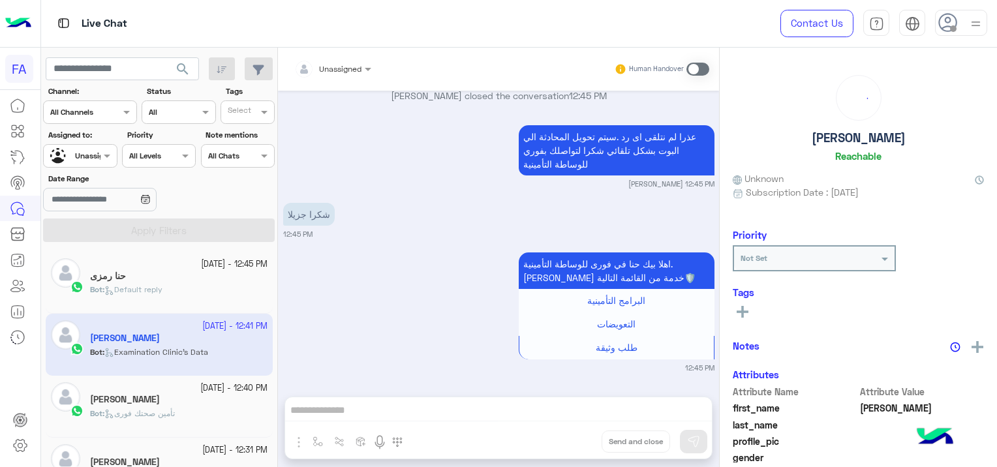
scroll to position [2571, 0]
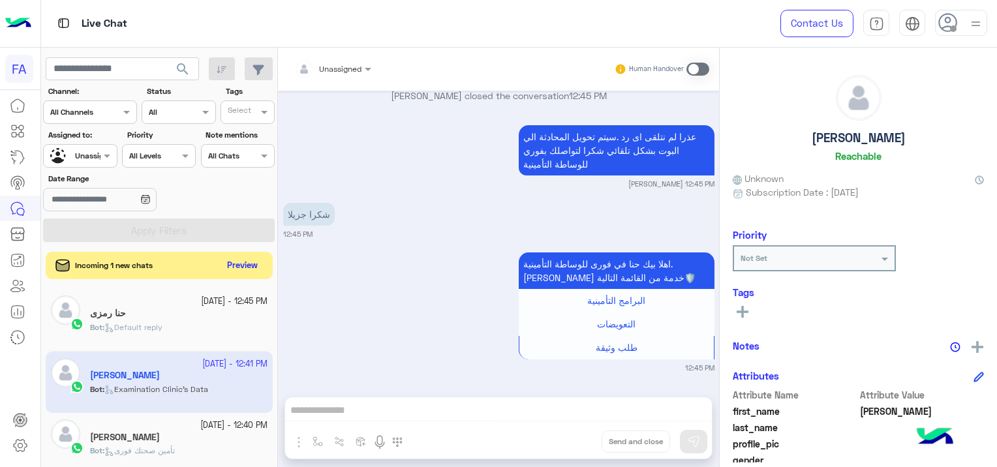
click at [234, 261] on button "Preview" at bounding box center [243, 266] width 40 height 18
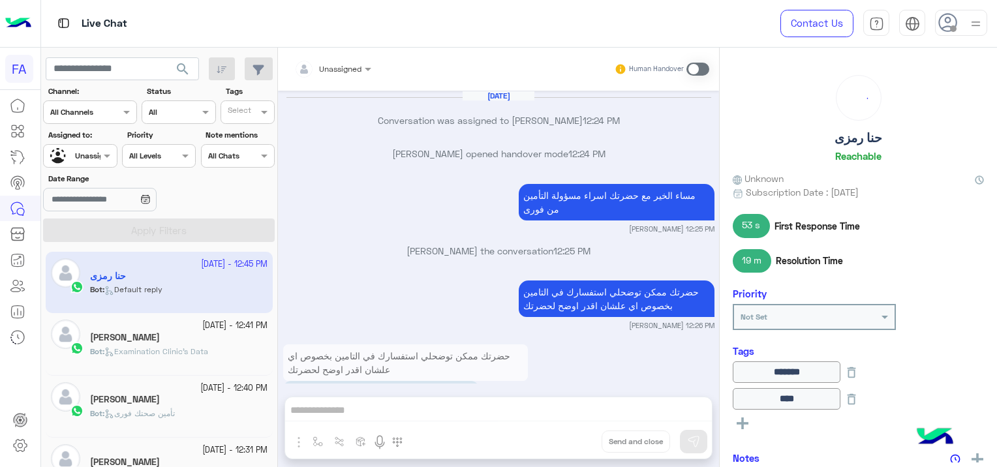
scroll to position [1256, 0]
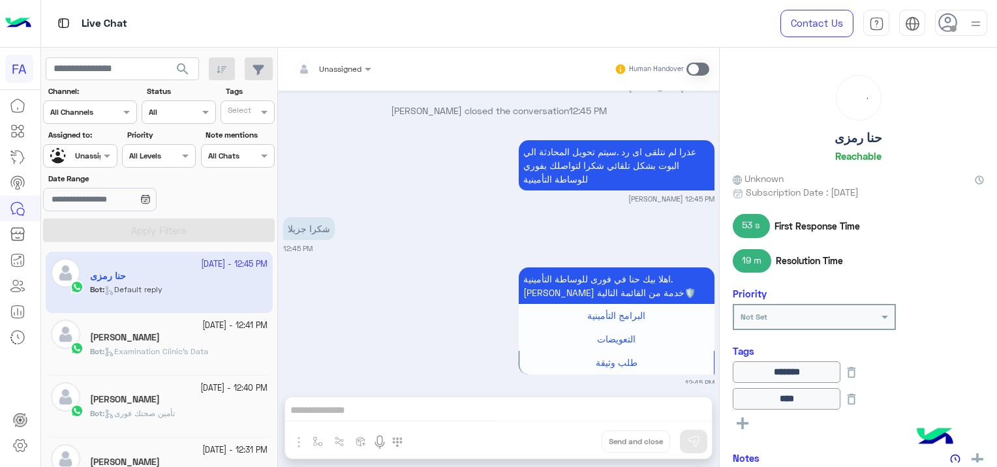
click at [208, 334] on div "[PERSON_NAME]" at bounding box center [179, 339] width 178 height 14
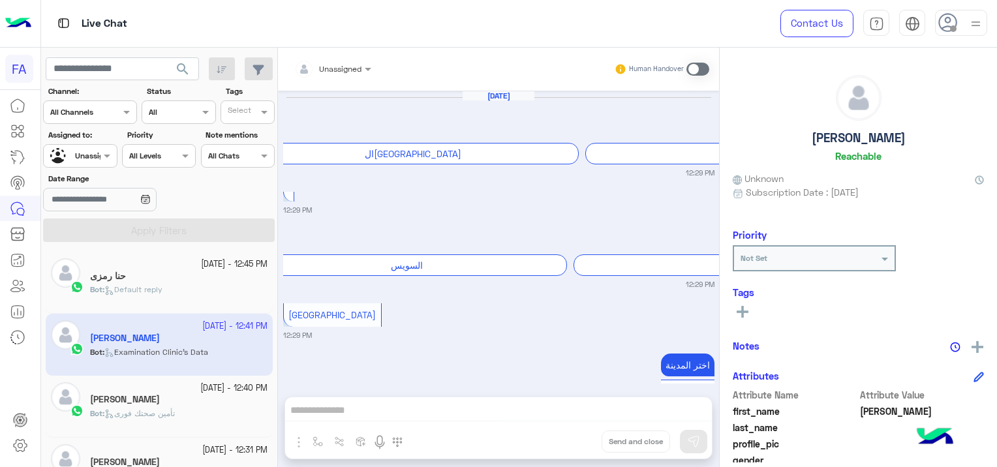
scroll to position [1044, 0]
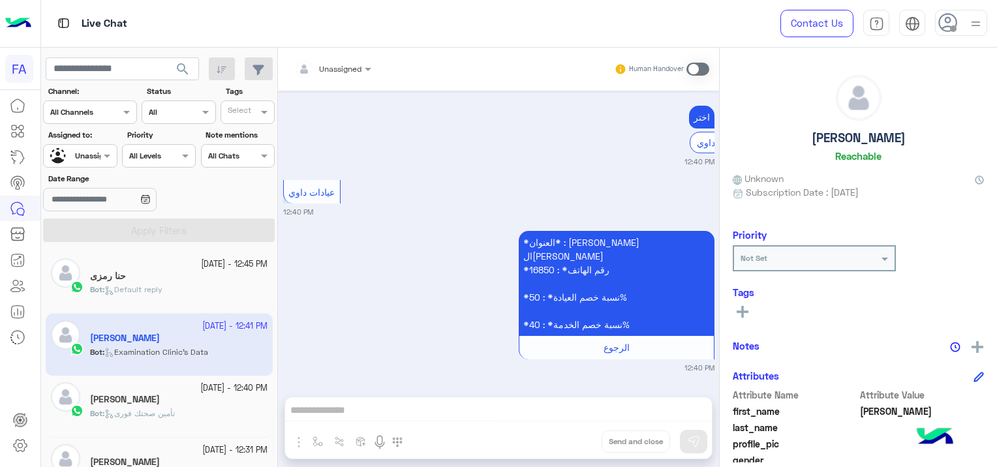
click at [185, 407] on div "[PERSON_NAME]" at bounding box center [179, 401] width 178 height 14
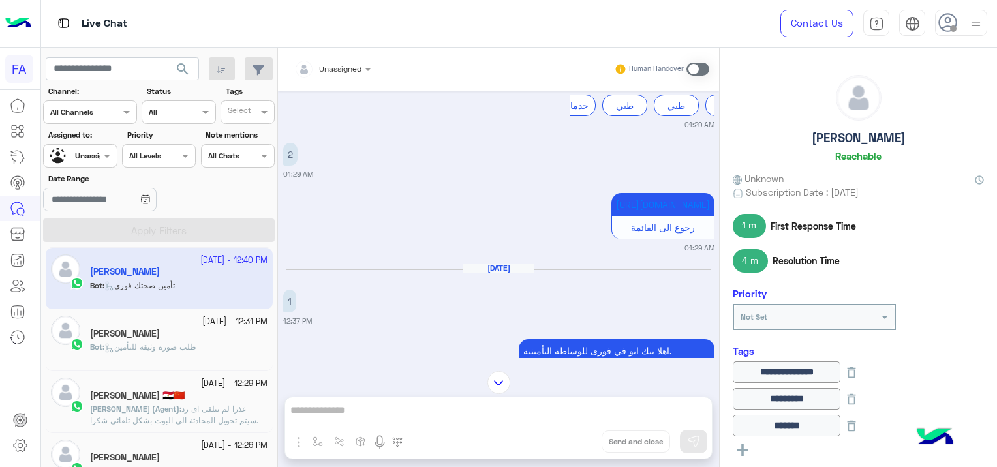
scroll to position [131, 0]
click at [232, 346] on div "Bot : طلب صورة وثيقة للتأمين" at bounding box center [179, 350] width 178 height 23
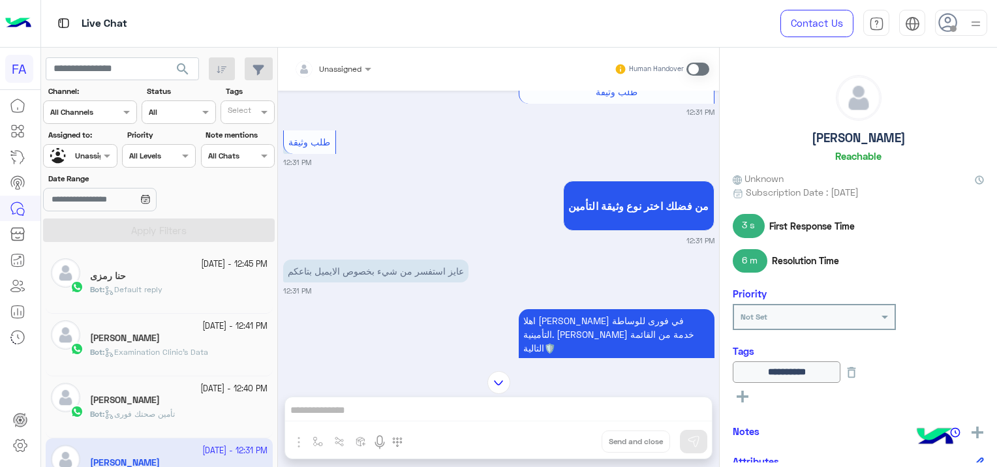
scroll to position [953, 0]
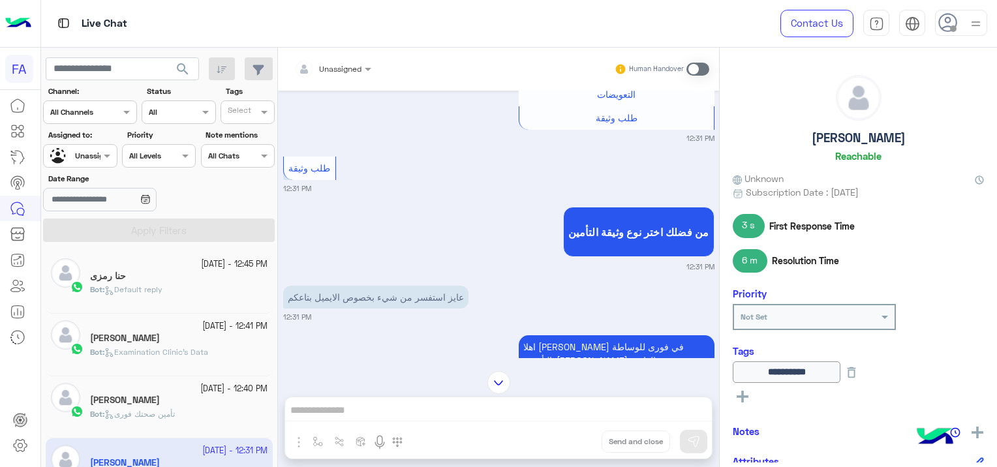
click at [226, 288] on div "Bot : Default reply" at bounding box center [179, 295] width 178 height 23
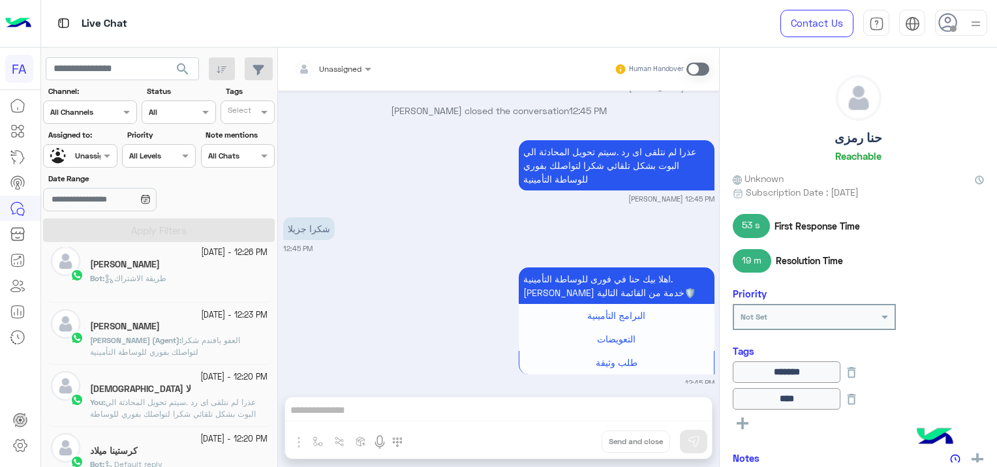
scroll to position [326, 0]
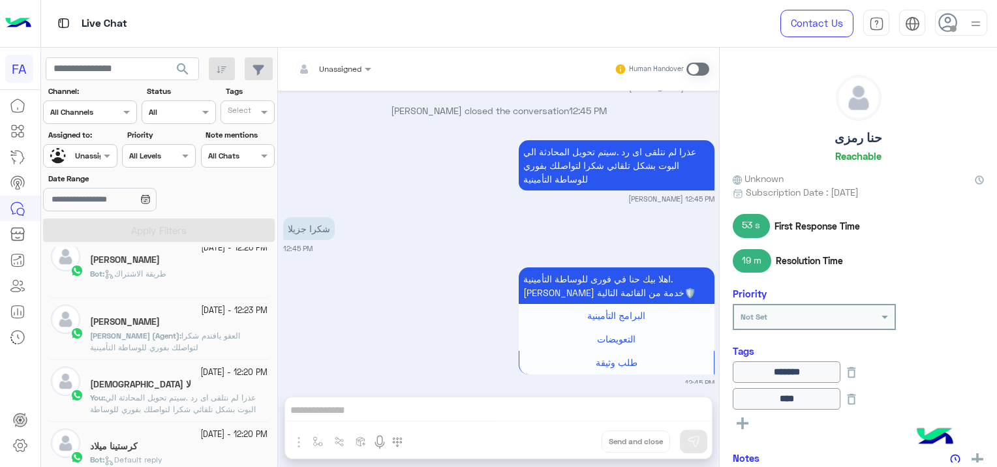
click at [220, 263] on div "[PERSON_NAME]" at bounding box center [179, 262] width 178 height 14
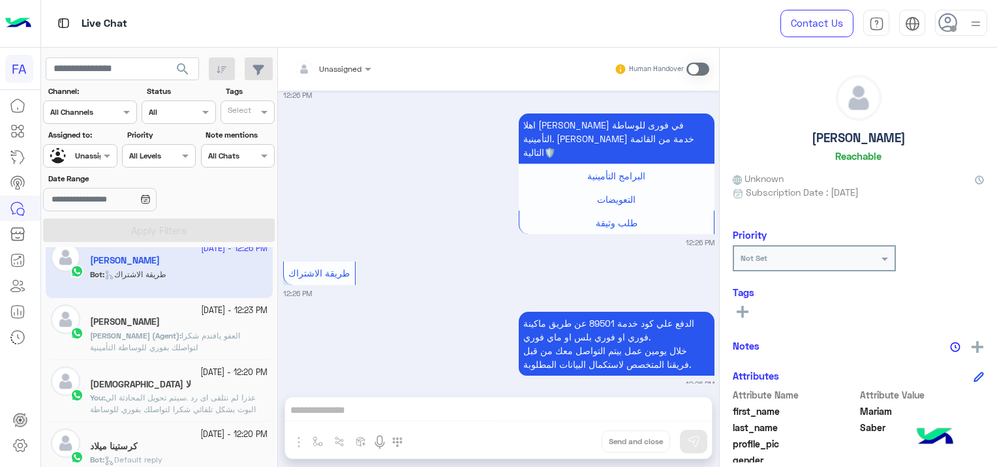
scroll to position [587, 0]
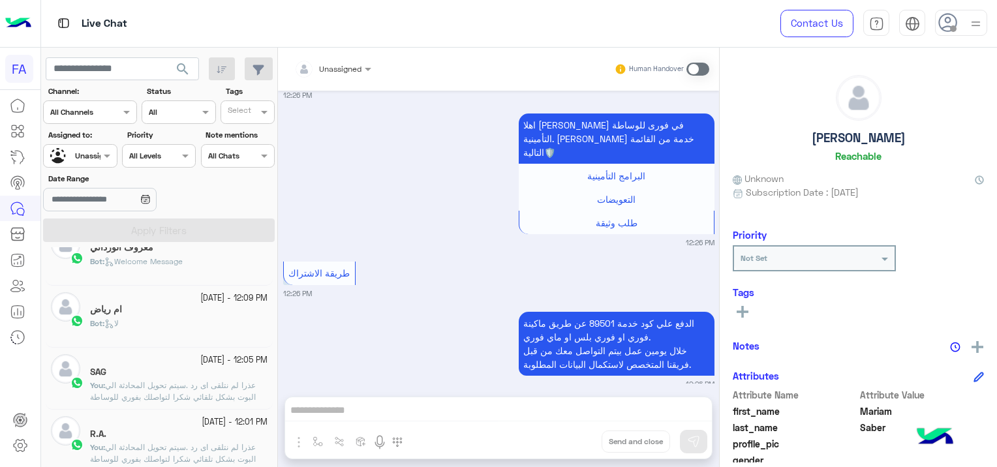
click at [181, 321] on div "Bot : لا" at bounding box center [179, 329] width 178 height 23
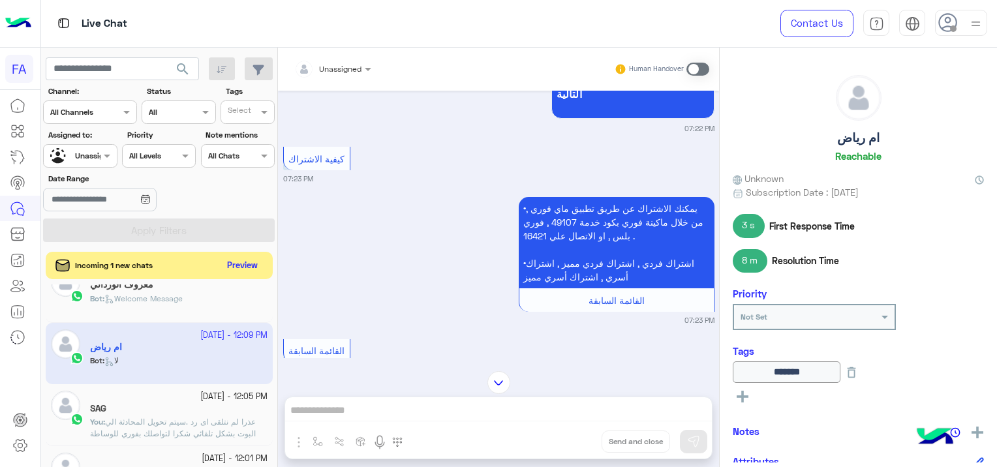
click at [241, 266] on button "Preview" at bounding box center [243, 266] width 40 height 18
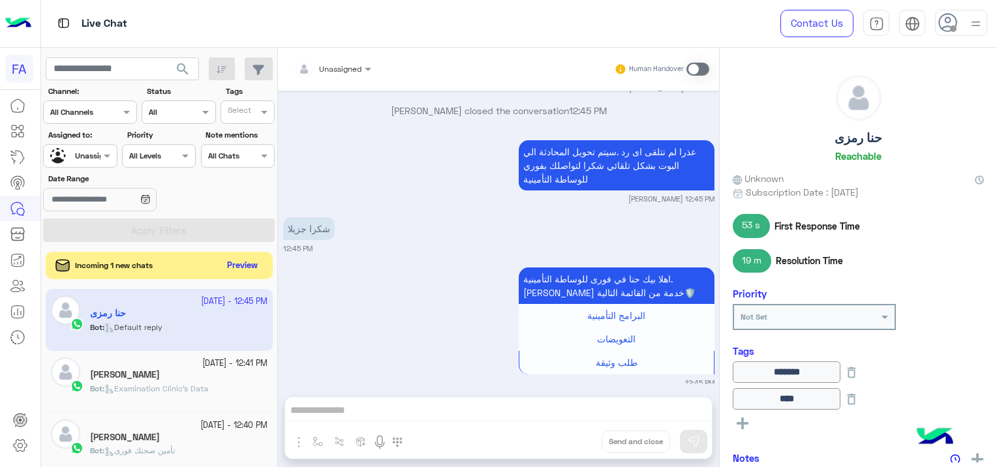
click at [242, 262] on button "Preview" at bounding box center [243, 266] width 40 height 18
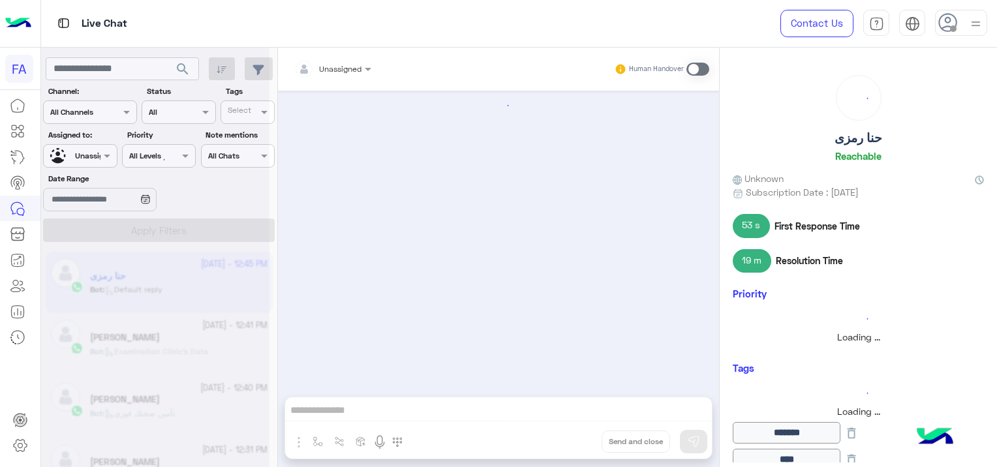
scroll to position [1256, 0]
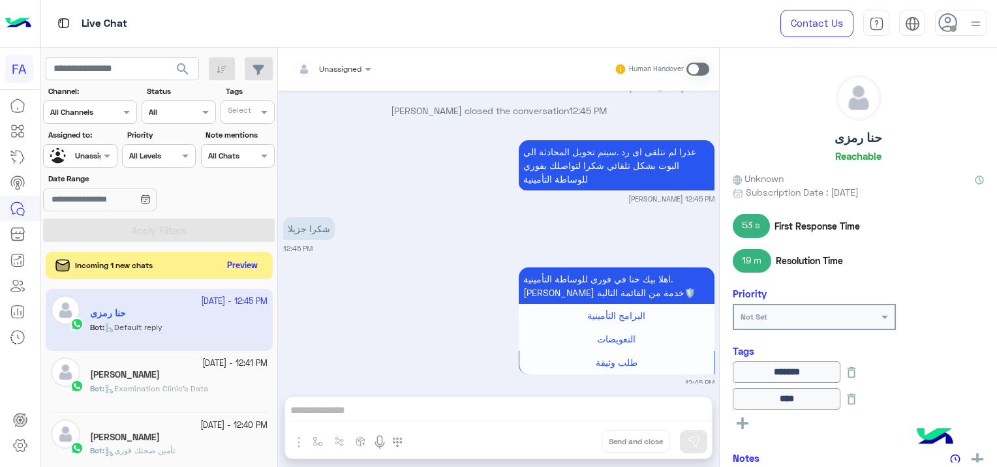
click at [255, 269] on button "Preview" at bounding box center [243, 266] width 40 height 18
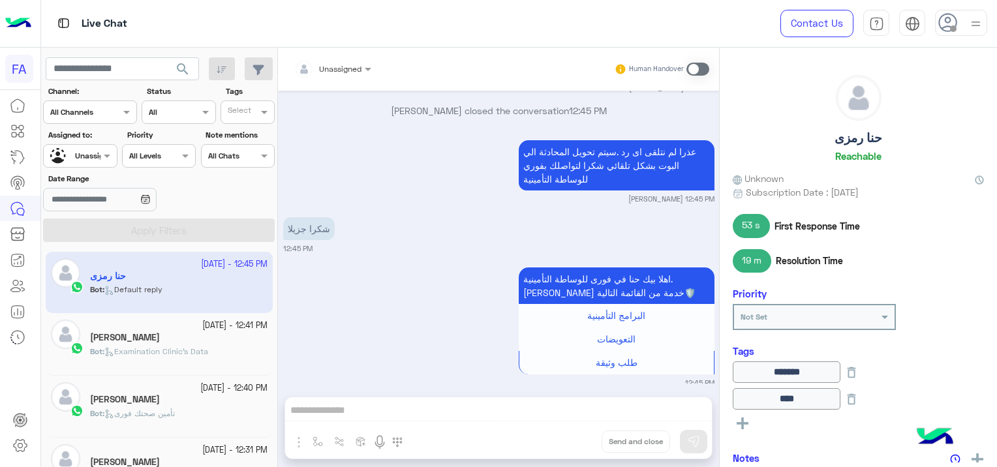
click at [183, 63] on span "search" at bounding box center [183, 69] width 16 height 16
click at [180, 73] on span "search" at bounding box center [183, 69] width 16 height 16
click at [204, 337] on div "[PERSON_NAME]" at bounding box center [179, 339] width 178 height 14
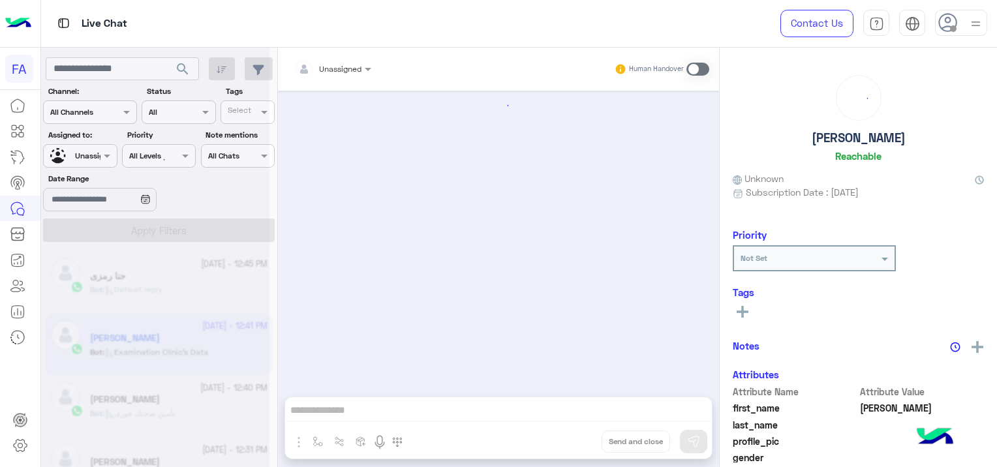
scroll to position [1044, 0]
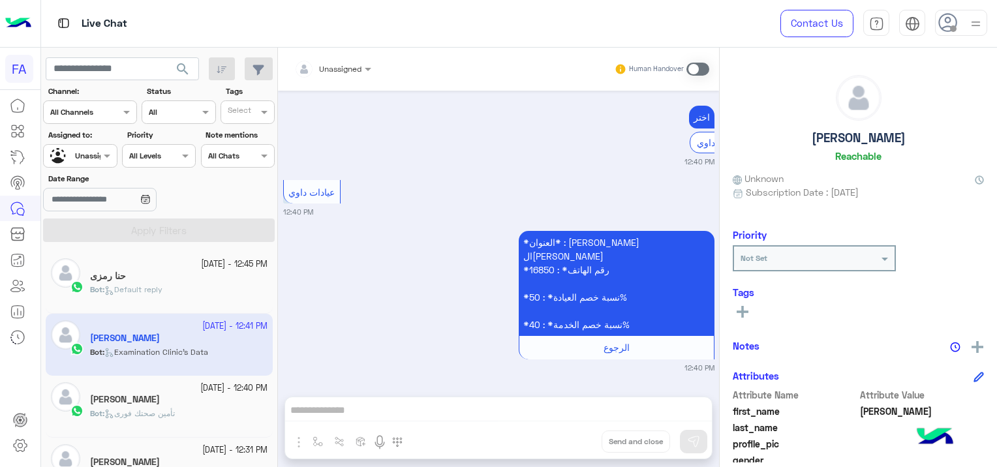
click at [175, 409] on span "تأمين صحتك فورى" at bounding box center [139, 414] width 70 height 10
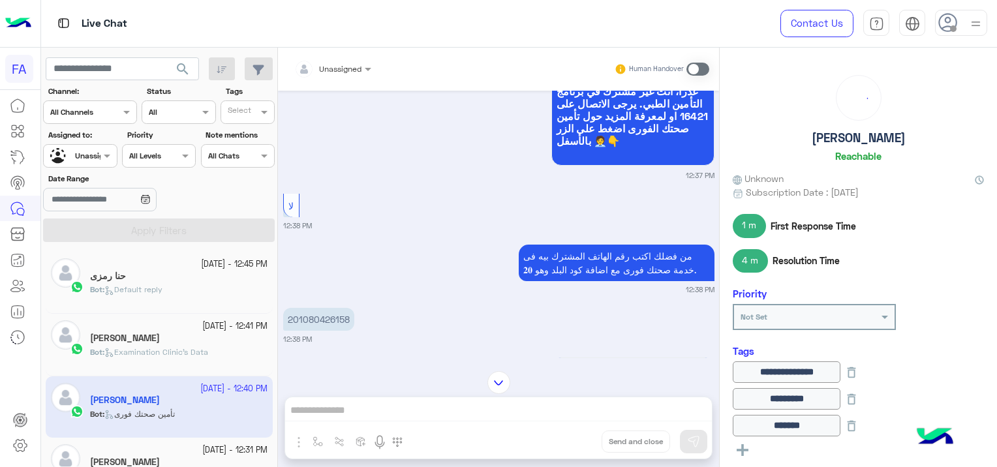
scroll to position [1023, 0]
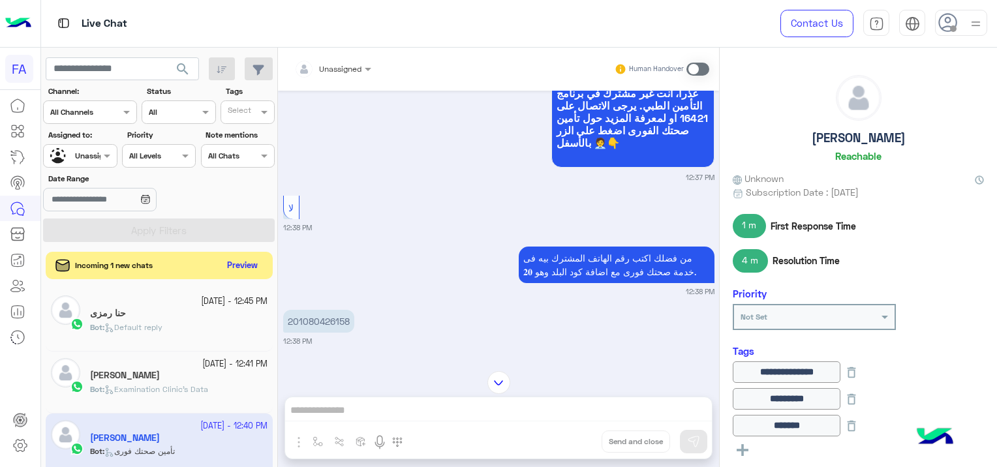
click at [247, 266] on button "Preview" at bounding box center [243, 266] width 40 height 18
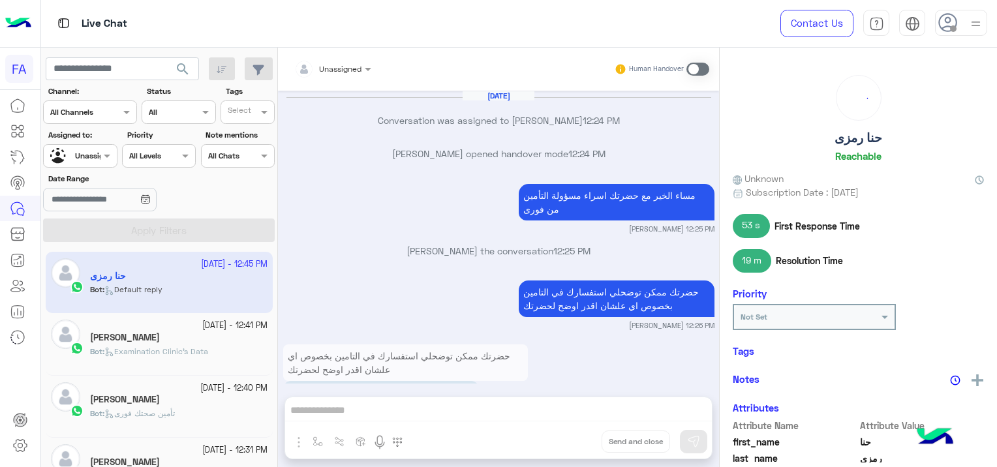
scroll to position [1256, 0]
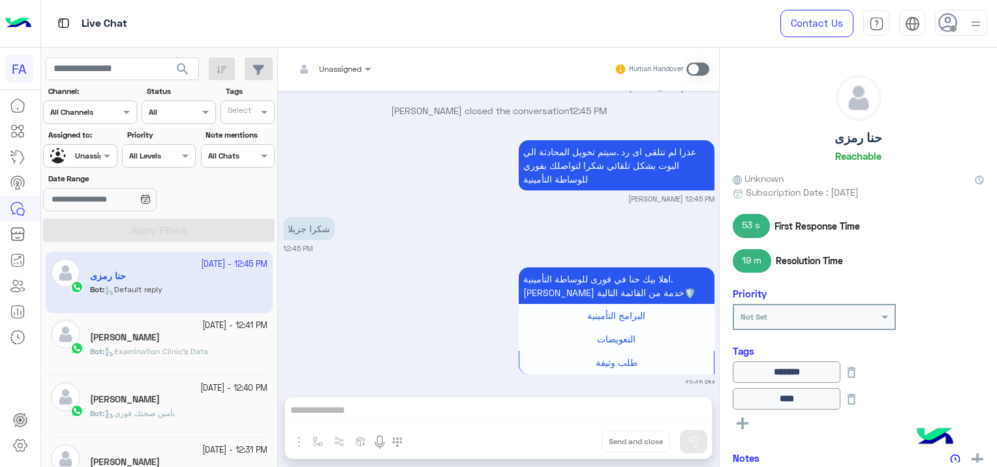
click at [183, 65] on span "search" at bounding box center [183, 69] width 16 height 16
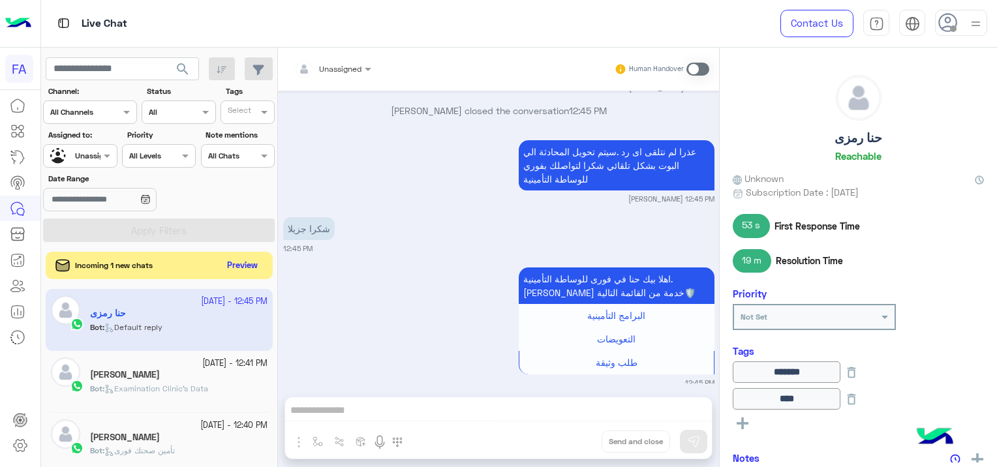
click at [255, 270] on button "Preview" at bounding box center [243, 266] width 40 height 18
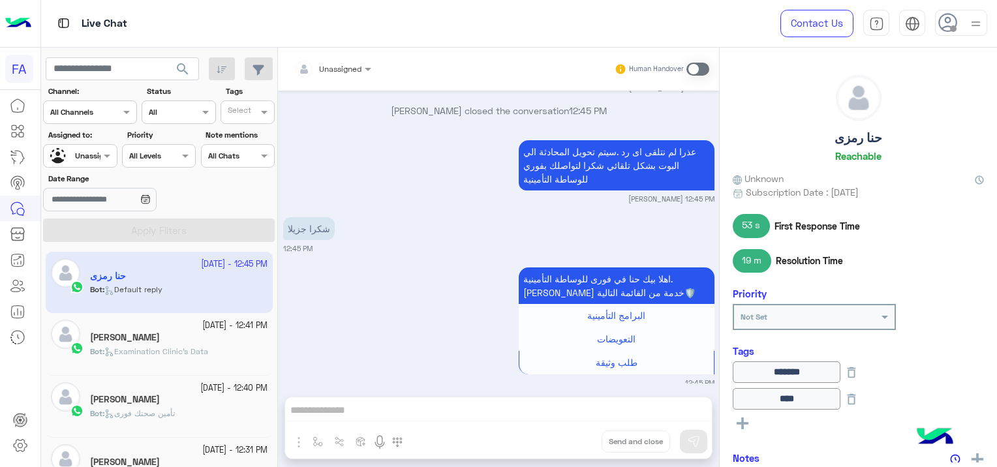
click at [133, 342] on div "[PERSON_NAME]" at bounding box center [179, 339] width 178 height 14
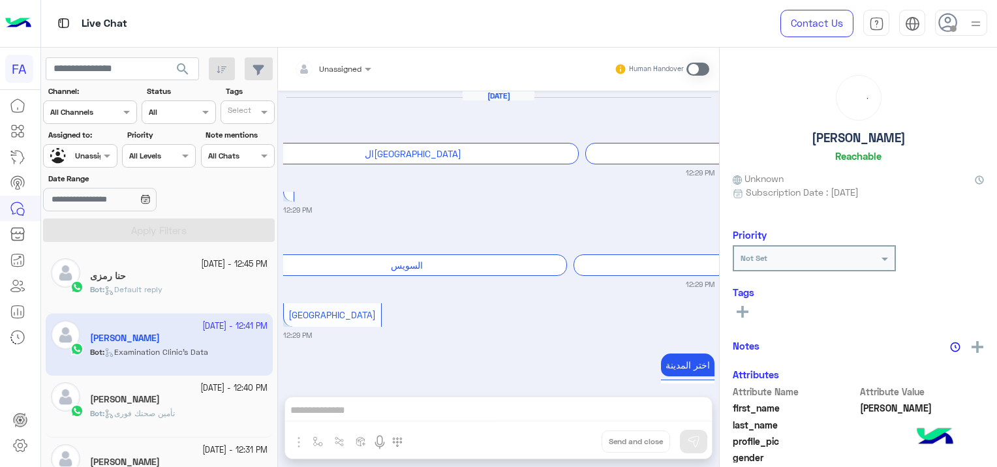
scroll to position [1044, 0]
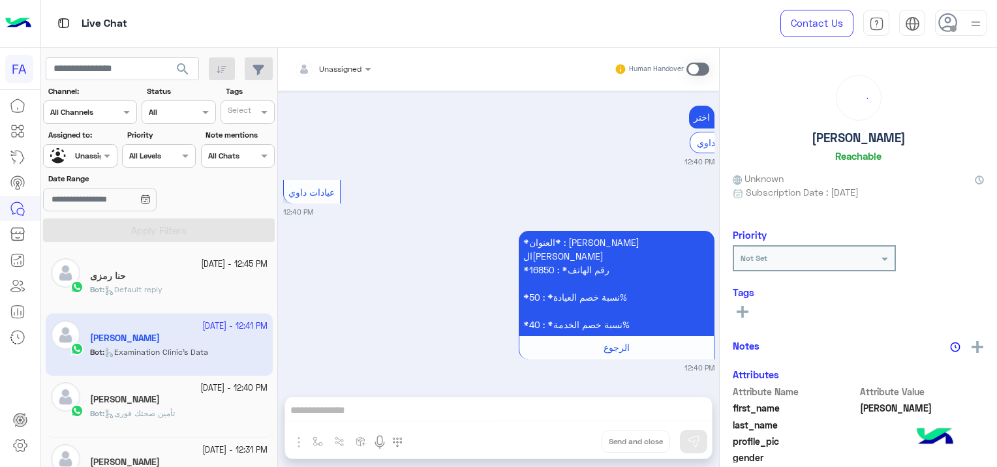
click at [162, 399] on div "[PERSON_NAME]" at bounding box center [179, 401] width 178 height 14
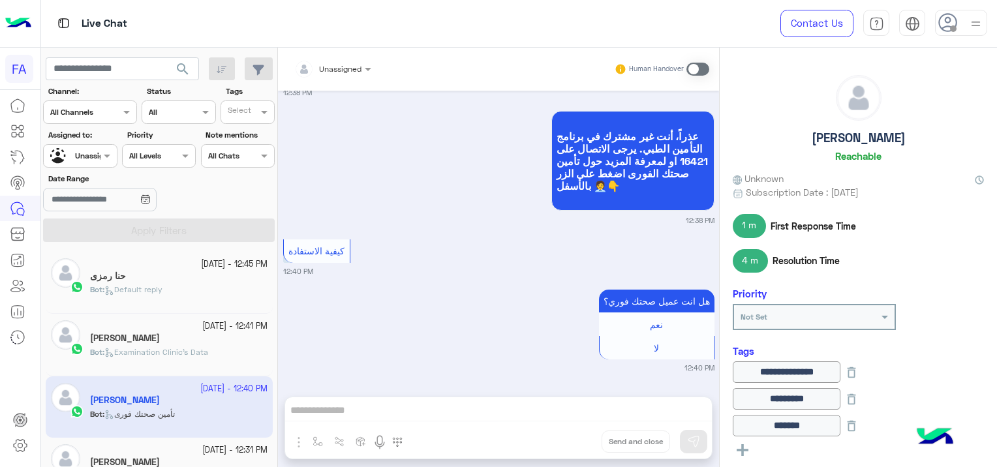
scroll to position [131, 0]
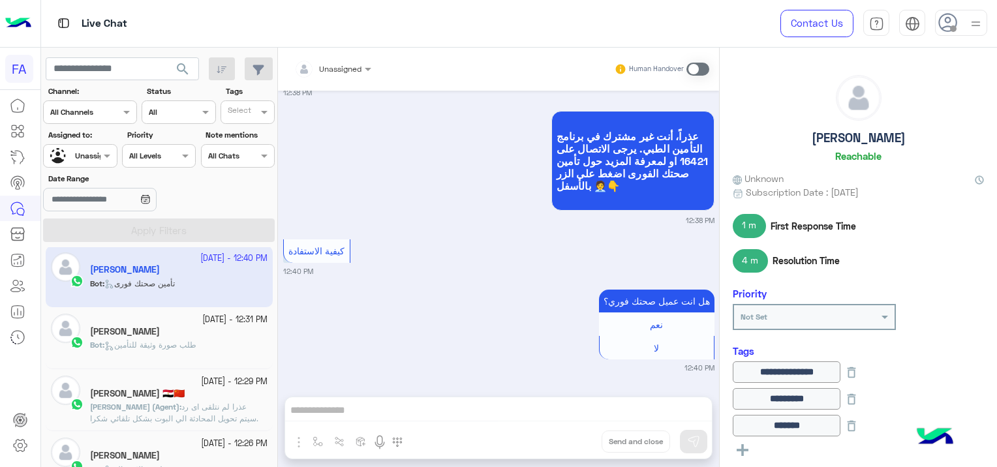
click at [198, 360] on div "Bot : طلب صورة وثيقة للتأمين" at bounding box center [179, 350] width 178 height 23
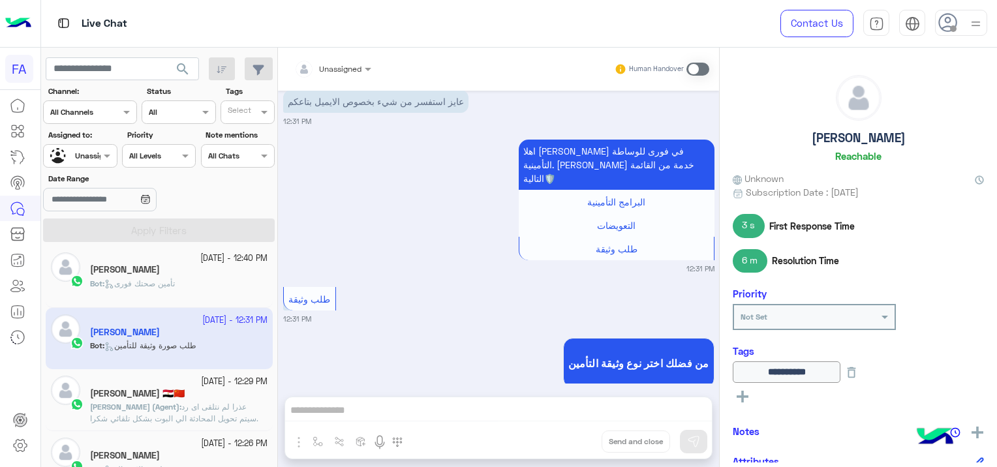
scroll to position [196, 0]
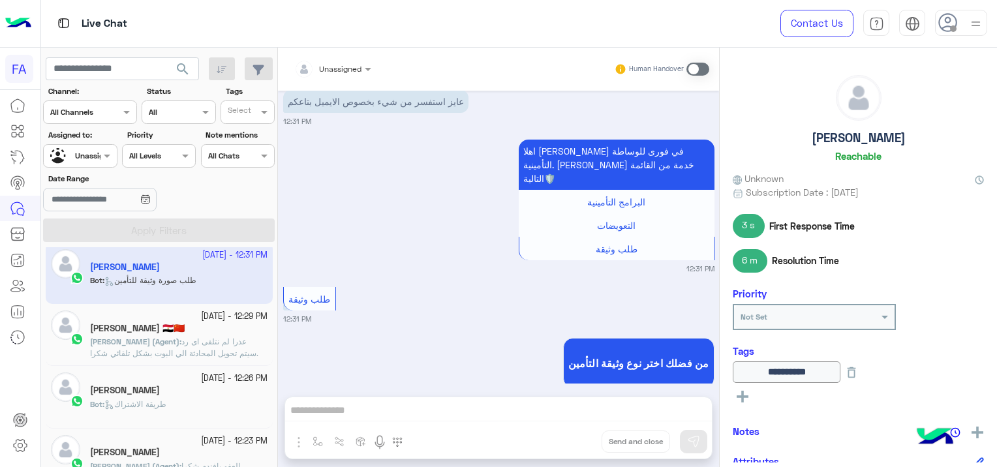
click at [230, 405] on div "Bot : طريقة الاشتراك" at bounding box center [179, 410] width 178 height 23
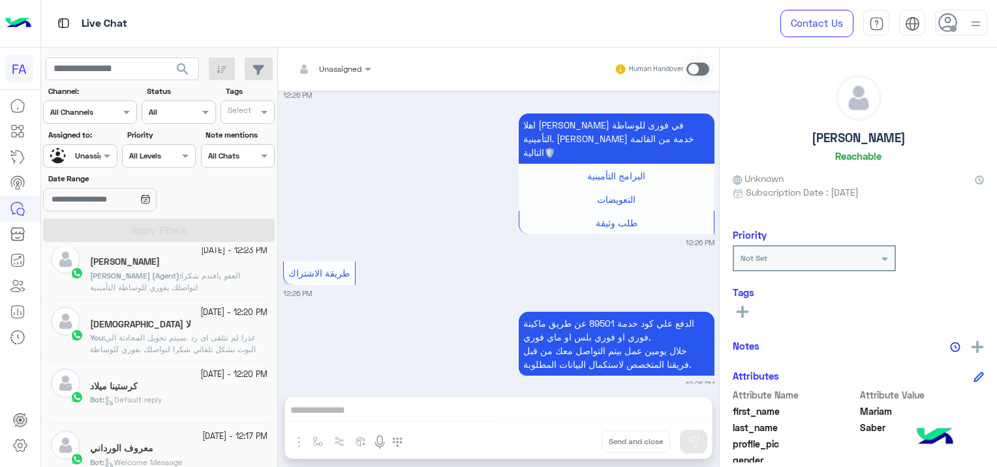
scroll to position [392, 0]
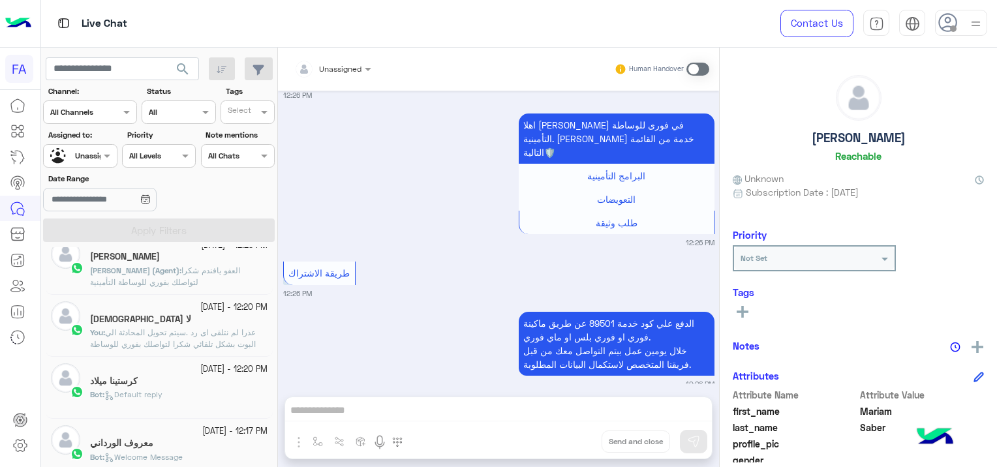
click at [205, 389] on div "Bot : Default reply" at bounding box center [179, 400] width 178 height 23
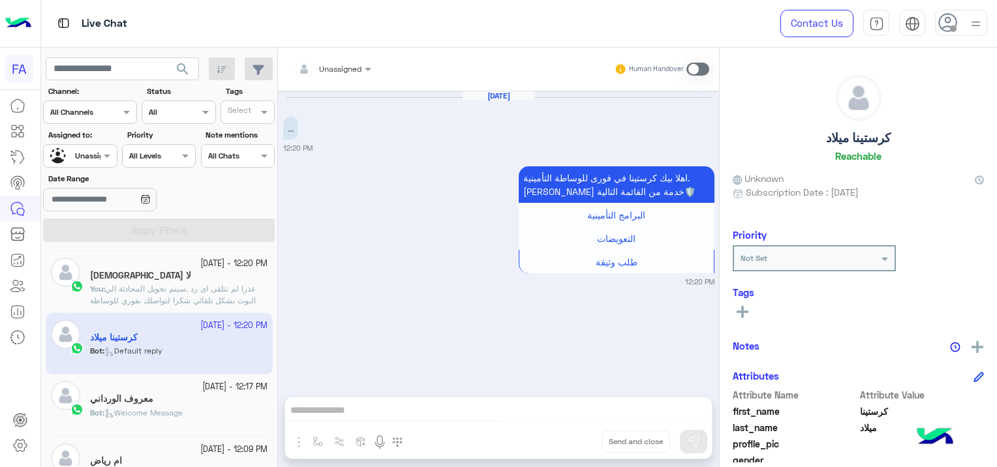
scroll to position [457, 0]
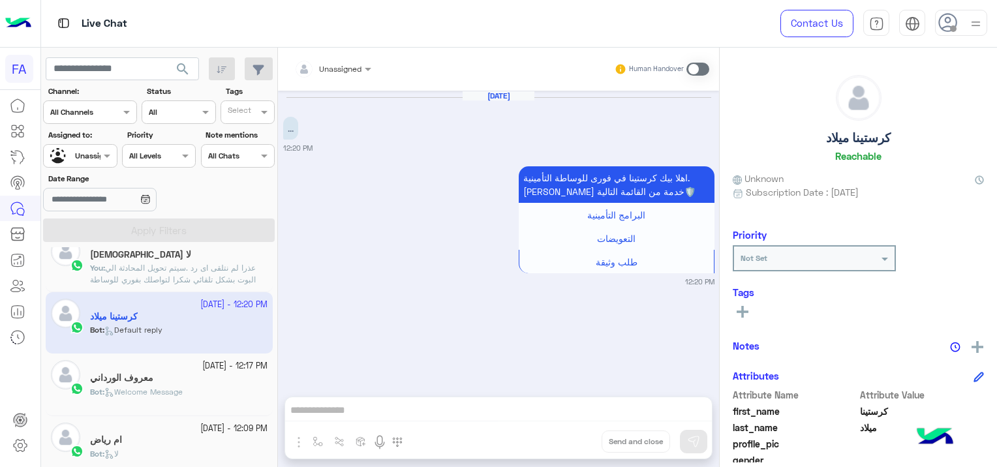
click at [232, 386] on div "Bot : Welcome Message" at bounding box center [179, 397] width 178 height 23
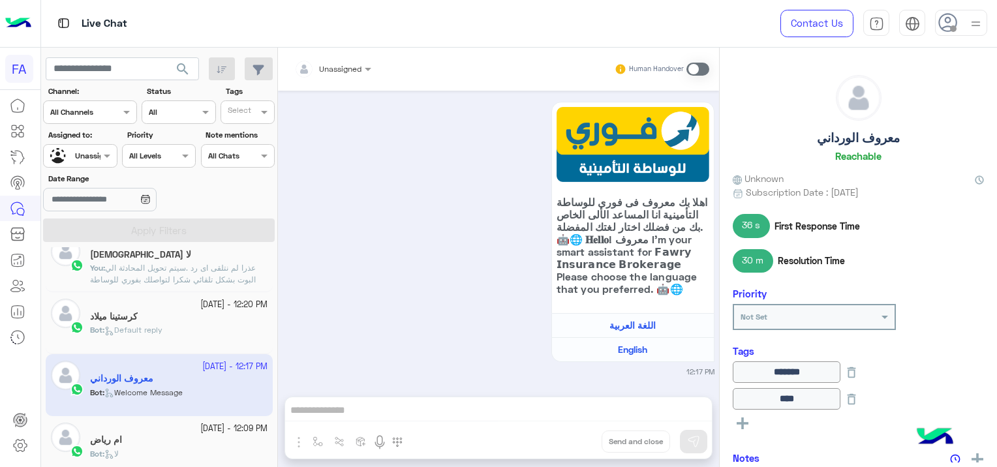
scroll to position [522, 0]
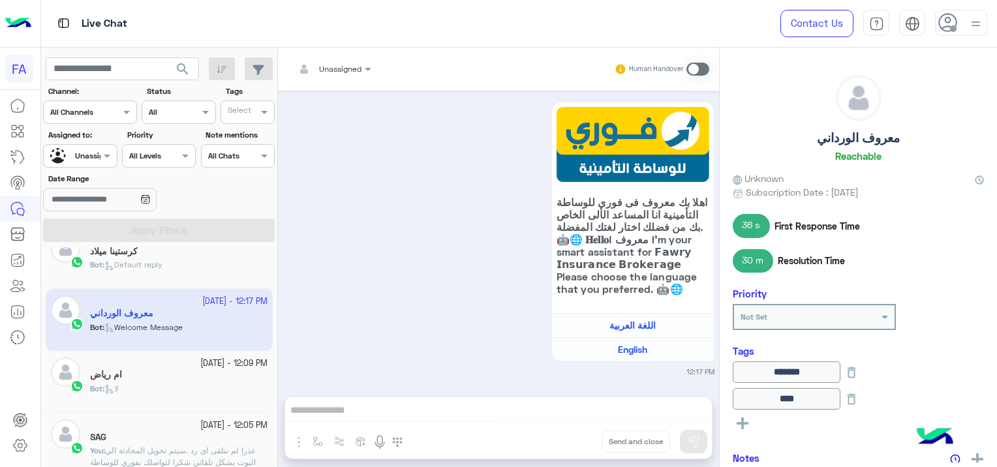
click at [233, 354] on div "25 September - 12:09 PM ام رياض Bot : لا" at bounding box center [159, 382] width 227 height 62
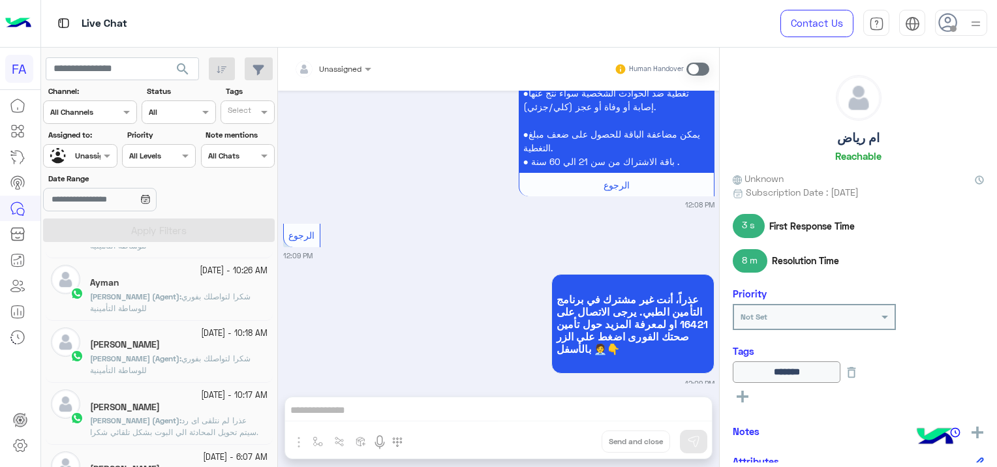
scroll to position [333, 0]
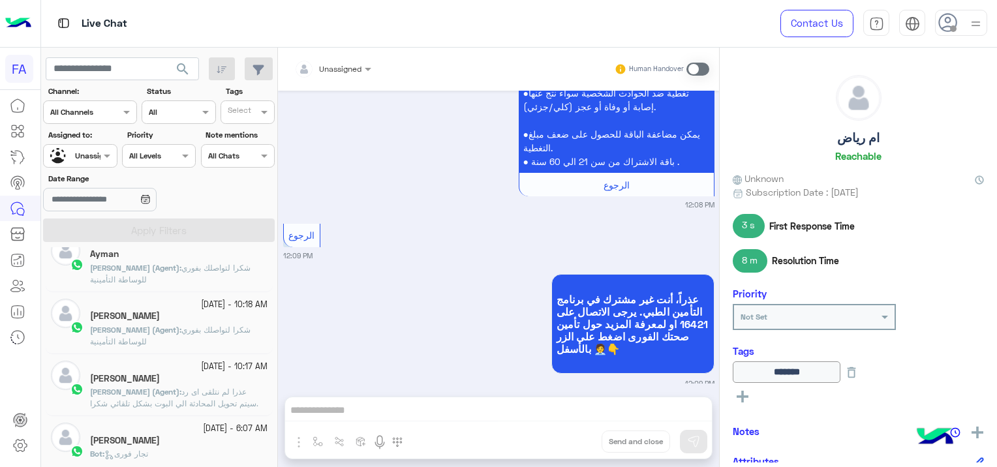
click at [221, 432] on small "[DATE] - 6:07 AM" at bounding box center [235, 429] width 65 height 12
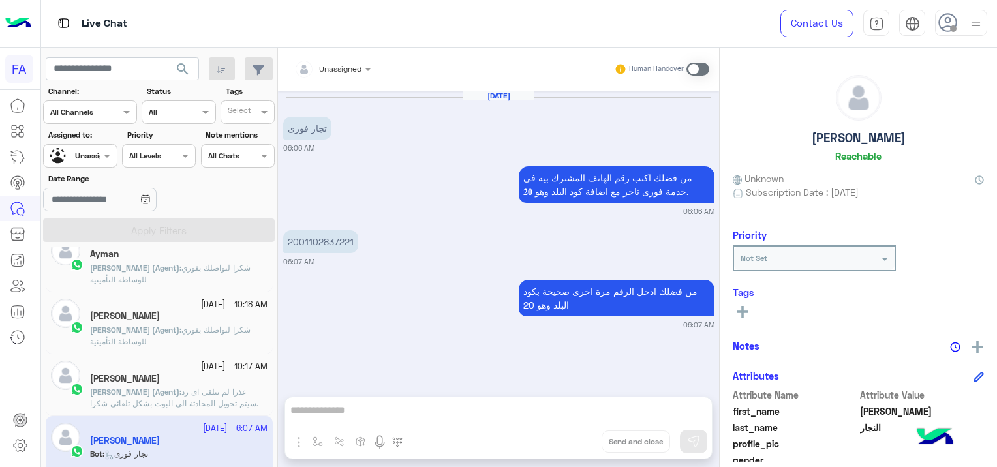
click at [238, 347] on div "25 September - 10:18 AM عماد الامير Amira khalid (Agent) : شكرا لتواصلك بفوري ل…" at bounding box center [159, 323] width 227 height 62
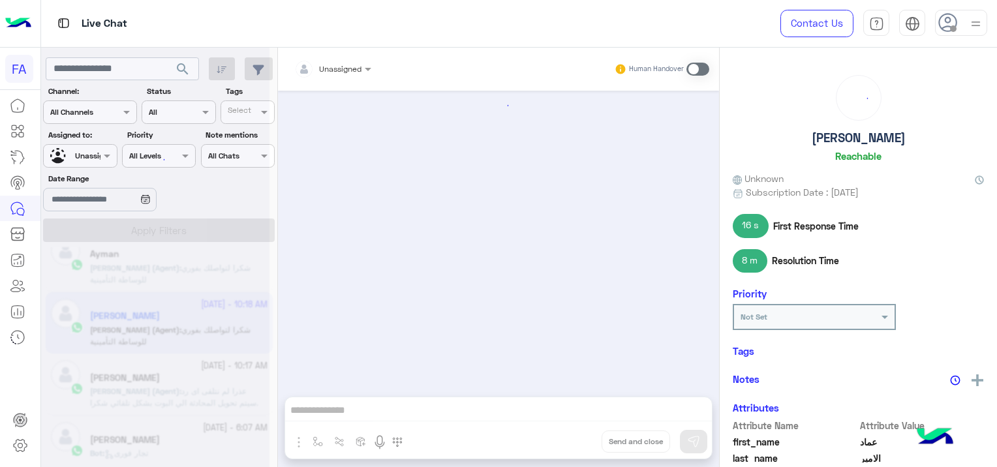
scroll to position [875, 0]
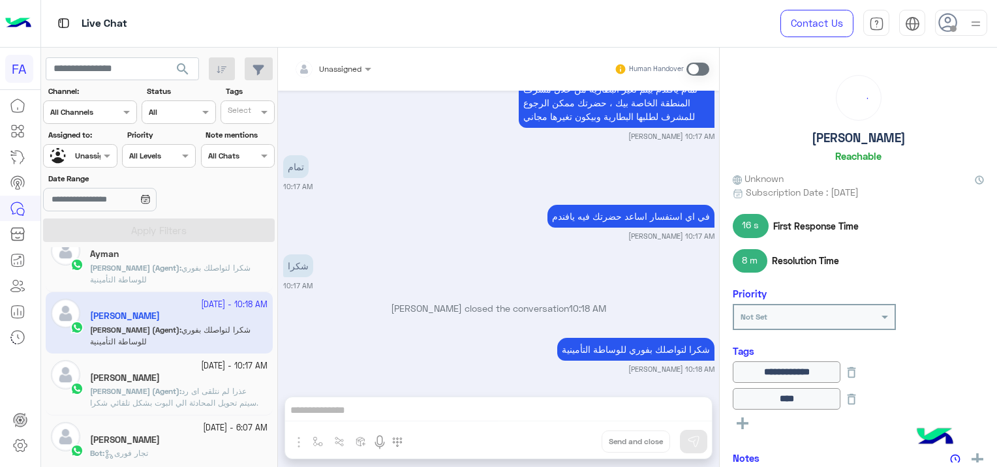
click at [181, 59] on button "search" at bounding box center [183, 71] width 32 height 28
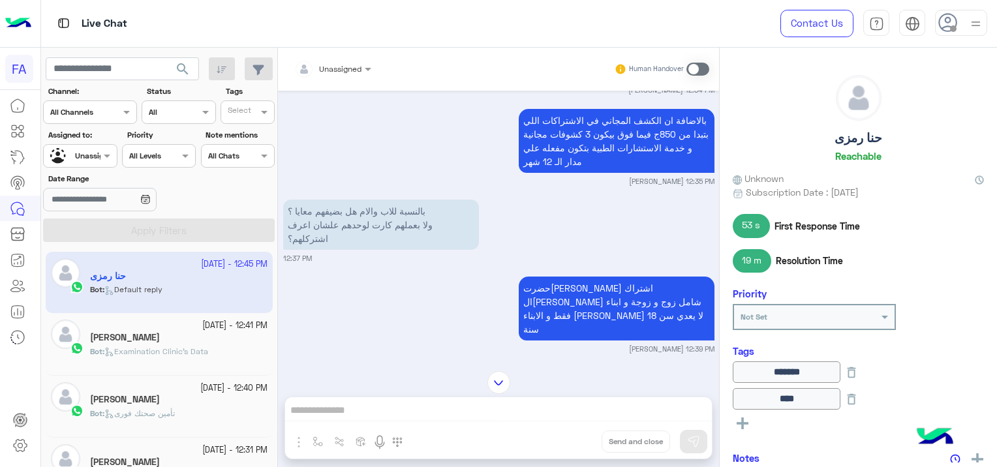
scroll to position [1256, 0]
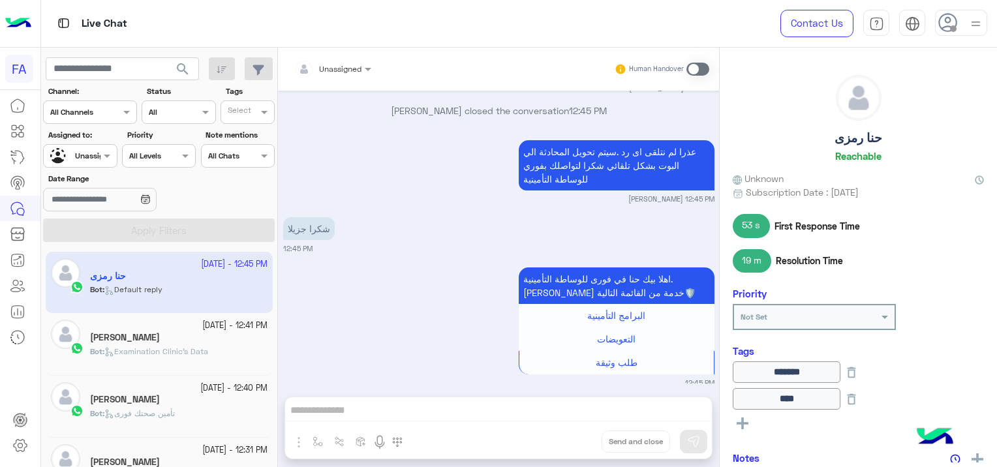
click at [215, 332] on div "[PERSON_NAME]" at bounding box center [179, 339] width 178 height 14
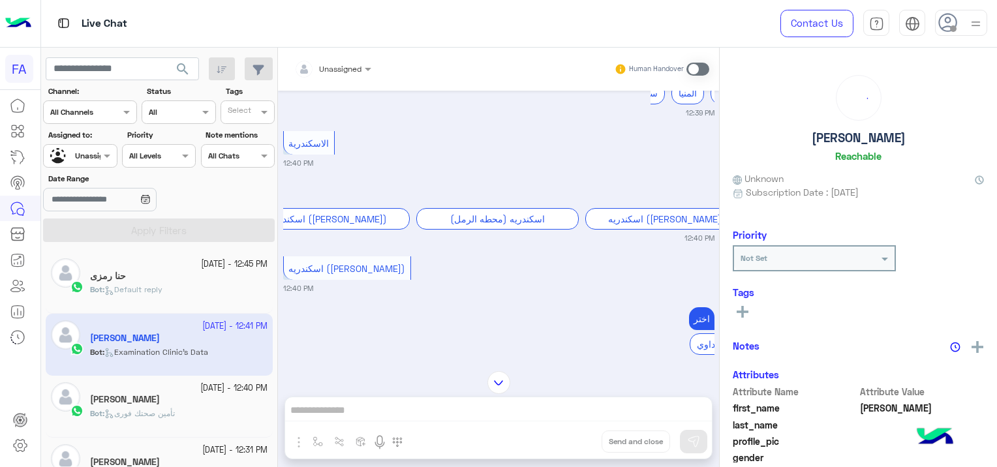
scroll to position [783, 0]
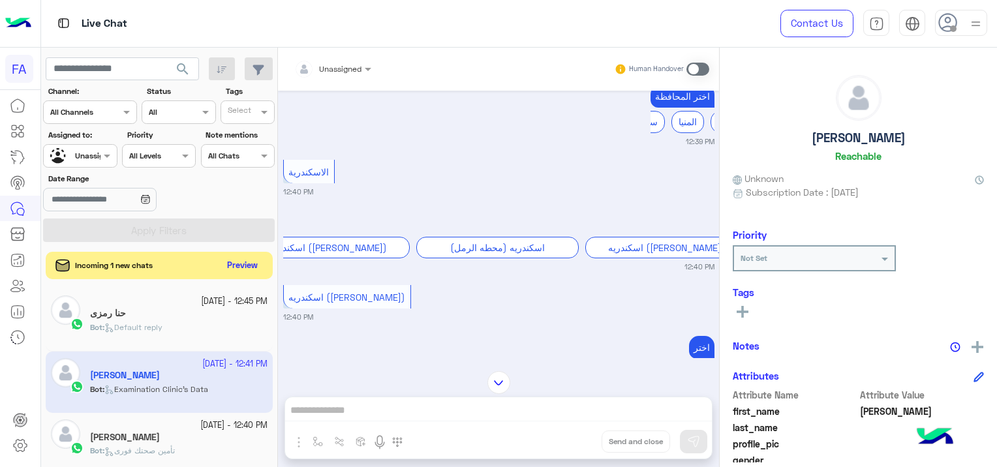
click at [251, 265] on button "Preview" at bounding box center [243, 266] width 40 height 18
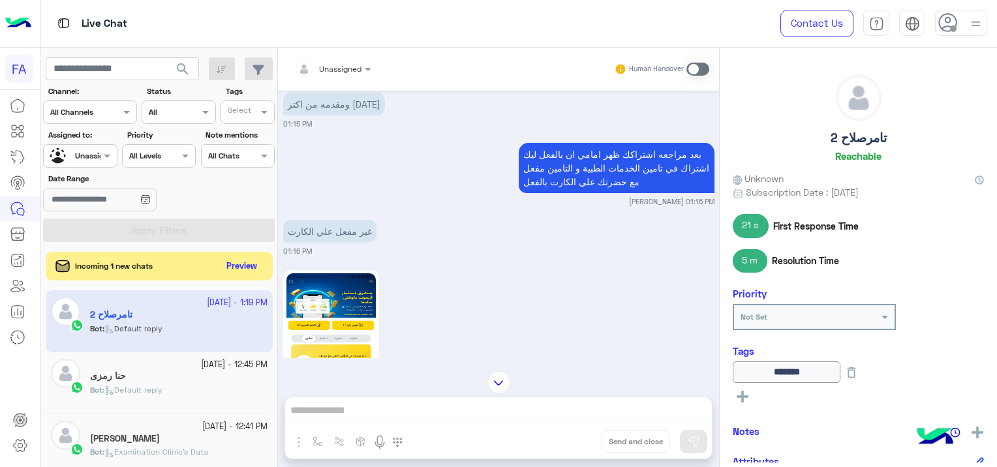
scroll to position [1929, 0]
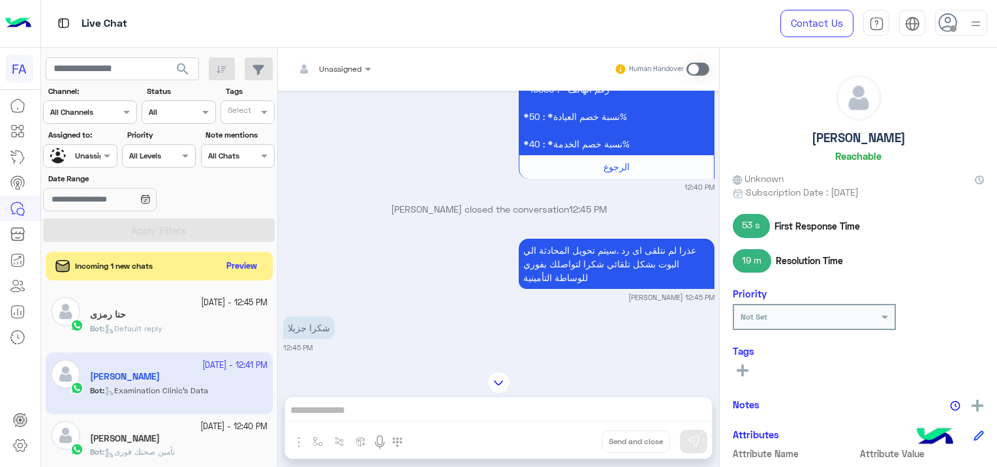
scroll to position [2571, 0]
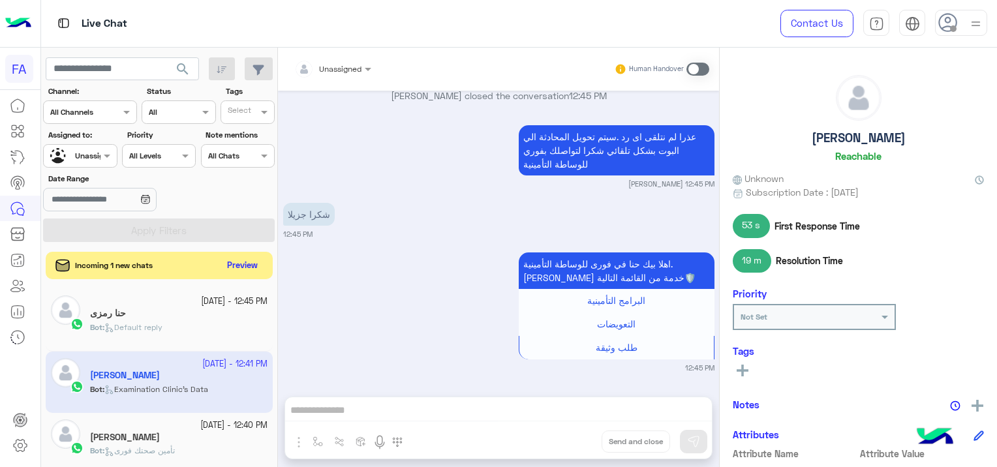
click at [239, 258] on button "Preview" at bounding box center [243, 266] width 40 height 18
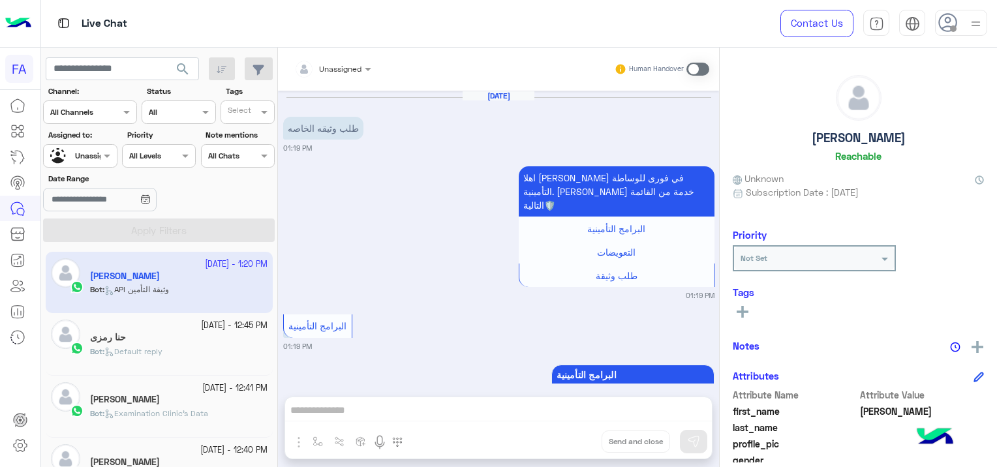
scroll to position [492, 0]
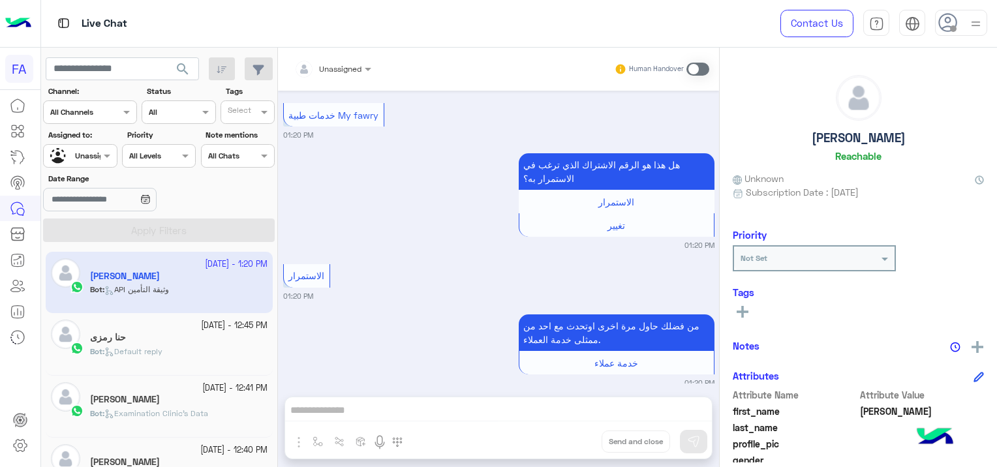
click at [194, 341] on div "حنا رمزى" at bounding box center [179, 339] width 178 height 14
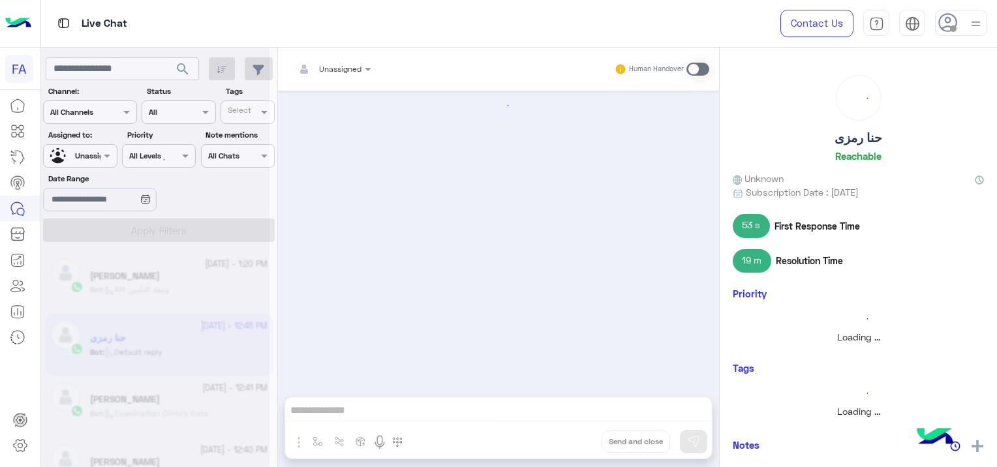
scroll to position [1256, 0]
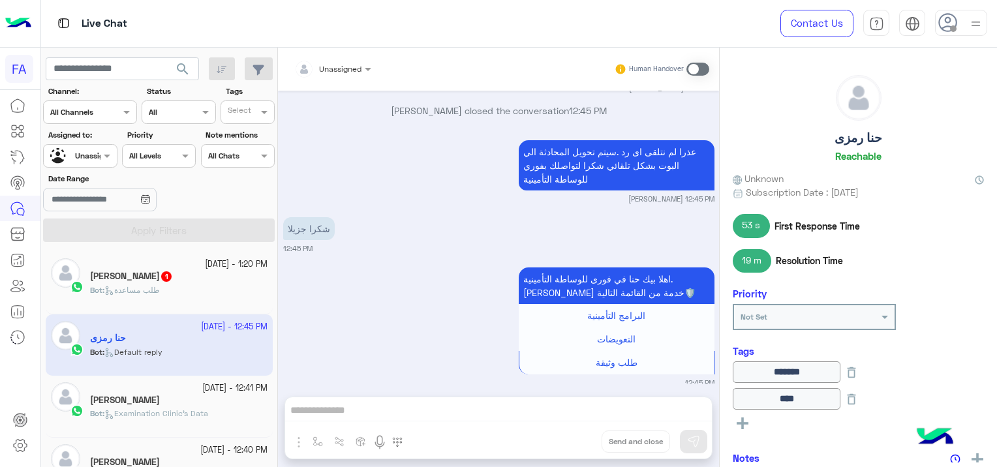
click at [176, 292] on div "Bot : طلب مساعدة" at bounding box center [179, 296] width 178 height 23
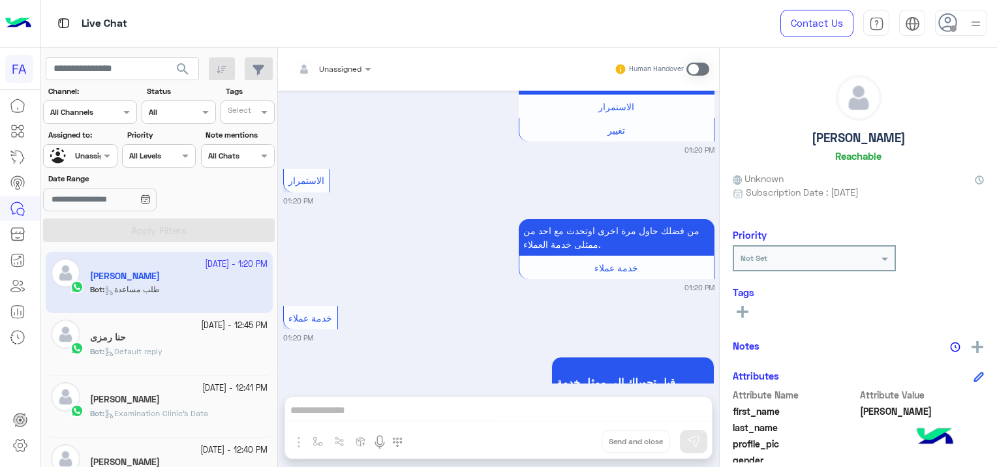
scroll to position [646, 0]
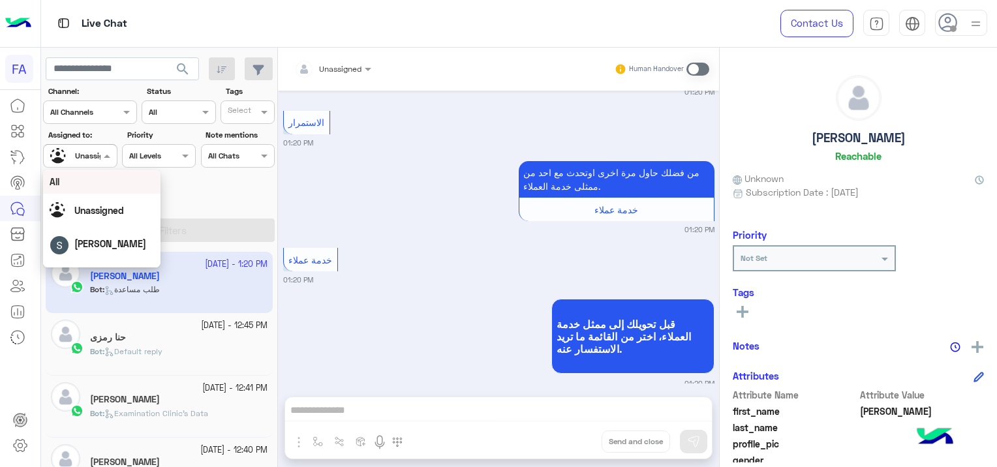
click at [102, 150] on span at bounding box center [109, 156] width 16 height 14
click at [133, 247] on span "Omnia Mostafa" at bounding box center [114, 250] width 65 height 11
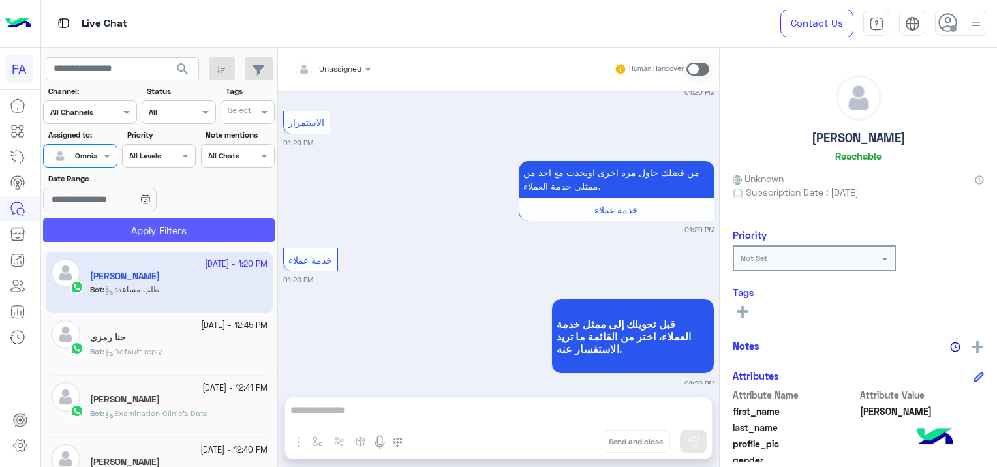
click at [200, 223] on button "Apply Filters" at bounding box center [159, 230] width 232 height 23
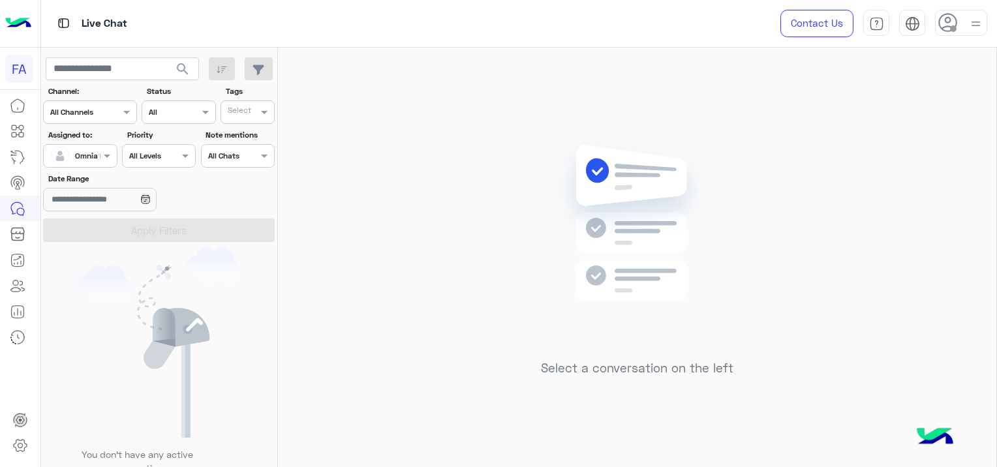
click at [82, 154] on div at bounding box center [80, 154] width 72 height 12
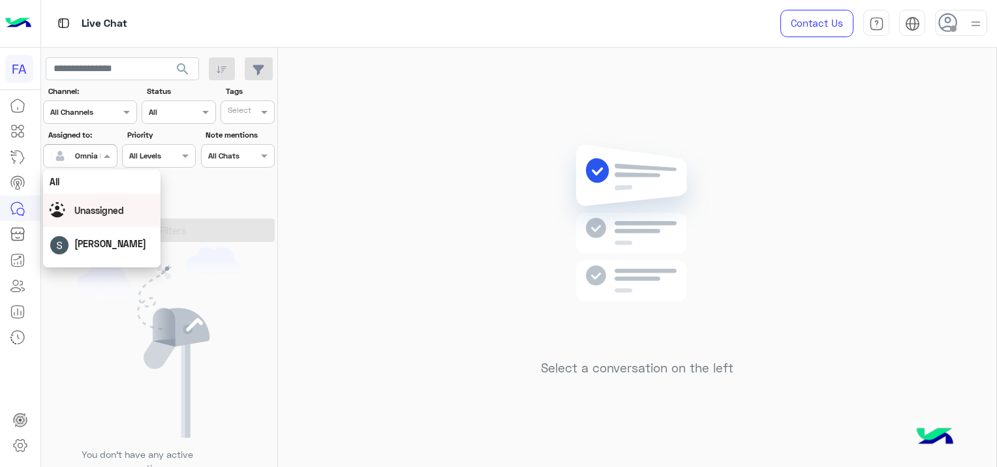
click at [112, 217] on div "Unassigned" at bounding box center [99, 211] width 50 height 14
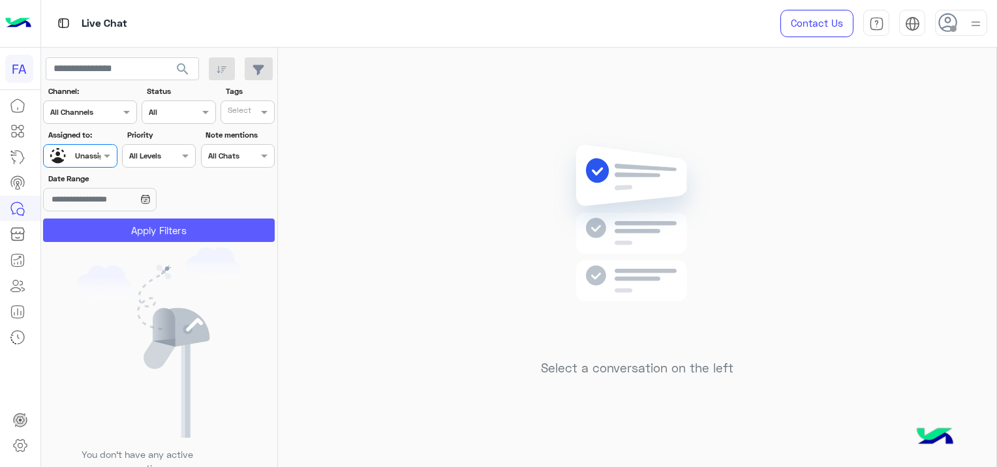
click at [141, 223] on button "Apply Filters" at bounding box center [159, 230] width 232 height 23
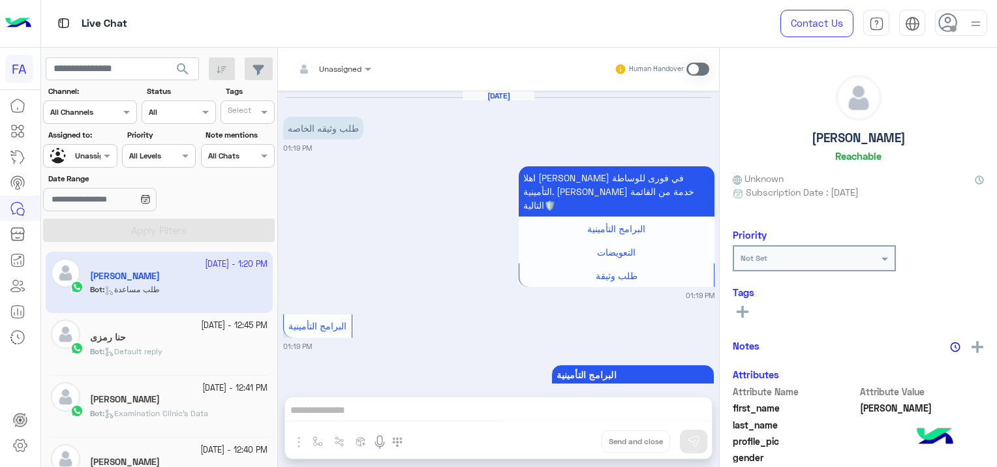
scroll to position [646, 0]
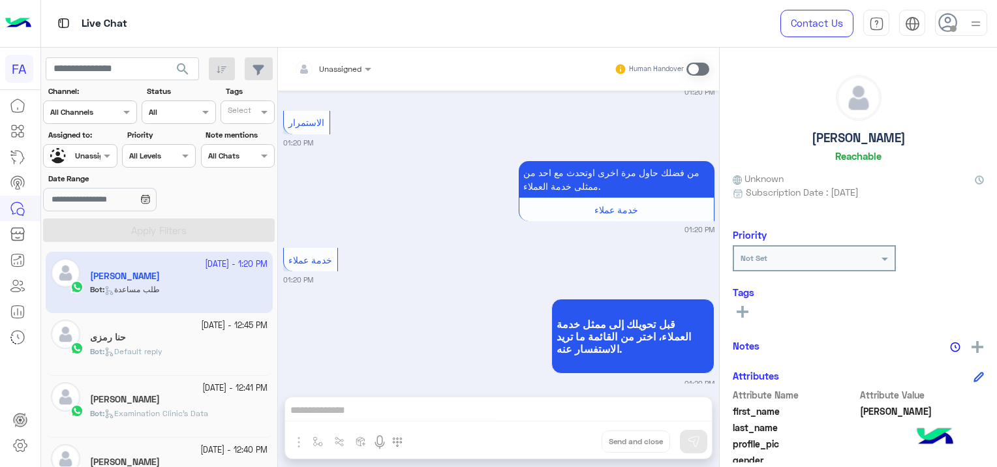
click at [361, 223] on div "Sep 25, 2025 طلب وثيقه الخاصه 01:19 PM اهلا بيك يونس في فورى للوساطة التأمينية.…" at bounding box center [498, 237] width 441 height 293
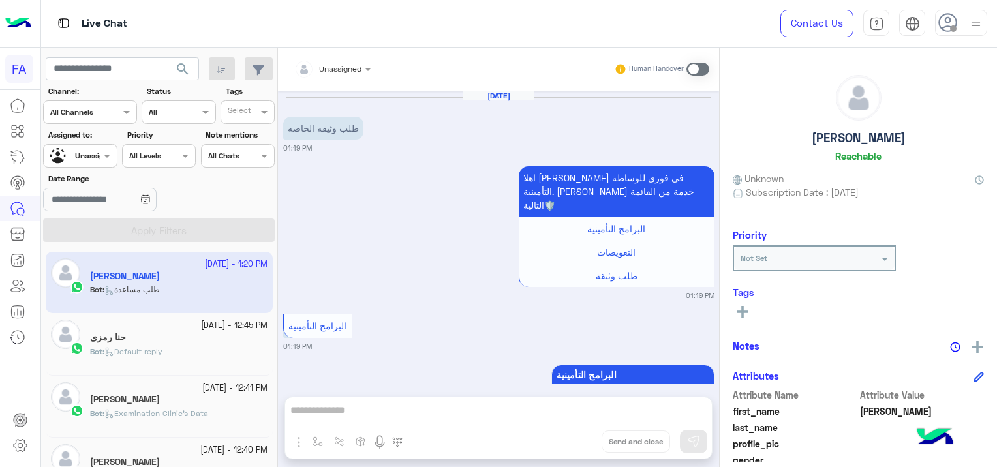
scroll to position [679, 0]
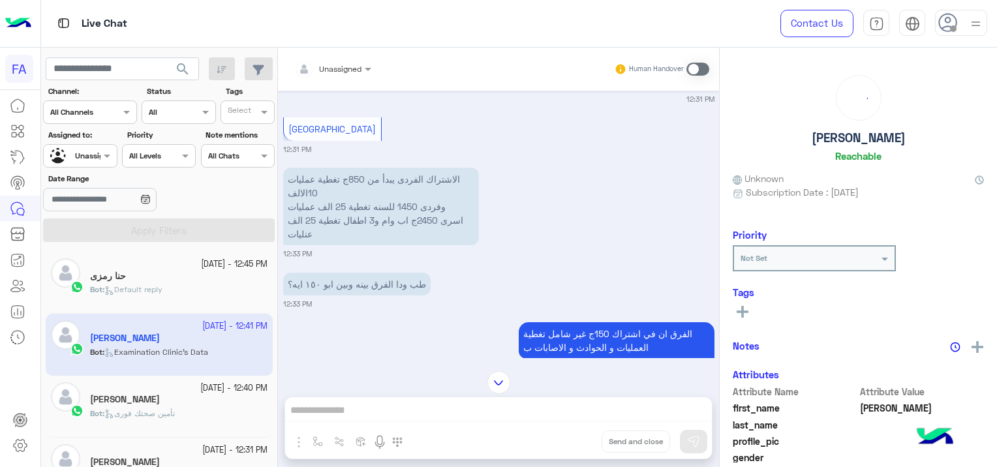
scroll to position [2571, 0]
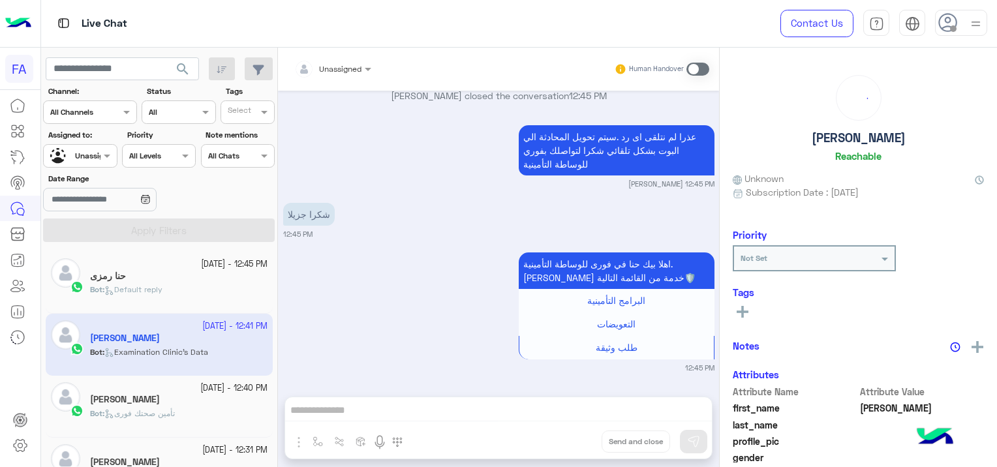
click at [169, 285] on div "Bot : Default reply" at bounding box center [179, 295] width 178 height 23
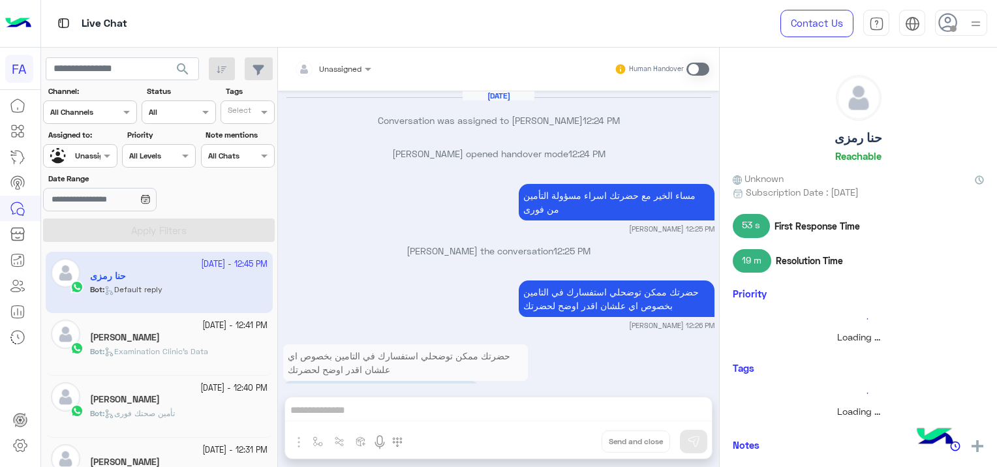
scroll to position [1256, 0]
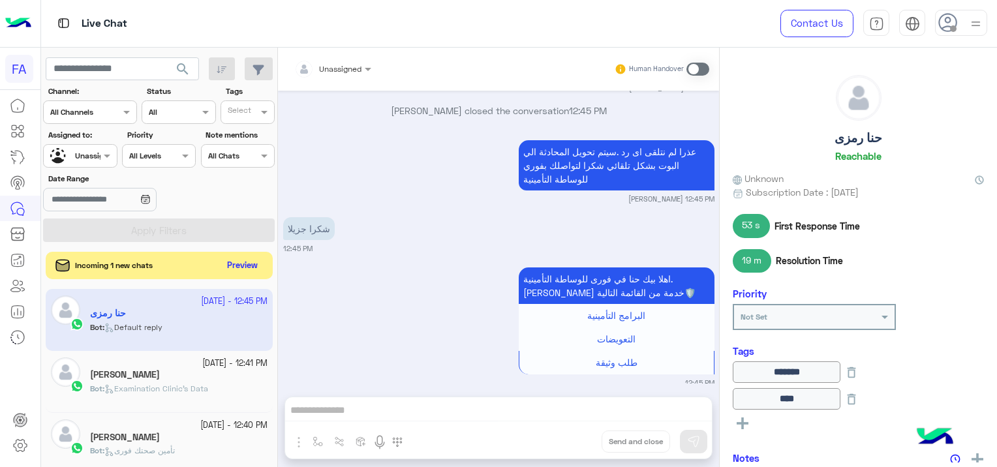
click at [241, 270] on button "Preview" at bounding box center [243, 266] width 40 height 18
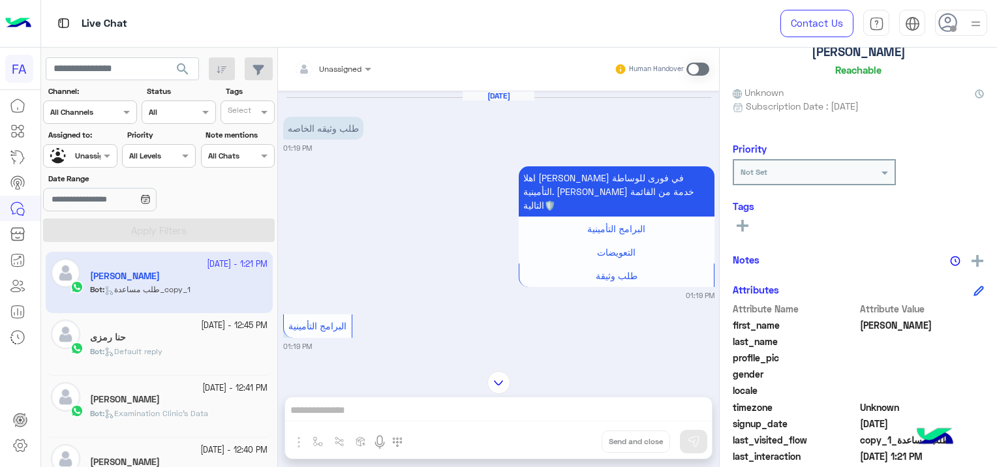
scroll to position [249, 0]
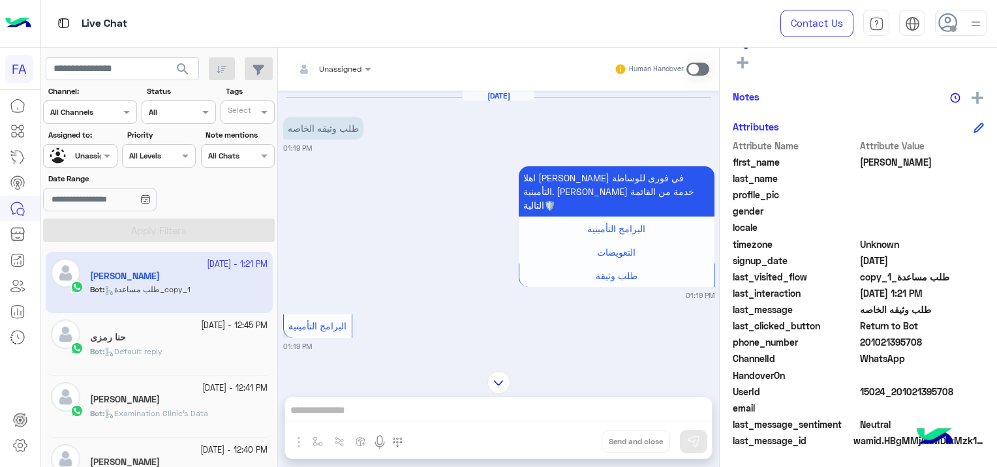
drag, startPoint x: 953, startPoint y: 386, endPoint x: 896, endPoint y: 394, distance: 57.2
click at [896, 394] on span "15024_201021395708" at bounding box center [922, 392] width 125 height 14
copy span "01021395708"
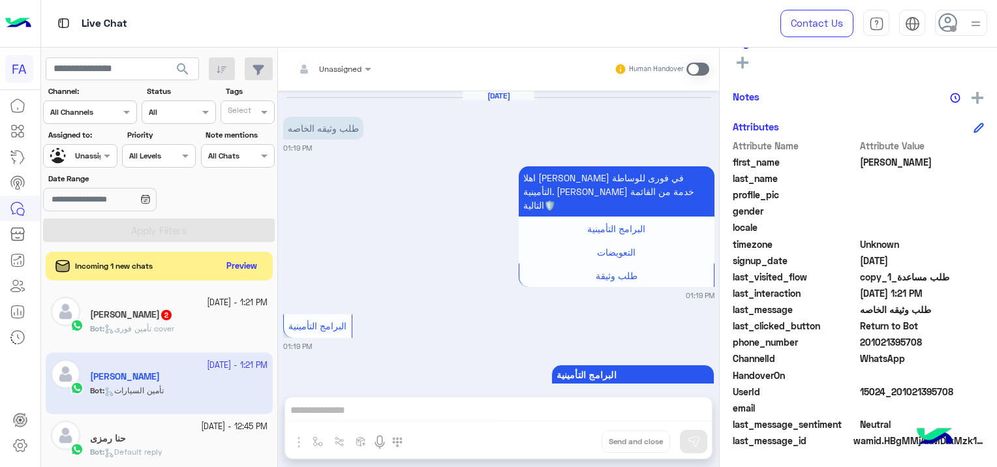
scroll to position [1308, 0]
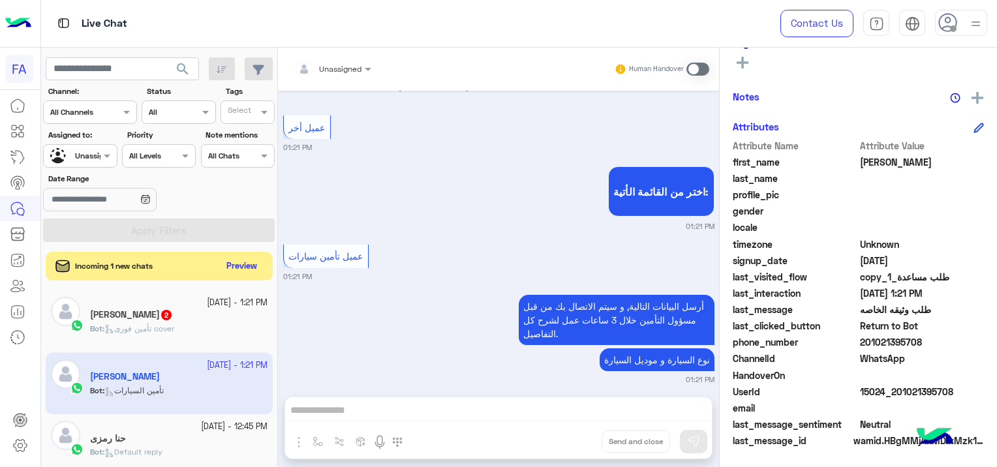
click at [169, 313] on h5 "يوسف مصطفى 2" at bounding box center [131, 314] width 83 height 11
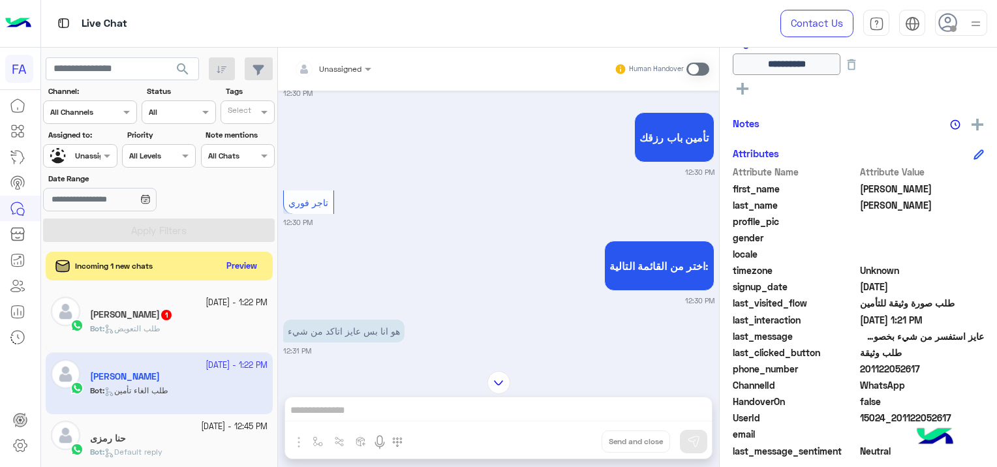
scroll to position [1424, 0]
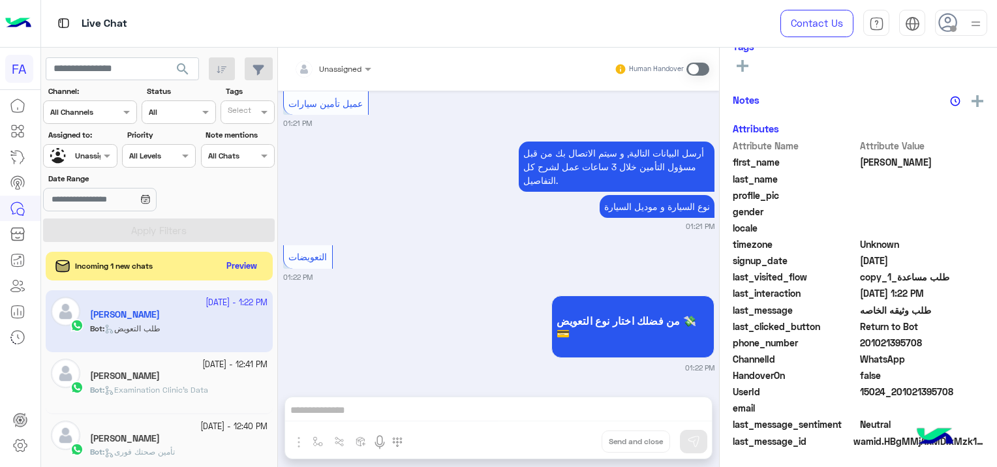
scroll to position [249, 0]
click at [238, 251] on div "search Channel: Channel All Channels Status Channel All Tags Select Assigned to…" at bounding box center [159, 260] width 237 height 425
click at [240, 260] on button "Preview" at bounding box center [243, 266] width 40 height 18
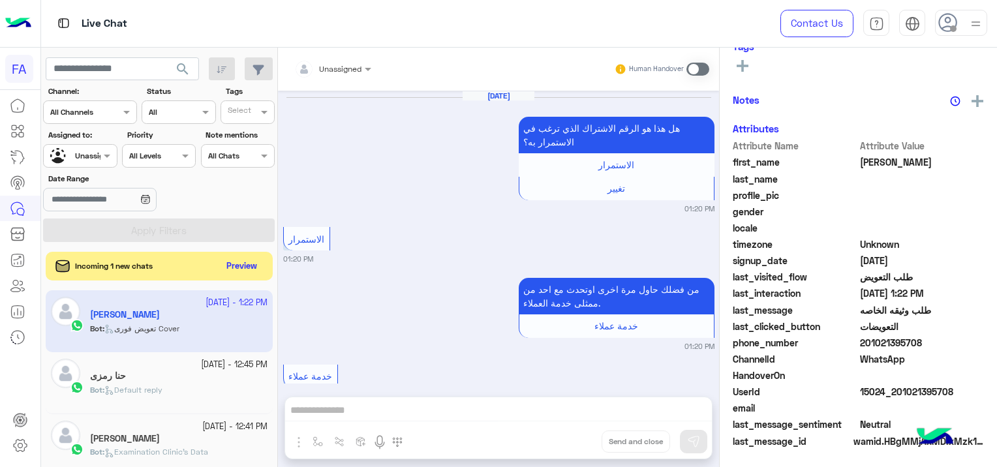
scroll to position [1150, 0]
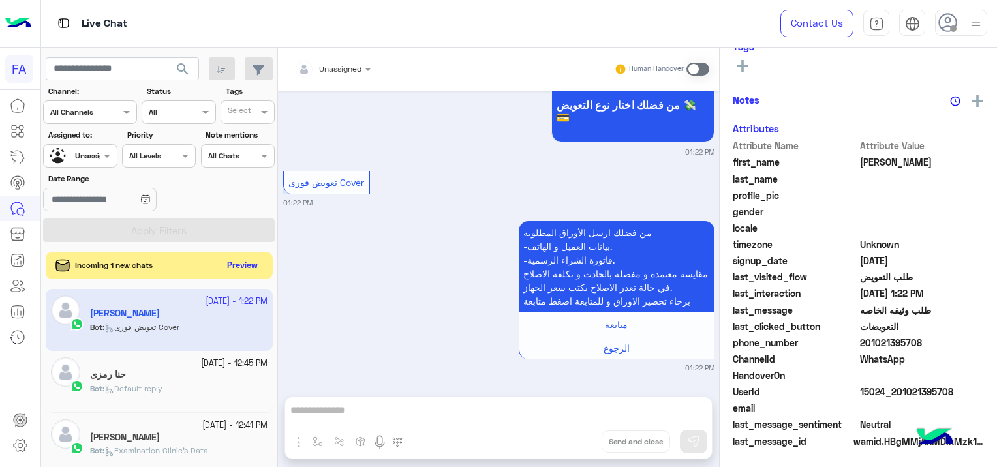
click at [249, 262] on button "Preview" at bounding box center [243, 266] width 40 height 18
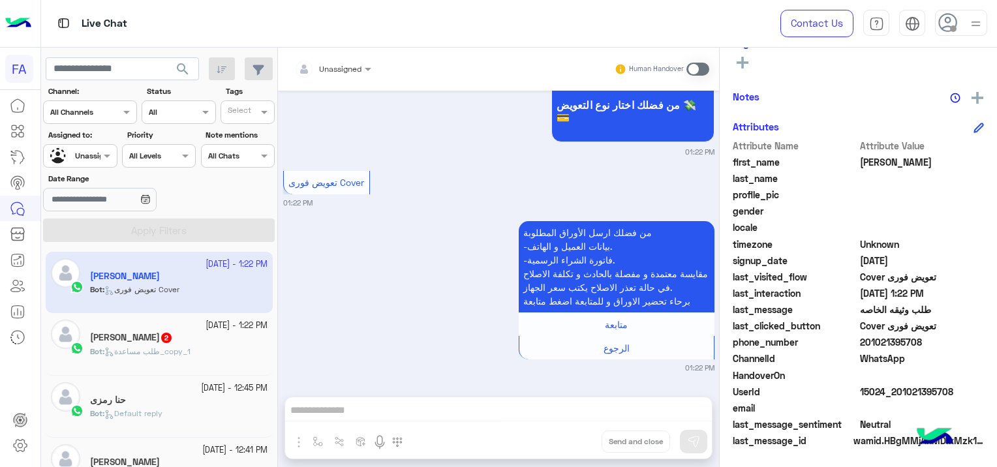
click at [201, 346] on div "Bot : طلب مساعدة_copy_1" at bounding box center [179, 357] width 178 height 23
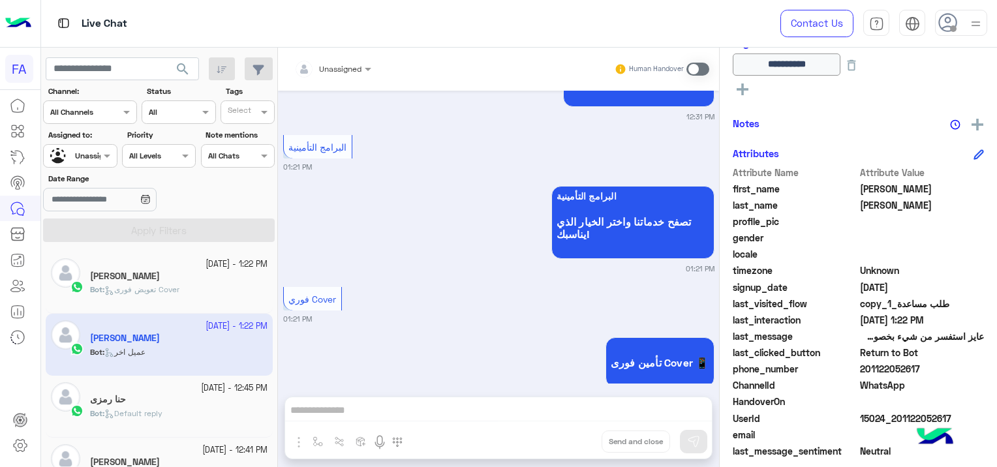
scroll to position [1300, 0]
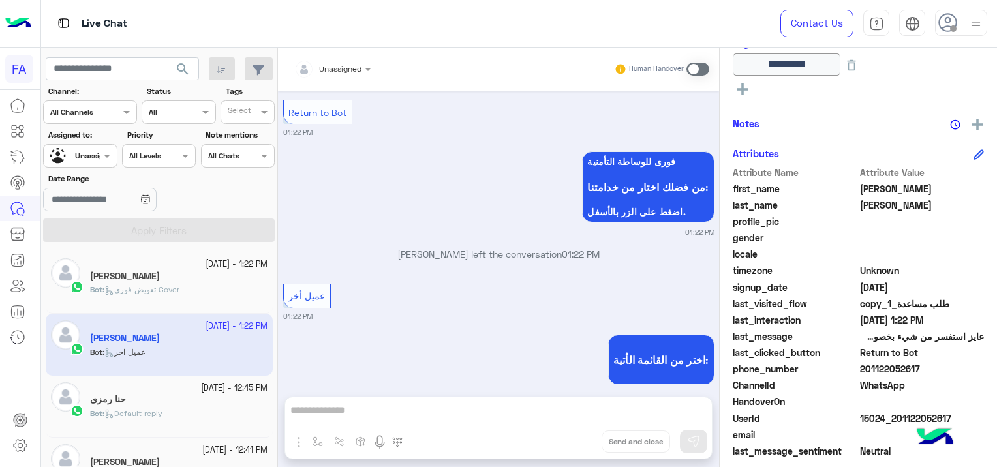
click at [225, 298] on div "Bot : تعويض فورى Cover" at bounding box center [179, 295] width 178 height 23
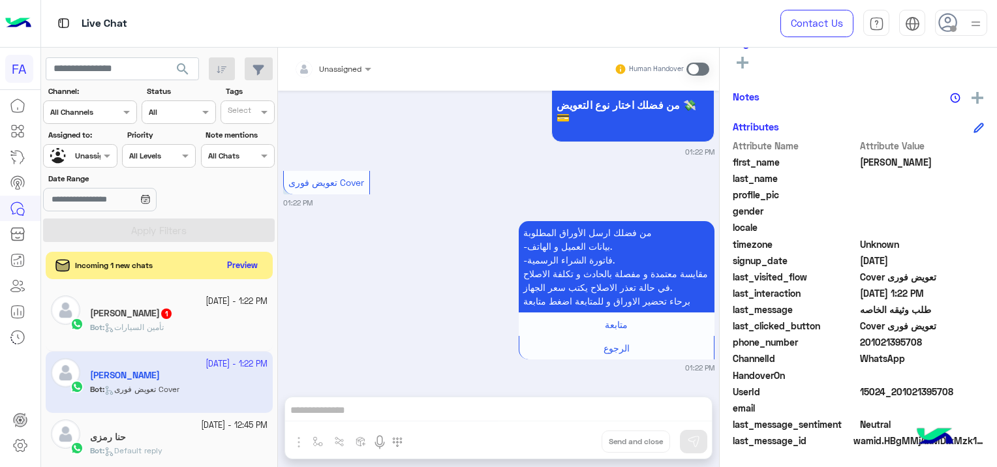
click at [246, 266] on button "Preview" at bounding box center [243, 266] width 40 height 18
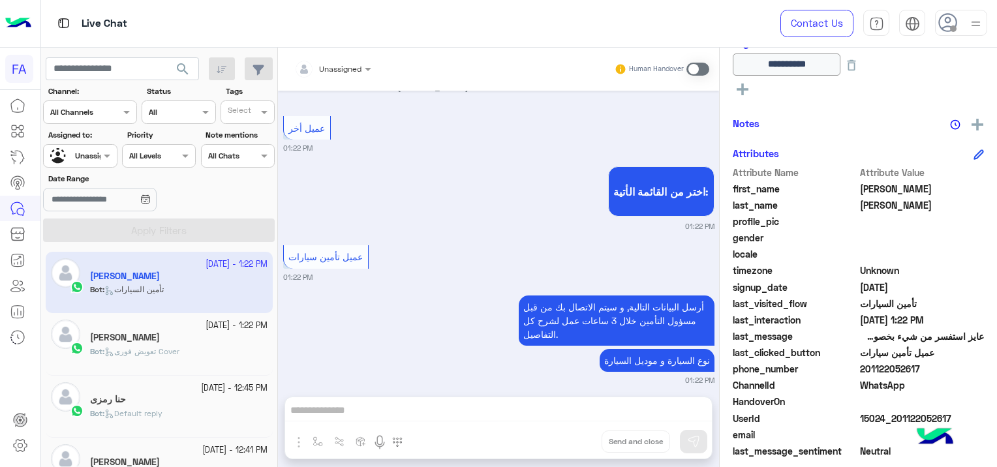
click at [211, 340] on div "يونس" at bounding box center [179, 339] width 178 height 14
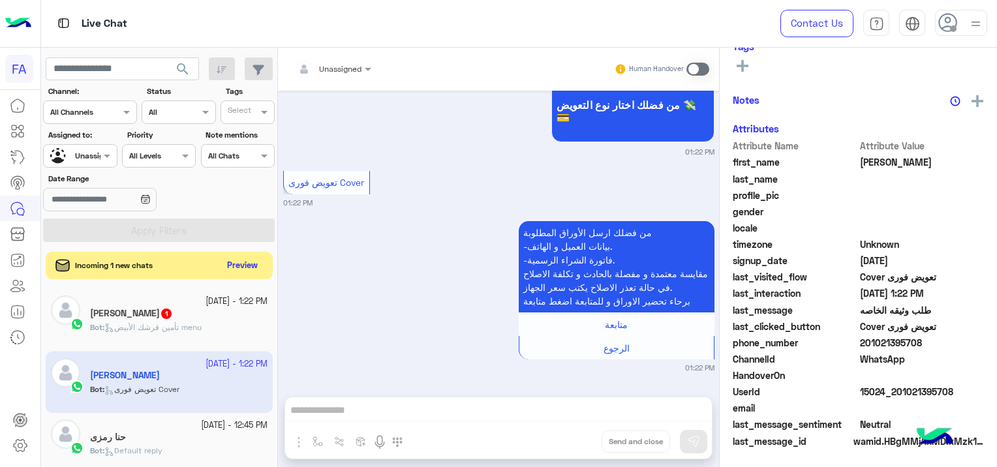
click at [249, 261] on button "Preview" at bounding box center [243, 266] width 40 height 18
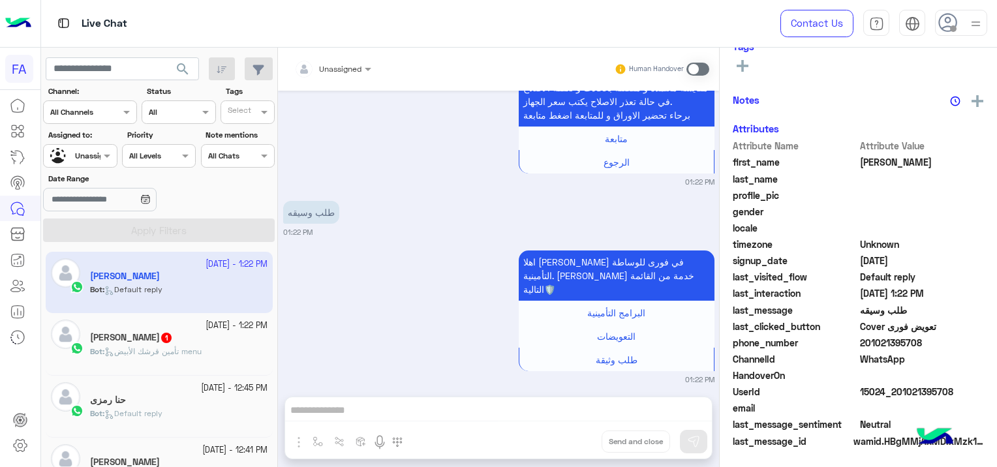
click at [198, 341] on div "يوسف مصطفى 1" at bounding box center [179, 339] width 178 height 14
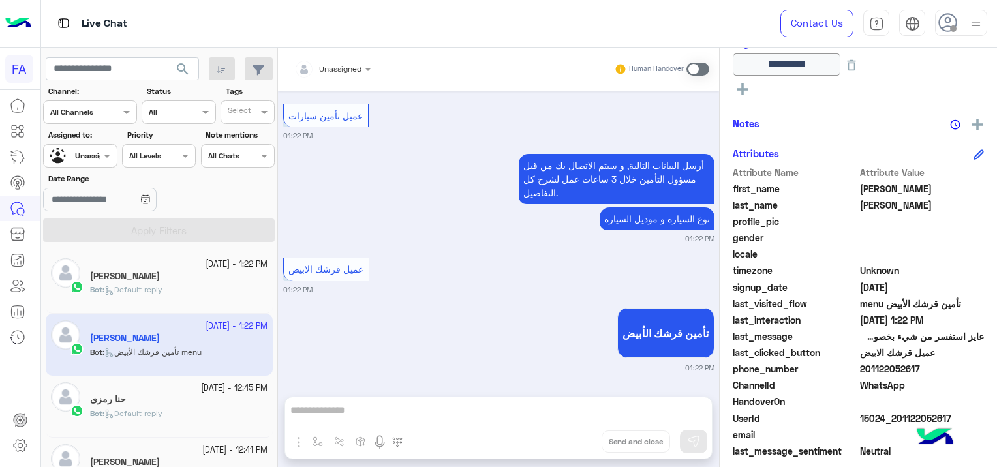
click at [174, 278] on div "يونس" at bounding box center [179, 278] width 178 height 14
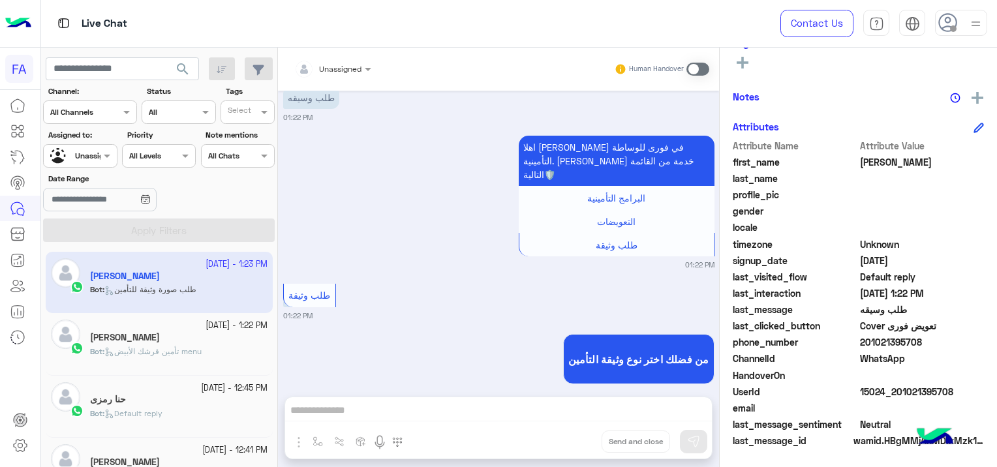
click at [167, 338] on div "[PERSON_NAME]" at bounding box center [179, 339] width 178 height 14
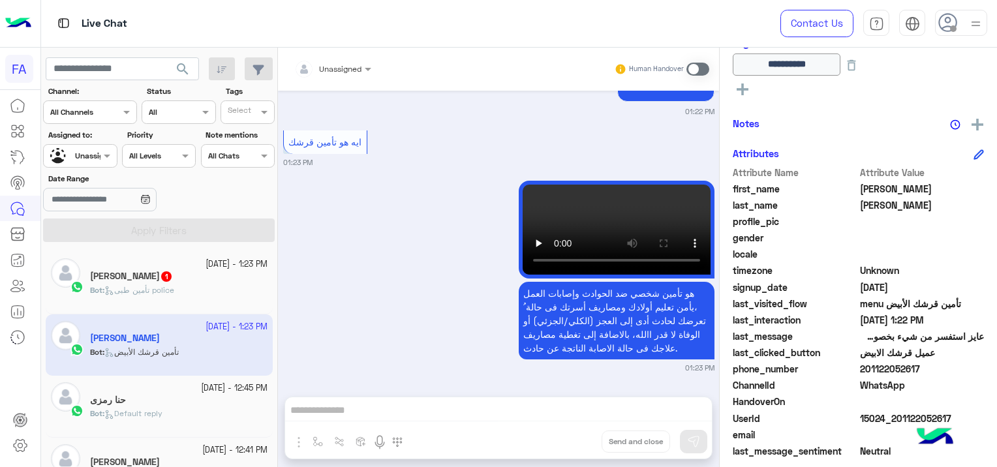
click at [159, 285] on p "Bot : تأمين طبى police" at bounding box center [132, 291] width 84 height 12
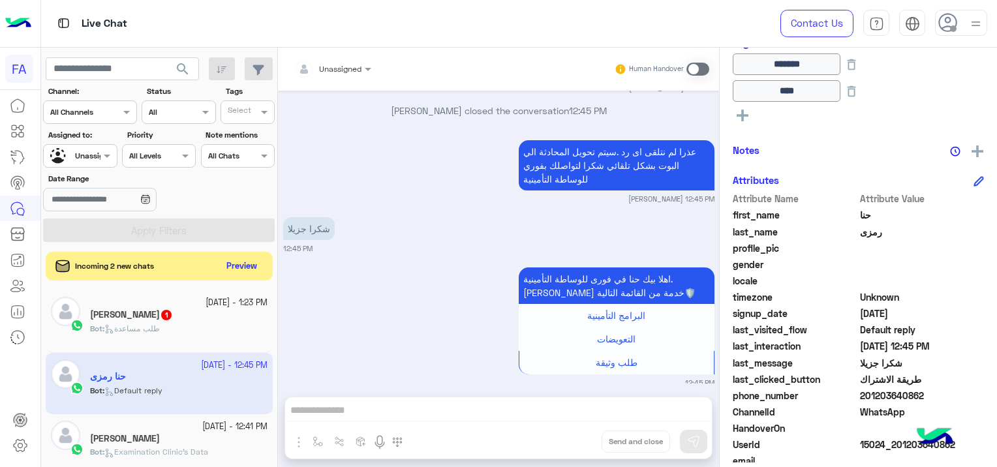
click at [324, 290] on div "اهلا بيك حنا في فورى للوساطة التأمينية. اختر خدمة من القائمة التالية🛡️ البرامج …" at bounding box center [498, 326] width 431 height 124
click at [241, 260] on button "Preview" at bounding box center [243, 266] width 40 height 18
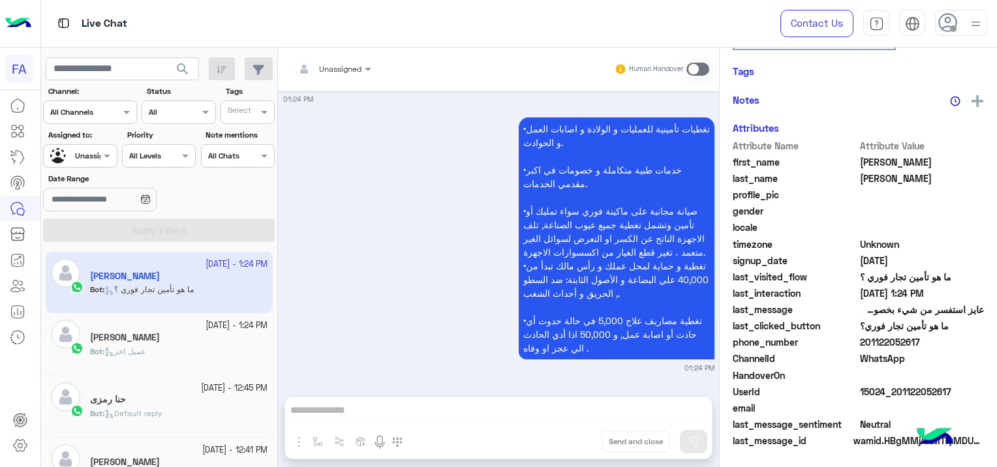
scroll to position [249, 0]
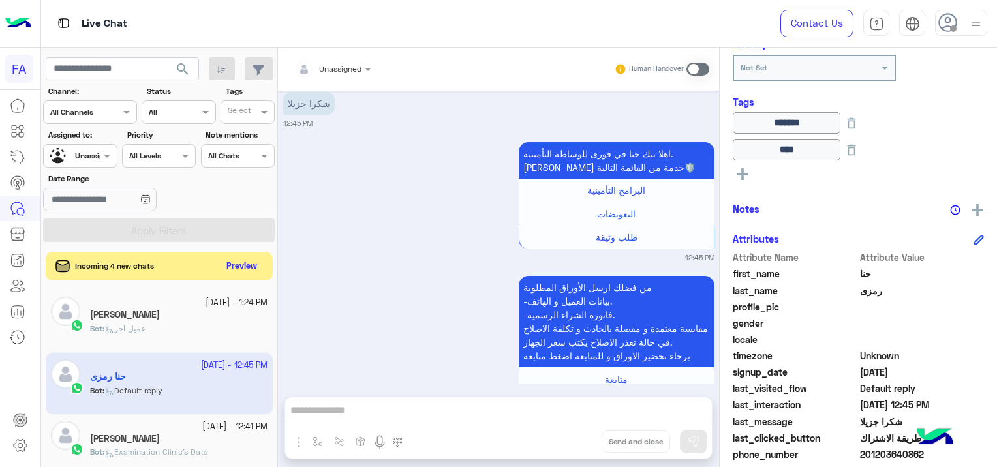
scroll to position [308, 0]
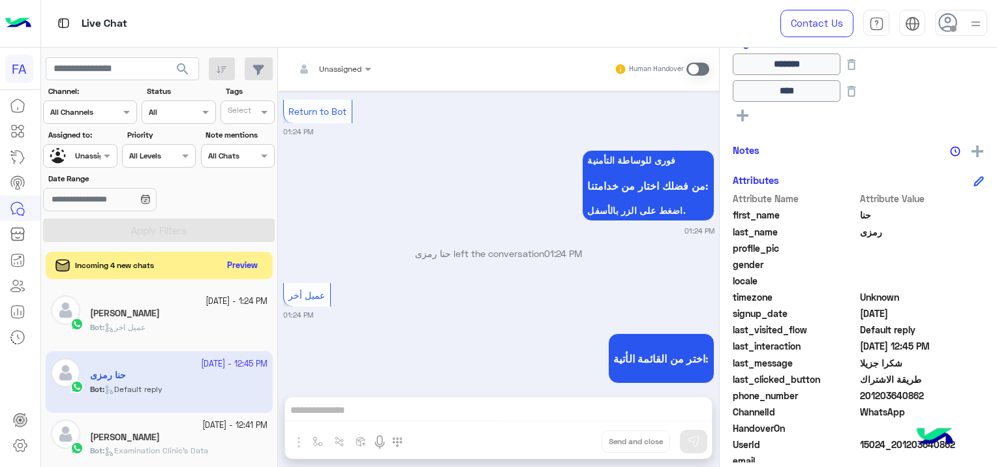
click at [240, 260] on button "Preview" at bounding box center [243, 266] width 40 height 18
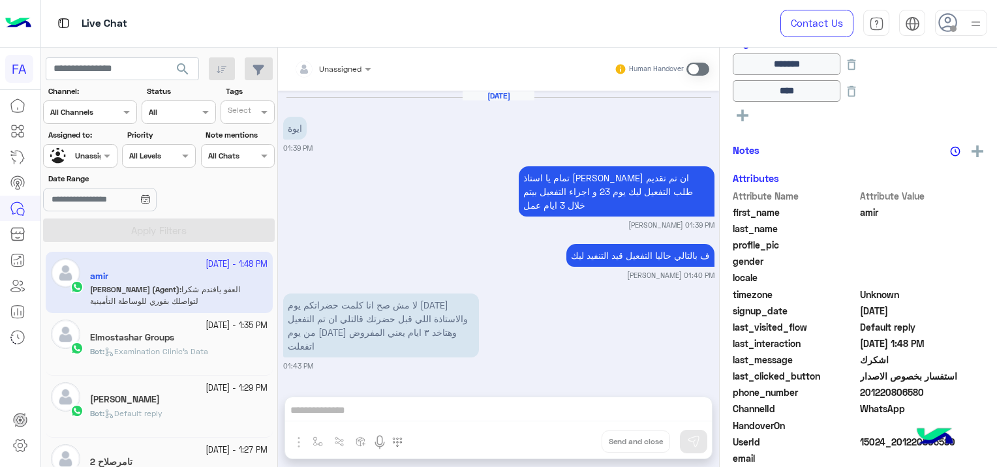
scroll to position [943, 0]
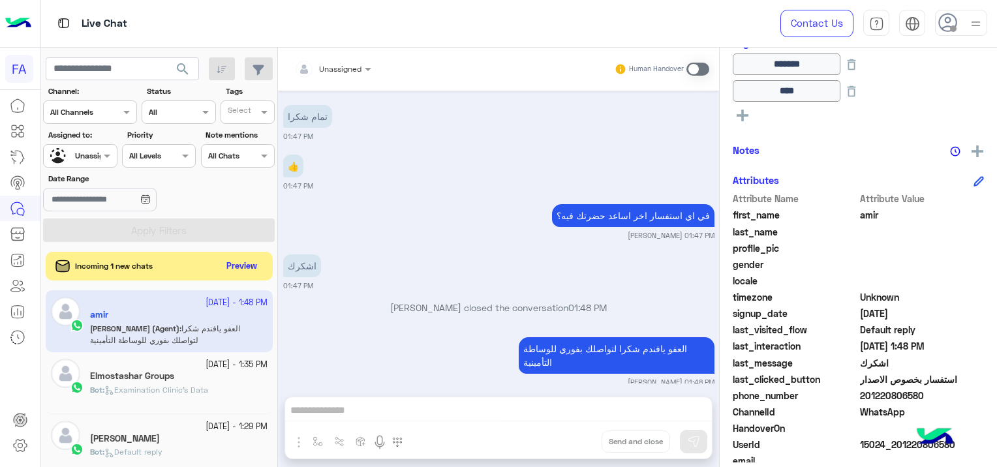
click at [81, 154] on div at bounding box center [80, 154] width 72 height 12
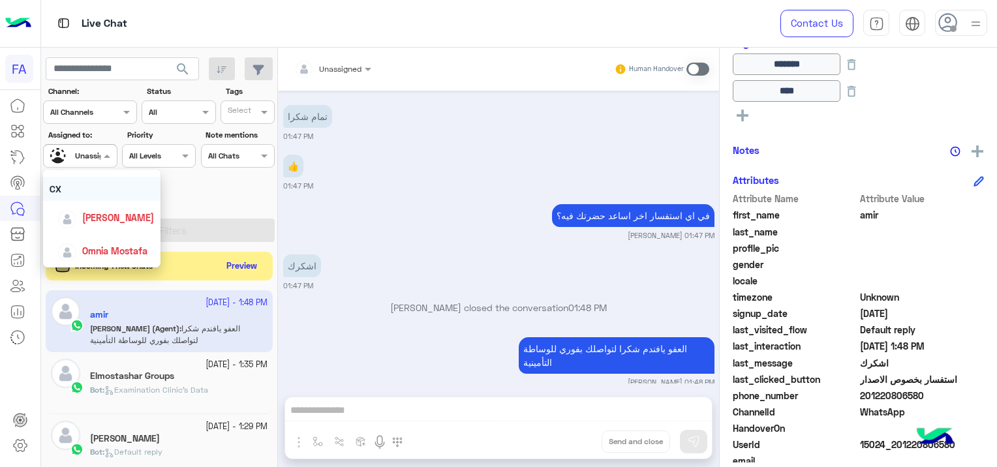
scroll to position [52, 0]
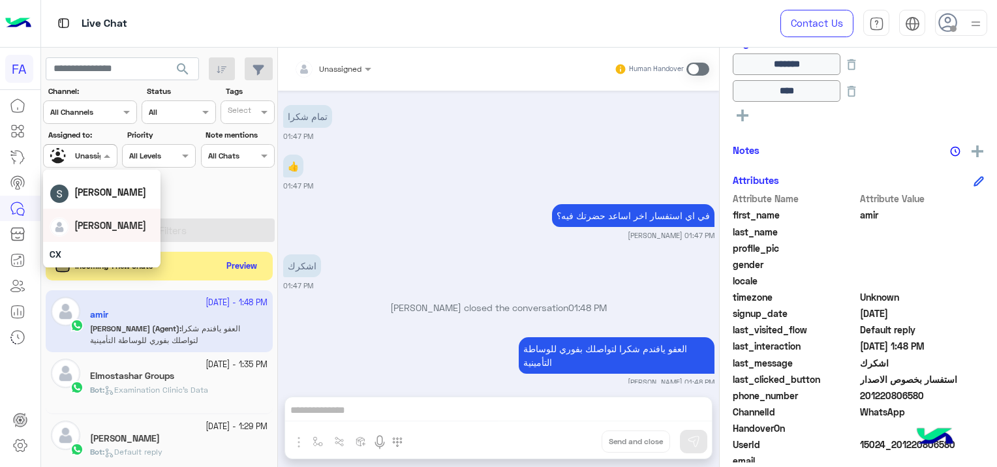
click at [111, 212] on div "[PERSON_NAME]" at bounding box center [101, 225] width 117 height 33
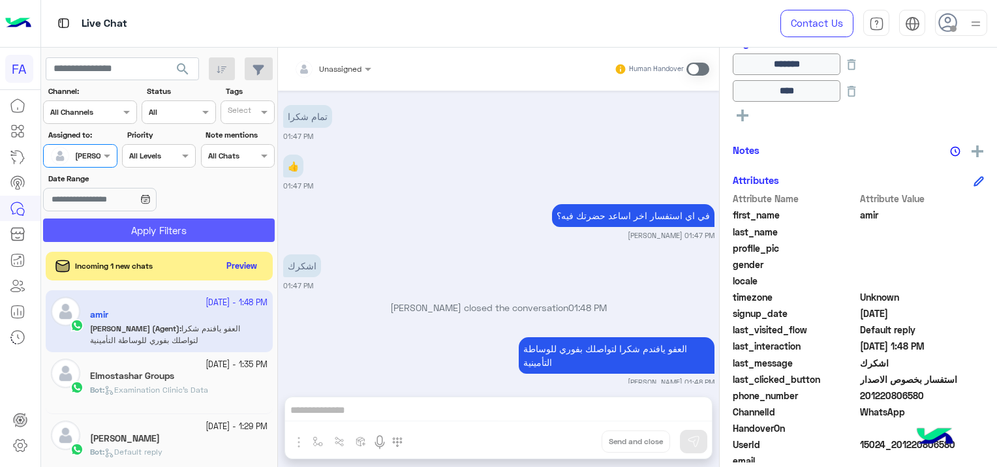
click at [144, 230] on button "Apply Filters" at bounding box center [159, 230] width 232 height 23
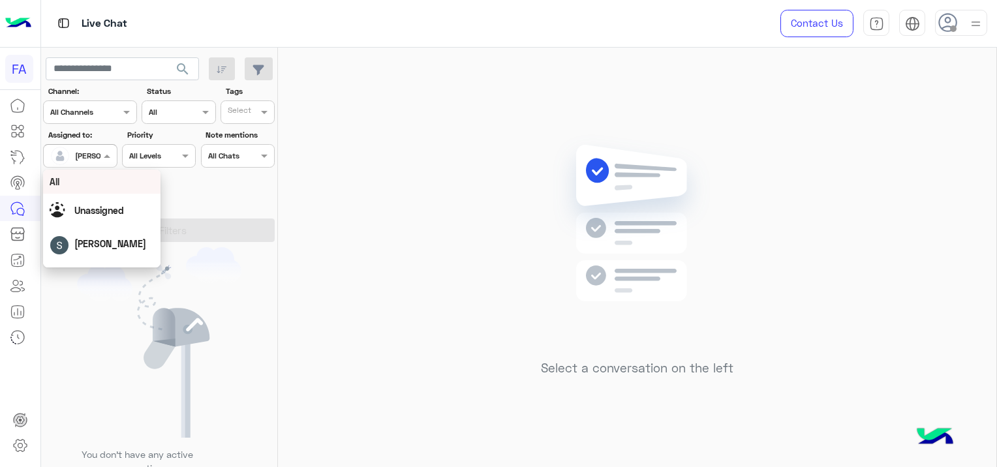
click at [102, 162] on span at bounding box center [109, 156] width 16 height 14
click at [120, 211] on span "Unassigned" at bounding box center [99, 210] width 50 height 11
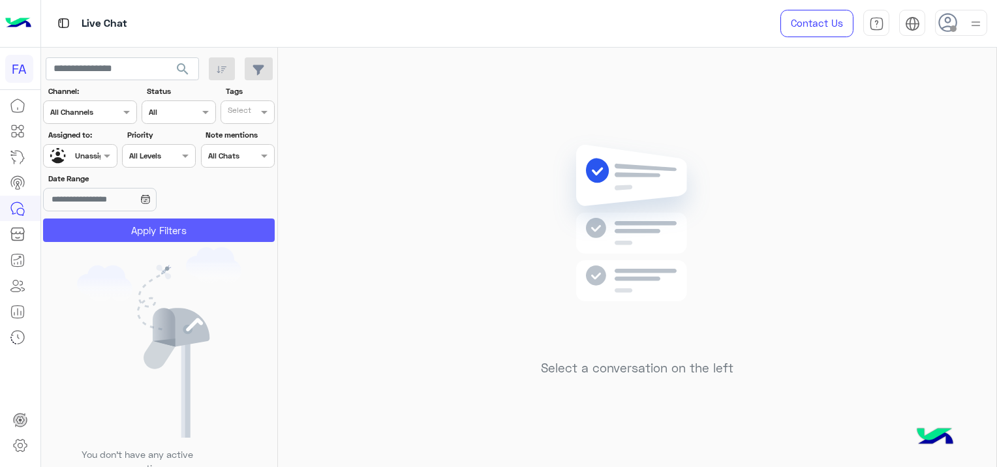
click at [193, 241] on button "Apply Filters" at bounding box center [159, 230] width 232 height 23
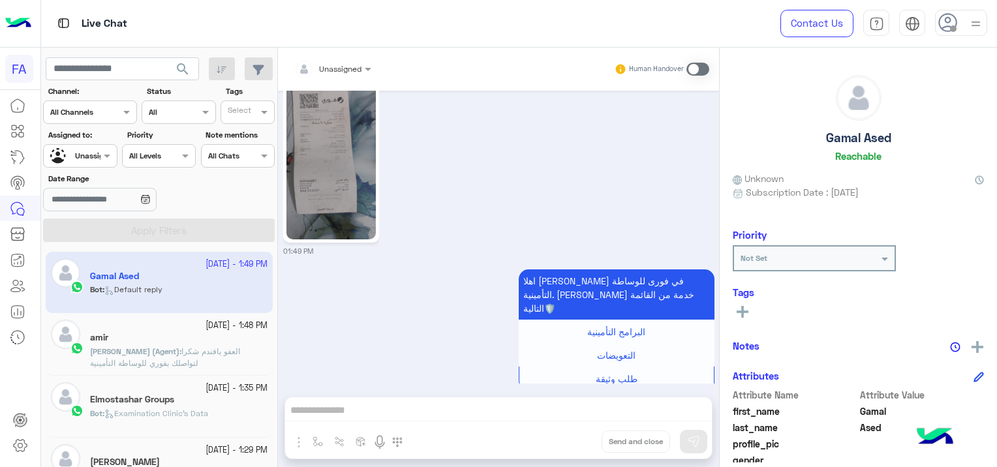
scroll to position [55, 0]
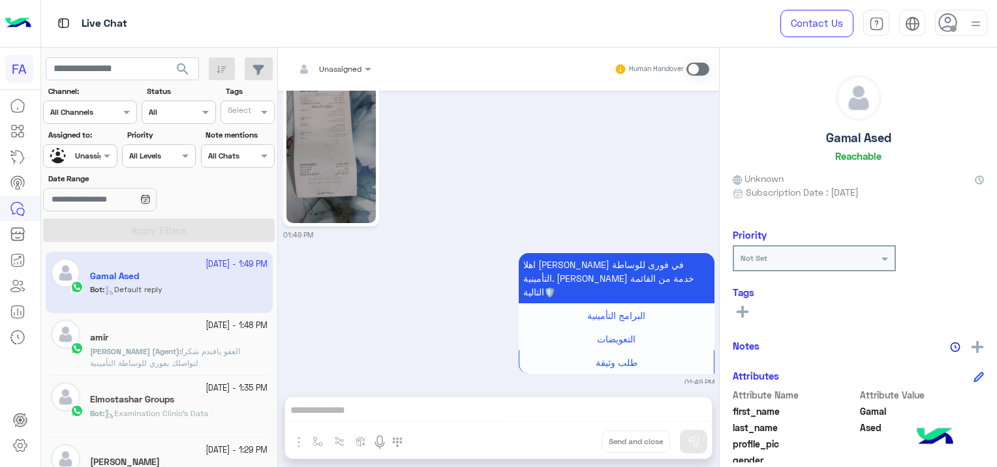
click at [164, 347] on span "[PERSON_NAME] (Agent)" at bounding box center [134, 352] width 89 height 10
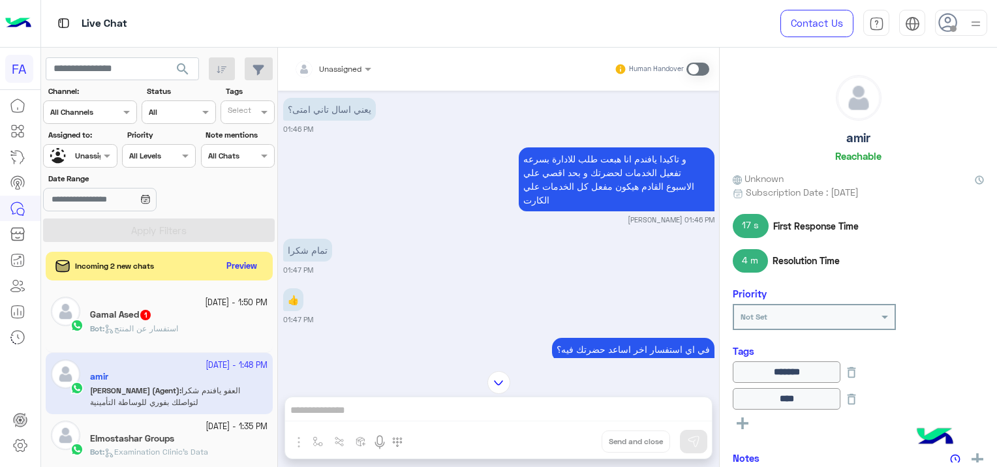
scroll to position [2248, 0]
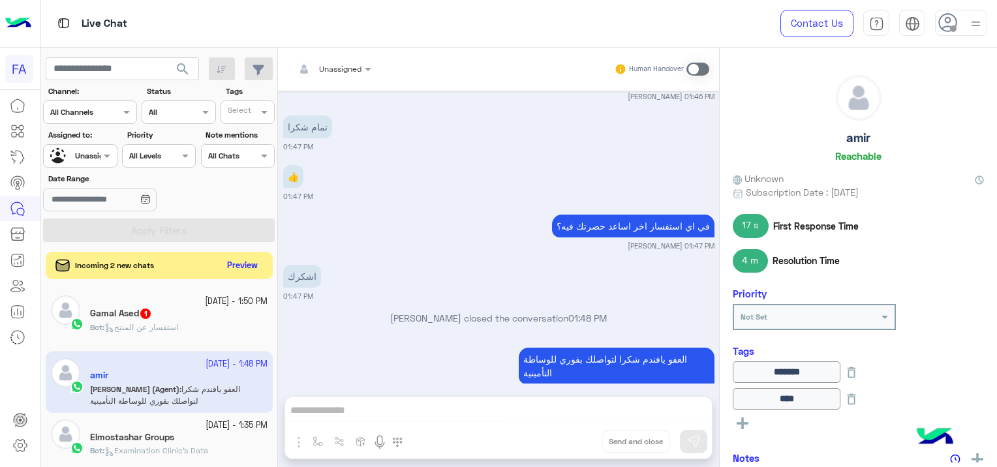
click at [253, 262] on button "Preview" at bounding box center [243, 266] width 40 height 18
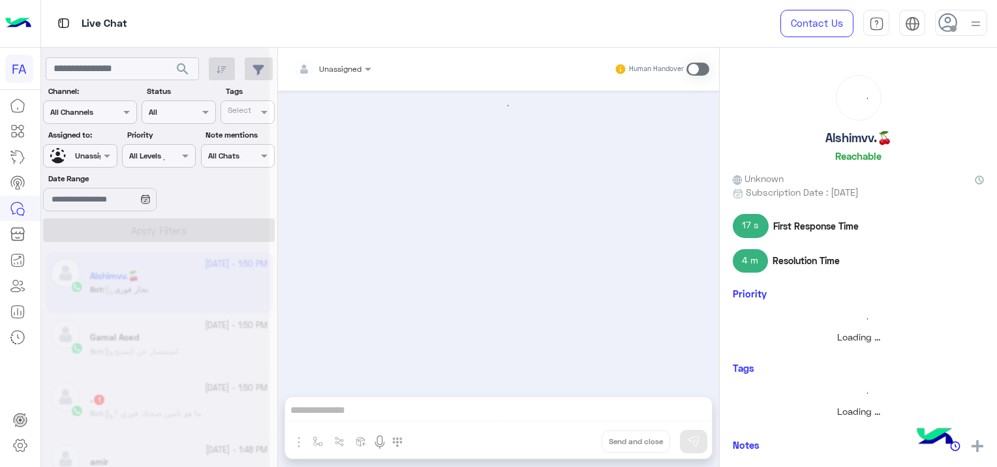
scroll to position [69, 0]
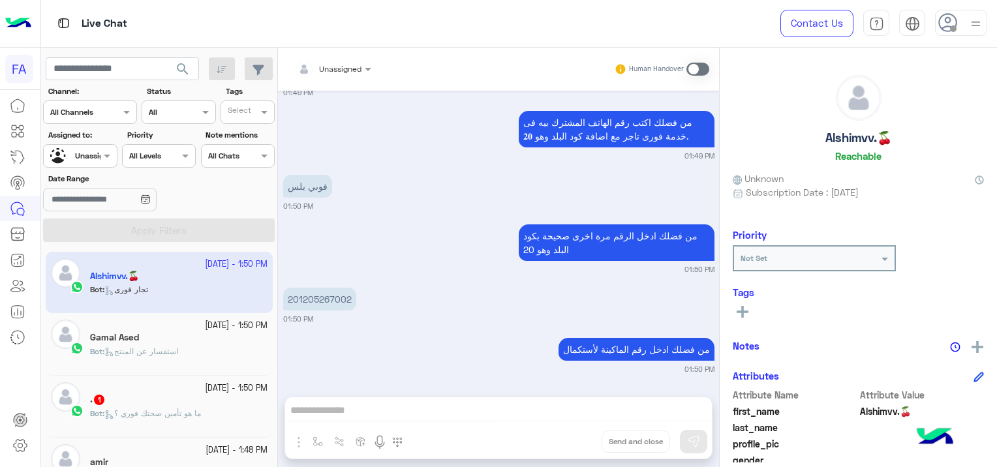
click at [138, 398] on div ". 1" at bounding box center [179, 401] width 178 height 14
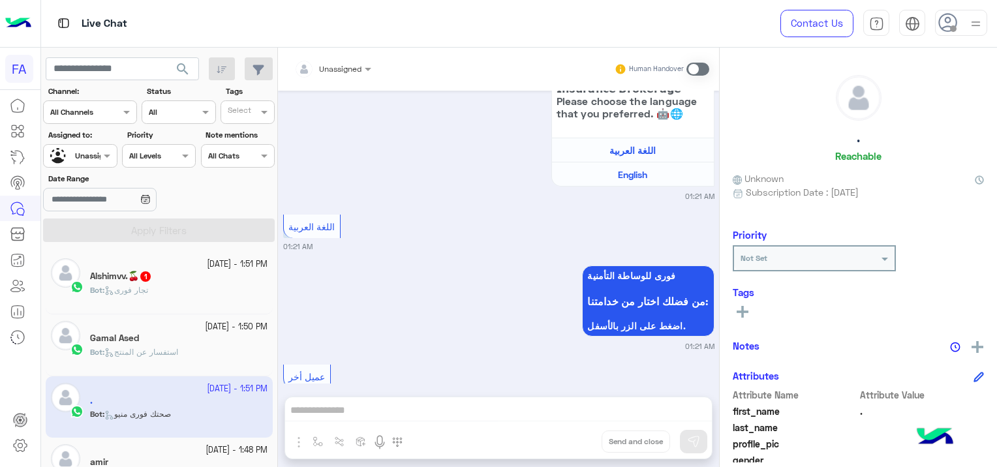
scroll to position [1295, 0]
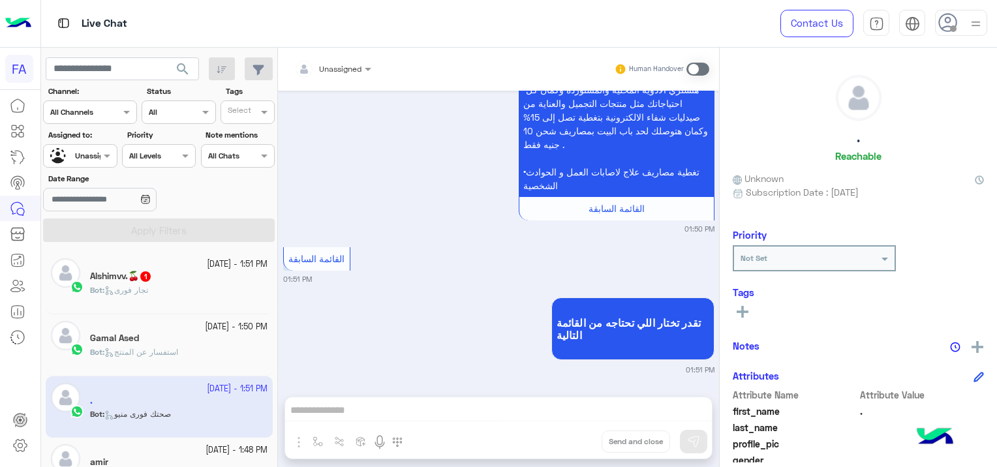
click at [172, 271] on div "Alshimvv.🍒 1" at bounding box center [179, 278] width 178 height 14
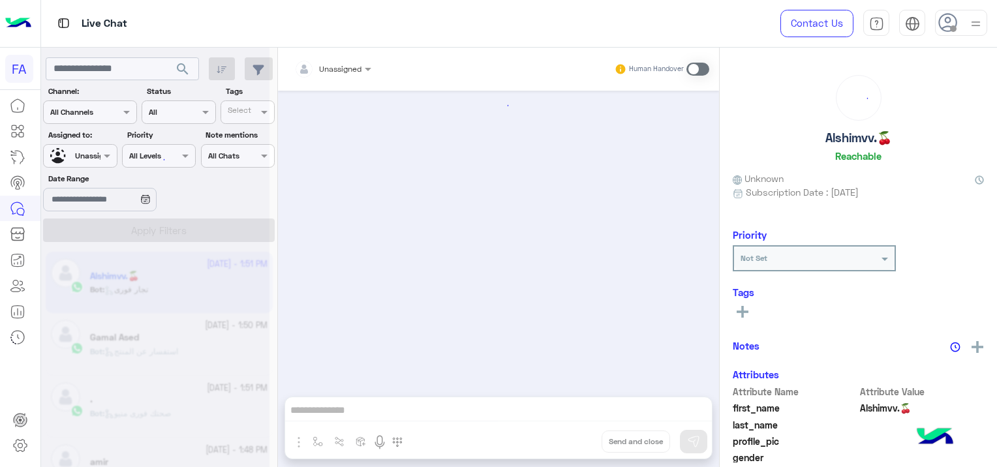
scroll to position [267, 0]
